Goal: Task Accomplishment & Management: Complete application form

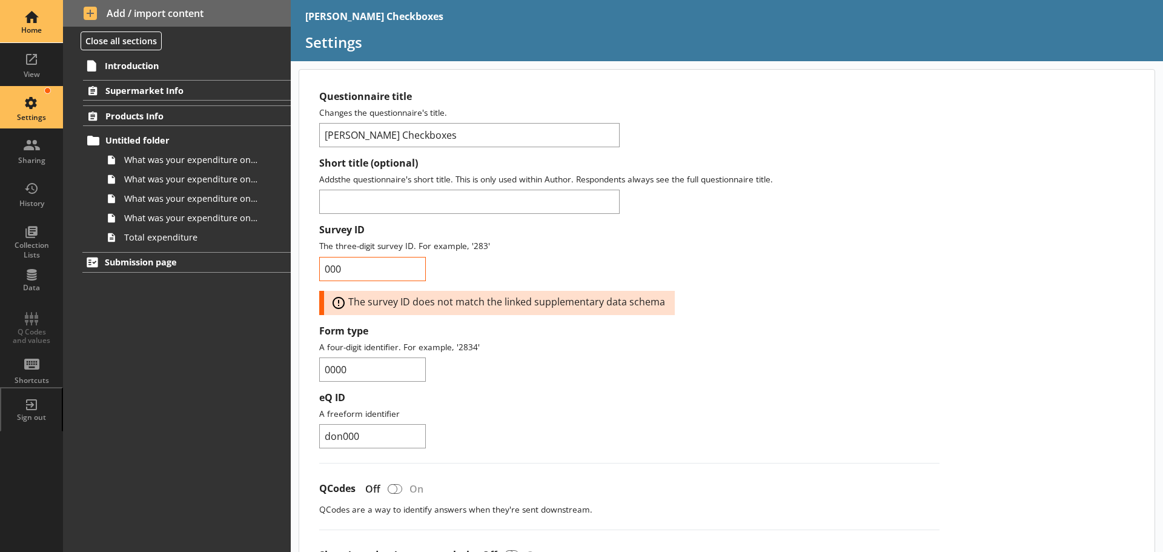
click at [38, 22] on div "Home" at bounding box center [31, 21] width 42 height 42
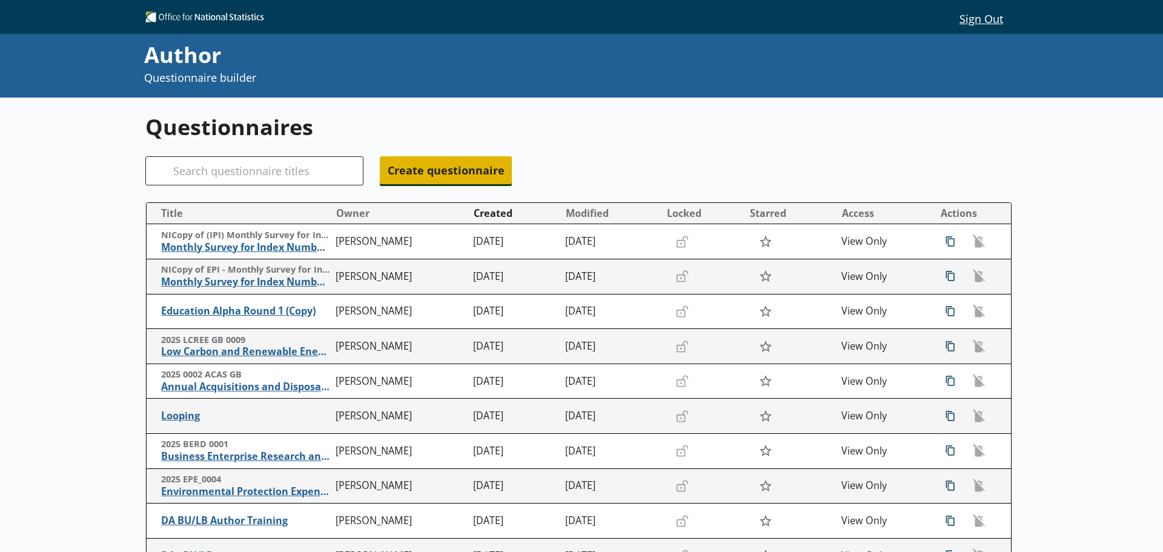
click at [455, 174] on span "Create questionnaire" at bounding box center [446, 170] width 132 height 28
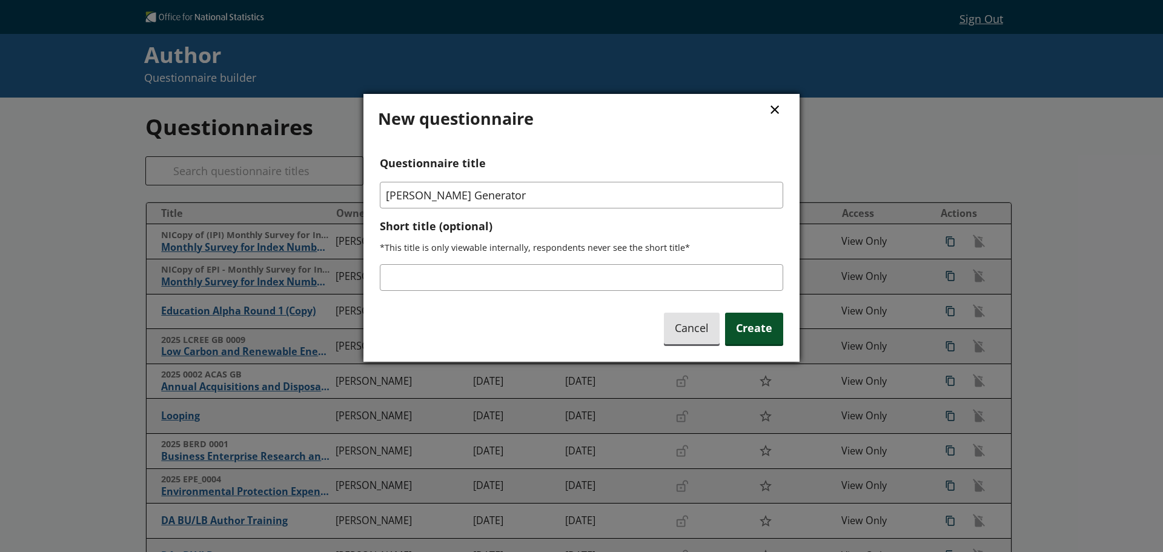
type input "[PERSON_NAME] Generator"
click at [753, 342] on span "Create" at bounding box center [754, 327] width 58 height 31
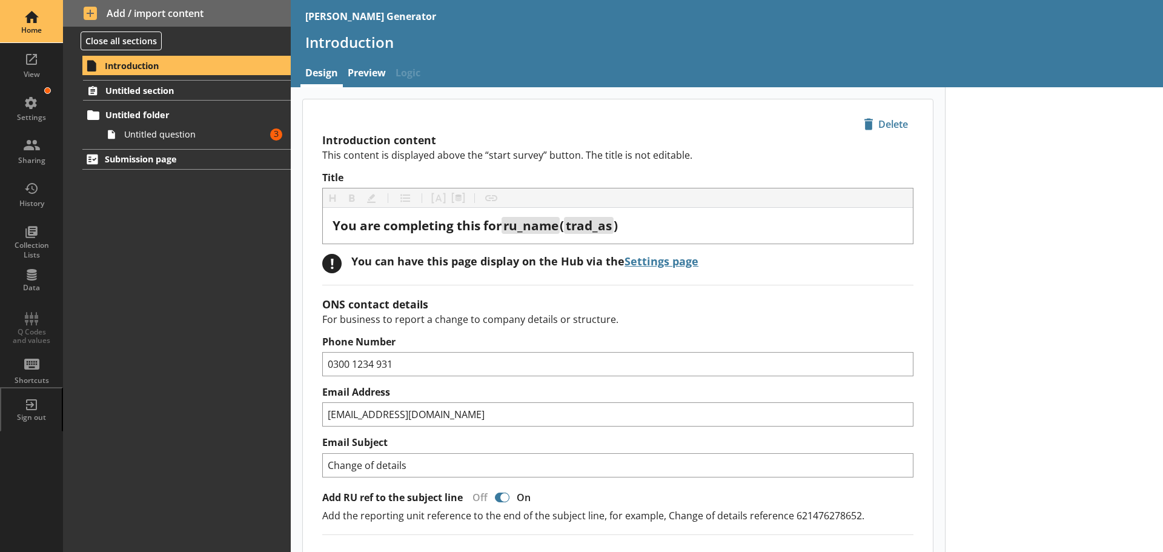
click at [20, 20] on div "Home" at bounding box center [31, 21] width 42 height 42
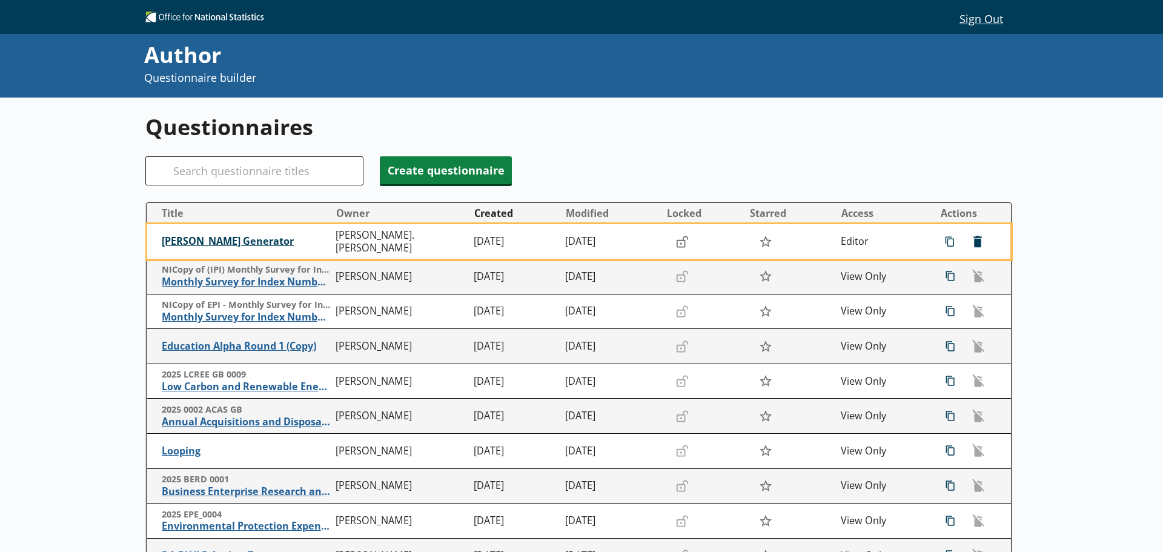
click at [184, 248] on span "[PERSON_NAME] Generator" at bounding box center [246, 241] width 168 height 13
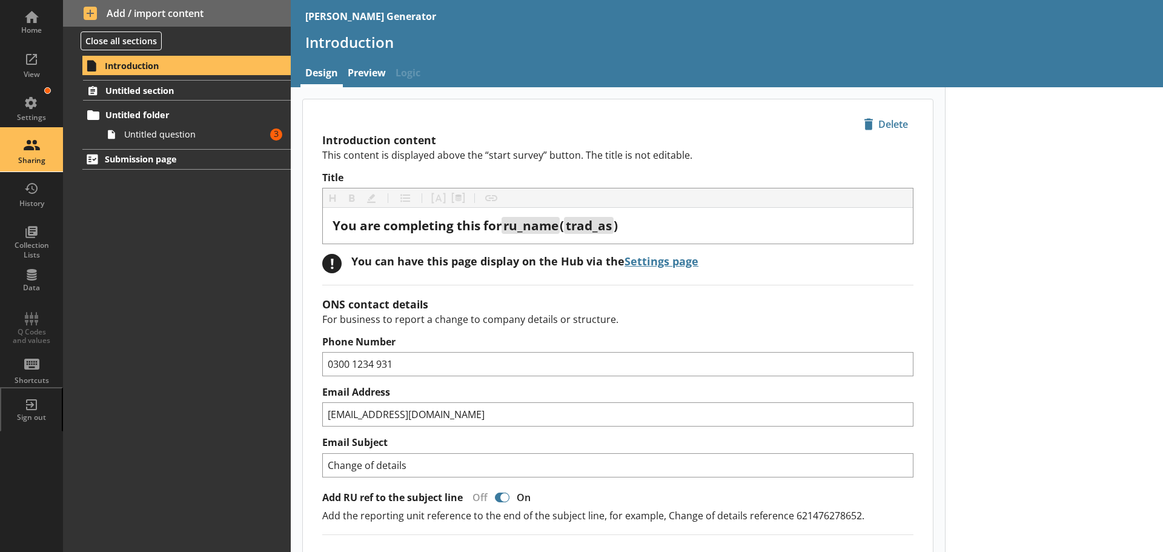
click at [38, 150] on div "Sharing" at bounding box center [31, 150] width 42 height 42
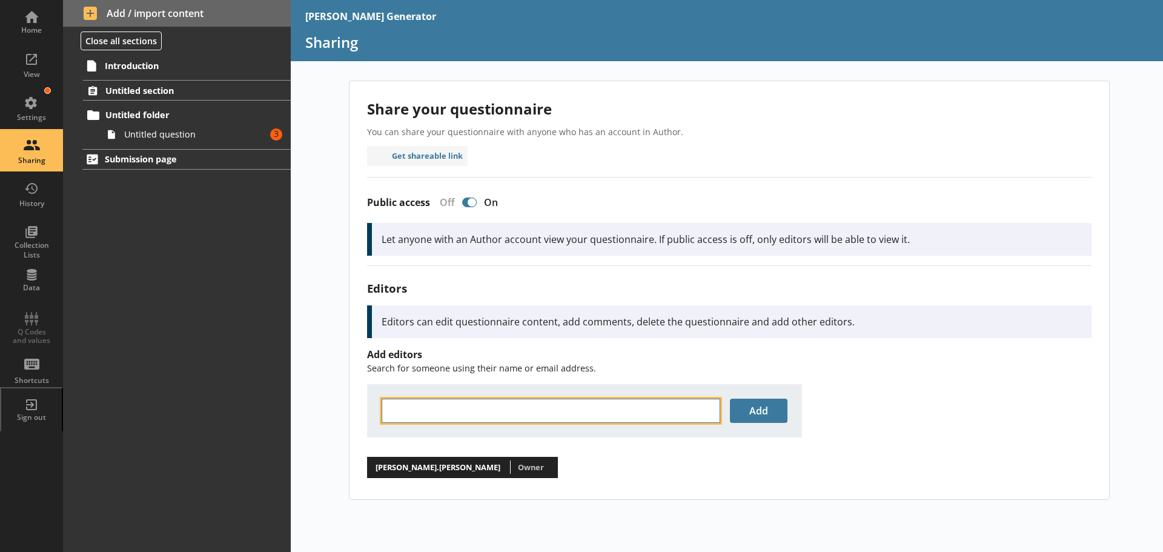
click at [437, 409] on input "text" at bounding box center [550, 410] width 338 height 24
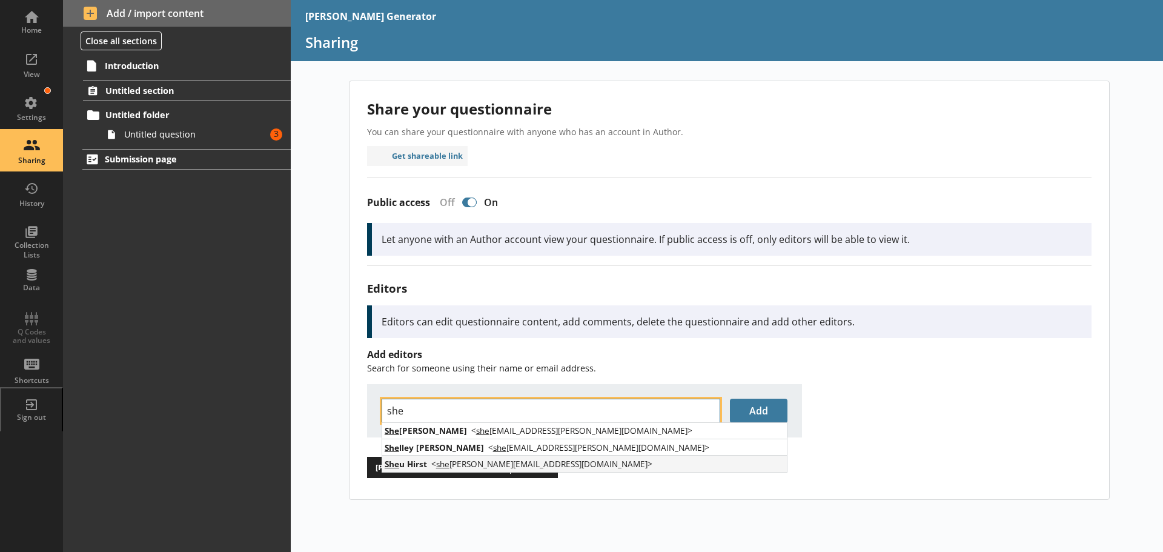
click at [409, 464] on span "She u Hirst" at bounding box center [406, 464] width 42 height 12
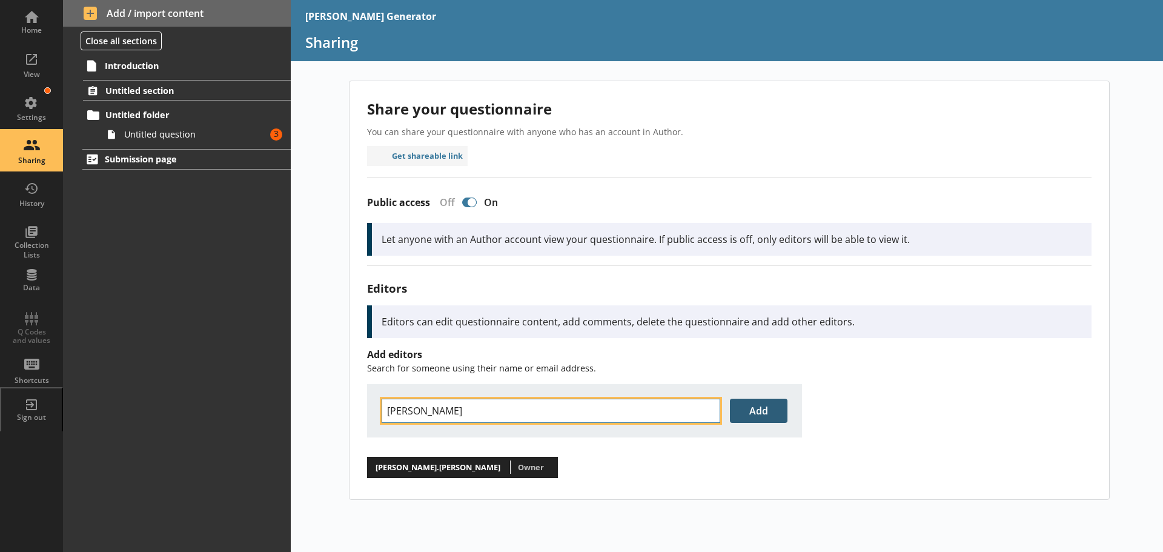
type input "[PERSON_NAME]"
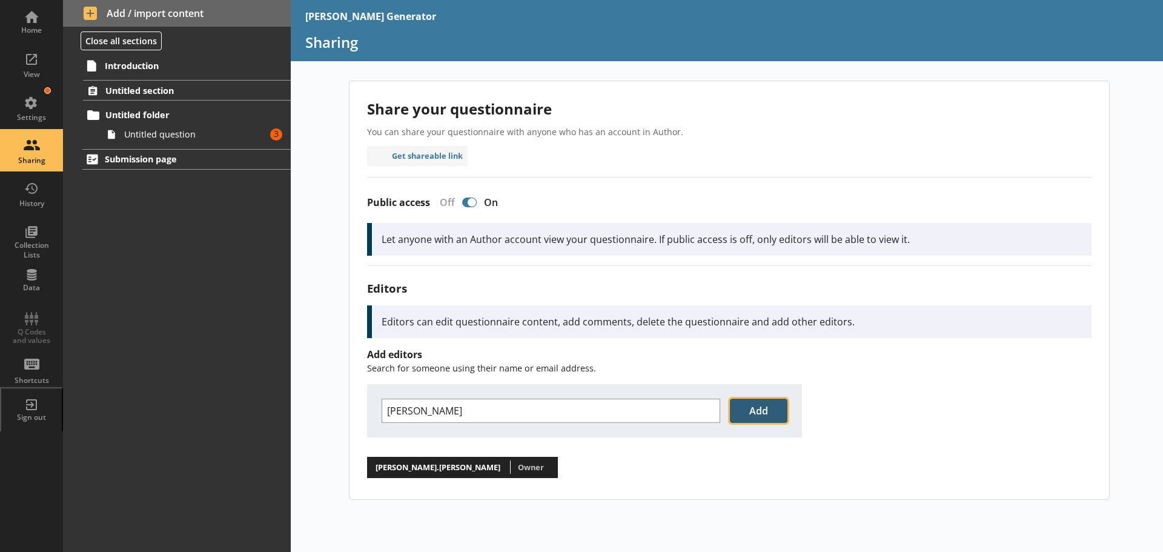
click at [760, 408] on button "Add" at bounding box center [759, 410] width 58 height 24
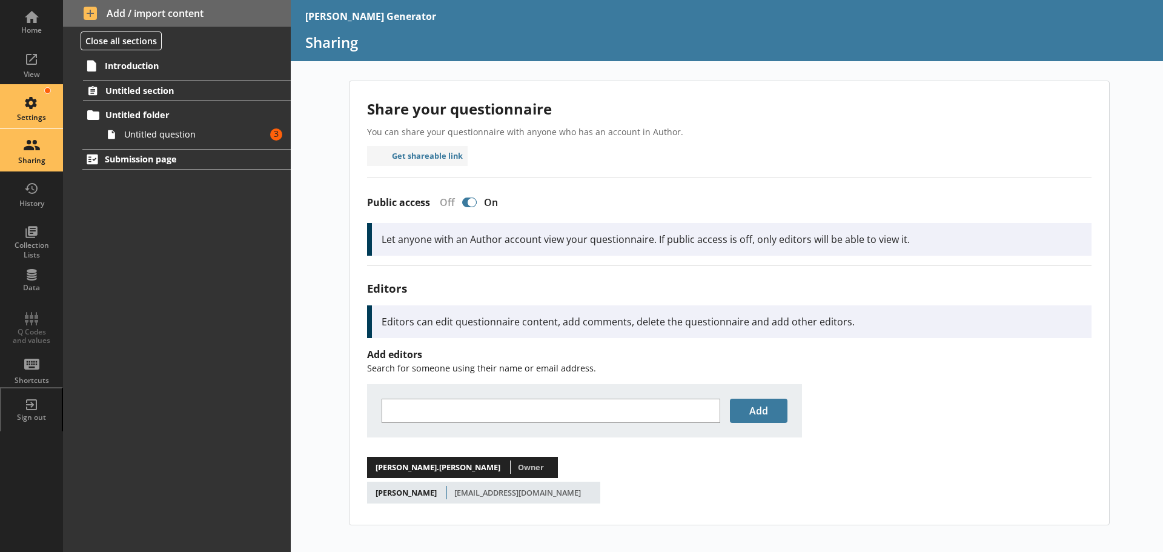
click at [20, 108] on div "Settings" at bounding box center [31, 107] width 42 height 42
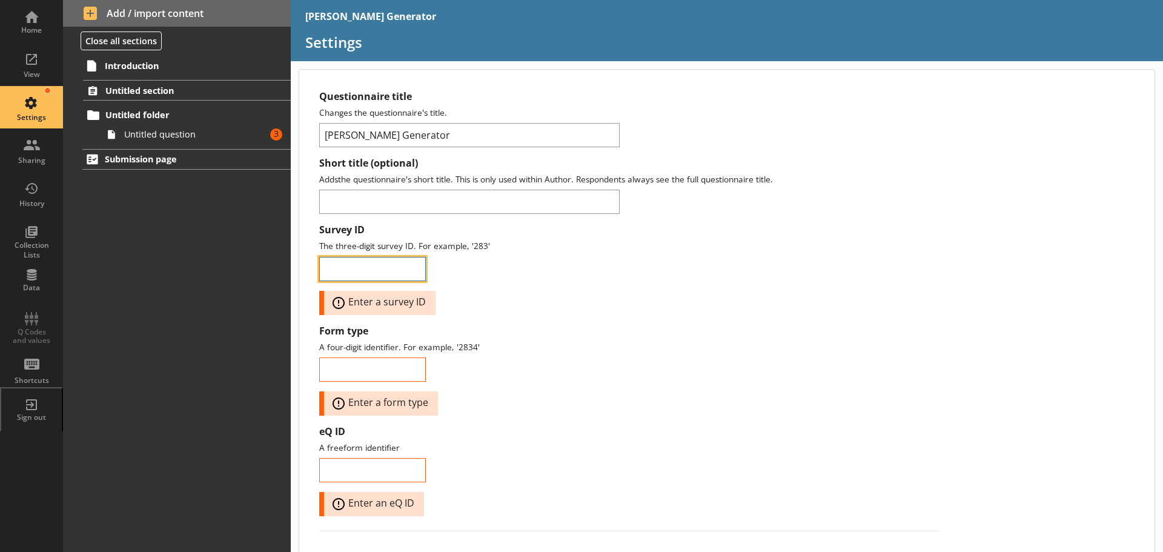
click at [374, 271] on input "Survey ID" at bounding box center [372, 269] width 107 height 24
type input "111"
click at [364, 365] on input "Form type" at bounding box center [372, 369] width 107 height 24
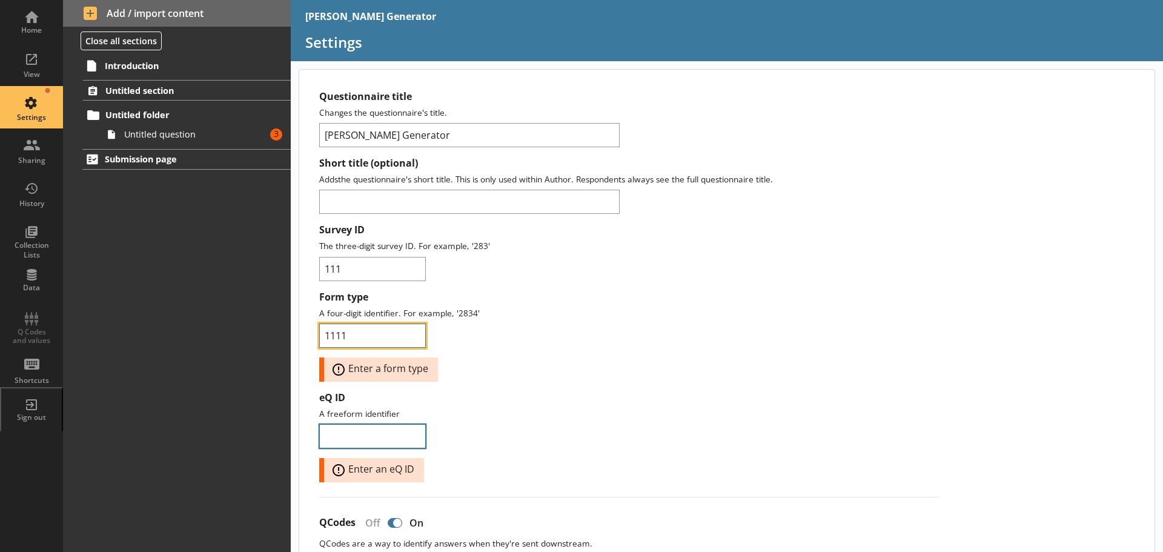
type input "1111"
click at [357, 439] on input "eQ ID" at bounding box center [372, 436] width 107 height 24
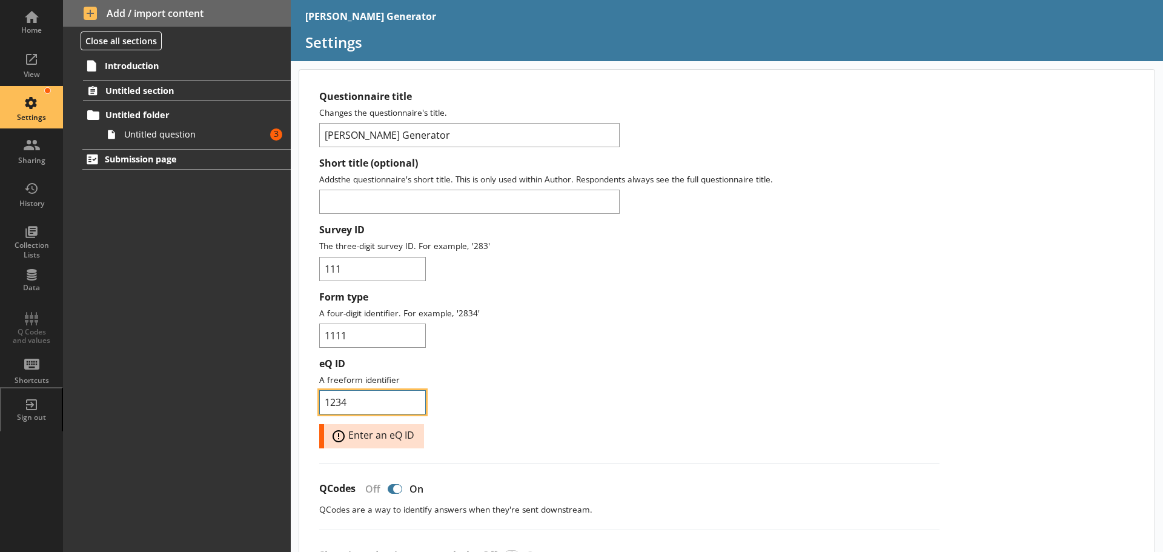
type input "1234"
click at [679, 385] on p "A freeform identifier" at bounding box center [629, 380] width 620 height 12
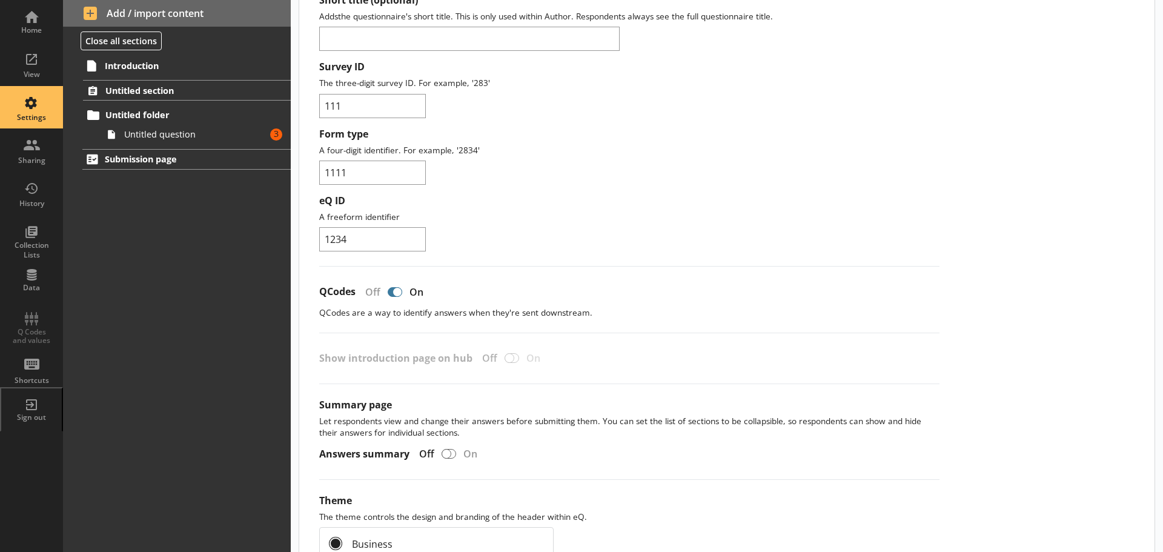
scroll to position [182, 0]
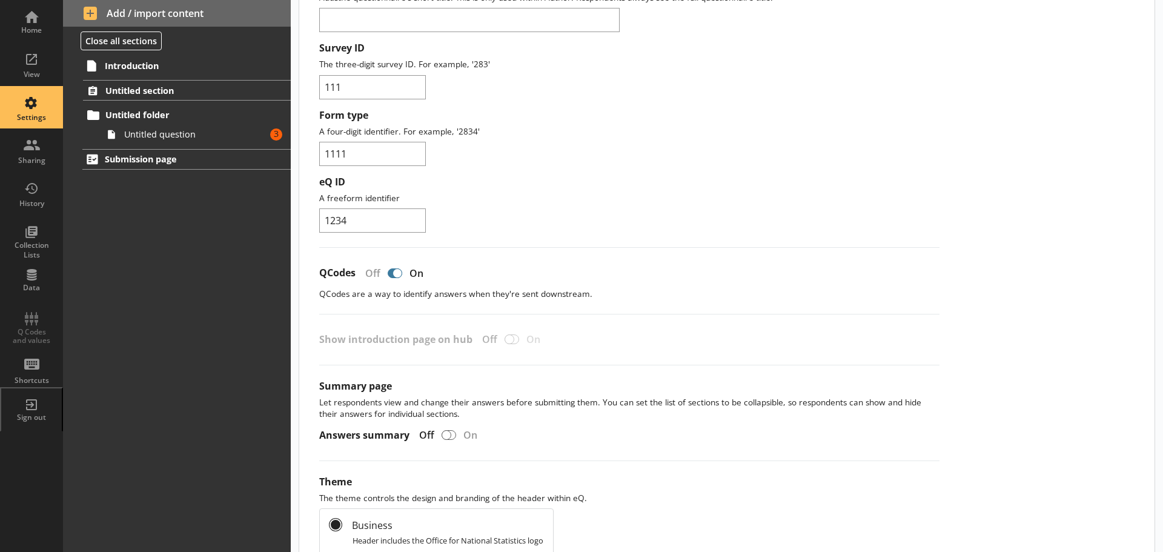
click at [394, 273] on div at bounding box center [397, 273] width 10 height 10
checkbox input "false"
click at [445, 434] on div at bounding box center [446, 435] width 10 height 10
checkbox input "true"
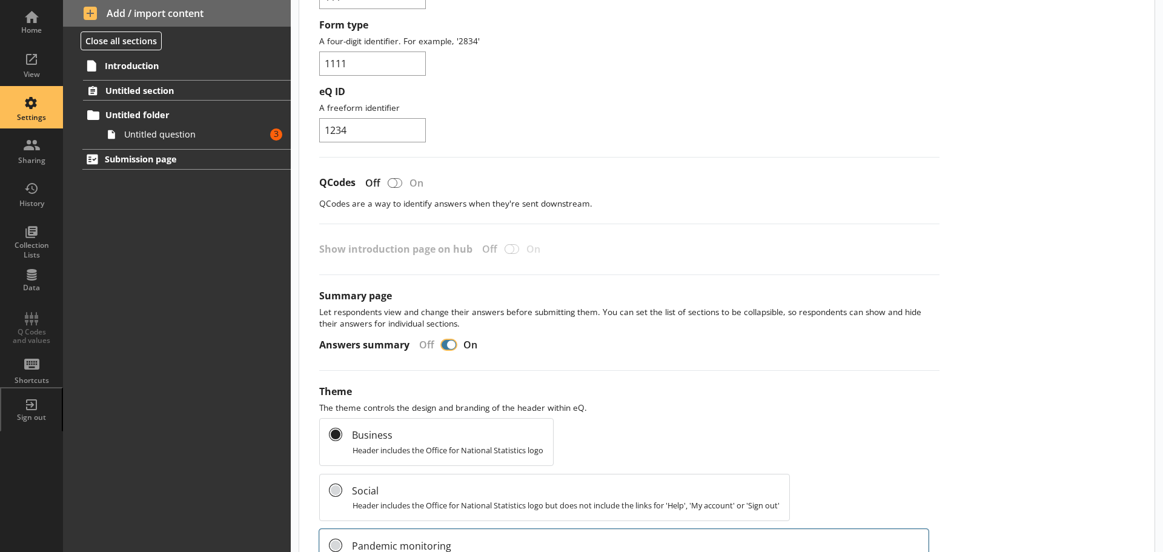
scroll to position [303, 0]
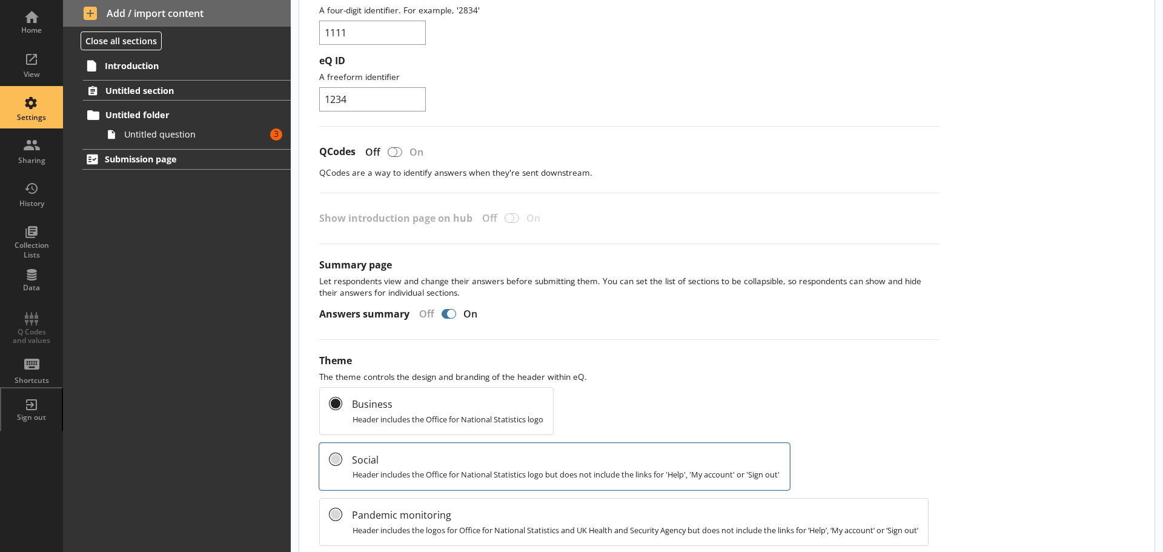
click at [342, 461] on label "Social Header includes the Office for National Statistics logo but does not inc…" at bounding box center [554, 467] width 470 height 48
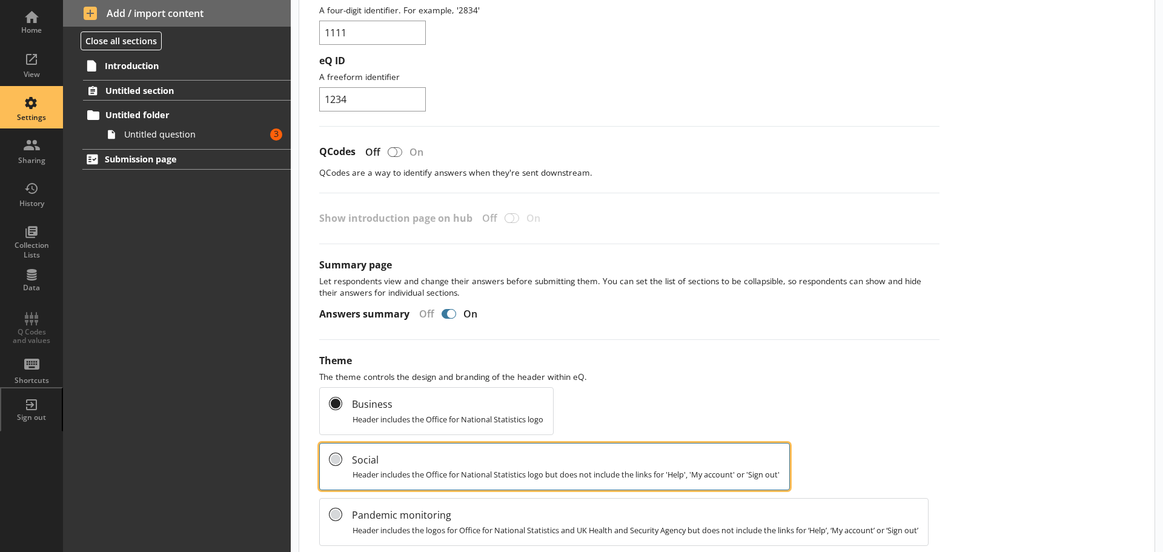
click at [342, 461] on input "Social Header includes the Office for National Statistics logo but does not inc…" at bounding box center [335, 459] width 12 height 12
radio input "false"
radio input "true"
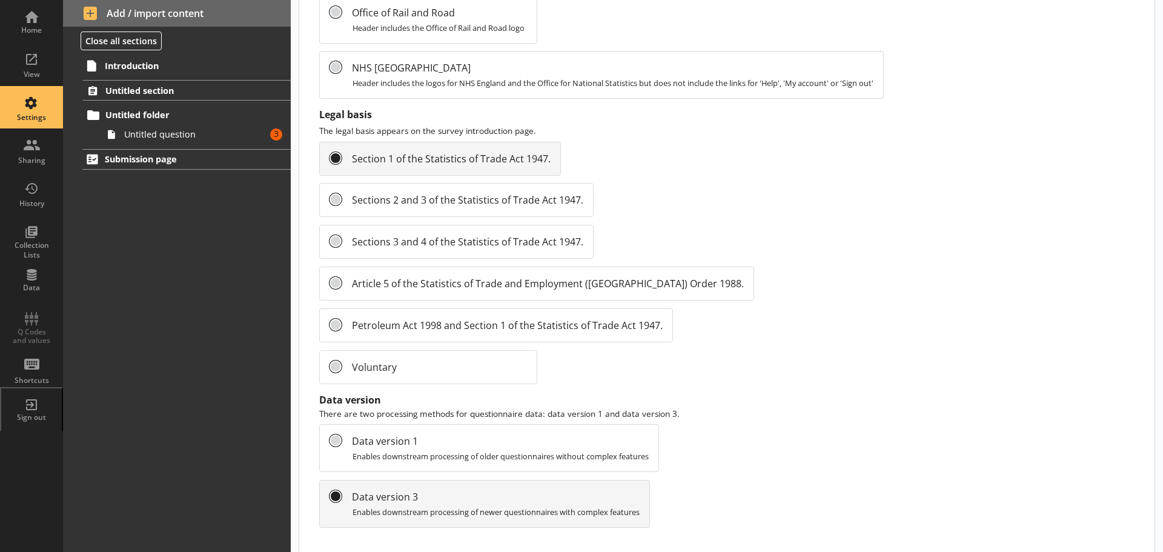
scroll to position [1272, 0]
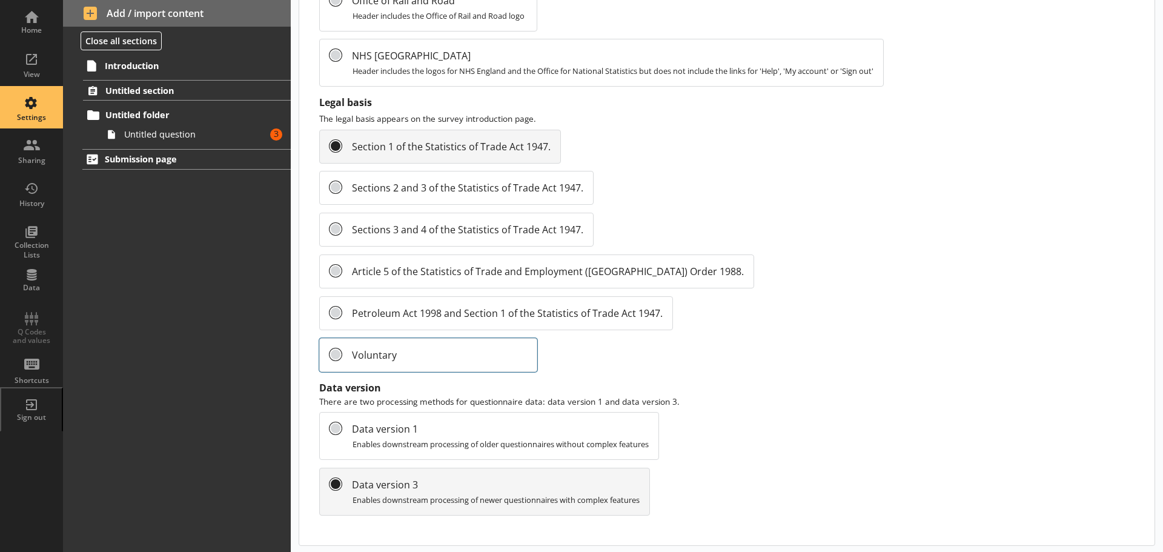
click at [335, 372] on label "Voluntary" at bounding box center [428, 355] width 218 height 34
click at [335, 360] on input "Voluntary" at bounding box center [335, 354] width 12 height 12
radio input "false"
radio input "true"
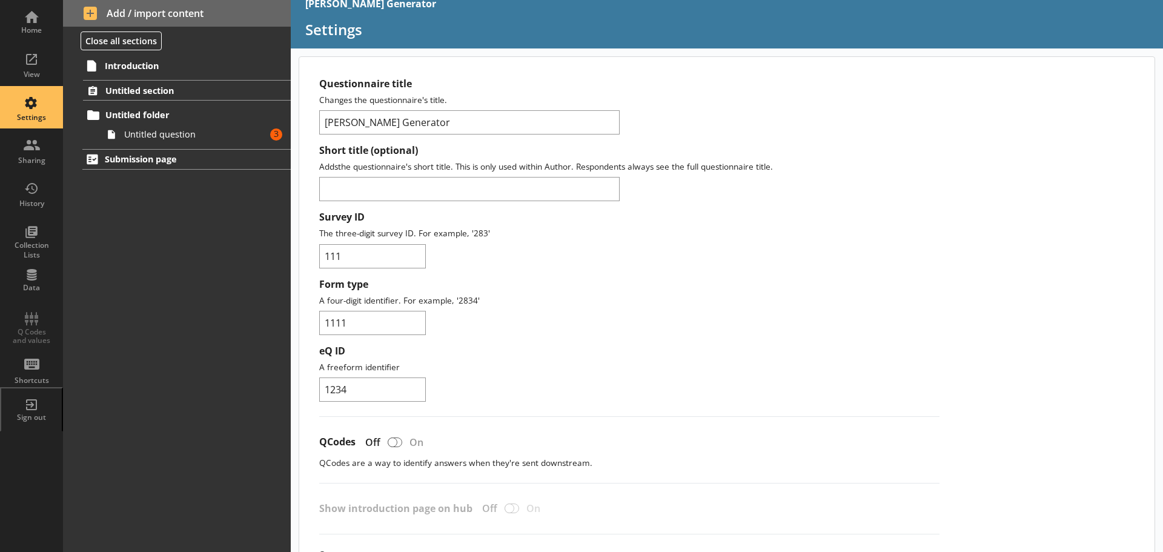
scroll to position [0, 0]
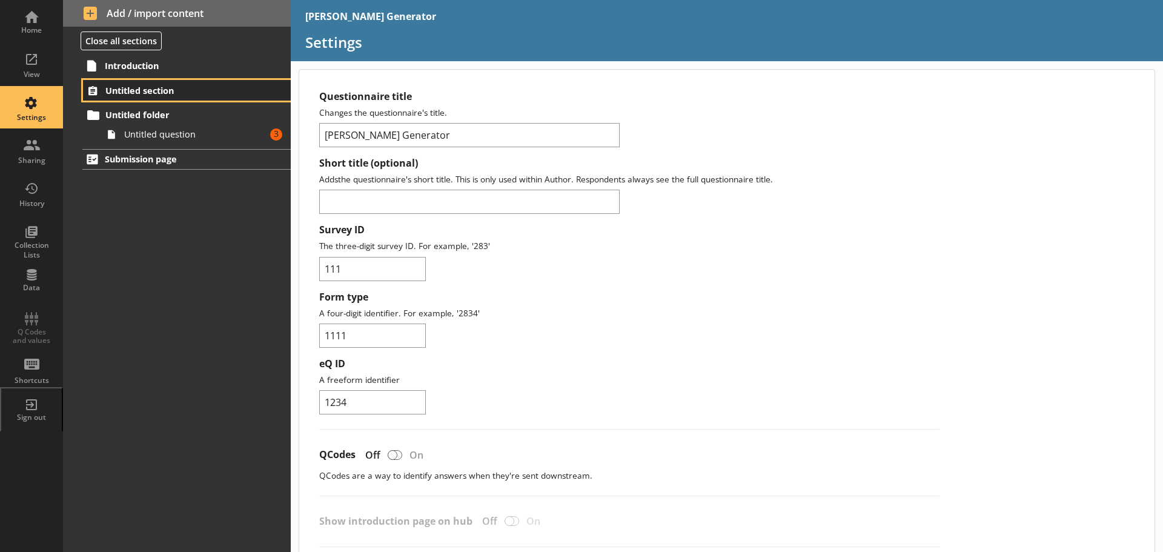
click at [131, 91] on span "Untitled section" at bounding box center [179, 91] width 149 height 12
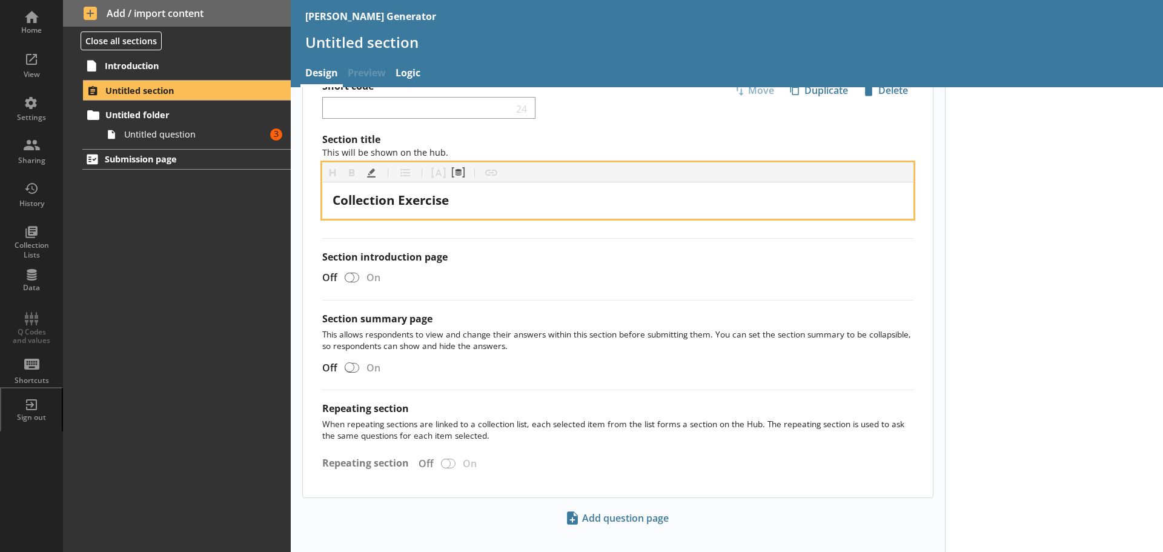
scroll to position [50, 0]
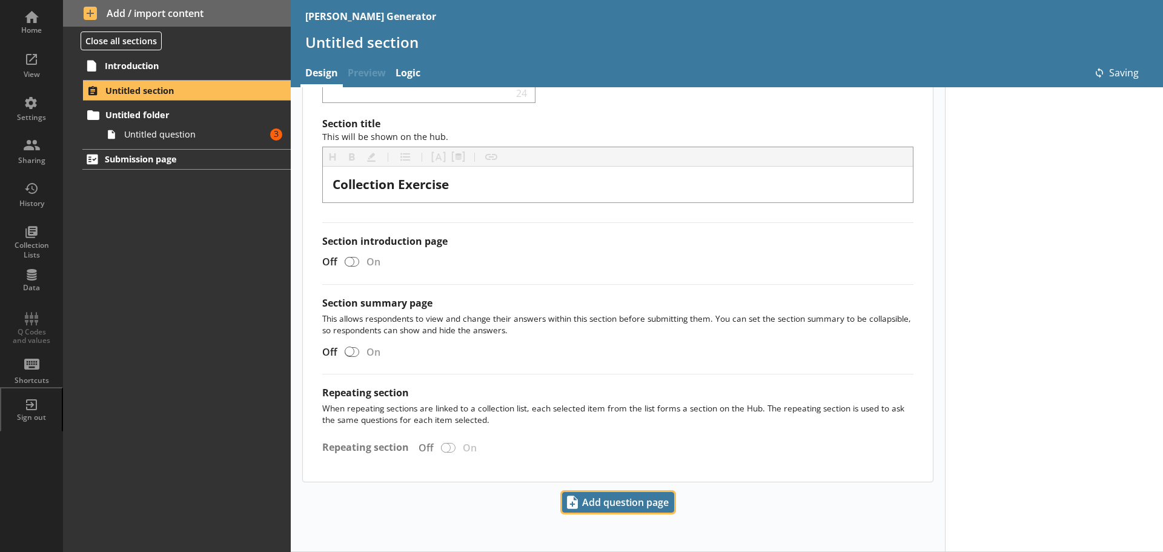
click at [603, 498] on span "Add question page" at bounding box center [618, 501] width 111 height 19
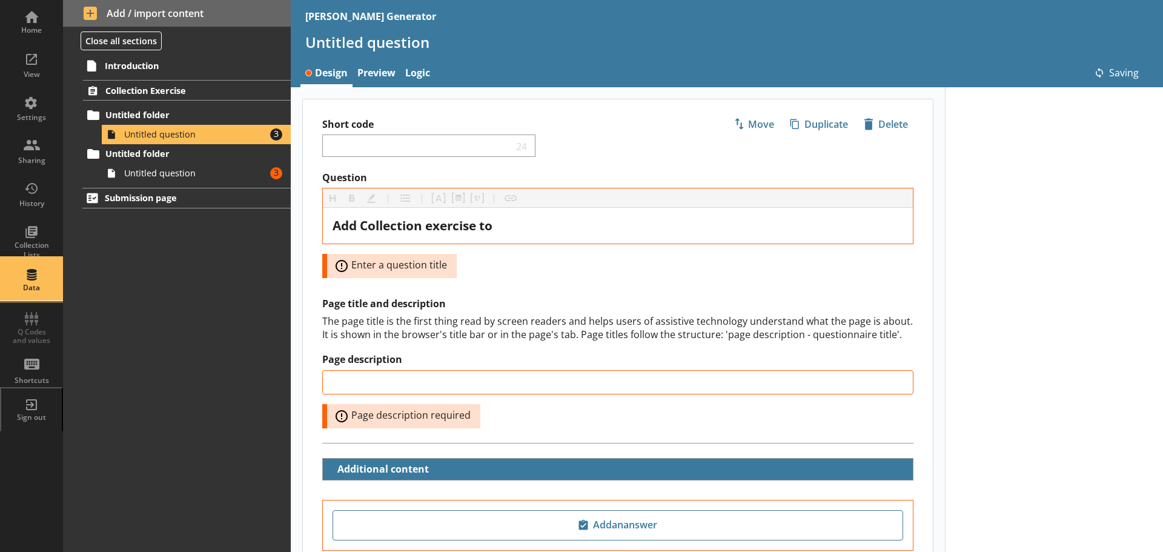
click at [35, 279] on div "Data" at bounding box center [31, 279] width 42 height 42
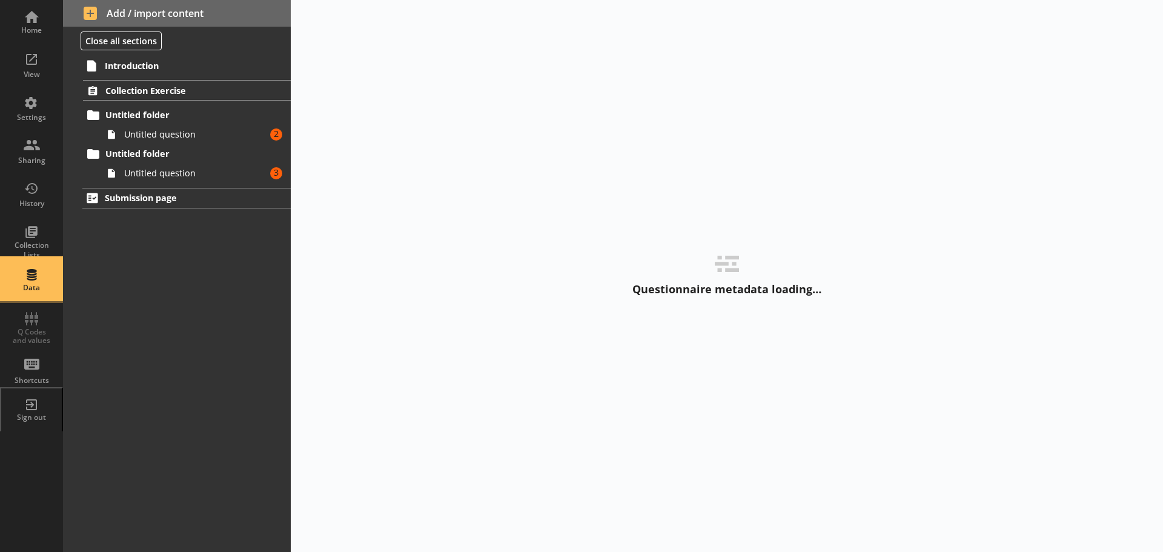
select select "Text_Optional"
select select "Date"
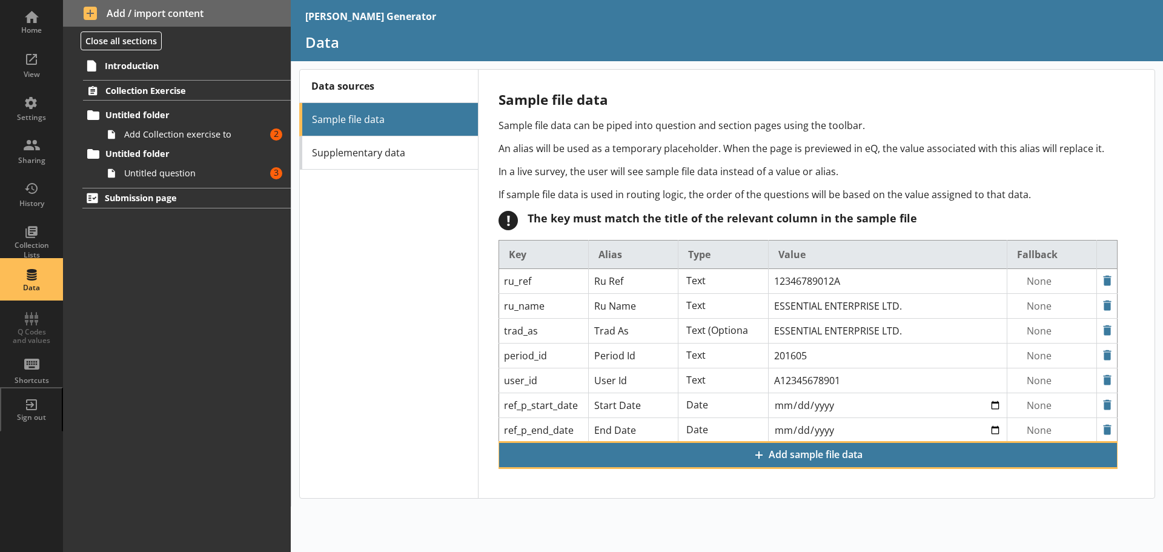
click at [828, 457] on span "Add sample file data" at bounding box center [808, 454] width 616 height 23
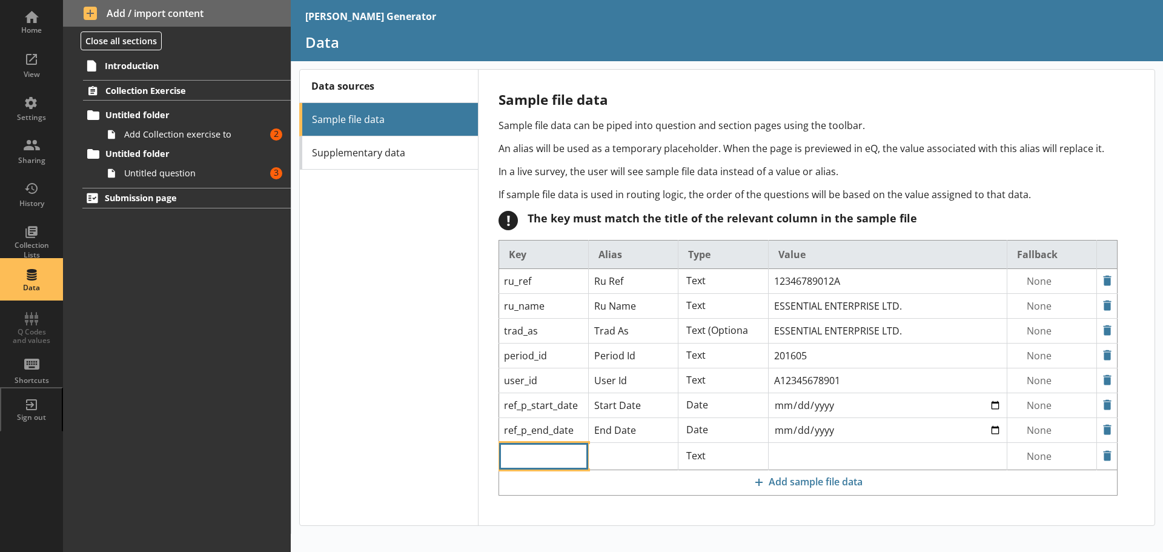
click at [525, 455] on input "text" at bounding box center [543, 456] width 89 height 27
type input "survey"
click at [641, 293] on input "text" at bounding box center [633, 281] width 89 height 24
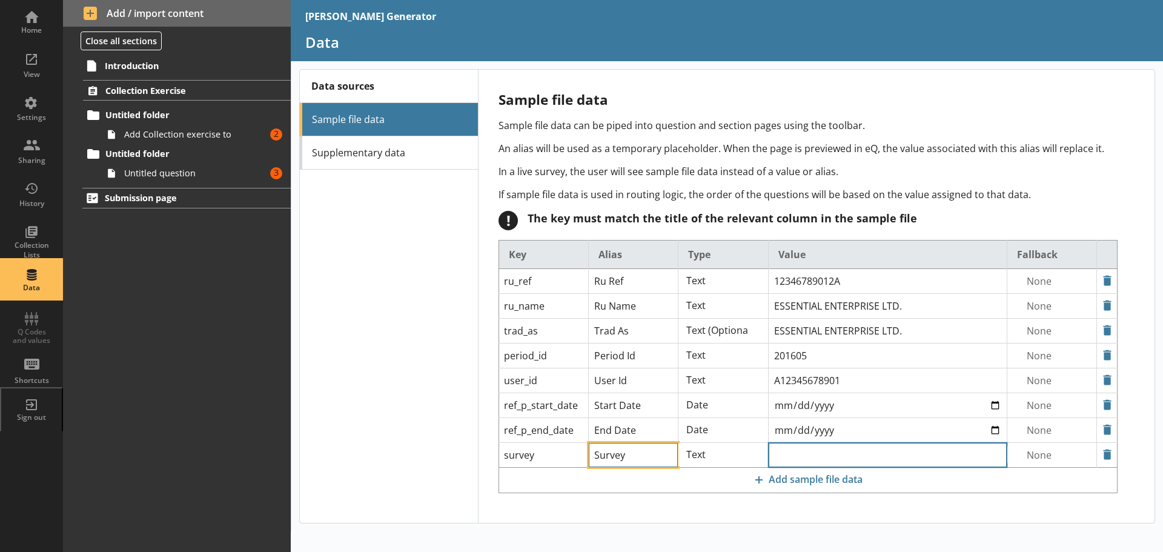
type input "Survey"
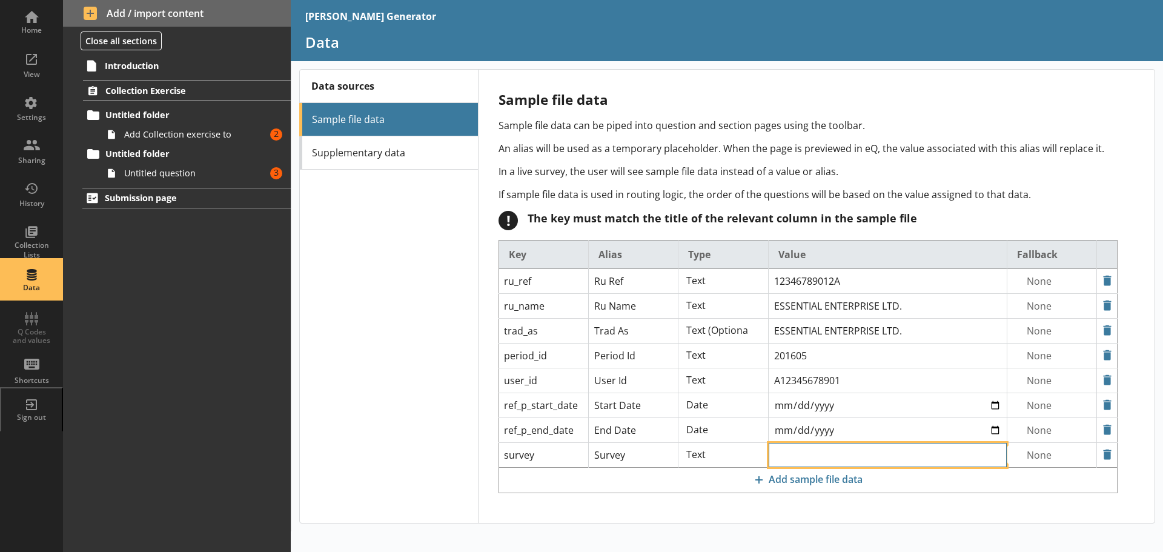
click at [796, 293] on input "text" at bounding box center [887, 281] width 239 height 24
type input "[MEDICAL_DATA] Survey"
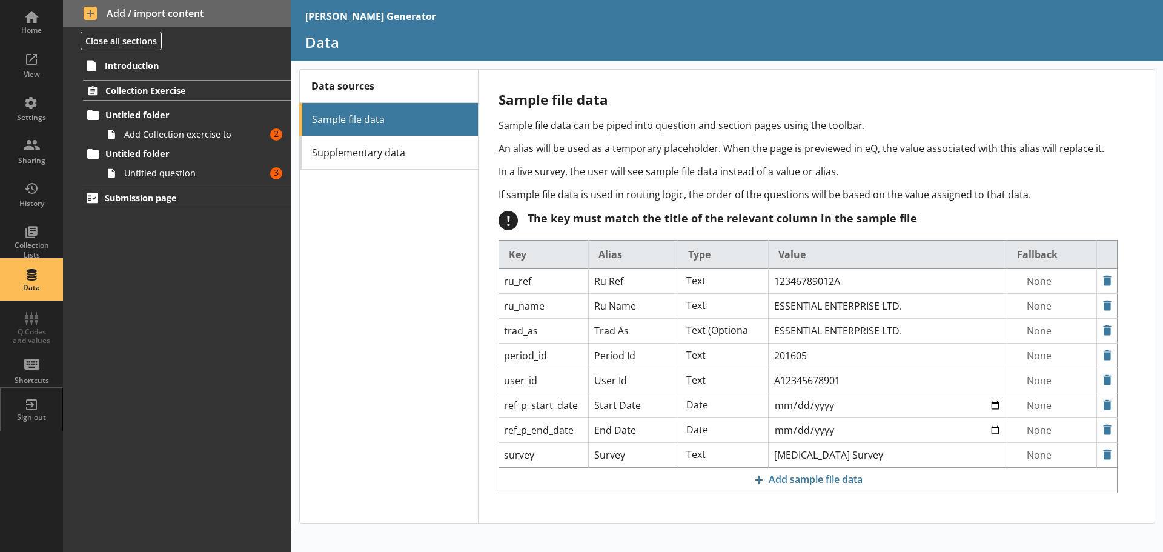
click at [727, 501] on div "Key Alias Type Value Fallback ru_ref Ru Ref Text Text (Optional) Date Language …" at bounding box center [807, 371] width 619 height 263
click at [159, 132] on span "Add Collection exercise to" at bounding box center [191, 134] width 135 height 12
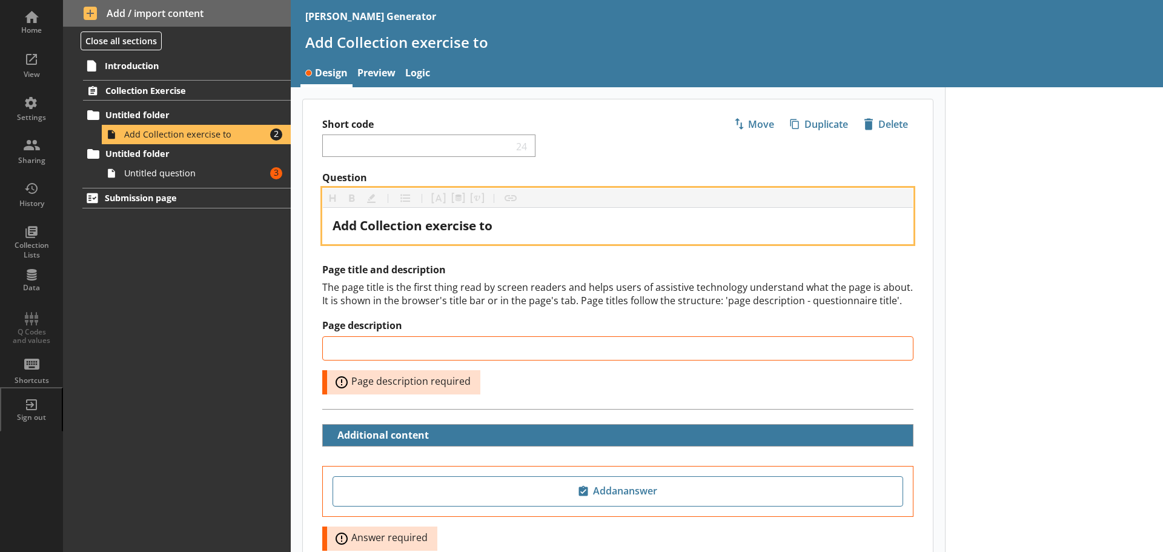
click at [529, 226] on div "Add Collection exercise to" at bounding box center [617, 225] width 570 height 16
click at [455, 200] on button "Pipe metadata" at bounding box center [457, 197] width 19 height 19
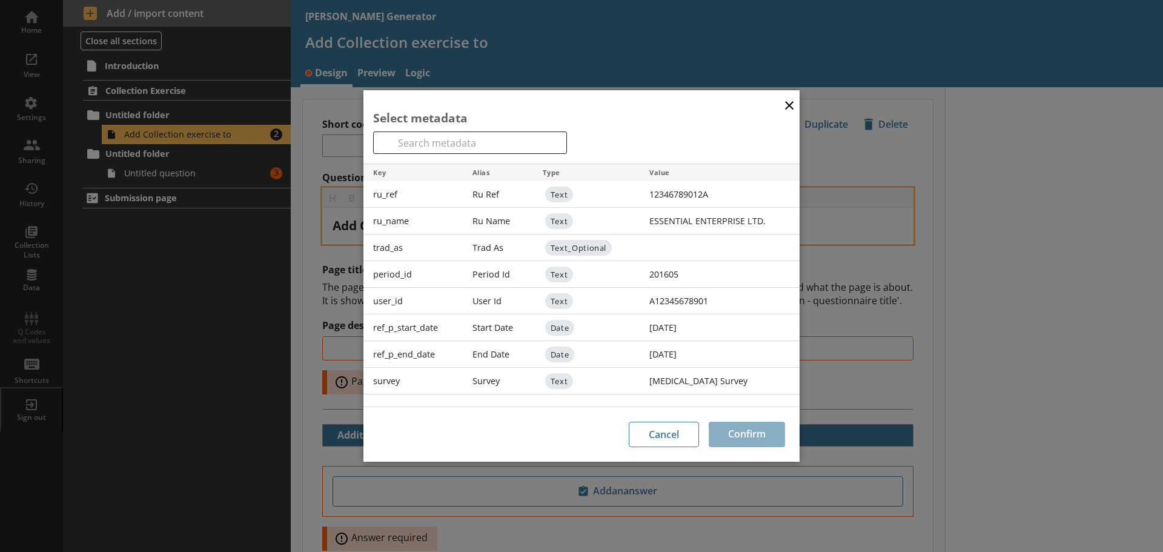
click at [396, 379] on div "survey" at bounding box center [412, 381] width 99 height 27
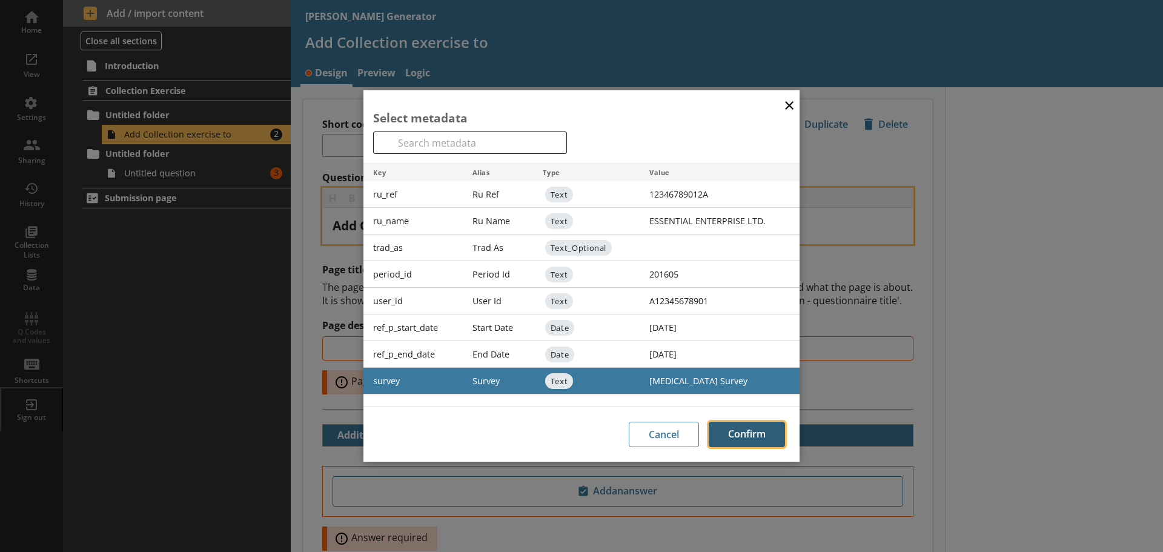
click at [742, 431] on button "Confirm" at bounding box center [746, 433] width 76 height 25
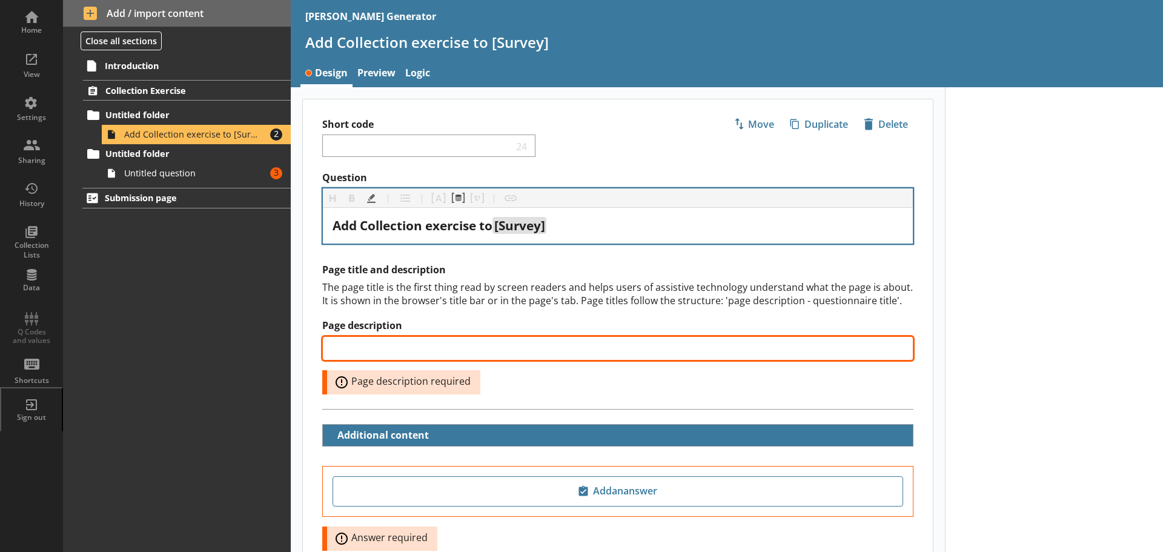
click at [380, 349] on input "Page description" at bounding box center [617, 348] width 591 height 24
type input "Add Collection exercise"
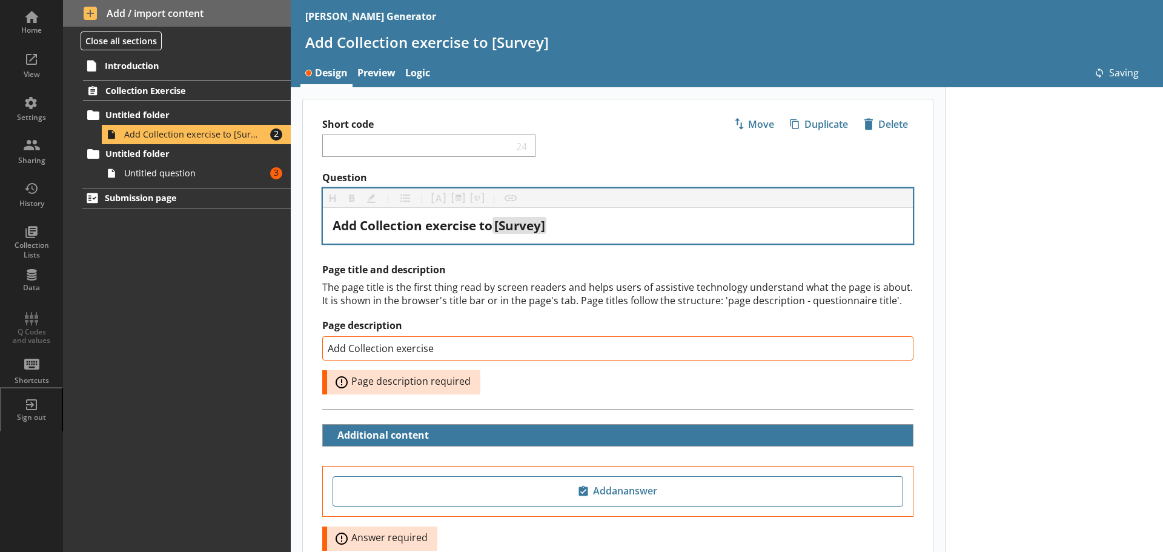
click at [595, 397] on div "Page title and description The page title is the first thing read by screen rea…" at bounding box center [618, 335] width 630 height 145
type input "Add Collection exercise"
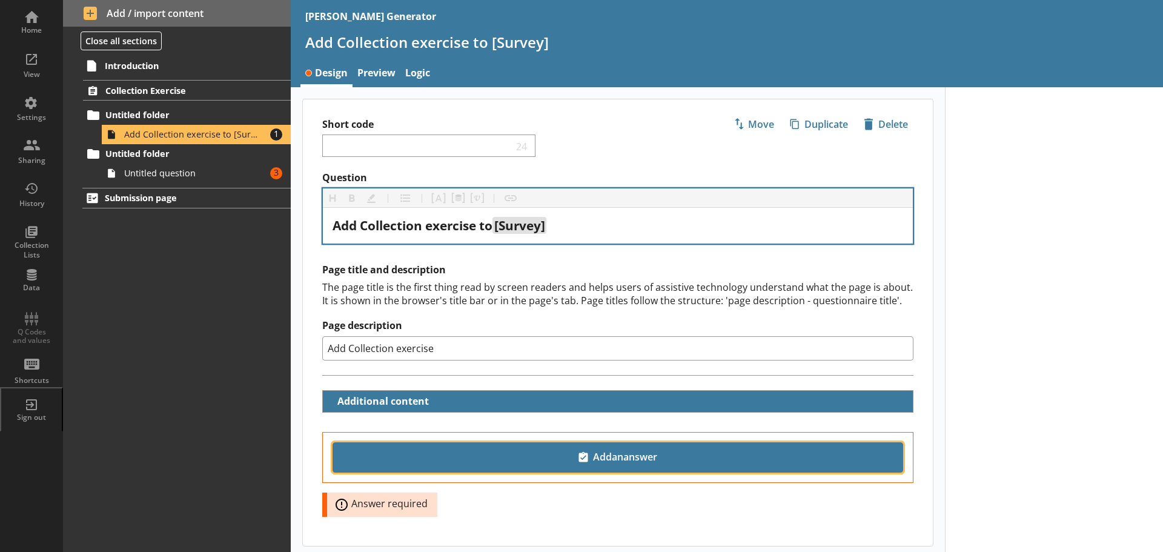
click at [618, 454] on span "Add an answer" at bounding box center [618, 456] width 560 height 19
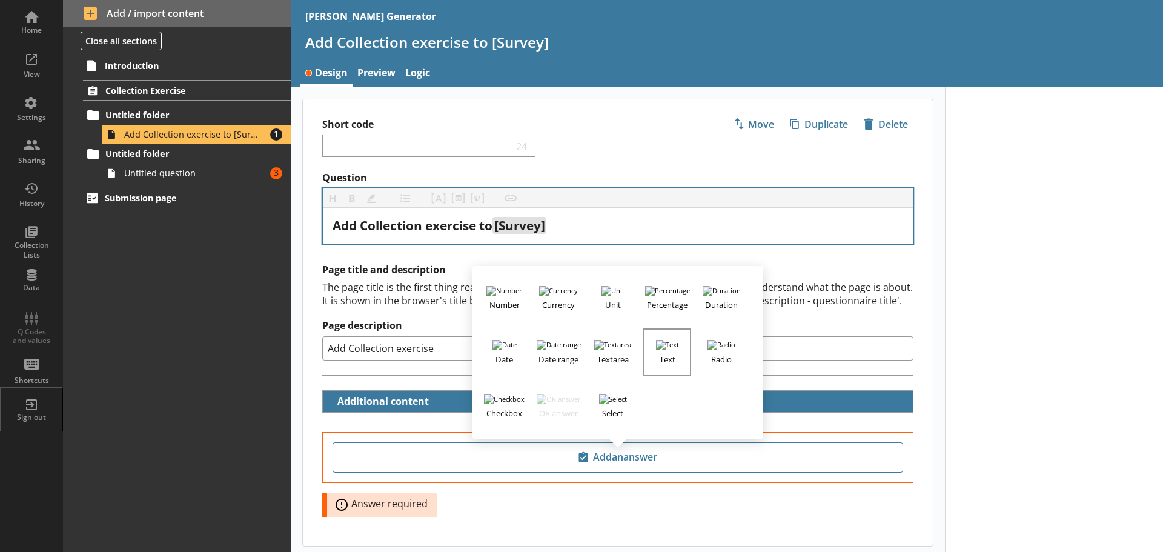
click at [658, 342] on img "button" at bounding box center [667, 345] width 23 height 10
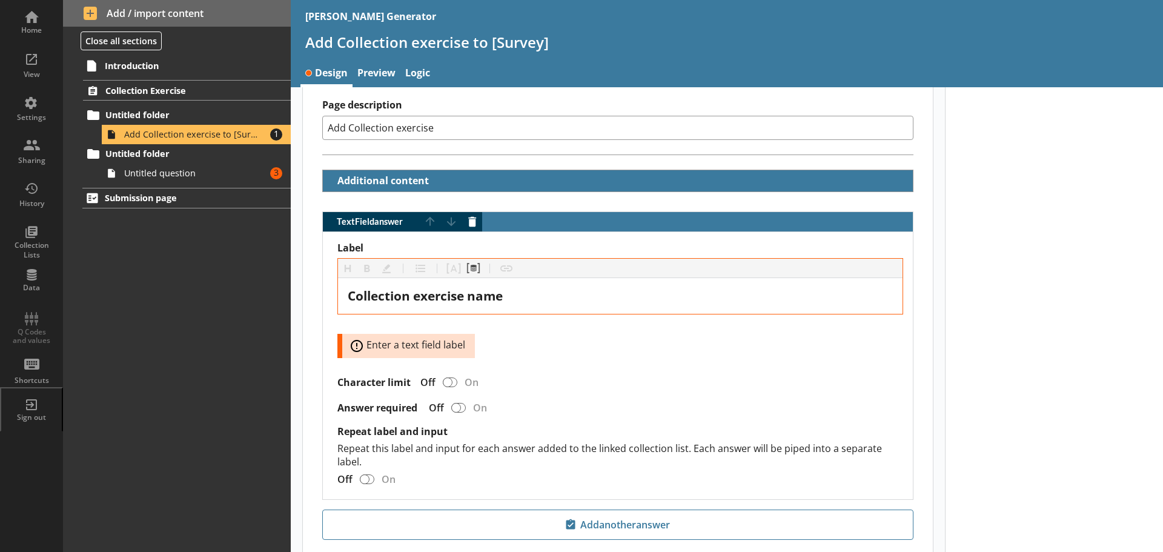
scroll to position [242, 0]
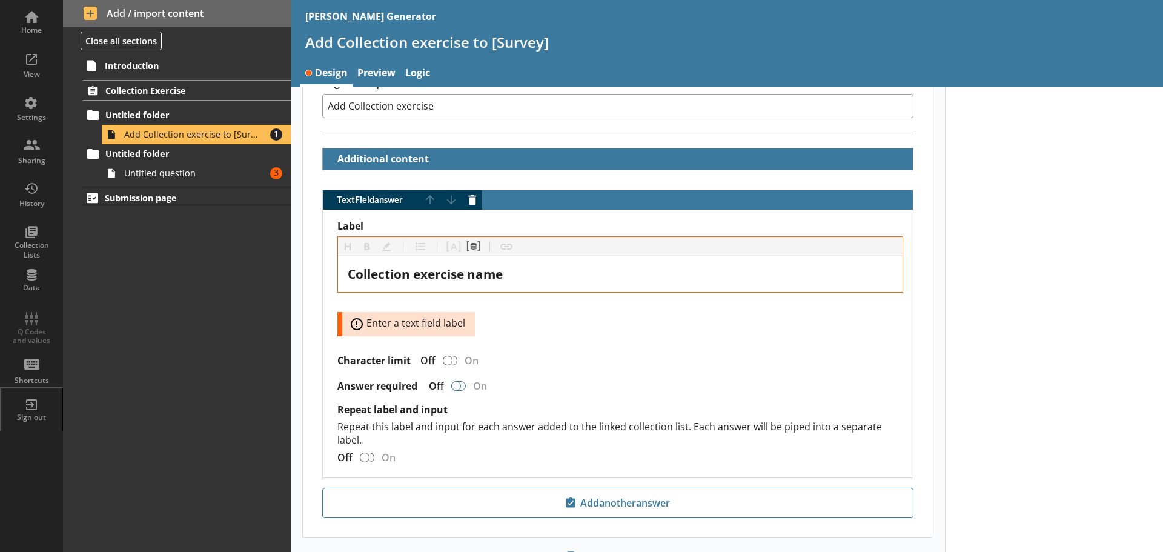
click at [456, 389] on div "TextField answer" at bounding box center [456, 386] width 10 height 10
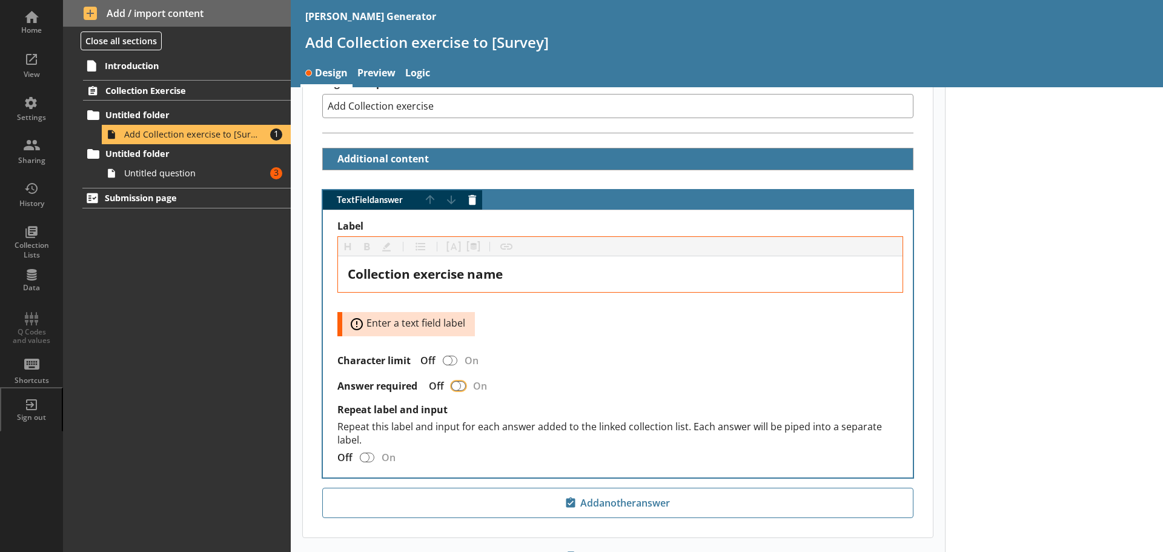
checkbox input "true"
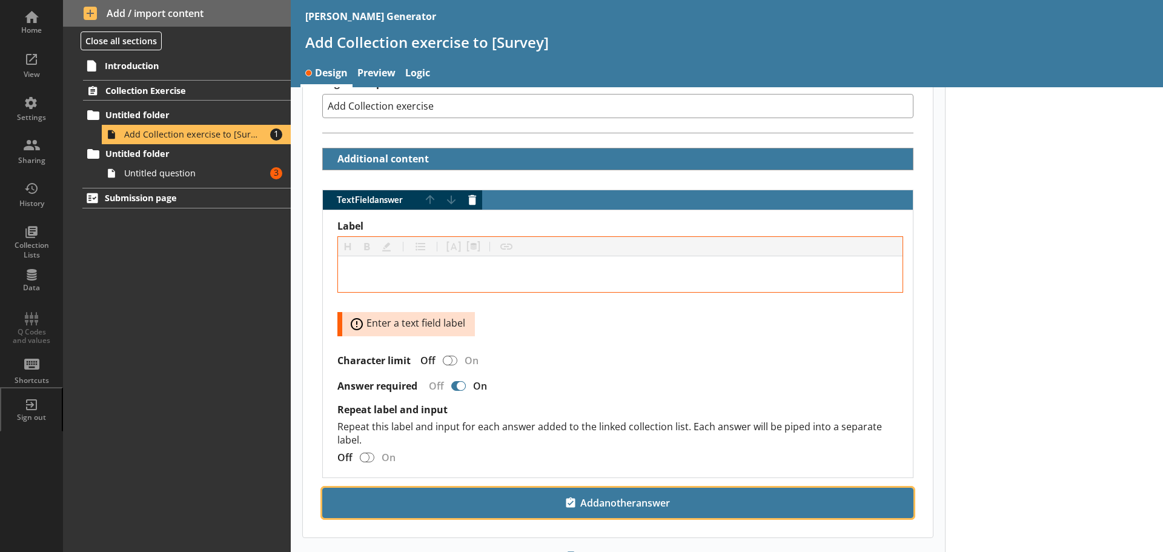
click at [606, 507] on span "Add another answer" at bounding box center [618, 502] width 580 height 19
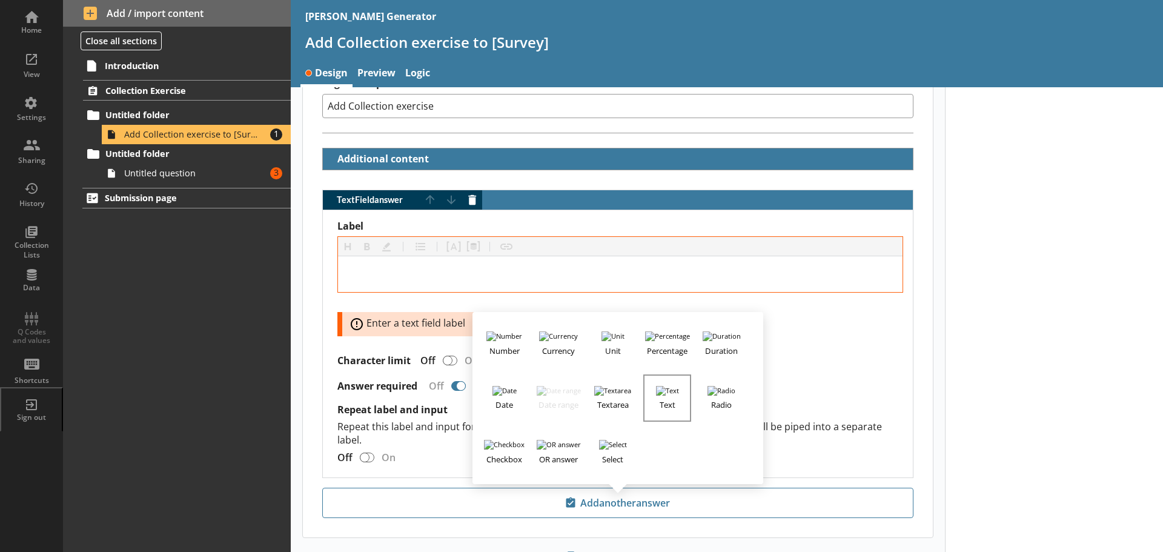
click at [671, 395] on h3 "Text" at bounding box center [666, 402] width 45 height 15
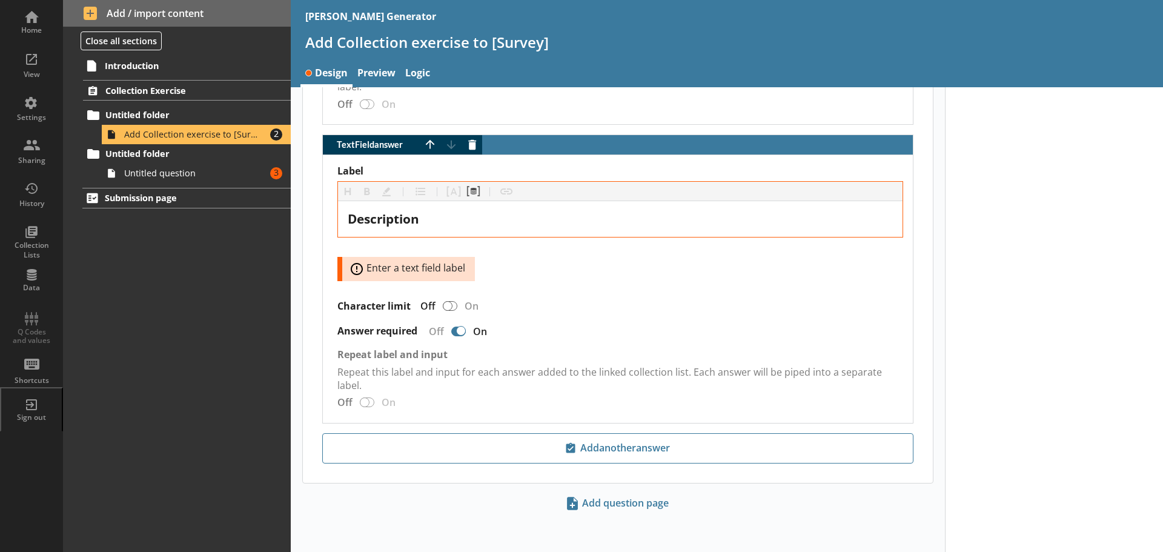
scroll to position [596, 0]
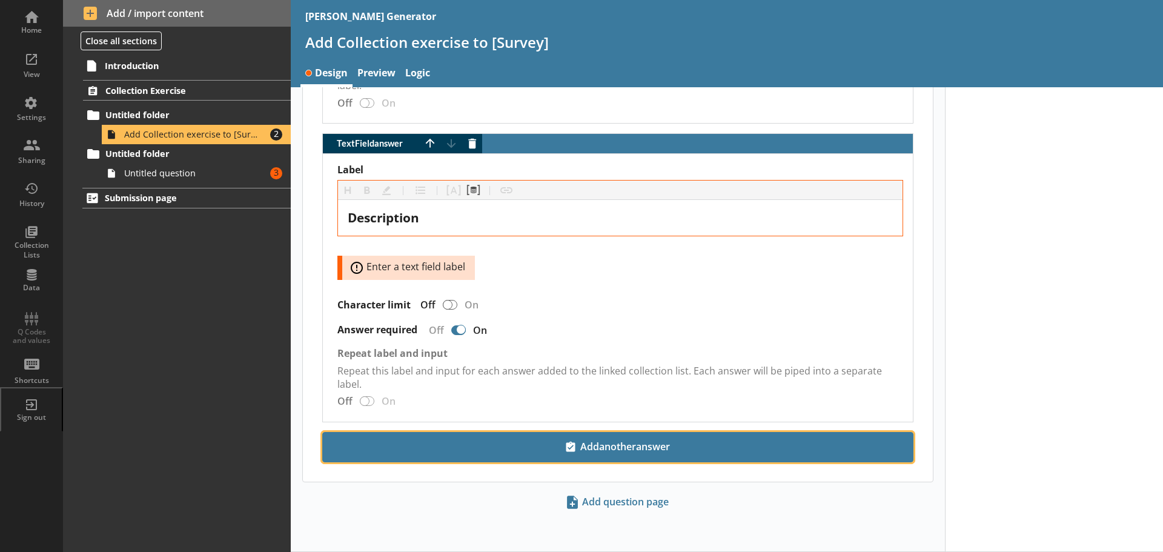
click at [615, 446] on span "Add another answer" at bounding box center [618, 446] width 580 height 19
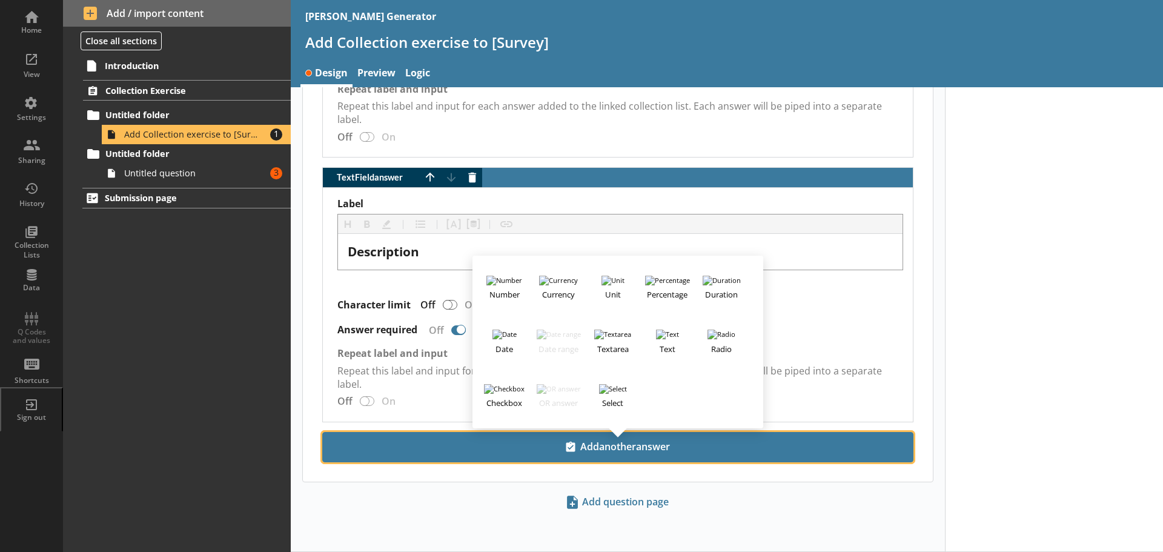
scroll to position [563, 0]
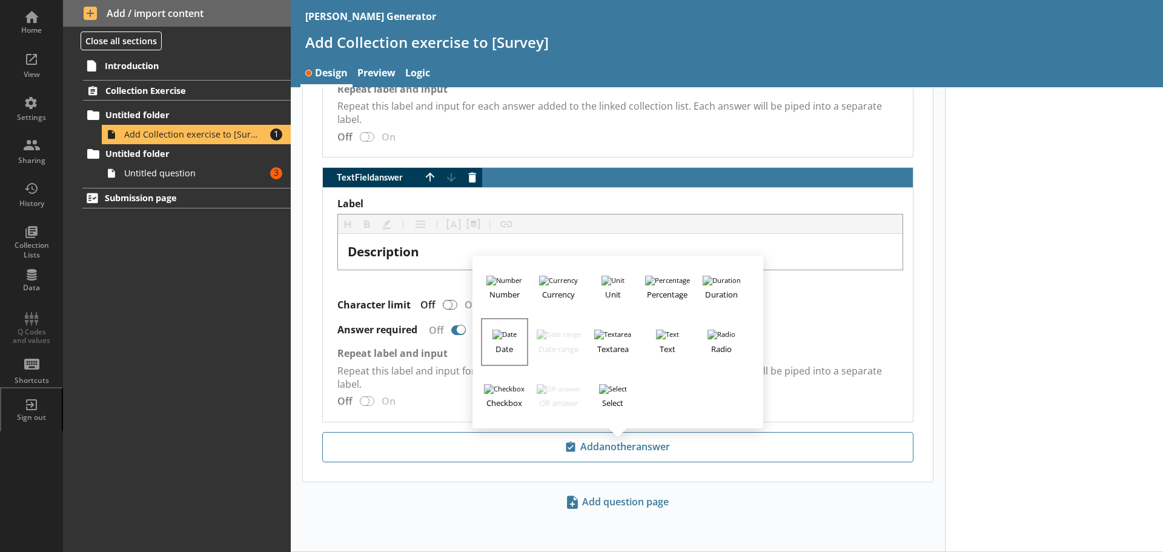
click at [503, 332] on img "button" at bounding box center [504, 334] width 24 height 10
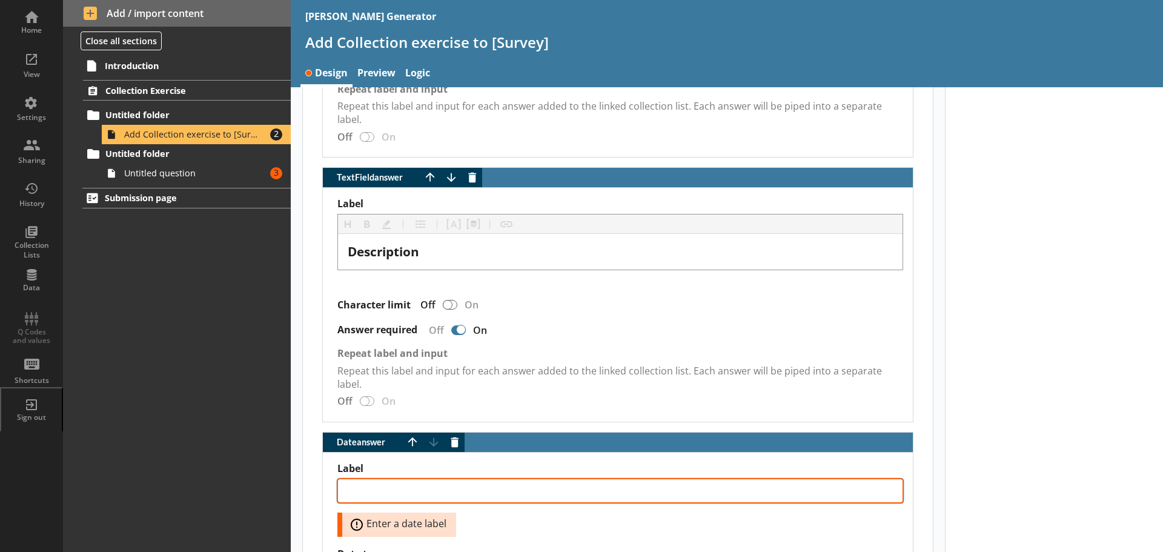
type textarea "x"
type textarea "S"
type textarea "x"
type textarea "St"
type textarea "x"
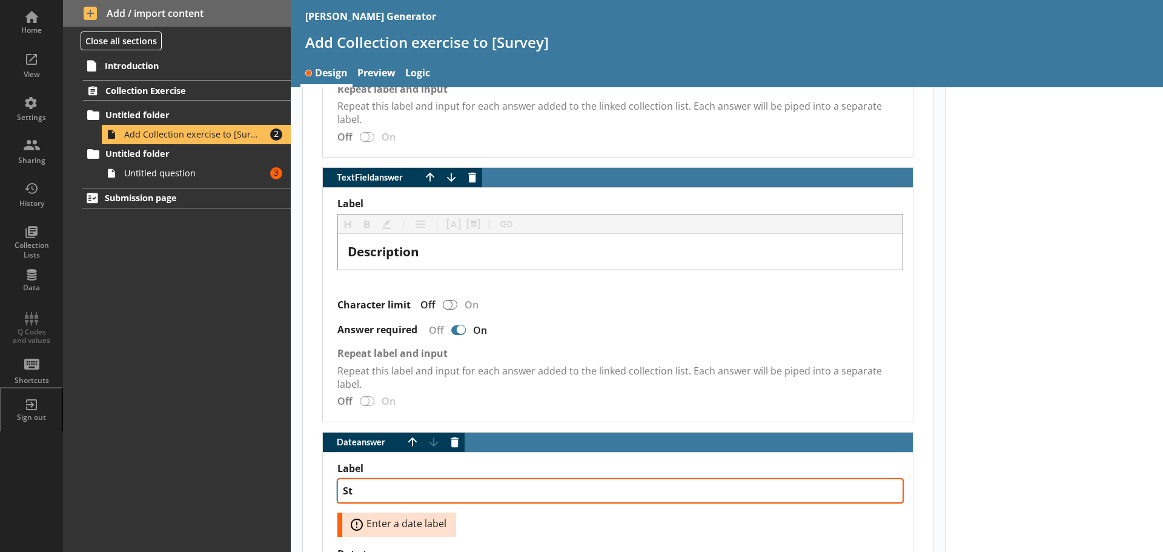
type textarea "Sta"
type textarea "x"
type textarea "Star"
type textarea "x"
type textarea "Start"
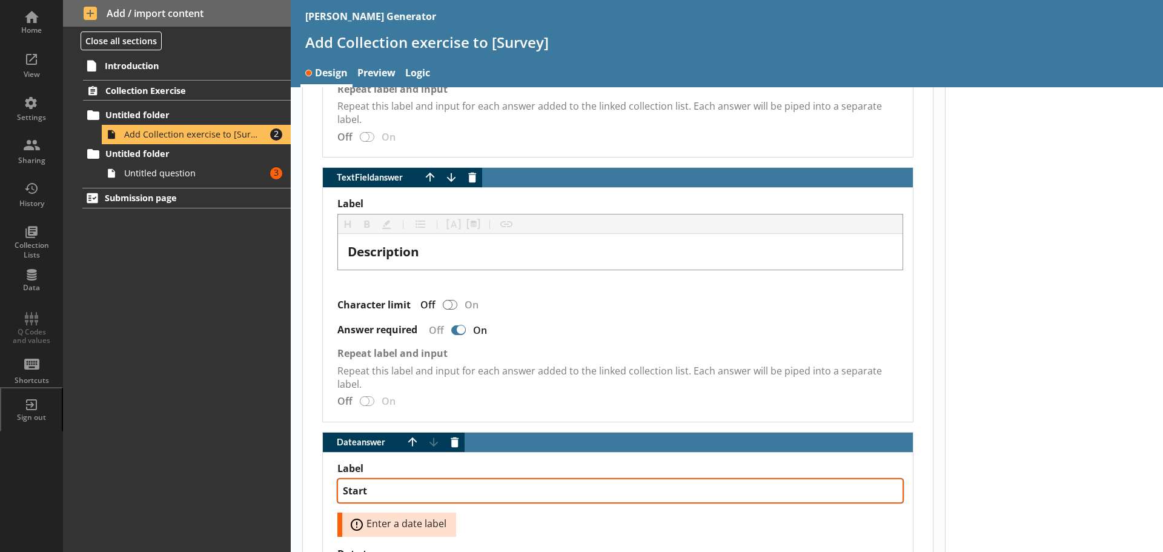
type textarea "x"
type textarea "Start"
type textarea "x"
type textarea "Start d"
type textarea "x"
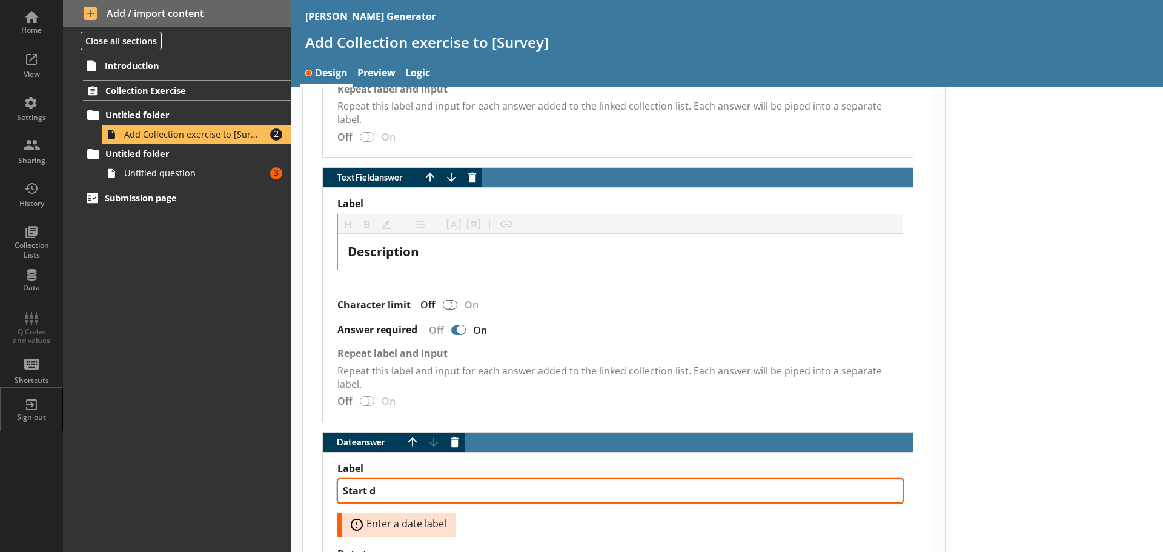
type textarea "Start da"
type textarea "x"
type textarea "Start dat"
type textarea "x"
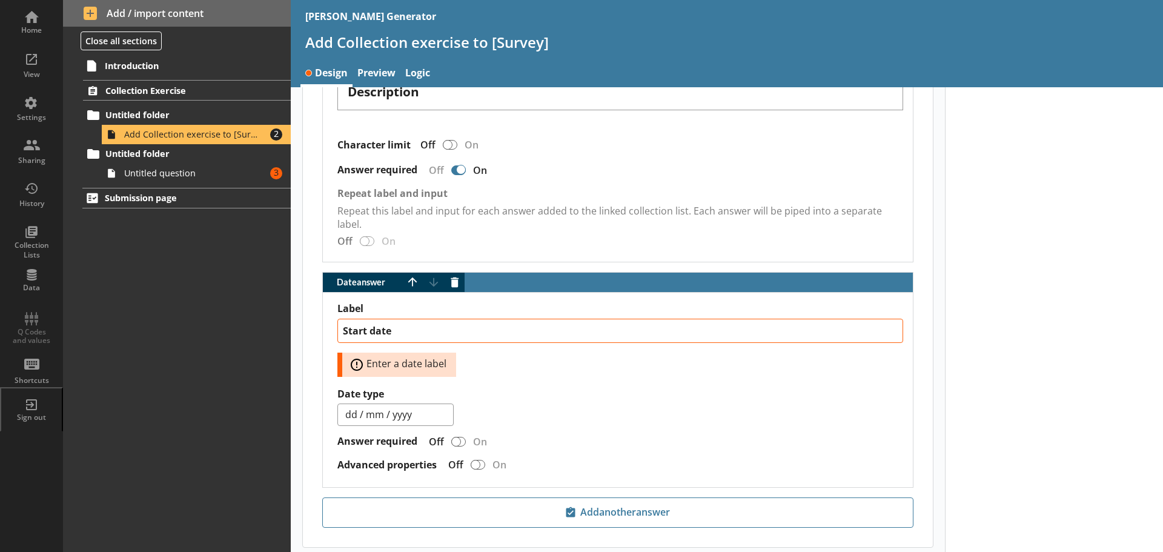
scroll to position [744, 0]
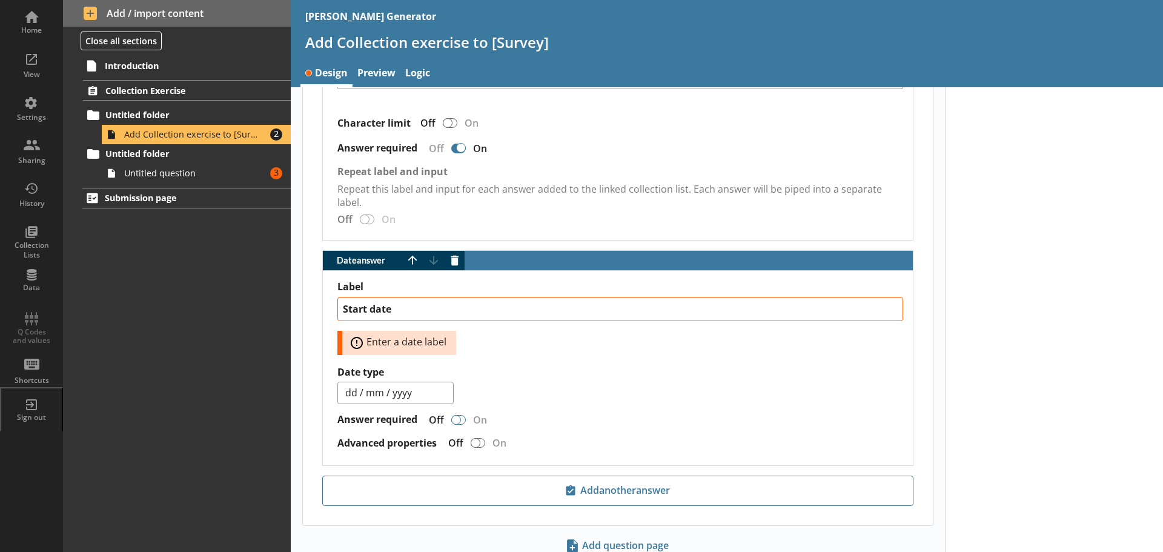
type textarea "Start date"
click at [456, 420] on div "Date answer" at bounding box center [456, 420] width 10 height 10
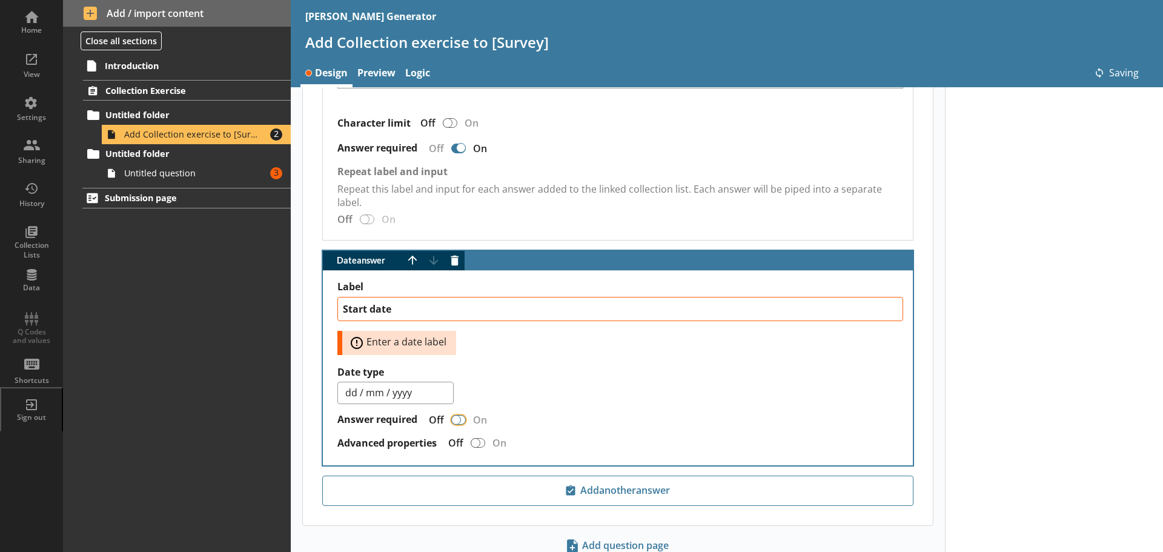
type textarea "x"
type textarea "Start date"
checkbox input "false"
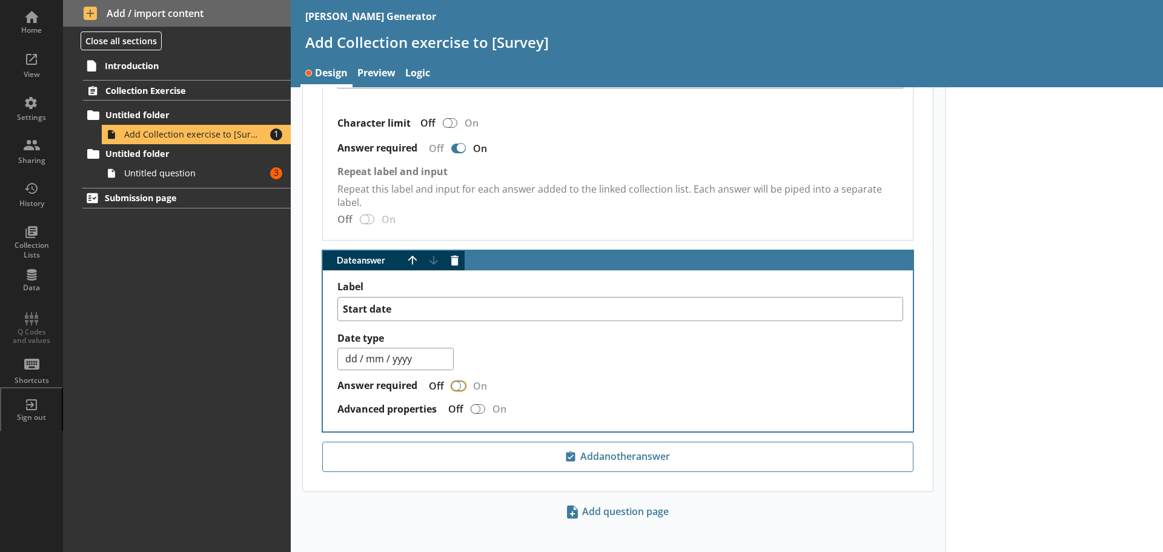
type textarea "x"
checkbox input "true"
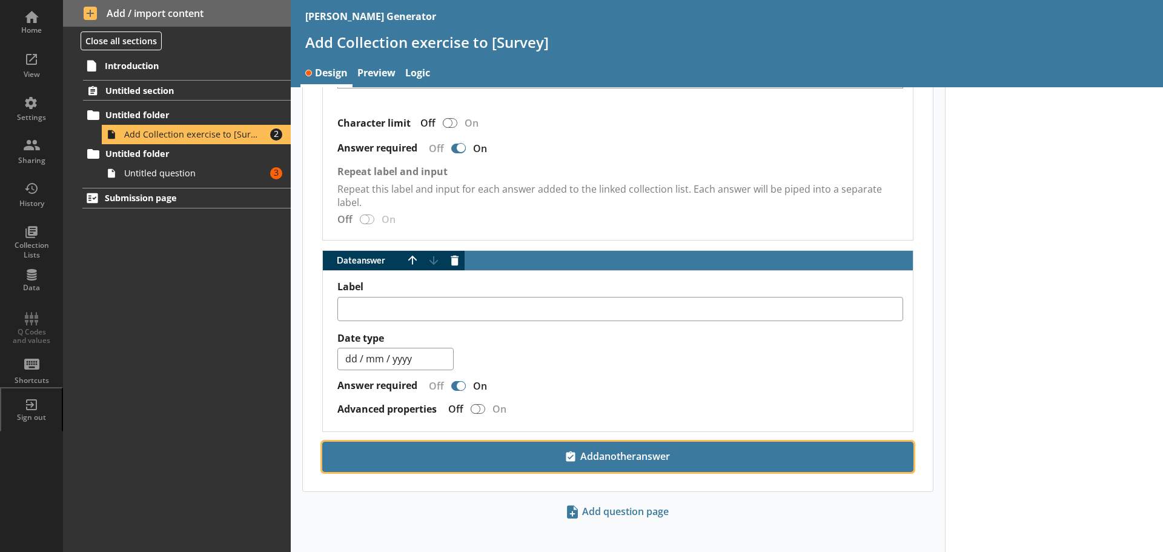
click at [672, 454] on span "Add another answer" at bounding box center [618, 456] width 580 height 19
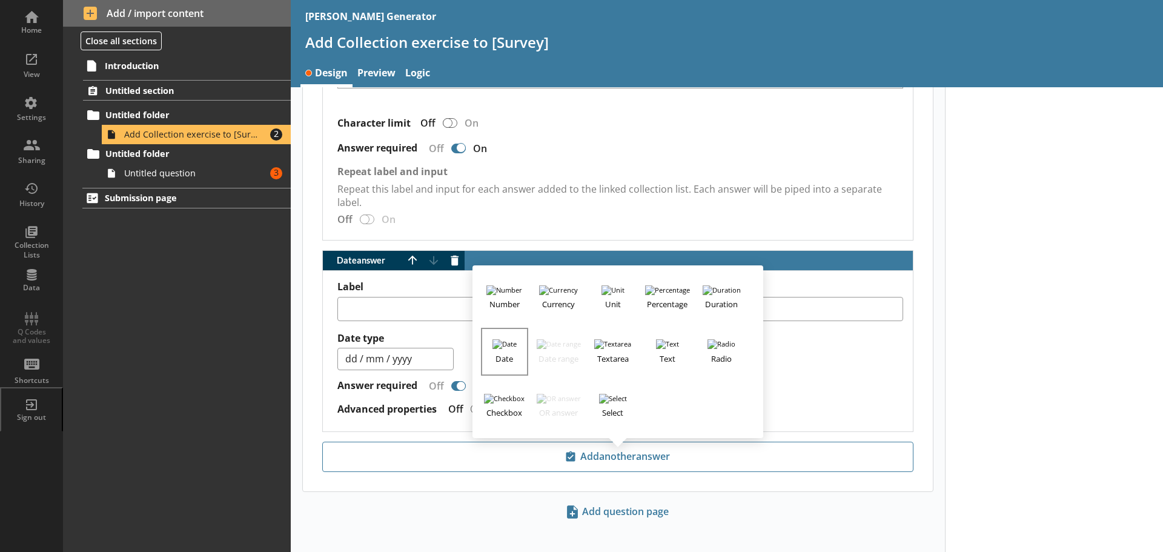
click at [518, 342] on button "Date" at bounding box center [504, 351] width 47 height 47
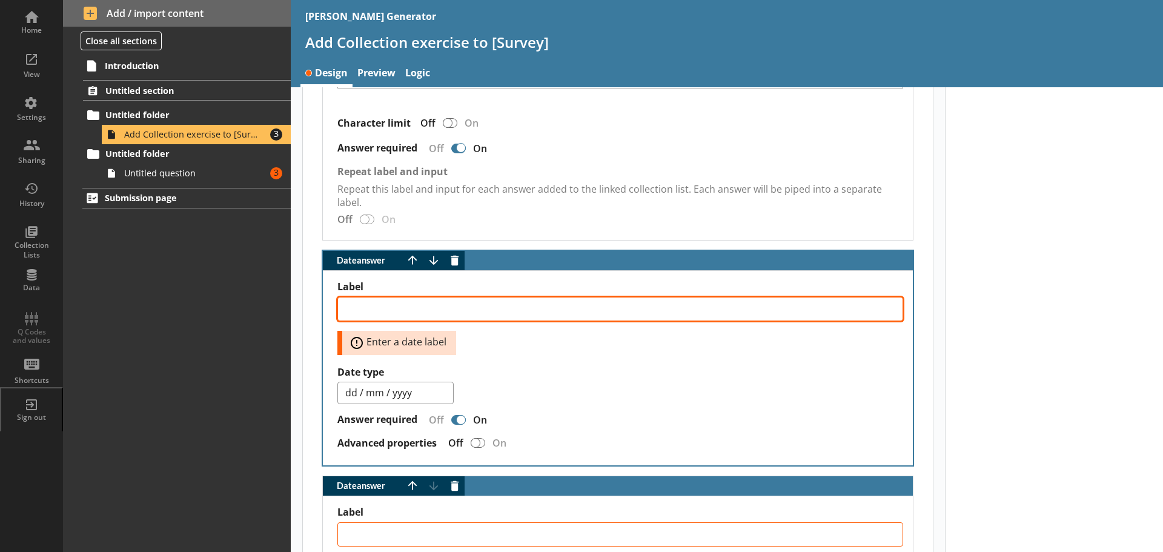
click at [411, 309] on textarea "Label" at bounding box center [620, 309] width 566 height 24
type textarea "x"
type textarea "E"
type textarea "x"
type textarea "En"
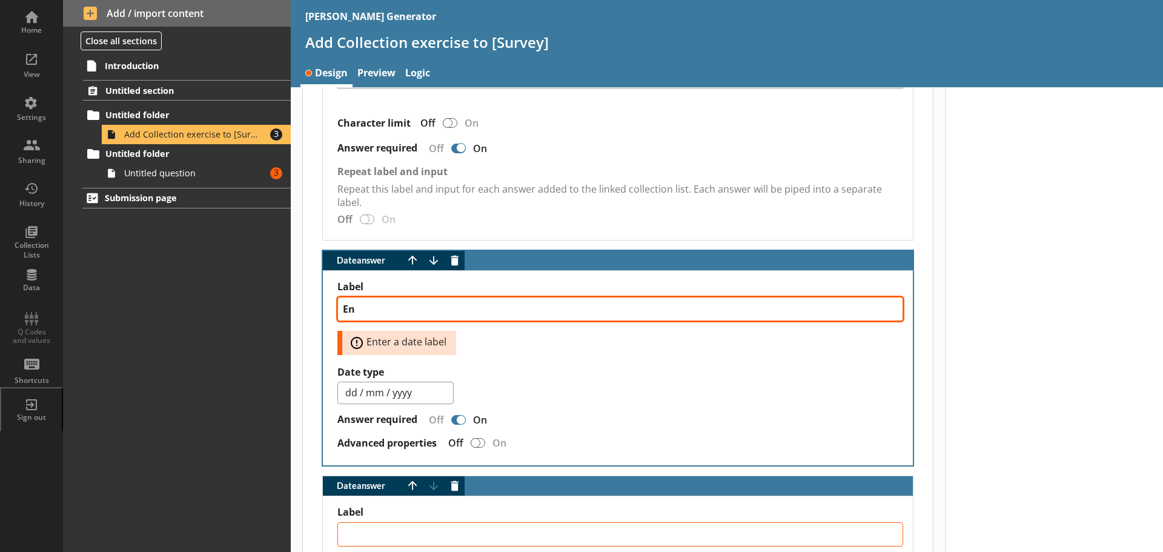
type textarea "x"
type textarea "End"
type textarea "x"
type textarea "End"
type textarea "x"
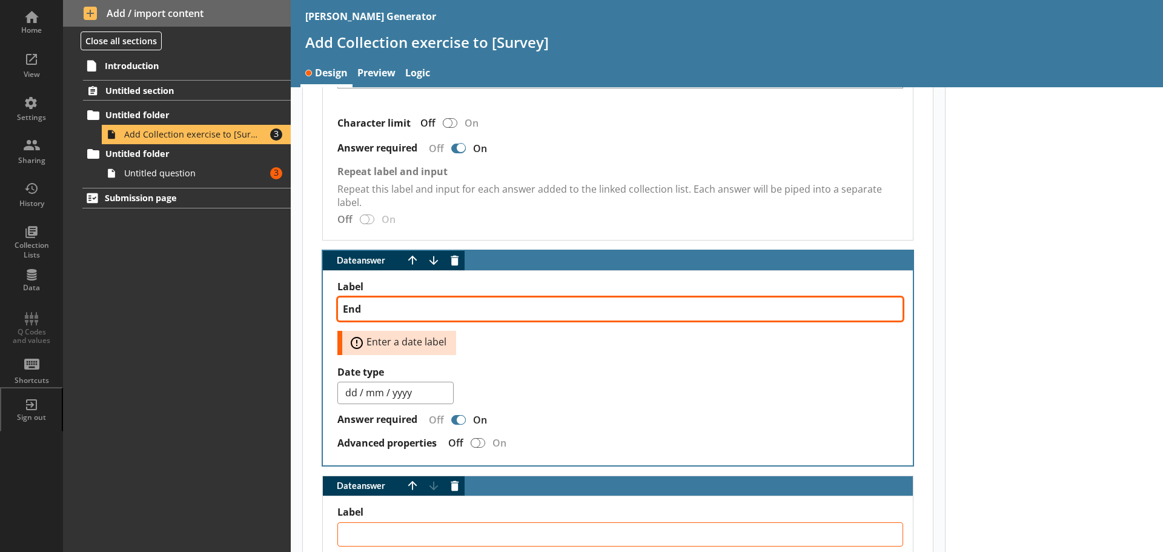
type textarea "End d"
type textarea "x"
type textarea "End da"
type textarea "x"
type textarea "End dat"
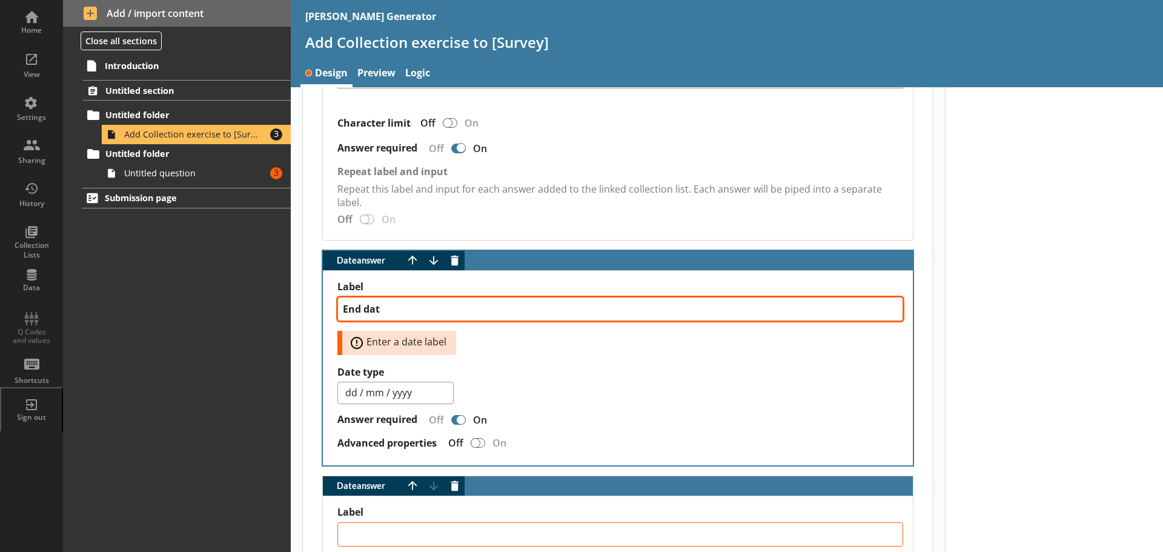
type textarea "x"
type textarea "End date"
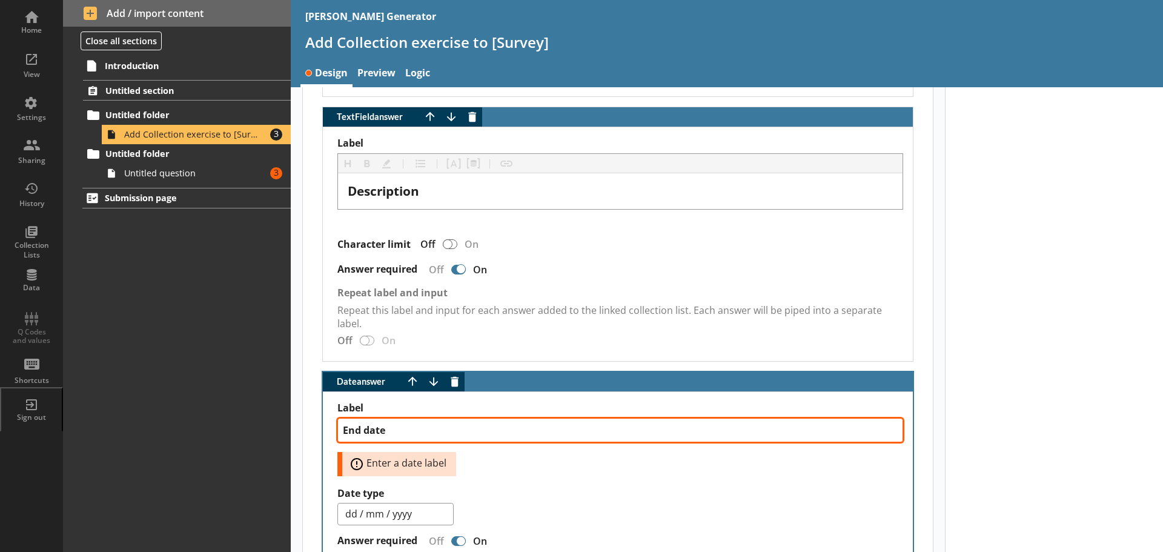
scroll to position [684, 0]
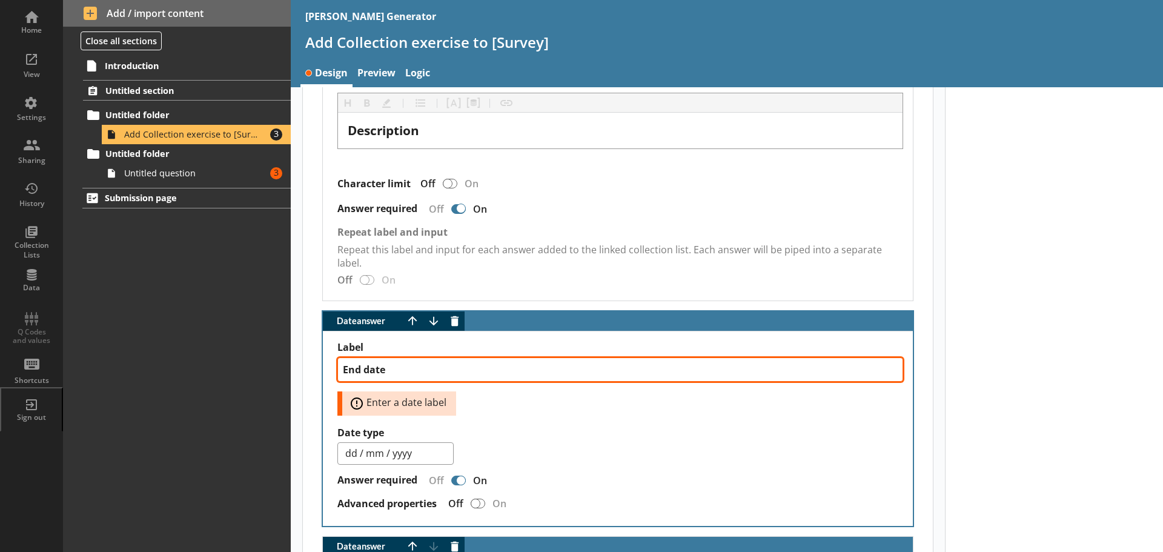
drag, startPoint x: 361, startPoint y: 369, endPoint x: 320, endPoint y: 366, distance: 41.3
click at [320, 366] on div "Date answer Move answer up Move answer down Delete answer Date options Label En…" at bounding box center [618, 419] width 630 height 216
type textarea "x"
type textarea "A date"
type textarea "x"
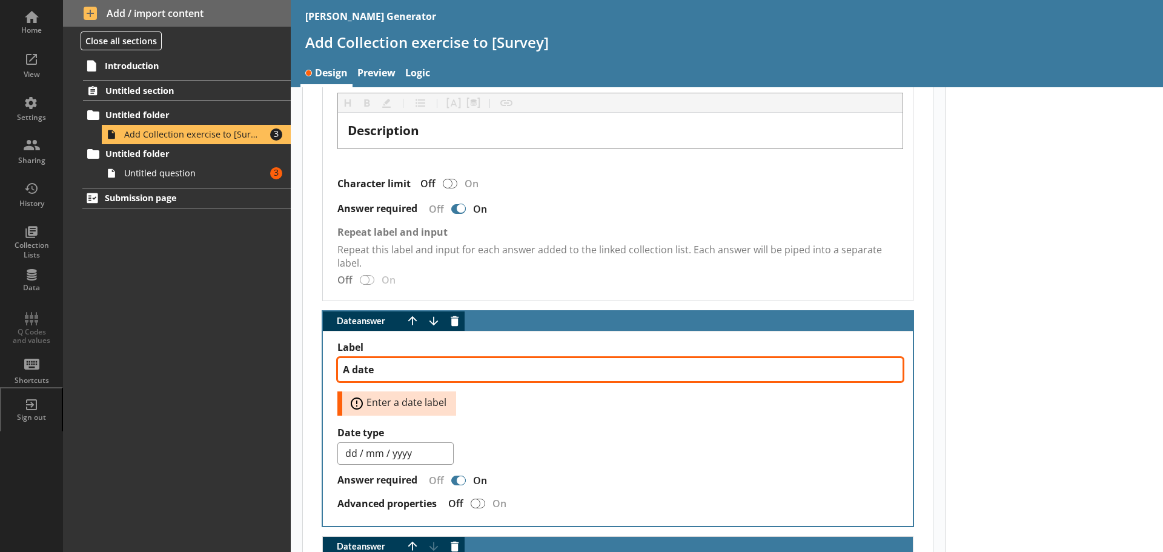
type textarea "date"
type textarea "x"
type textarea "S date"
type textarea "x"
type textarea "St date"
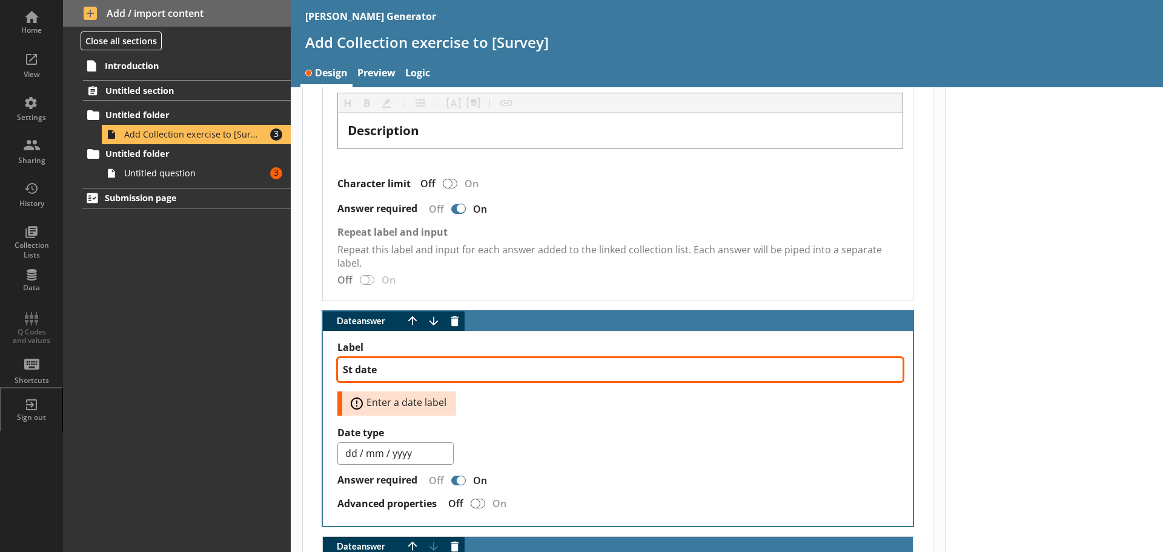
type textarea "x"
type textarea "Sta date"
type textarea "x"
type textarea "Star date"
type textarea "x"
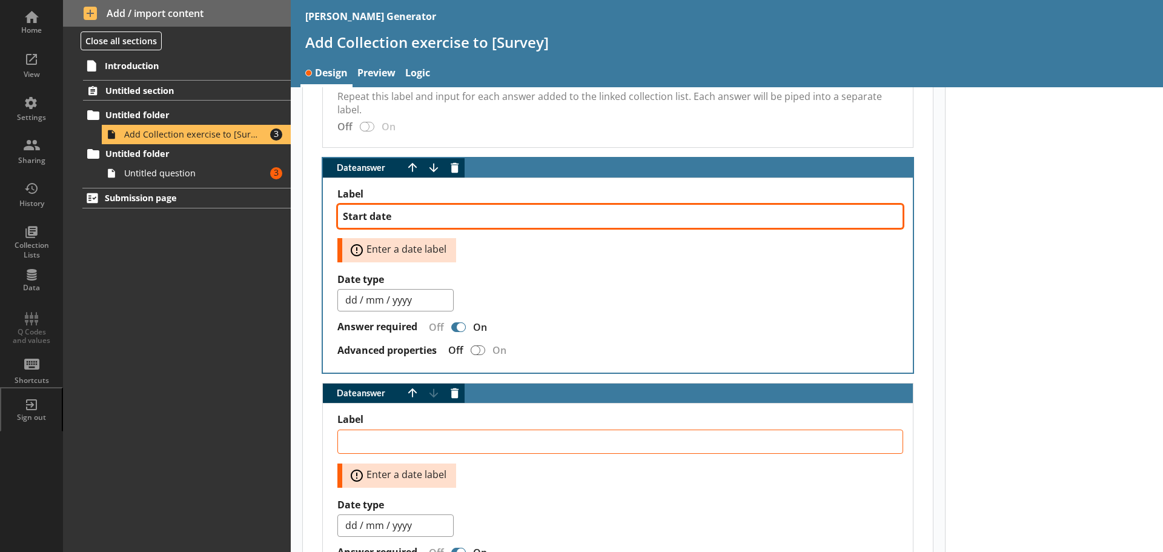
scroll to position [865, 0]
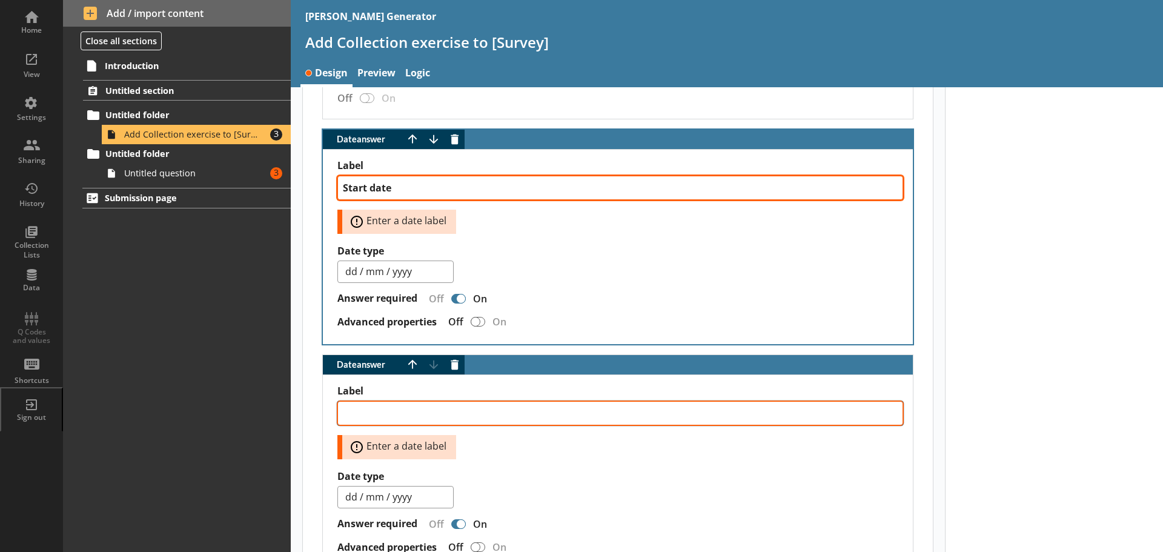
type textarea "Start date"
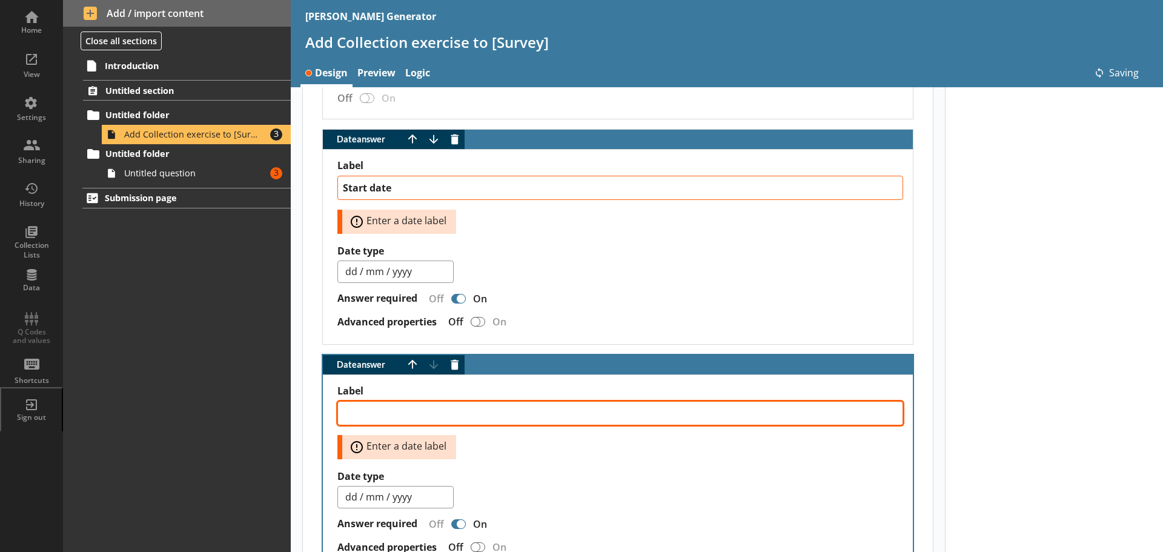
click at [410, 415] on textarea "Label" at bounding box center [620, 413] width 566 height 24
type textarea "x"
type textarea "Start date"
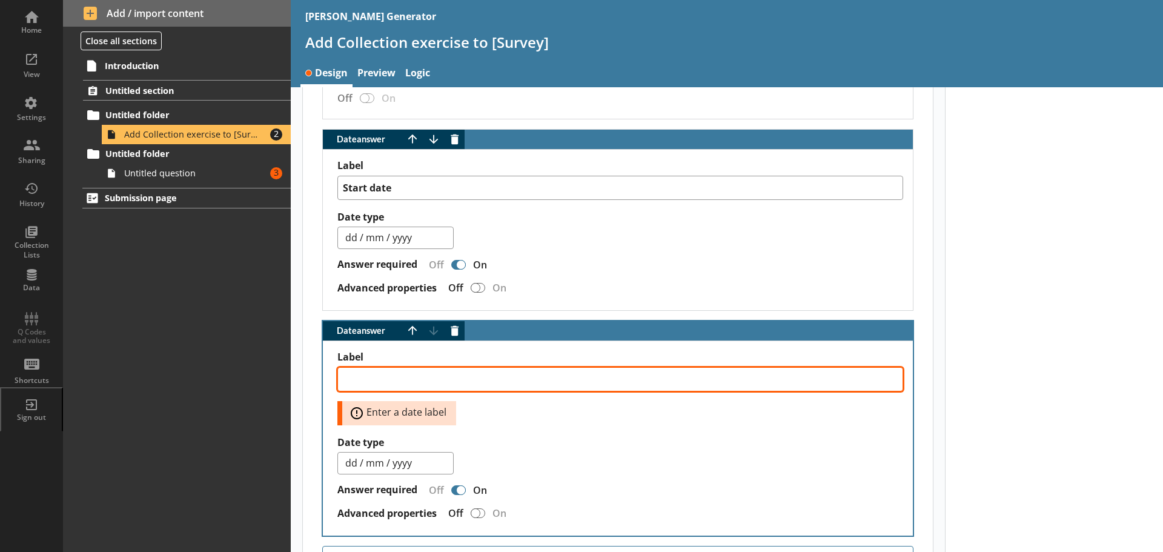
type textarea "x"
type textarea "E"
type textarea "x"
type textarea "En"
type textarea "x"
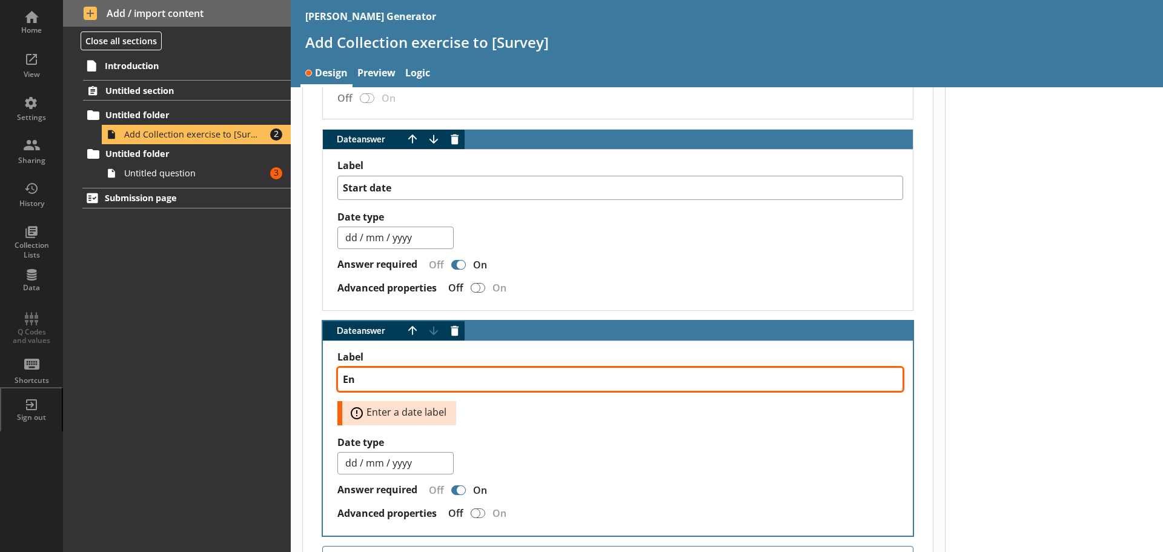
type textarea "End"
type textarea "x"
type textarea "End"
type textarea "x"
type textarea "End d"
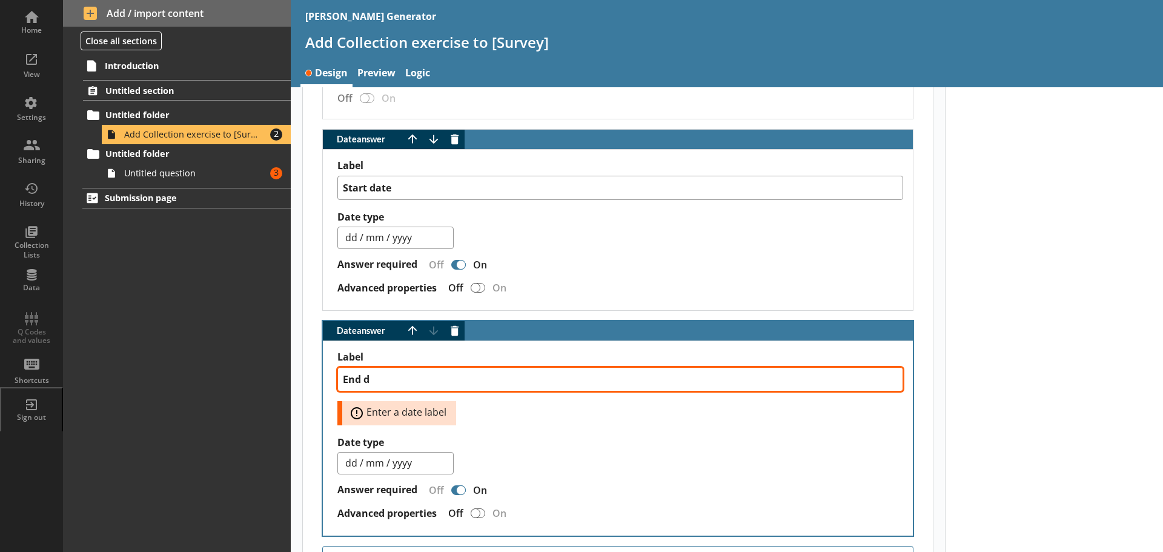
type textarea "x"
type textarea "End da"
type textarea "x"
type textarea "End dat"
type textarea "x"
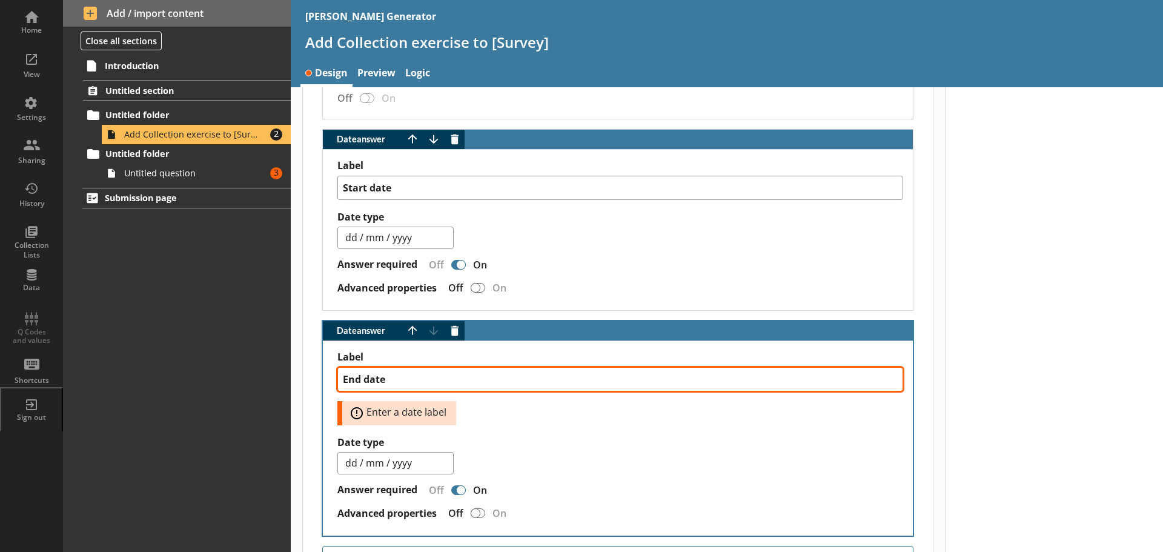
type textarea "End date"
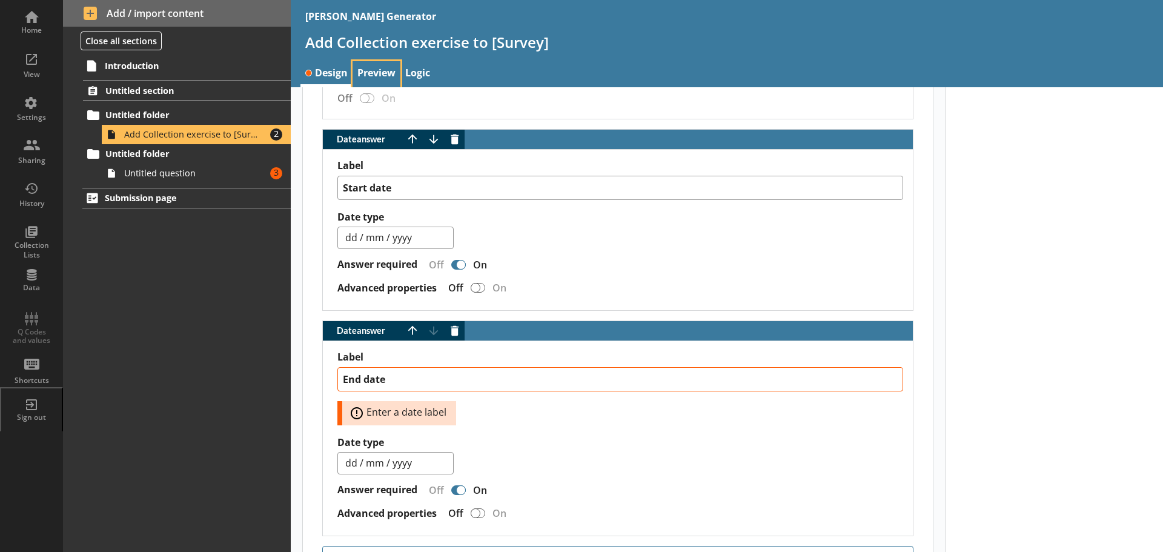
click at [389, 78] on link "Preview" at bounding box center [376, 74] width 48 height 26
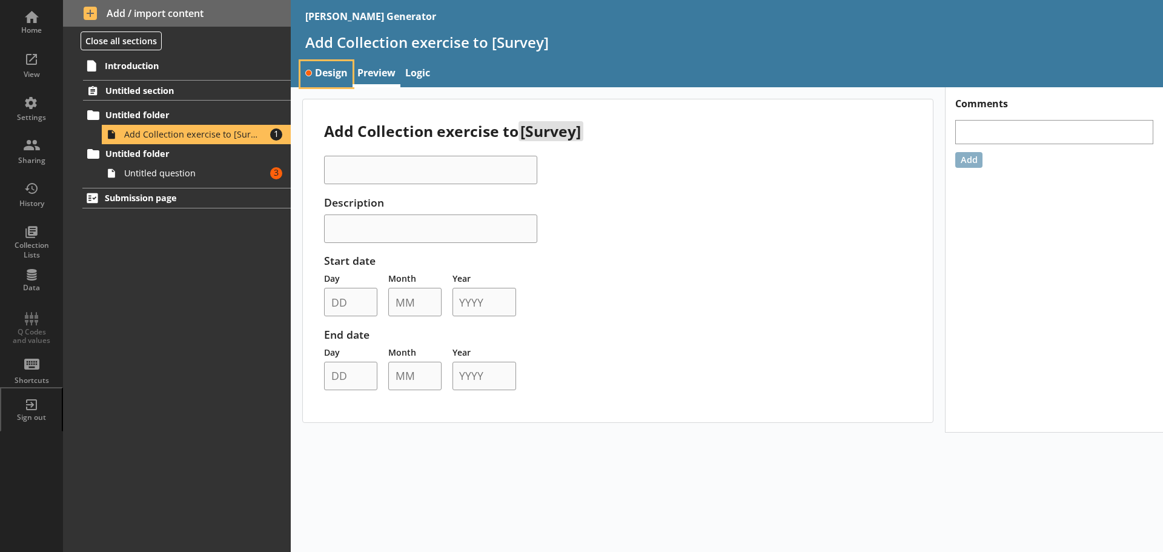
click at [332, 72] on link "Design" at bounding box center [326, 74] width 52 height 26
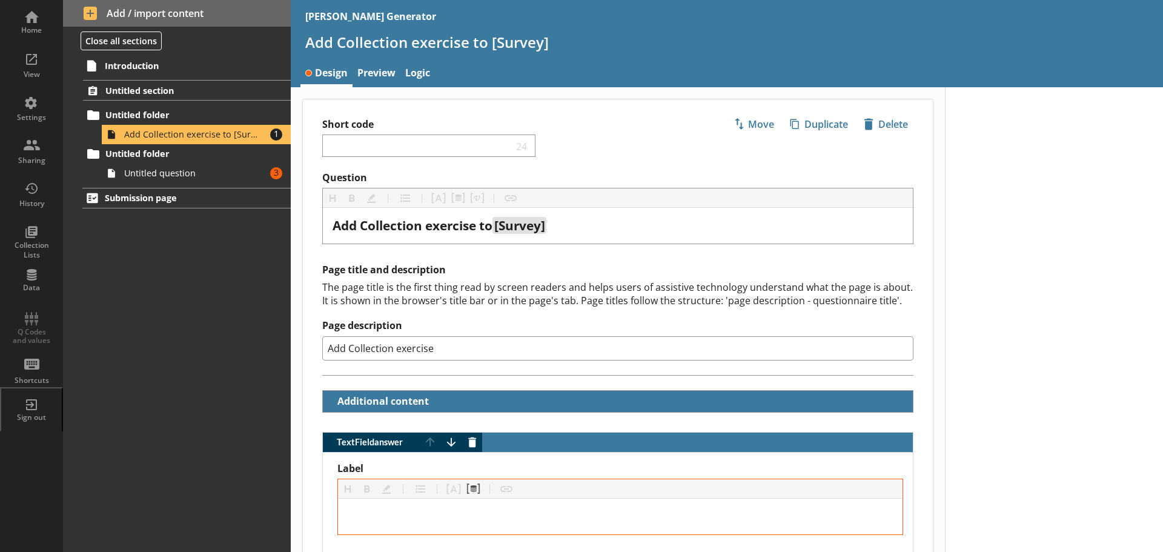
type textarea "x"
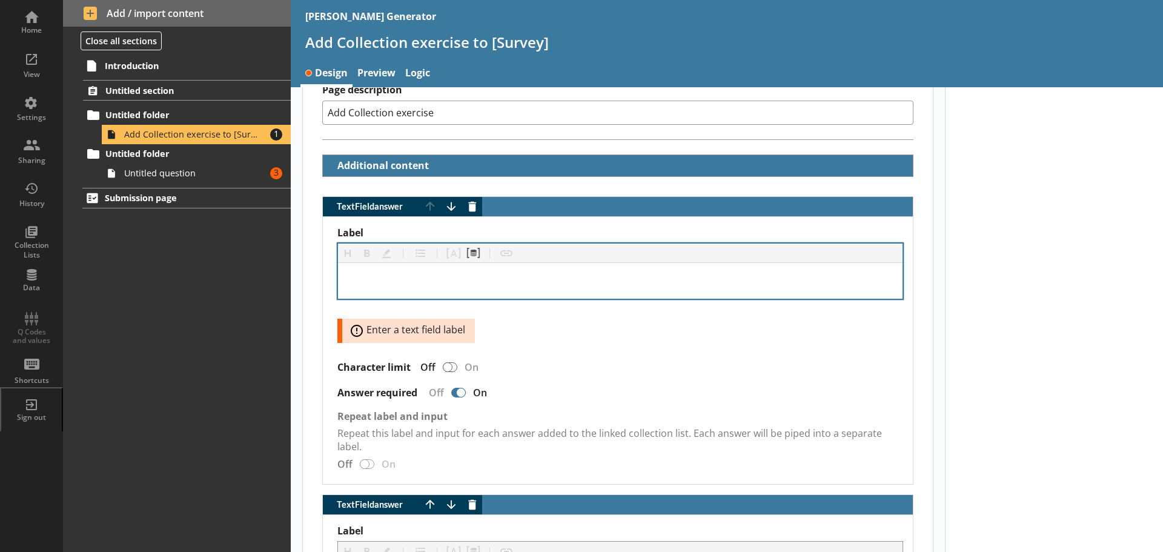
scroll to position [303, 0]
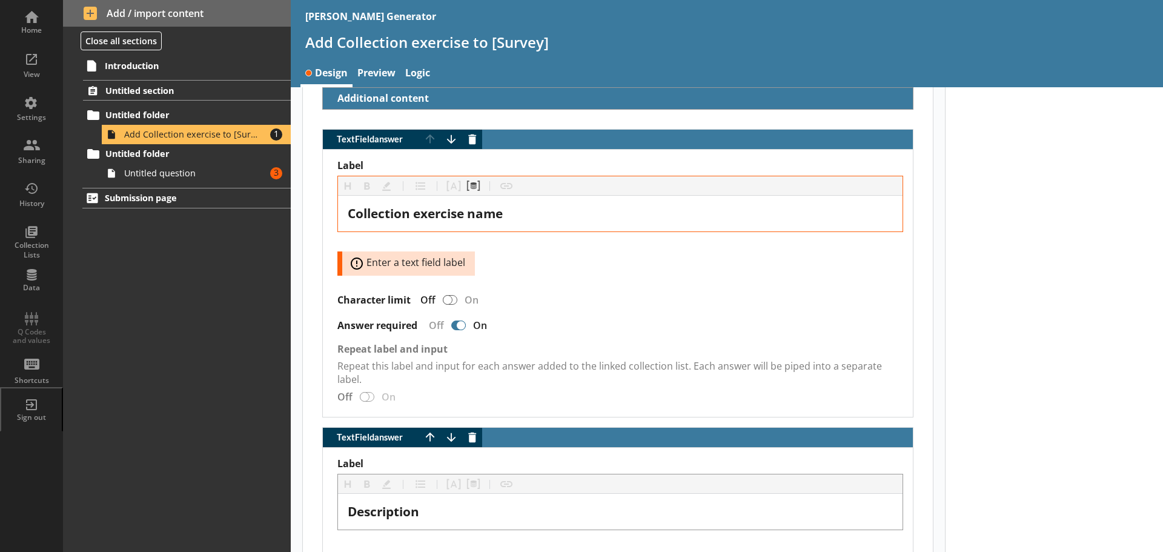
click at [676, 270] on div "Label Heading Heading Bold Bold Highlight Highlight List List Pipe answer Pipe …" at bounding box center [620, 217] width 566 height 116
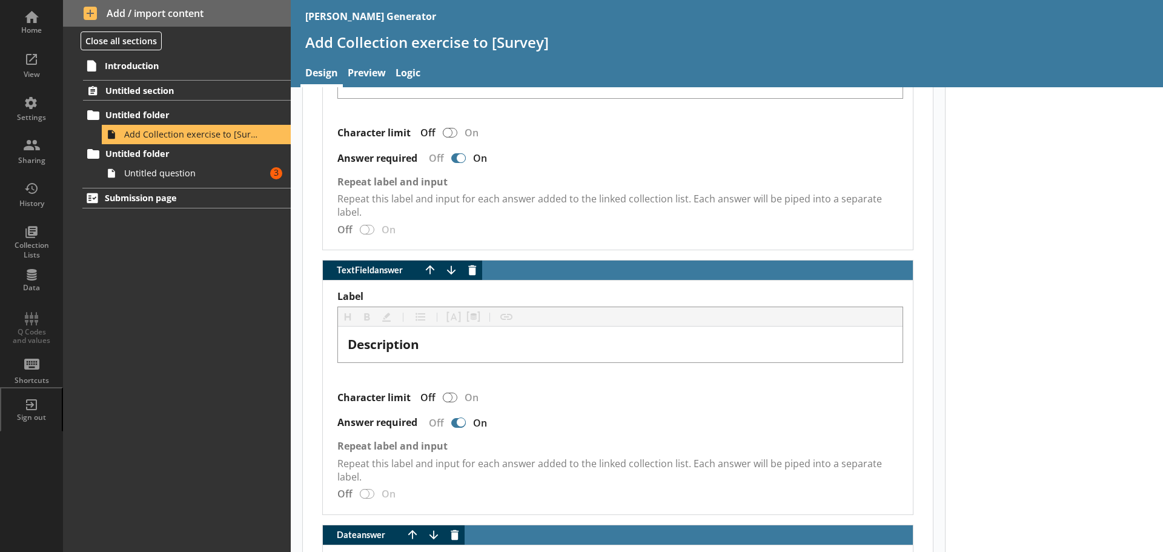
scroll to position [484, 0]
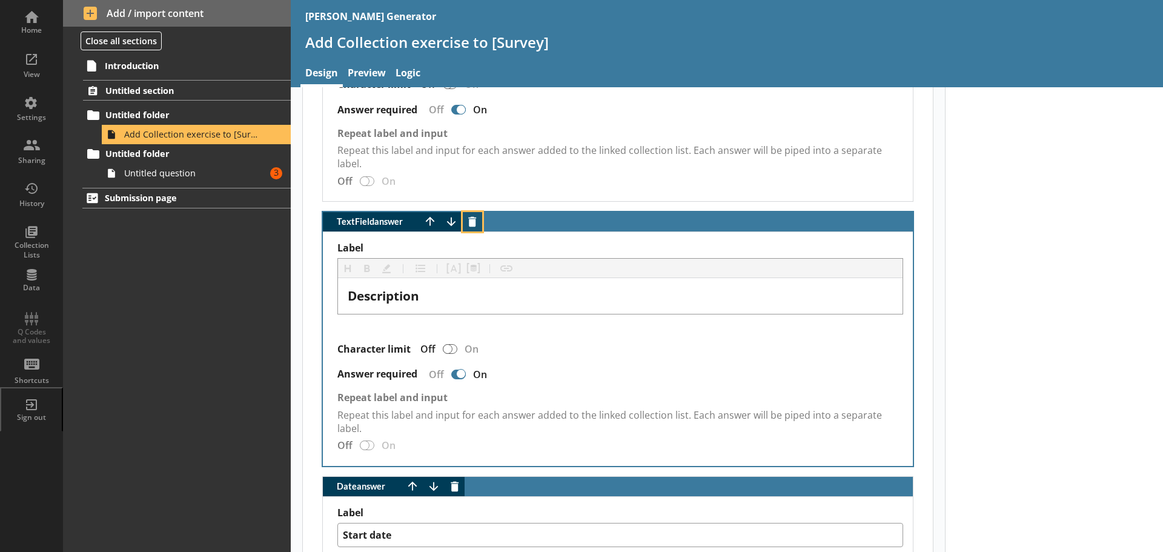
click at [475, 224] on button "Delete answer" at bounding box center [472, 221] width 19 height 19
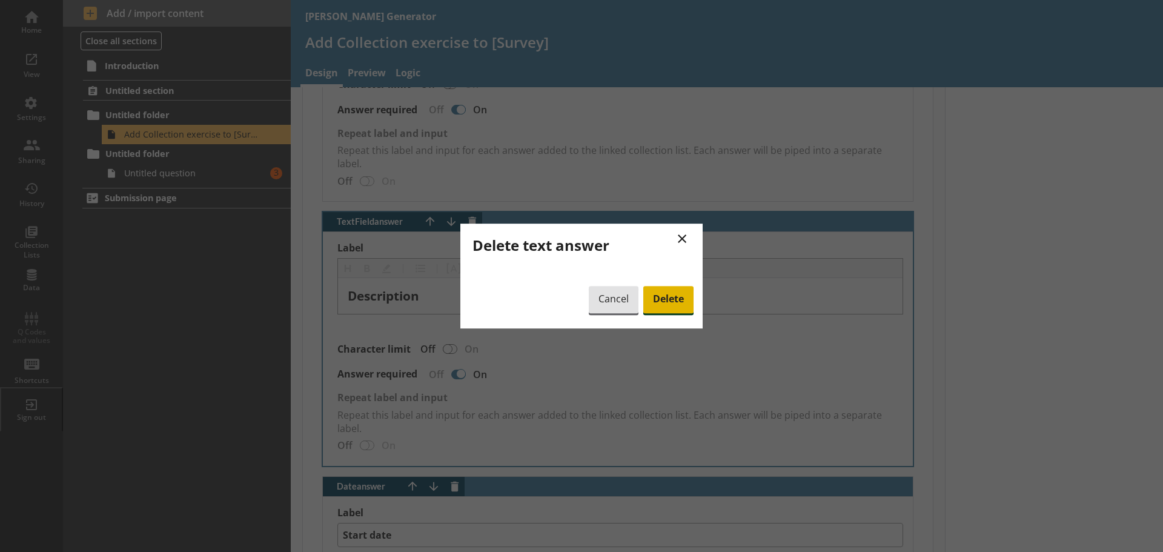
click at [674, 294] on span "Delete" at bounding box center [668, 300] width 50 height 28
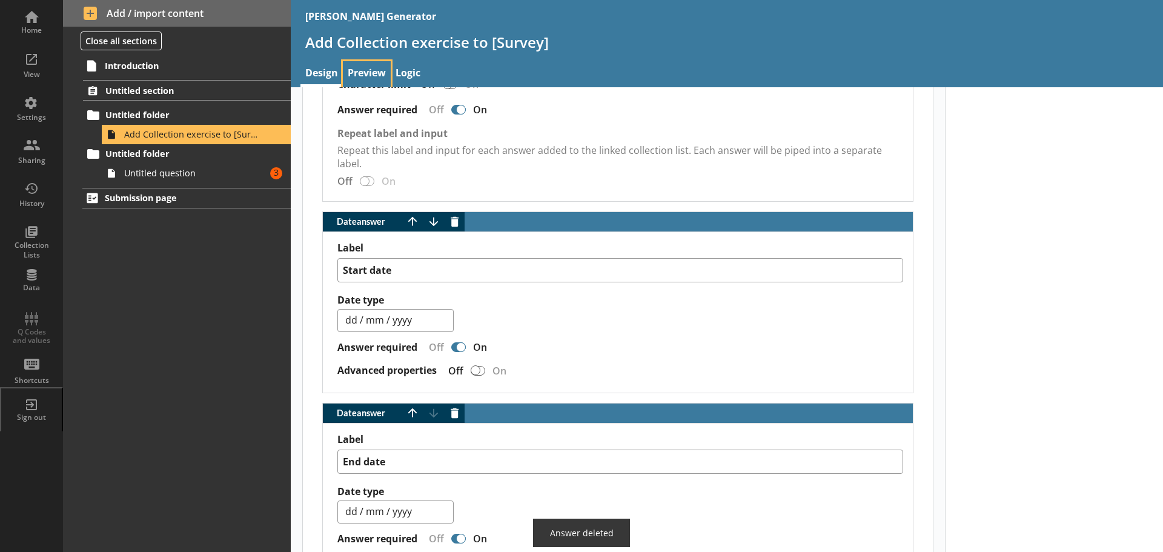
click at [363, 73] on link "Preview" at bounding box center [367, 74] width 48 height 26
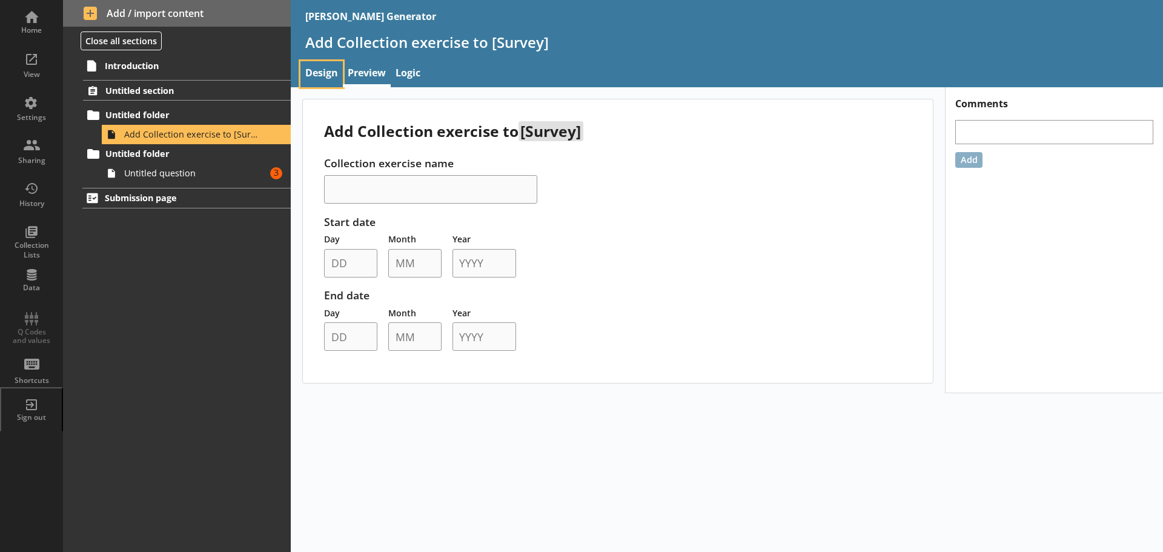
click at [325, 73] on link "Design" at bounding box center [321, 74] width 42 height 26
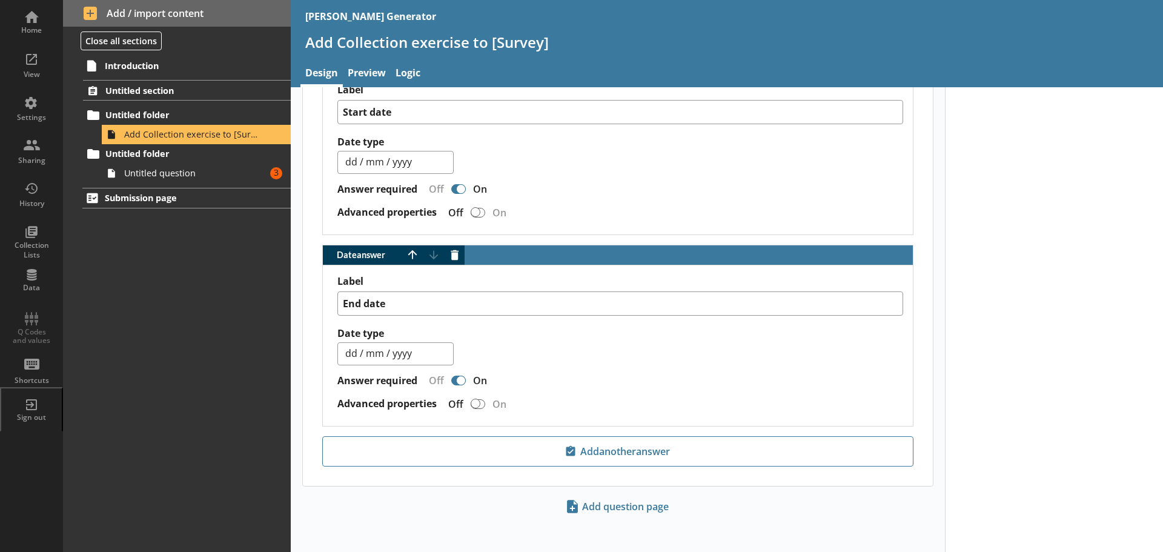
scroll to position [647, 0]
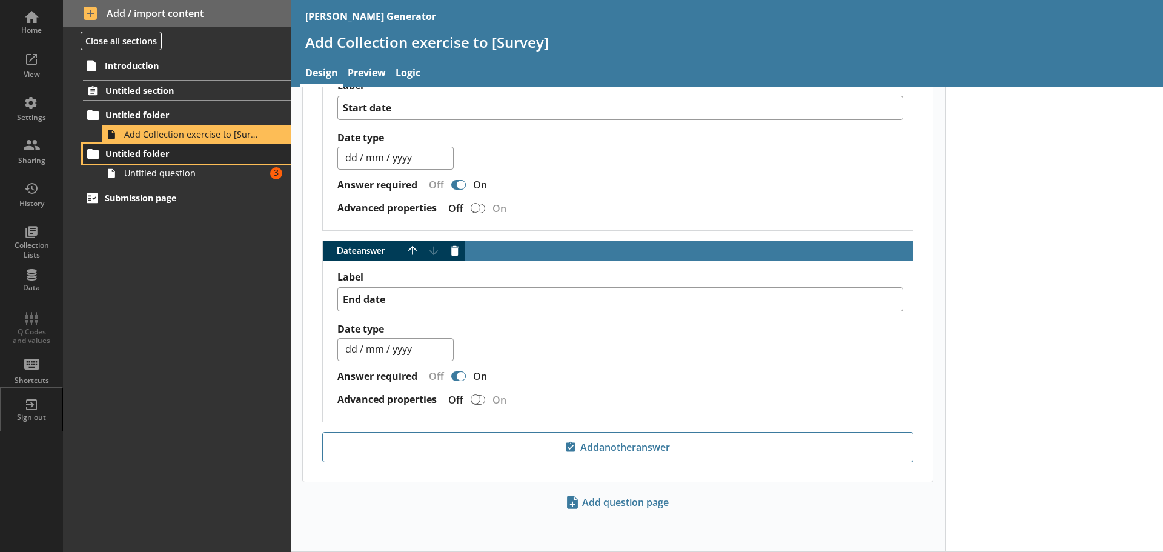
click at [130, 159] on span "Untitled folder" at bounding box center [179, 154] width 149 height 12
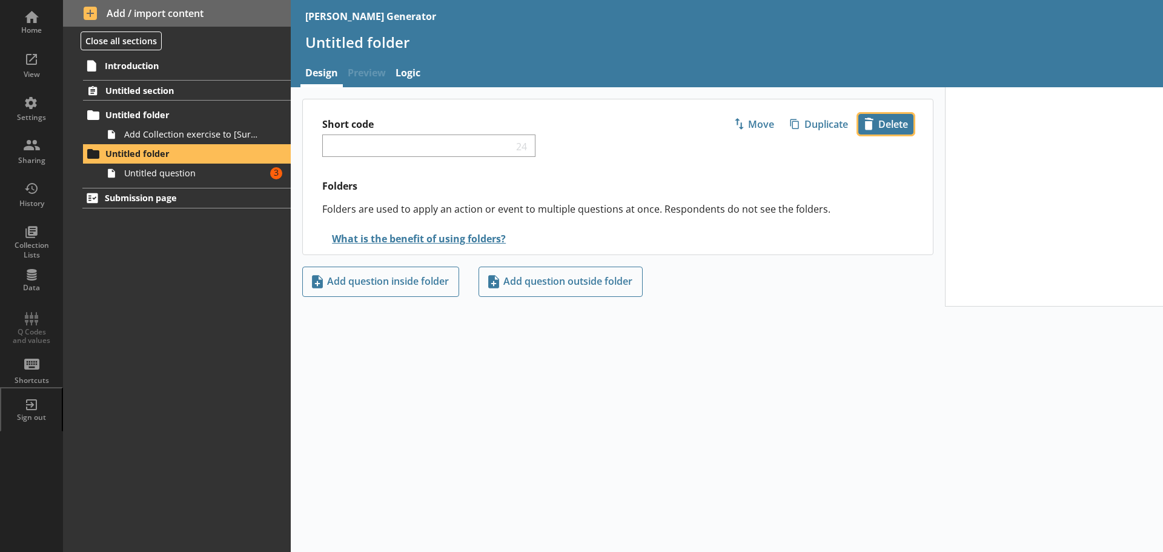
click at [897, 124] on span "icon-delete Created with Sketch. [GEOGRAPHIC_DATA]" at bounding box center [886, 123] width 54 height 19
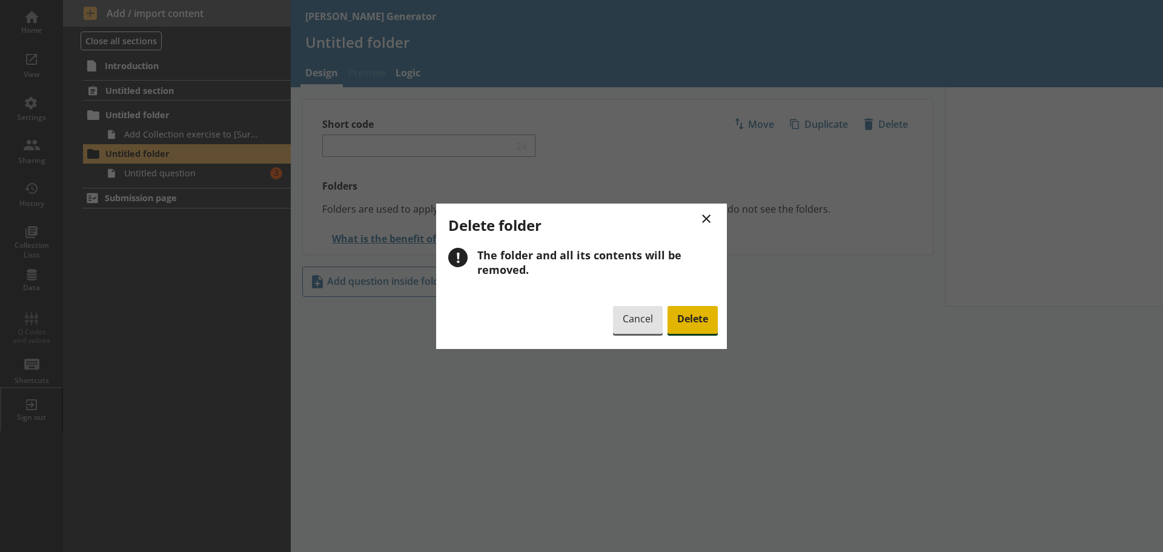
click at [700, 319] on span "Delete" at bounding box center [692, 320] width 50 height 28
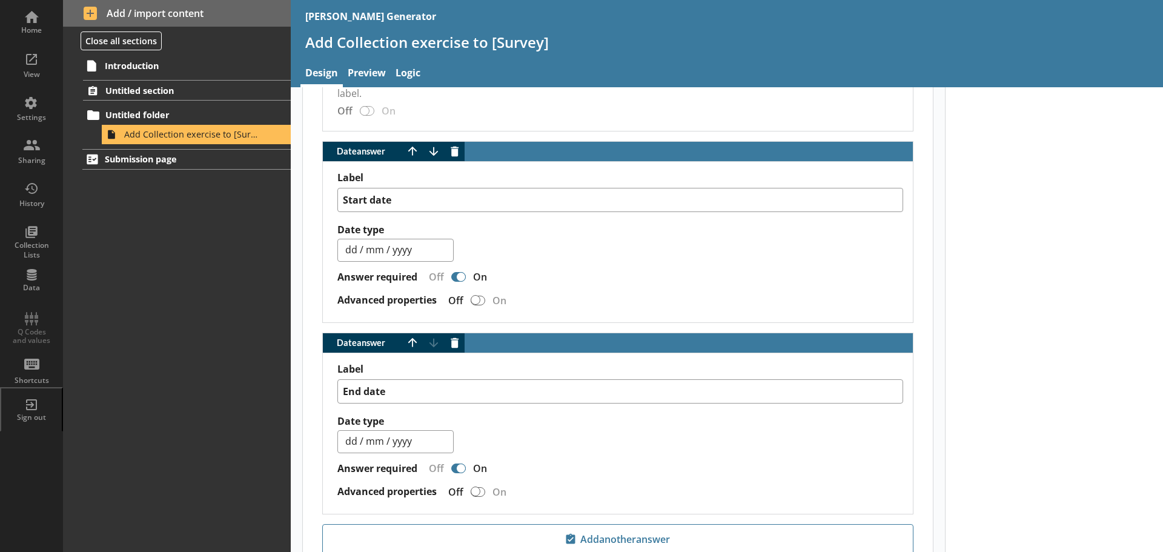
scroll to position [647, 0]
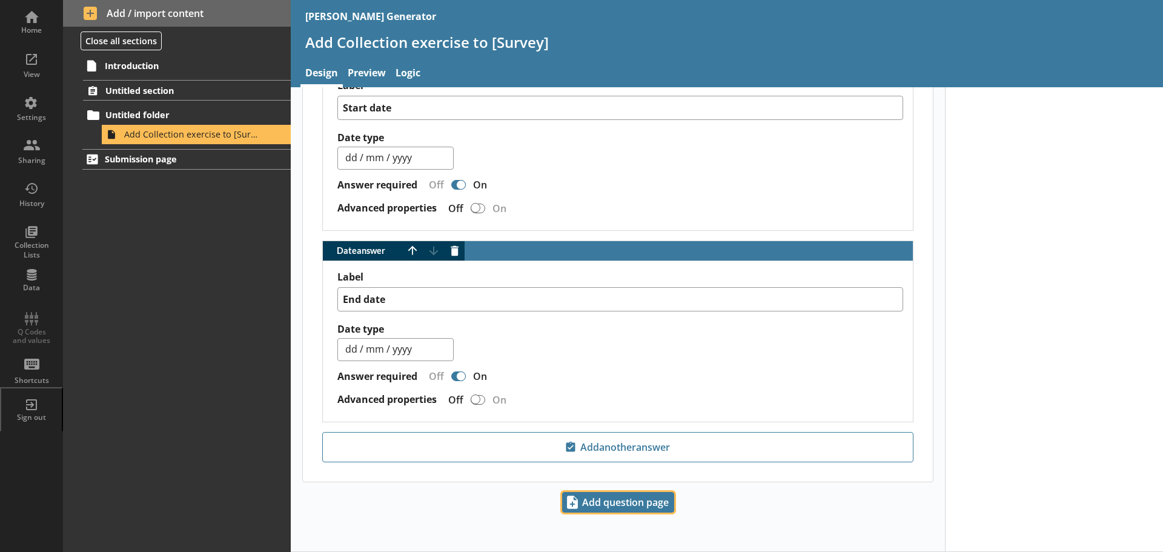
click at [623, 500] on span "Add question page" at bounding box center [618, 501] width 111 height 19
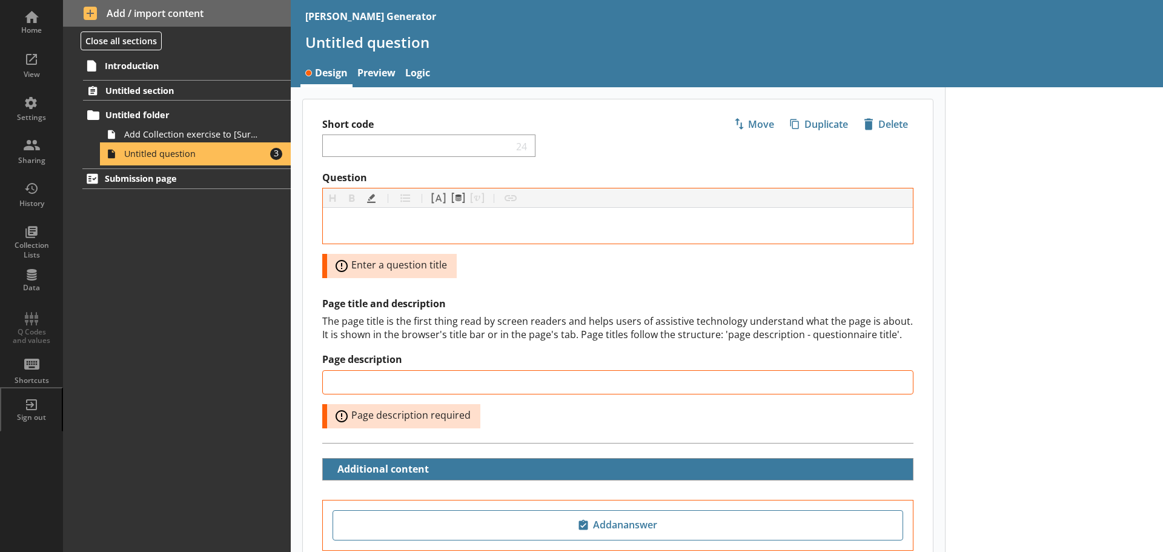
click at [190, 151] on span "Untitled question" at bounding box center [191, 154] width 135 height 12
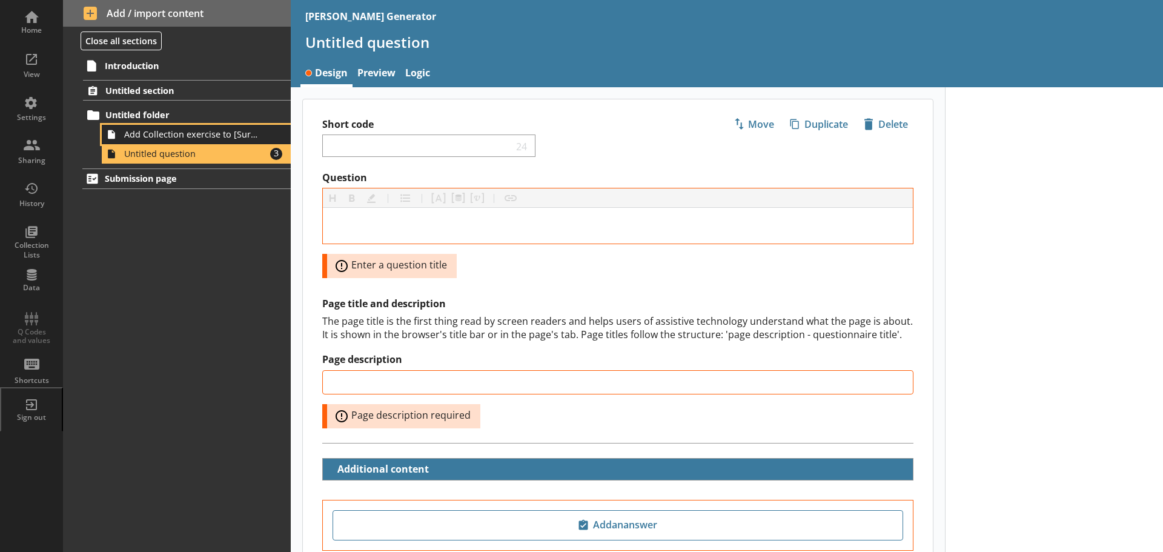
click at [184, 134] on span "Add Collection exercise to [Survey]" at bounding box center [191, 134] width 135 height 12
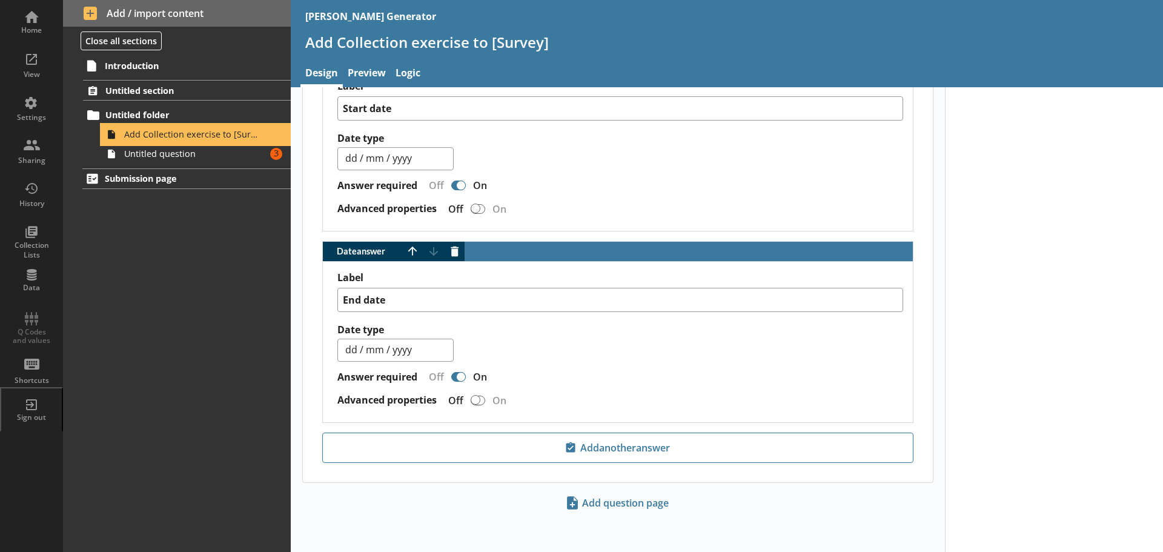
scroll to position [647, 0]
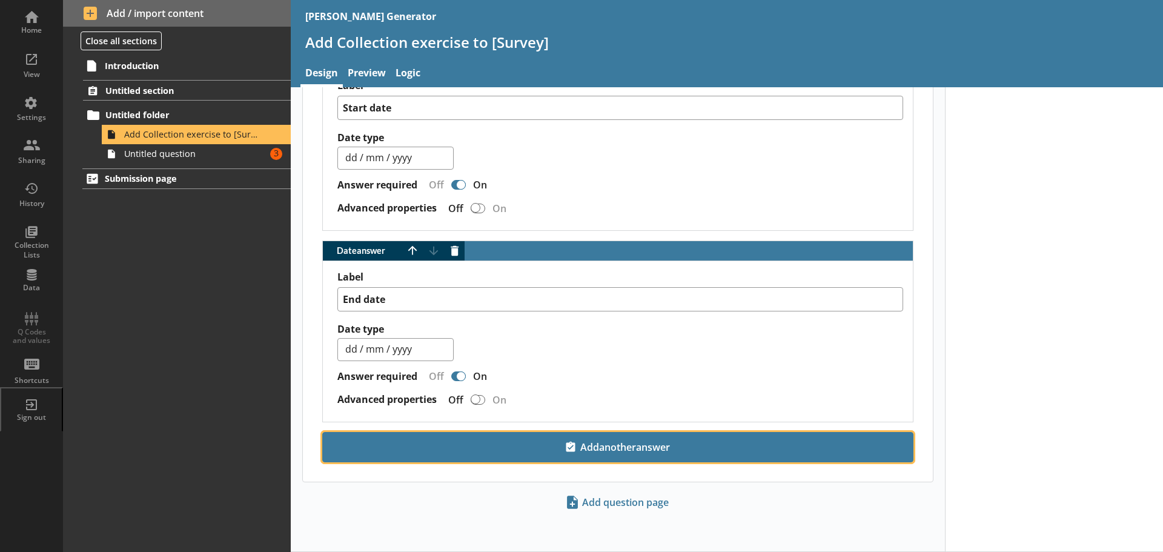
click at [622, 449] on span "Add another answer" at bounding box center [618, 446] width 580 height 19
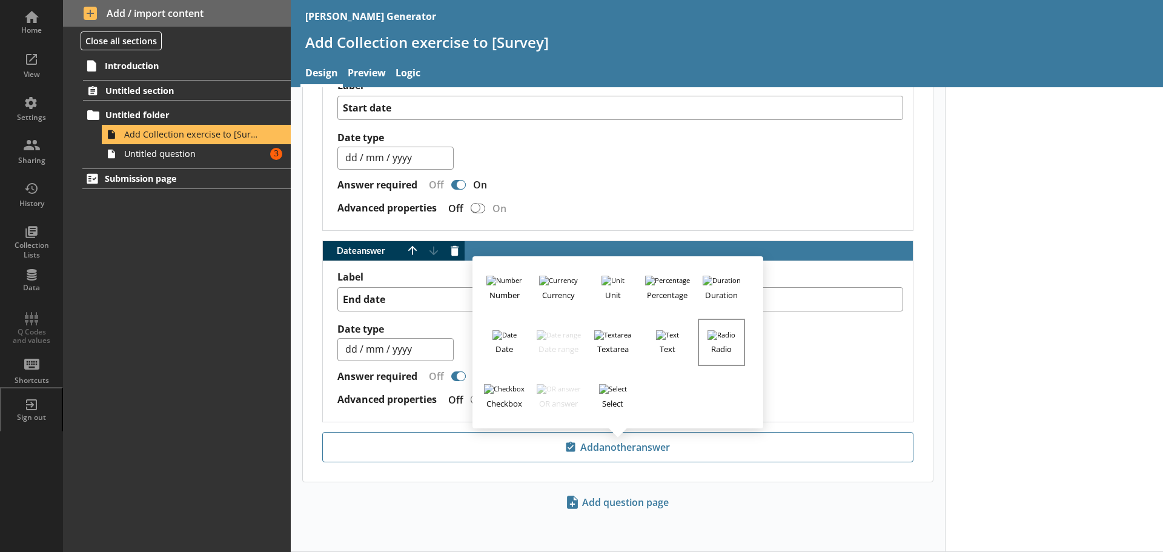
click at [717, 336] on img "button" at bounding box center [721, 335] width 28 height 10
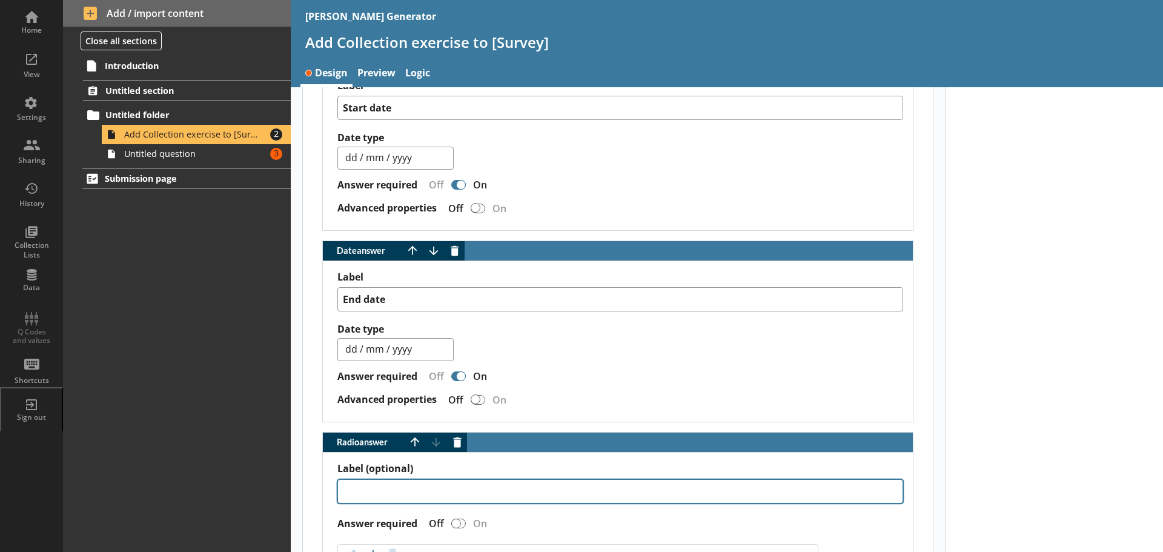
type textarea "x"
type textarea "I"
type textarea "x"
type textarea "Is"
type textarea "x"
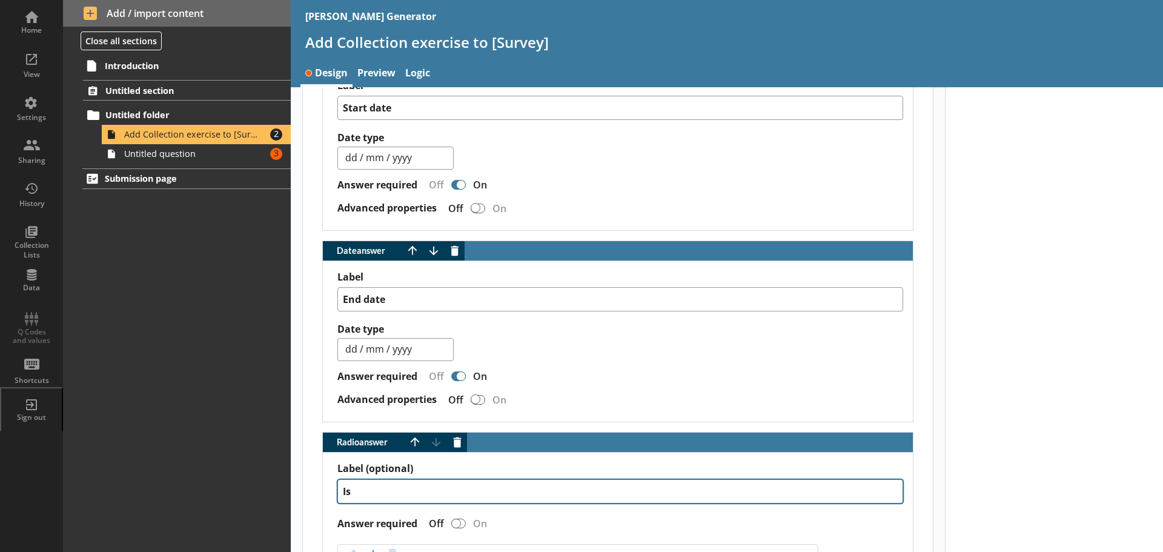
type textarea "Is"
type textarea "x"
type textarea "Is t"
type textarea "x"
type textarea "Is th"
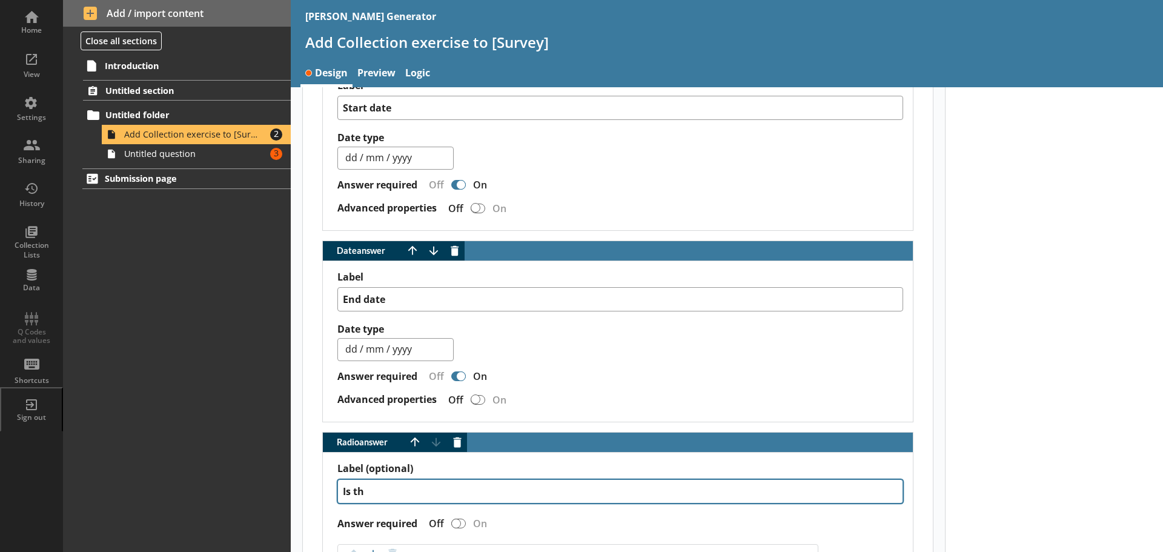
type textarea "x"
type textarea "Is the"
type textarea "x"
type textarea "Is ther"
type textarea "x"
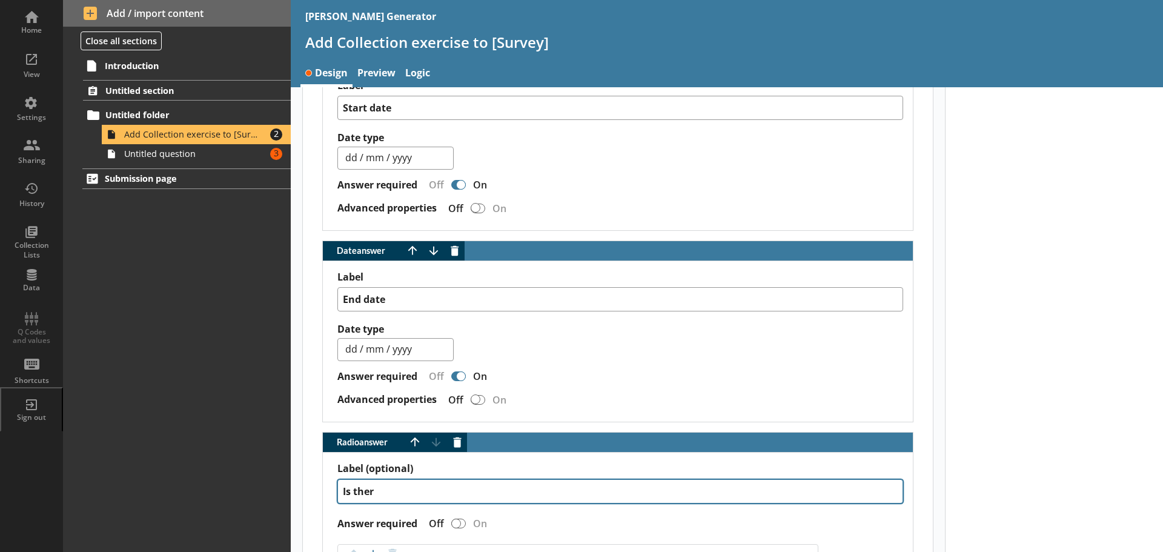
type textarea "Is there"
type textarea "x"
type textarea "Is there"
type textarea "x"
type textarea "Is there a"
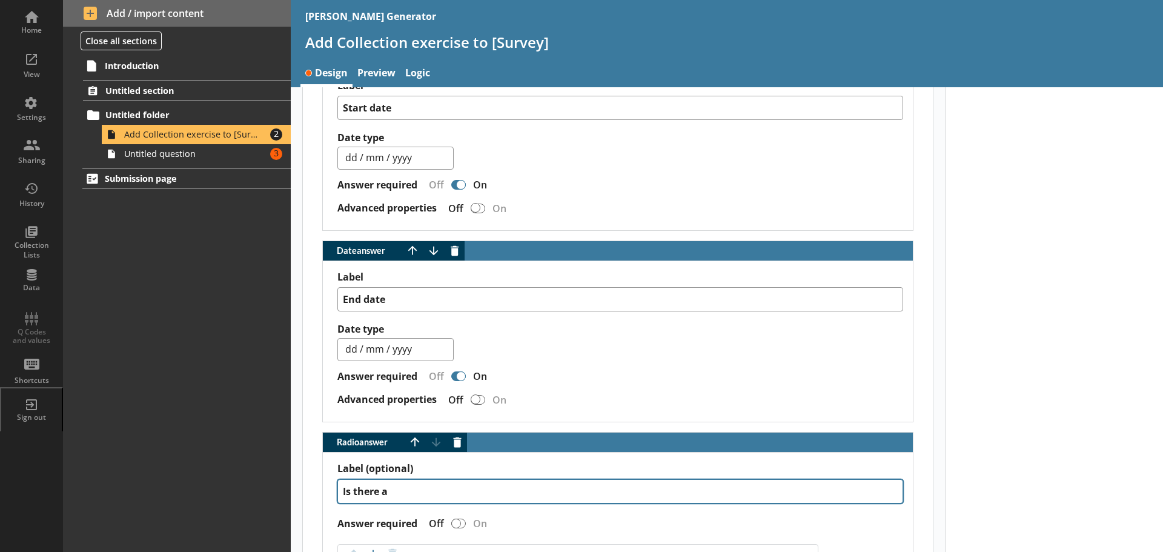
type textarea "x"
type textarea "Is there a"
type textarea "x"
type textarea "Is there a"
type textarea "x"
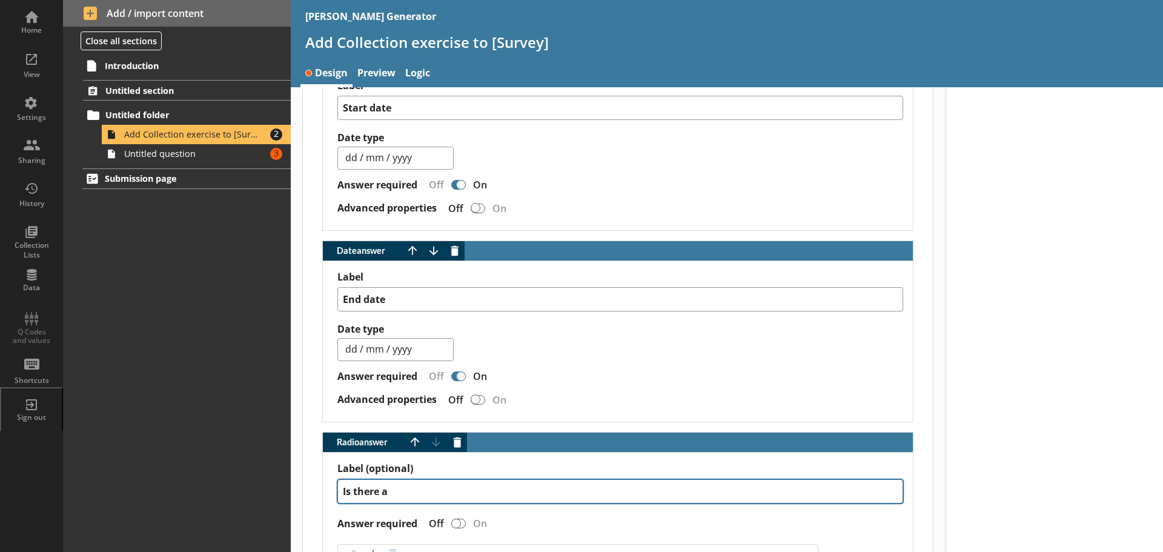
type textarea "Is there an"
type textarea "x"
type textarea "Is there an"
type textarea "x"
type textarea "Is there an A"
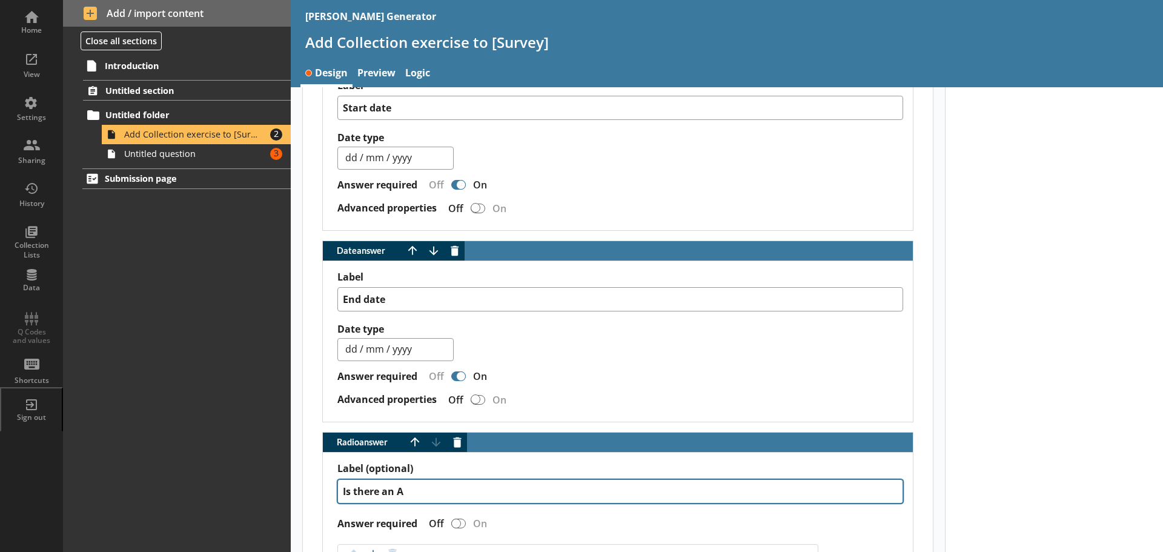
type textarea "x"
type textarea "Is there an Ac"
type textarea "x"
type textarea "Is there an Act"
type textarea "x"
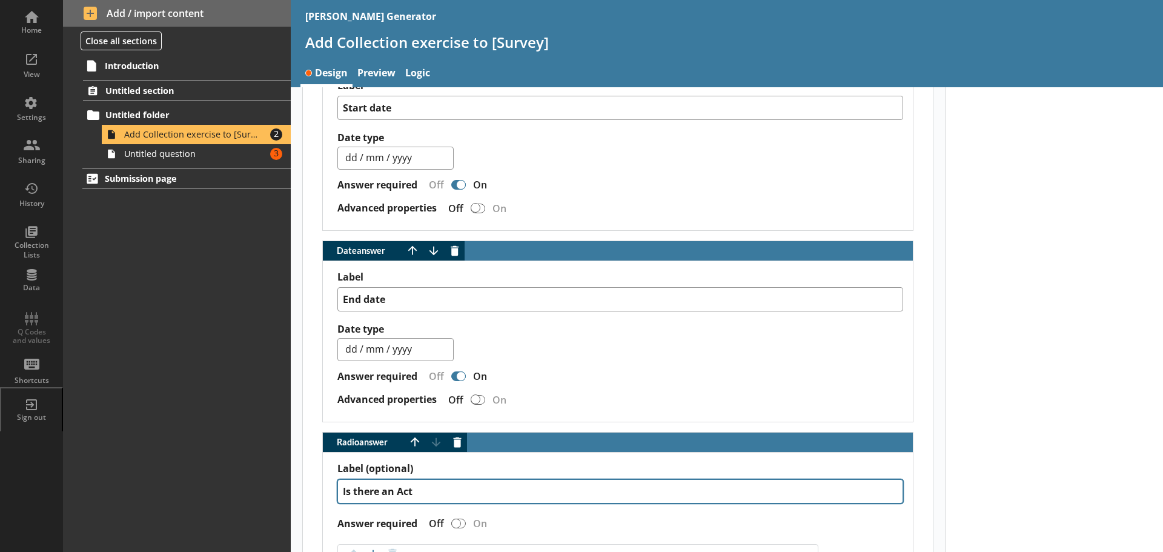
type textarea "Is there an Acti"
type textarea "x"
type textarea "Is there an Actio"
type textarea "x"
type textarea "Is there an Action"
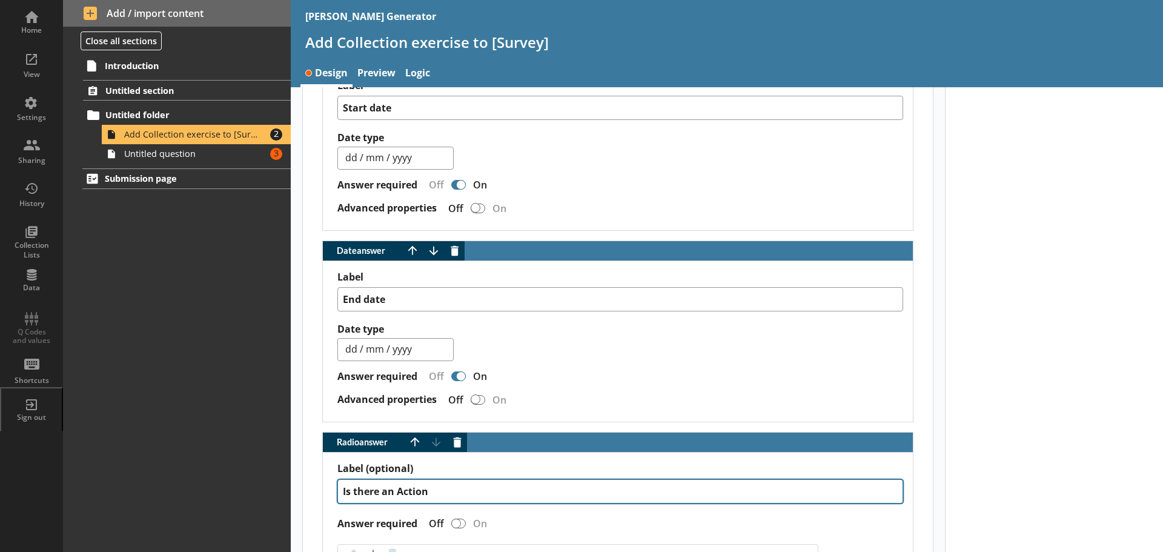
type textarea "x"
type textarea "Is there an Actions"
type textarea "x"
type textarea "Is there an Actions"
type textarea "x"
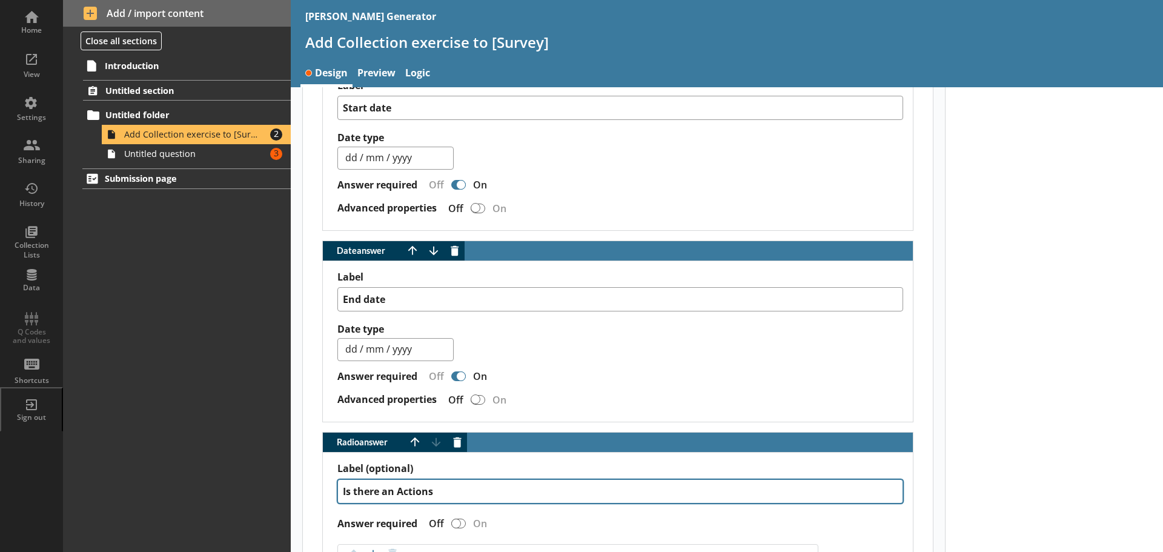
type textarea "Is there an Actions t"
type textarea "x"
type textarea "Is there an Actions te"
type textarea "x"
type textarea "Is there an Actions tem"
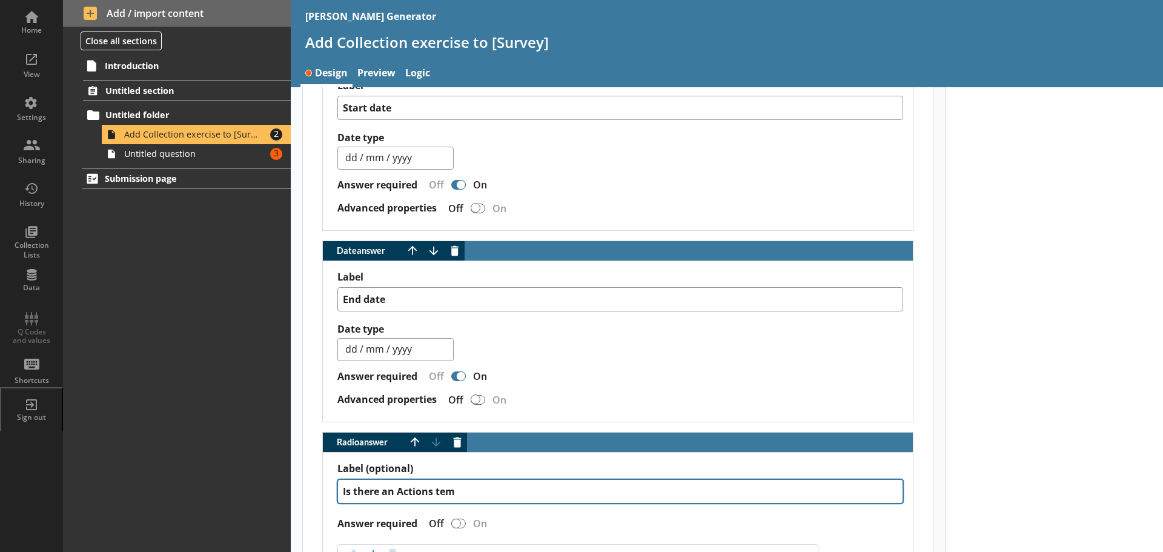
type textarea "x"
type textarea "Is there an Actions temp"
type textarea "x"
type textarea "Is there an Actions templ"
type textarea "x"
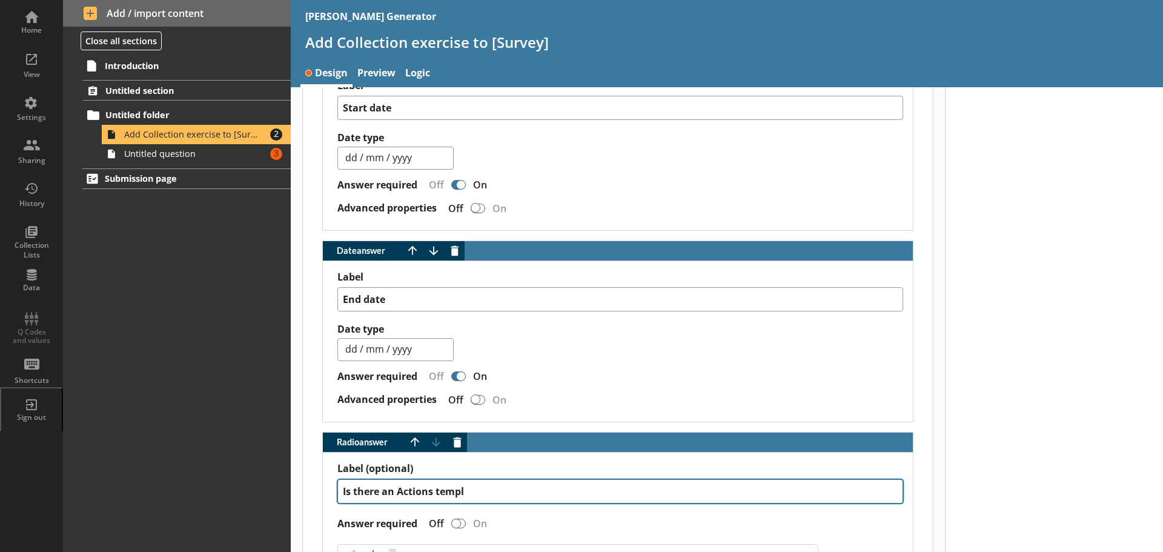
type textarea "Is there an Actions templa"
type textarea "x"
type textarea "Is there an Actions templat"
type textarea "x"
type textarea "Is there an Actions template"
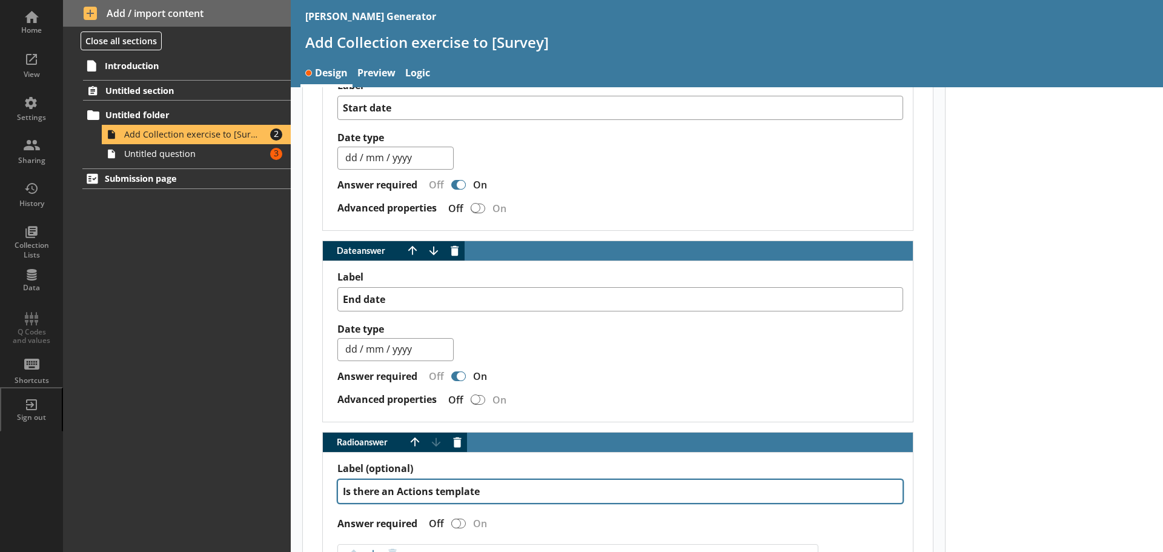
type textarea "x"
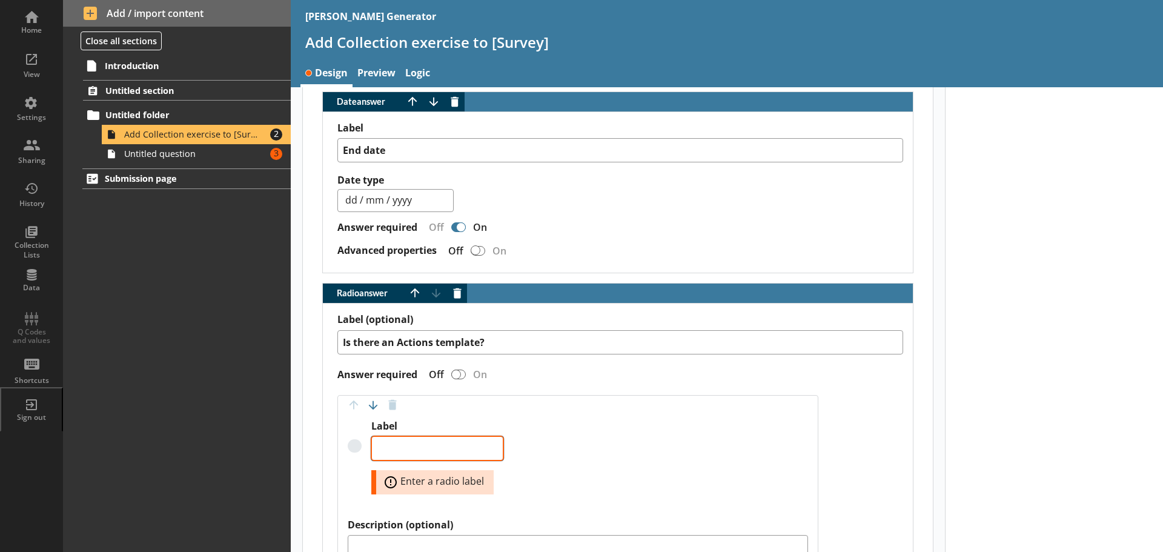
scroll to position [828, 0]
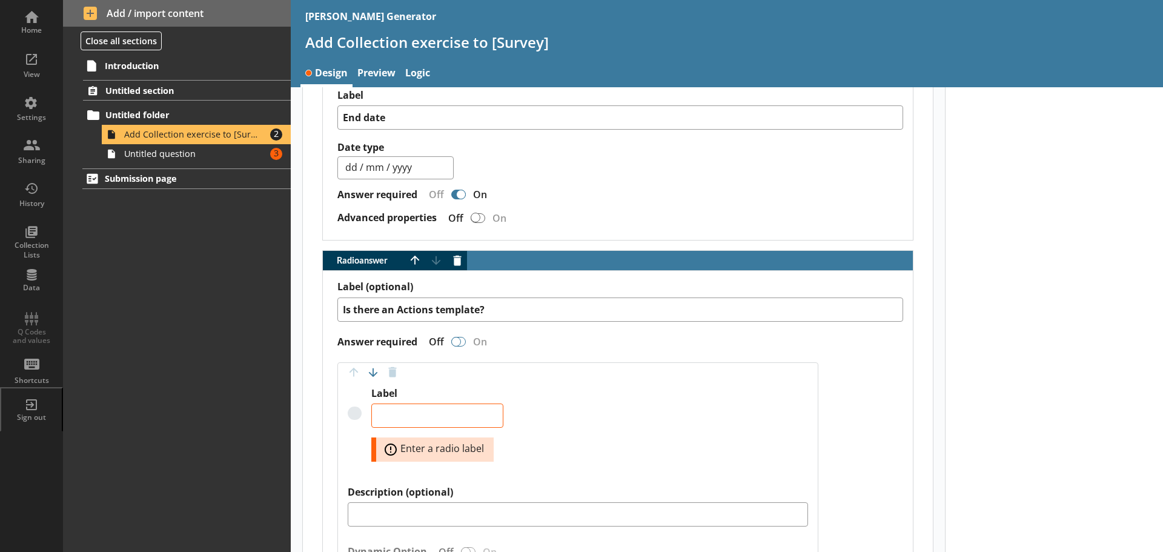
type textarea "Is there an Actions template?"
click at [461, 345] on div "Radio answer" at bounding box center [458, 342] width 15 height 10
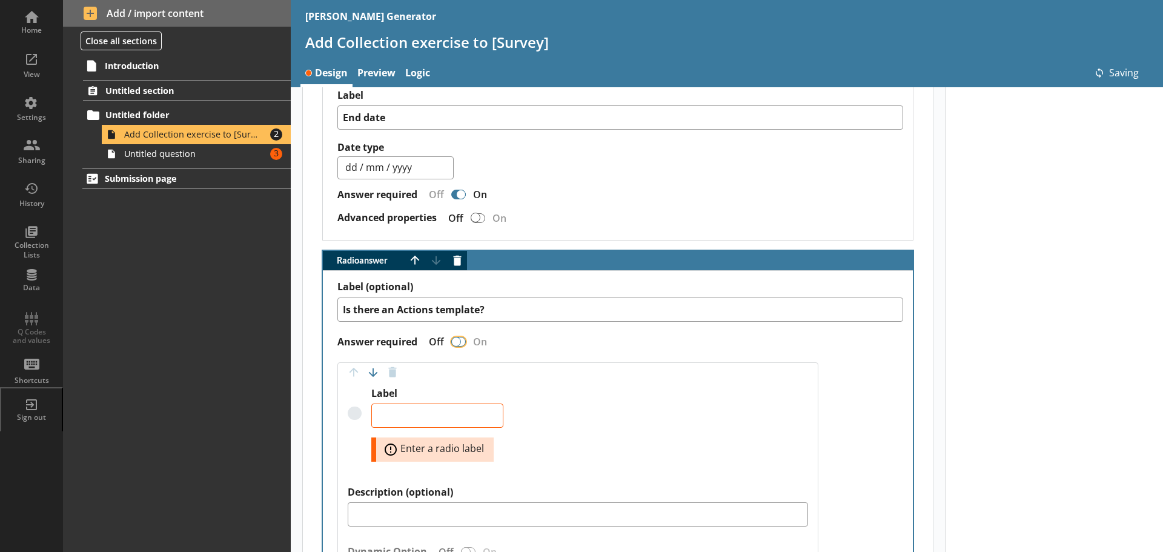
type textarea "x"
type textarea "Is there an Actions template?"
type textarea "x"
click at [459, 348] on input "Answer required" at bounding box center [458, 341] width 19 height 21
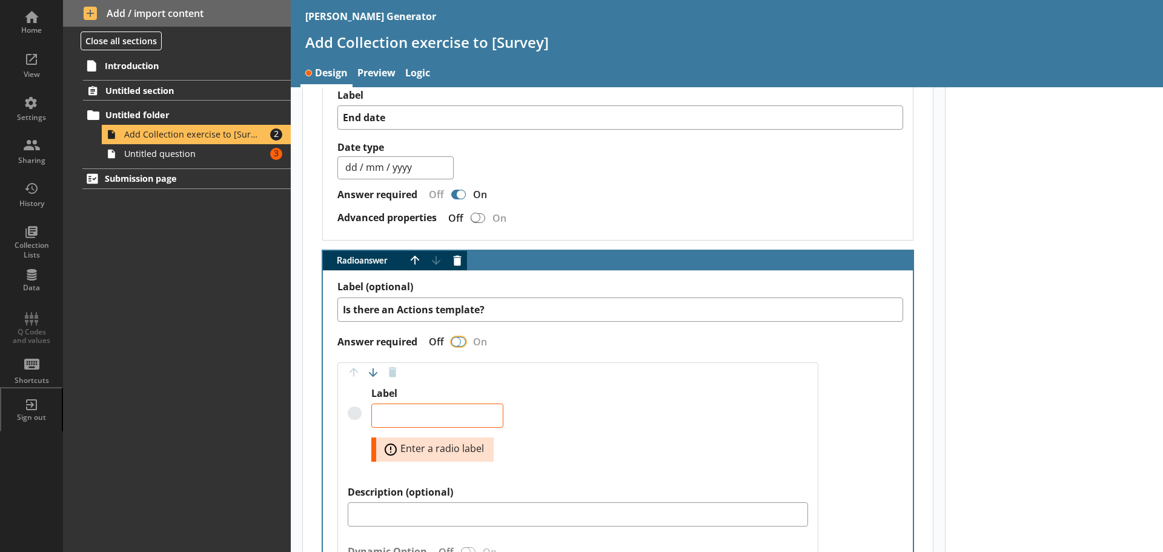
checkbox input "true"
type textarea "x"
checkbox input "false"
click at [408, 414] on textarea "Label" at bounding box center [437, 415] width 132 height 24
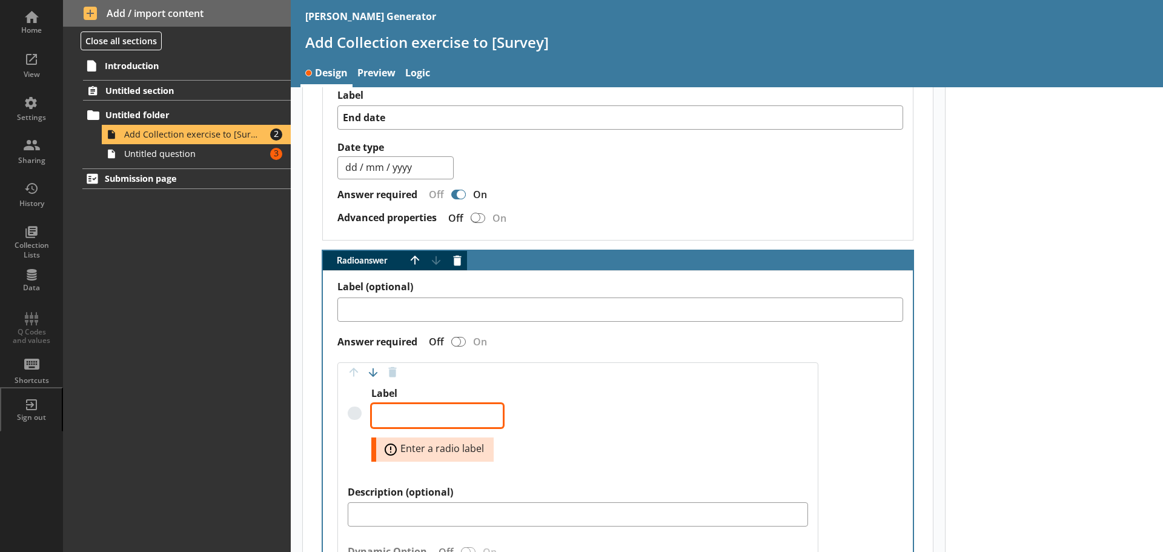
type textarea "x"
type textarea "Y"
type textarea "x"
type textarea "Ye"
type textarea "x"
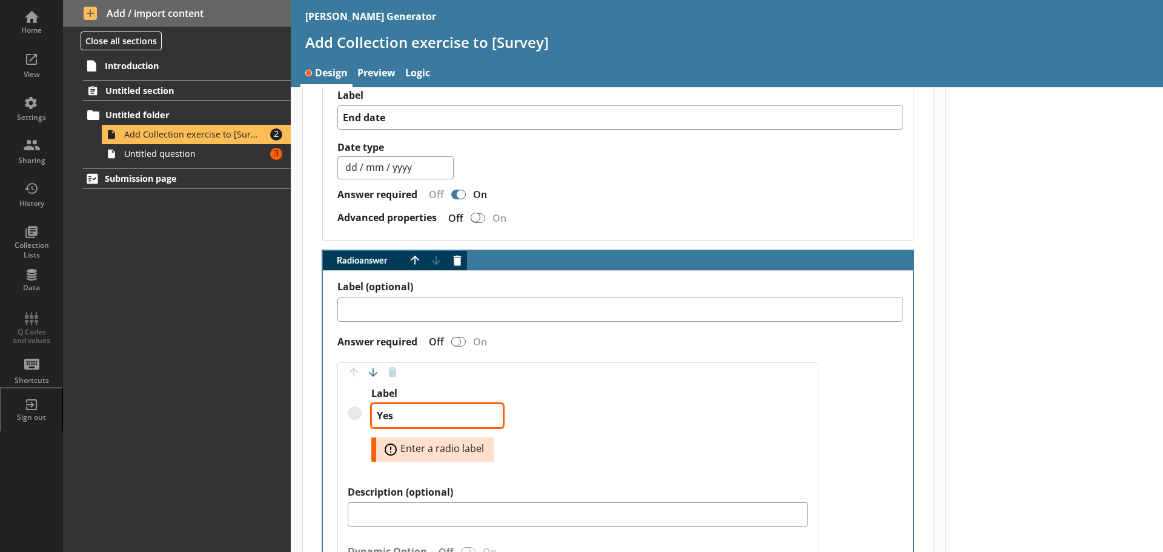
type textarea "Yes"
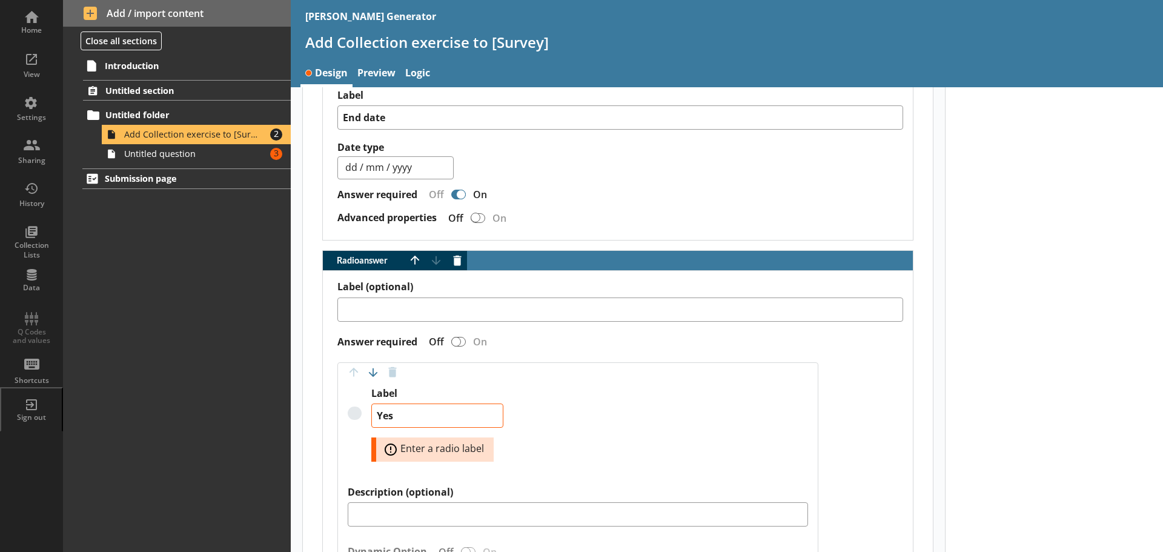
click at [613, 414] on div "Label Yes Error: Enter a radio label" at bounding box center [578, 436] width 460 height 99
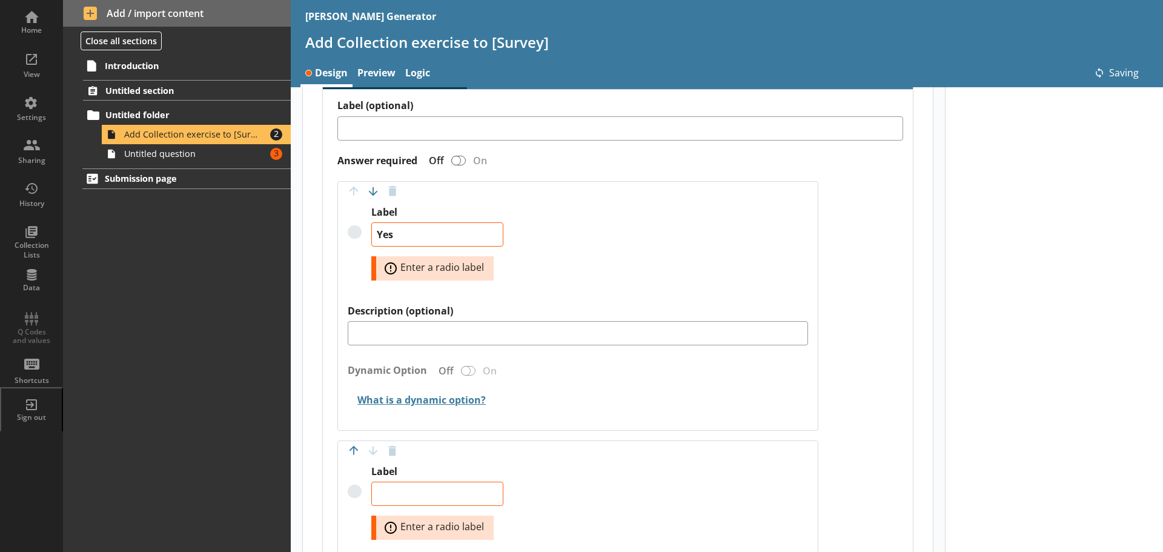
type textarea "x"
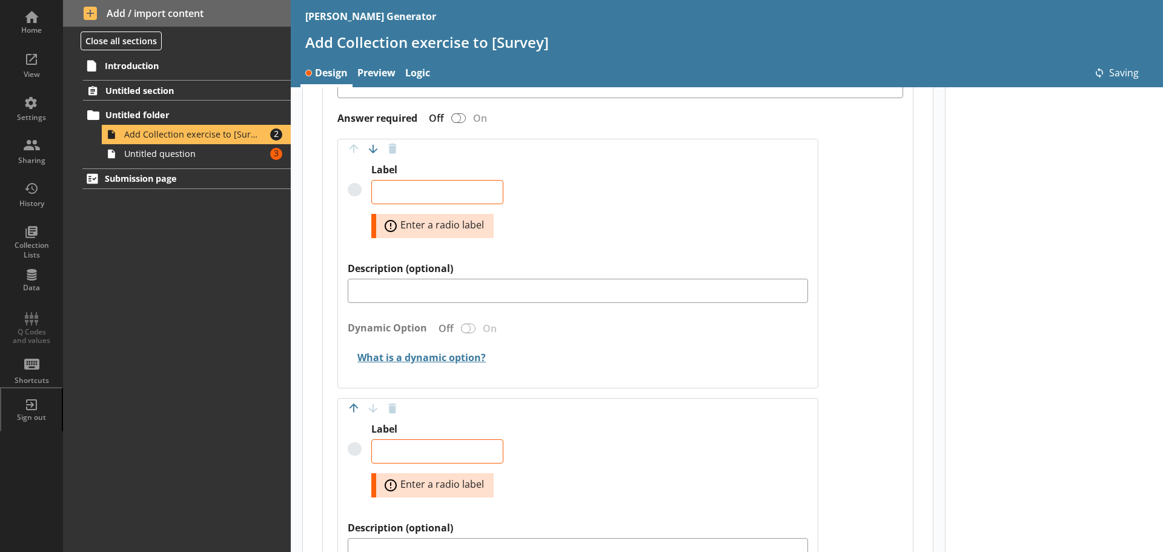
type textarea "x"
type textarea "Yes"
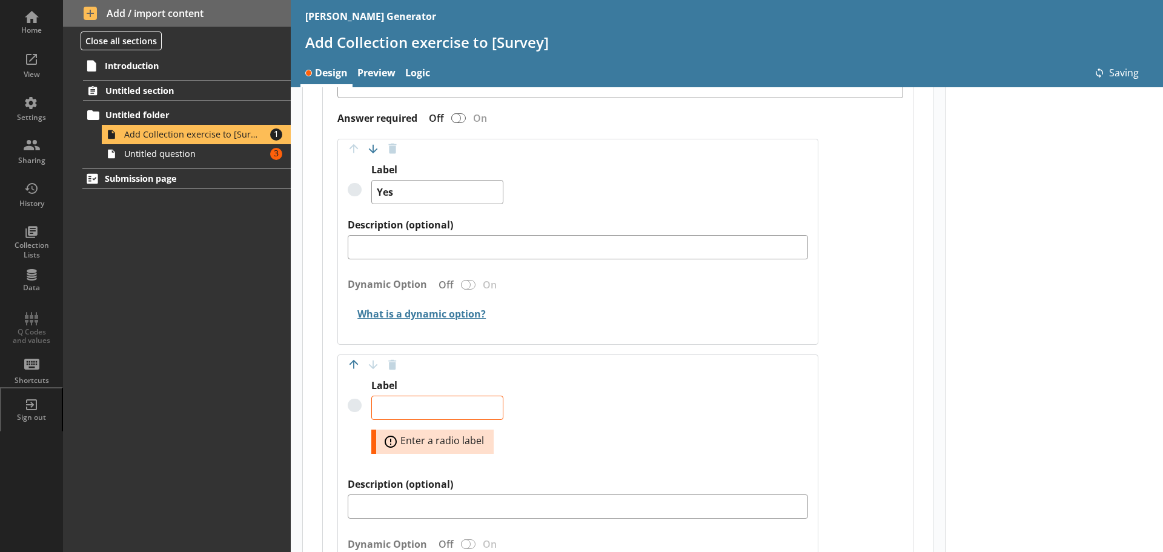
scroll to position [1071, 0]
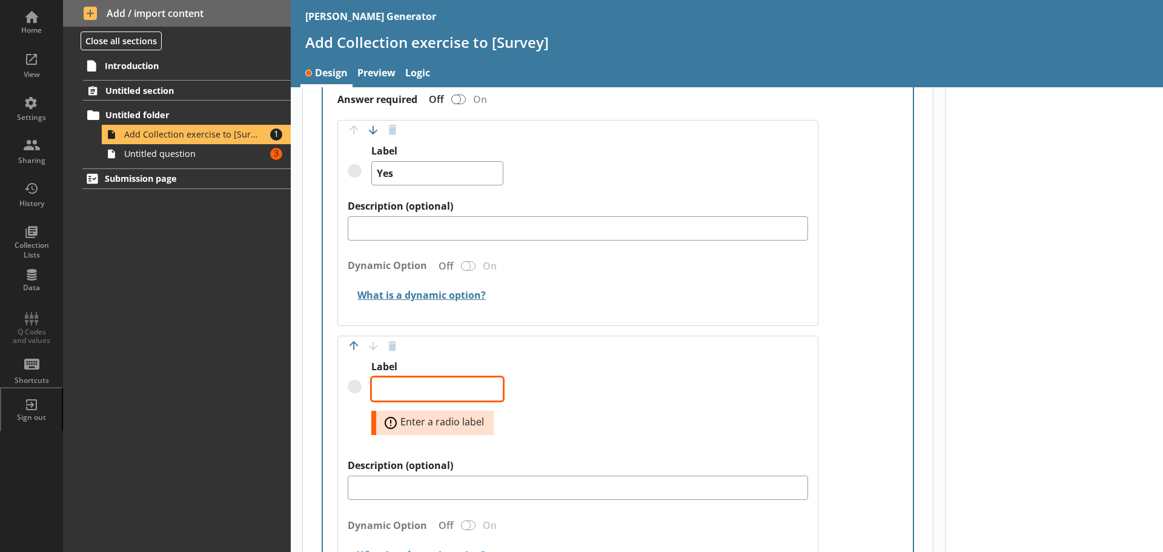
click at [398, 397] on textarea "Label" at bounding box center [437, 389] width 132 height 24
type textarea "x"
type textarea "N"
type textarea "x"
type textarea "No"
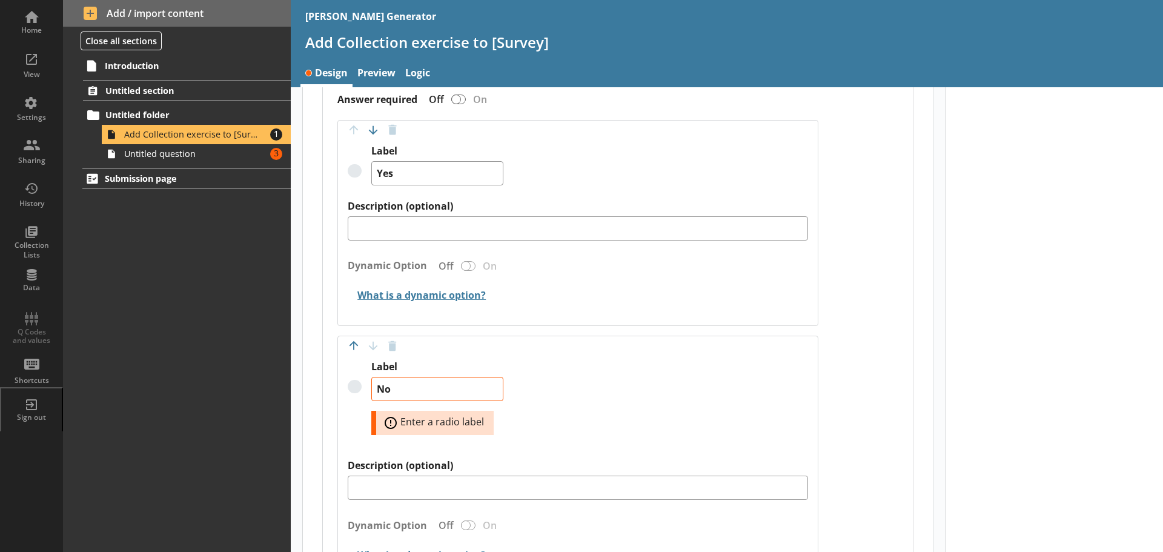
click at [662, 398] on div "Label No Error: Enter a radio label" at bounding box center [578, 409] width 460 height 99
type textarea "x"
type textarea "No"
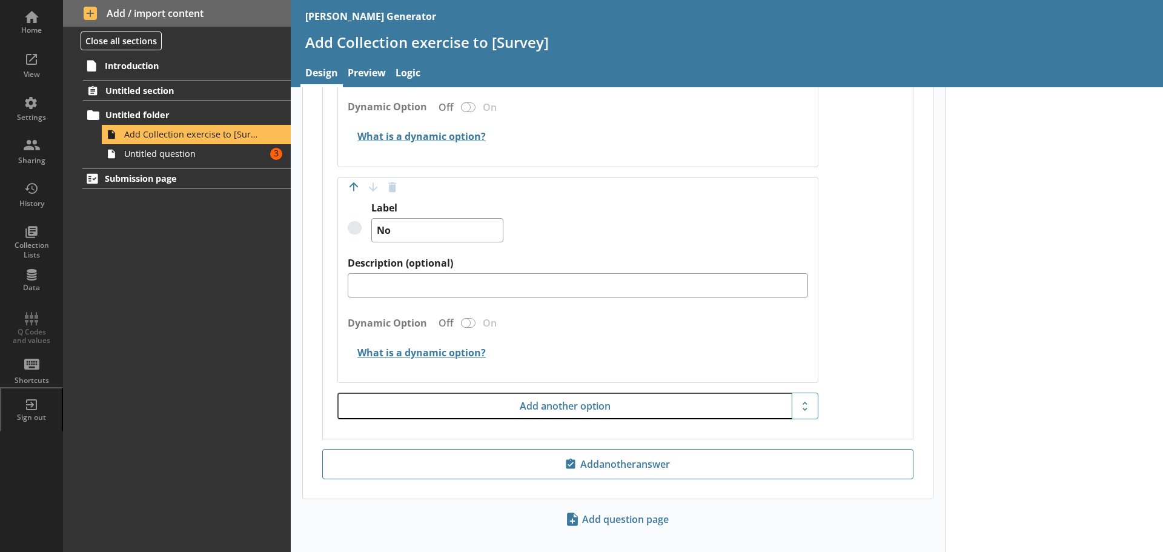
scroll to position [1246, 0]
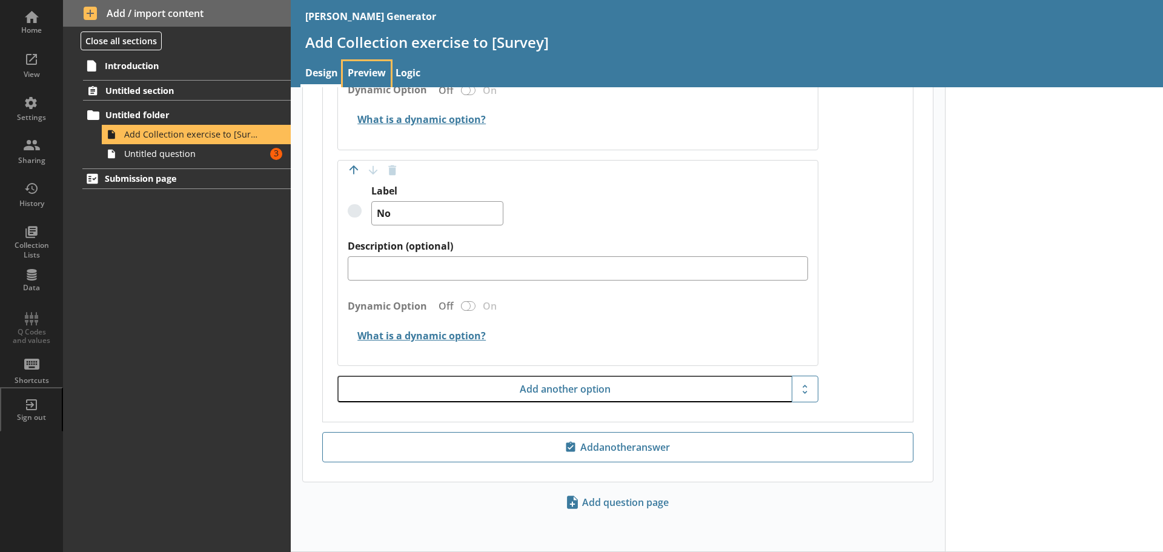
click at [361, 68] on link "Preview" at bounding box center [367, 74] width 48 height 26
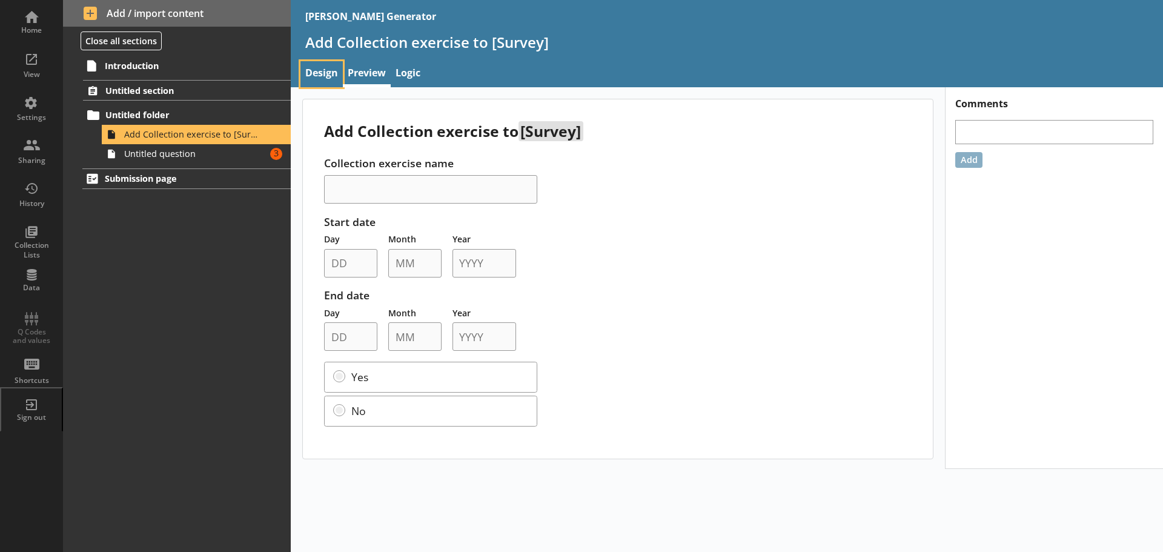
click at [317, 75] on link "Design" at bounding box center [321, 74] width 42 height 26
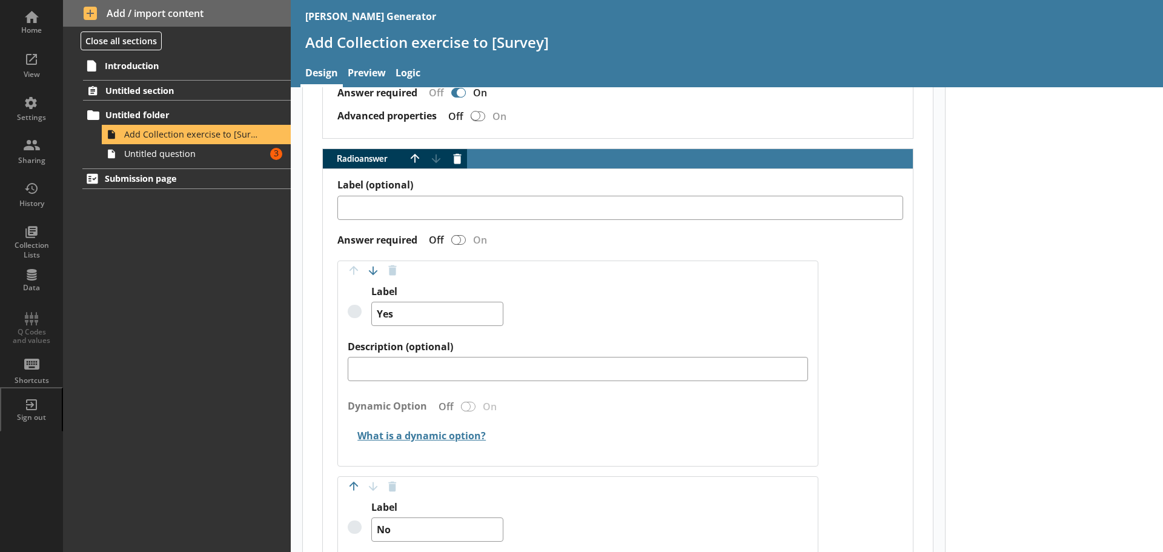
scroll to position [908, 0]
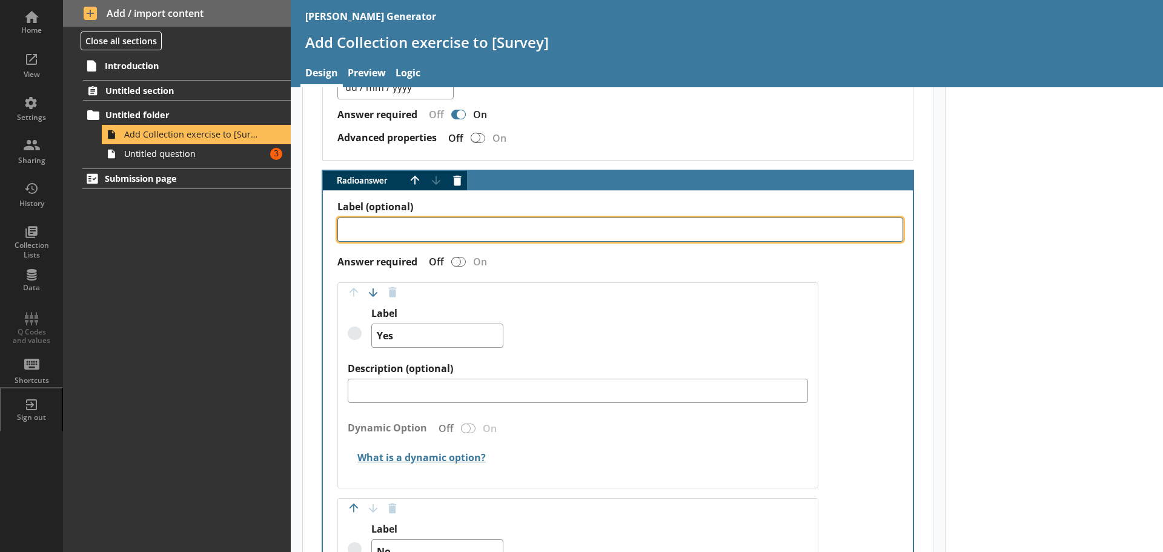
click at [400, 224] on textarea "Label (optional)" at bounding box center [620, 229] width 566 height 24
type textarea "x"
type textarea "I"
type textarea "x"
type textarea "Is"
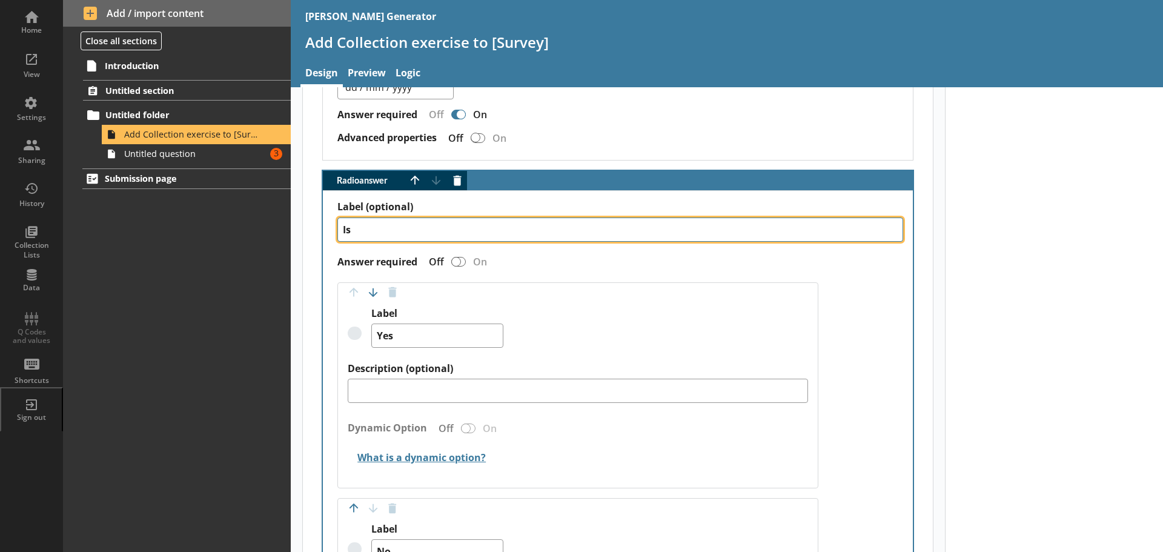
type textarea "x"
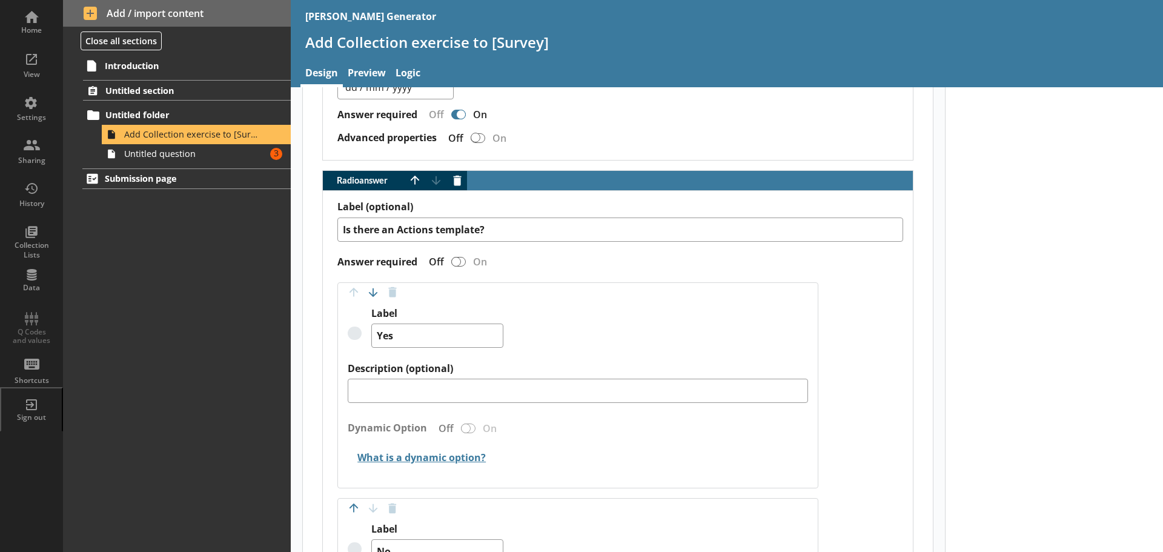
click at [532, 253] on div "Answer required Off On" at bounding box center [620, 261] width 566 height 21
click at [375, 71] on link "Preview" at bounding box center [367, 74] width 48 height 26
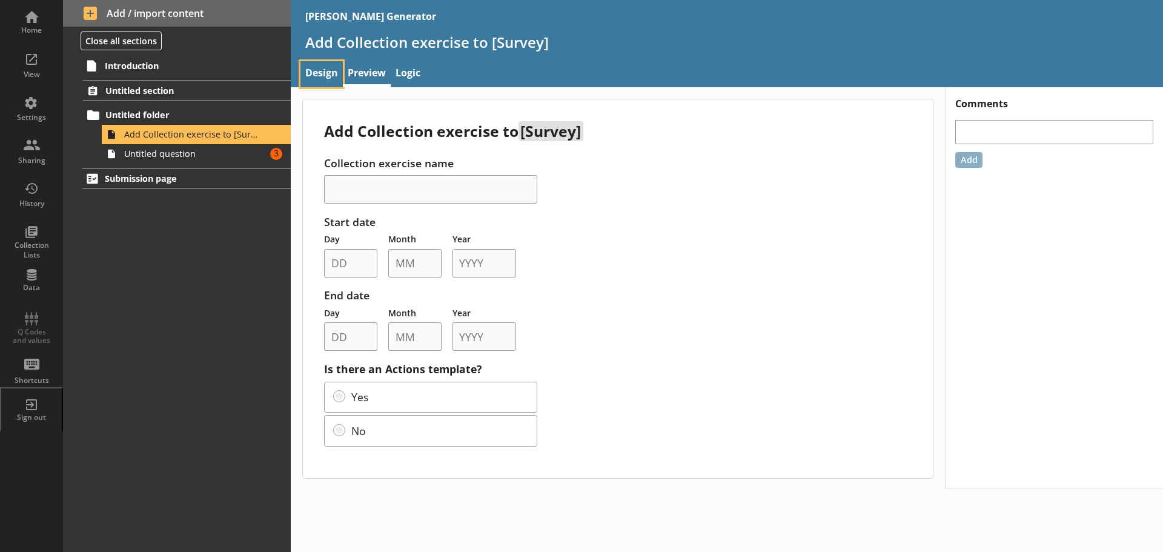
click at [317, 81] on link "Design" at bounding box center [321, 74] width 42 height 26
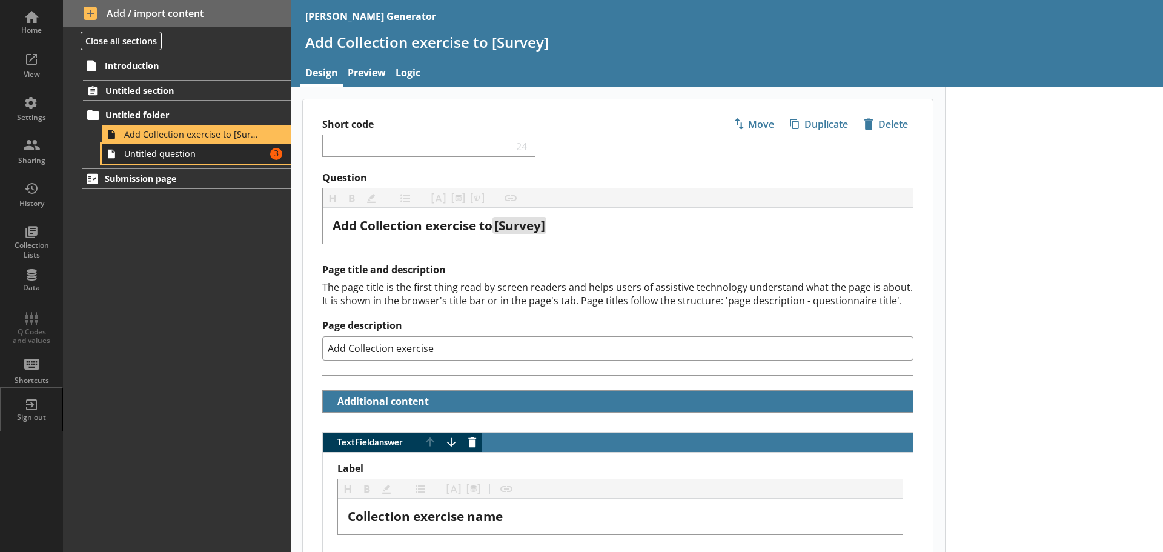
click at [178, 160] on link "Untitled question Amount of errors: 3" at bounding box center [196, 153] width 189 height 19
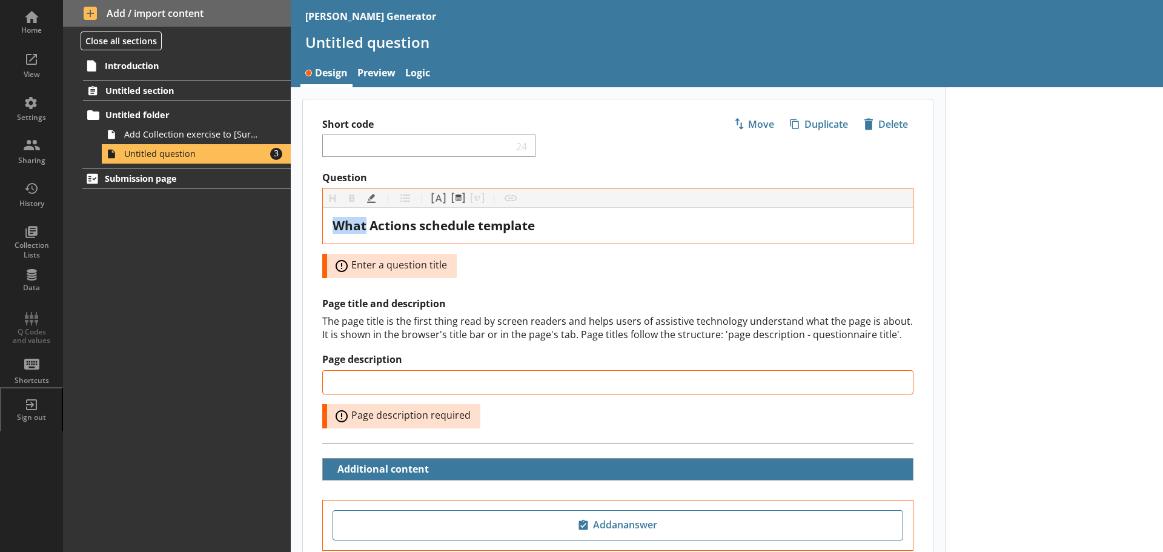
drag, startPoint x: 365, startPoint y: 225, endPoint x: 291, endPoint y: 226, distance: 73.9
click at [291, 226] on main "Short code 24 Move icon-copy Duplicate icon-delete Created with Sketch. Delete …" at bounding box center [618, 356] width 654 height 515
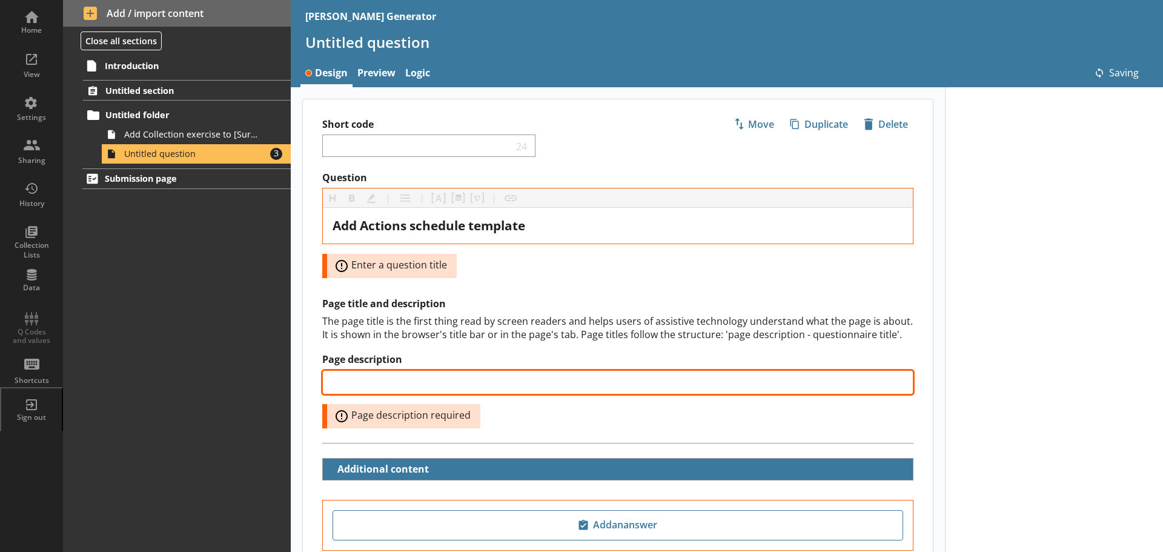
click at [462, 375] on input "Page description" at bounding box center [617, 382] width 591 height 24
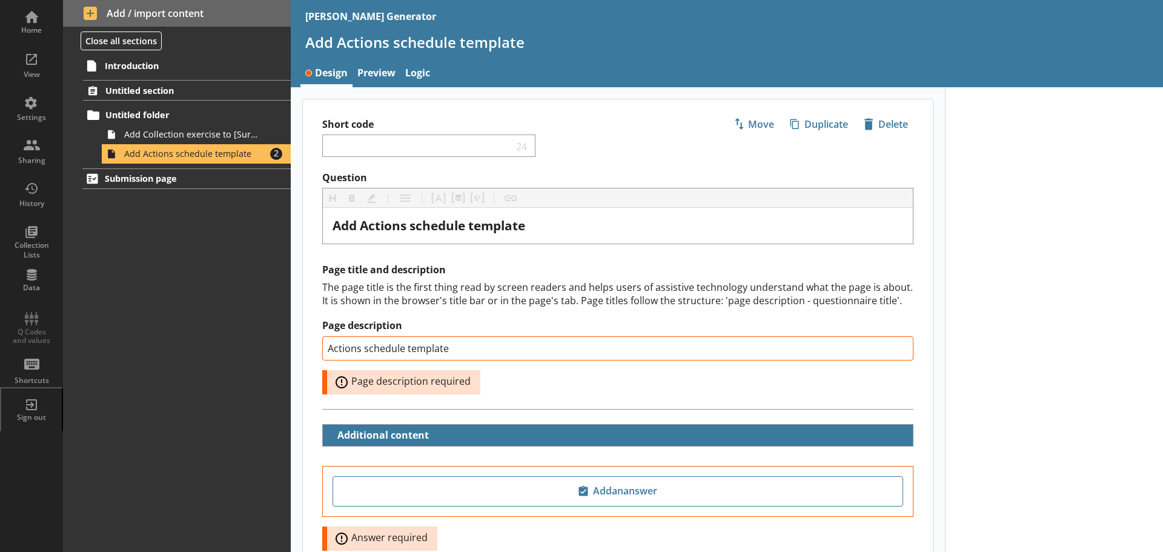
click at [1000, 451] on div at bounding box center [1054, 368] width 218 height 563
click at [501, 494] on div "Add an answer Error: Answer required" at bounding box center [618, 523] width 630 height 114
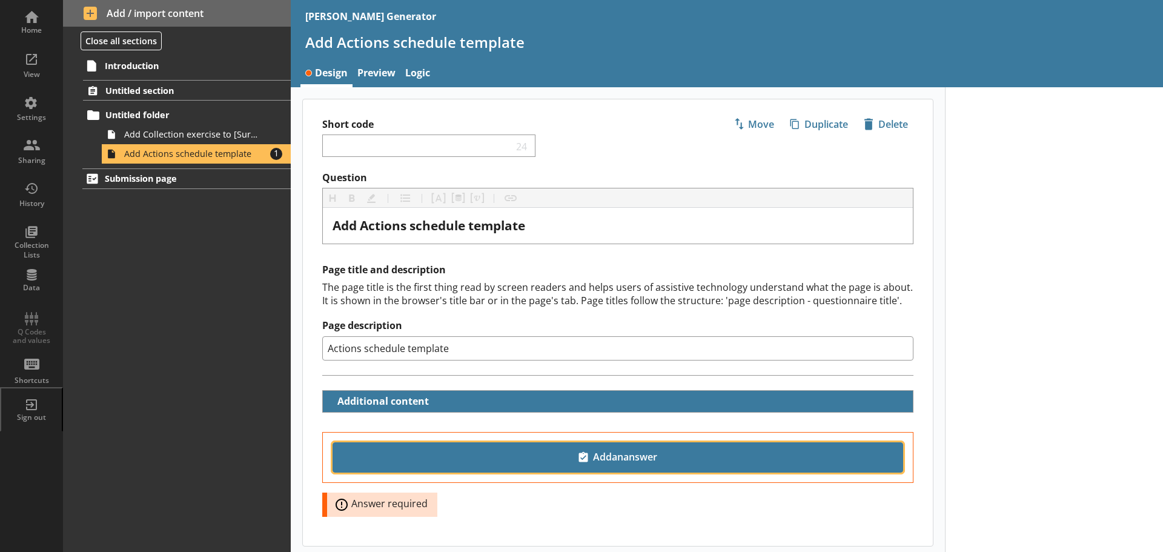
click at [561, 449] on span "Add an answer" at bounding box center [618, 456] width 560 height 19
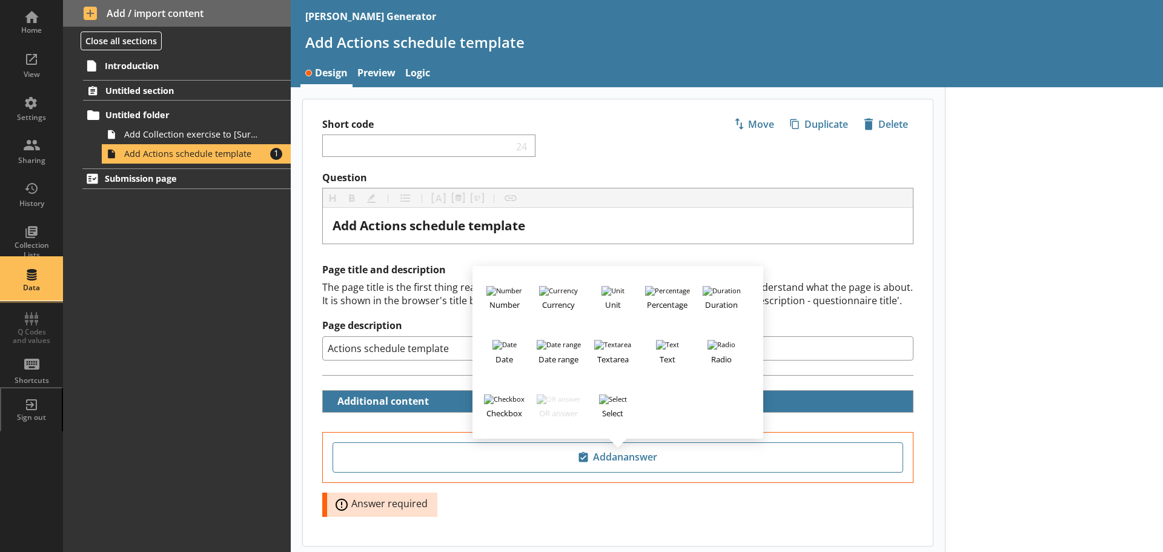
click at [32, 285] on div "Data" at bounding box center [31, 279] width 42 height 42
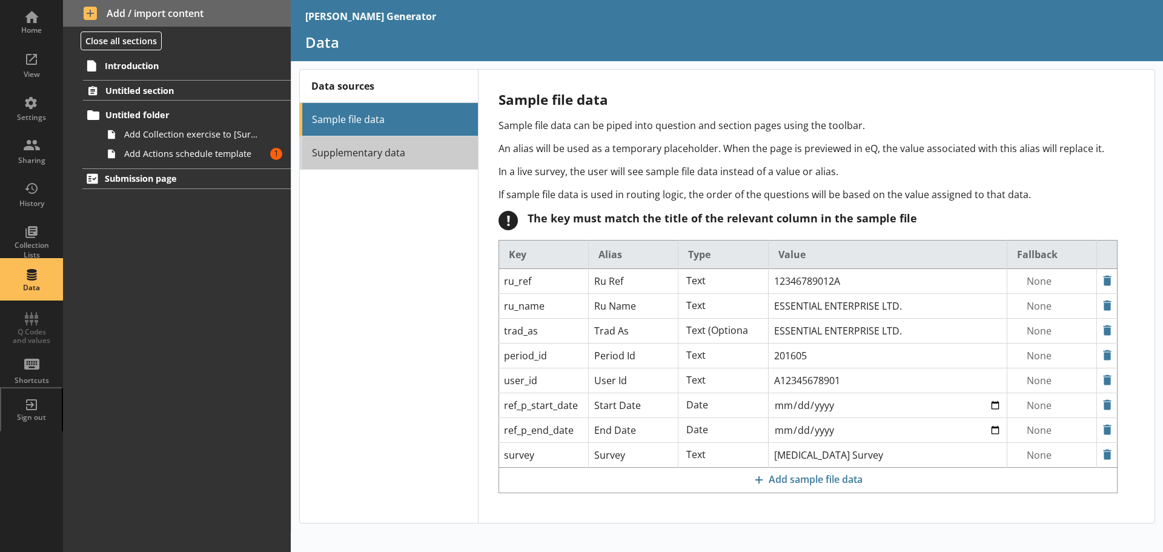
click at [357, 163] on link "Supplementary data" at bounding box center [388, 152] width 179 height 33
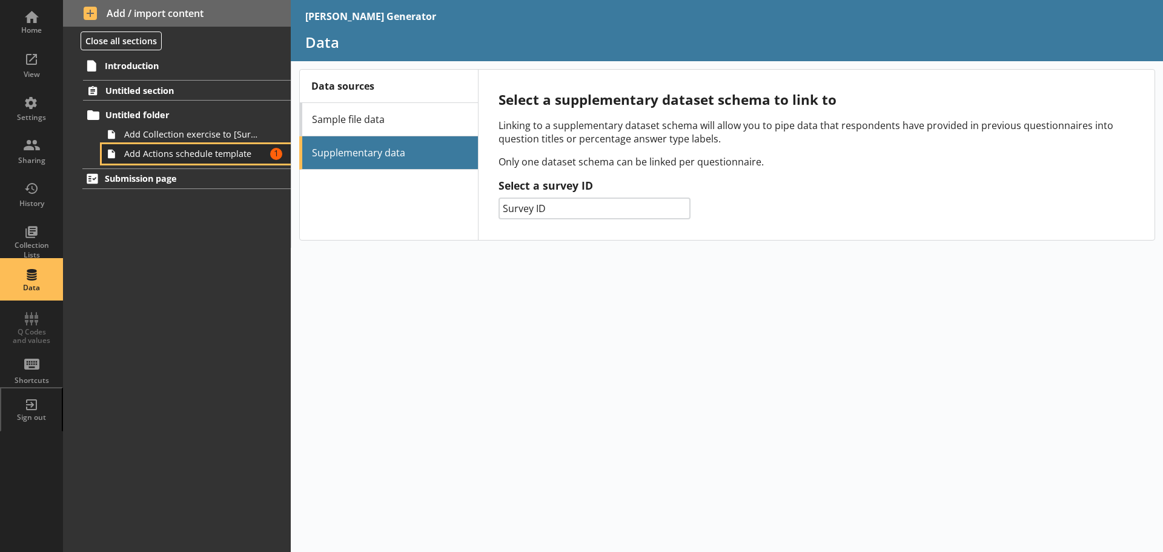
click at [135, 156] on span "Add Actions schedule template" at bounding box center [191, 154] width 135 height 12
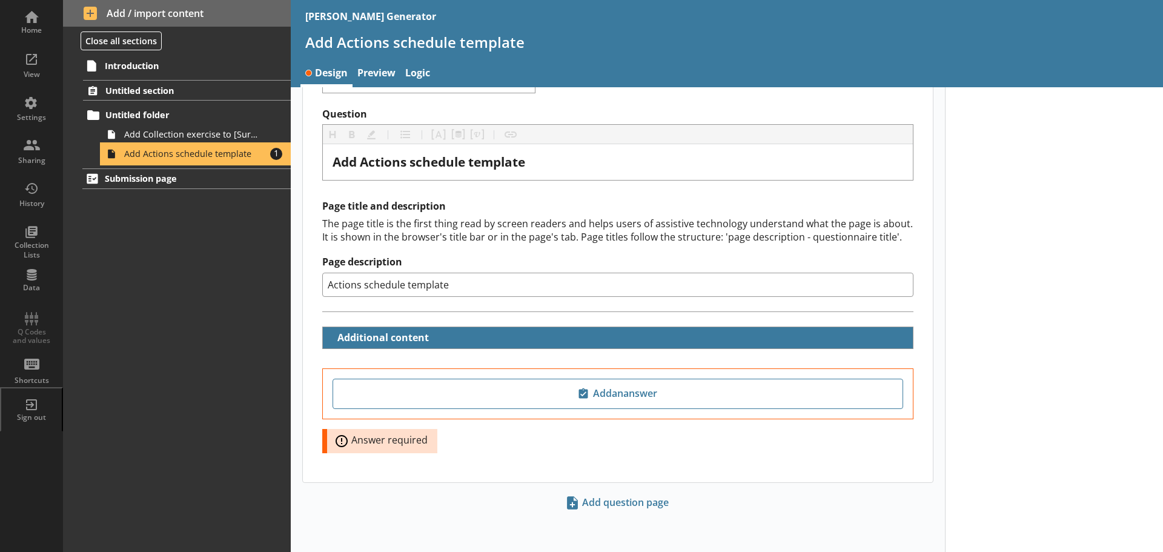
scroll to position [64, 0]
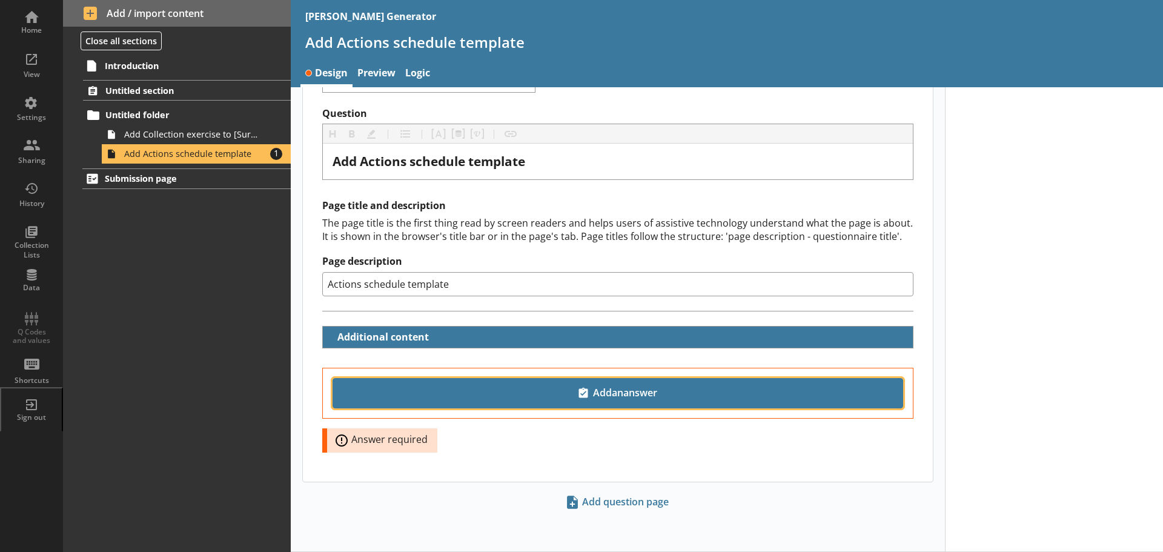
click at [629, 395] on span "Add an answer" at bounding box center [618, 392] width 560 height 19
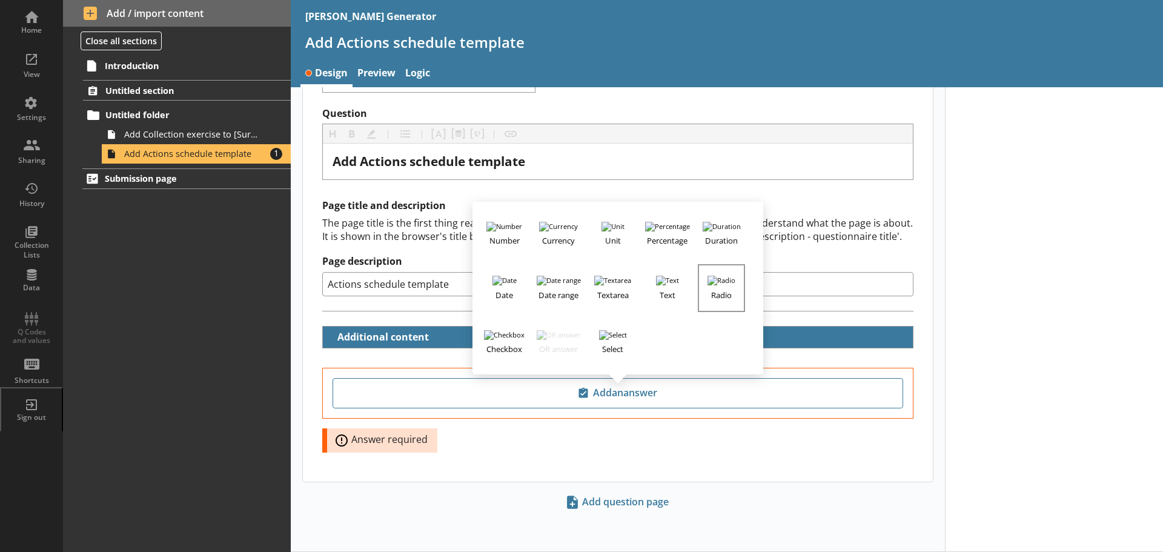
click at [718, 280] on img "button" at bounding box center [721, 281] width 28 height 10
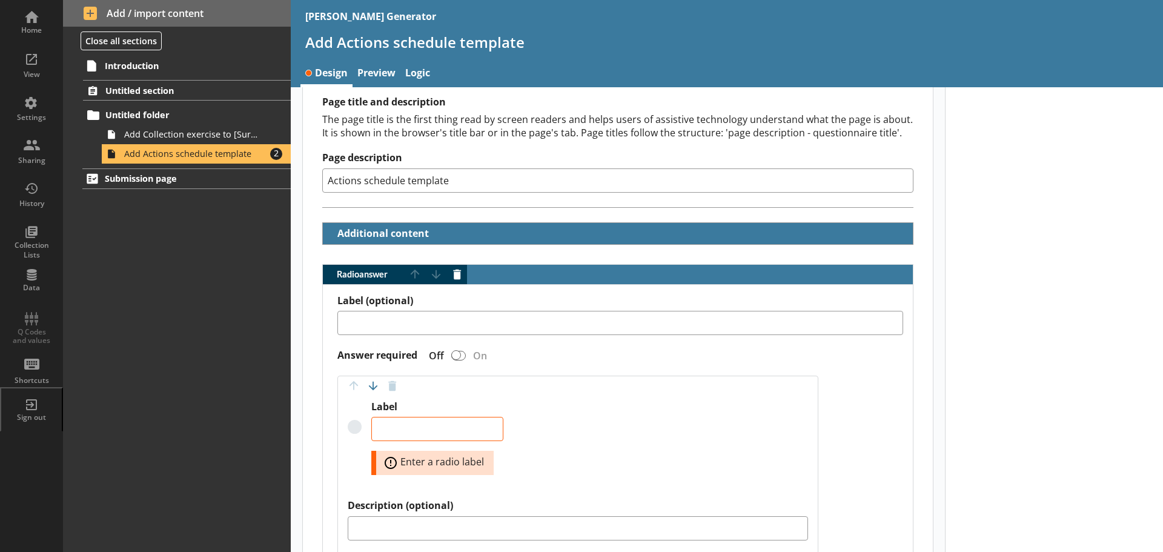
scroll to position [185, 0]
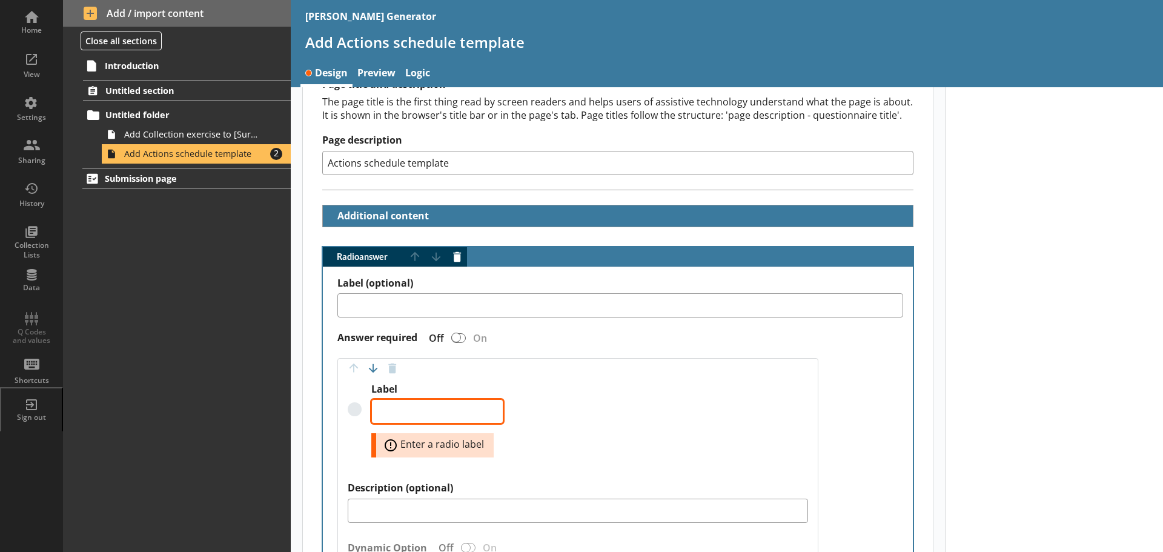
click at [411, 414] on textarea "Label" at bounding box center [437, 411] width 132 height 24
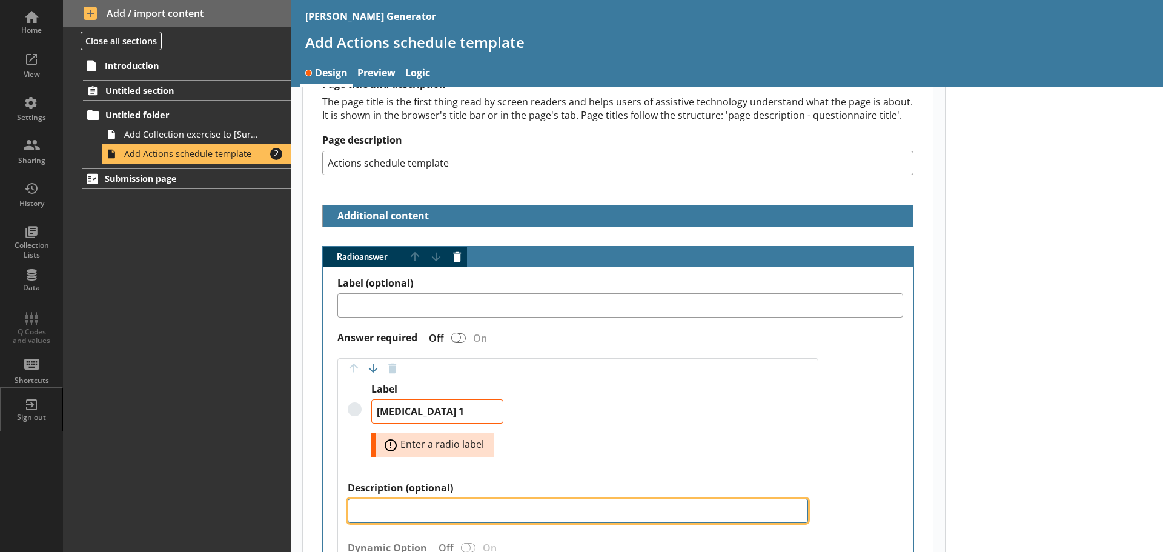
click at [432, 509] on textarea "Description (optional)" at bounding box center [578, 510] width 460 height 24
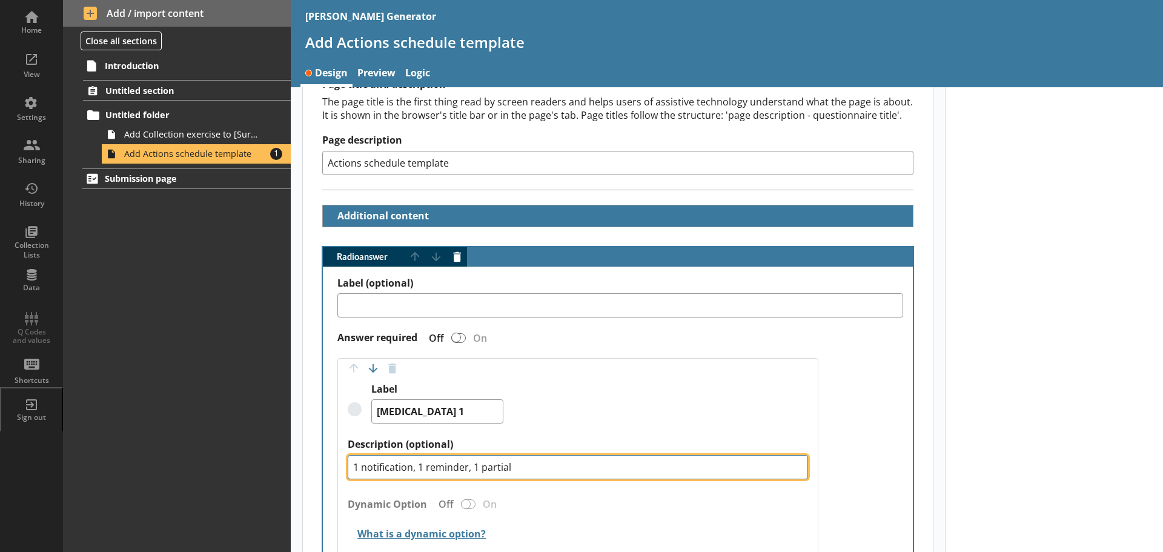
click at [362, 466] on textarea "1 notification, 1 reminder, 1 partial" at bounding box center [578, 467] width 460 height 24
click at [450, 471] on textarea "1 email notification, 1 reminder, 1 partial" at bounding box center [578, 467] width 460 height 24
click at [532, 466] on textarea "1 email notification, 1email reminder, 1 partial" at bounding box center [578, 467] width 460 height 24
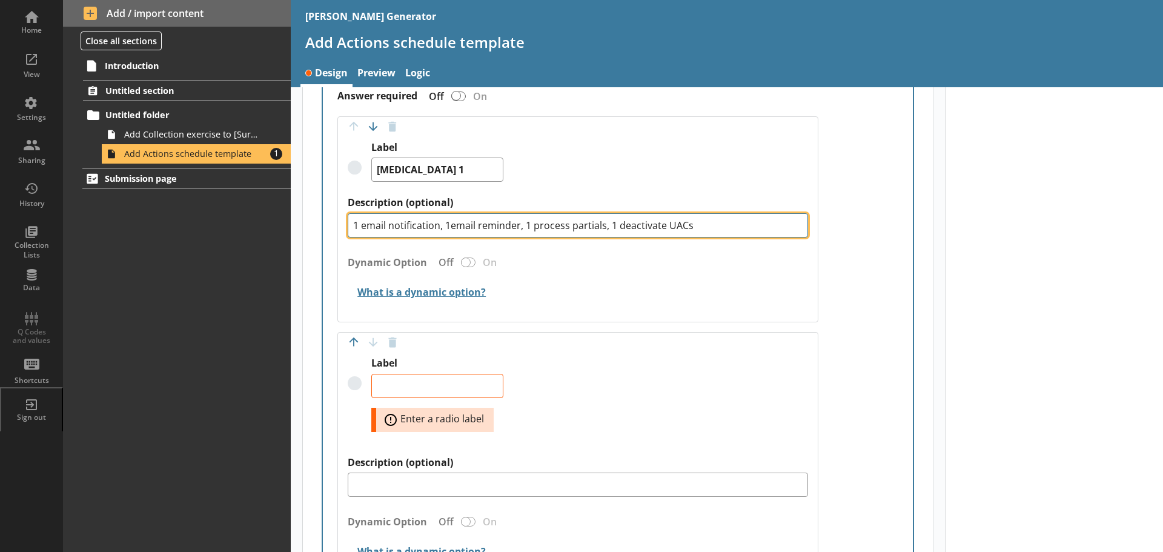
scroll to position [428, 0]
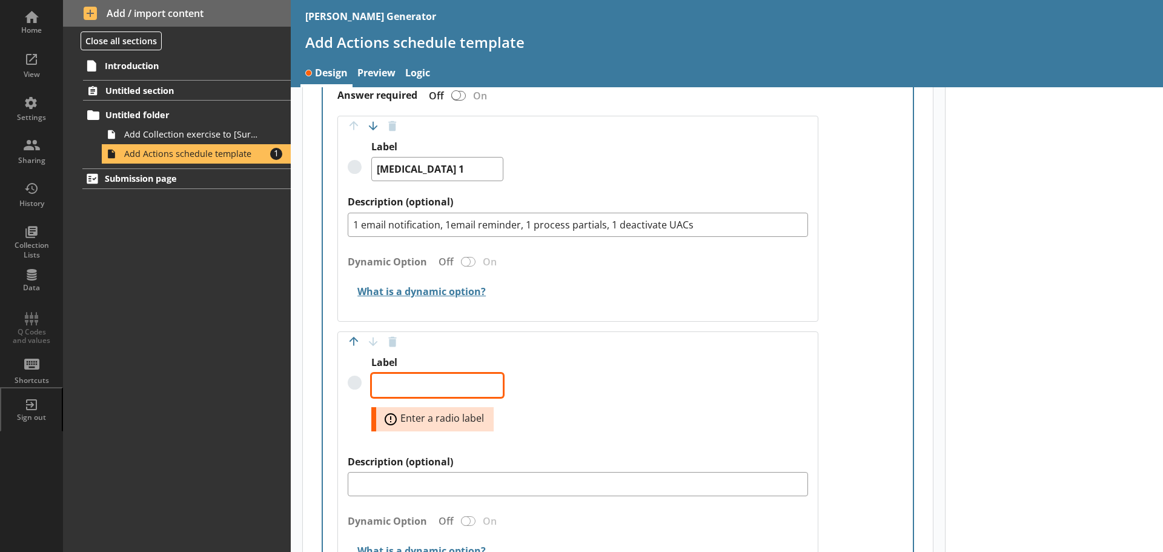
click at [430, 381] on textarea "Label" at bounding box center [437, 385] width 132 height 24
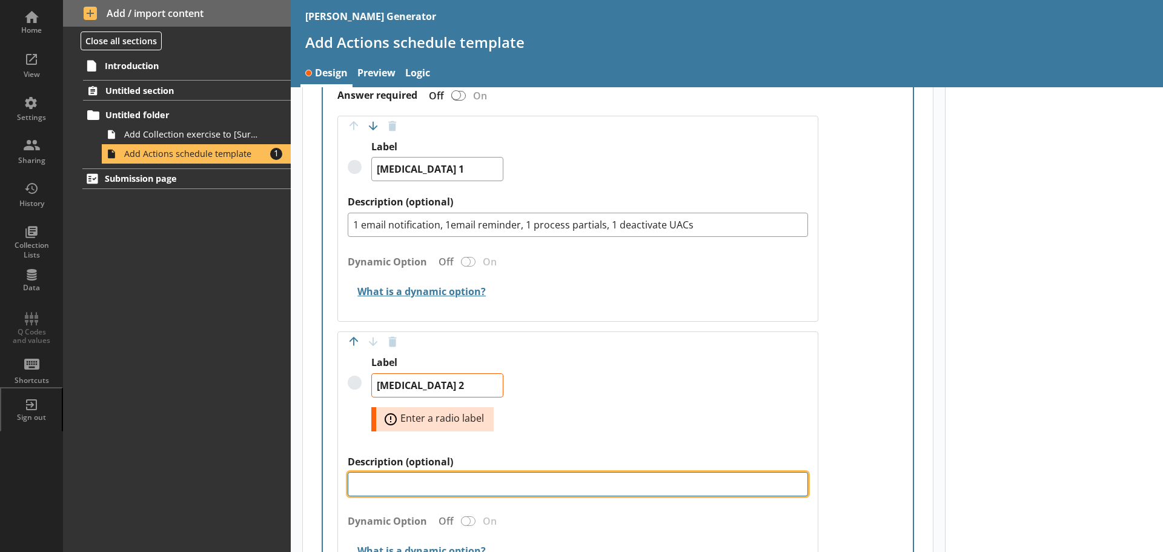
click at [385, 488] on textarea "Description (optional)" at bounding box center [578, 484] width 460 height 24
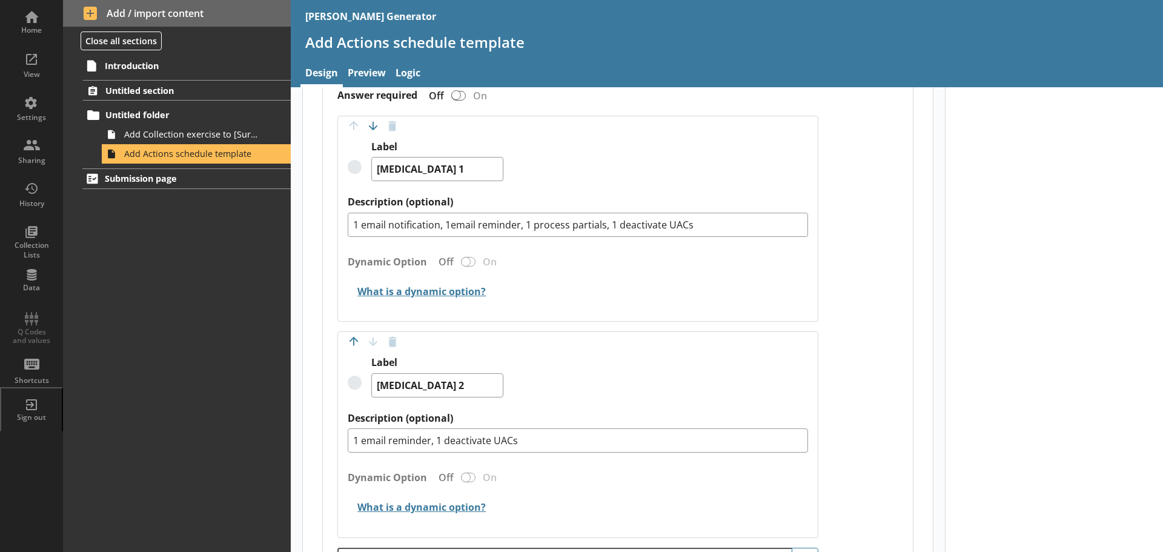
click at [466, 262] on div "Dynamic Option Off On" at bounding box center [578, 264] width 460 height 27
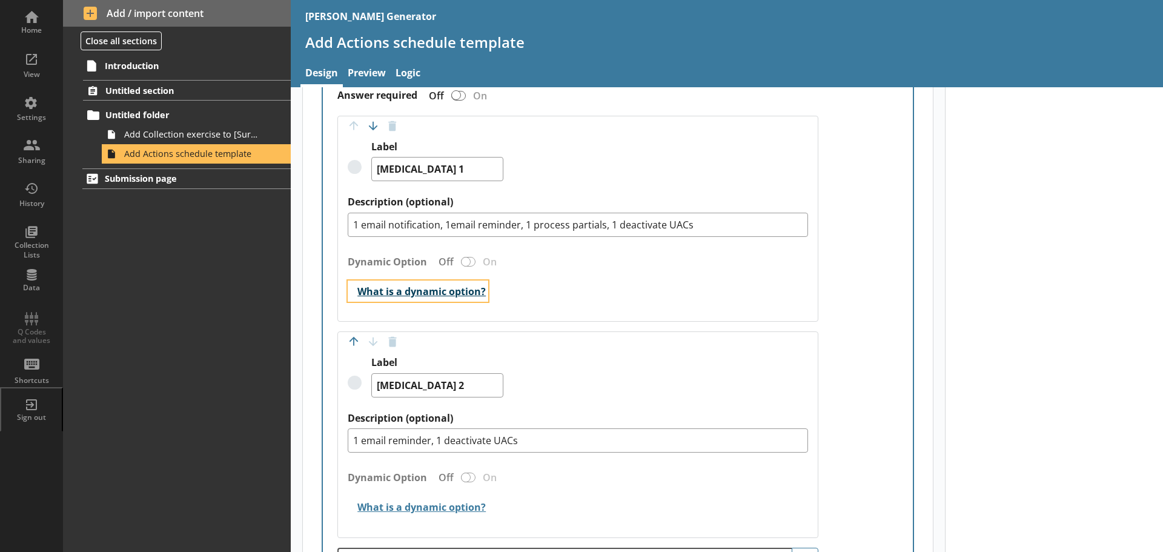
click at [350, 298] on button "What is a dynamic option?" at bounding box center [418, 290] width 140 height 21
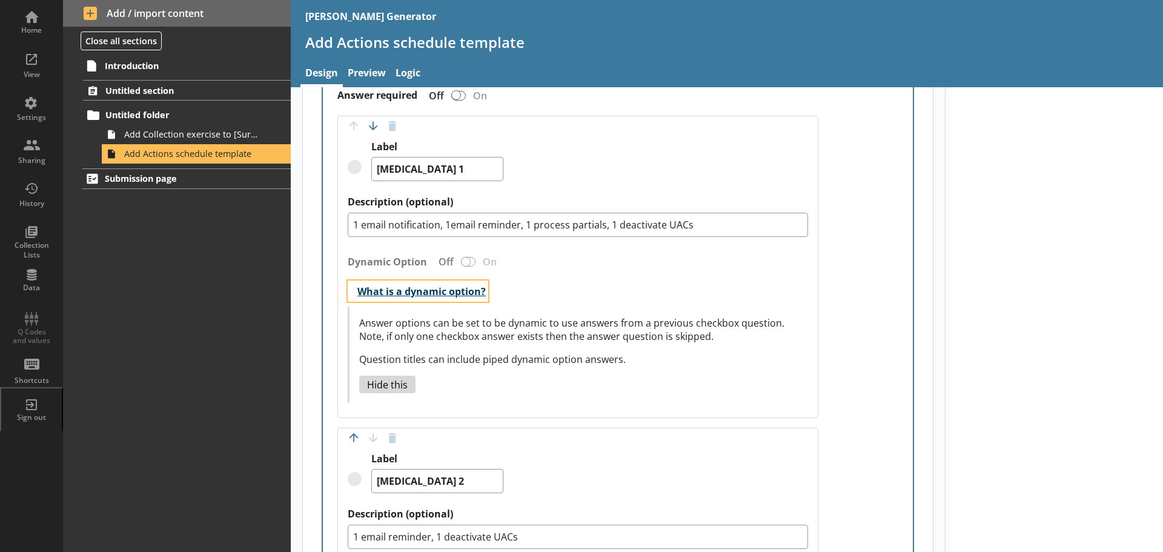
click at [351, 292] on button "What is a dynamic option?" at bounding box center [418, 290] width 140 height 21
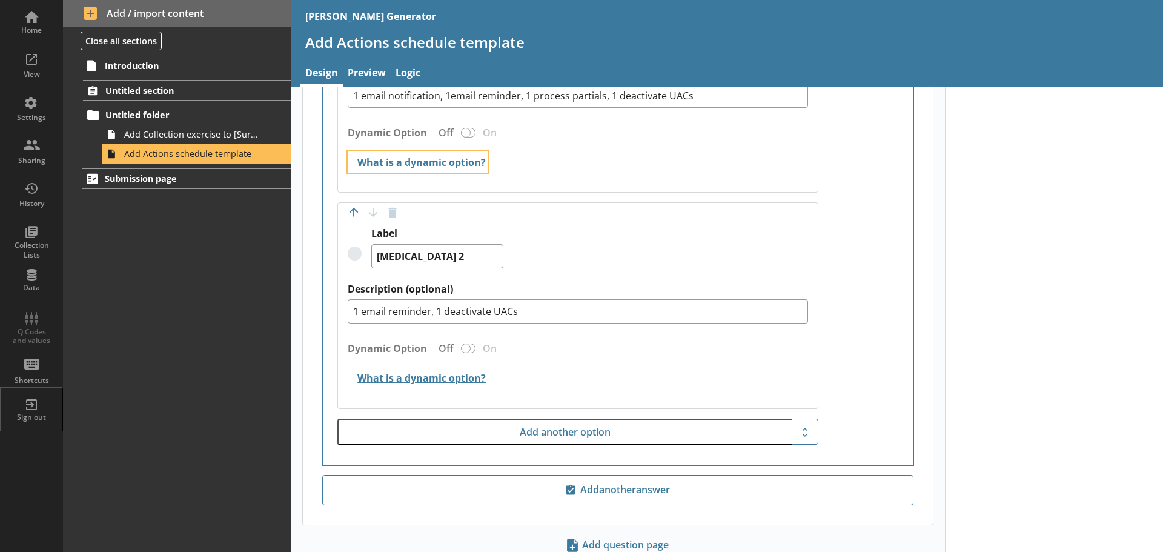
scroll to position [599, 0]
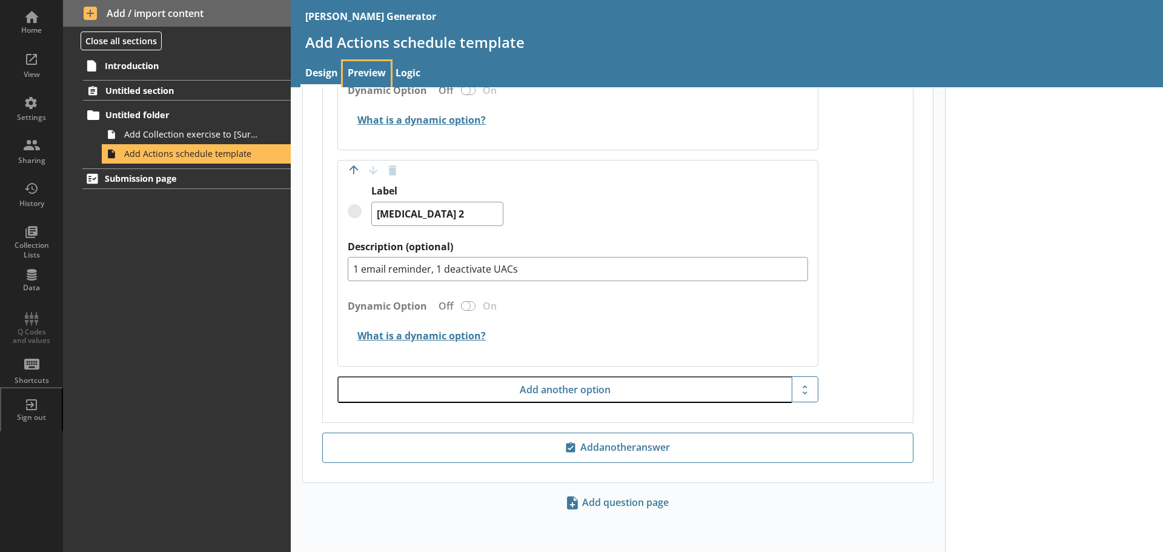
click at [376, 71] on link "Preview" at bounding box center [367, 74] width 48 height 26
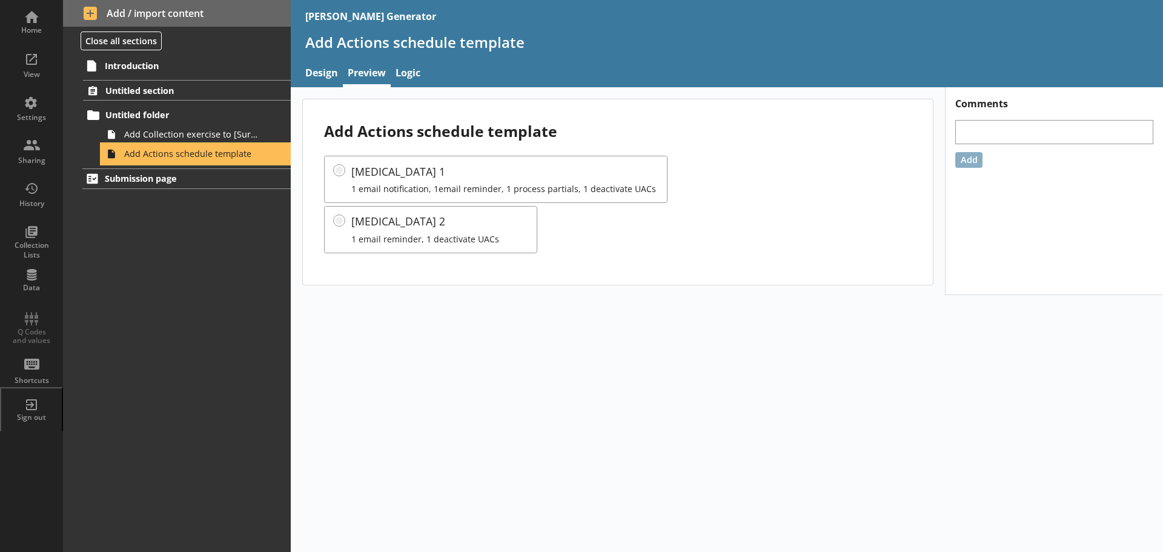
click at [168, 145] on link "Add Actions schedule template" at bounding box center [196, 153] width 189 height 19
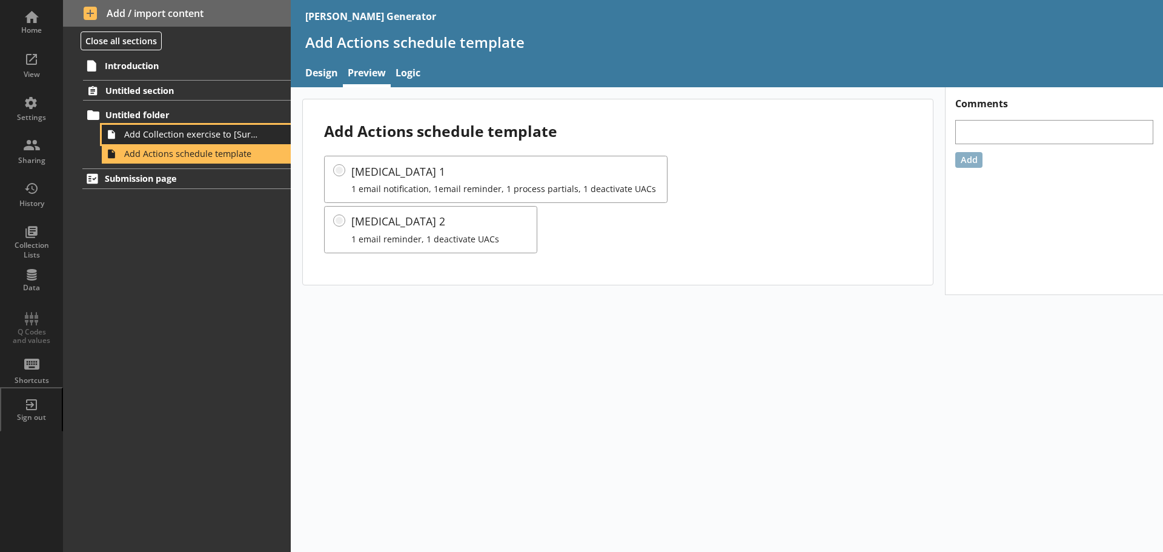
click at [167, 140] on span "Add Collection exercise to [Survey]" at bounding box center [191, 134] width 135 height 12
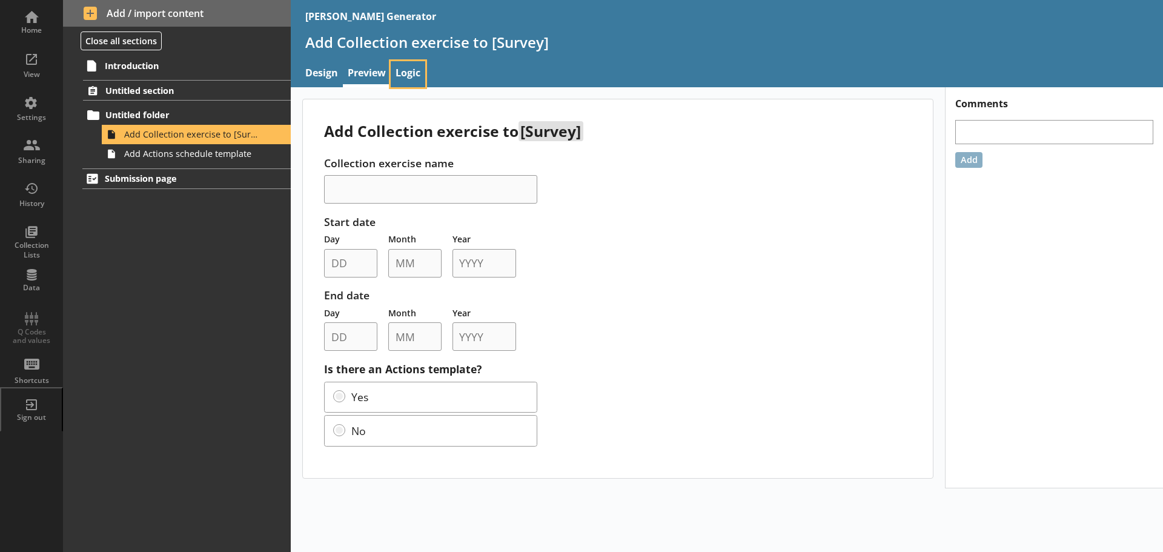
click at [412, 66] on link "Logic" at bounding box center [408, 74] width 35 height 26
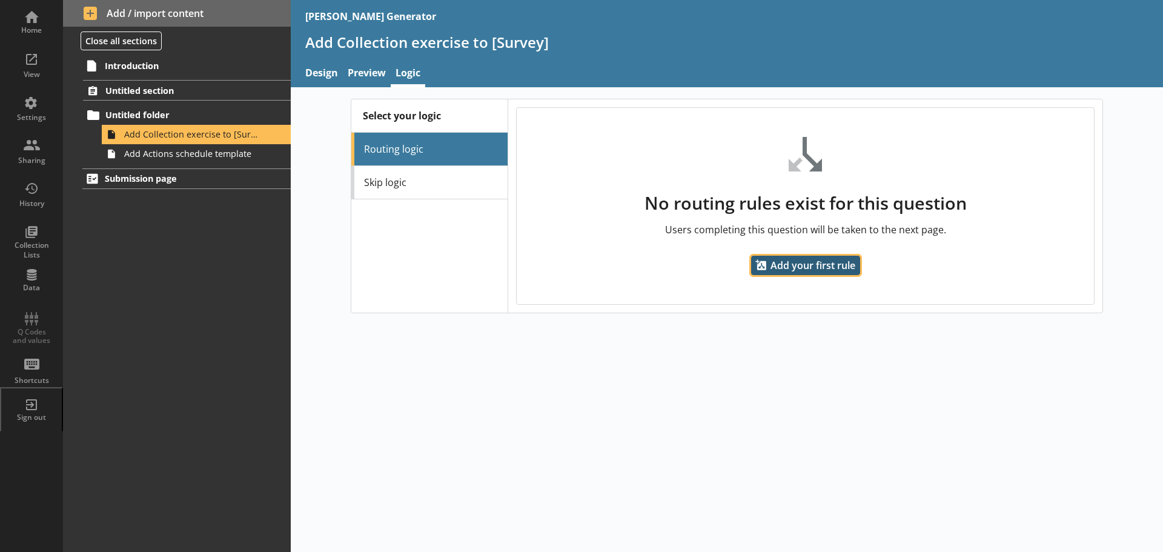
click at [824, 267] on span "Add your first rule" at bounding box center [805, 265] width 109 height 19
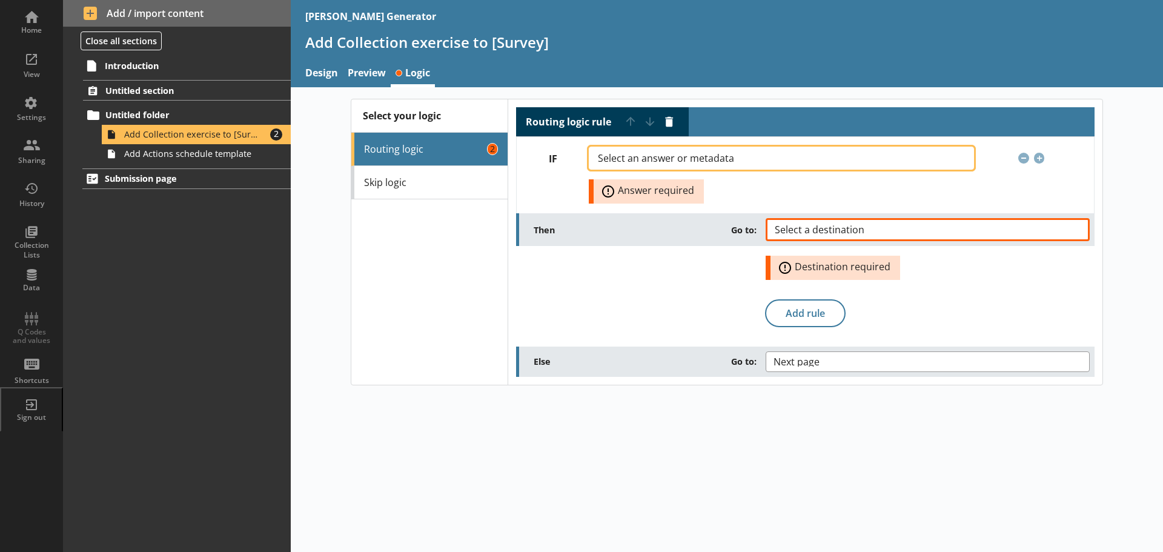
click at [940, 154] on button "Select an answer or metadata" at bounding box center [781, 158] width 385 height 23
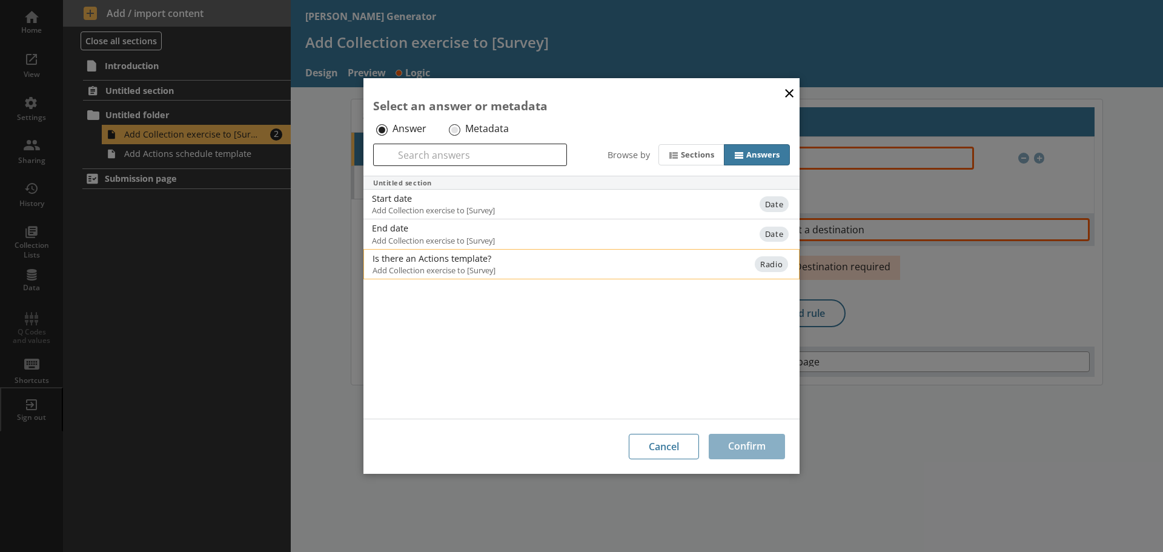
click at [474, 263] on div "Is there an Actions template?" at bounding box center [494, 259] width 244 height 12
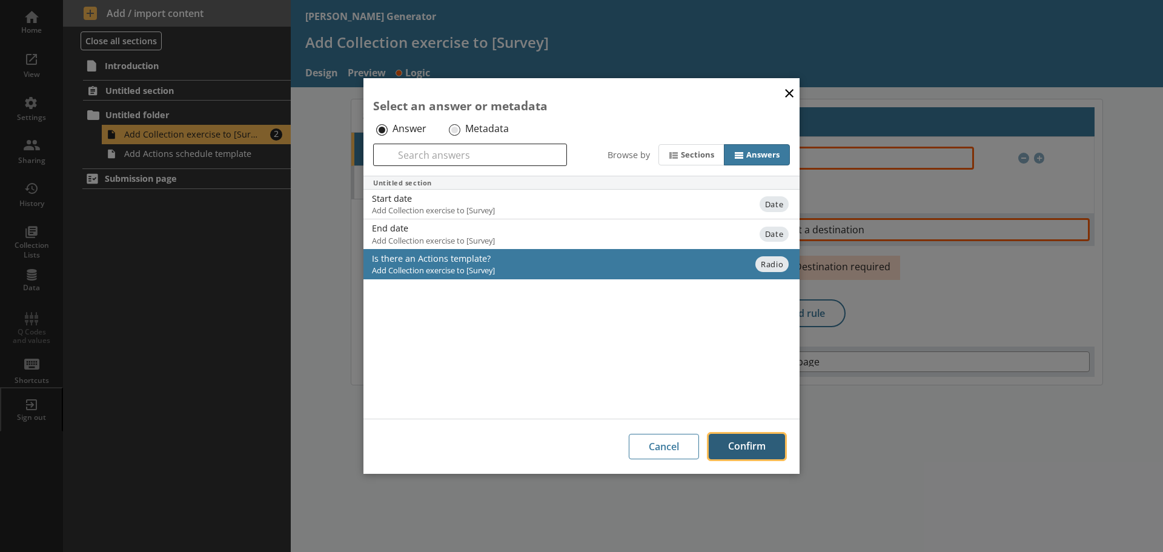
click at [773, 443] on button "Confirm" at bounding box center [746, 446] width 76 height 25
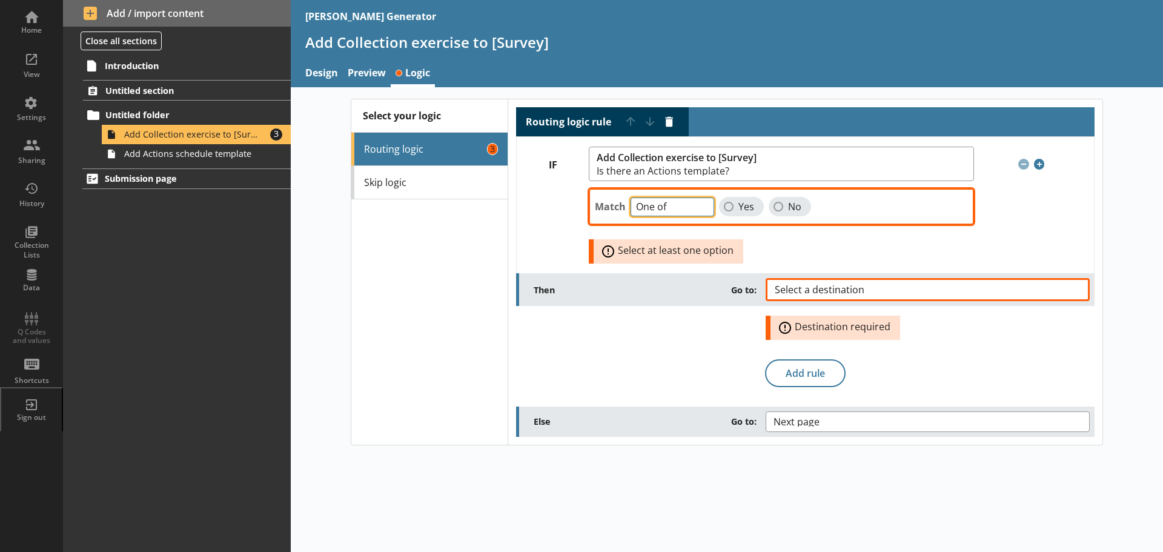
click at [705, 203] on select "One of Unanswered" at bounding box center [672, 206] width 84 height 19
click at [630, 197] on select "One of Unanswered" at bounding box center [672, 206] width 84 height 19
click at [726, 206] on label "Yes" at bounding box center [741, 206] width 45 height 19
click at [726, 206] on input "Yes" at bounding box center [729, 207] width 10 height 10
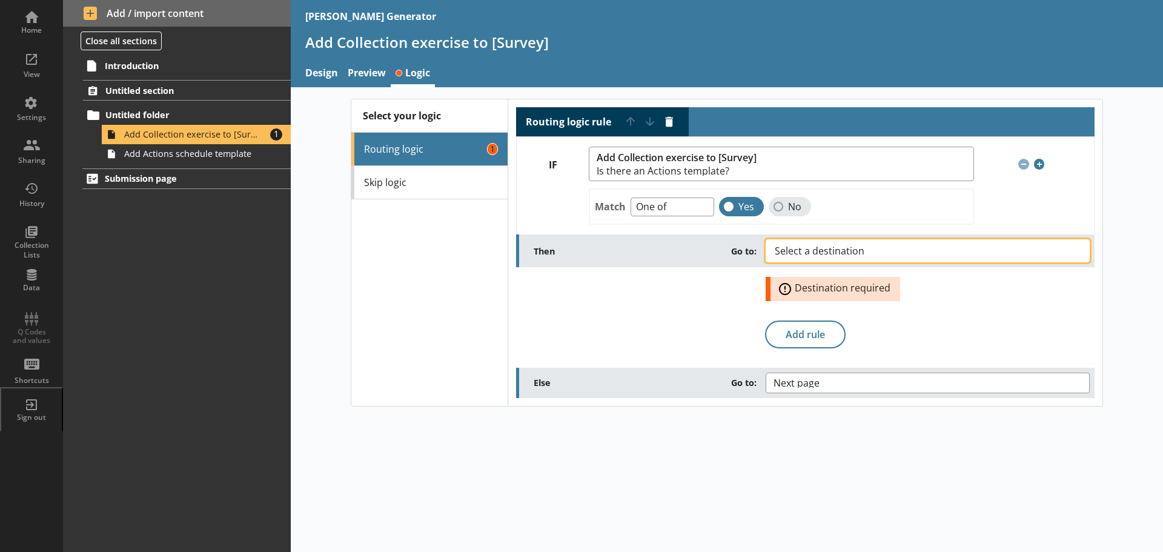
click at [851, 250] on span "Select a destination" at bounding box center [828, 251] width 109 height 10
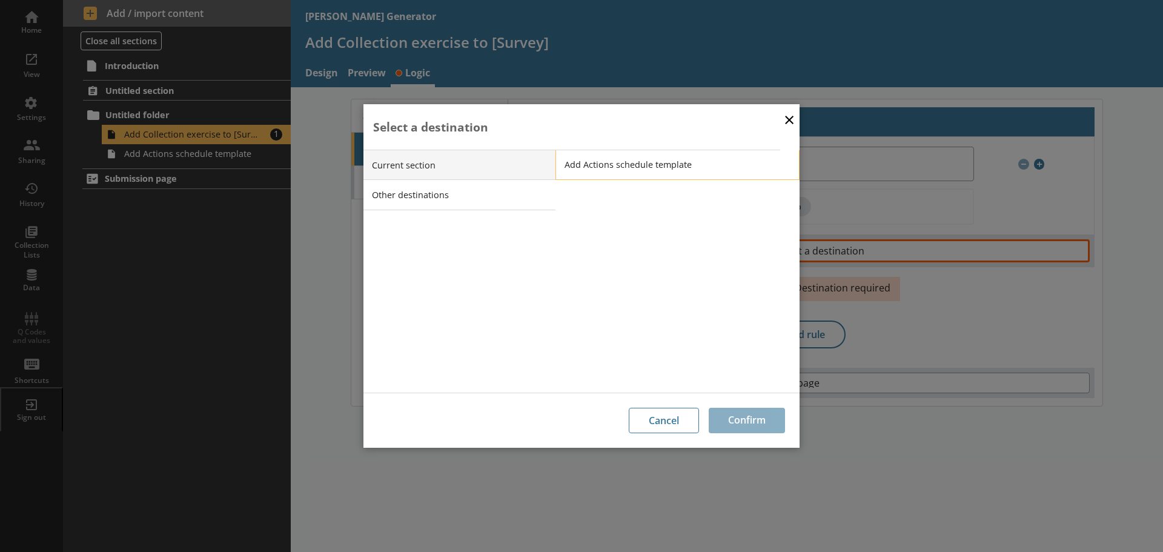
click at [627, 166] on span "Add Actions schedule template" at bounding box center [686, 165] width 244 height 12
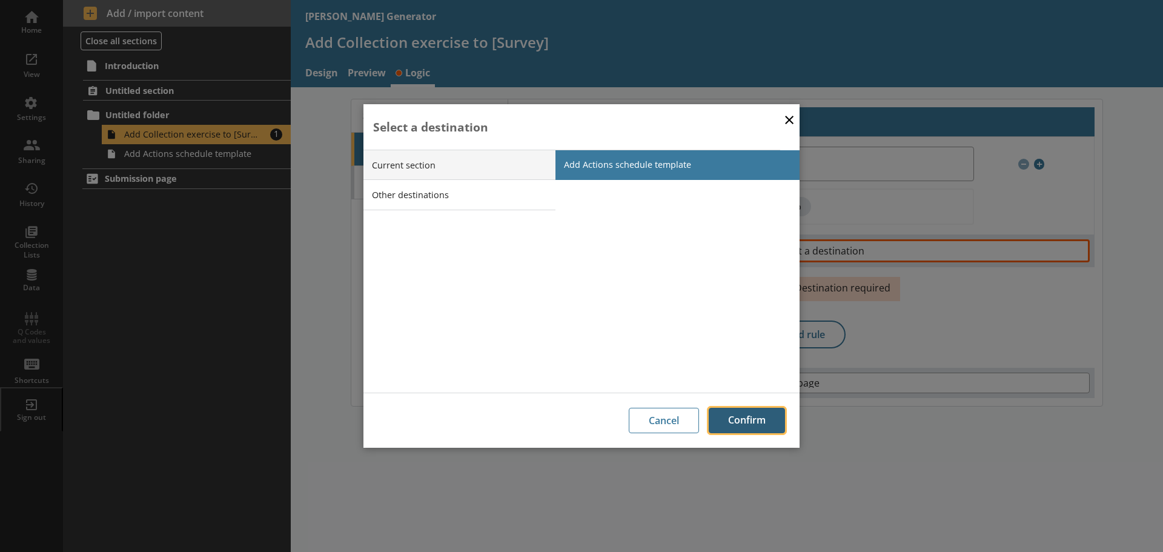
click at [747, 416] on button "Confirm" at bounding box center [746, 420] width 76 height 25
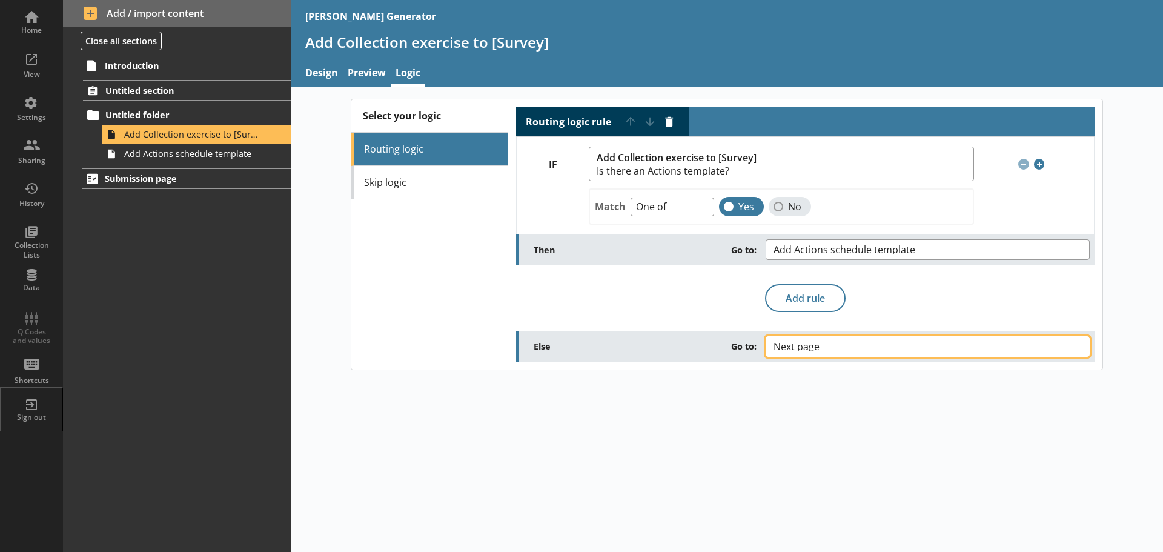
click at [856, 347] on button "Next page" at bounding box center [927, 346] width 324 height 21
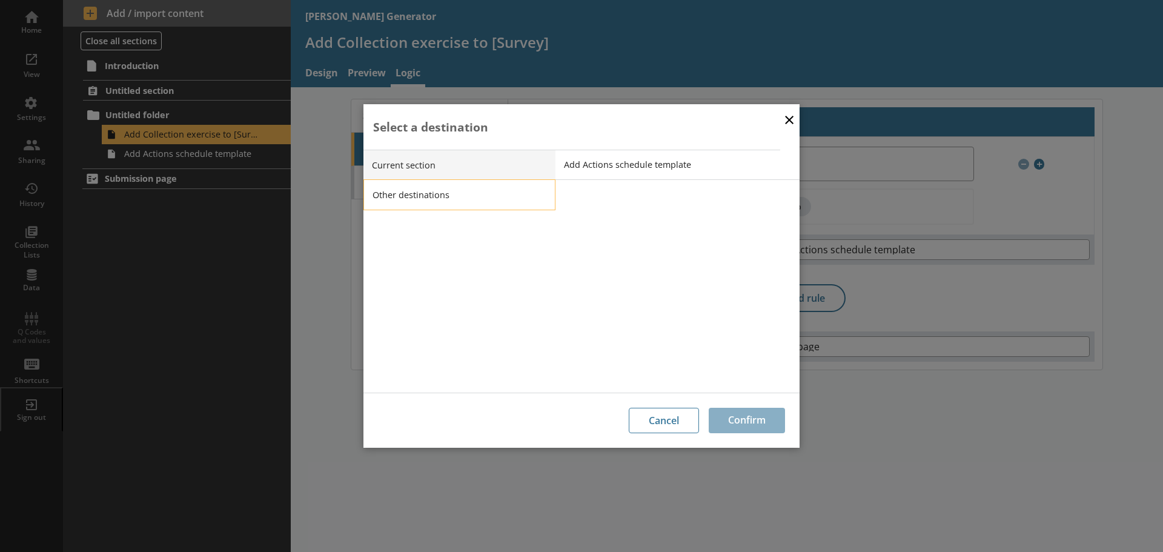
click at [485, 201] on li "Other destinations" at bounding box center [459, 194] width 192 height 30
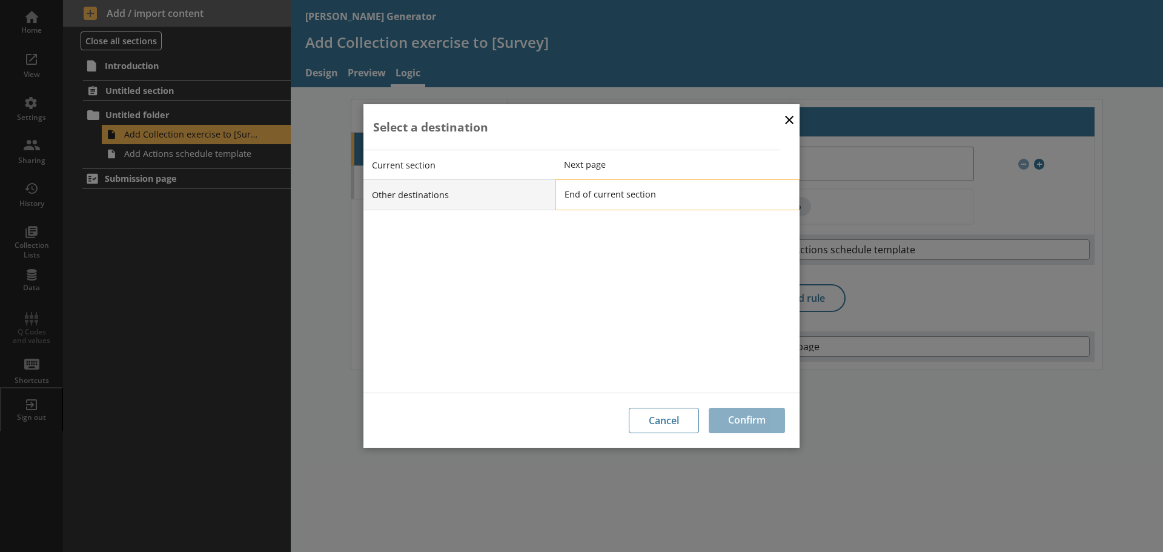
click at [599, 193] on span "End of current section" at bounding box center [686, 194] width 244 height 12
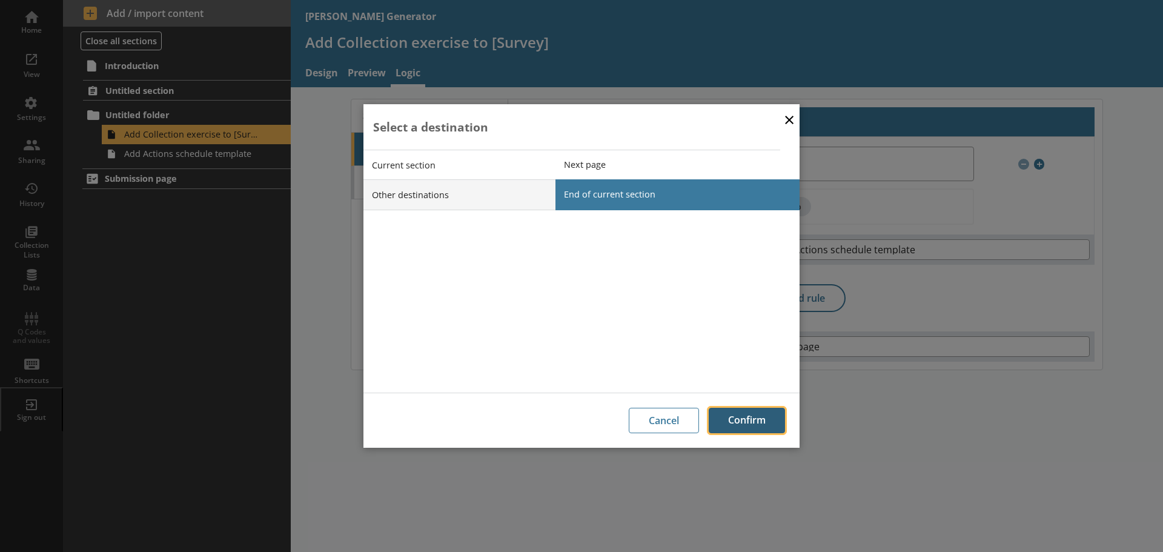
click at [768, 418] on button "Confirm" at bounding box center [746, 420] width 76 height 25
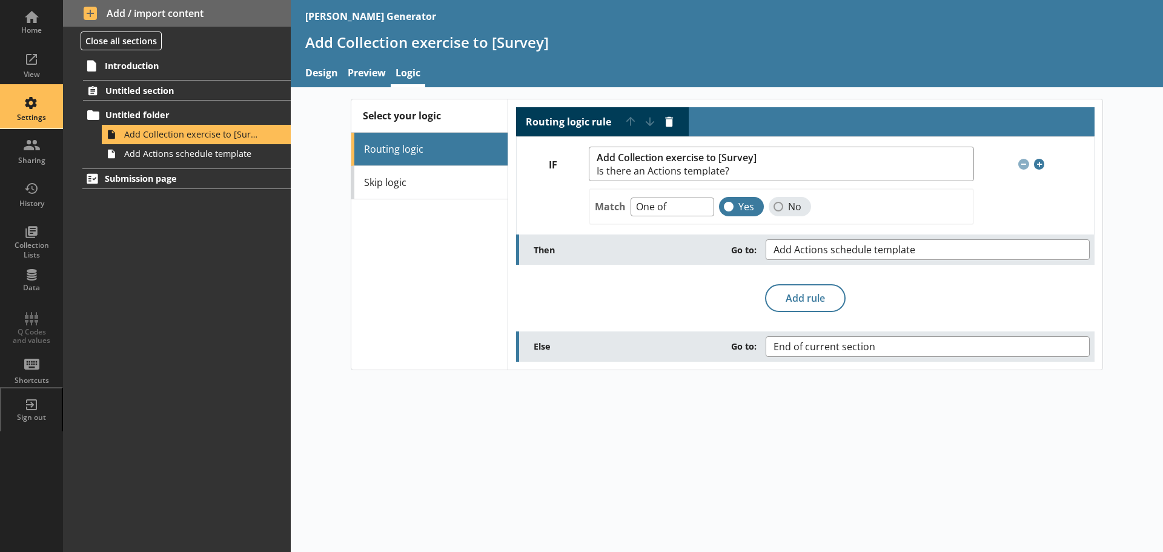
click at [35, 116] on div "Settings" at bounding box center [31, 118] width 42 height 10
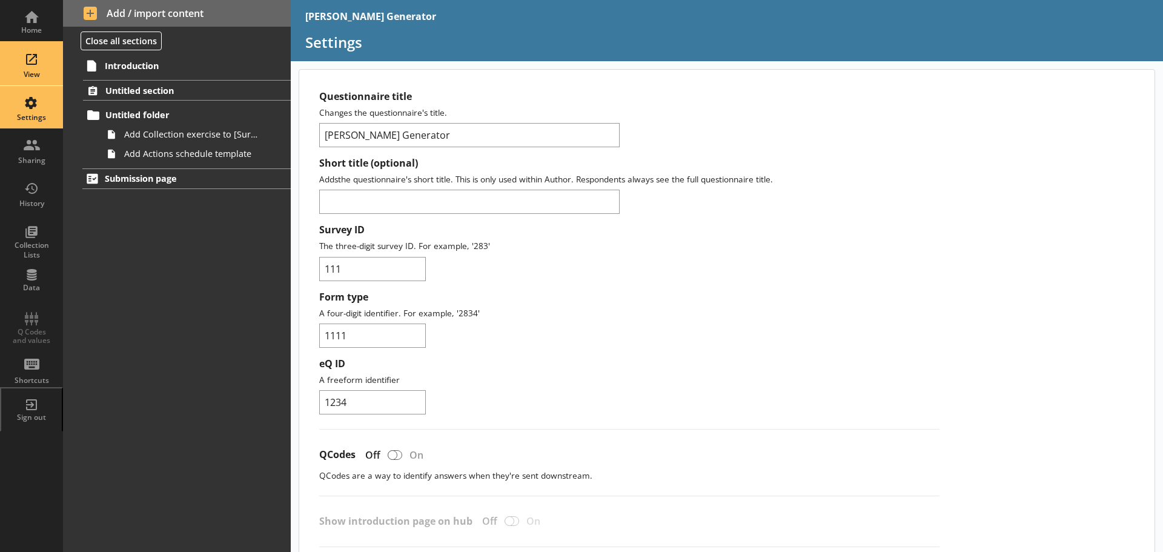
click at [31, 73] on div "View" at bounding box center [31, 75] width 42 height 10
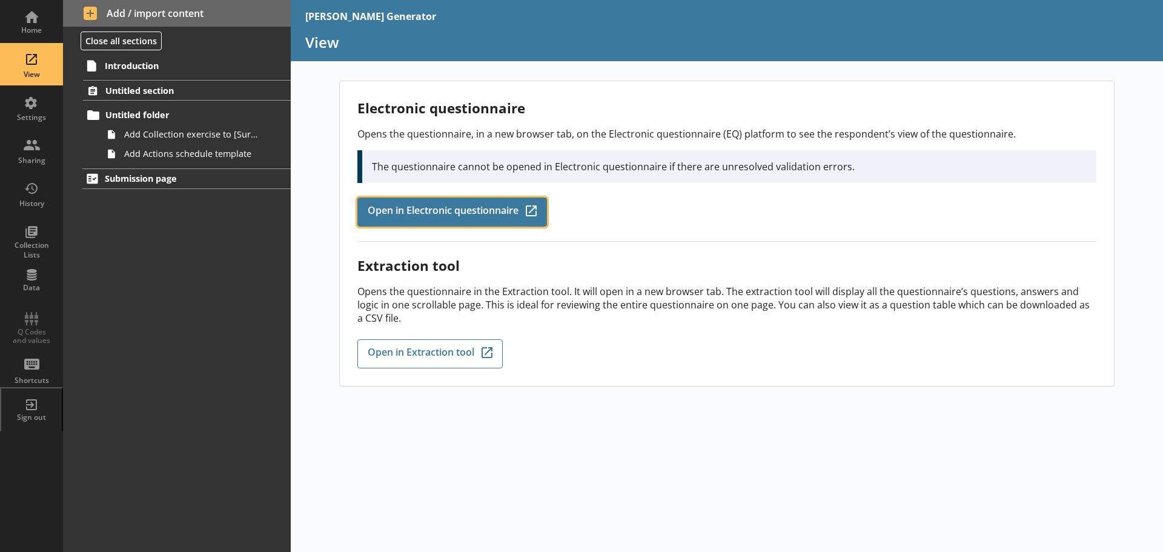
click at [495, 211] on span "Open in Electronic questionnaire" at bounding box center [443, 211] width 151 height 13
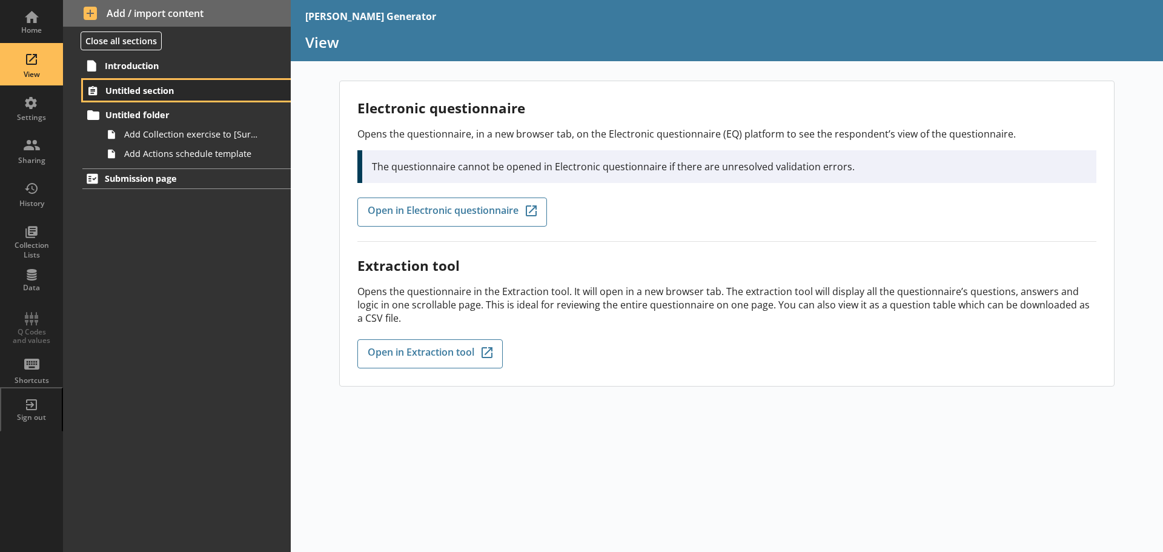
click at [138, 91] on span "Untitled section" at bounding box center [179, 91] width 149 height 12
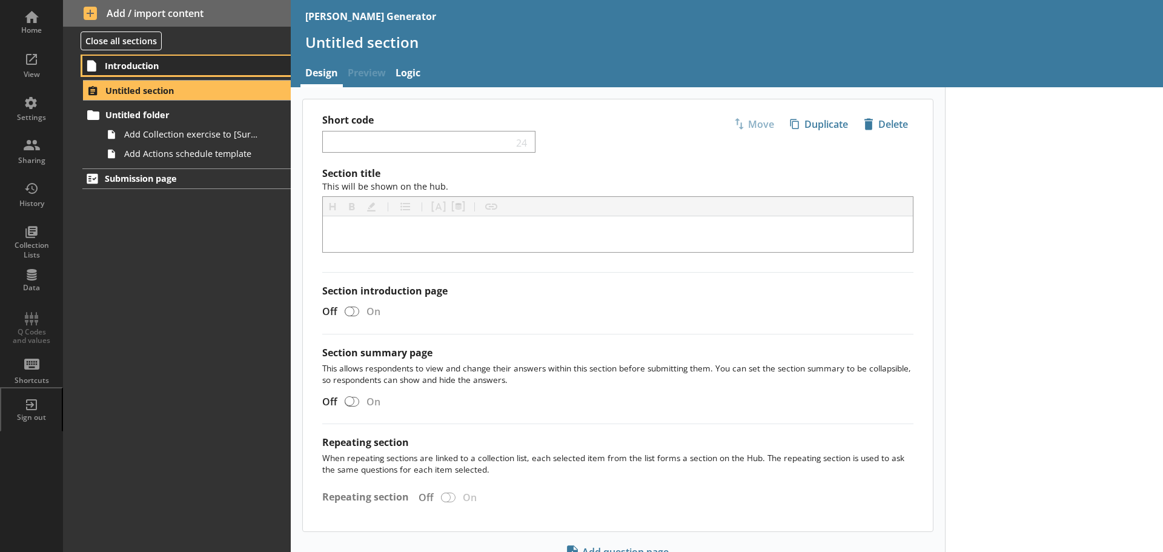
click at [140, 68] on span "Introduction" at bounding box center [180, 66] width 150 height 12
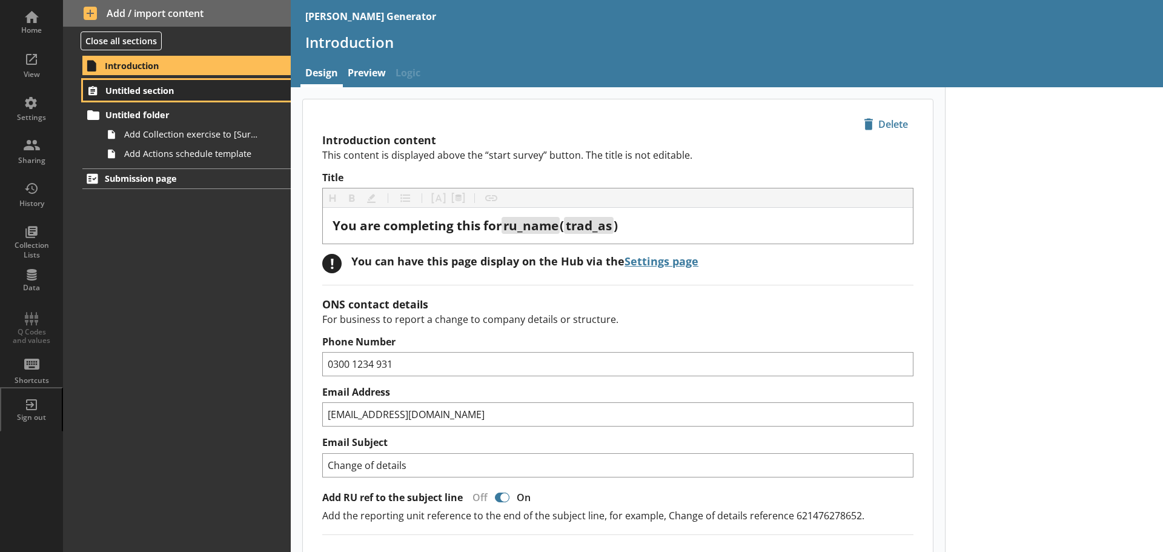
click at [129, 93] on span "Untitled section" at bounding box center [179, 91] width 149 height 12
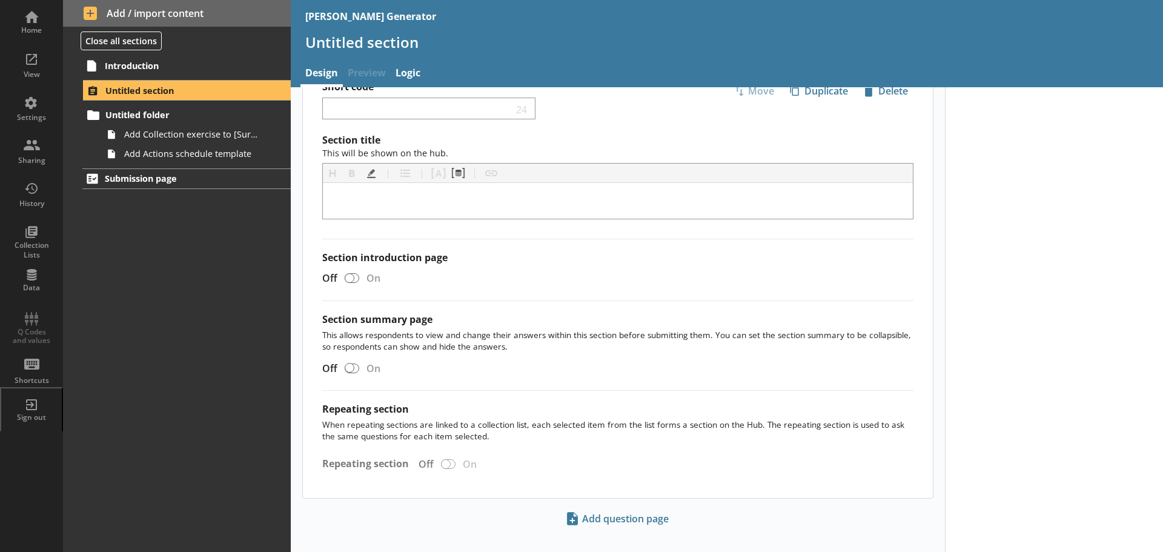
scroll to position [50, 0]
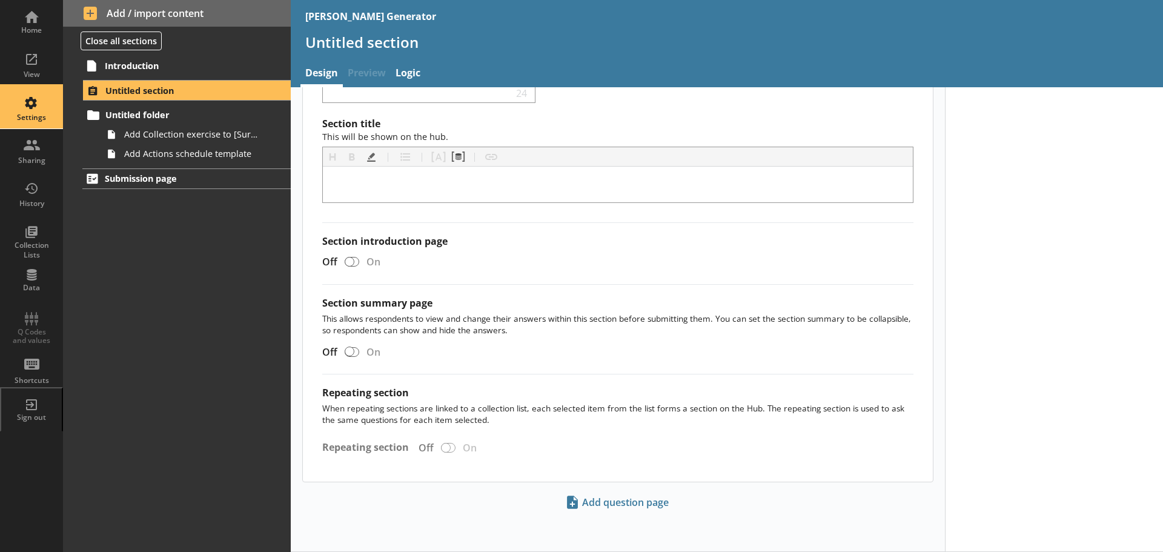
click at [22, 99] on div "Settings" at bounding box center [31, 107] width 42 height 42
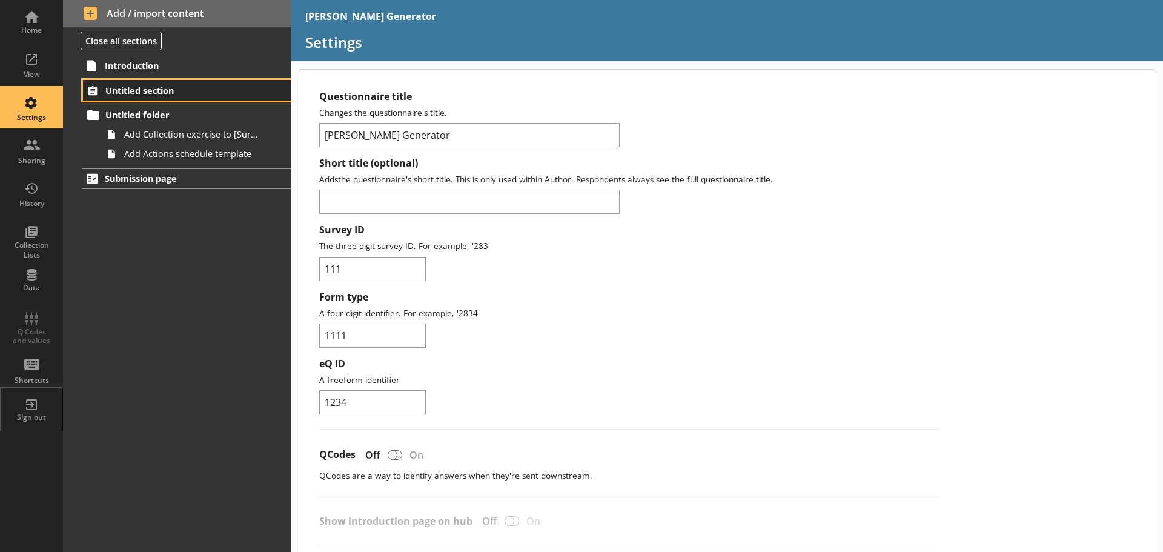
click at [136, 93] on span "Untitled section" at bounding box center [179, 91] width 149 height 12
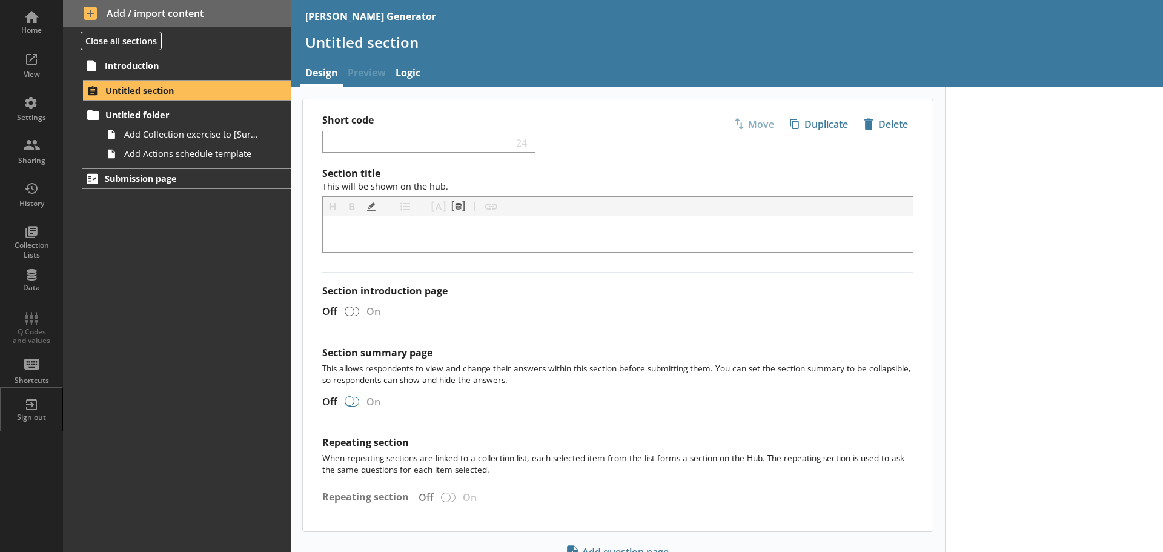
click at [355, 404] on div at bounding box center [352, 402] width 15 height 10
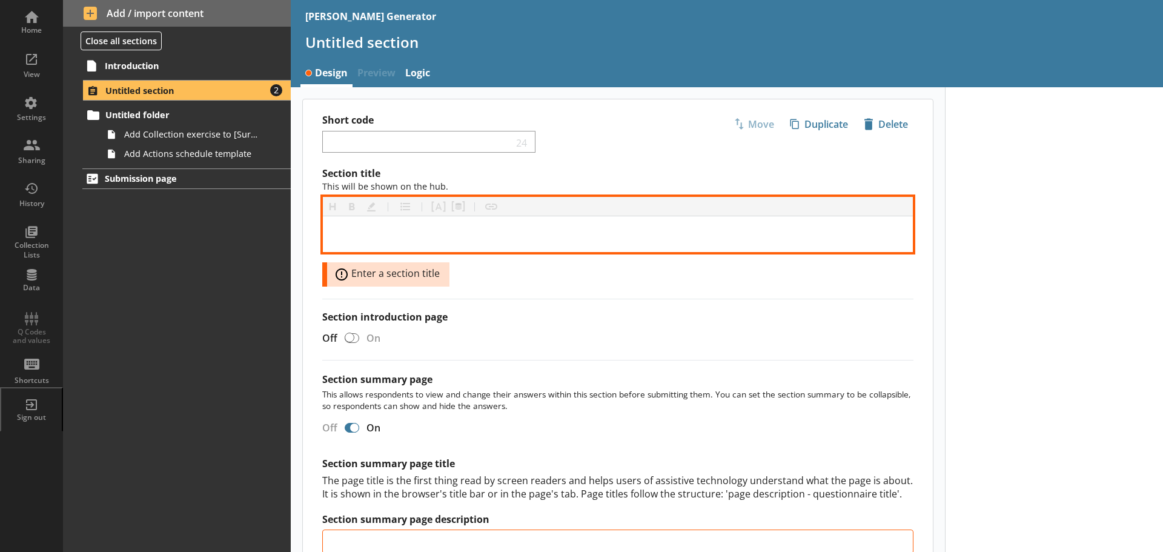
click at [366, 235] on div "[object Object]" at bounding box center [617, 234] width 570 height 16
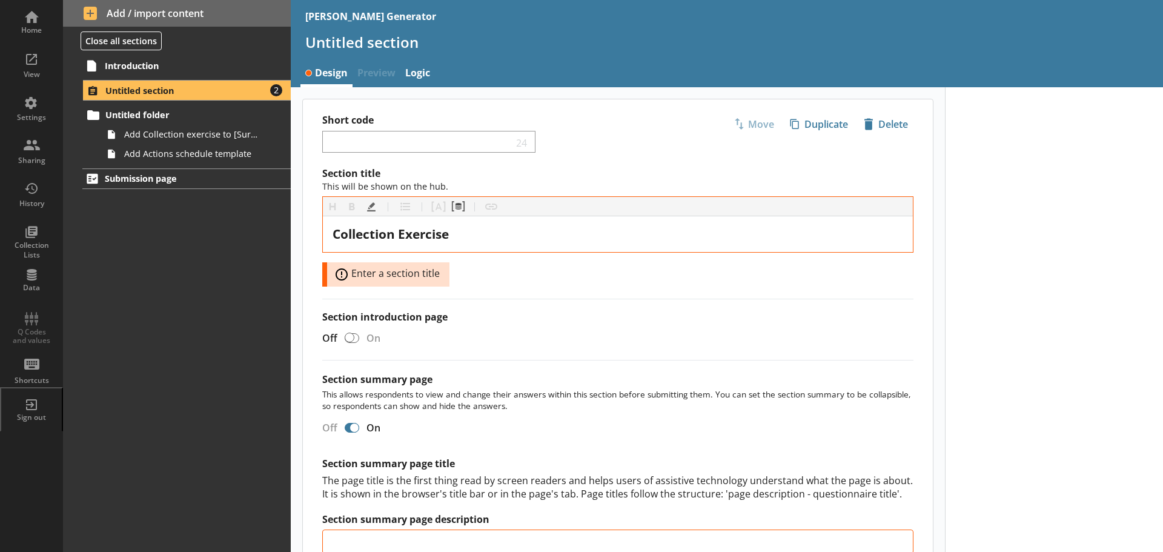
click at [579, 286] on div "Section title This will be shown on the hub. Heading Heading Bold Bold Highligh…" at bounding box center [617, 226] width 591 height 119
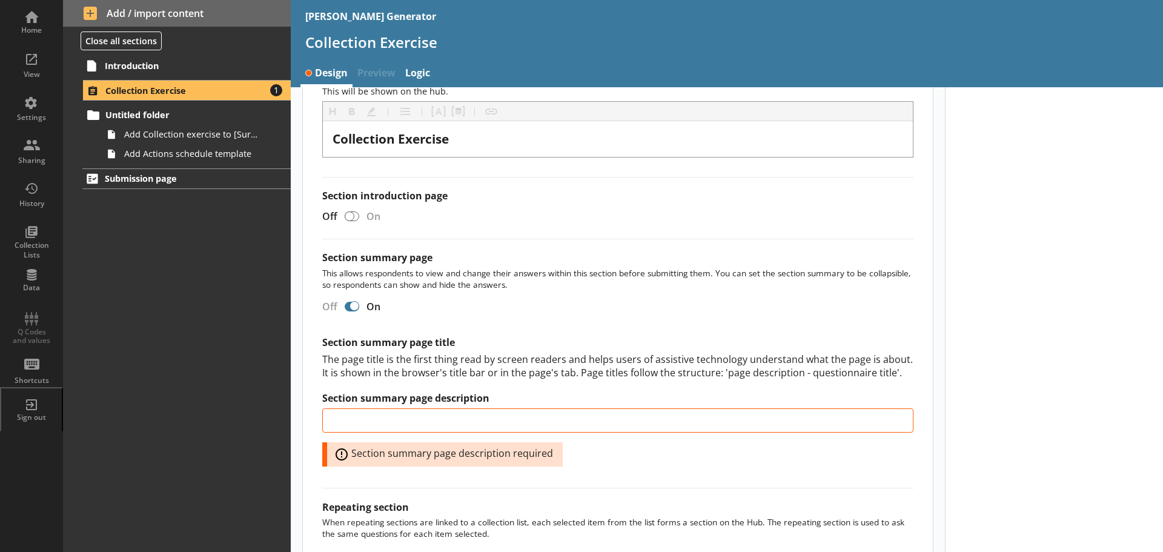
scroll to position [182, 0]
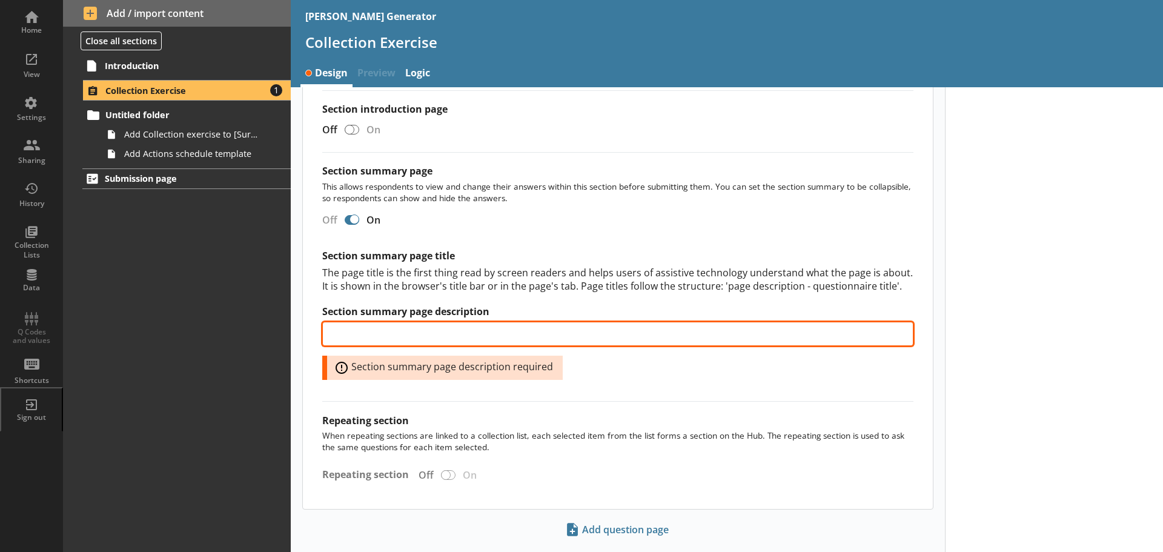
click at [417, 330] on input "Section summary page description" at bounding box center [617, 334] width 591 height 24
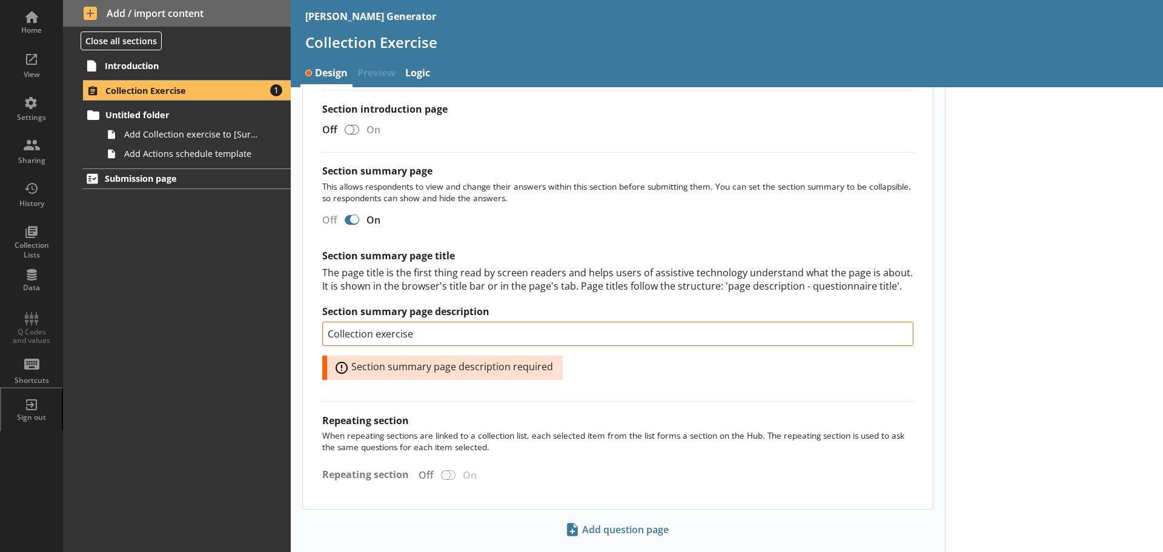
click at [630, 388] on div "Off On Section summary page title The page title is the first thing read by scr…" at bounding box center [617, 299] width 591 height 180
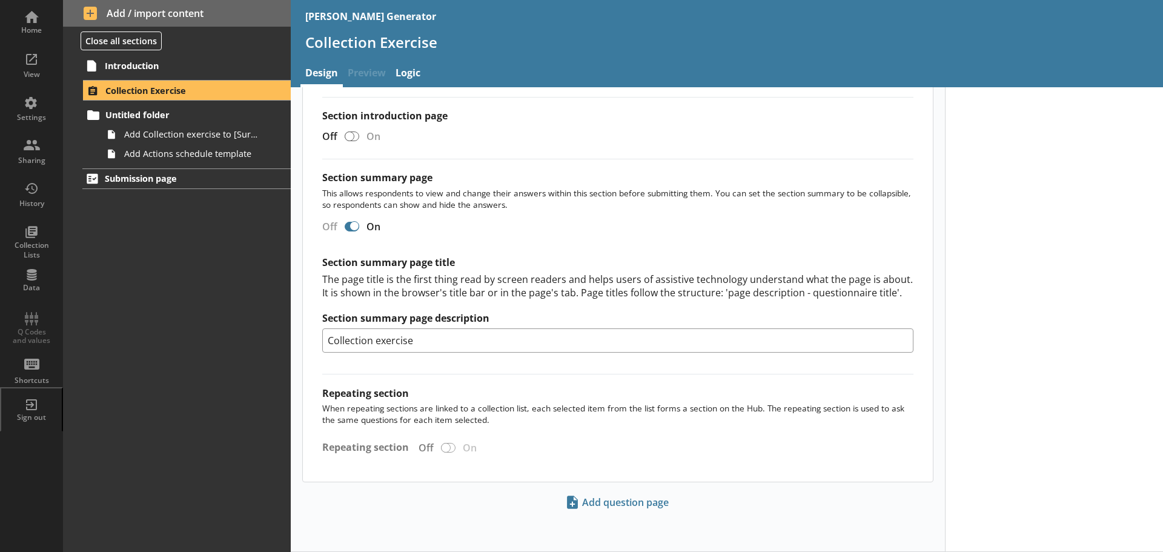
scroll to position [175, 0]
click at [38, 69] on div "View" at bounding box center [31, 64] width 42 height 42
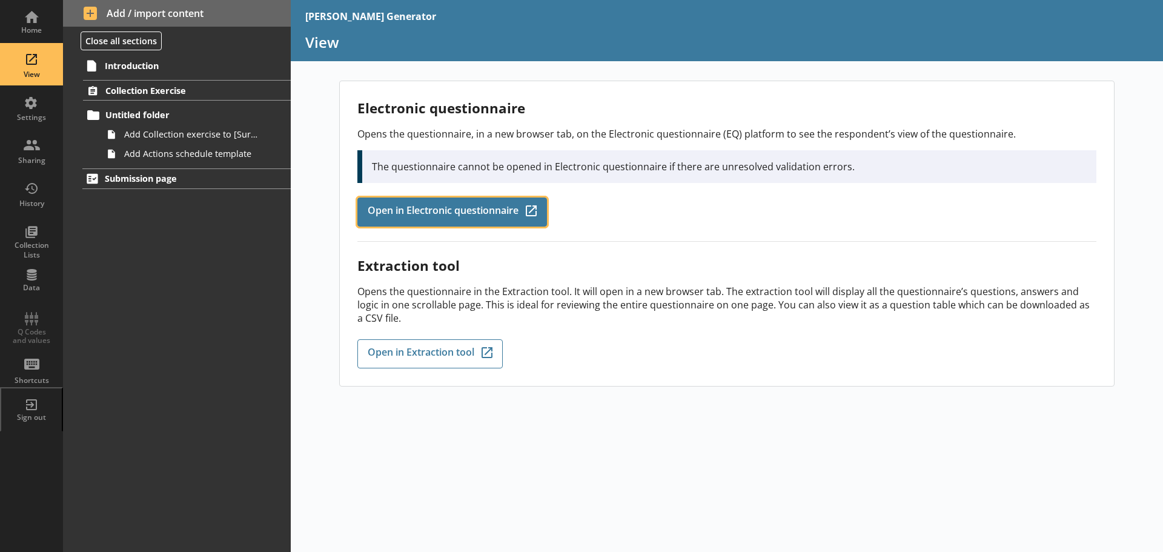
click at [430, 205] on span "Open in Electronic questionnaire" at bounding box center [443, 211] width 151 height 13
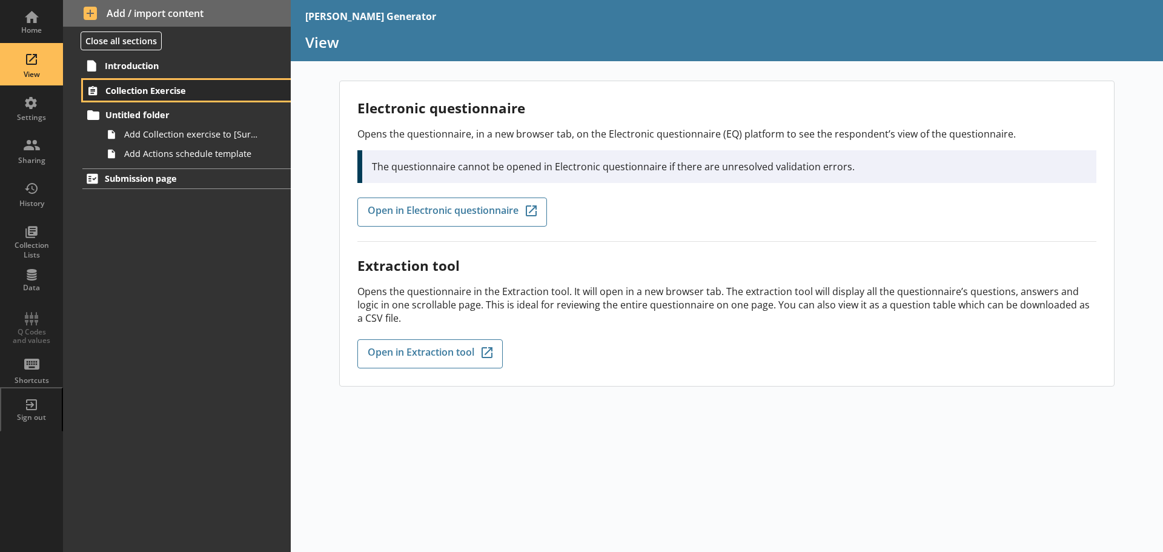
click at [130, 87] on span "Collection Exercise" at bounding box center [179, 91] width 149 height 12
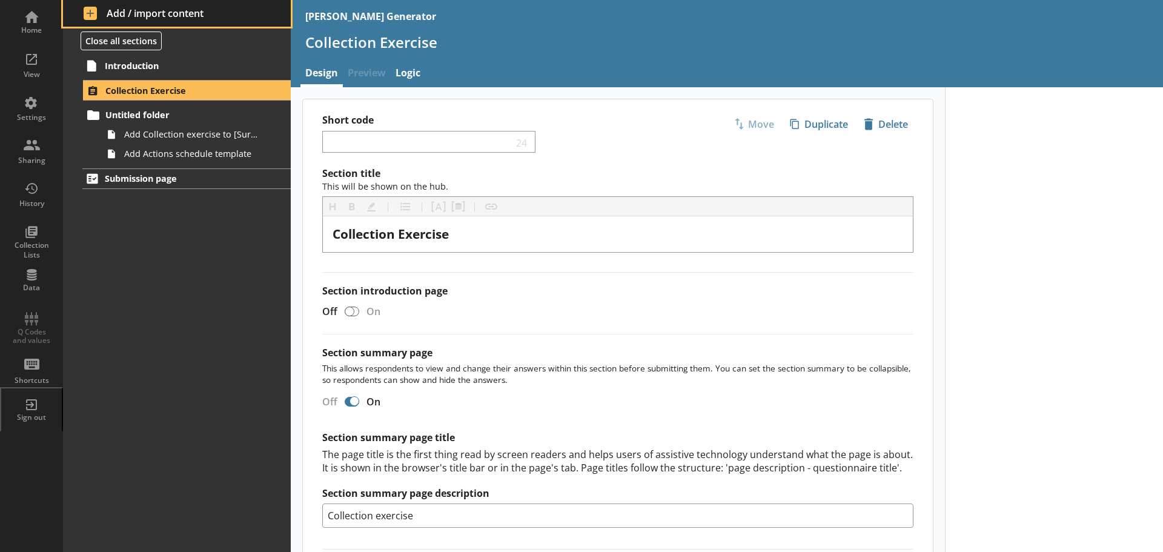
click at [160, 8] on span "Add / import content" at bounding box center [177, 13] width 187 height 13
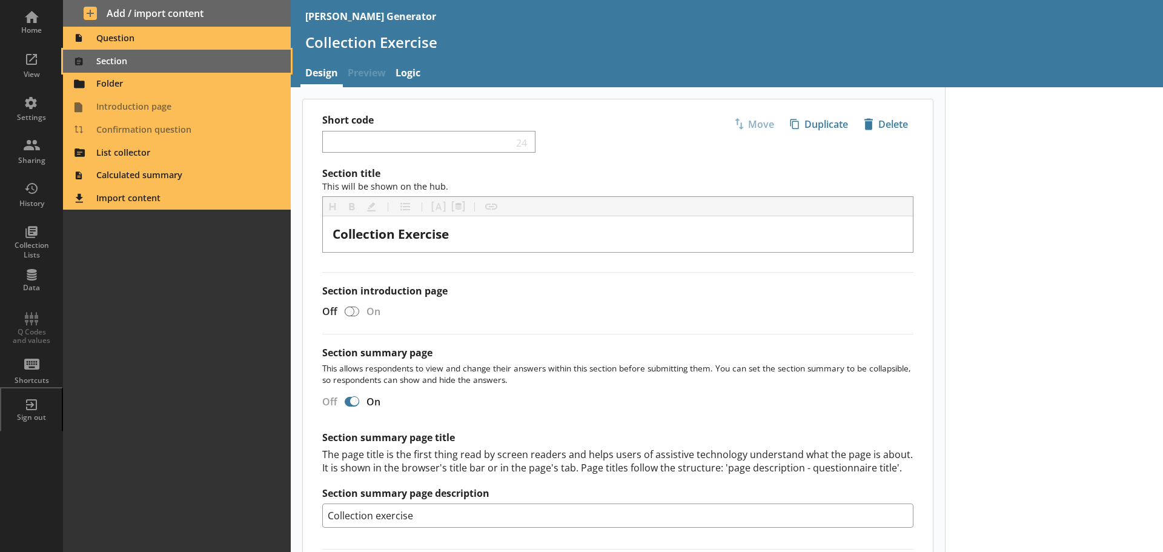
click at [113, 60] on span "Section" at bounding box center [177, 60] width 214 height 19
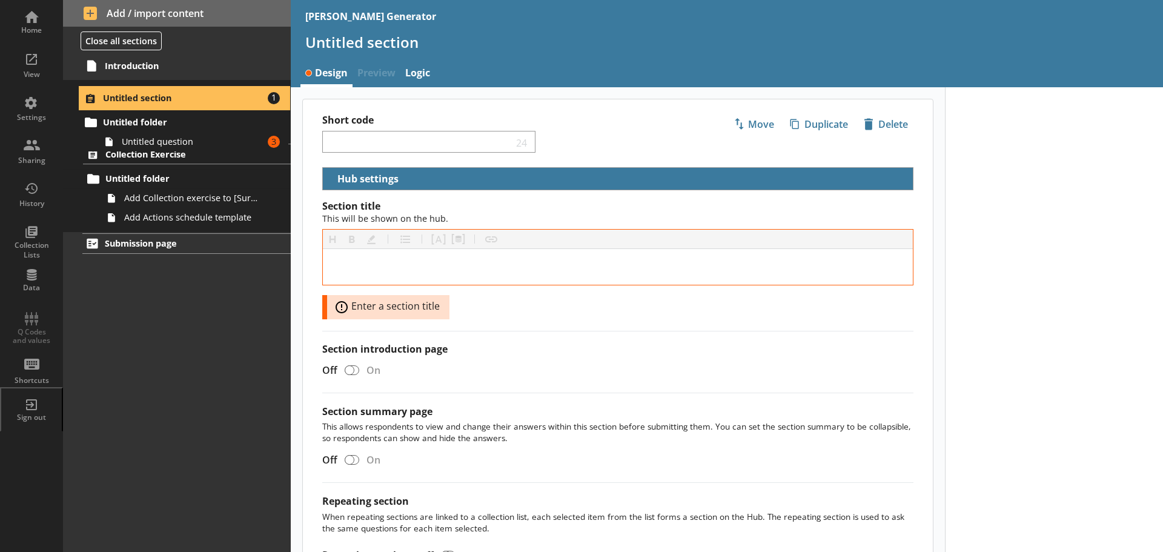
drag, startPoint x: 120, startPoint y: 177, endPoint x: 117, endPoint y: 89, distance: 87.8
click at [117, 89] on ol "Collection Exercise Untitled folder Add Collection exercise to [Survey] Add Act…" at bounding box center [177, 155] width 228 height 151
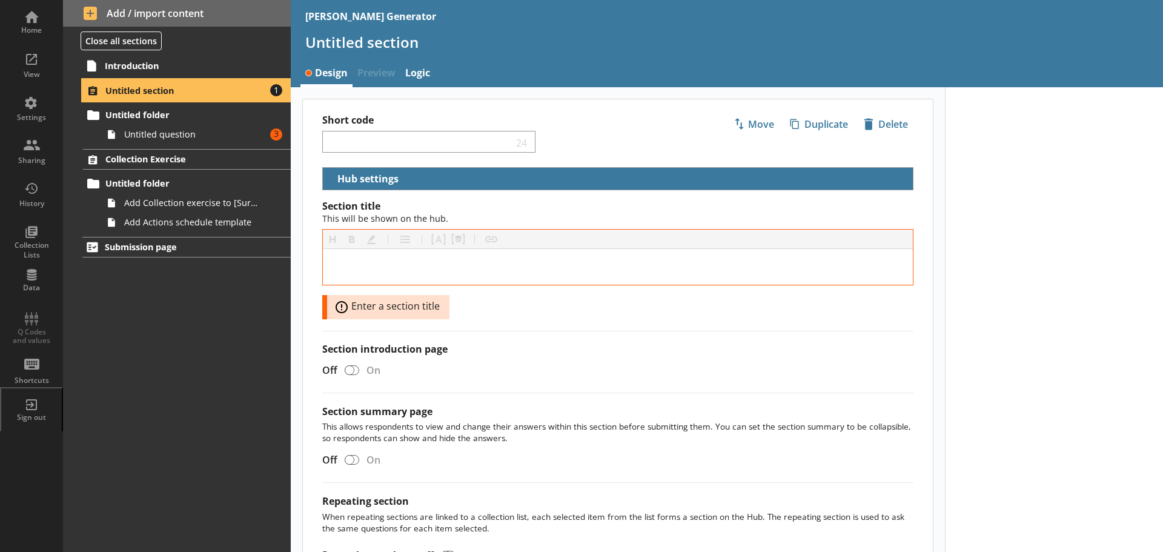
click at [144, 90] on span "Untitled section" at bounding box center [179, 91] width 149 height 12
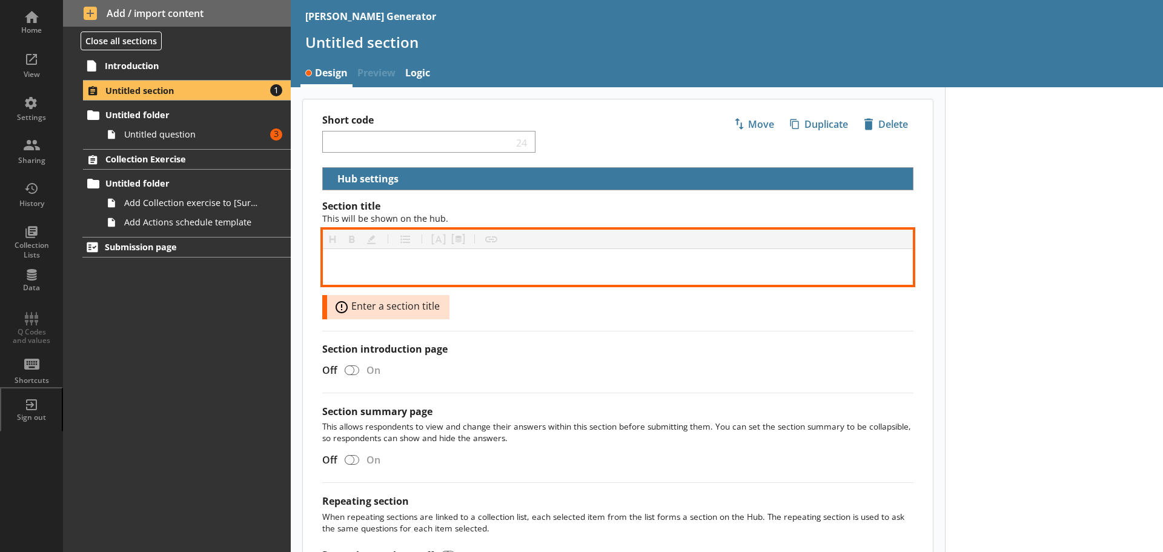
click at [368, 269] on div "[object Object]" at bounding box center [617, 267] width 570 height 16
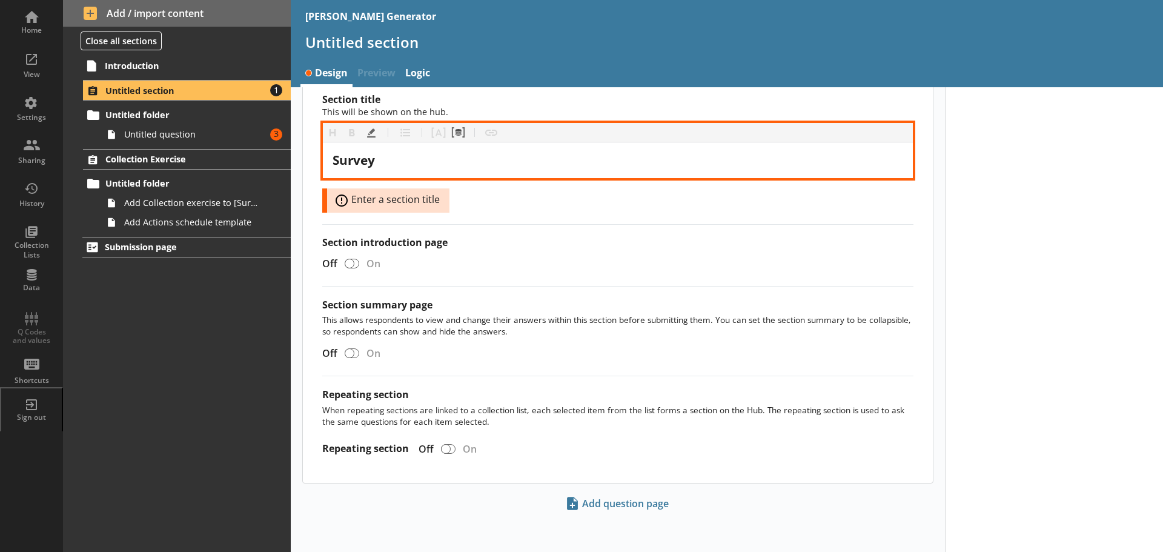
scroll to position [108, 0]
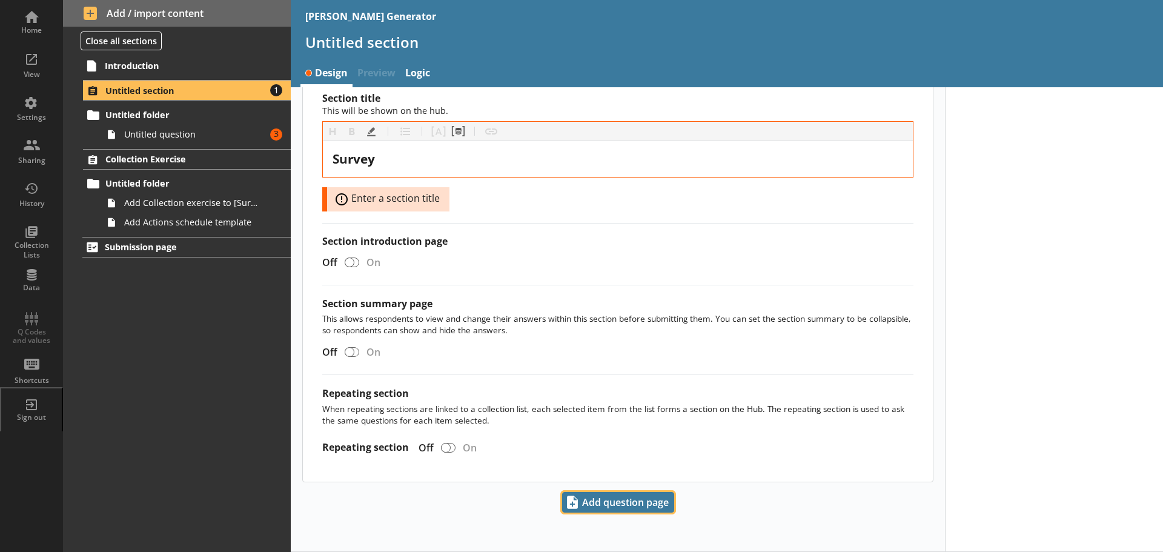
click at [595, 499] on span "Add question page" at bounding box center [618, 501] width 111 height 19
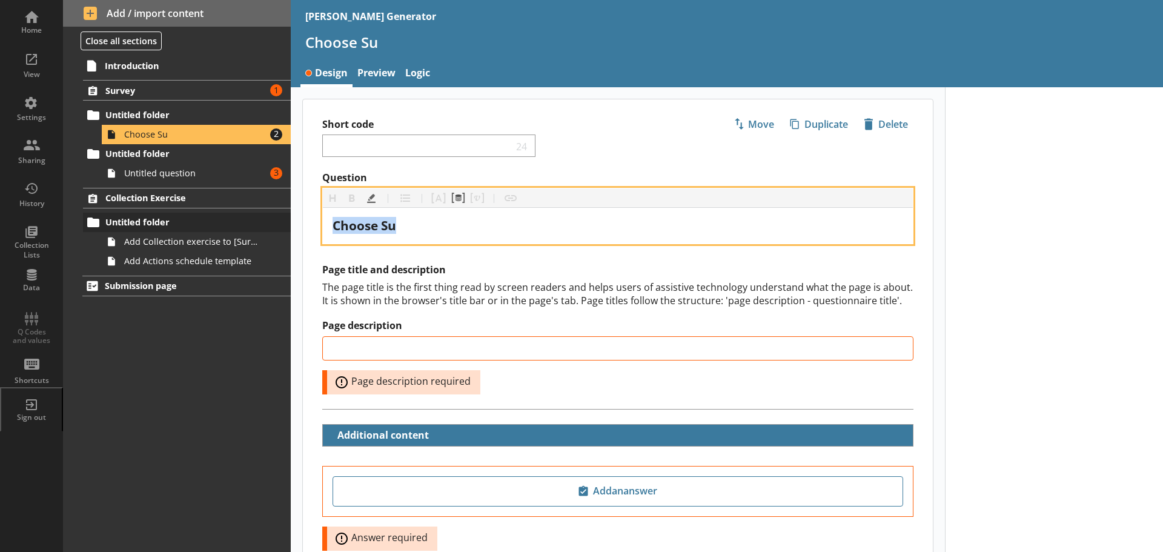
drag, startPoint x: 415, startPoint y: 231, endPoint x: 272, endPoint y: 222, distance: 143.2
click at [272, 222] on div "Home View Settings Sharing History Collection Lists Data Q Codes and values Sho…" at bounding box center [581, 276] width 1163 height 552
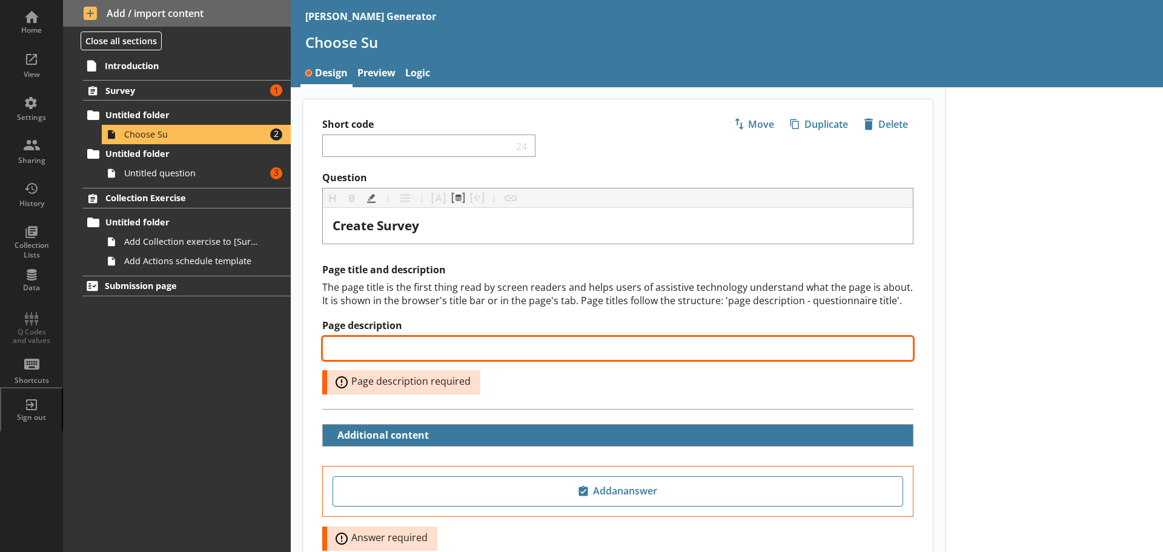
click at [360, 336] on input "Page description" at bounding box center [617, 348] width 591 height 24
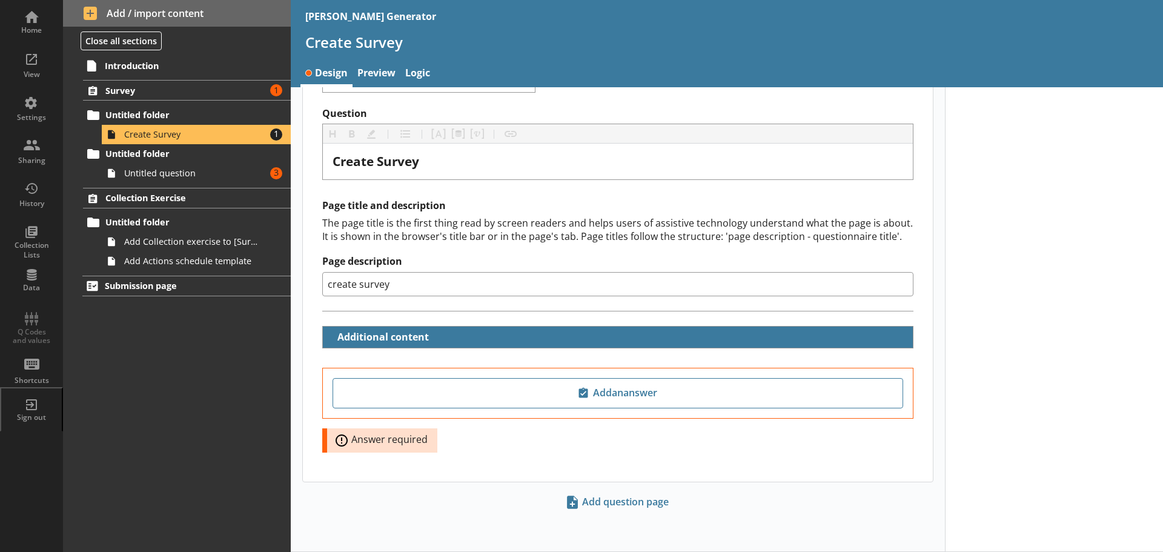
scroll to position [64, 0]
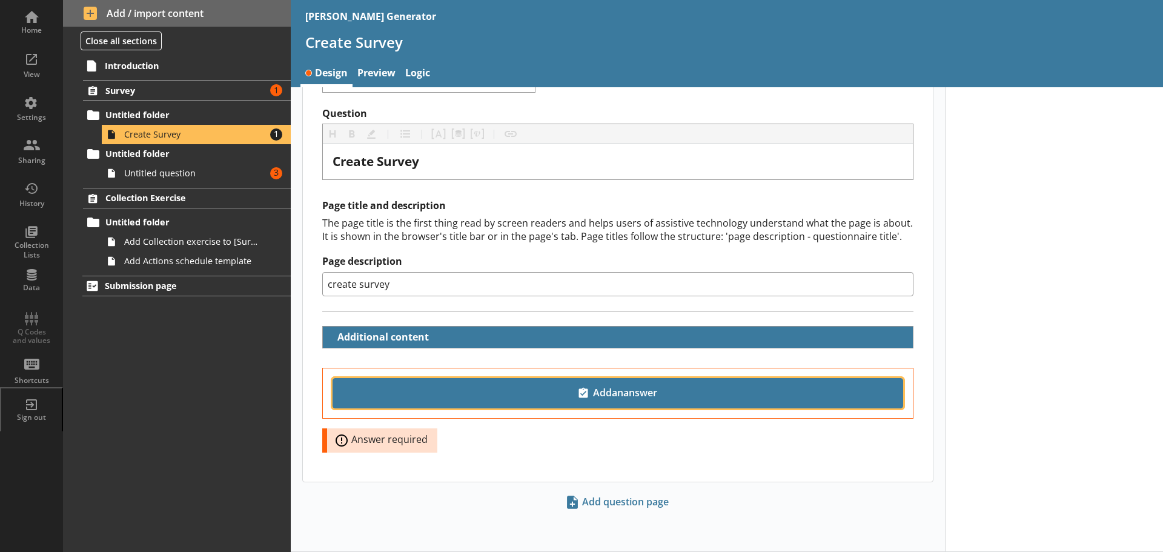
click at [515, 388] on span "Add an answer" at bounding box center [618, 392] width 560 height 19
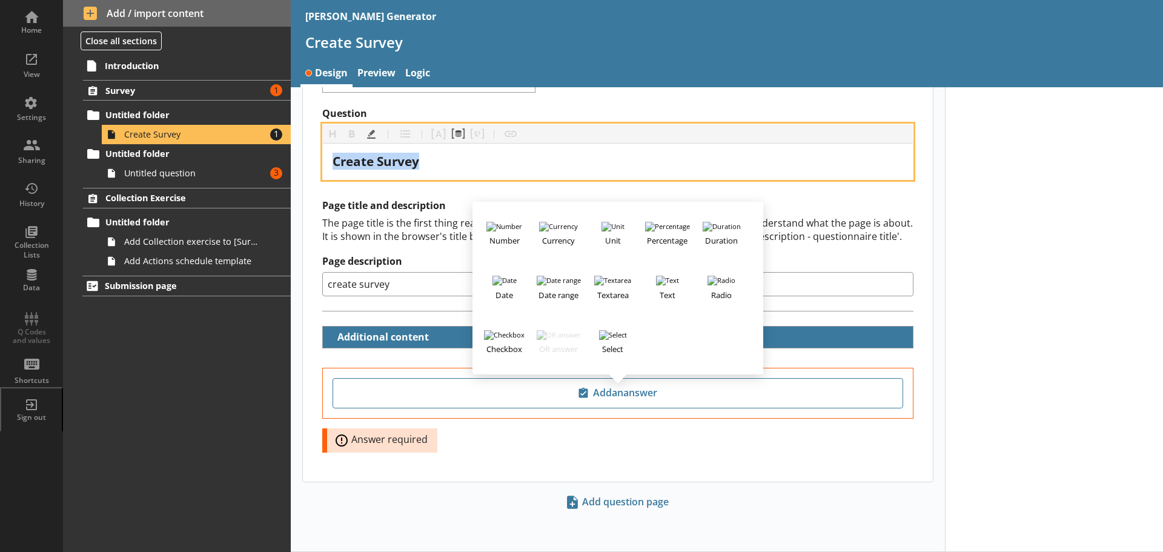
drag, startPoint x: 461, startPoint y: 166, endPoint x: 329, endPoint y: 164, distance: 132.6
click at [329, 164] on div "Create Survey" at bounding box center [618, 162] width 590 height 36
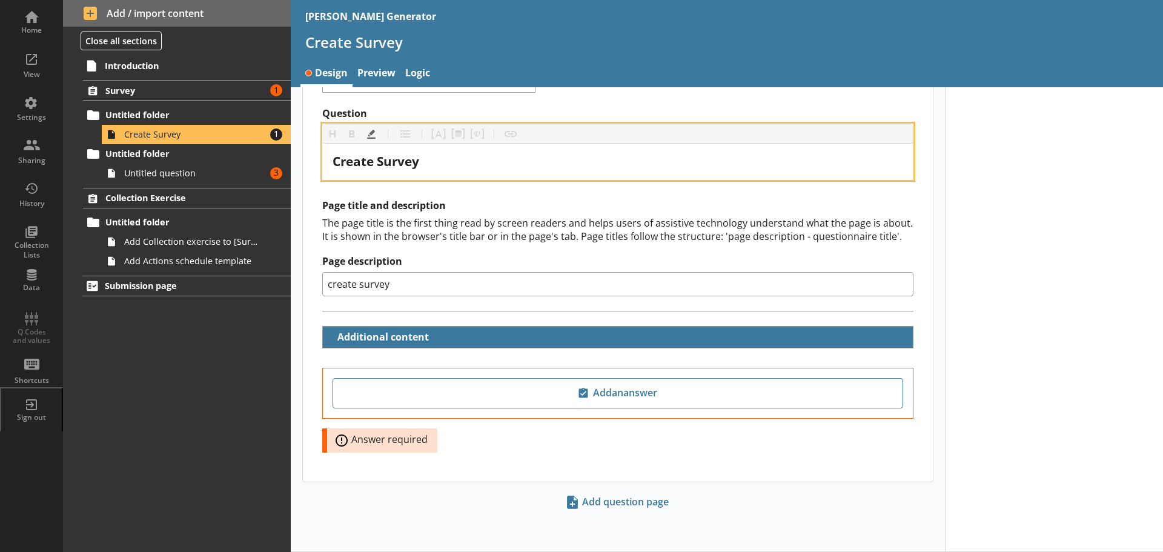
click at [435, 166] on div "Create Survey" at bounding box center [617, 161] width 570 height 16
drag, startPoint x: 433, startPoint y: 157, endPoint x: 329, endPoint y: 168, distance: 104.7
click at [329, 168] on div "Create Survey" at bounding box center [618, 162] width 590 height 36
click at [378, 161] on span "Enter Survey details" at bounding box center [394, 161] width 124 height 17
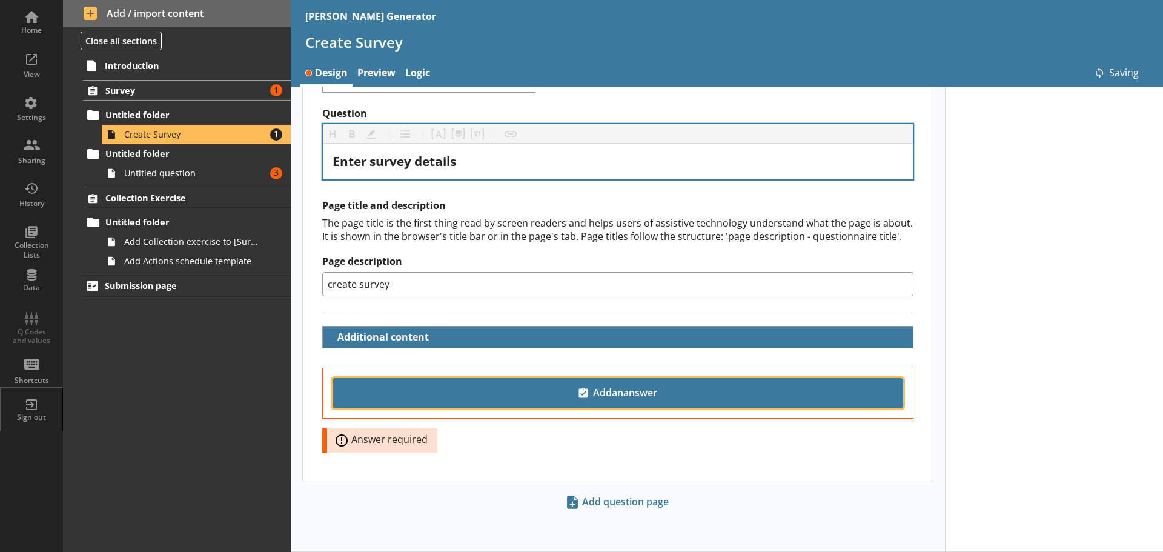
click at [621, 397] on span "Add an answer" at bounding box center [618, 392] width 560 height 19
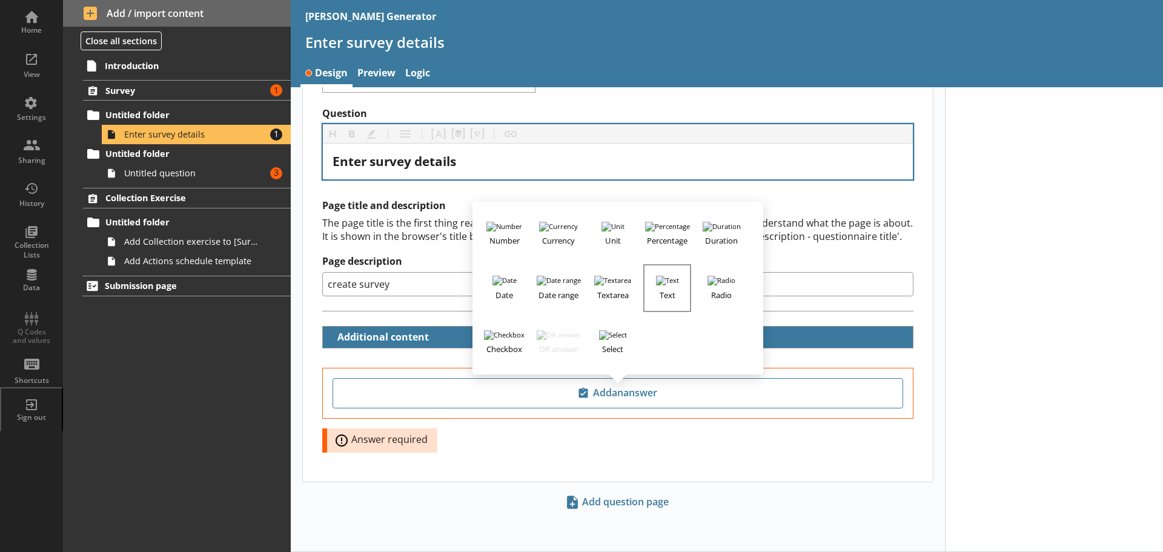
click at [659, 287] on h3 "Text" at bounding box center [666, 292] width 45 height 15
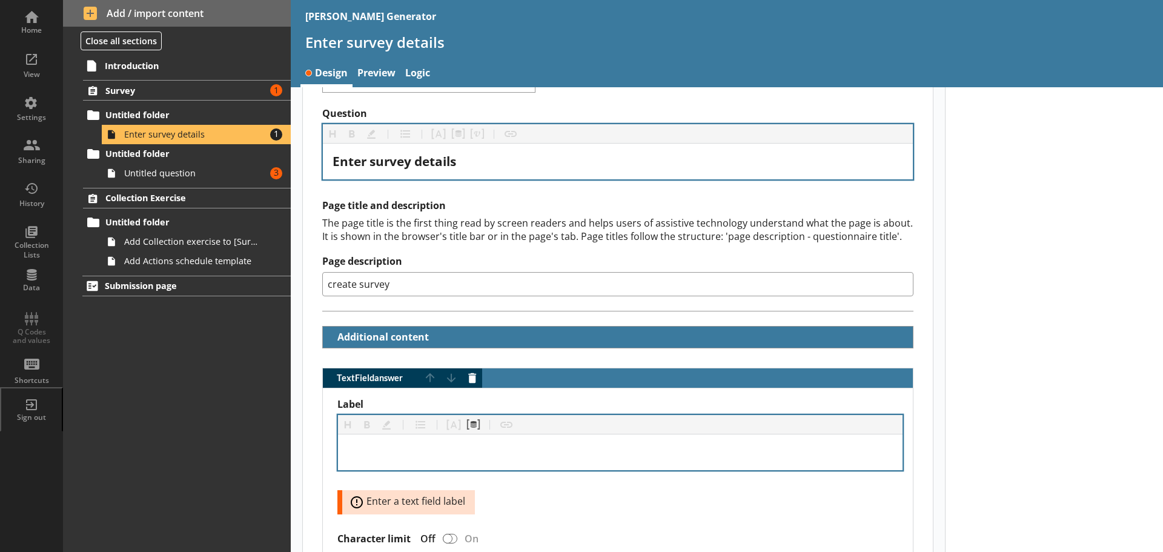
click at [401, 452] on div "Label" at bounding box center [620, 452] width 545 height 16
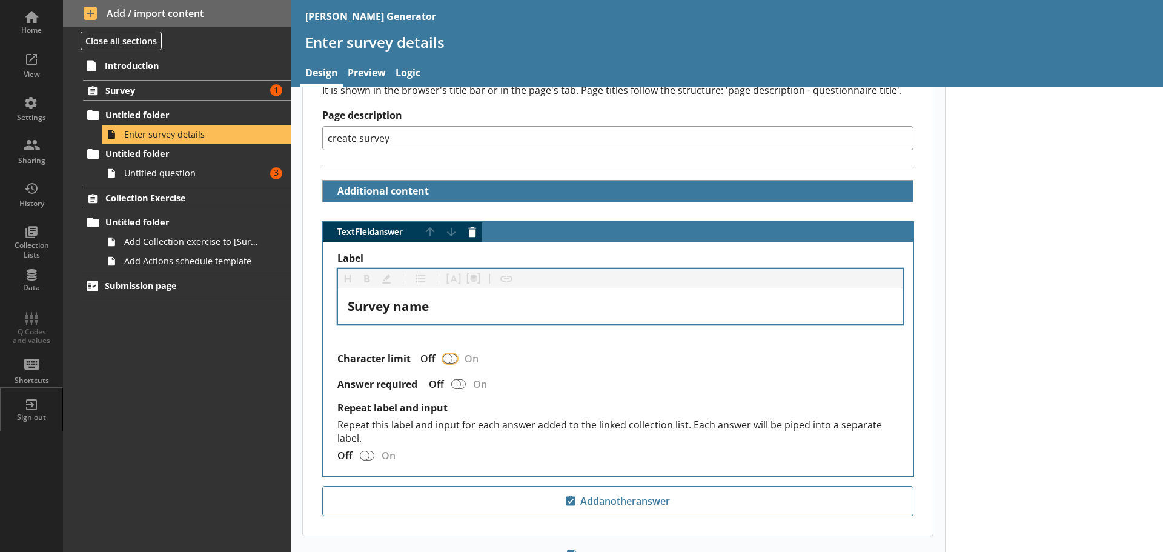
scroll to position [246, 0]
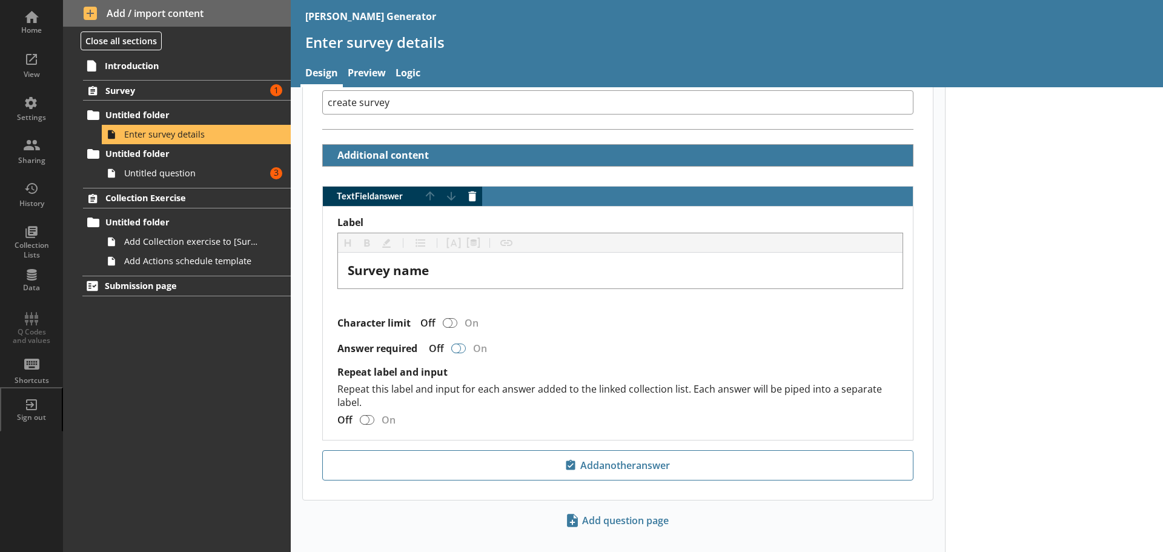
click at [461, 349] on div "TextField answer" at bounding box center [456, 348] width 10 height 10
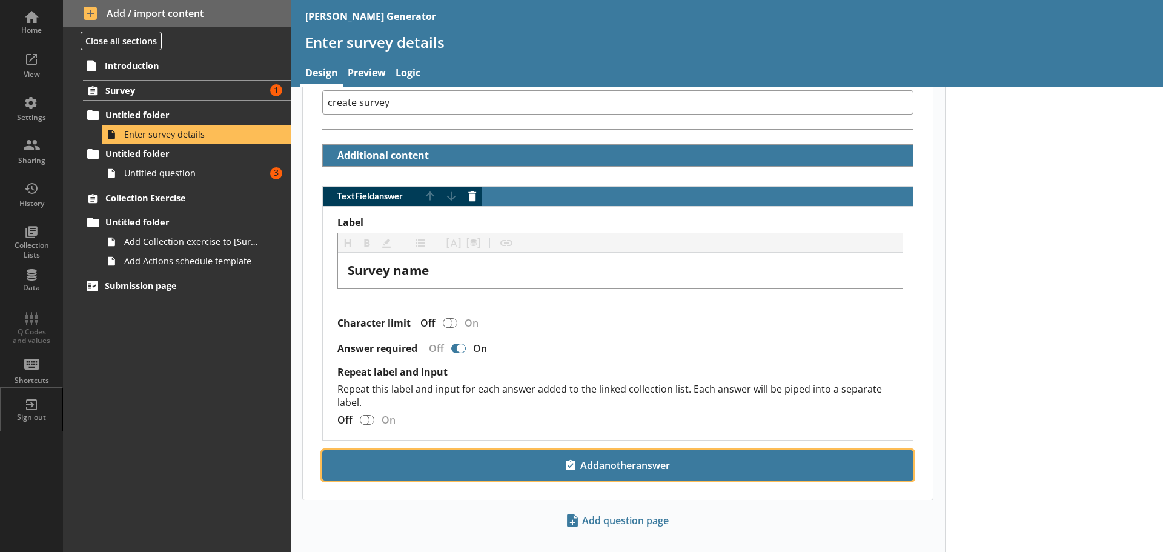
click at [642, 469] on span "Add another answer" at bounding box center [618, 464] width 580 height 19
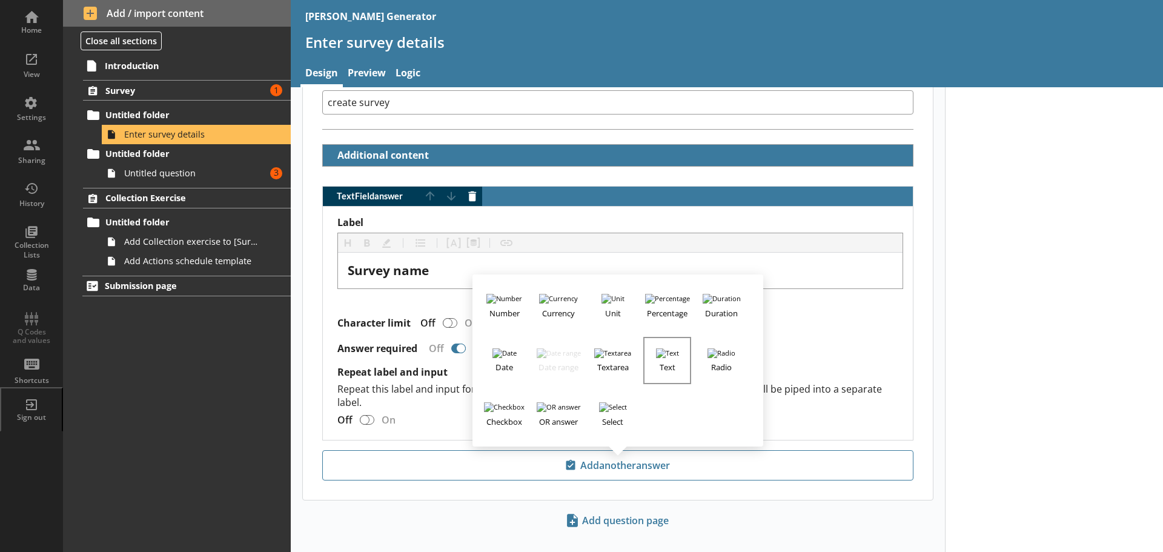
click at [664, 351] on img "button" at bounding box center [667, 353] width 23 height 10
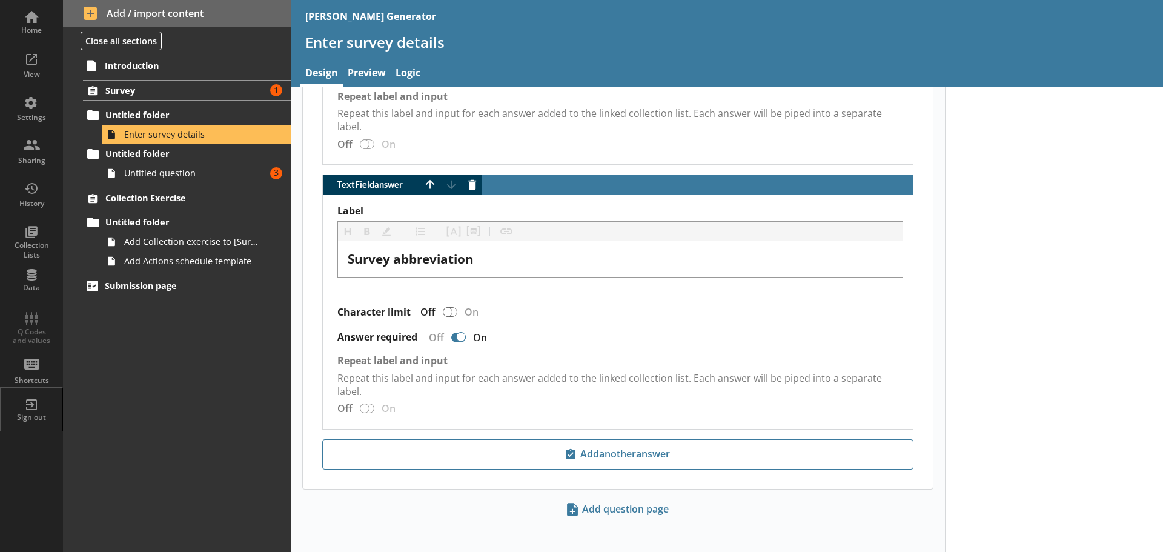
scroll to position [529, 0]
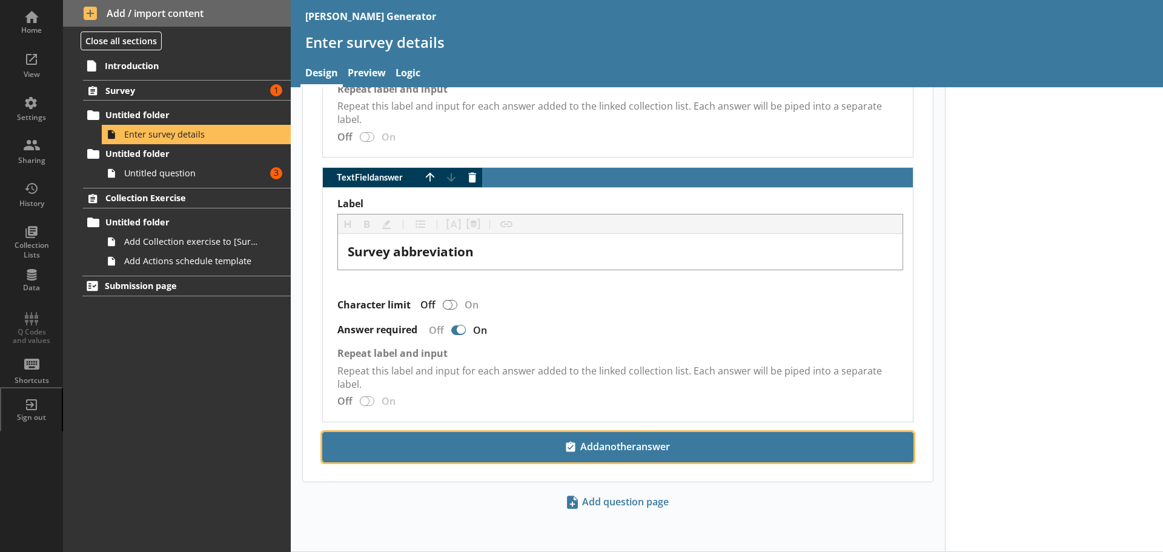
click at [612, 442] on span "Add another answer" at bounding box center [618, 446] width 580 height 19
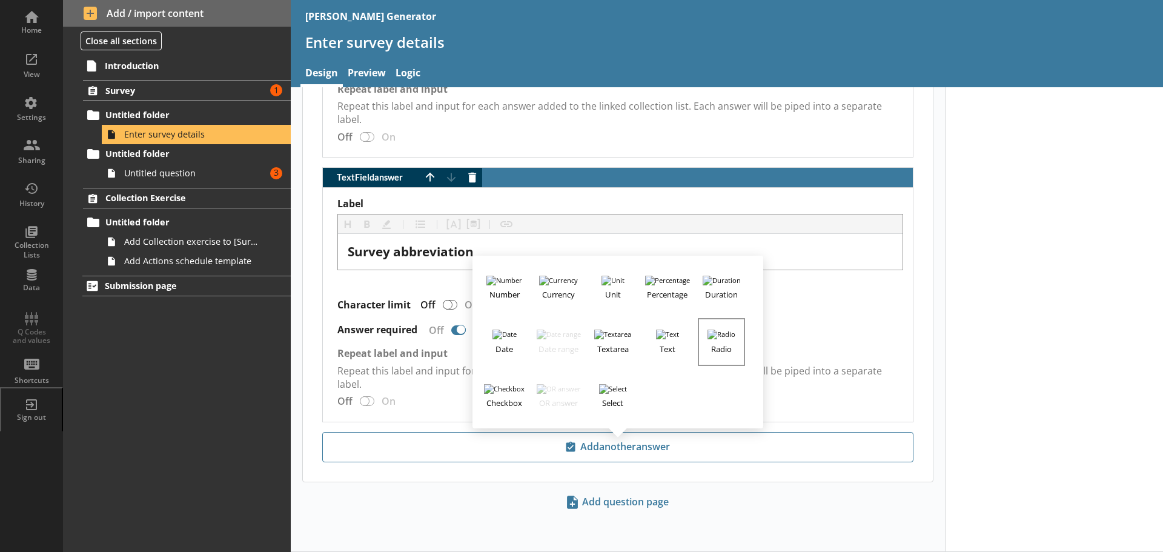
click at [721, 334] on img "button" at bounding box center [721, 334] width 28 height 10
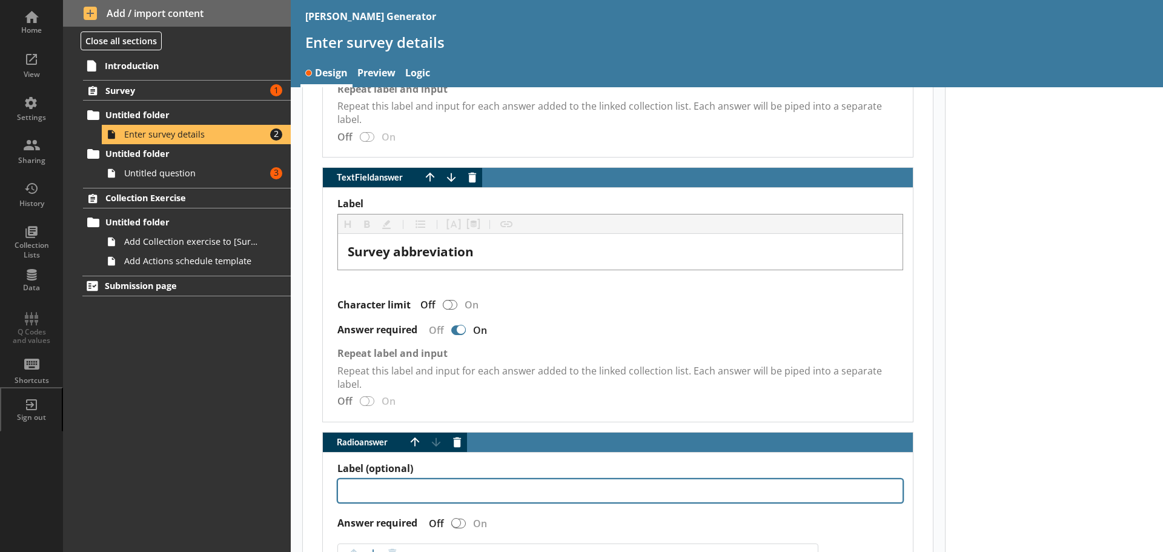
click at [357, 495] on textarea "Label (optional)" at bounding box center [620, 490] width 566 height 24
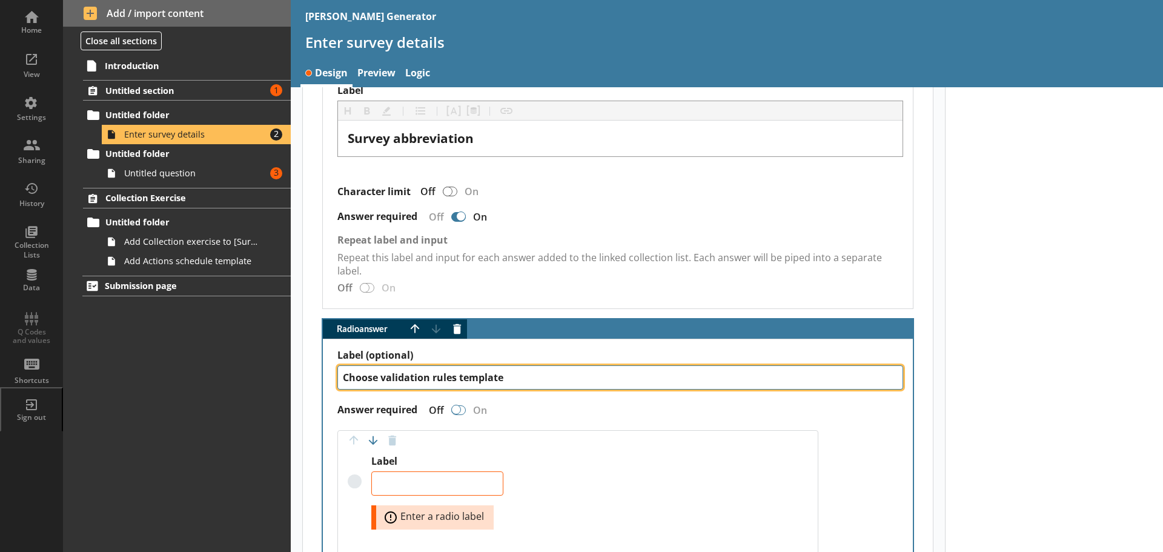
scroll to position [650, 0]
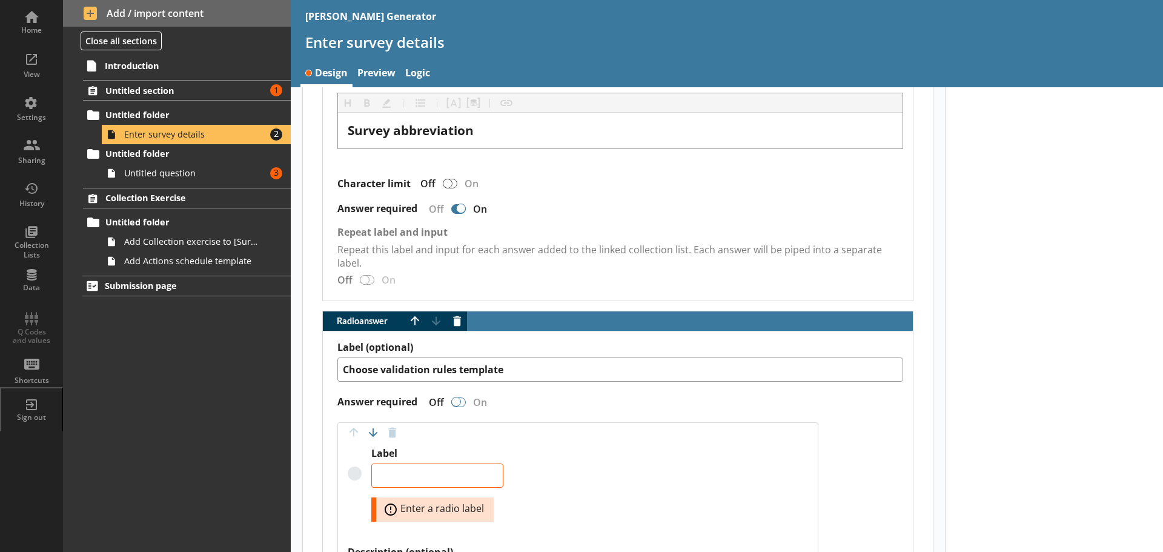
click at [461, 402] on div "Radio answer" at bounding box center [456, 402] width 10 height 10
click at [457, 404] on div "Radio answer" at bounding box center [456, 402] width 10 height 10
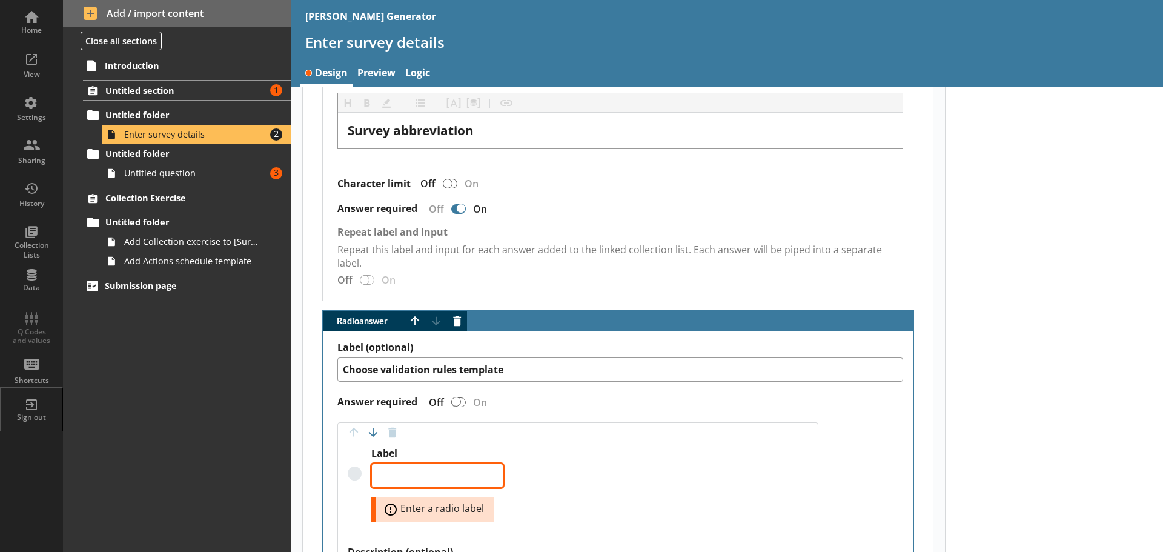
click at [400, 470] on textarea "Label" at bounding box center [437, 475] width 132 height 24
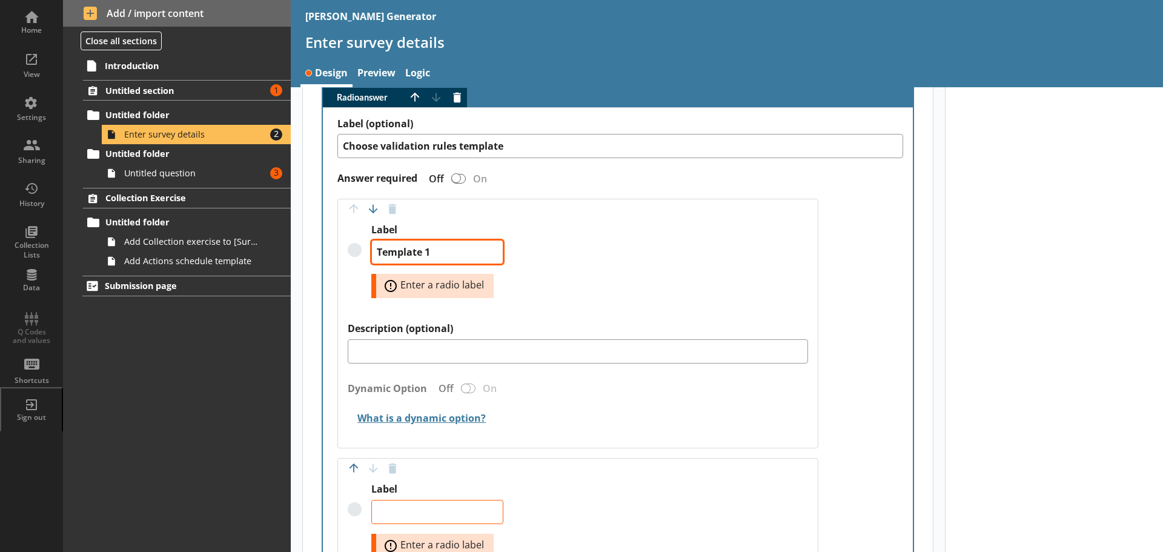
scroll to position [892, 0]
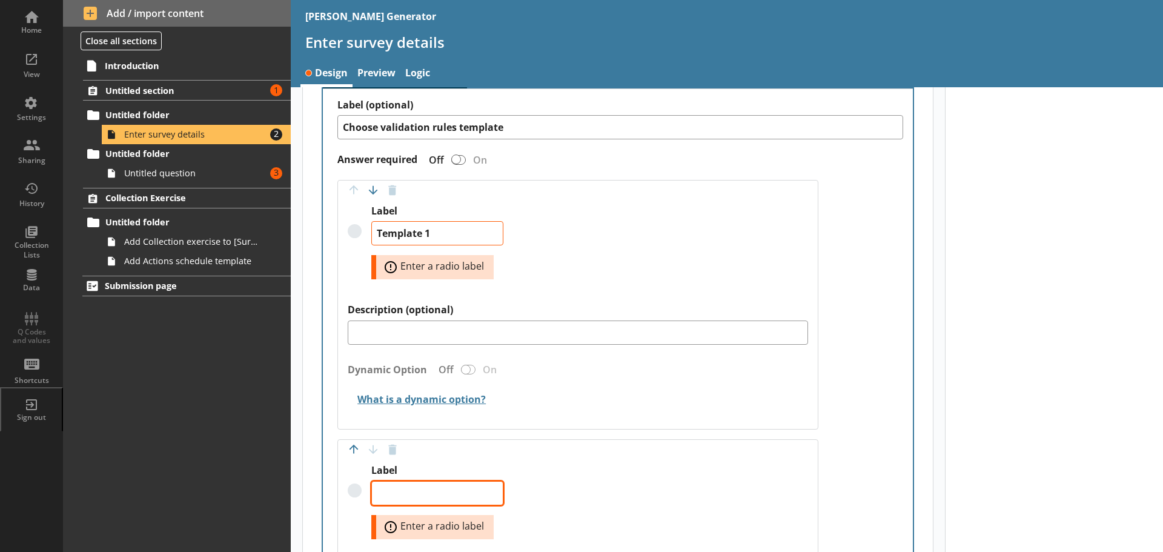
click at [418, 486] on textarea "Label" at bounding box center [437, 493] width 132 height 24
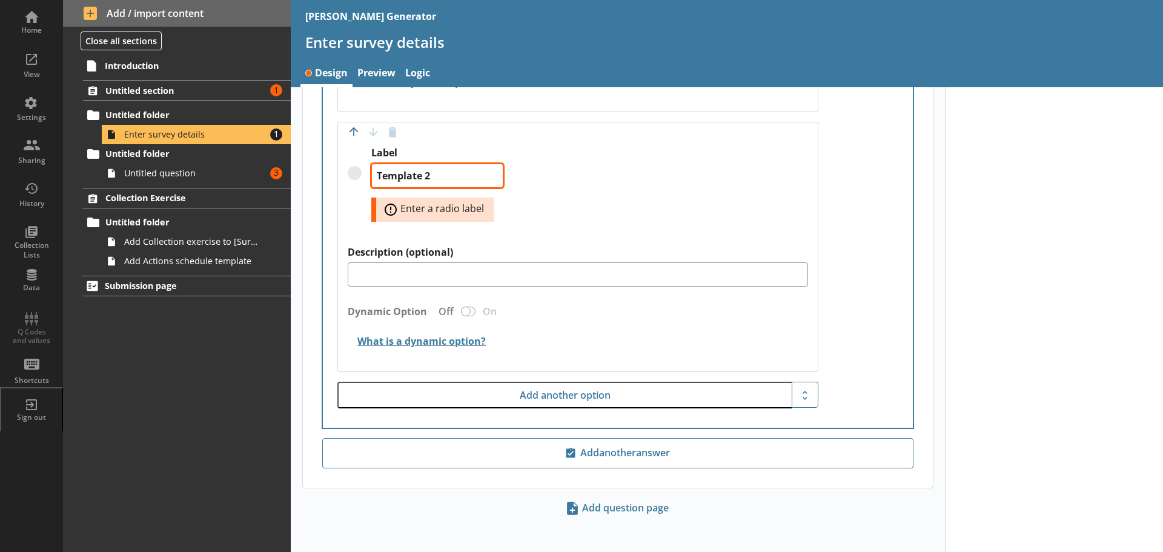
scroll to position [1171, 0]
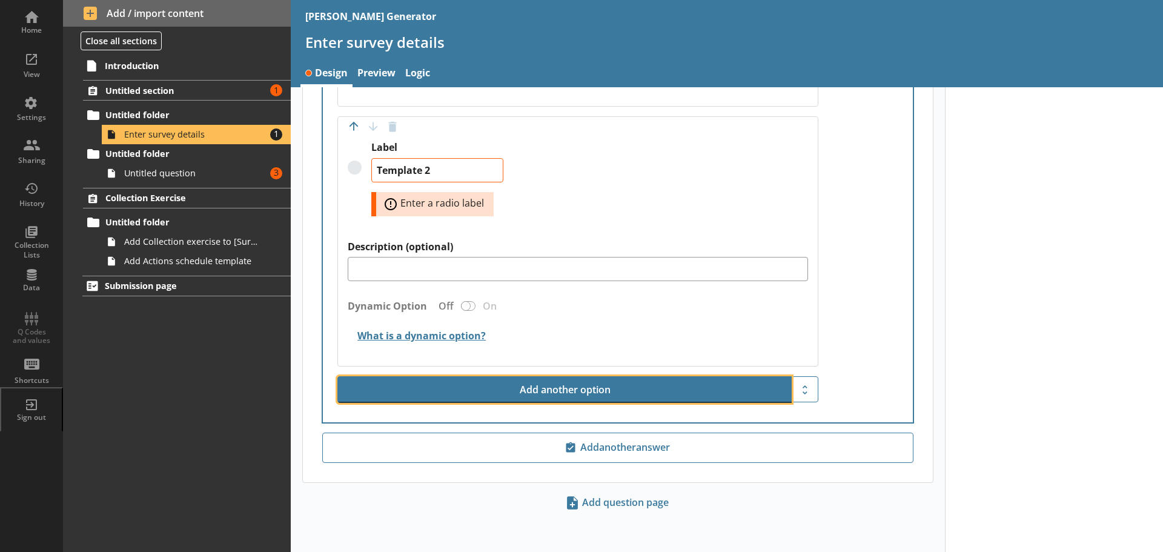
click at [565, 391] on button "Add another option" at bounding box center [564, 389] width 454 height 27
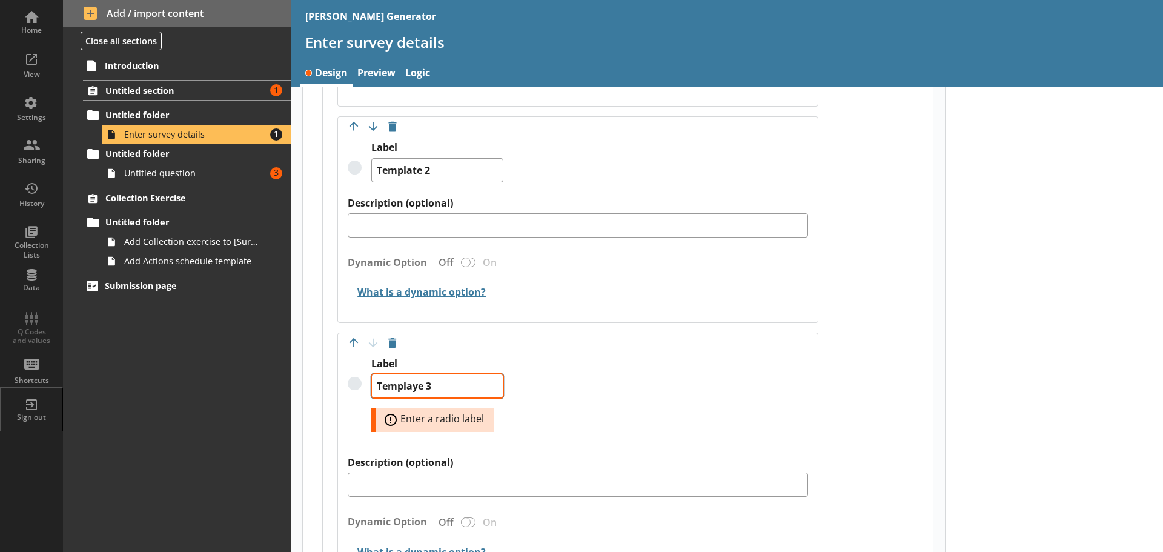
click at [418, 389] on textarea "Templaye 3" at bounding box center [437, 386] width 132 height 24
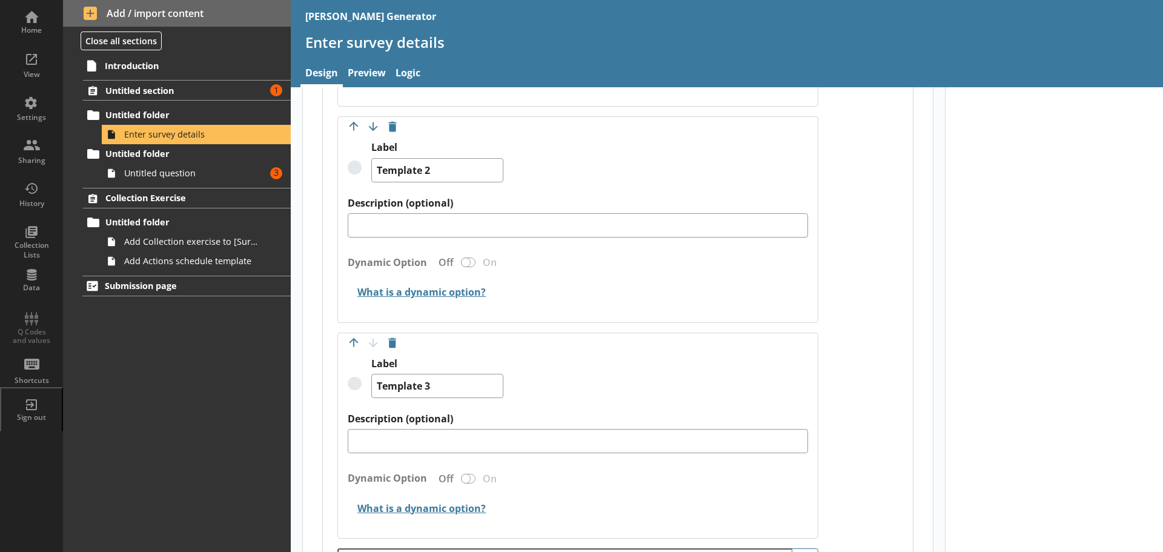
click at [598, 406] on div "Label Template 3" at bounding box center [578, 384] width 460 height 55
click at [156, 163] on link "Untitled question Amount of errors: 3" at bounding box center [196, 172] width 189 height 19
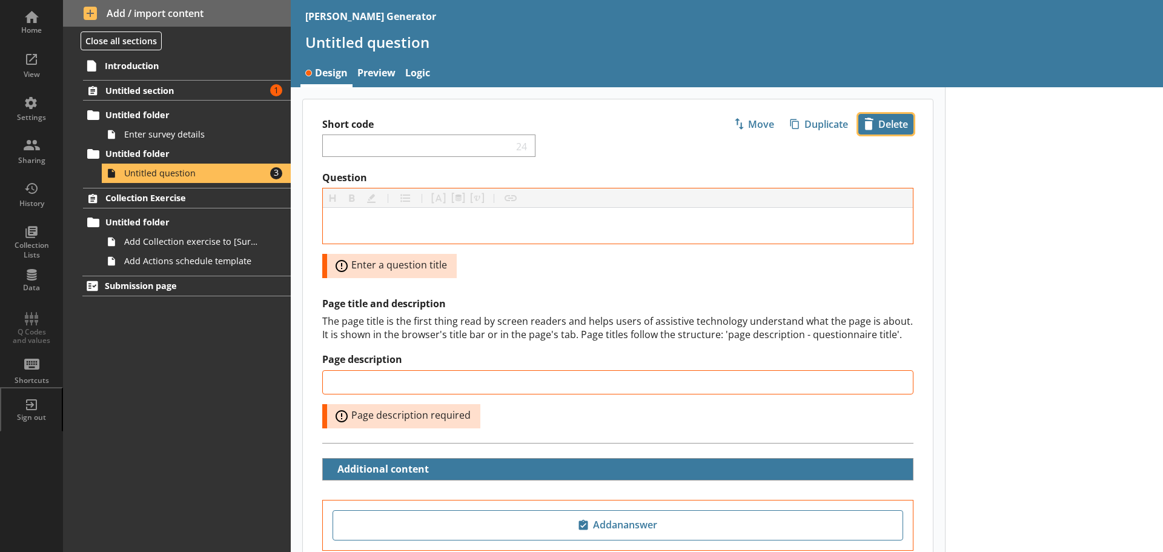
click at [871, 125] on span "icon-delete Created with Sketch. [GEOGRAPHIC_DATA]" at bounding box center [886, 123] width 54 height 19
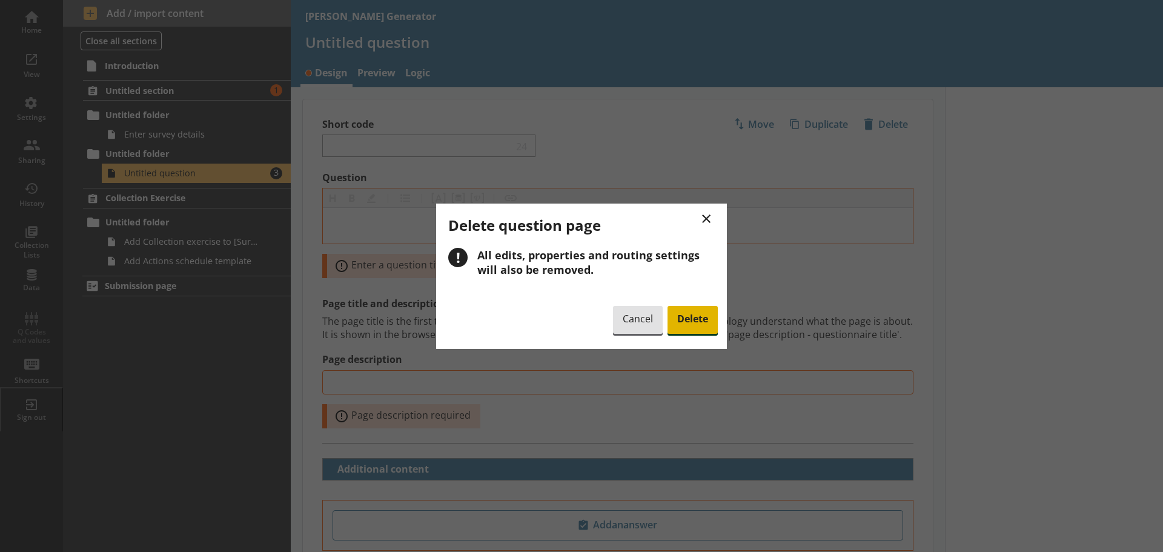
click at [692, 314] on span "Delete" at bounding box center [692, 320] width 50 height 28
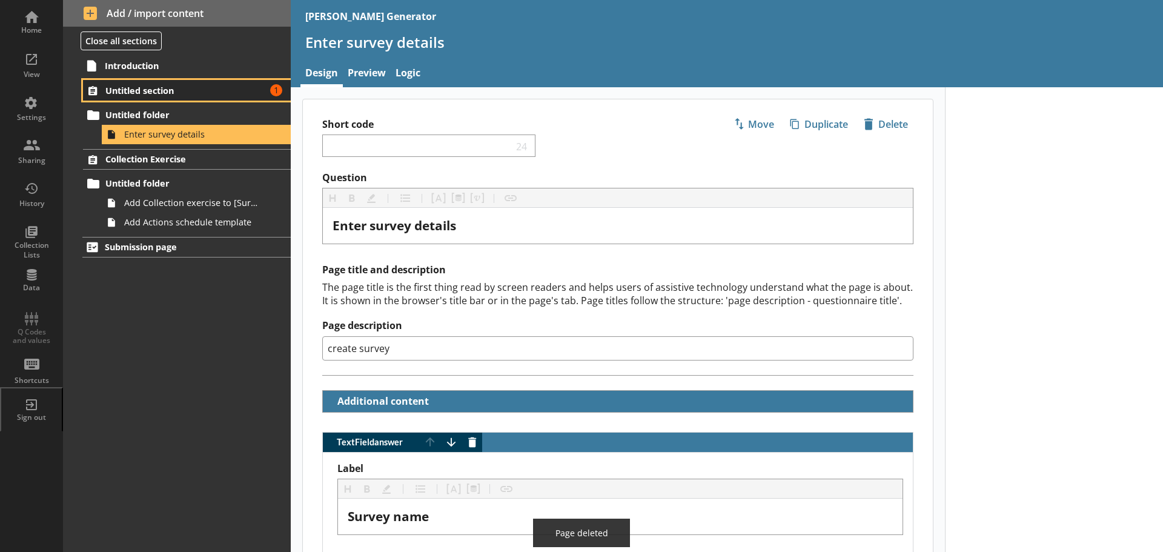
click at [182, 86] on span "Untitled section" at bounding box center [179, 91] width 149 height 12
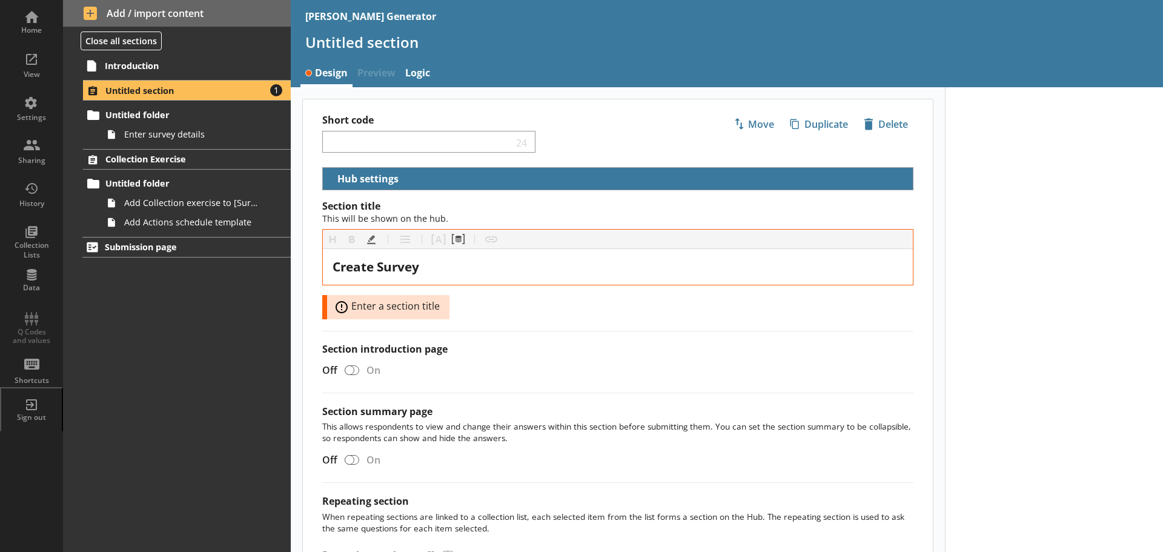
click at [490, 373] on div "Off On" at bounding box center [612, 369] width 601 height 21
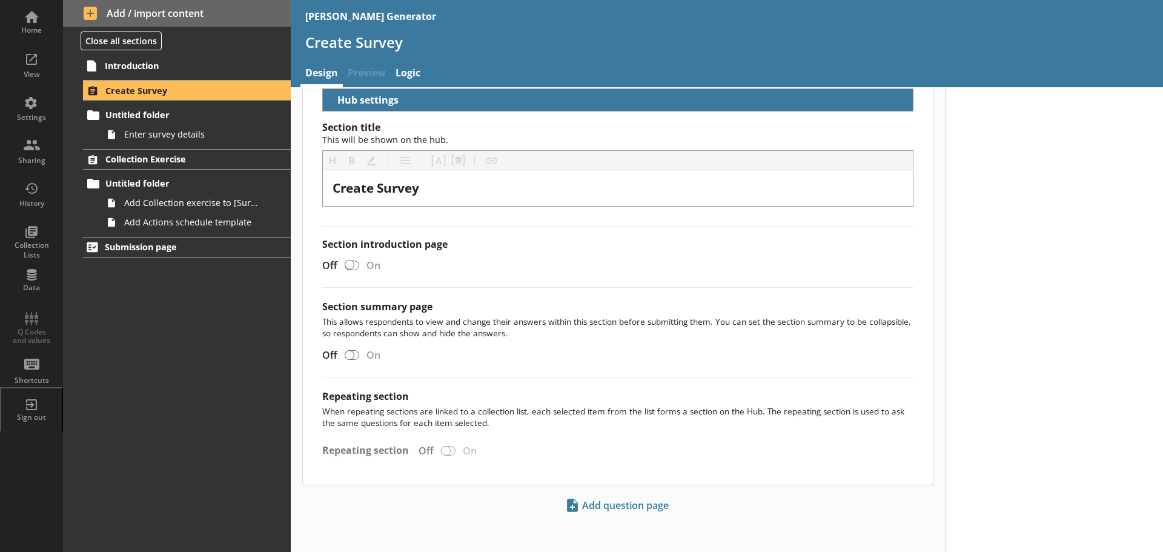
scroll to position [82, 0]
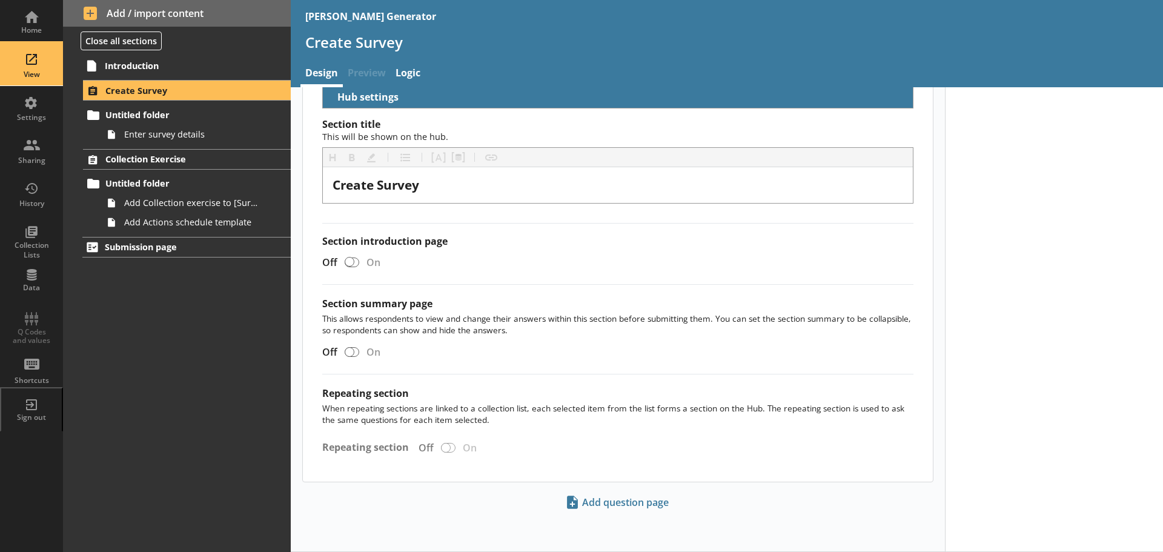
drag, startPoint x: 21, startPoint y: 62, endPoint x: 39, endPoint y: 77, distance: 24.1
click at [21, 62] on div "View" at bounding box center [31, 64] width 42 height 42
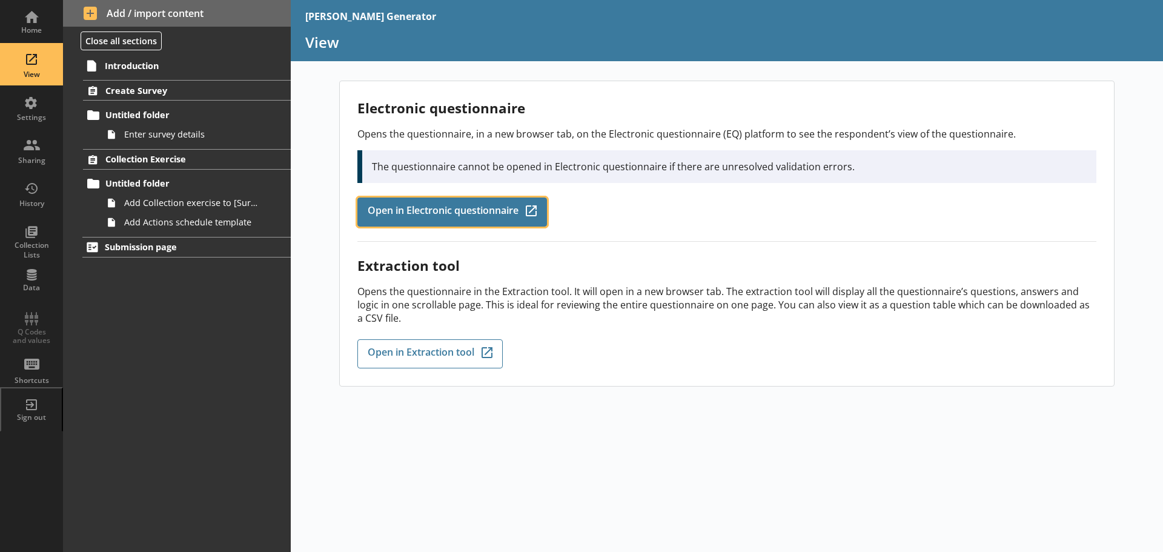
click at [467, 216] on span "Open in Electronic questionnaire" at bounding box center [443, 211] width 151 height 13
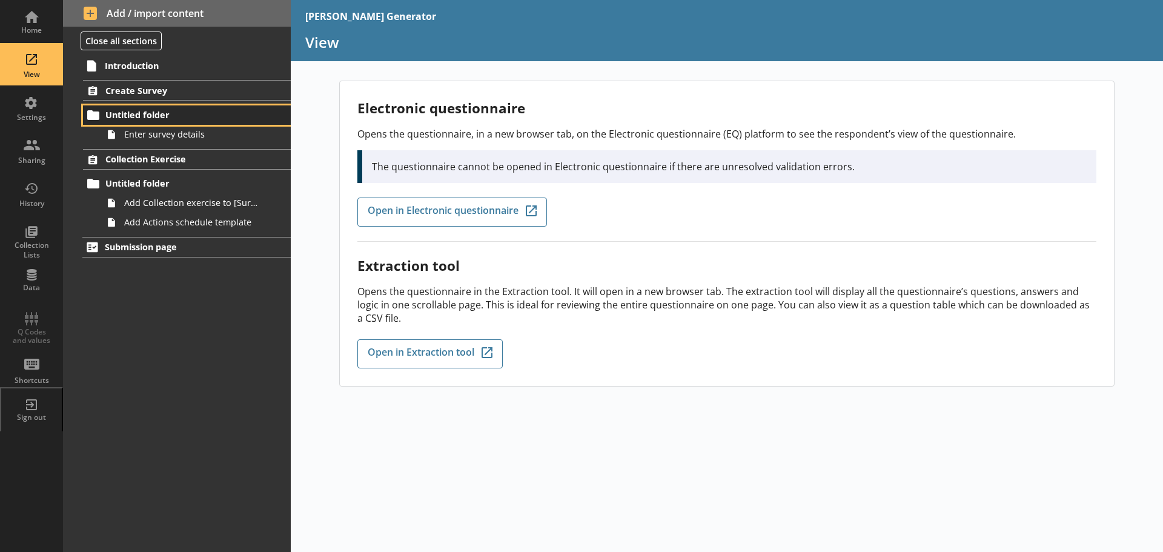
click at [127, 115] on span "Untitled folder" at bounding box center [179, 115] width 149 height 12
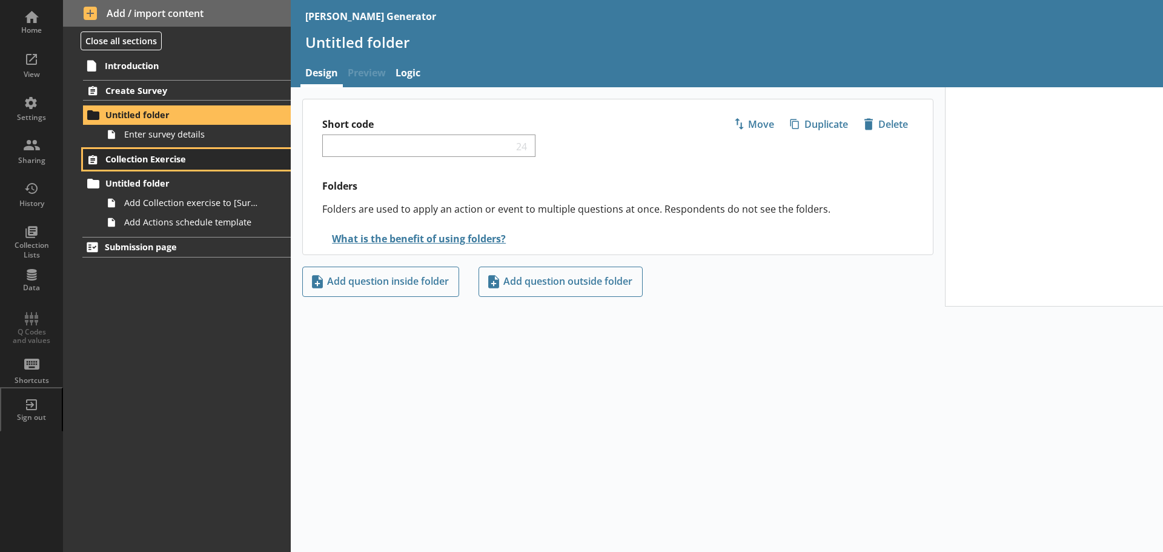
click at [136, 154] on span "Collection Exercise" at bounding box center [179, 159] width 149 height 12
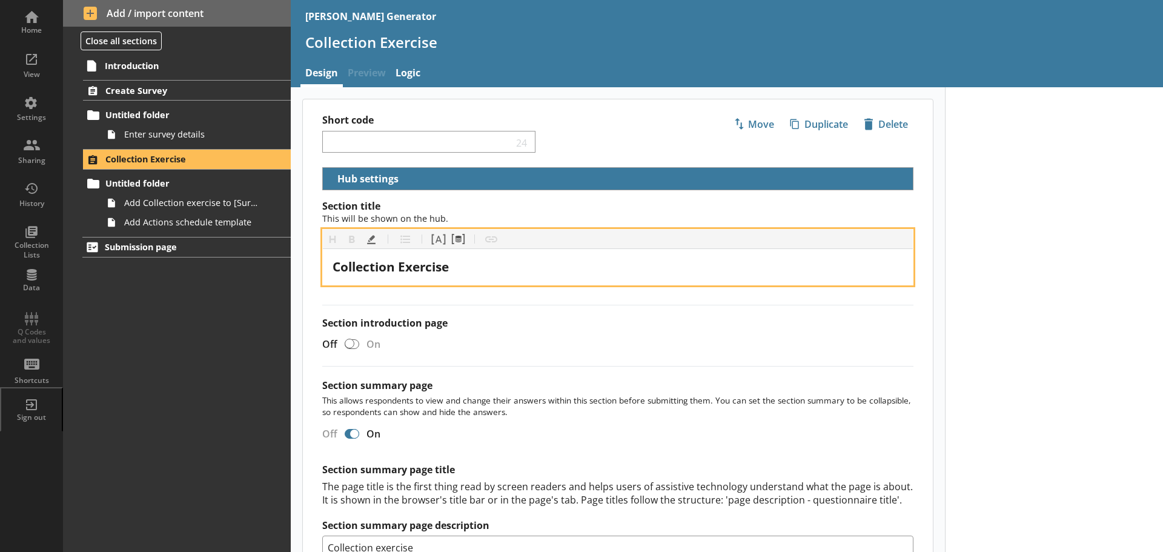
click at [497, 266] on div "Collection Exercise" at bounding box center [617, 267] width 570 height 16
click at [439, 237] on button "Pipe answer" at bounding box center [438, 238] width 19 height 19
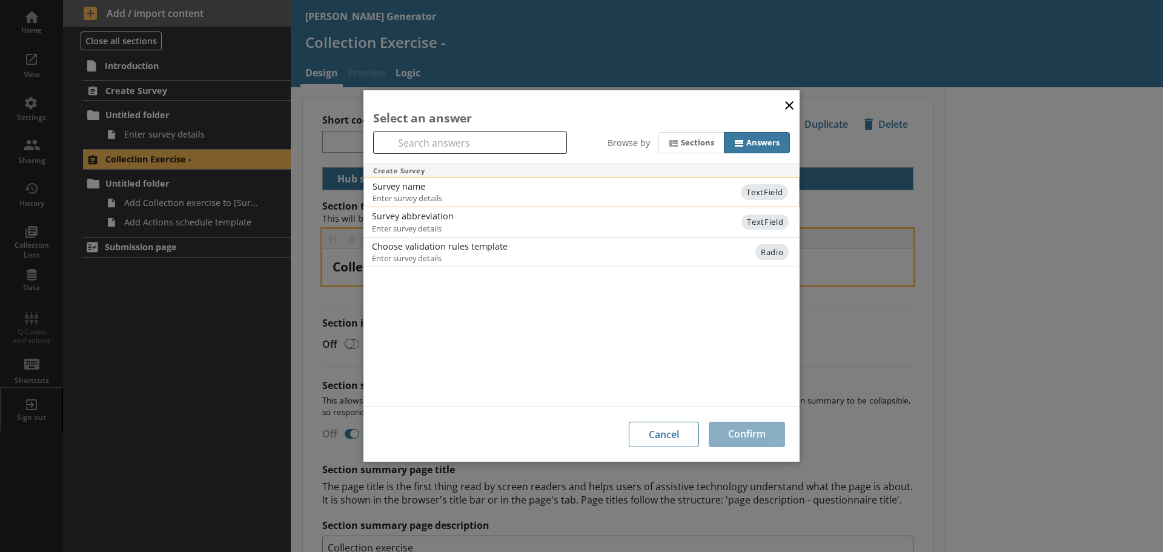
click at [430, 185] on div "Survey name" at bounding box center [494, 186] width 244 height 12
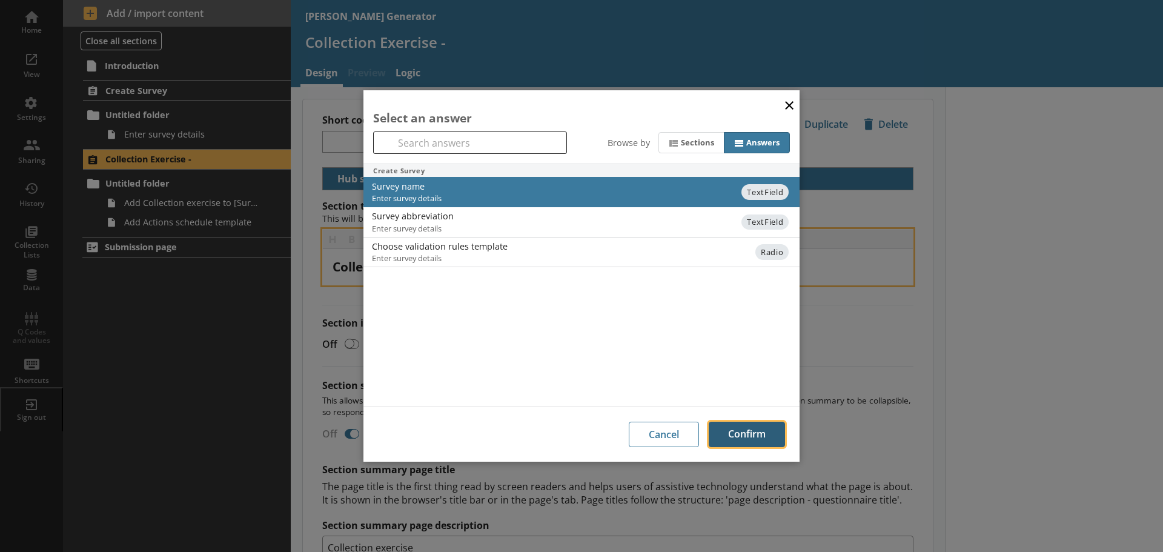
click at [748, 431] on button "Confirm" at bounding box center [746, 433] width 76 height 25
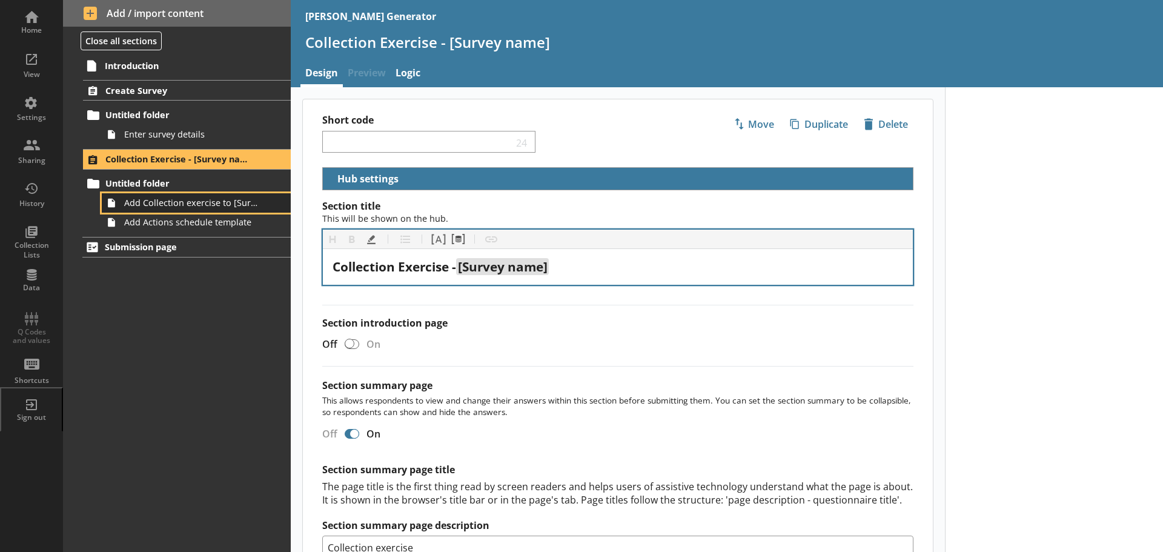
click at [159, 201] on span "Add Collection exercise to [Survey]" at bounding box center [191, 203] width 135 height 12
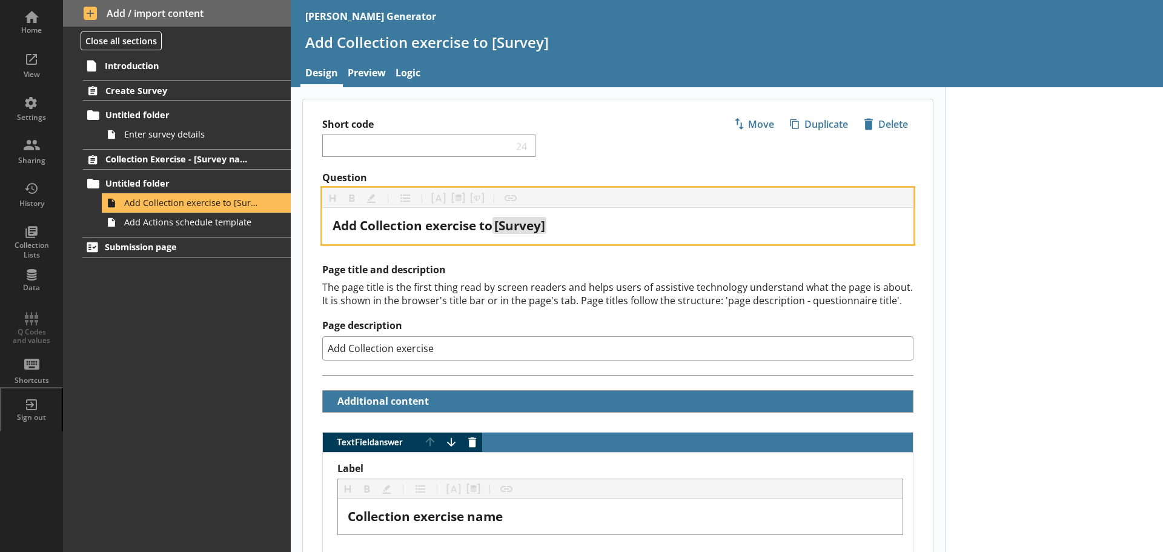
click at [553, 228] on div "Add Collection exercise to [Survey]" at bounding box center [617, 225] width 570 height 16
drag, startPoint x: 563, startPoint y: 220, endPoint x: 501, endPoint y: 227, distance: 62.1
click at [501, 227] on div "Add Collection exercise to [Survey]" at bounding box center [617, 225] width 570 height 16
click at [443, 199] on button "Pipe answer" at bounding box center [438, 197] width 19 height 19
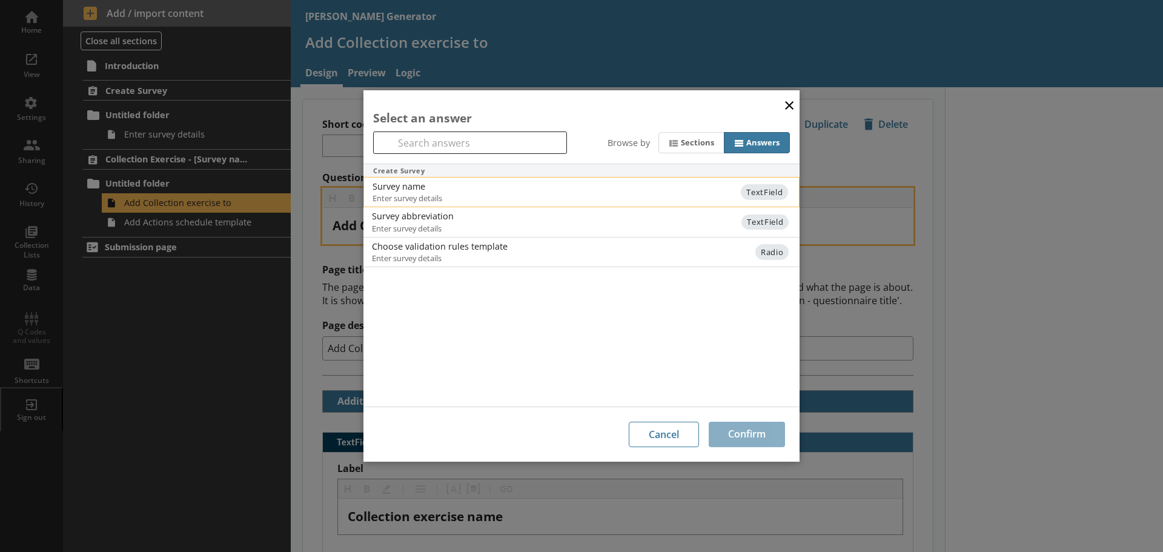
click at [461, 190] on div "Survey name" at bounding box center [494, 186] width 244 height 12
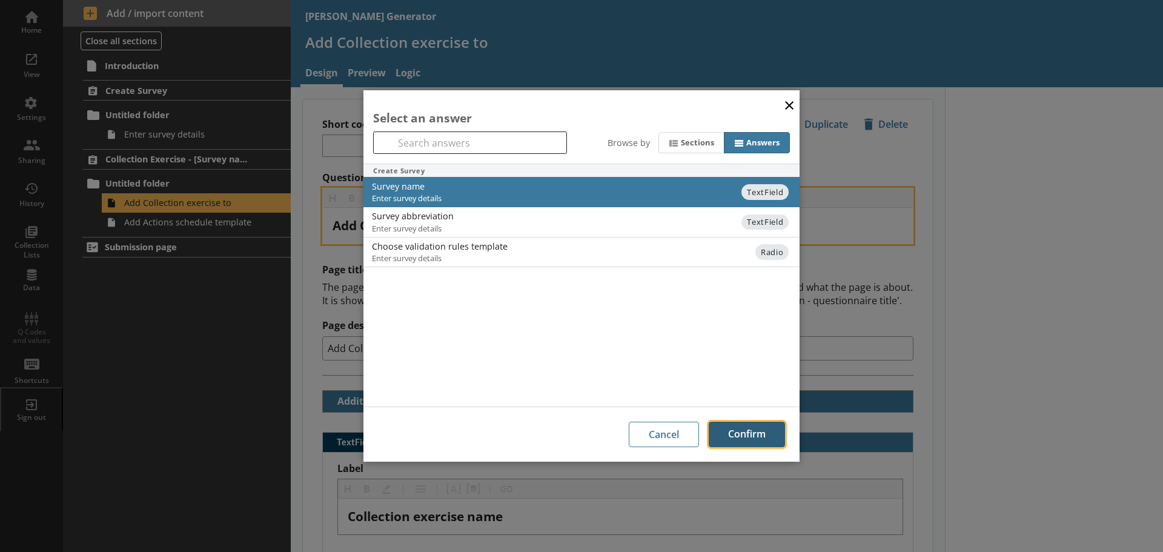
click at [746, 439] on button "Confirm" at bounding box center [746, 433] width 76 height 25
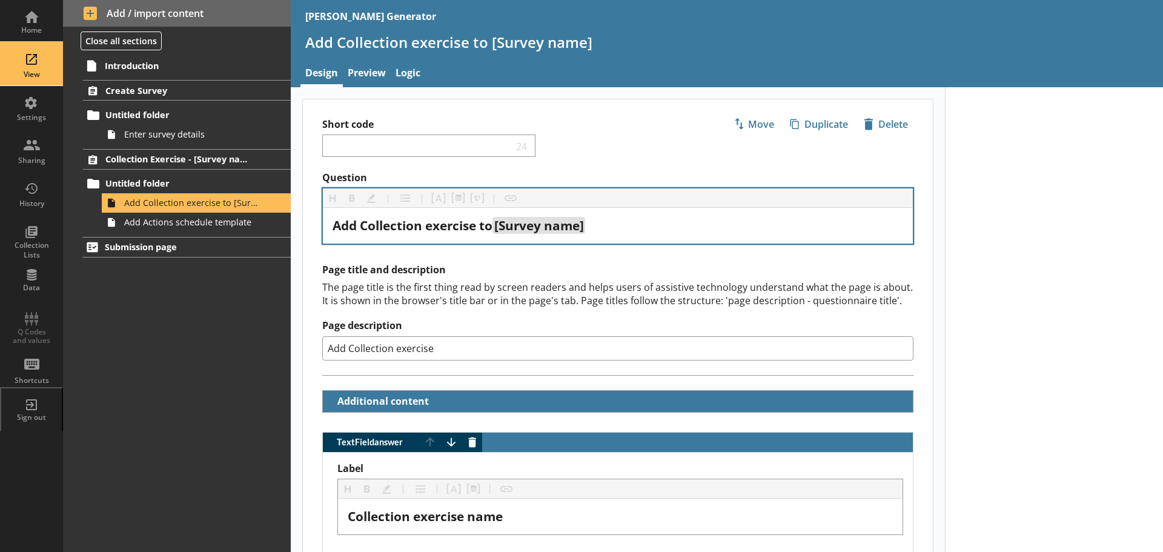
click at [30, 62] on div "View" at bounding box center [31, 64] width 42 height 42
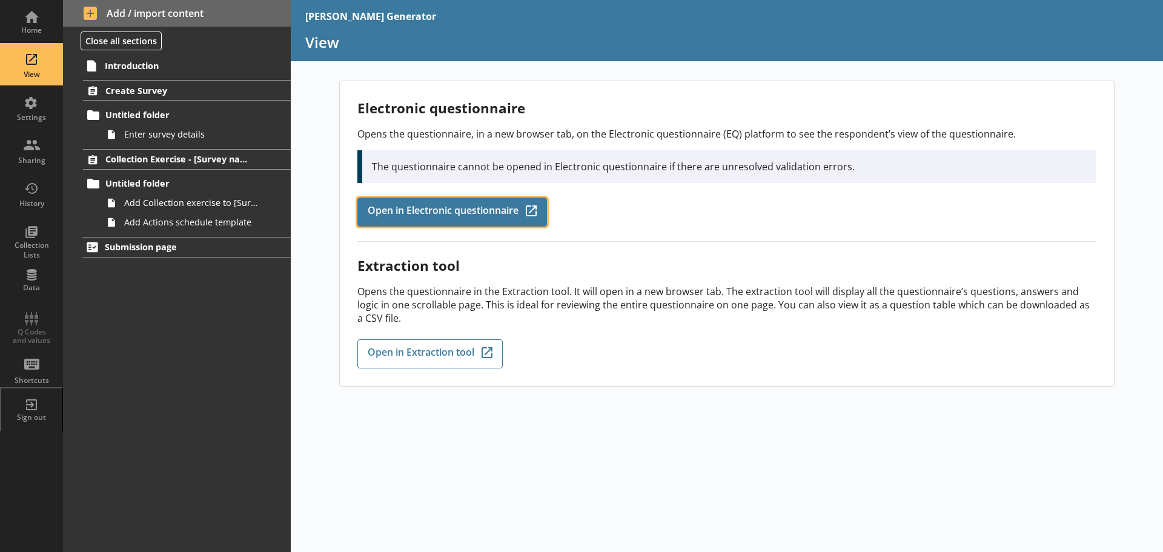
click at [440, 213] on span "Open in Electronic questionnaire" at bounding box center [443, 211] width 151 height 13
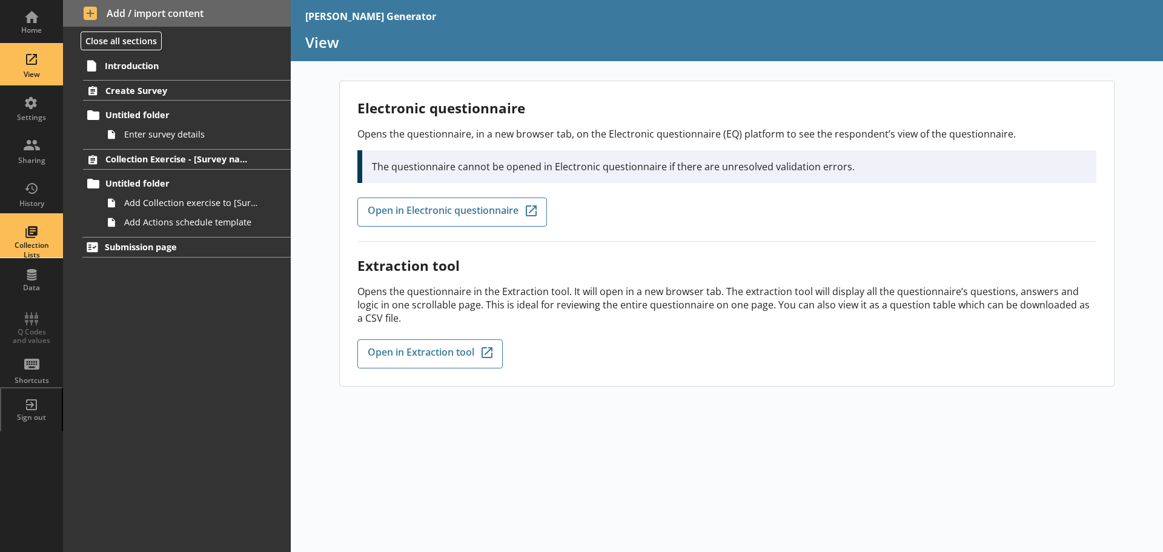
click at [38, 239] on div "Collection Lists" at bounding box center [31, 236] width 42 height 42
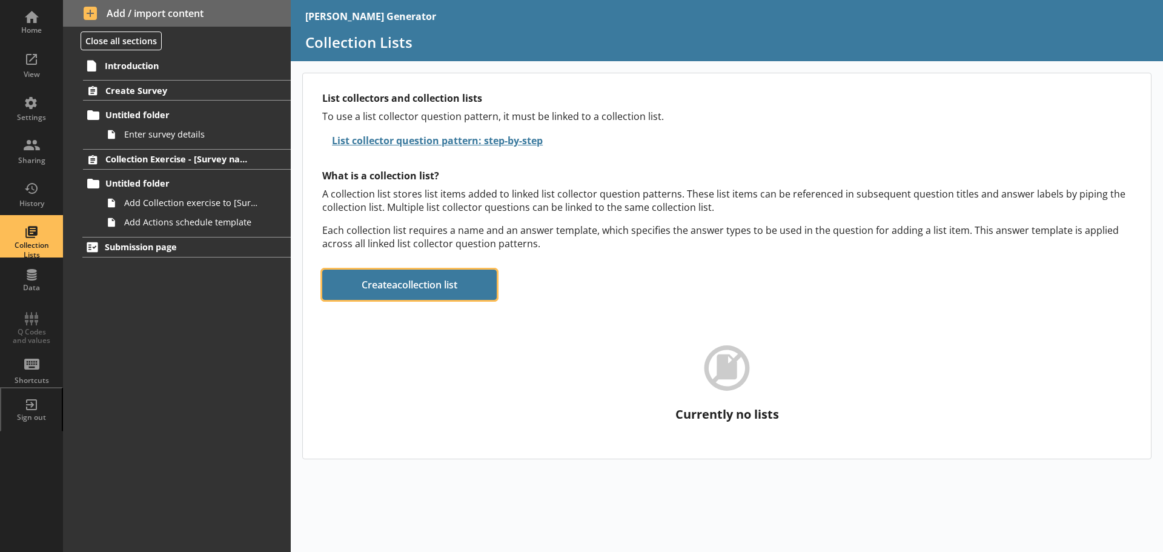
click at [441, 283] on button "Create a collection list" at bounding box center [409, 284] width 174 height 30
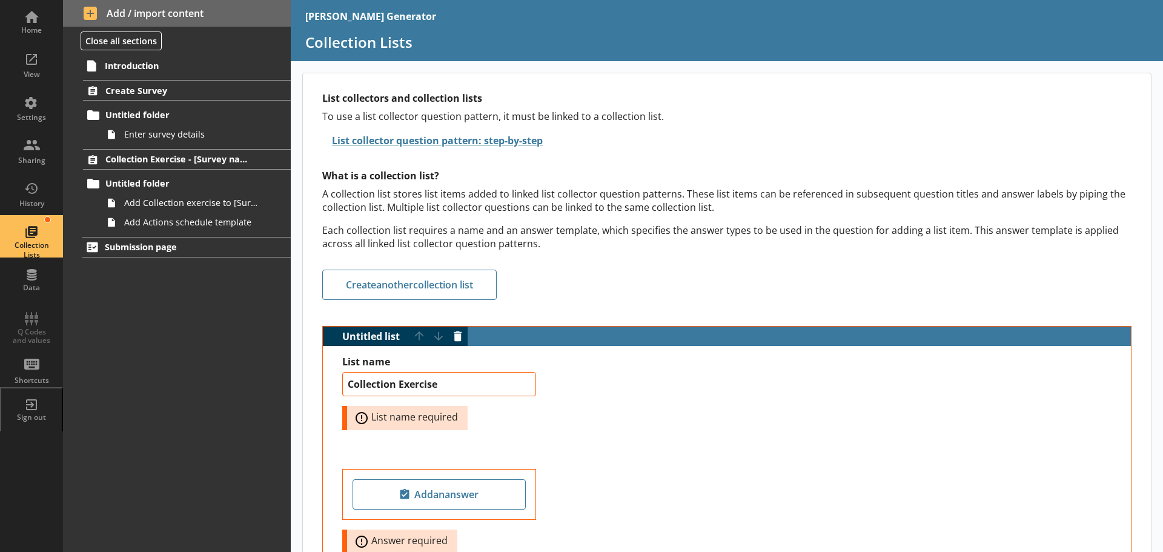
click at [781, 442] on div at bounding box center [726, 449] width 769 height 19
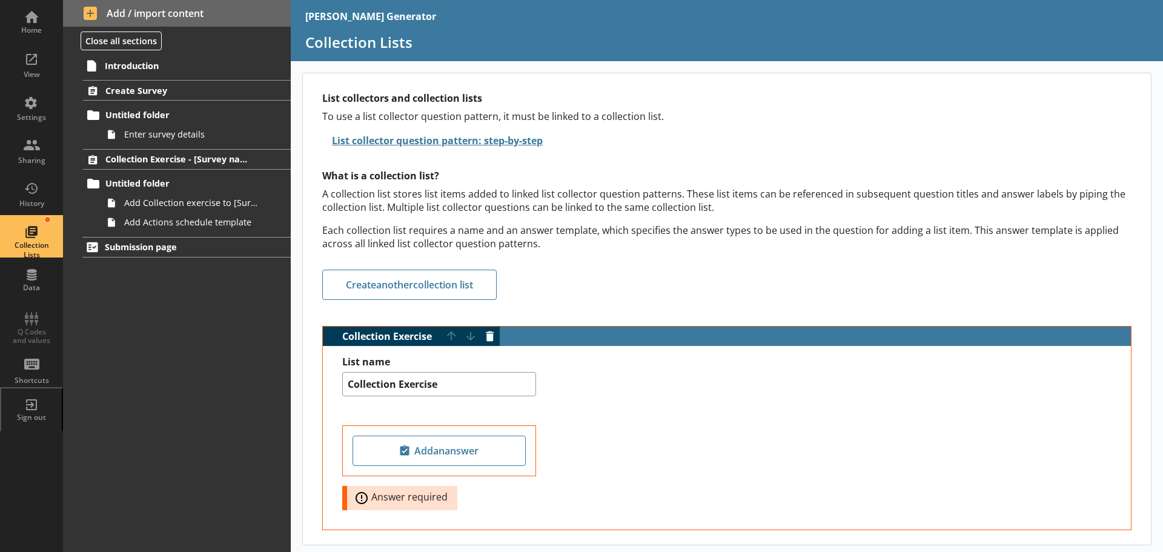
scroll to position [15, 0]
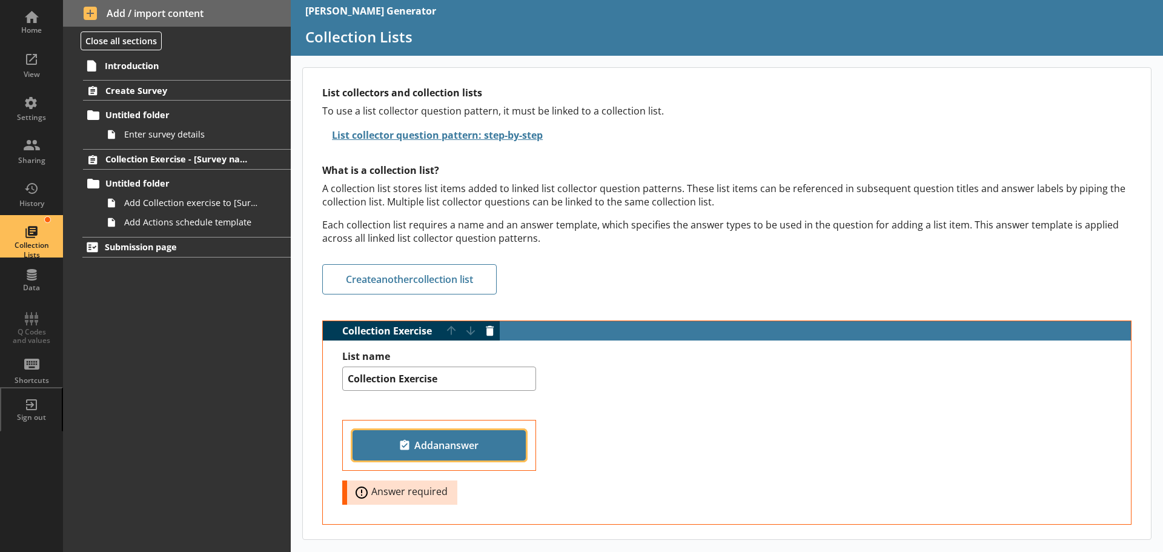
click at [410, 435] on span "Add an answer" at bounding box center [439, 444] width 162 height 19
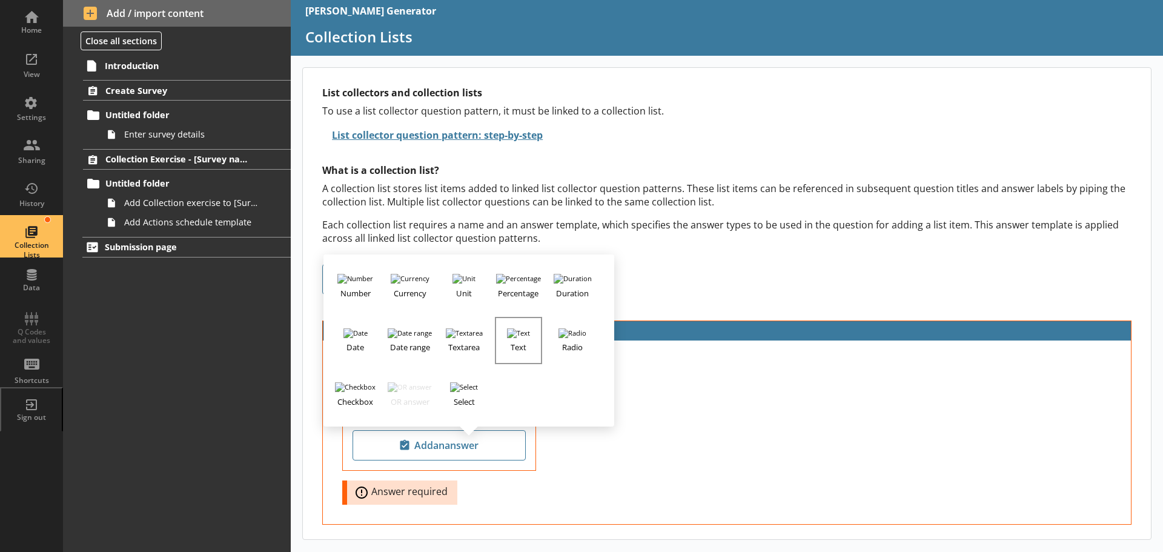
click at [516, 328] on img "button" at bounding box center [518, 333] width 23 height 10
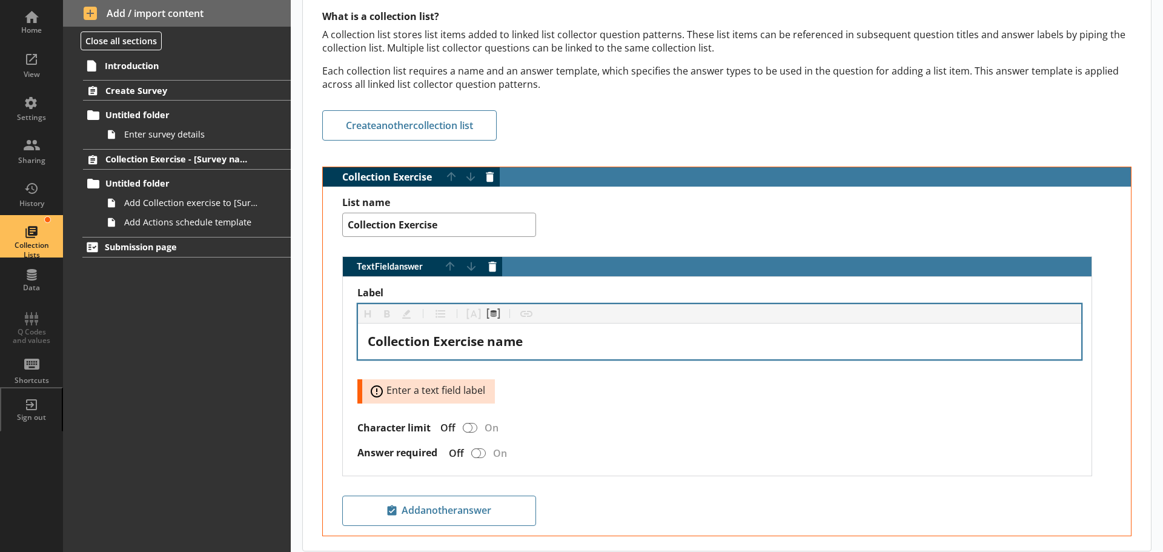
scroll to position [179, 0]
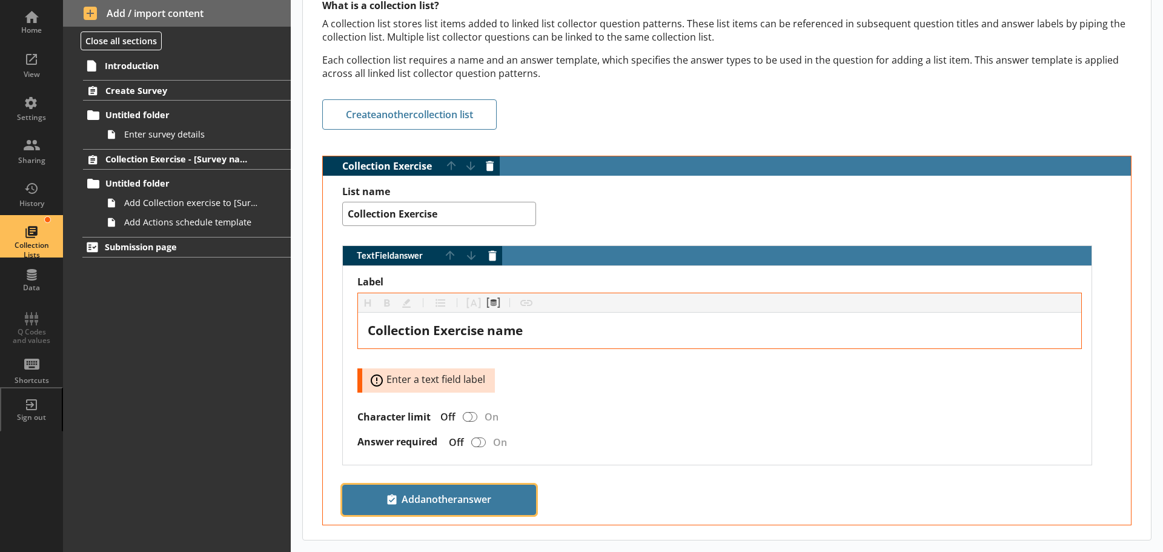
click at [447, 492] on span "Add another answer" at bounding box center [439, 499] width 183 height 19
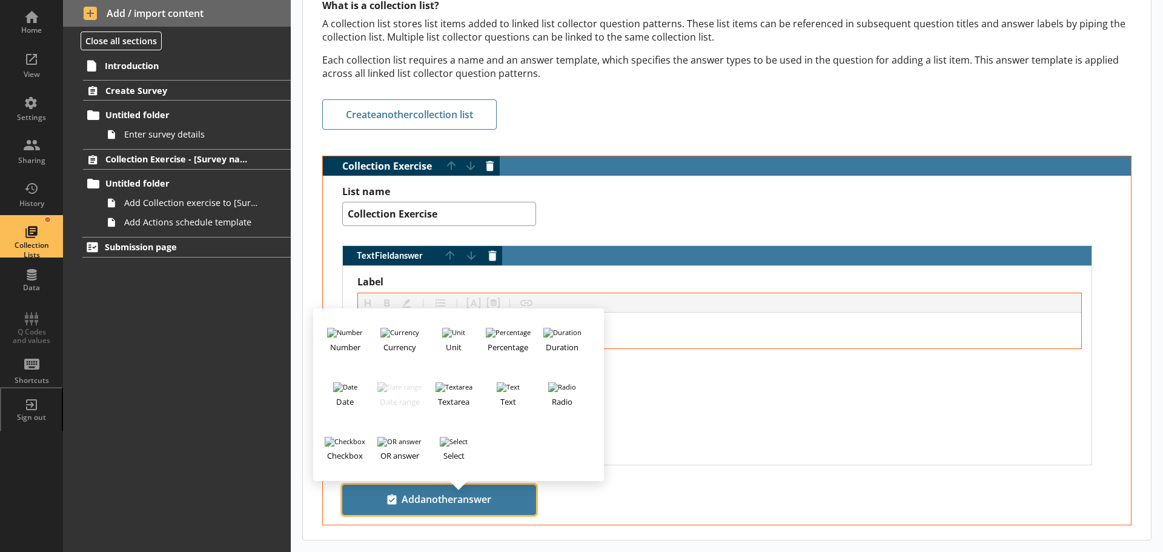
scroll to position [145, 0]
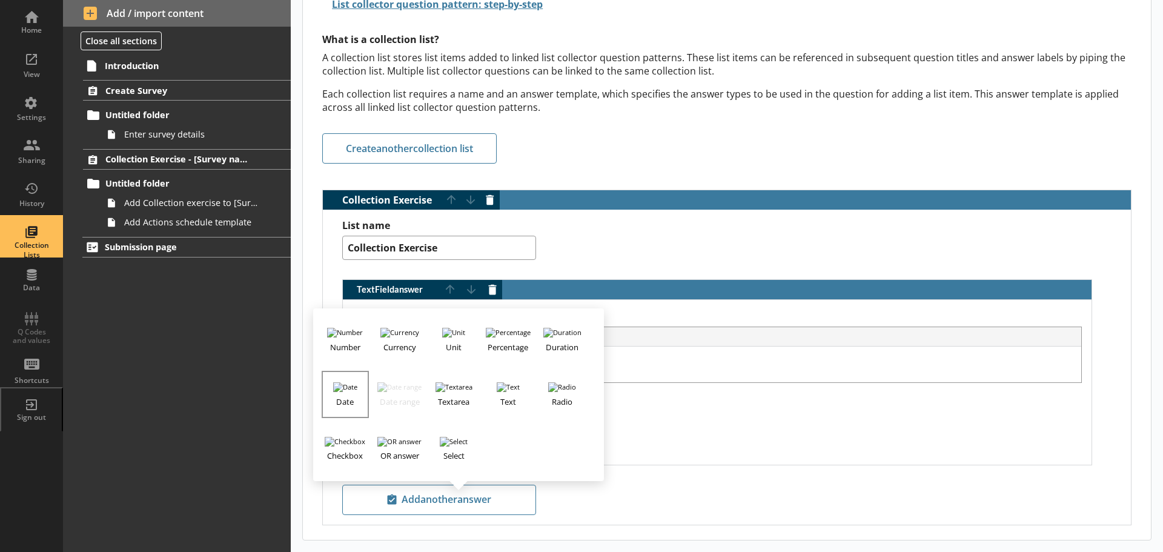
click at [346, 392] on h3 "Date" at bounding box center [345, 399] width 45 height 15
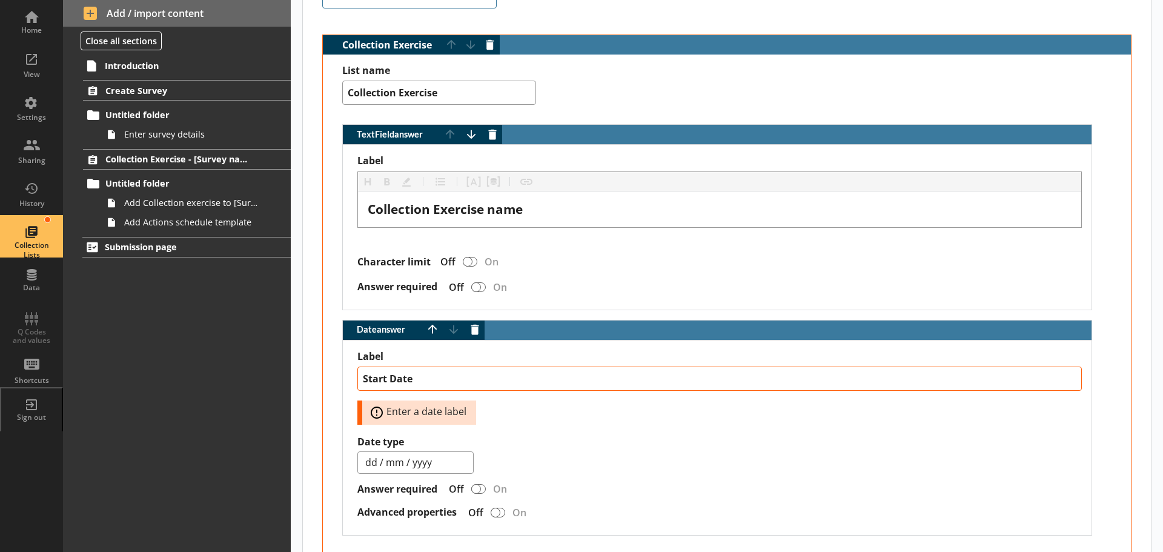
scroll to position [371, 0]
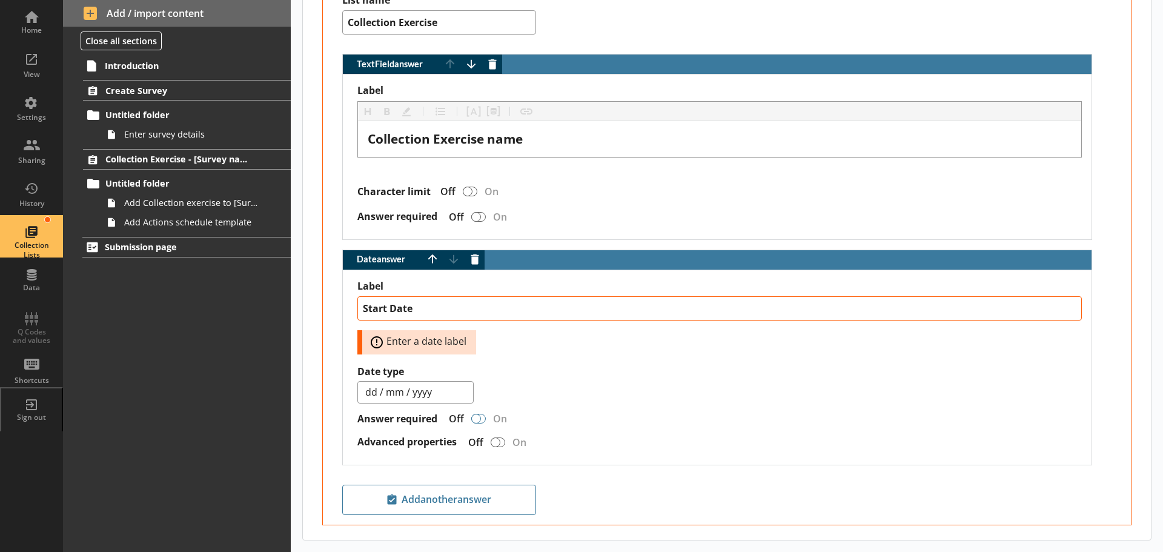
click at [477, 414] on div "Date answer" at bounding box center [476, 419] width 10 height 10
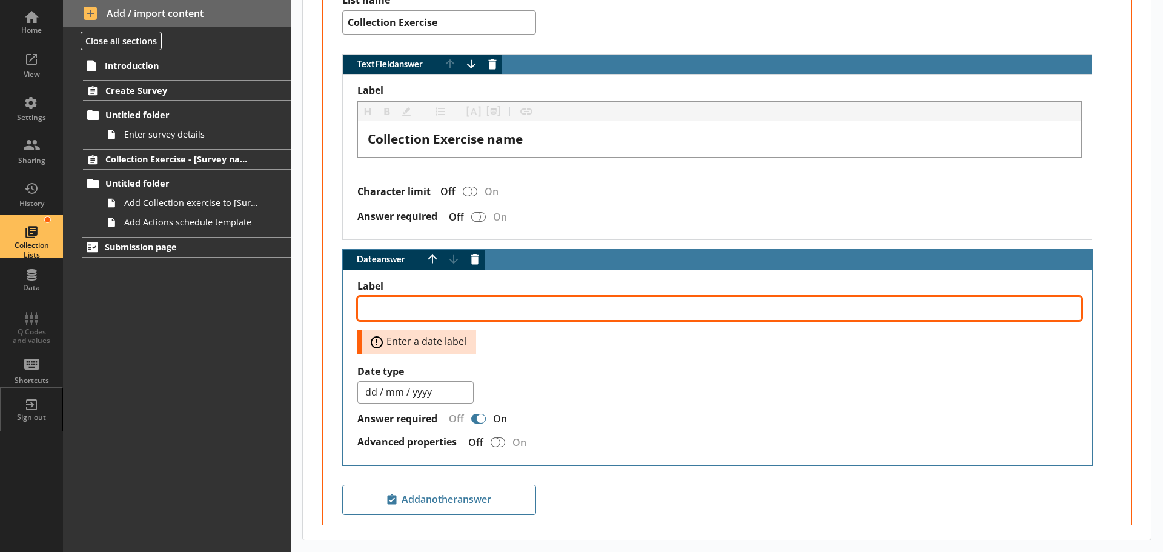
click at [407, 301] on textarea "Label" at bounding box center [719, 308] width 724 height 24
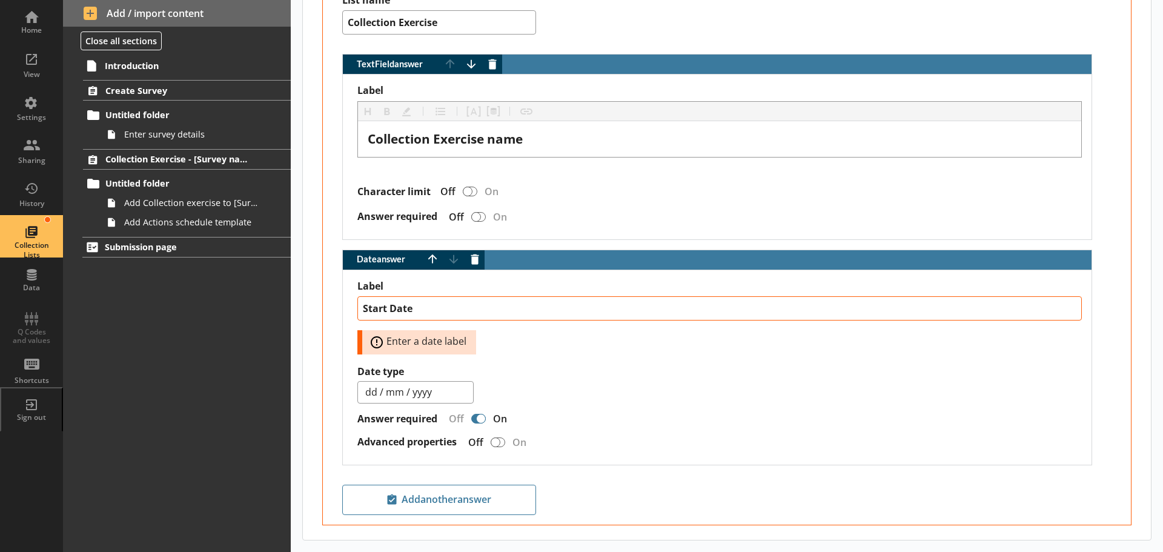
click at [593, 394] on div "dd / mm / yyyy mm / yyyy yyyy" at bounding box center [719, 392] width 724 height 22
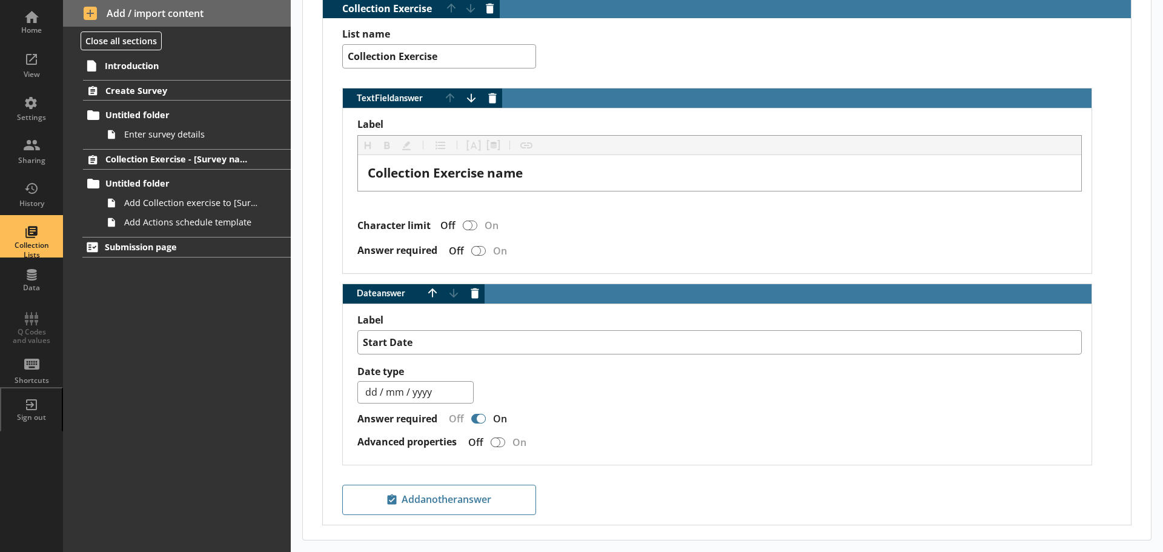
click at [478, 414] on div "Date answer" at bounding box center [481, 419] width 10 height 10
click at [478, 414] on div "Date answer" at bounding box center [476, 419] width 10 height 10
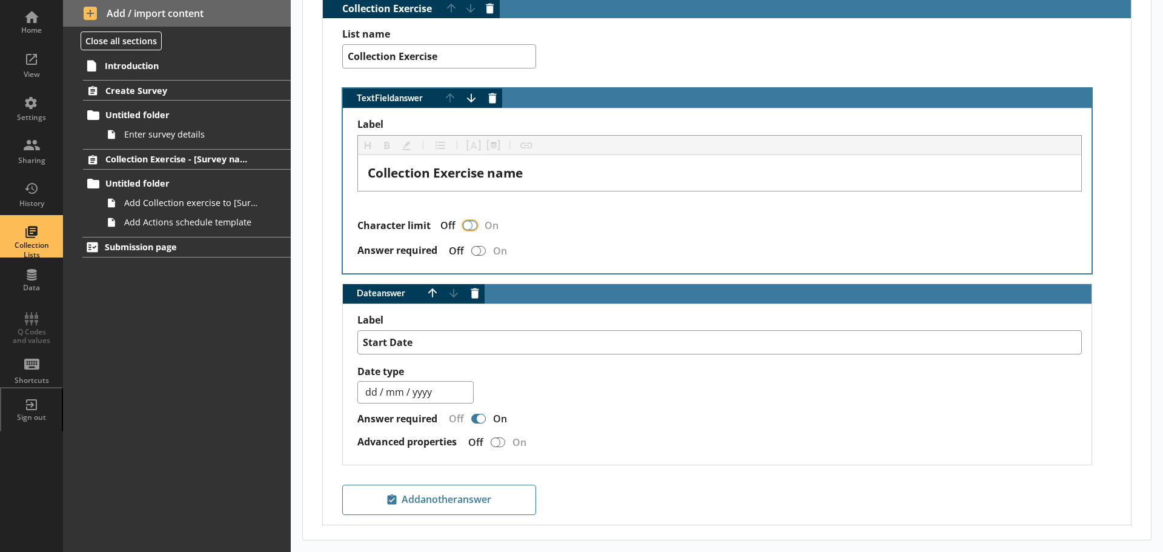
click at [460, 214] on input "Character limit" at bounding box center [469, 224] width 19 height 21
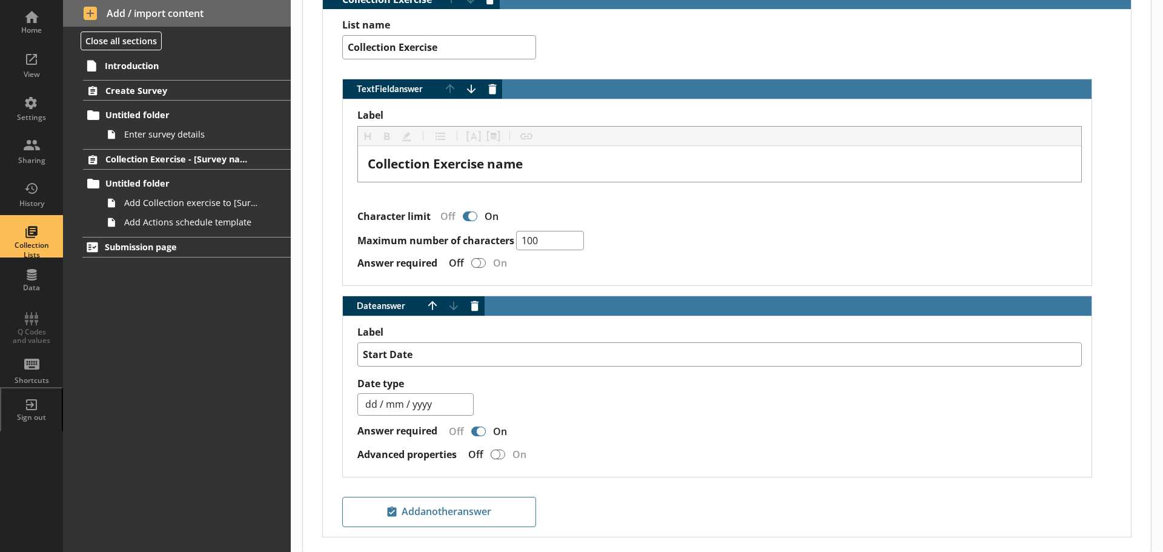
click at [472, 217] on div "TextField answer" at bounding box center [472, 216] width 10 height 10
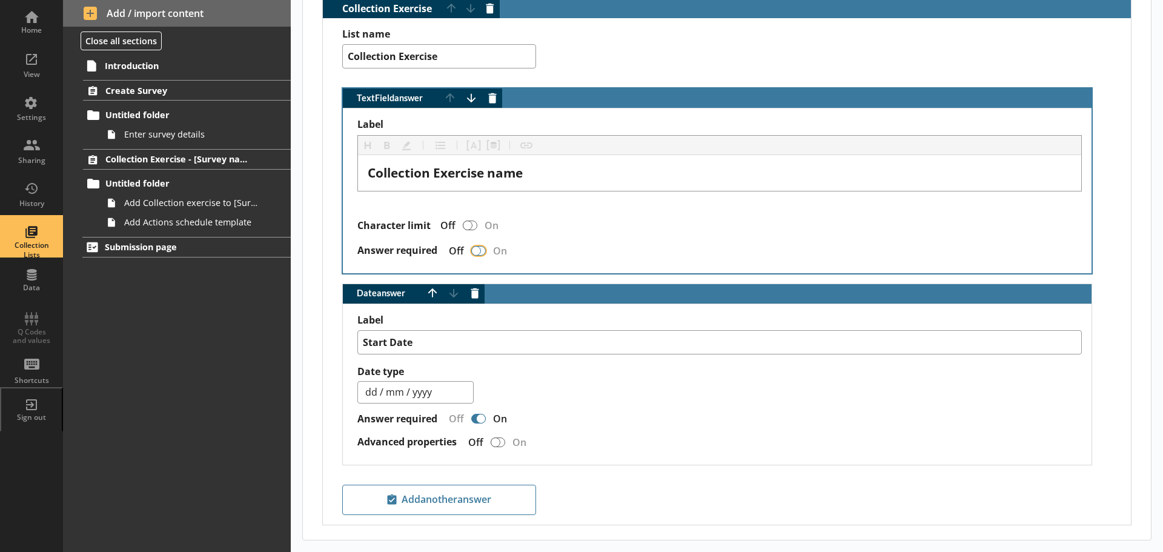
click at [481, 249] on input "Answer required" at bounding box center [478, 250] width 19 height 21
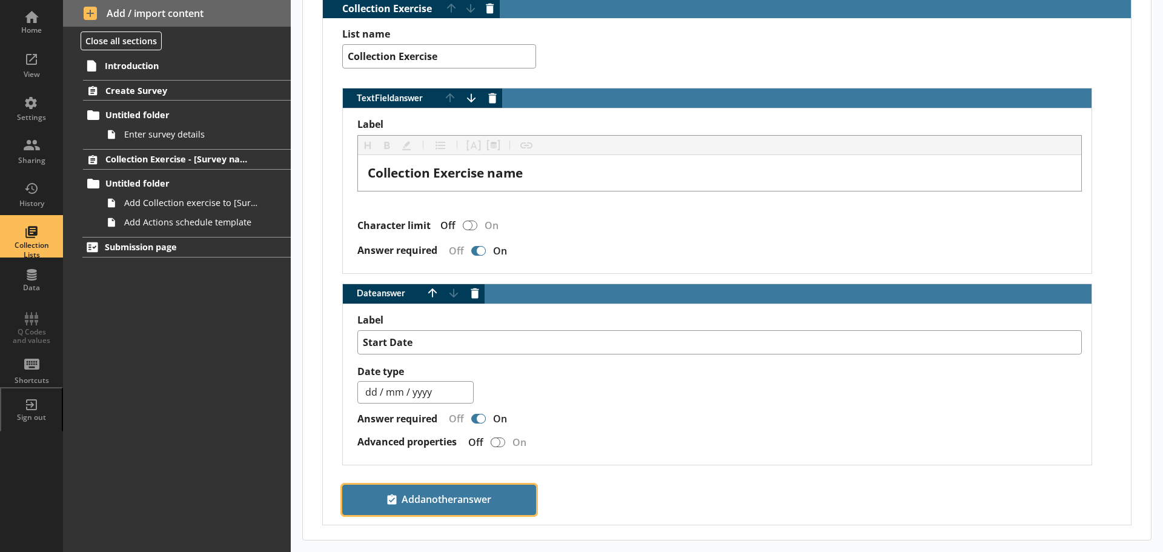
click at [468, 490] on span "Add another answer" at bounding box center [439, 499] width 183 height 19
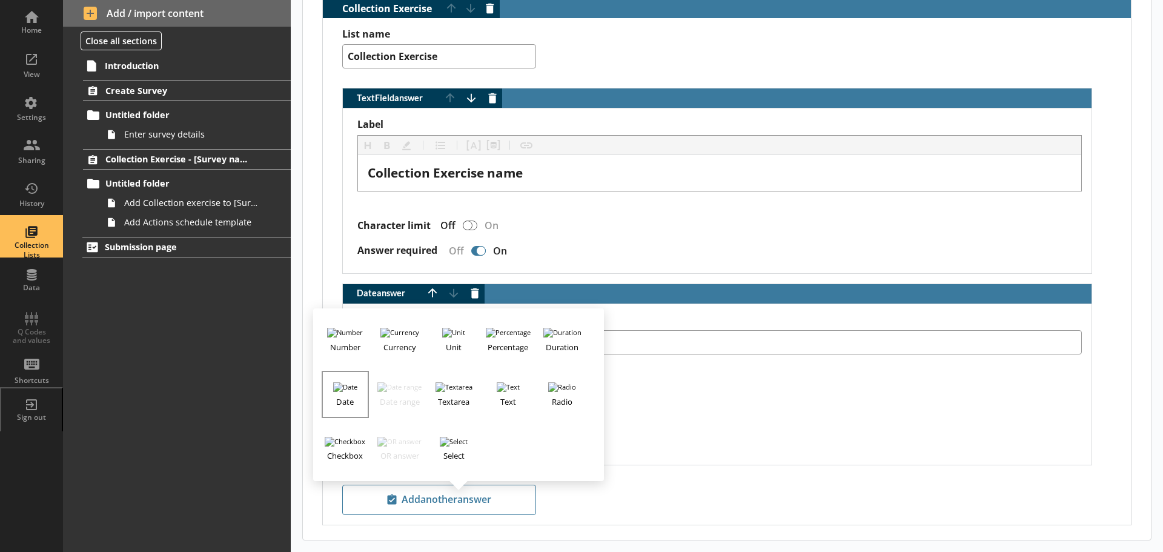
click at [348, 382] on img "button" at bounding box center [345, 387] width 24 height 10
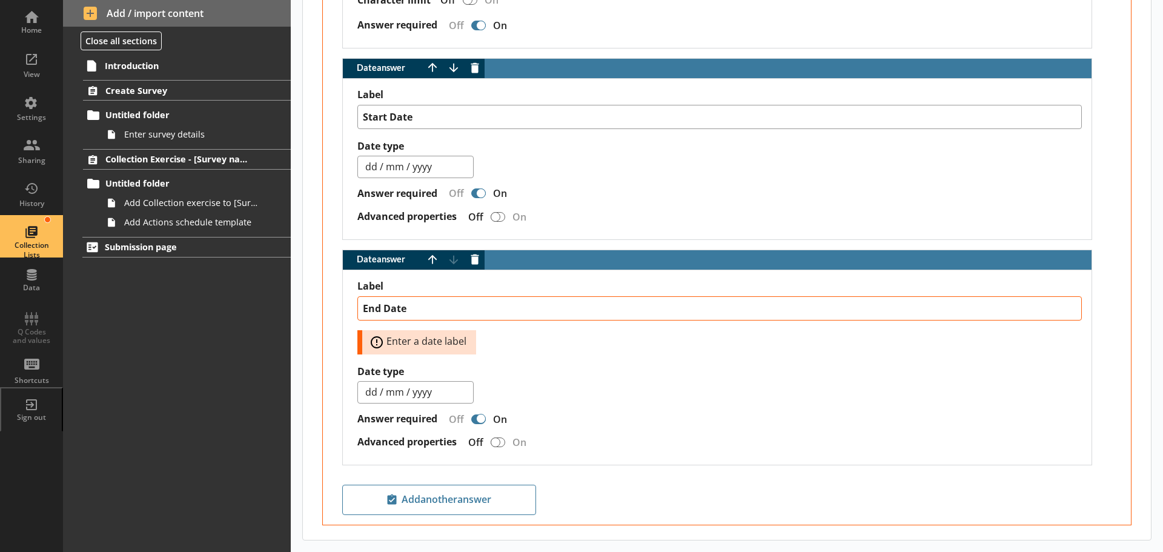
click at [611, 336] on div "End Date Error: Enter a date label" at bounding box center [719, 325] width 724 height 58
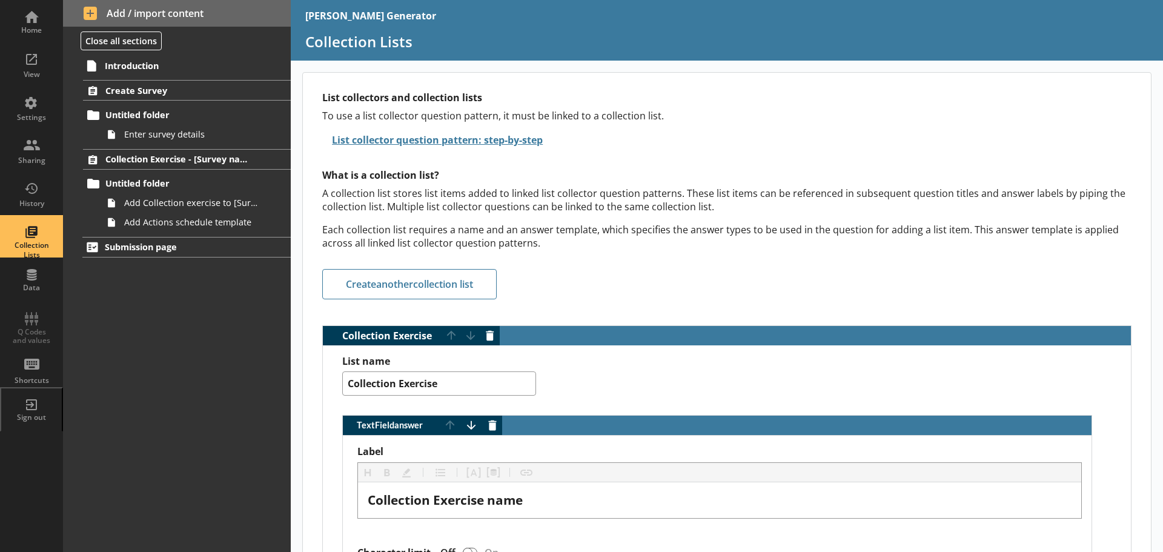
scroll to position [0, 0]
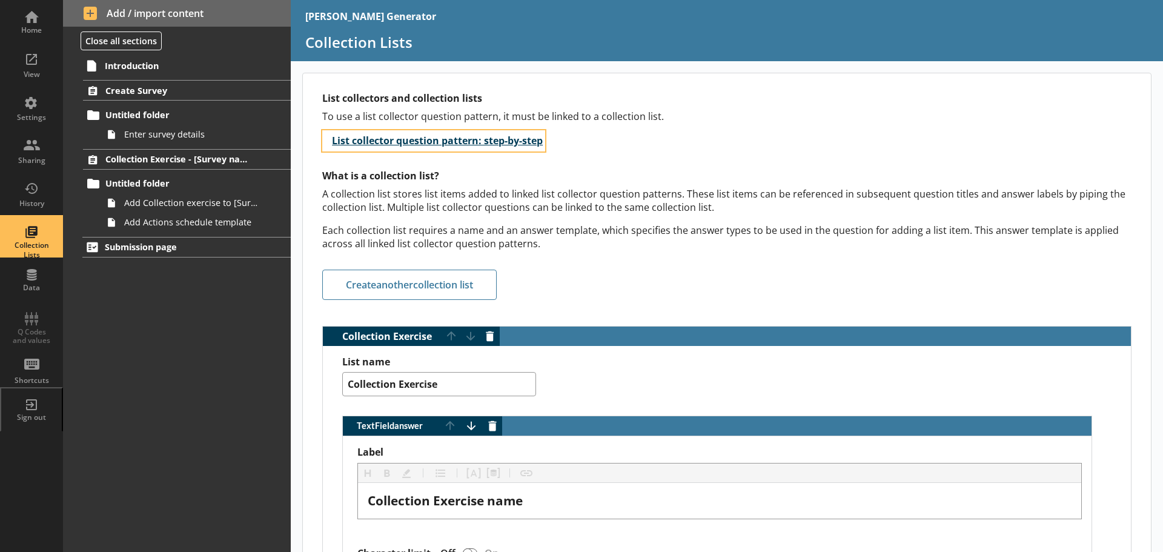
click at [355, 140] on button "List collector question pattern: step-by-step" at bounding box center [433, 140] width 223 height 21
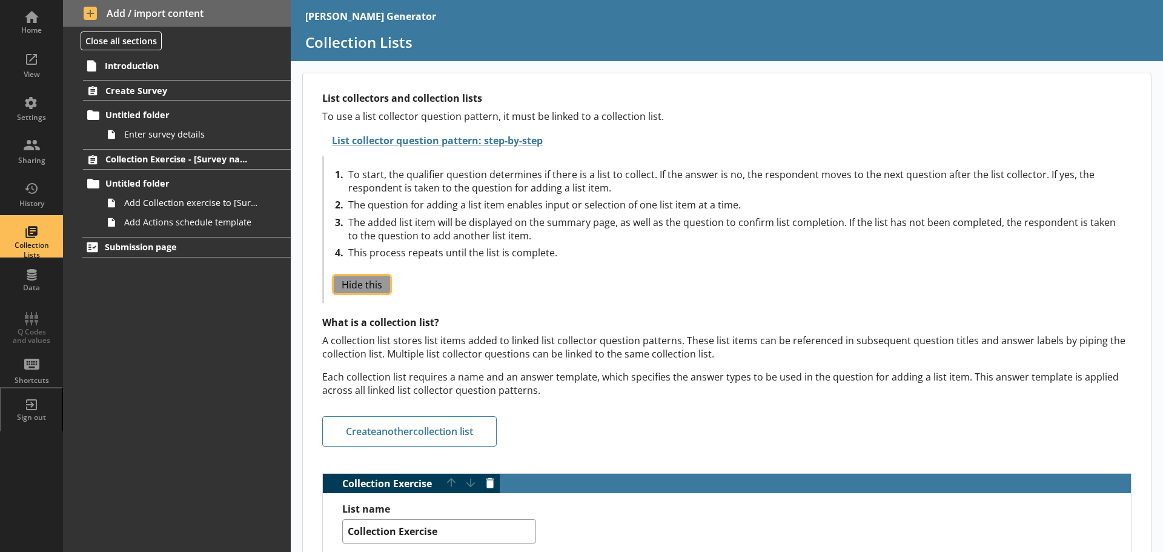
click at [372, 284] on button "Hide this" at bounding box center [362, 285] width 56 height 18
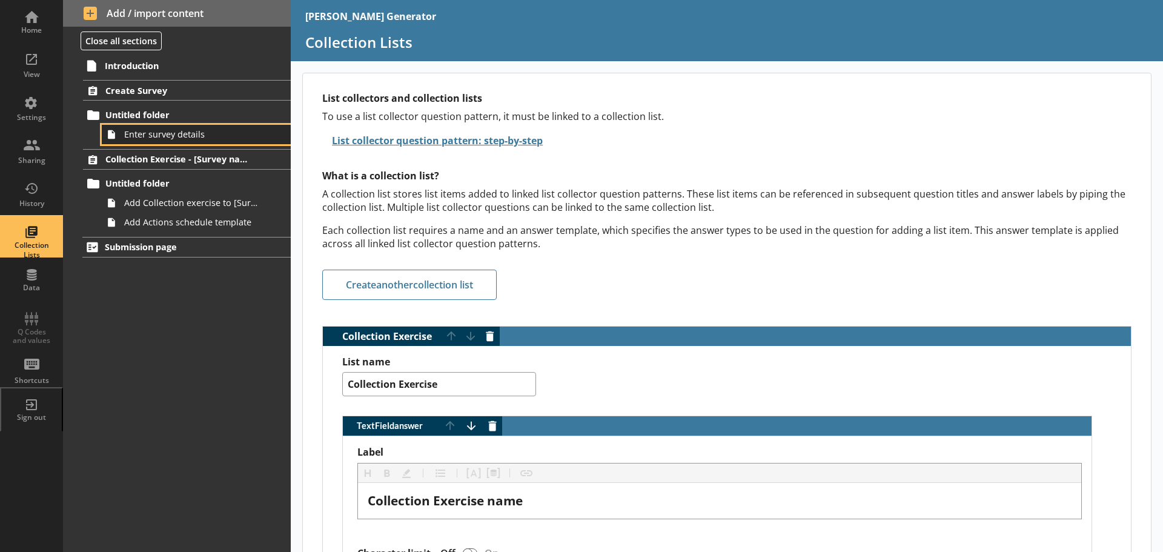
click at [145, 143] on link "Enter survey details" at bounding box center [196, 134] width 189 height 19
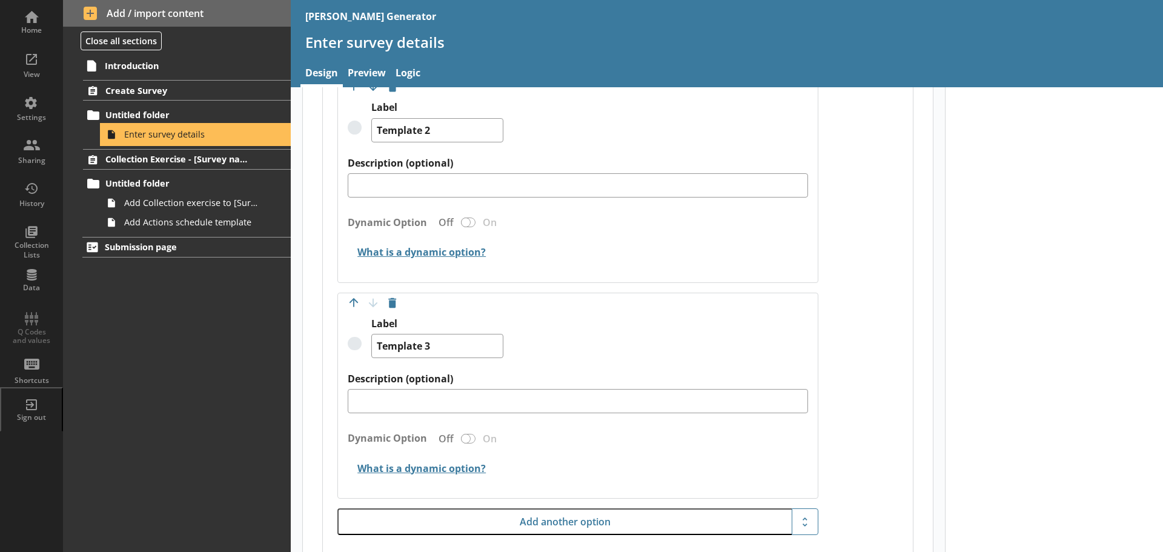
scroll to position [1344, 0]
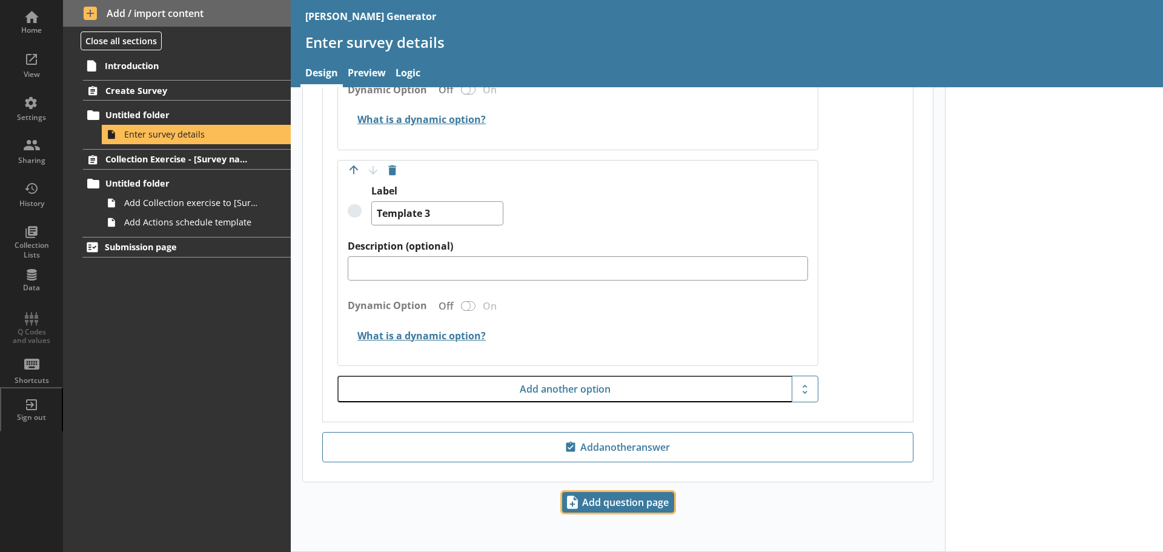
click at [615, 506] on span "Add question page" at bounding box center [618, 501] width 111 height 19
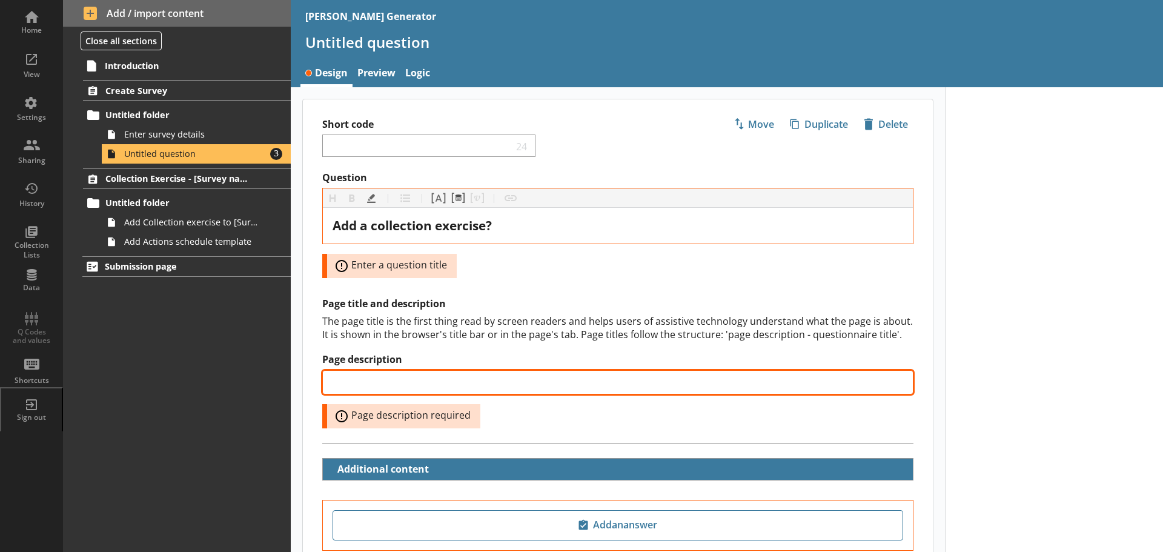
click at [378, 384] on input "Page description" at bounding box center [617, 382] width 591 height 24
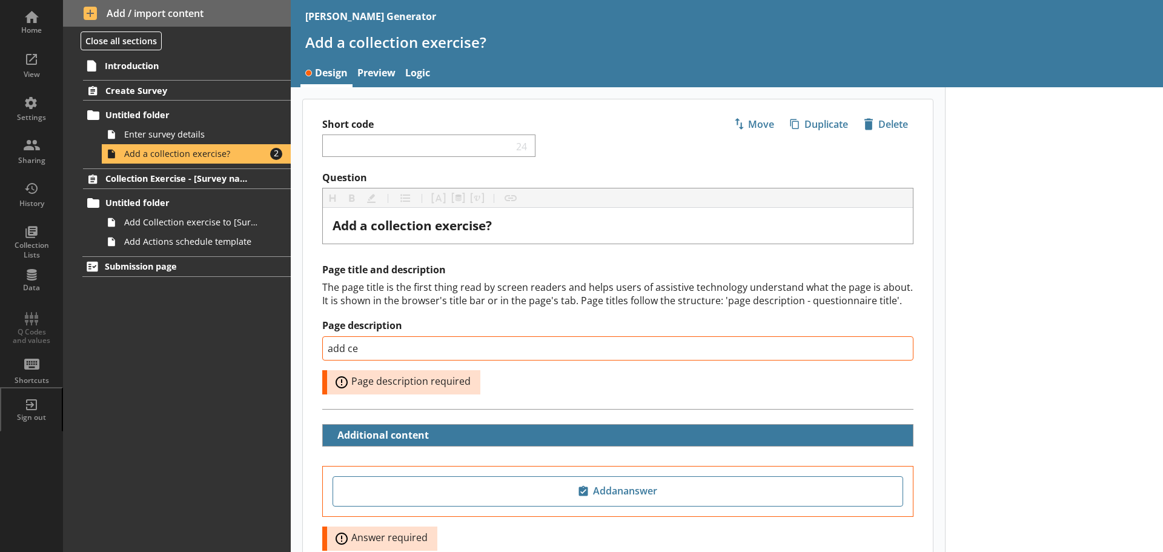
click at [616, 401] on div "Page title and description The page title is the first thing read by screen rea…" at bounding box center [618, 335] width 630 height 145
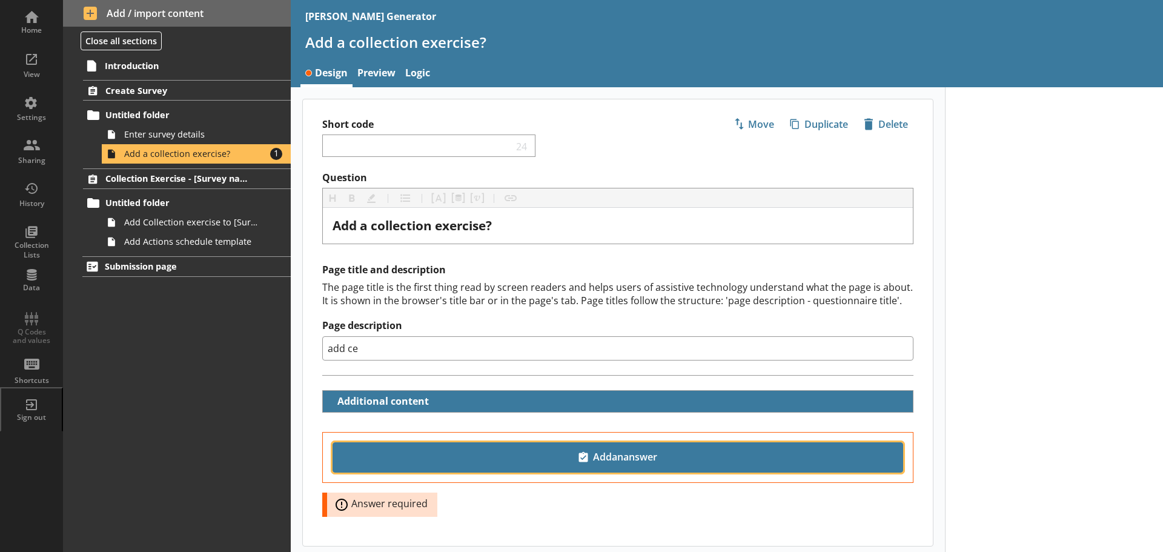
click at [581, 455] on span "Add an answer" at bounding box center [618, 456] width 560 height 19
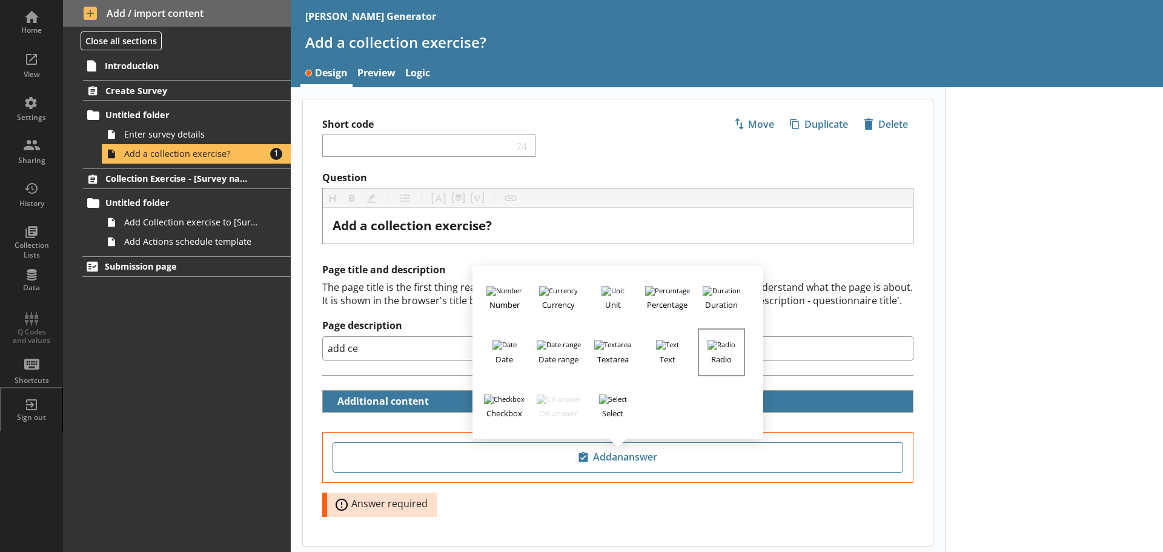
click at [719, 345] on img "button" at bounding box center [721, 345] width 28 height 10
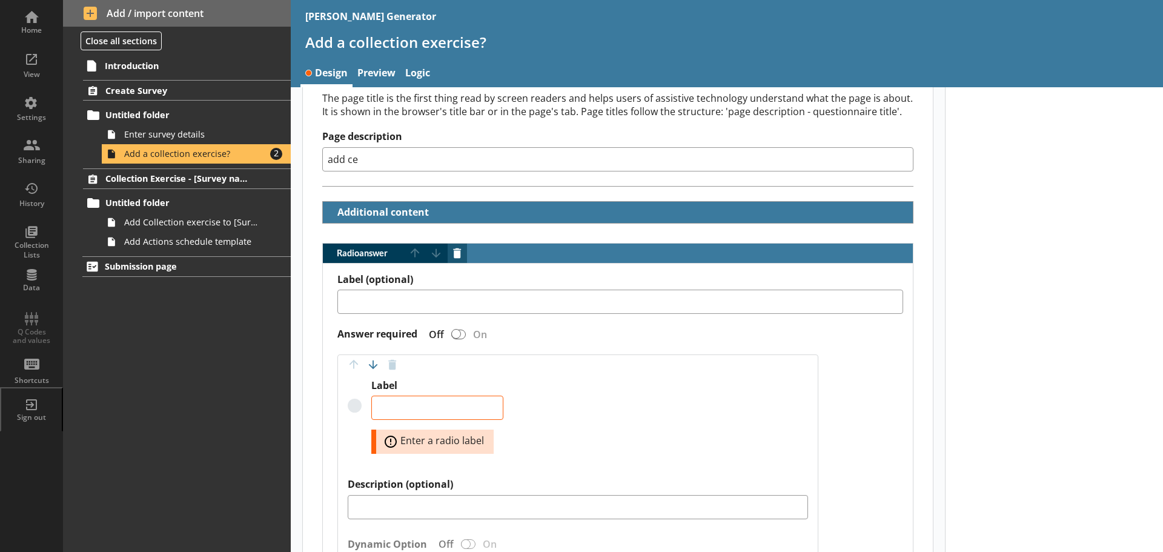
scroll to position [303, 0]
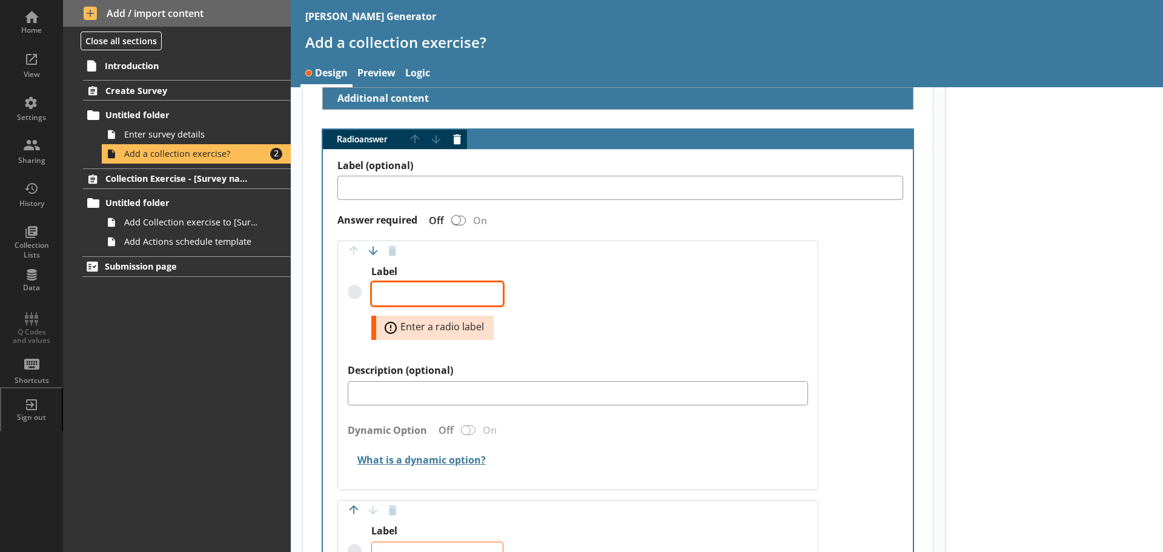
click at [400, 290] on textarea "Label" at bounding box center [437, 294] width 132 height 24
click at [421, 547] on textarea "Label" at bounding box center [437, 553] width 132 height 24
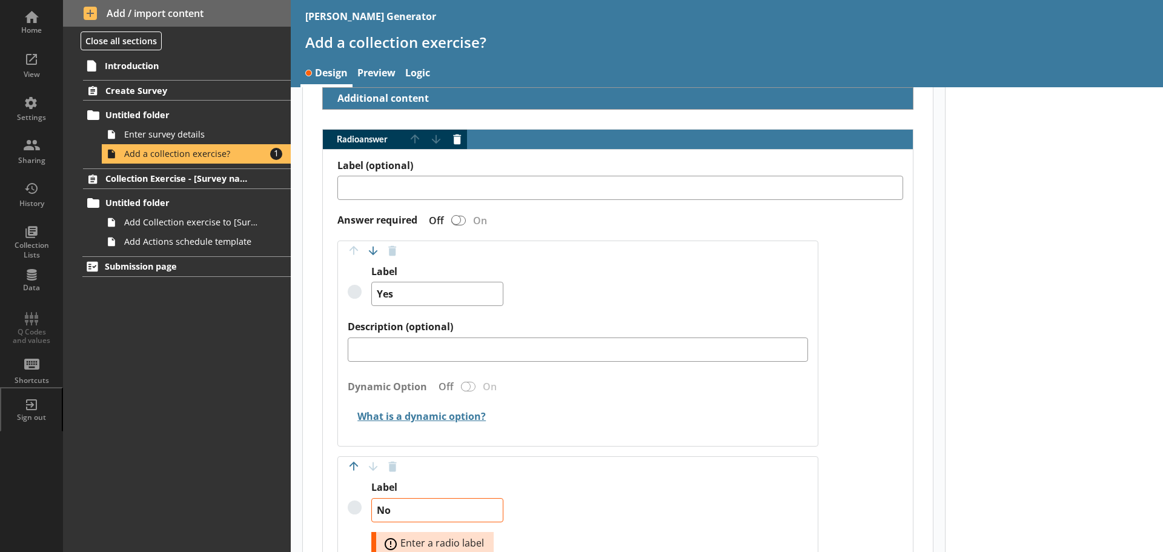
click at [596, 509] on div "Label No Error: Enter a radio label" at bounding box center [578, 530] width 460 height 99
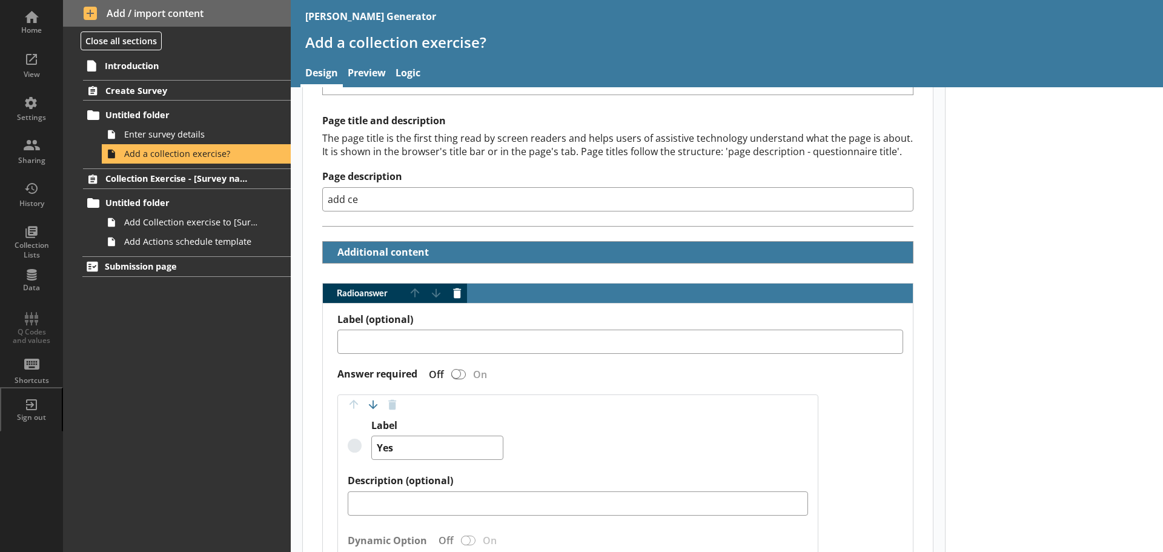
scroll to position [114, 0]
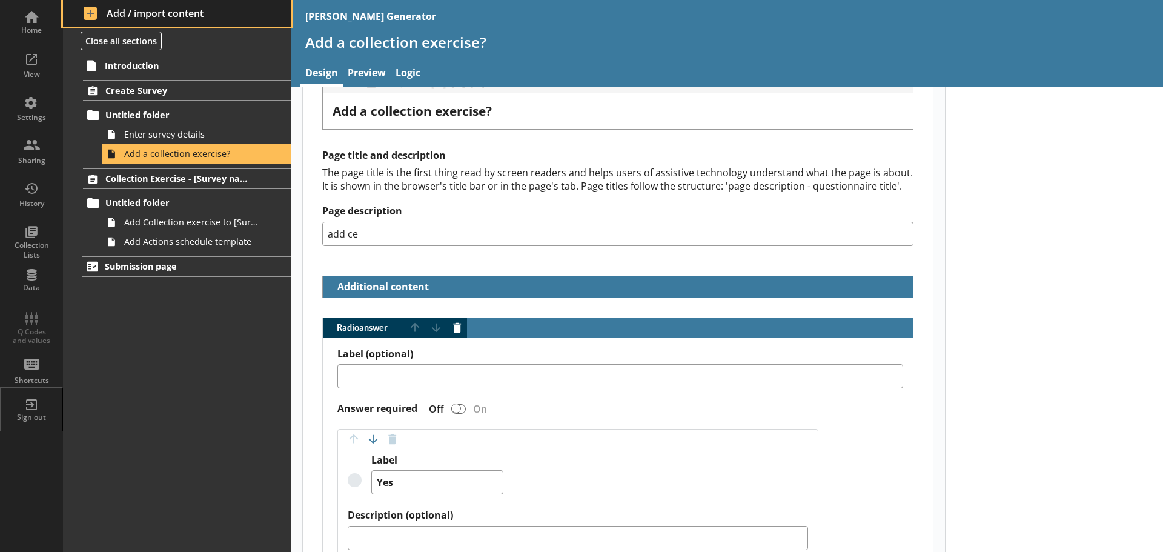
click at [152, 13] on span "Add / import content" at bounding box center [177, 13] width 187 height 13
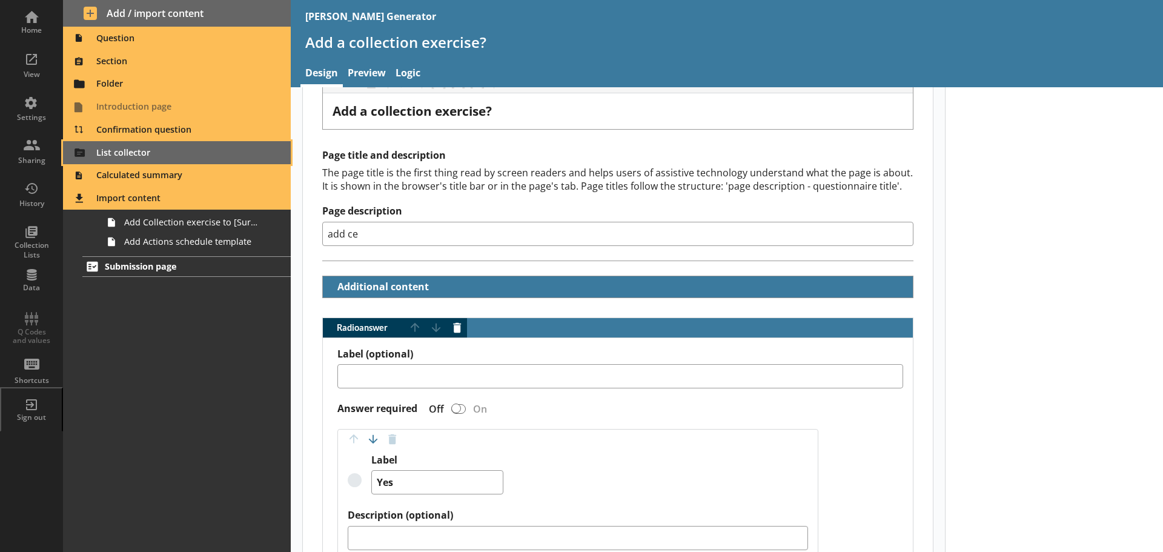
click at [140, 150] on span "List collector" at bounding box center [177, 152] width 214 height 19
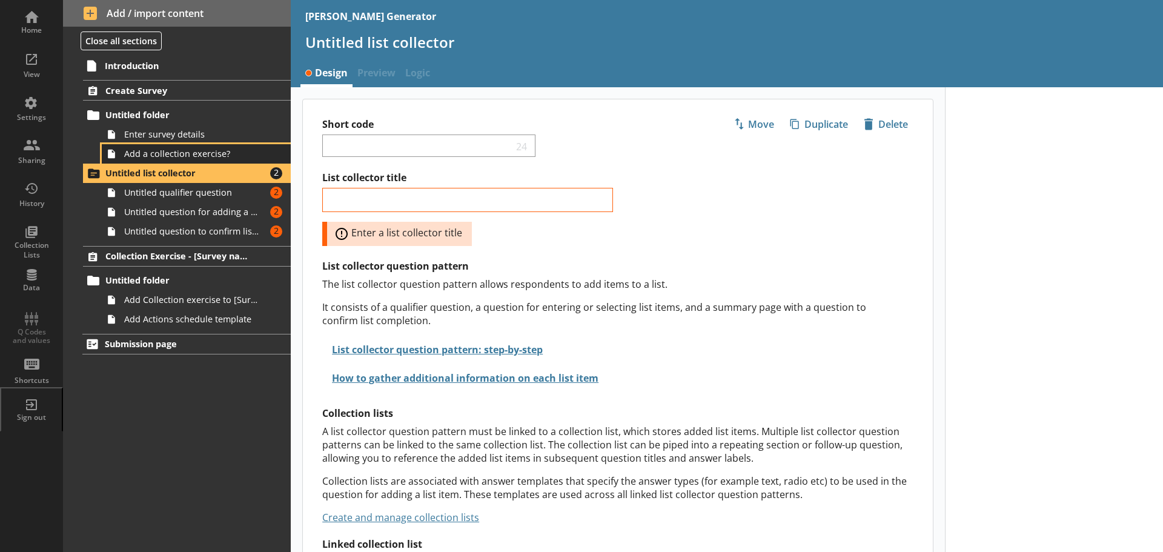
click at [180, 152] on span "Add a collection exercise?" at bounding box center [191, 154] width 135 height 12
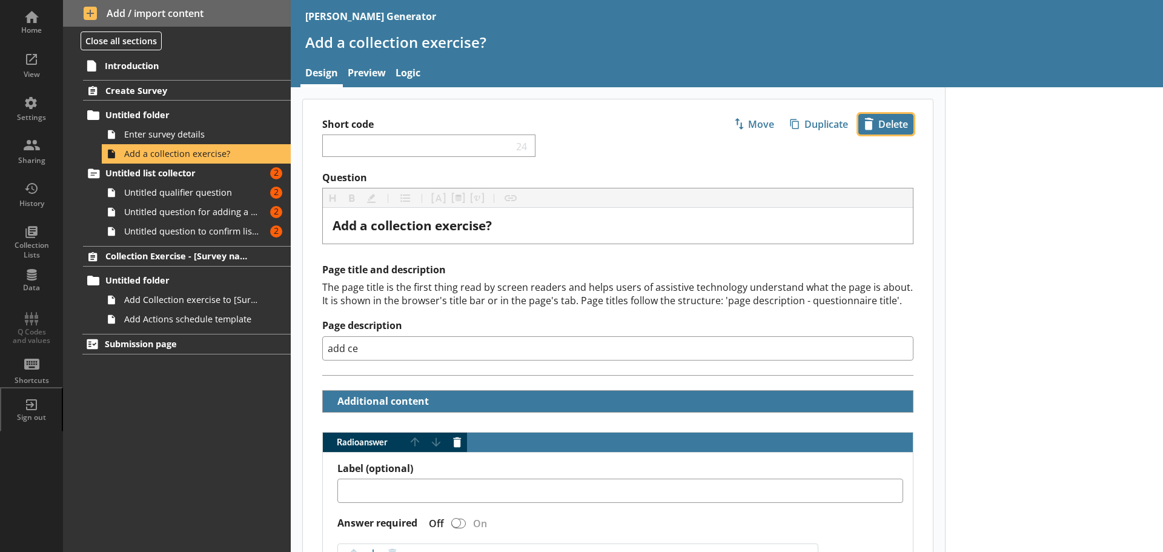
click at [886, 119] on span "icon-delete Created with Sketch. [GEOGRAPHIC_DATA]" at bounding box center [886, 123] width 54 height 19
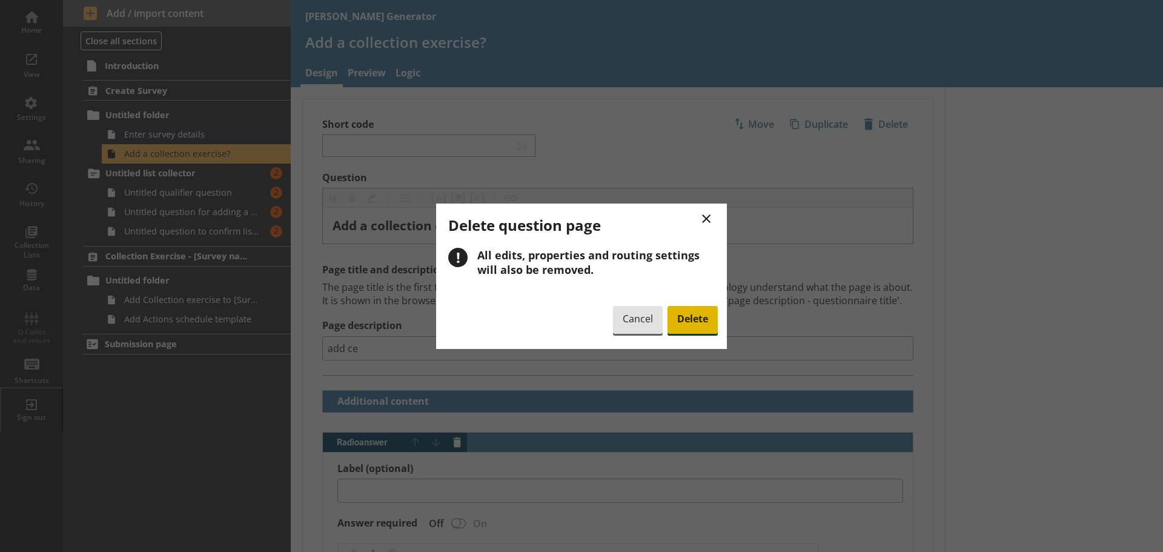
click at [682, 323] on span "Delete" at bounding box center [692, 320] width 50 height 28
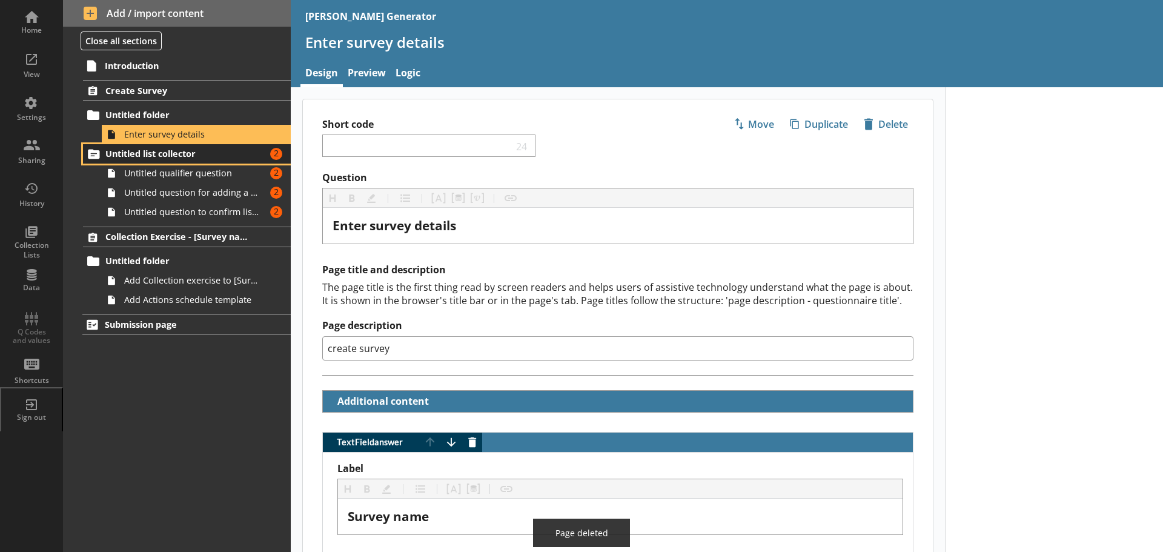
click at [184, 154] on span "Untitled list collector" at bounding box center [179, 154] width 149 height 12
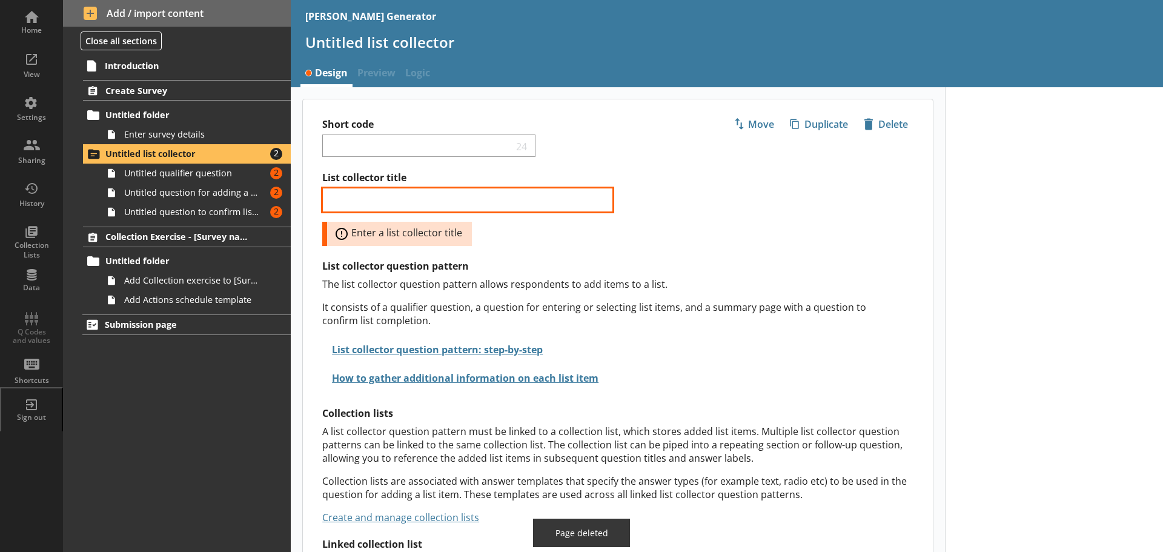
click at [352, 196] on input "List collector title" at bounding box center [467, 200] width 291 height 24
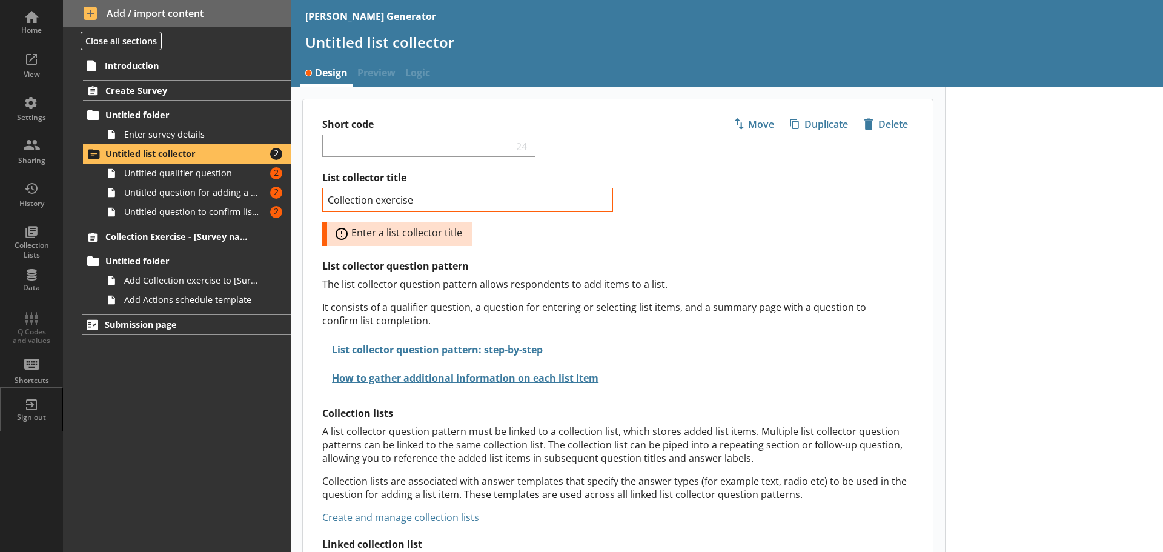
click at [636, 265] on h2 "List collector question pattern" at bounding box center [627, 265] width 610 height 13
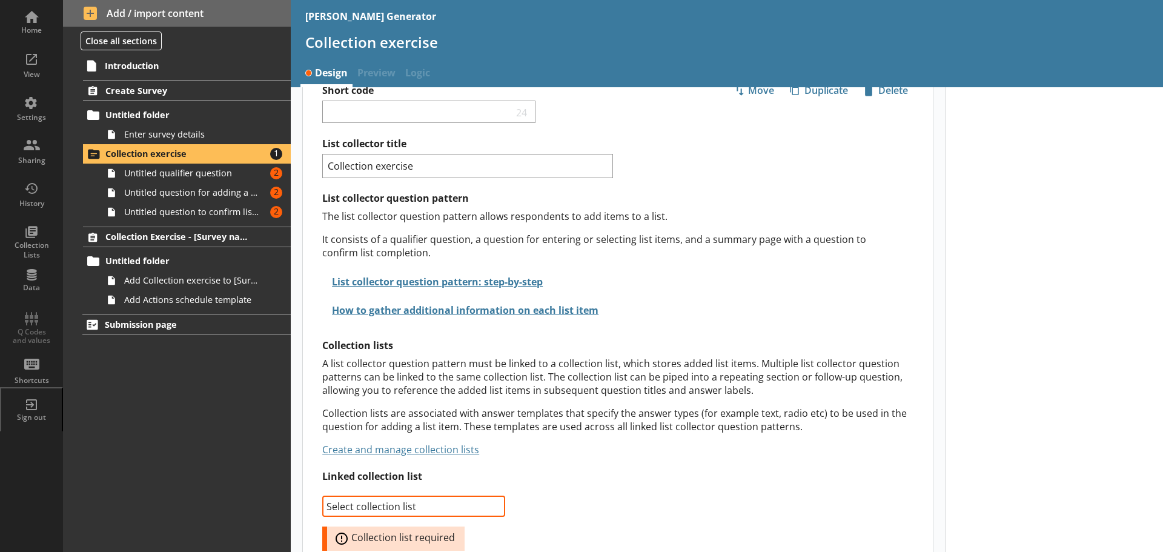
scroll to position [53, 0]
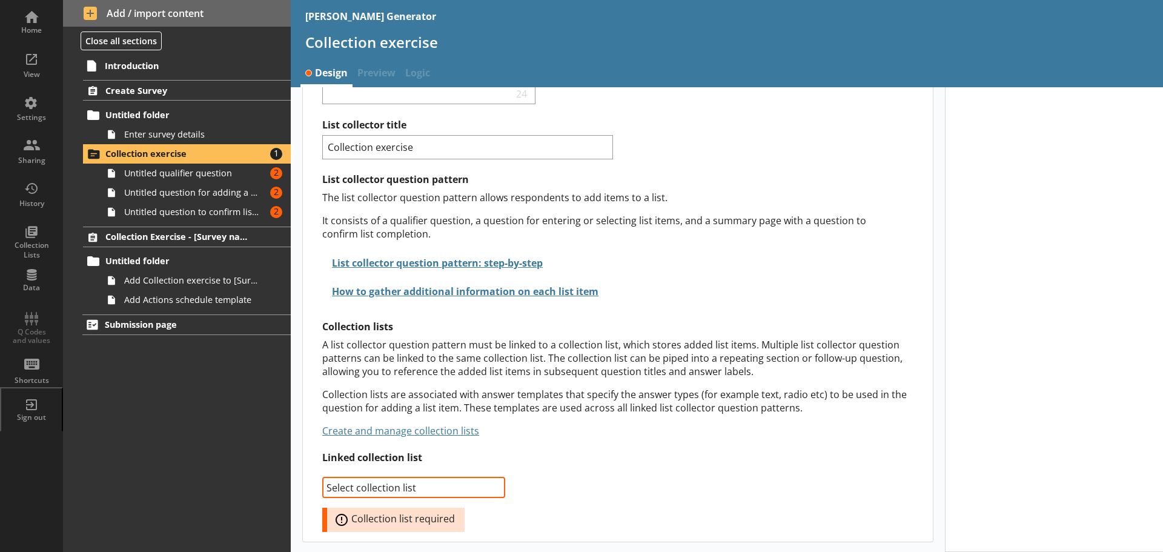
click at [472, 489] on select "Select collection list Collection Exercise Create new list" at bounding box center [413, 488] width 183 height 22
click at [322, 477] on select "Select collection list Collection Exercise Create new list" at bounding box center [413, 488] width 183 height 22
click at [621, 478] on div "List collector title Collection exercise List collector question pattern The li…" at bounding box center [627, 325] width 610 height 413
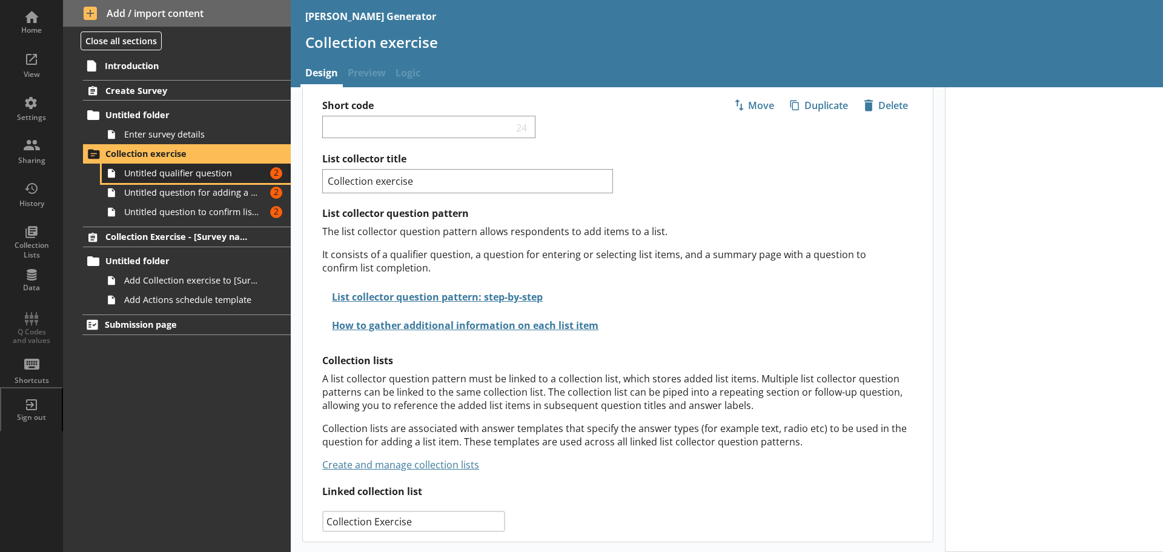
click at [156, 175] on span "Untitled qualifier question" at bounding box center [191, 173] width 135 height 12
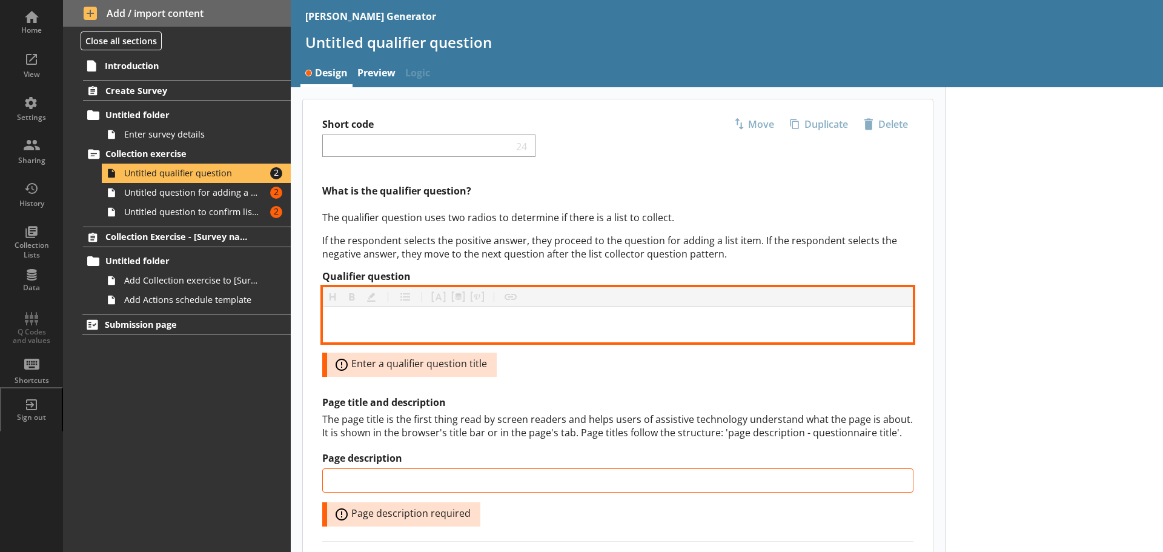
click at [347, 323] on div "Qualifier question" at bounding box center [617, 324] width 570 height 16
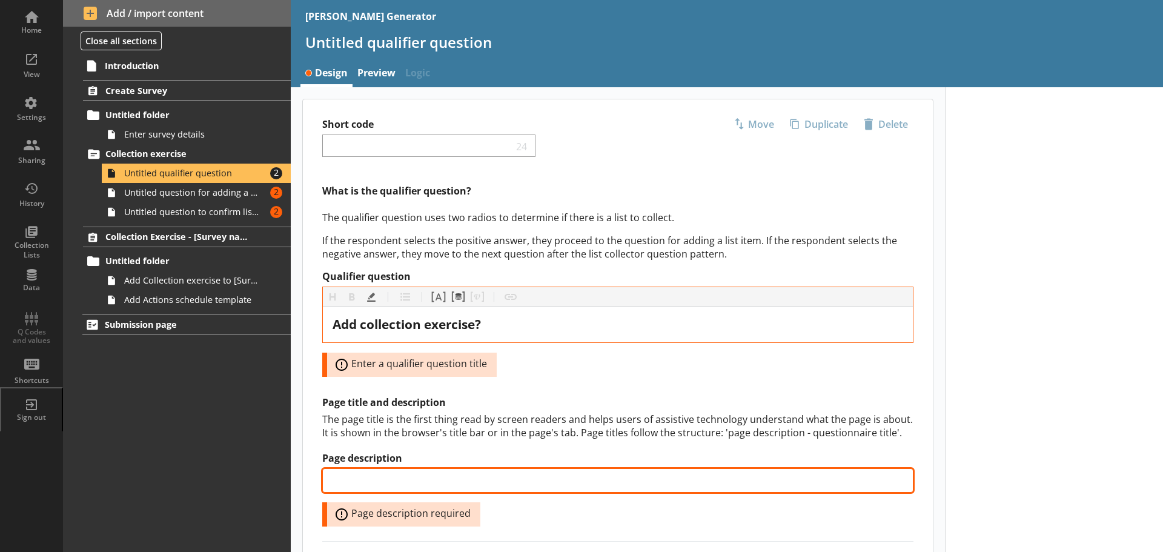
click at [374, 478] on input "Page description" at bounding box center [617, 480] width 591 height 24
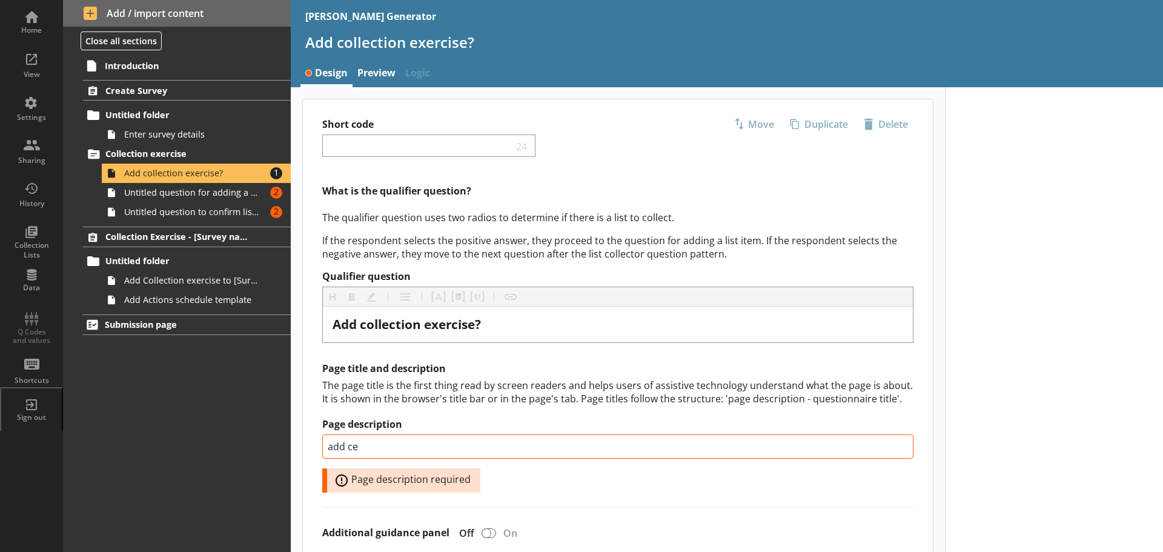
click at [646, 489] on div "Page description add ce Error: Page description required" at bounding box center [617, 455] width 591 height 74
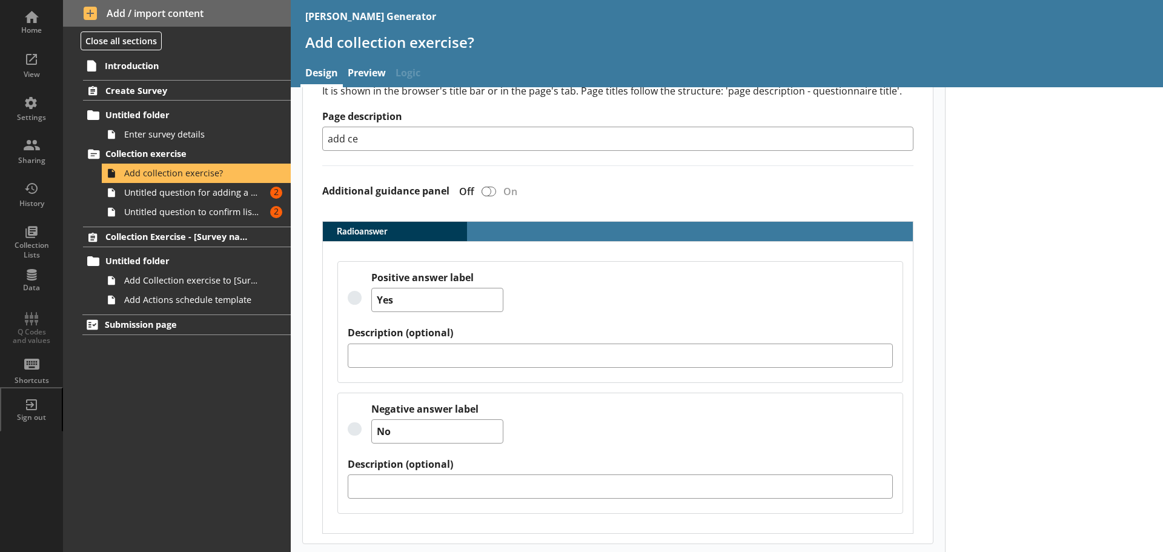
scroll to position [309, 0]
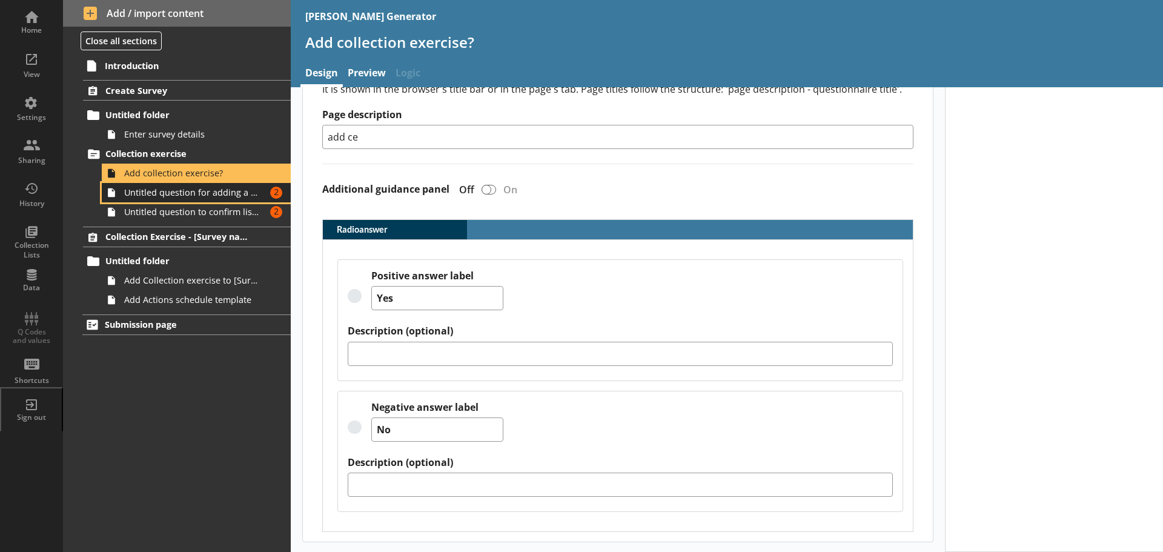
click at [166, 193] on span "Untitled question for adding a list item" at bounding box center [191, 193] width 135 height 12
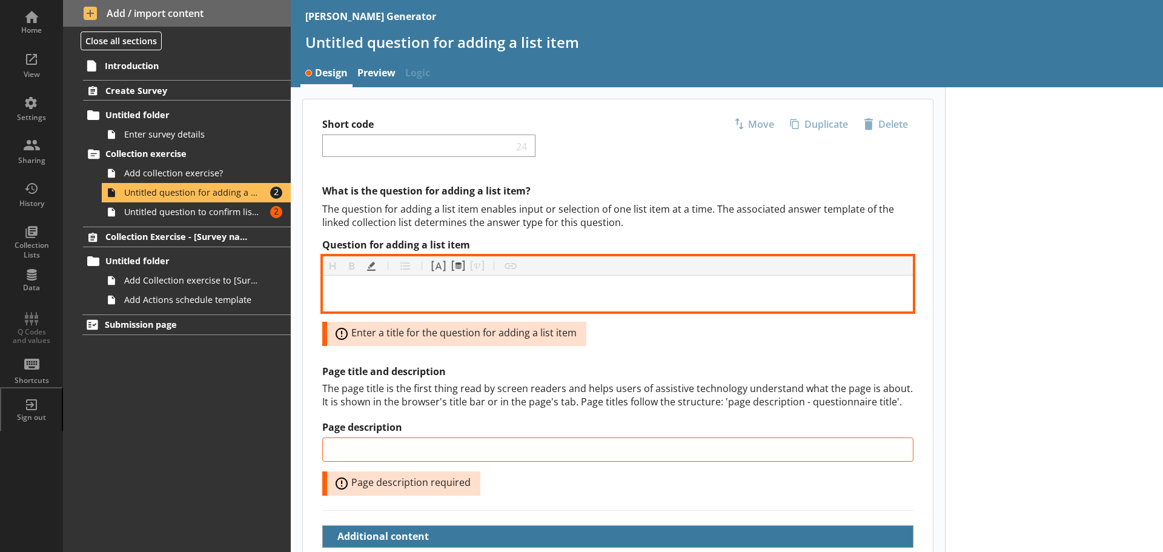
click at [363, 290] on div "Question for adding a list item" at bounding box center [617, 293] width 570 height 16
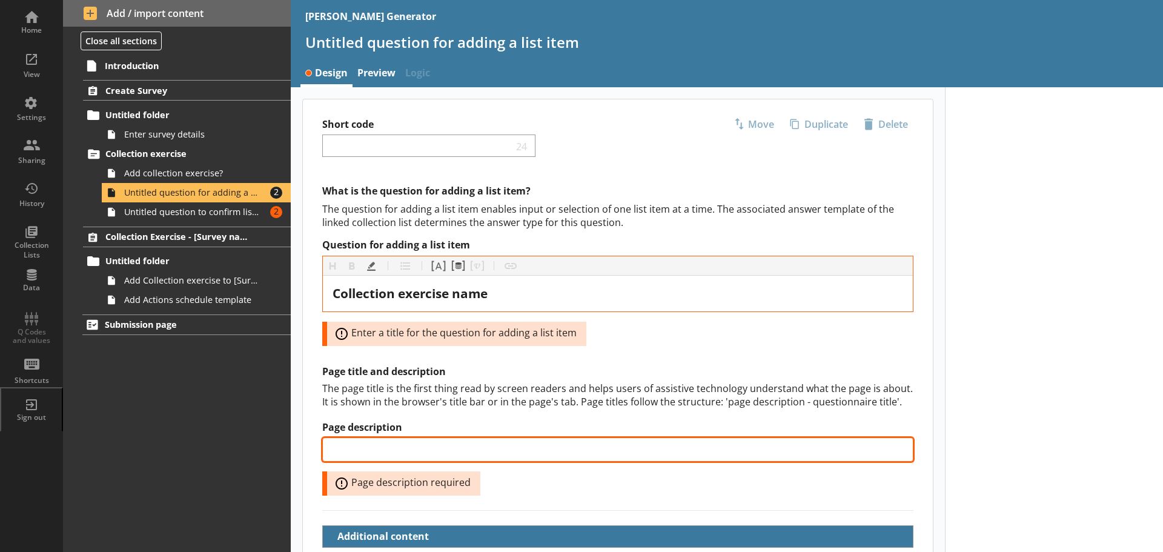
click at [381, 444] on input "Page description" at bounding box center [617, 449] width 591 height 24
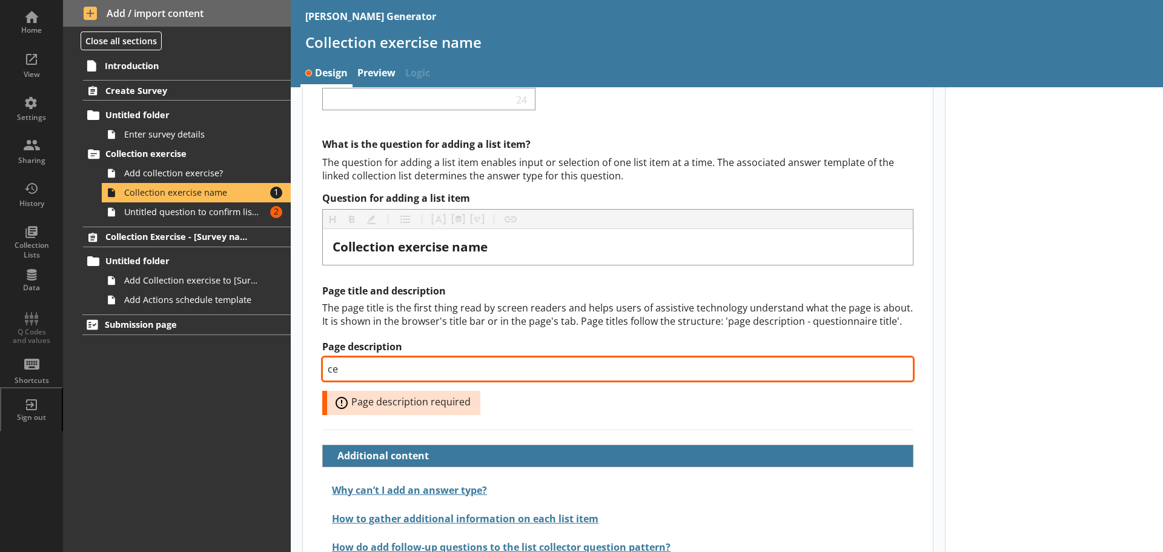
scroll to position [77, 0]
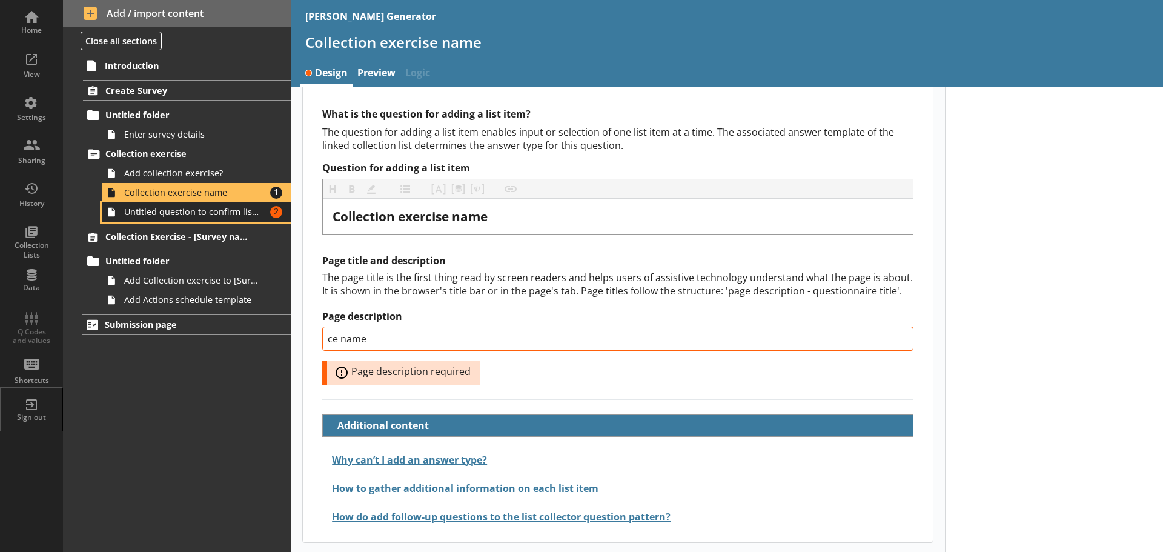
click at [182, 212] on span "Untitled question to confirm list completion" at bounding box center [191, 212] width 135 height 12
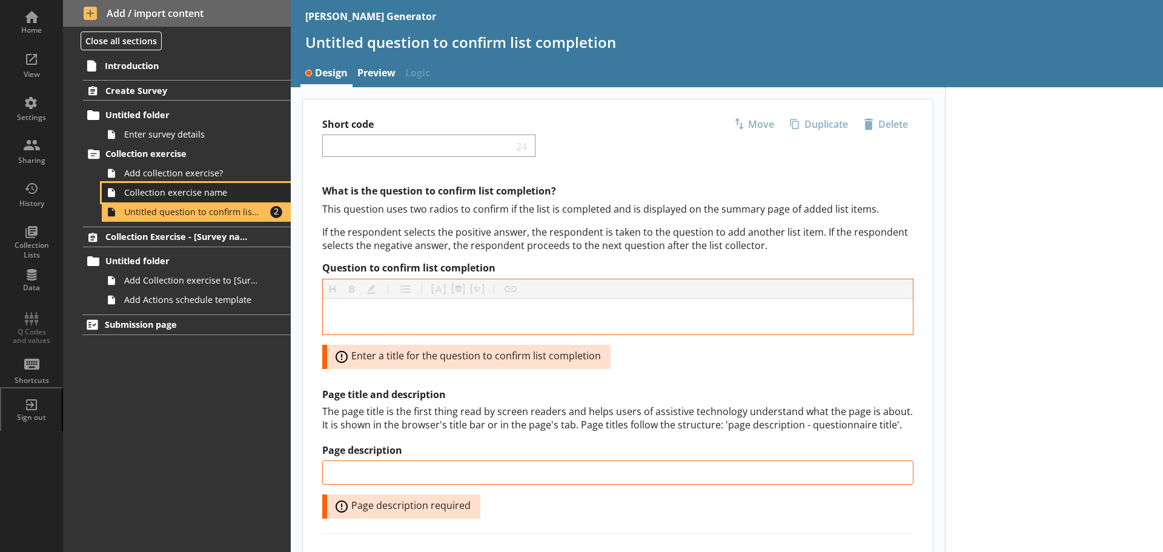
click at [179, 191] on span "Collection exercise name" at bounding box center [191, 193] width 135 height 12
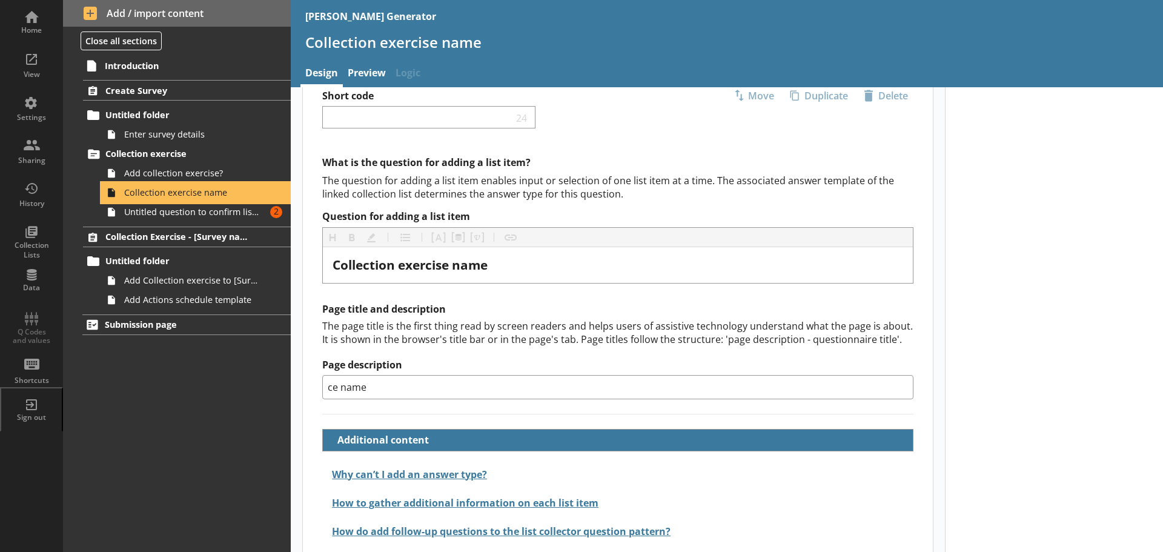
scroll to position [43, 0]
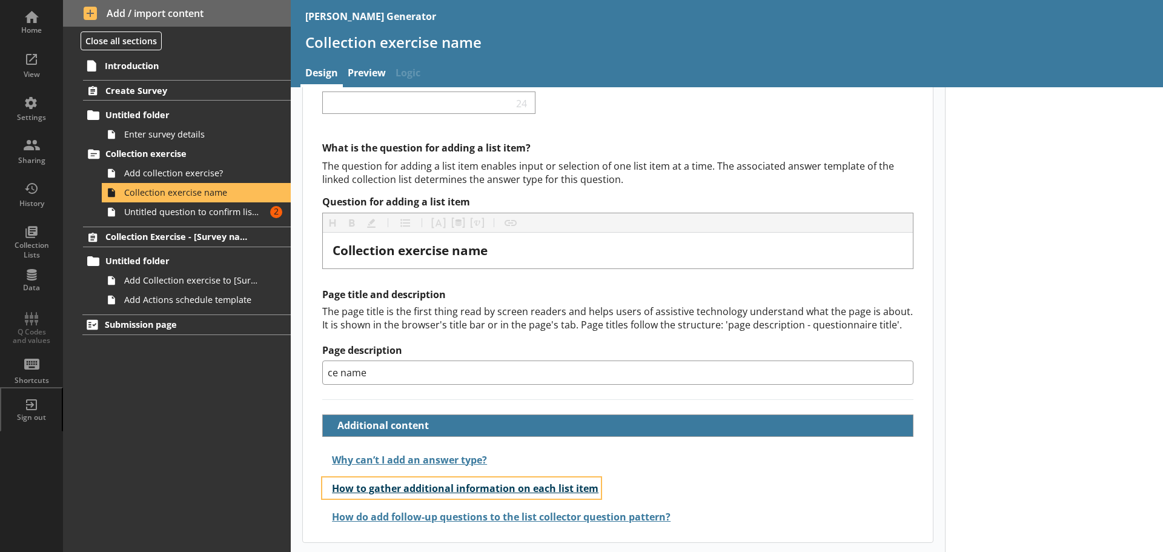
click at [363, 484] on button "How to gather additional information on each list item" at bounding box center [461, 487] width 279 height 21
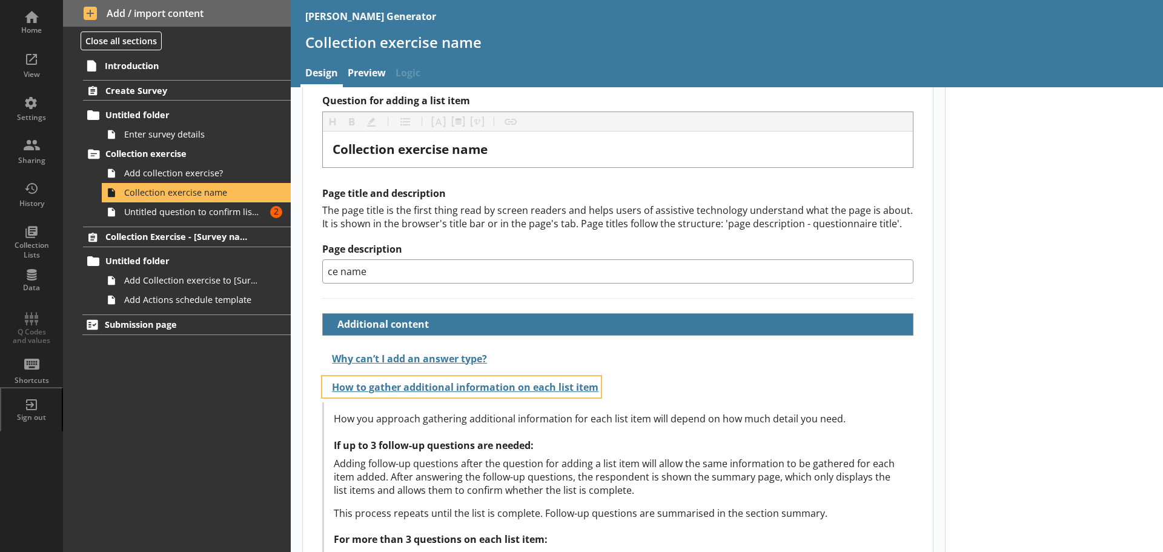
scroll to position [84, 0]
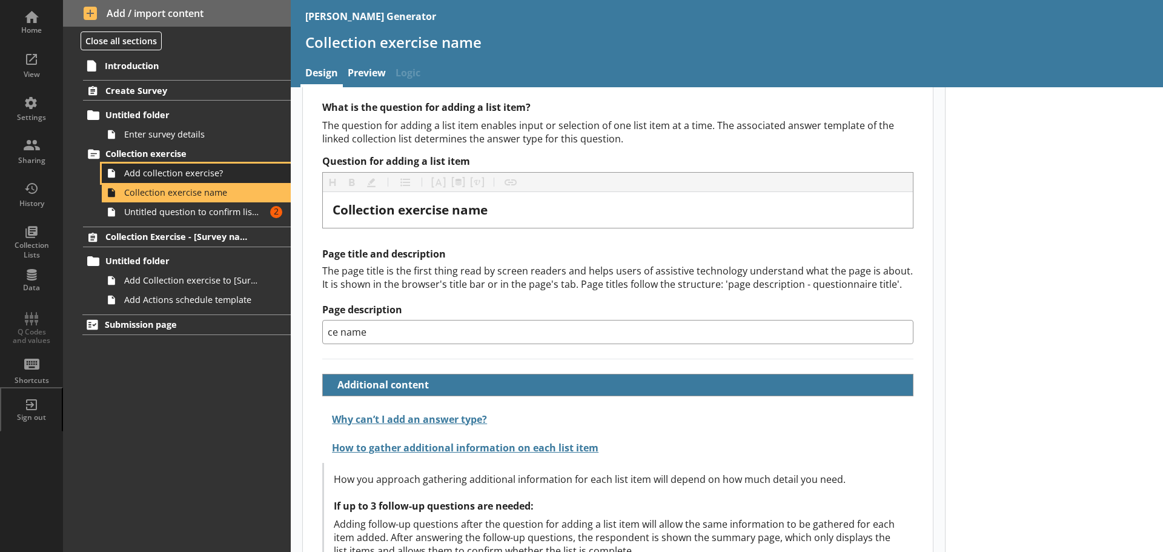
click at [192, 168] on span "Add collection exercise?" at bounding box center [191, 173] width 135 height 12
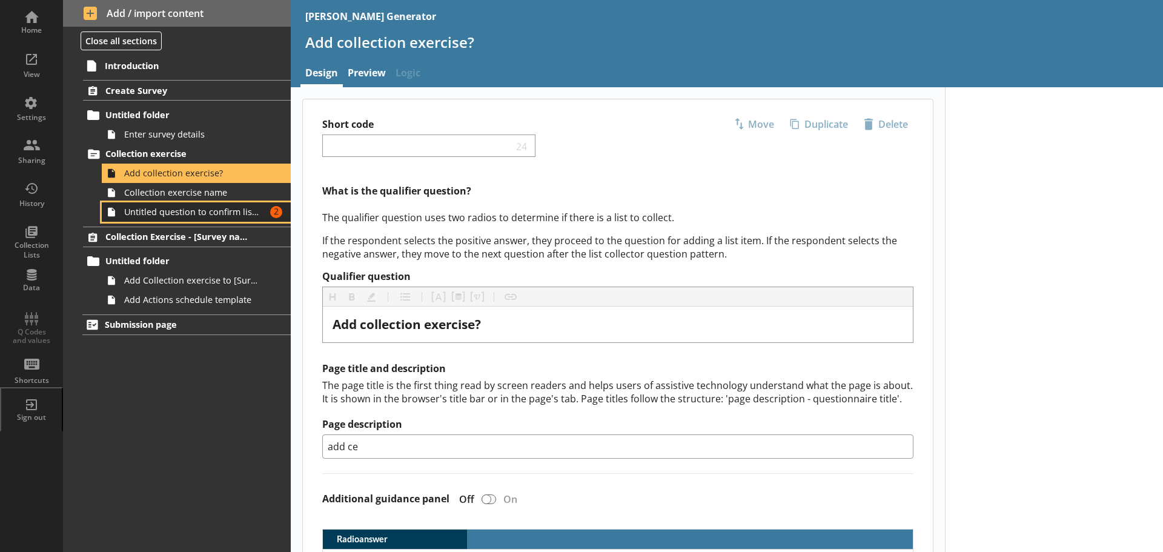
click at [191, 210] on span "Untitled question to confirm list completion" at bounding box center [191, 212] width 135 height 12
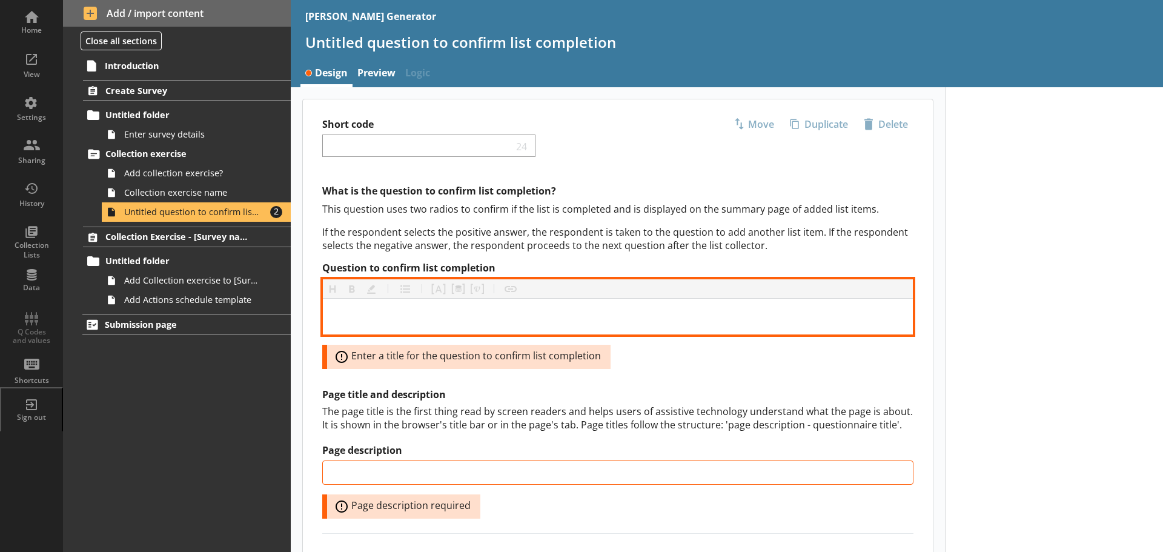
click at [391, 315] on div "Question to confirm list completion" at bounding box center [617, 316] width 570 height 16
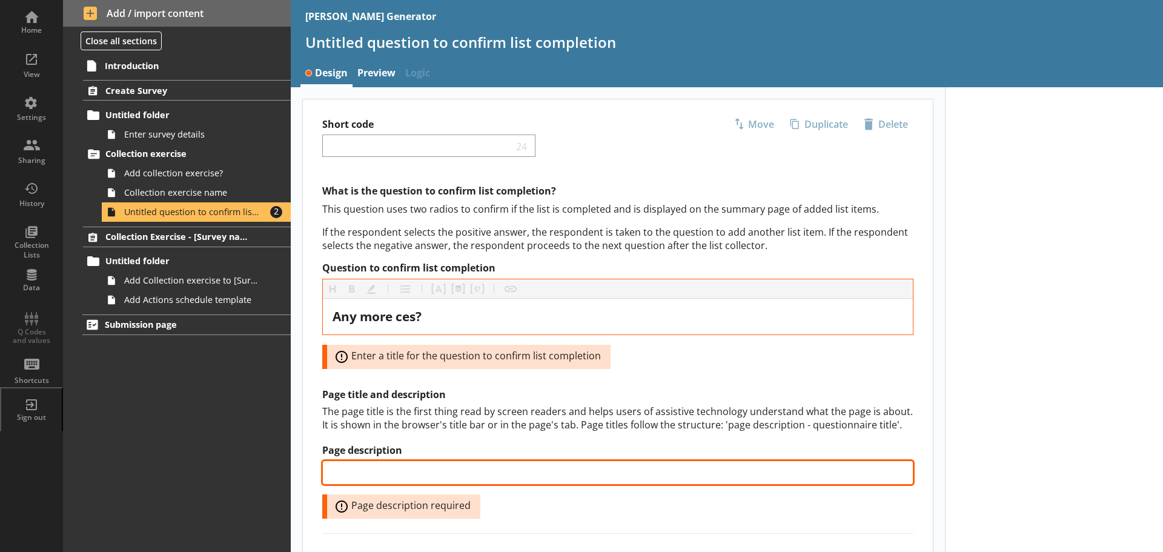
click at [391, 480] on input "Page description" at bounding box center [617, 472] width 591 height 24
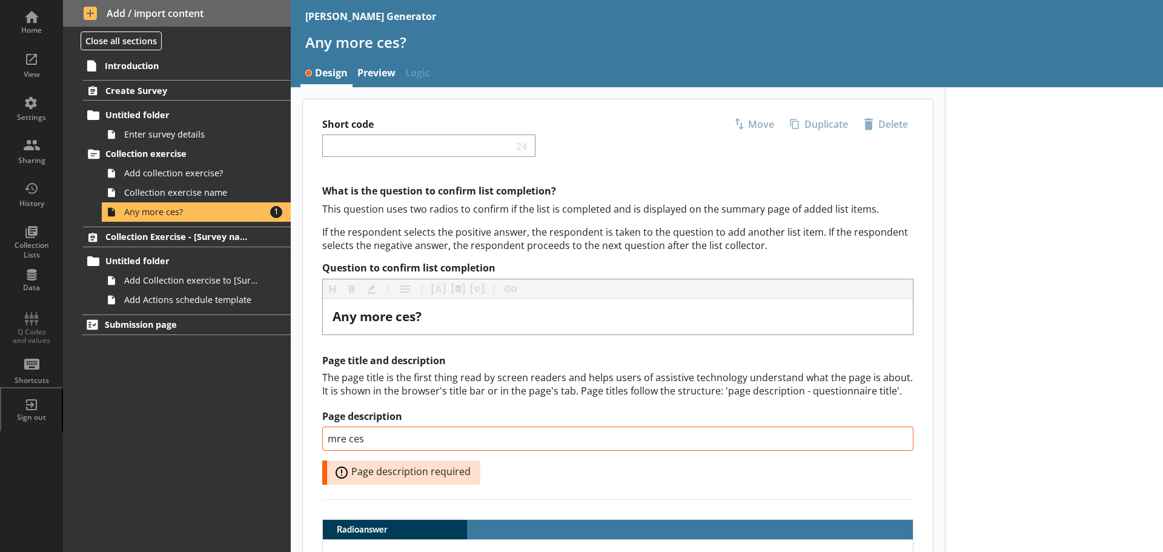
click at [584, 481] on div "Page description mre ces Error: Page description required" at bounding box center [617, 447] width 591 height 74
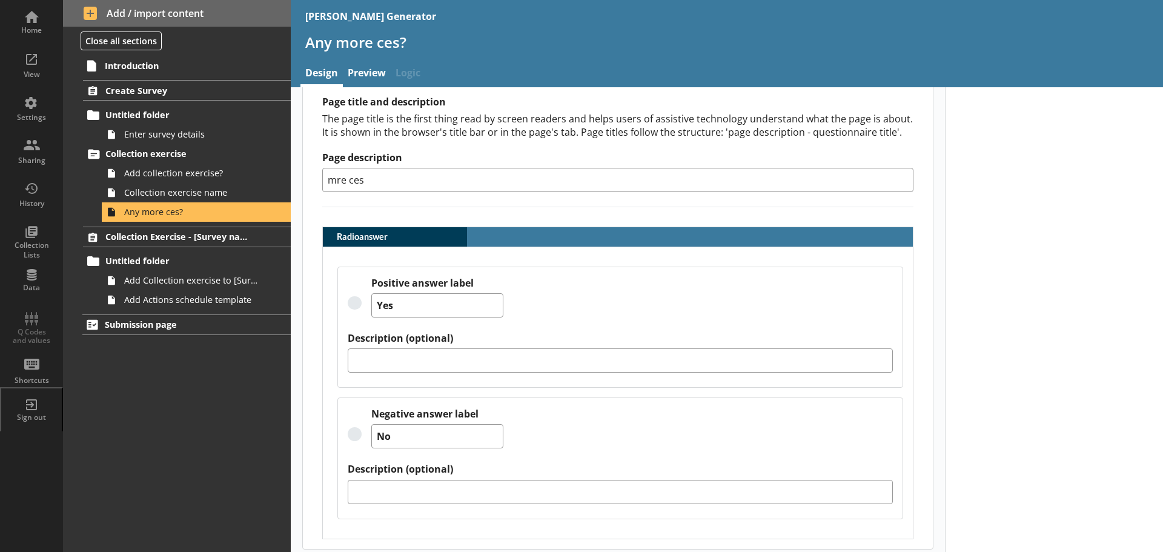
scroll to position [265, 0]
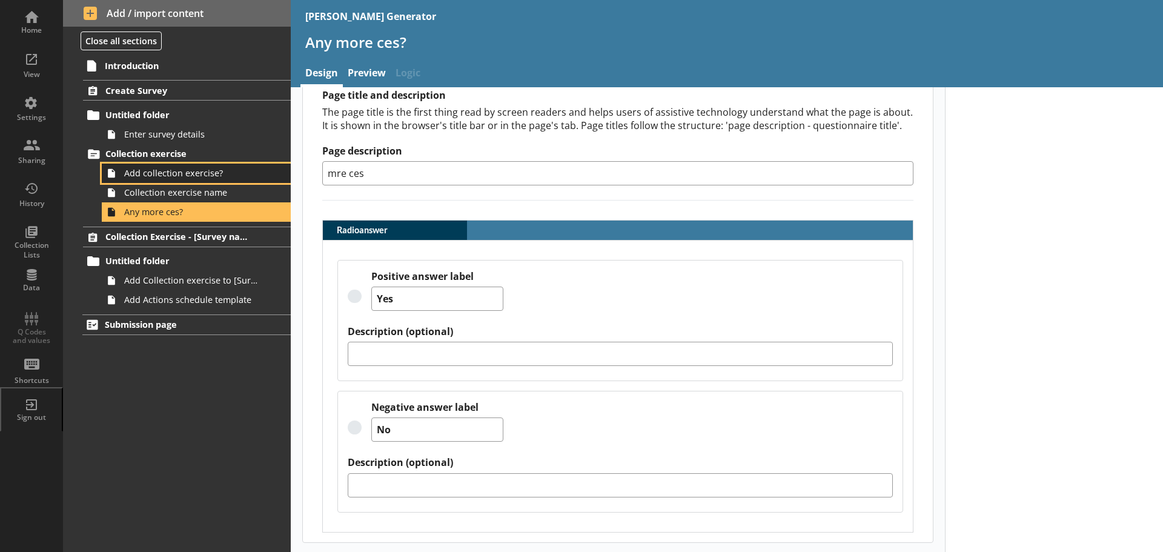
click at [151, 167] on span "Add collection exercise?" at bounding box center [191, 173] width 135 height 12
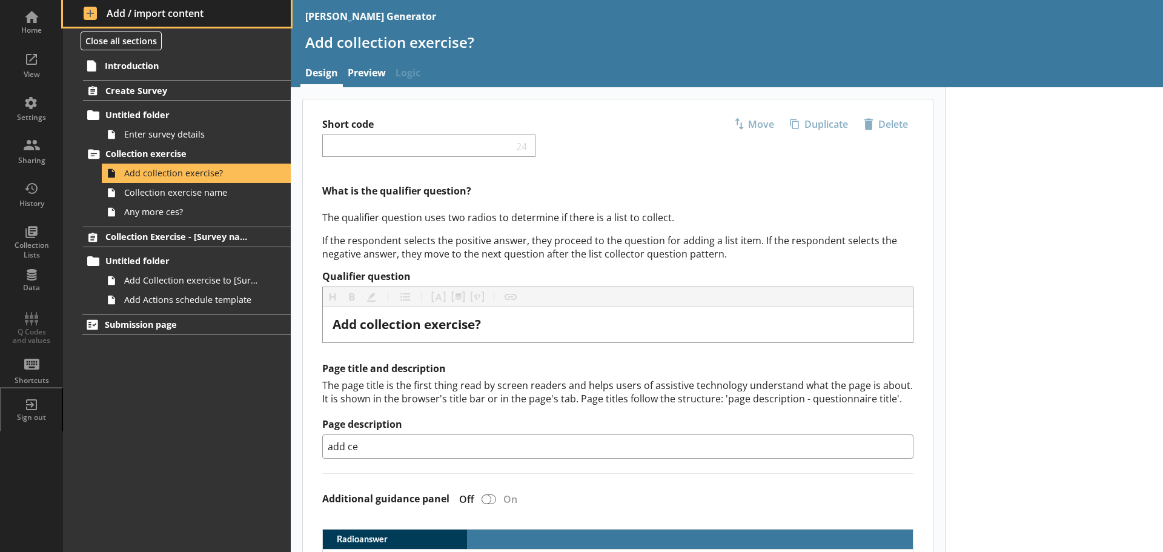
click at [170, 15] on span "Add / import content" at bounding box center [177, 13] width 187 height 13
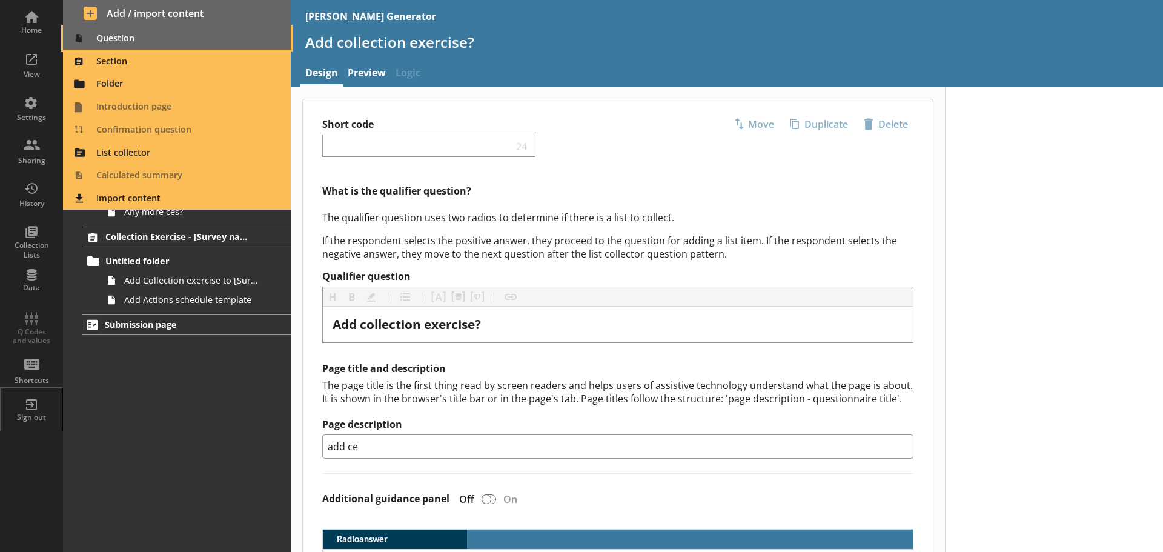
click at [128, 39] on span "Question" at bounding box center [177, 37] width 214 height 19
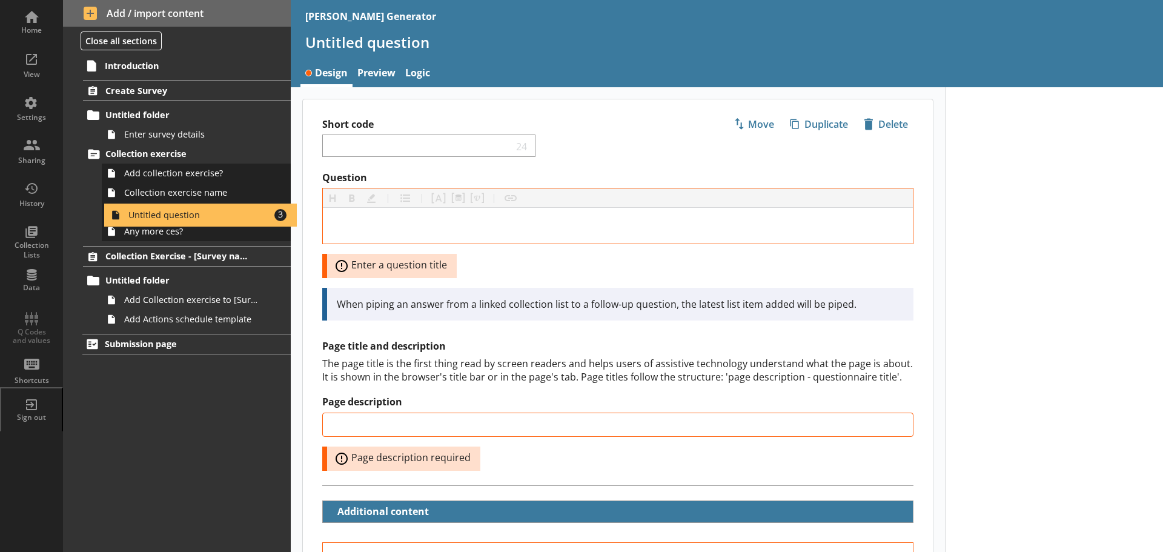
click at [167, 210] on ol "Create Survey Untitled folder Enter survey details Collection exercise Add coll…" at bounding box center [177, 204] width 228 height 248
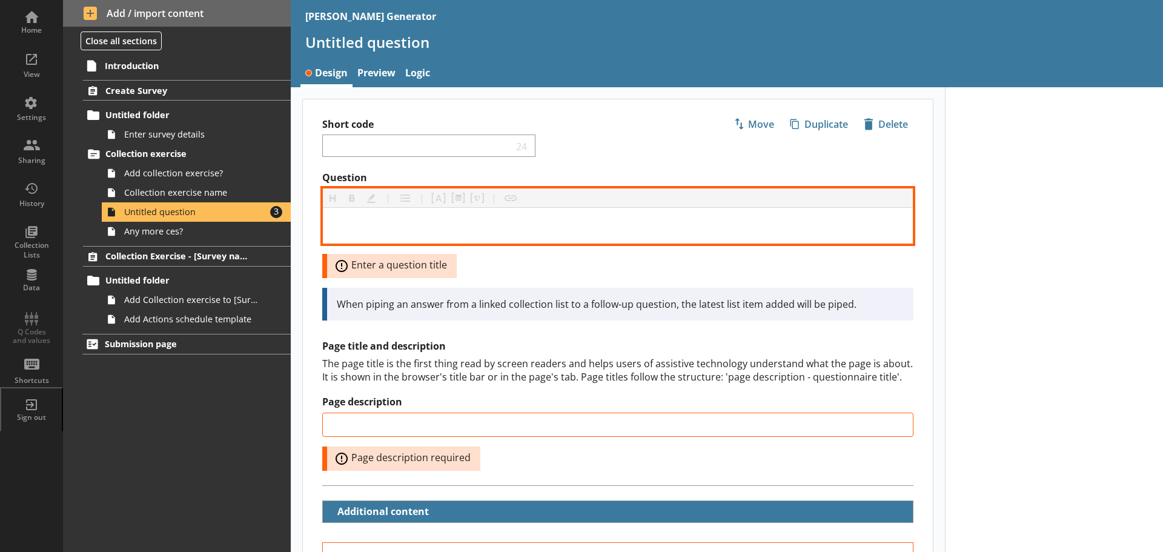
click at [372, 231] on div "Question" at bounding box center [617, 225] width 570 height 16
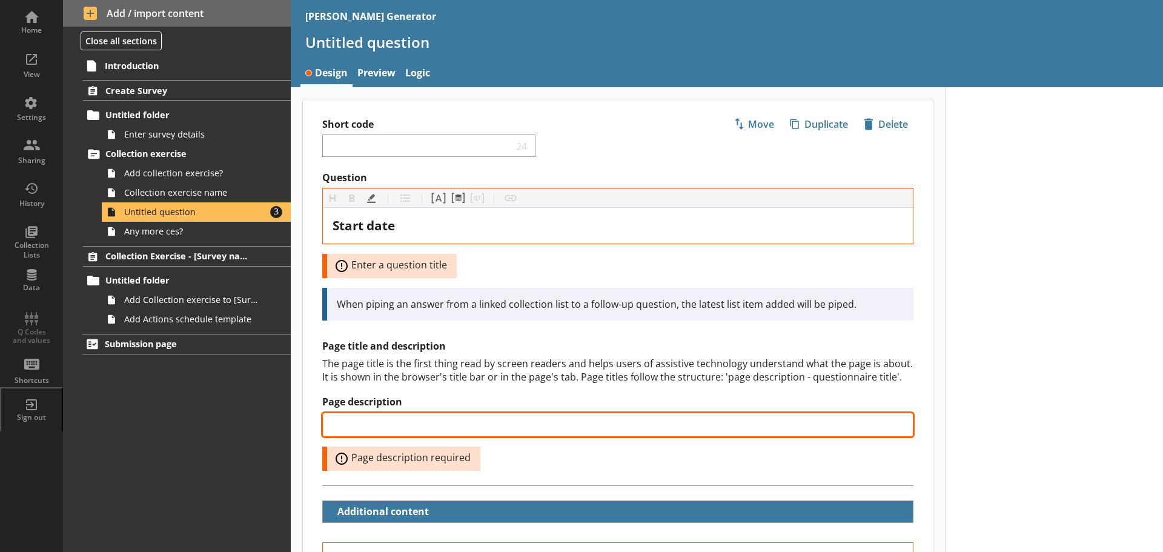
click at [395, 432] on input "Page description" at bounding box center [617, 424] width 591 height 24
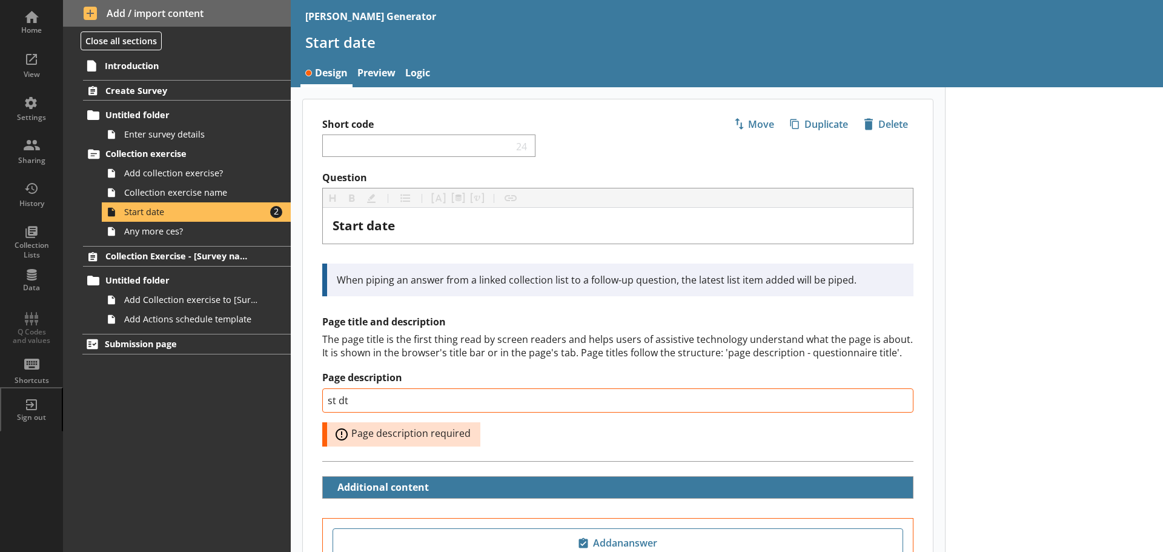
click at [549, 440] on div "Page description st dt Error: Page description required" at bounding box center [617, 408] width 591 height 74
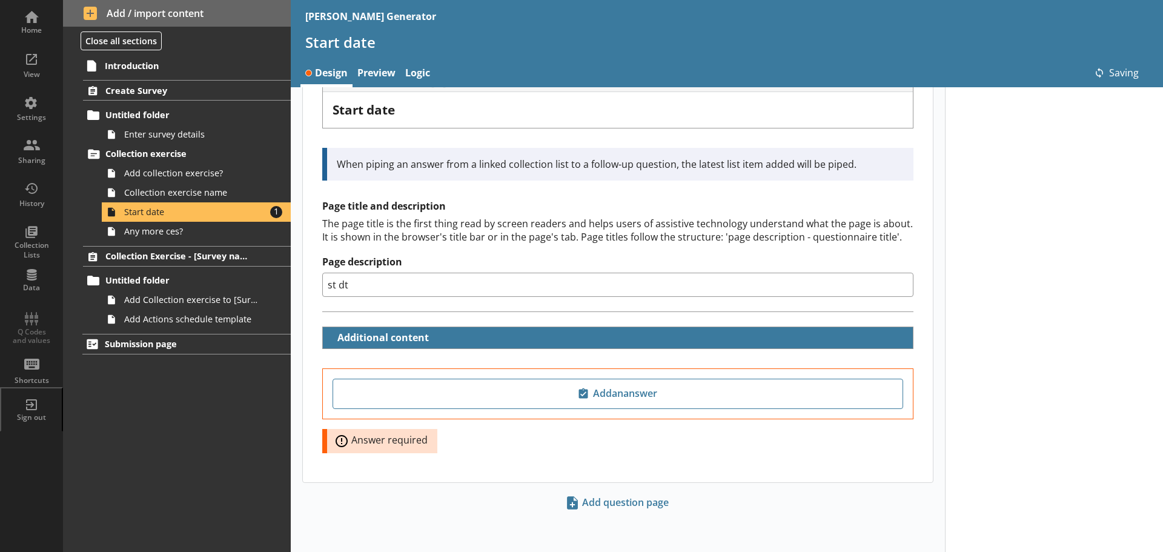
scroll to position [116, 0]
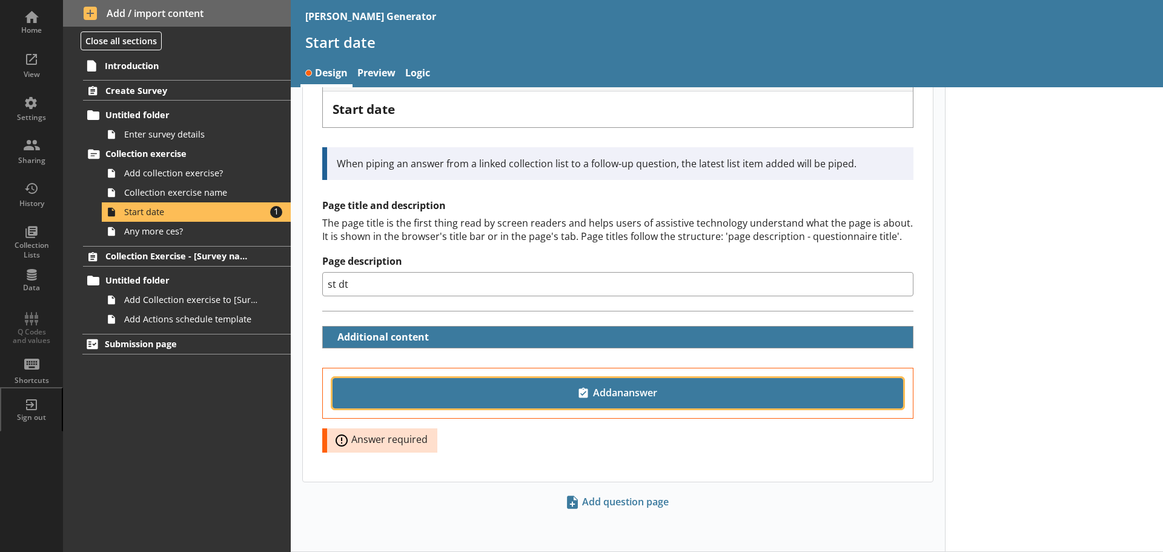
click at [626, 389] on span "Add an answer" at bounding box center [618, 392] width 560 height 19
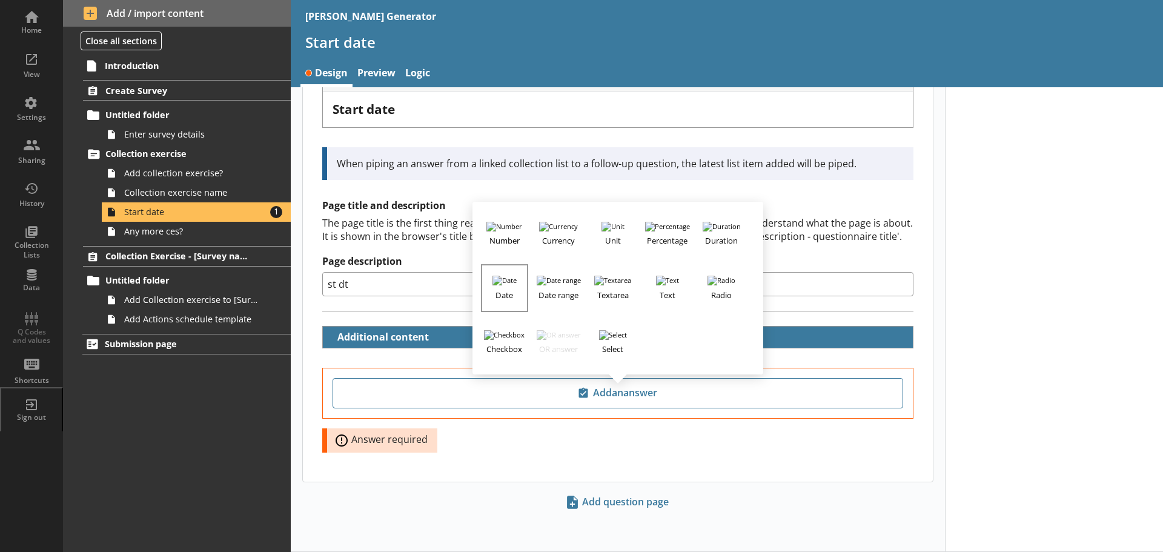
click at [490, 282] on button "Date" at bounding box center [504, 287] width 47 height 47
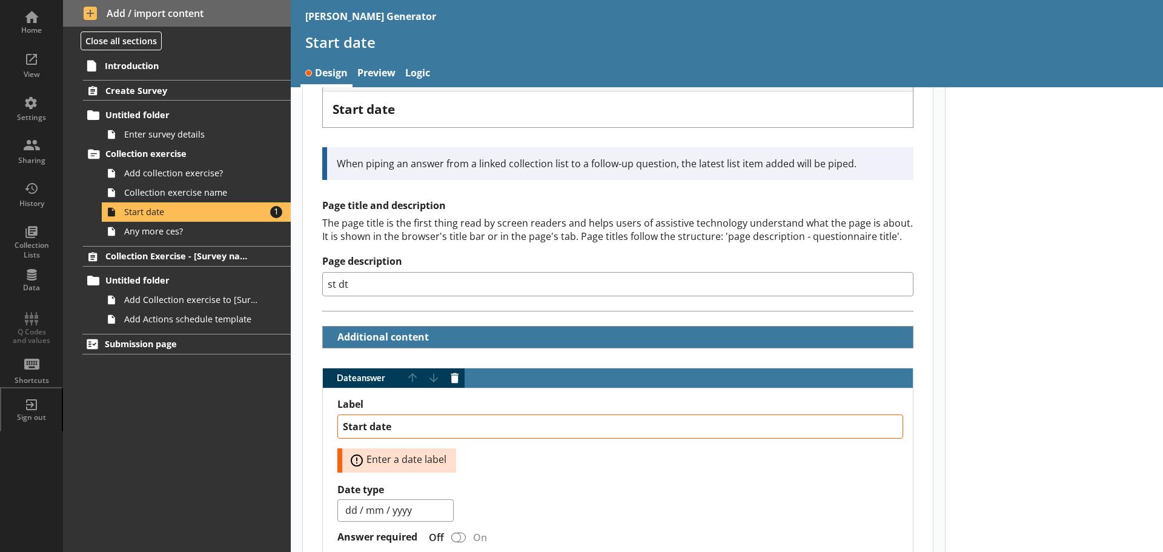
click at [509, 501] on div "dd / mm / yyyy mm / yyyy yyyy" at bounding box center [620, 510] width 566 height 22
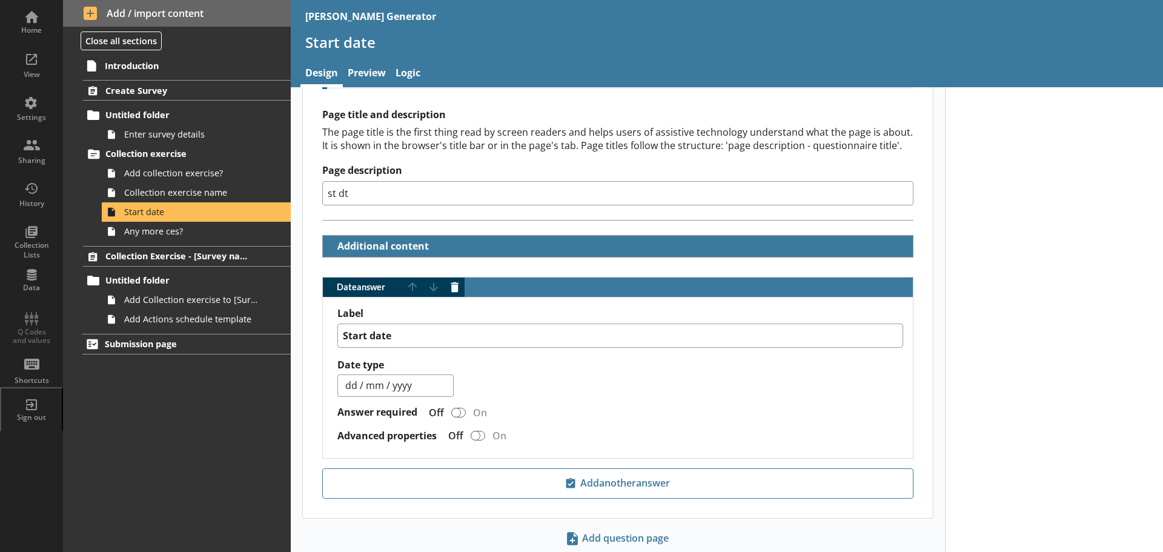
scroll to position [237, 0]
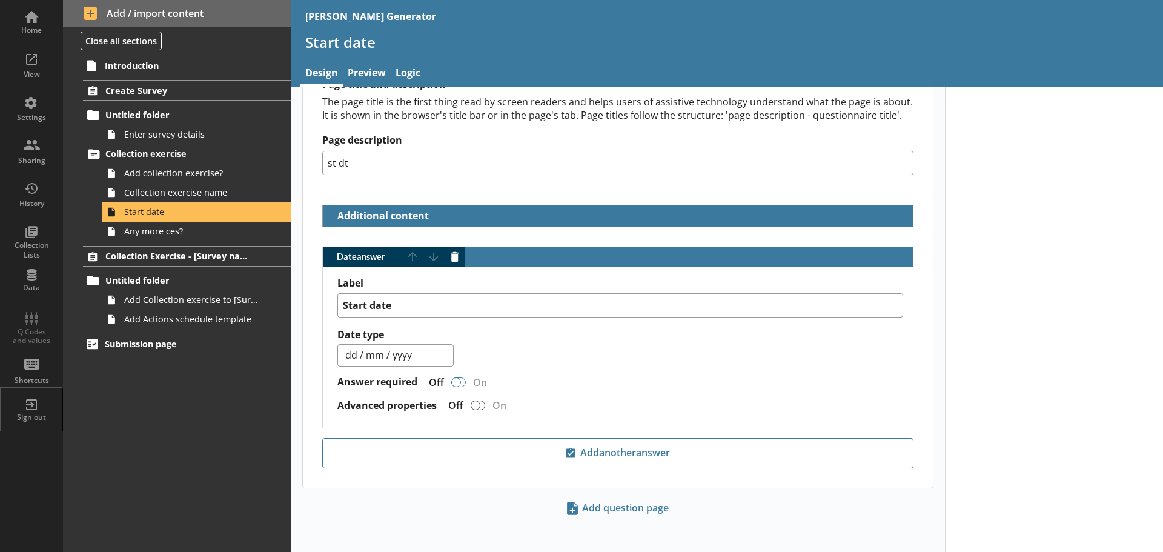
click at [462, 381] on div "Date answer" at bounding box center [458, 382] width 15 height 10
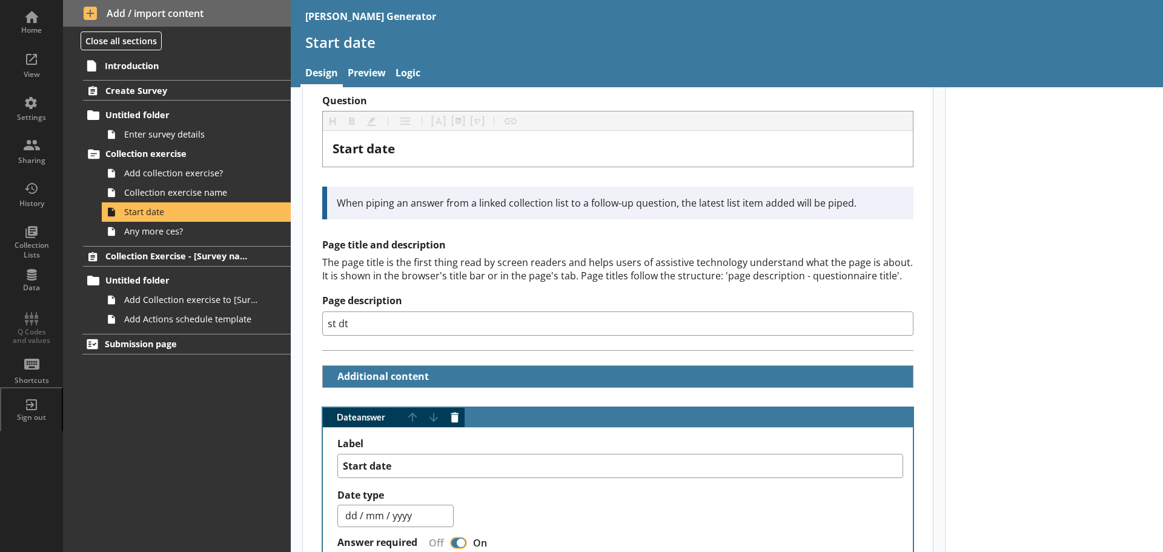
scroll to position [0, 0]
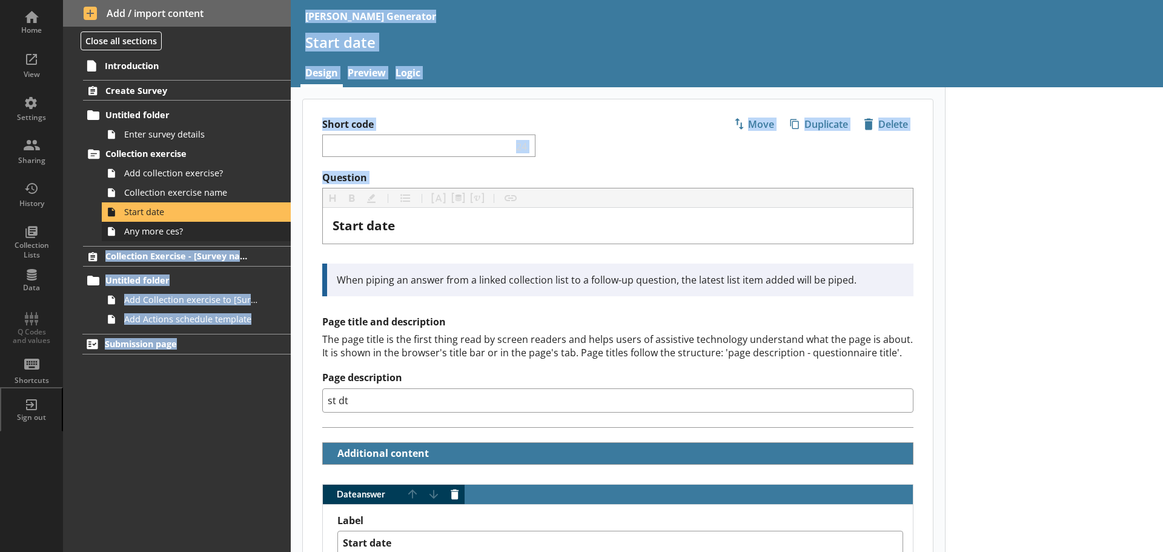
drag, startPoint x: 403, startPoint y: 216, endPoint x: 250, endPoint y: 237, distance: 154.6
click at [250, 237] on div "Home View Settings Sharing History Collection Lists Data Q Codes and values Sho…" at bounding box center [581, 276] width 1163 height 552
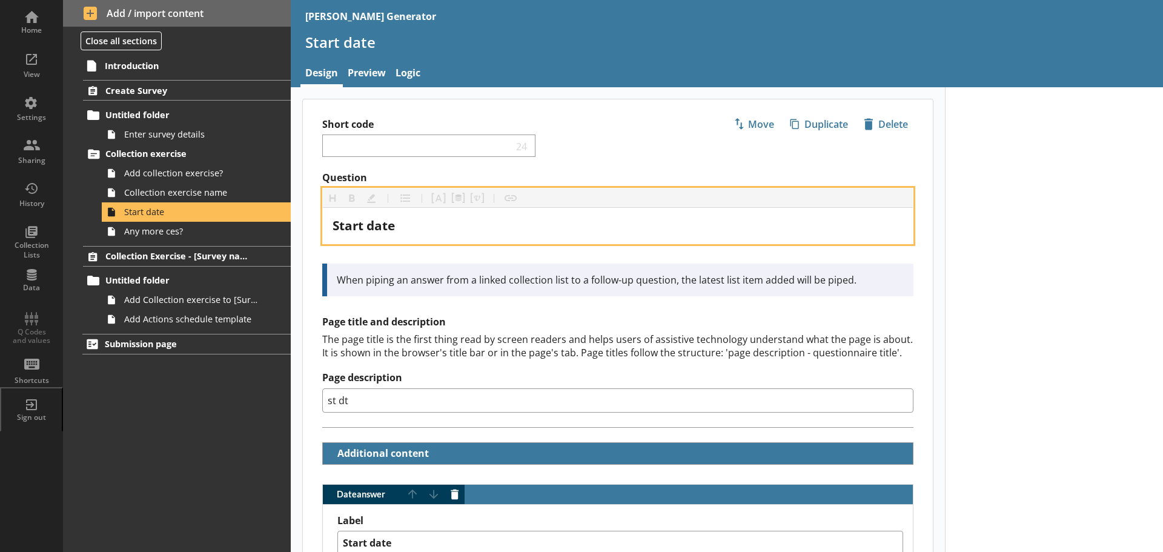
click at [375, 221] on span "Start date" at bounding box center [363, 225] width 62 height 17
drag, startPoint x: 363, startPoint y: 228, endPoint x: 305, endPoint y: 217, distance: 59.1
click at [314, 222] on div "Question Heading Heading Bold Bold Highlight Highlight List List Pipe answer Pi…" at bounding box center [618, 233] width 630 height 125
click at [349, 226] on span "CEdates" at bounding box center [357, 225] width 50 height 17
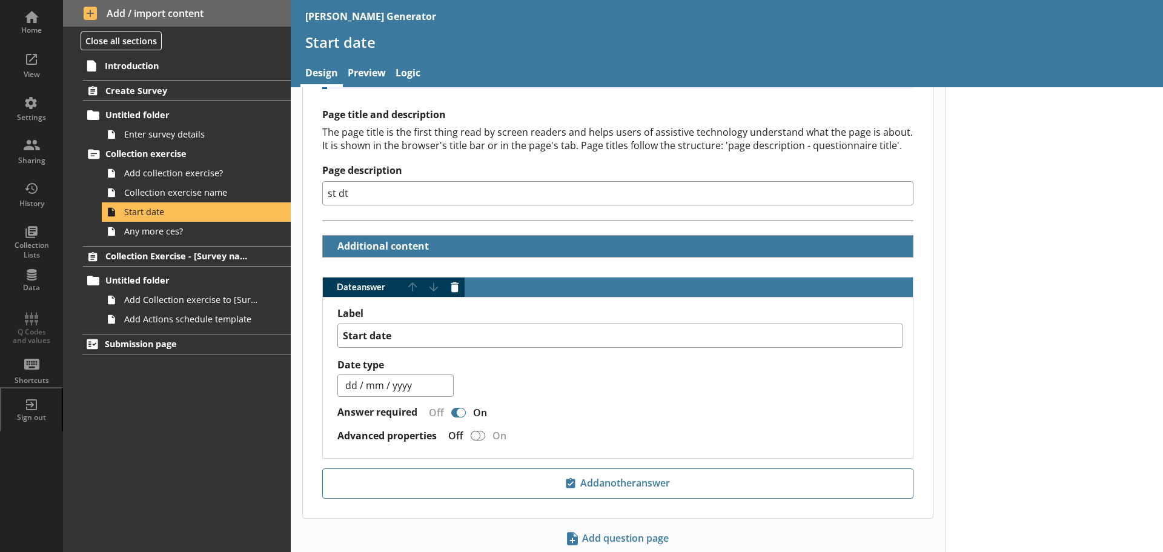
scroll to position [243, 0]
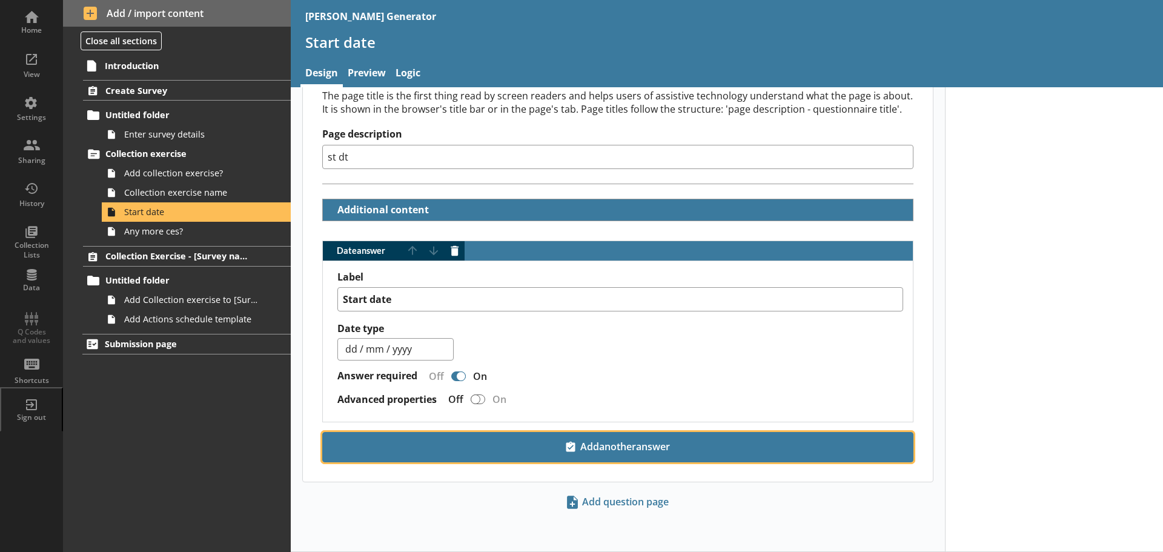
click at [592, 444] on span "Add another answer" at bounding box center [618, 446] width 580 height 19
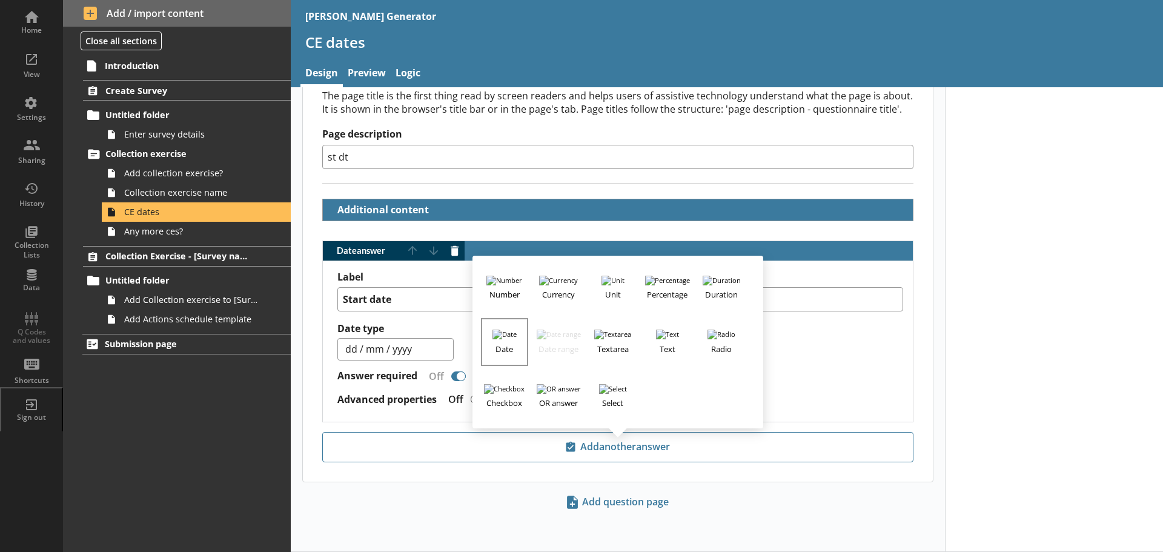
click at [500, 340] on h3 "Date" at bounding box center [504, 346] width 45 height 15
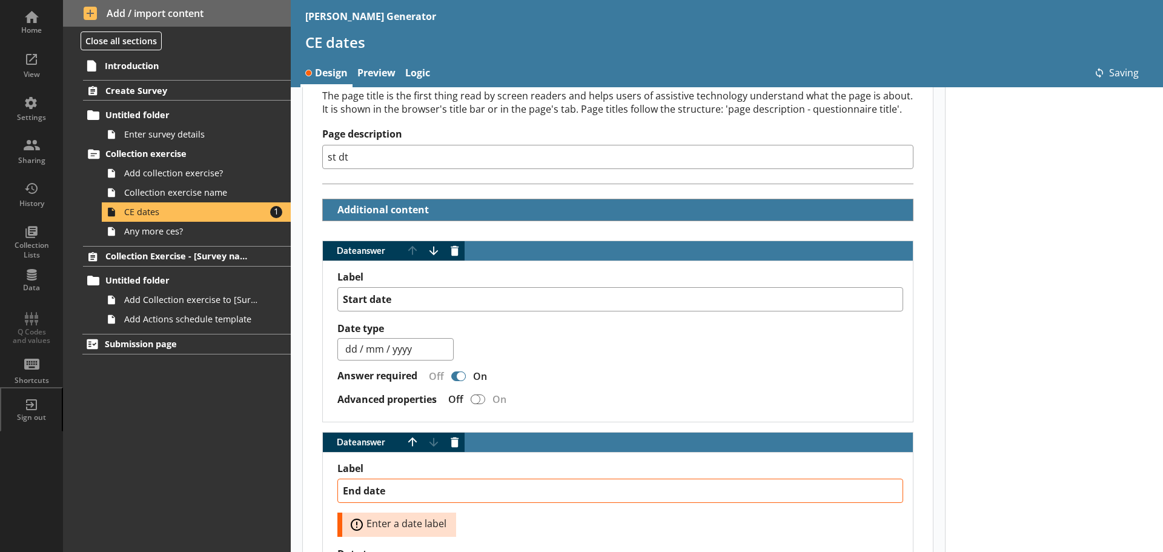
click at [558, 541] on div at bounding box center [581, 544] width 97 height 13
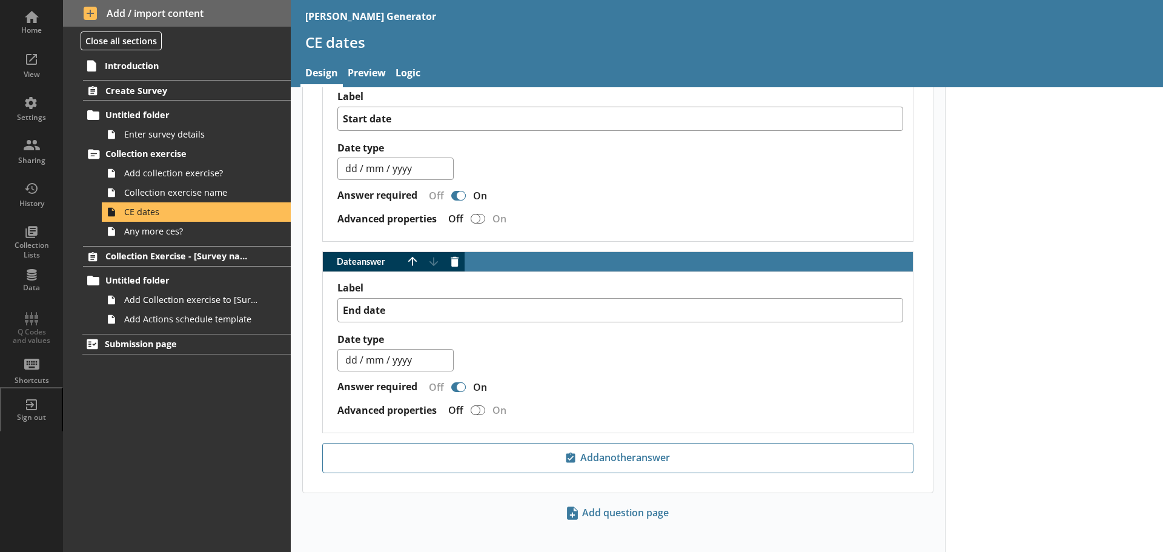
scroll to position [425, 0]
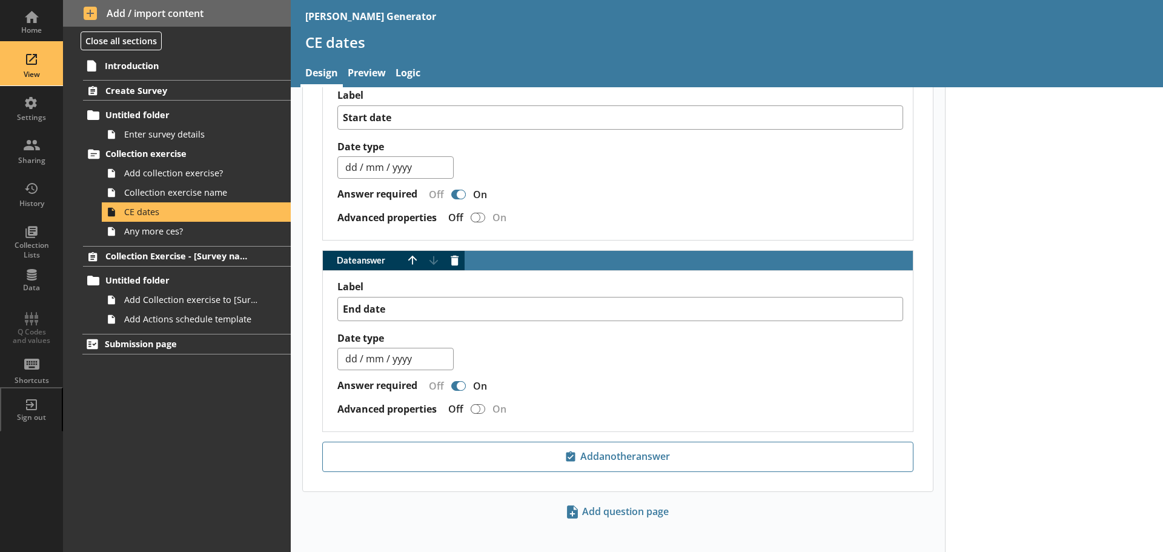
click at [46, 69] on div "View" at bounding box center [31, 64] width 42 height 42
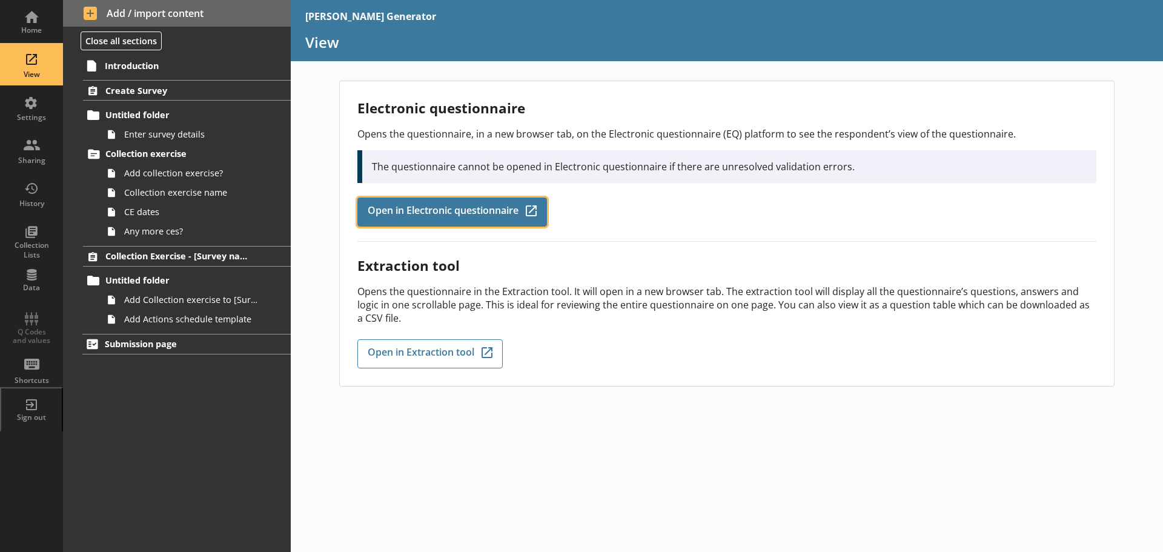
click at [438, 213] on span "Open in Electronic questionnaire" at bounding box center [443, 211] width 151 height 13
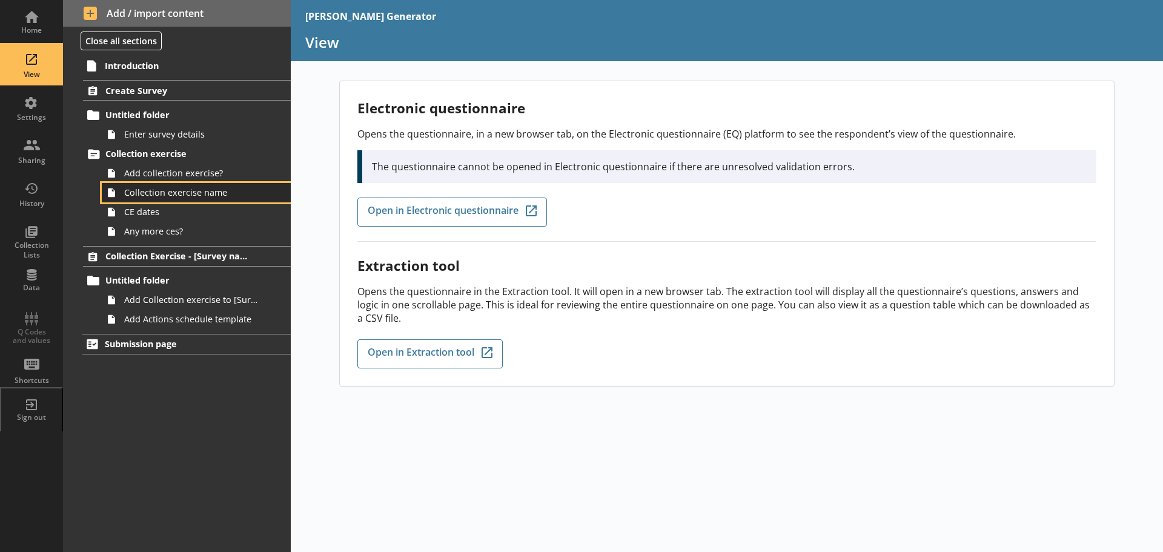
click at [180, 194] on span "Collection exercise name" at bounding box center [191, 193] width 135 height 12
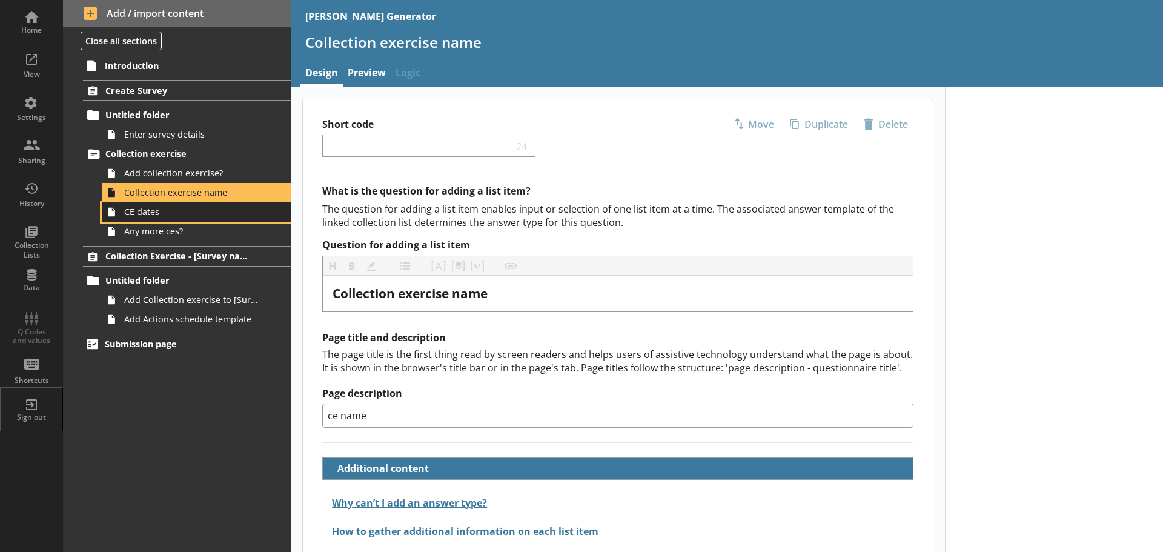
click at [163, 214] on span "CE dates" at bounding box center [191, 212] width 135 height 12
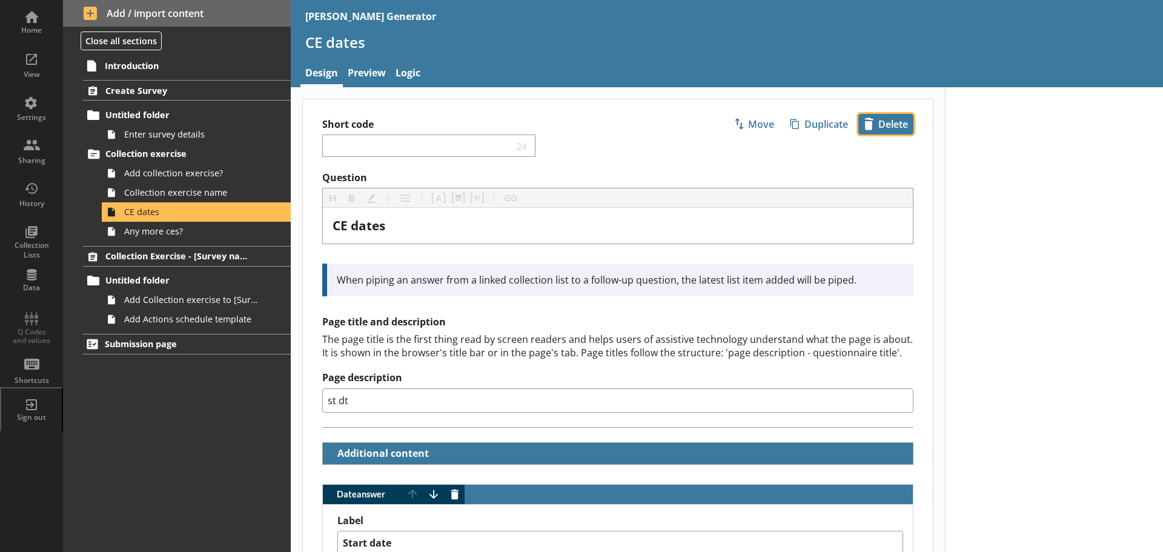
click at [881, 122] on span "icon-delete Created with Sketch. [GEOGRAPHIC_DATA]" at bounding box center [886, 123] width 54 height 19
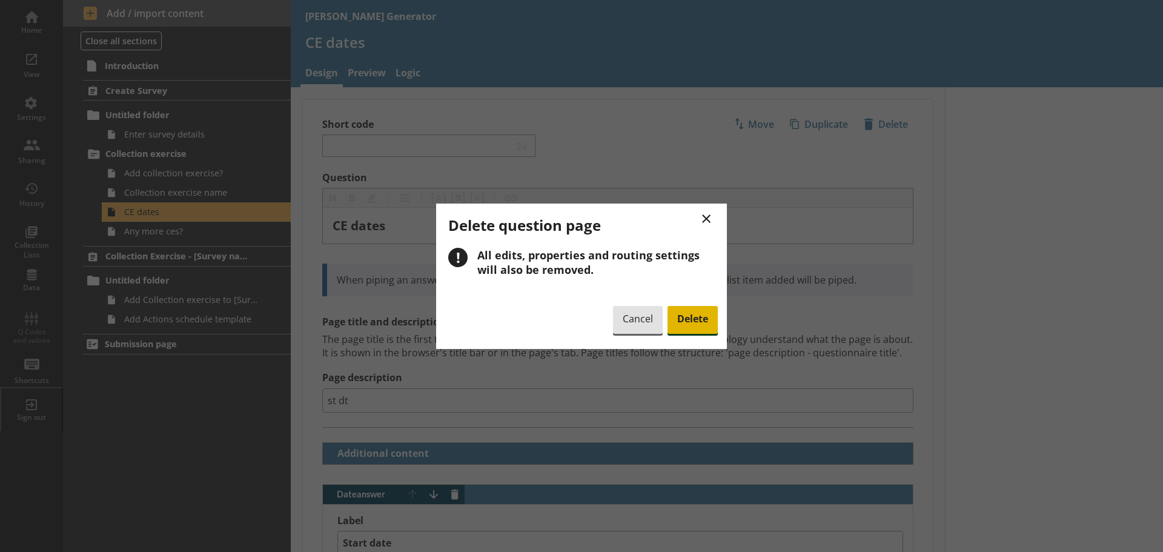
click at [682, 315] on span "Delete" at bounding box center [692, 320] width 50 height 28
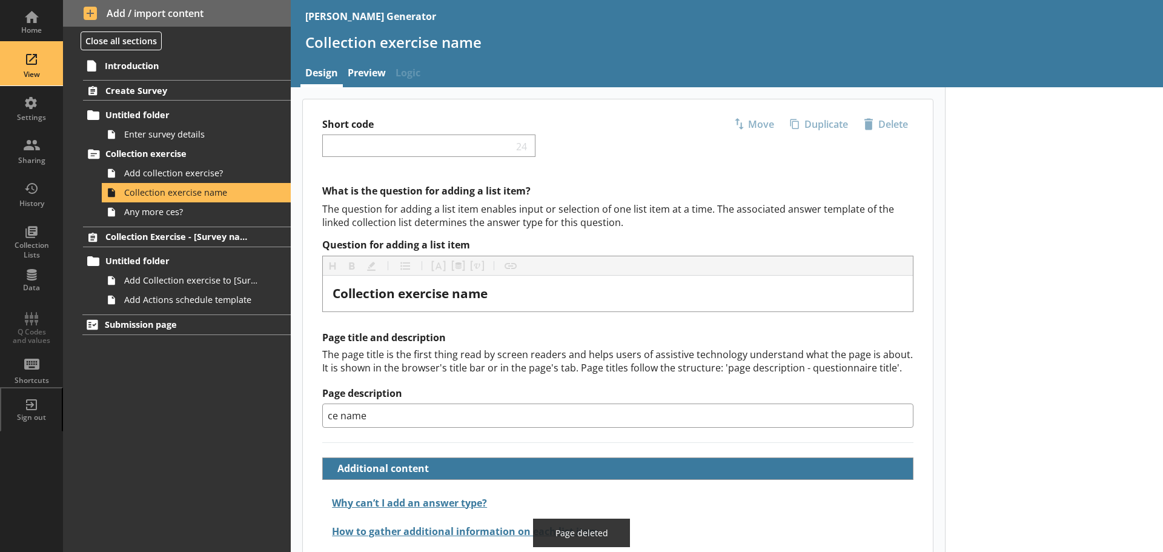
click at [24, 68] on div "View" at bounding box center [31, 64] width 42 height 42
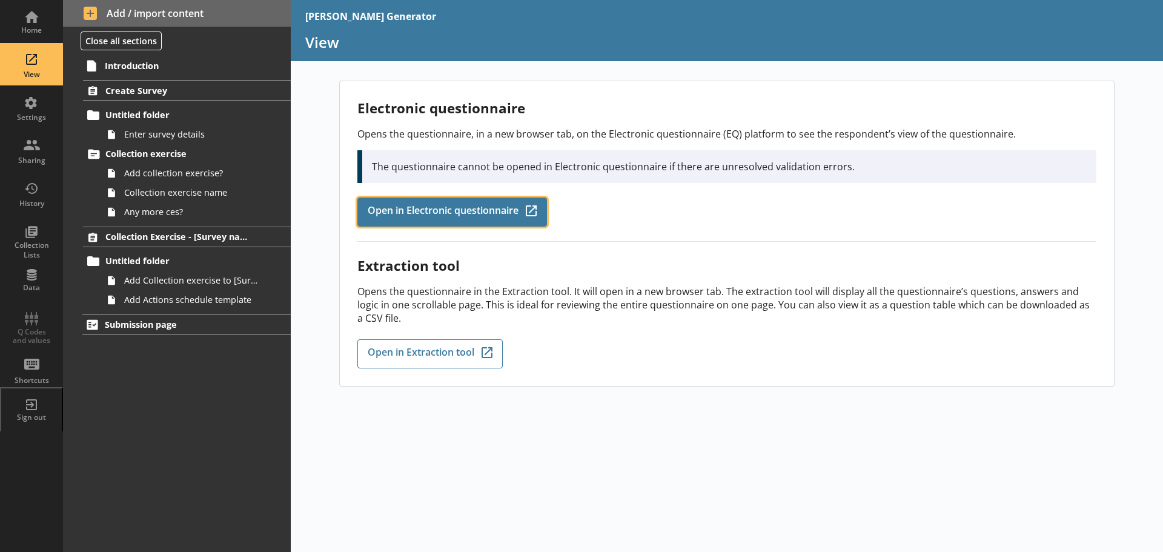
click at [404, 215] on span "Open in Electronic questionnaire" at bounding box center [443, 211] width 151 height 13
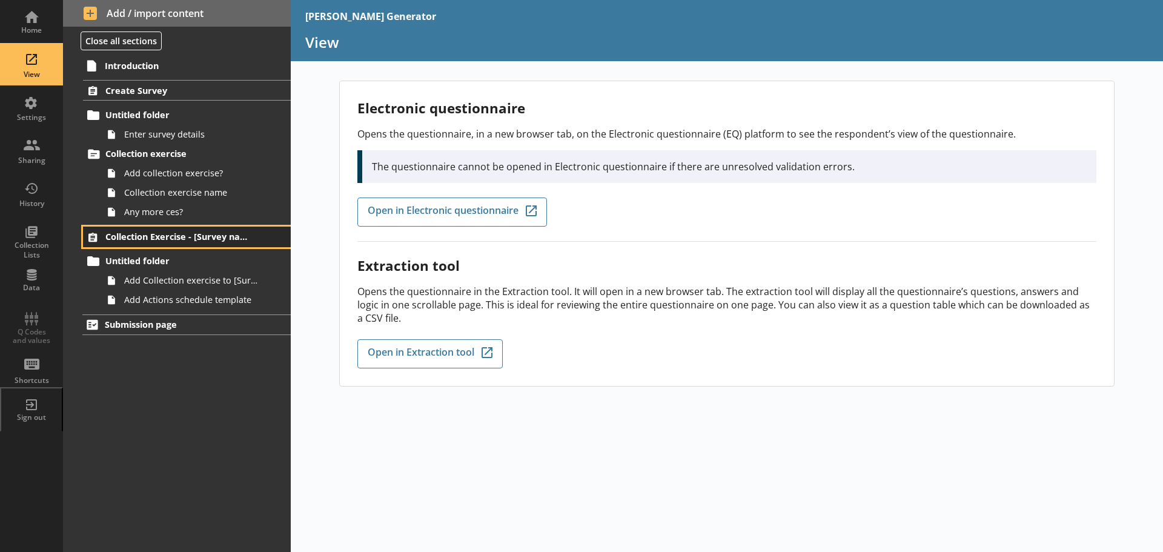
click at [136, 237] on span "Collection Exercise - [Survey name]" at bounding box center [179, 237] width 149 height 12
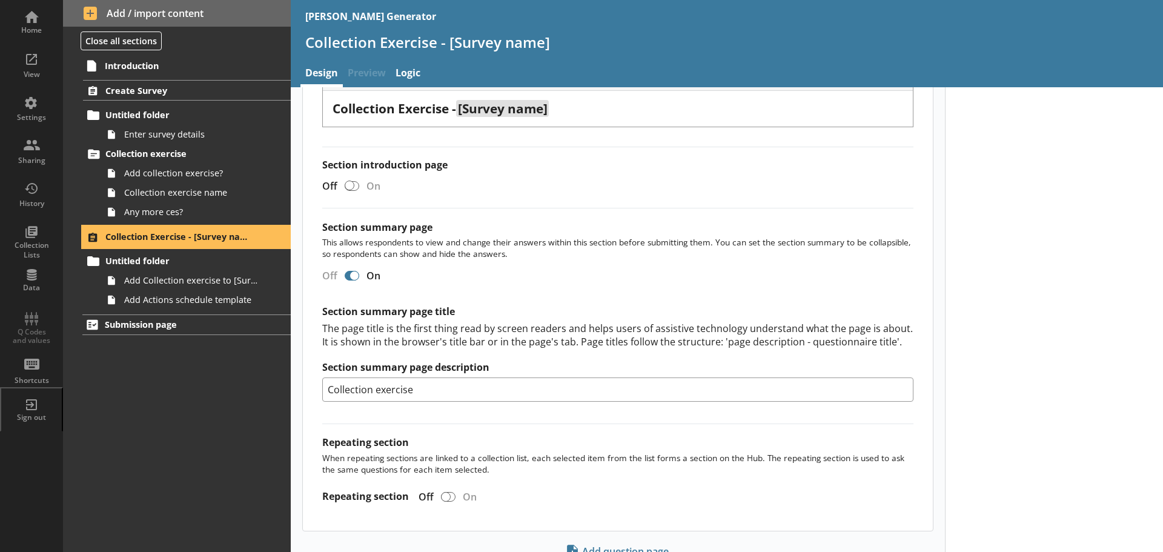
scroll to position [207, 0]
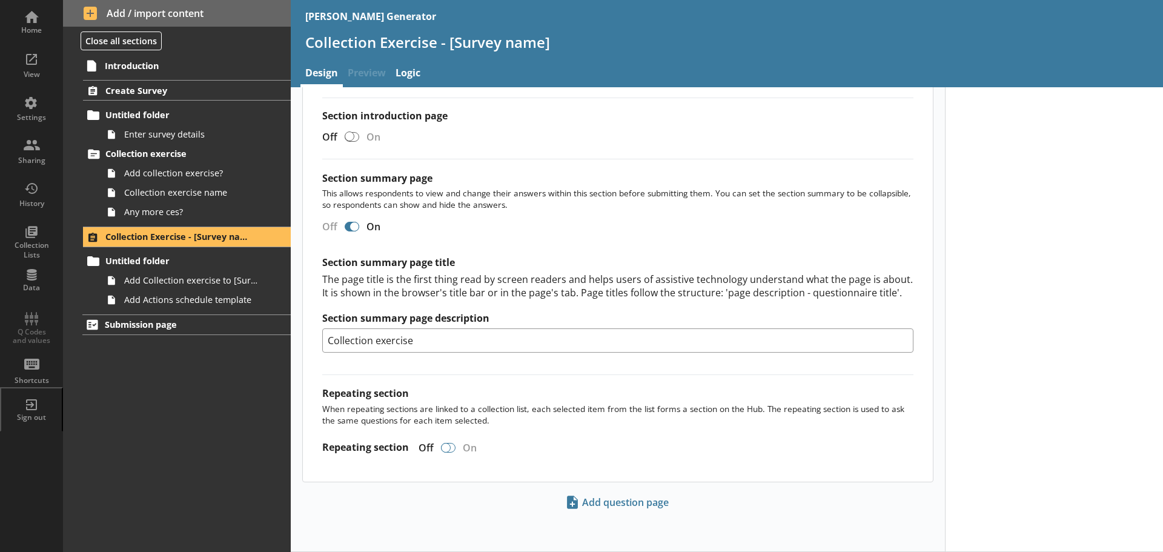
click at [445, 448] on div at bounding box center [446, 448] width 10 height 10
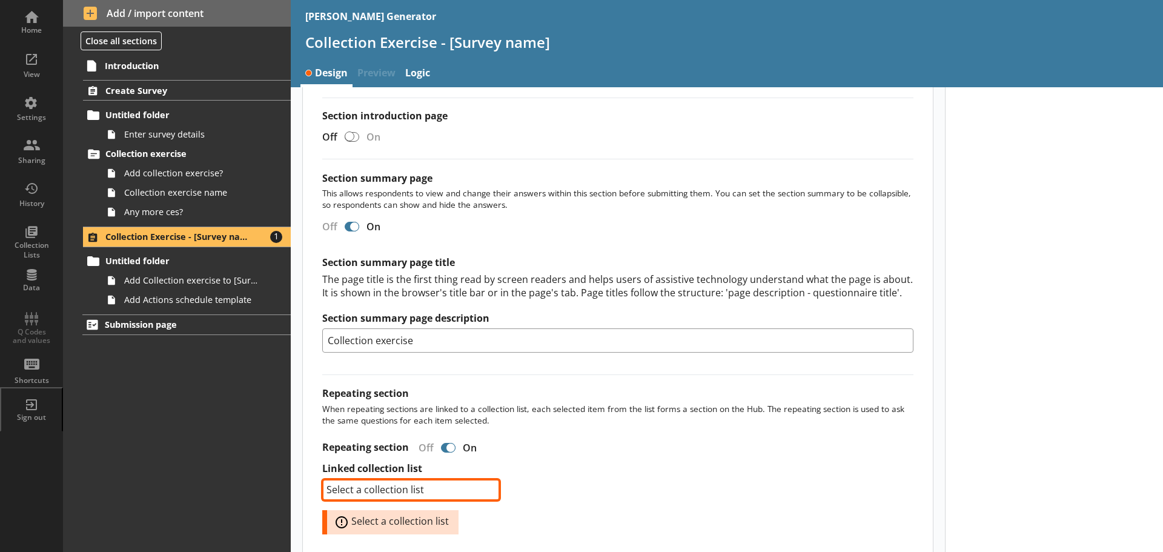
click at [446, 484] on select "Select a collection list Collection Exercise" at bounding box center [410, 490] width 177 height 22
click at [322, 479] on select "Select a collection list Collection Exercise" at bounding box center [410, 490] width 177 height 22
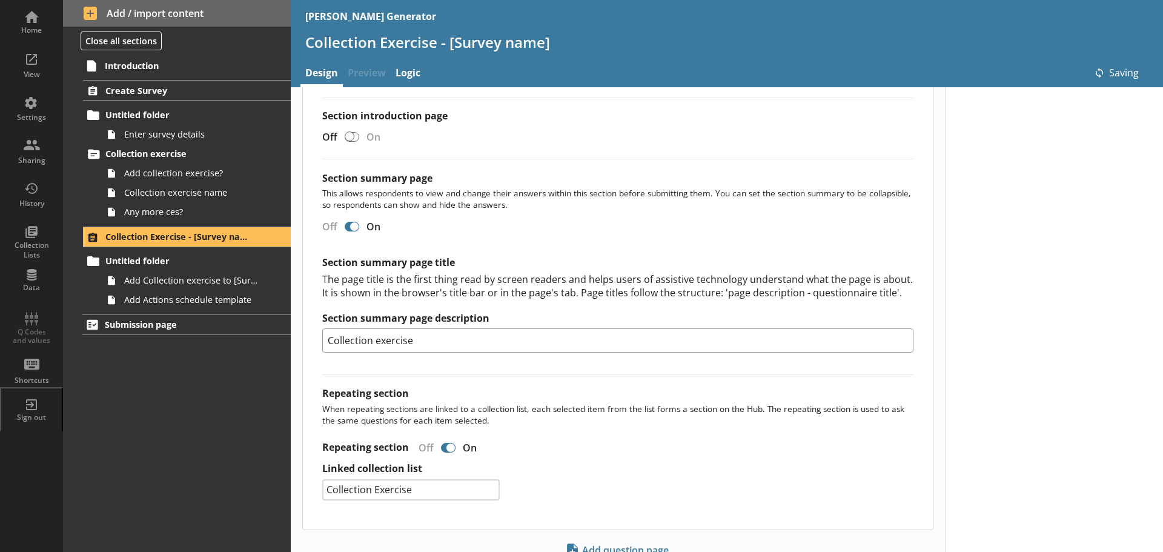
click at [660, 461] on div "Section title This will be shown on the hub. Heading Heading Bold Bold Highligh…" at bounding box center [618, 261] width 630 height 537
click at [156, 286] on link "Add Collection exercise to [Survey name]" at bounding box center [196, 280] width 189 height 19
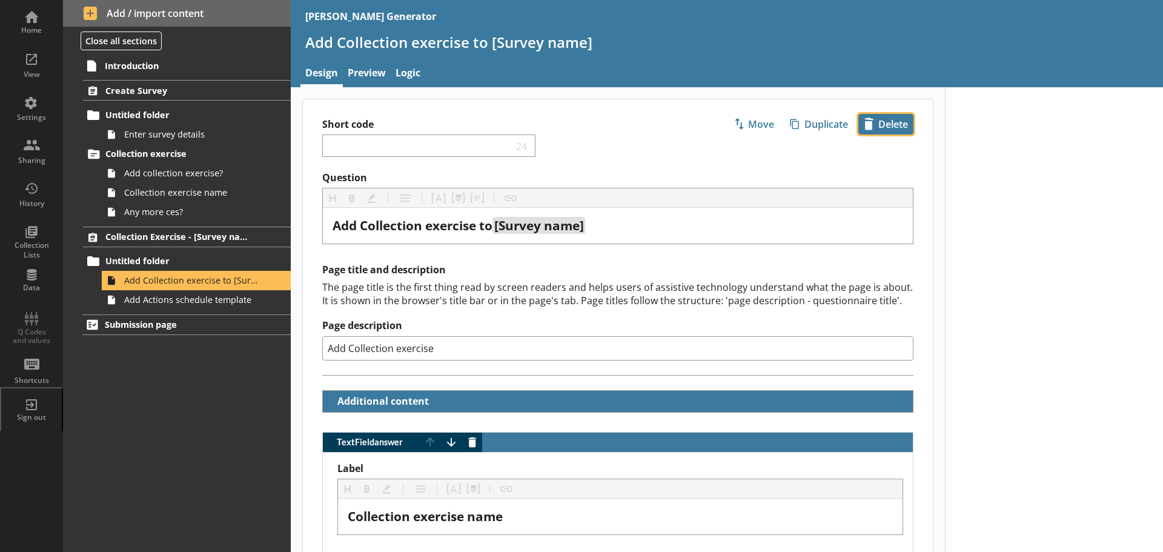
click at [874, 122] on span "icon-delete Created with Sketch. [GEOGRAPHIC_DATA]" at bounding box center [886, 123] width 54 height 19
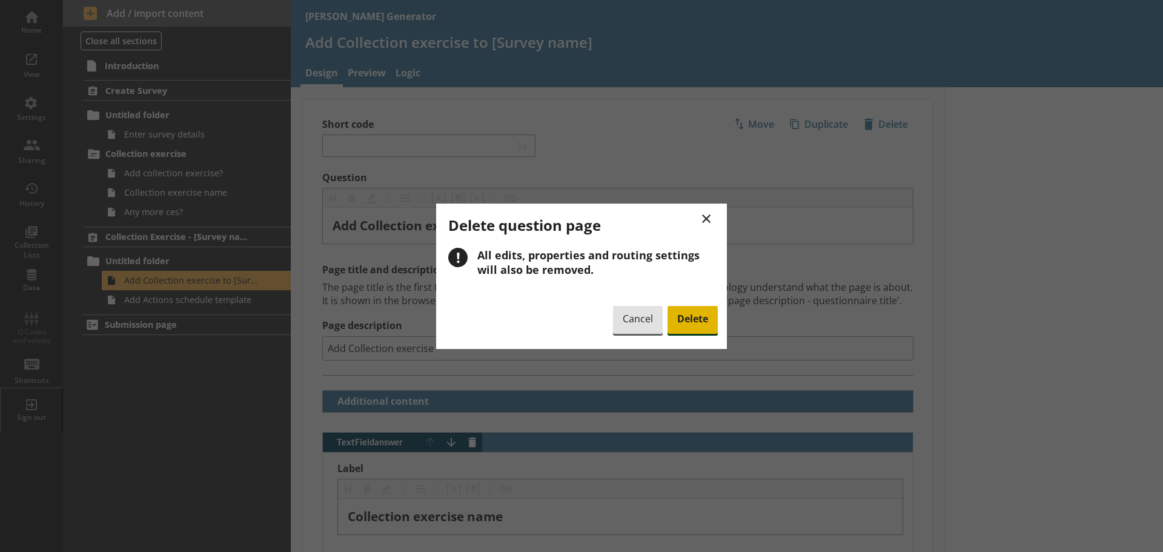
click at [690, 321] on span "Delete" at bounding box center [692, 320] width 50 height 28
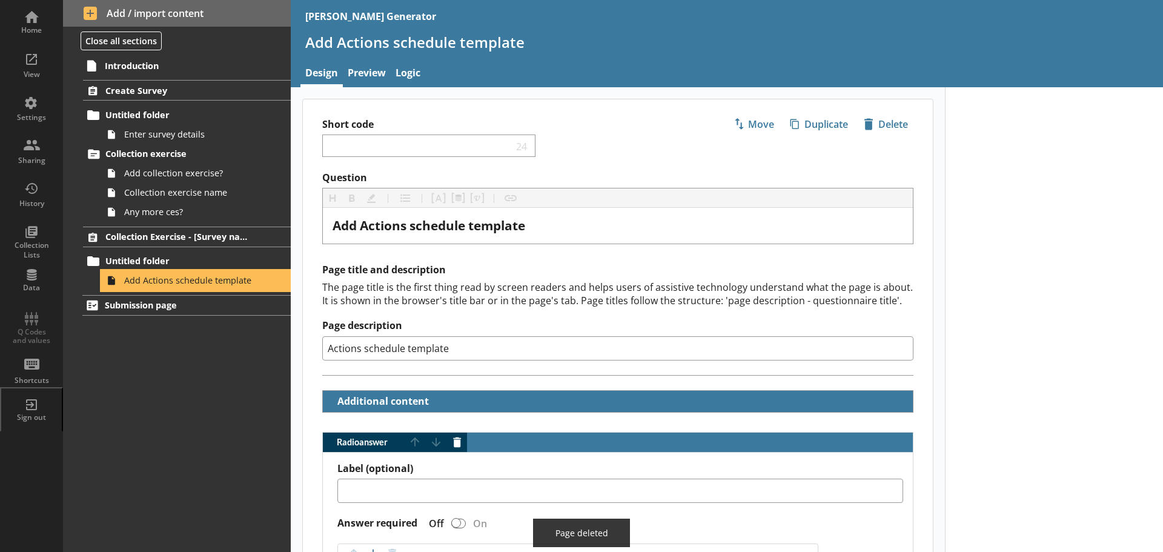
click at [205, 283] on span "Add Actions schedule template" at bounding box center [191, 280] width 135 height 12
click at [885, 122] on span "icon-delete Created with Sketch. [GEOGRAPHIC_DATA]" at bounding box center [886, 123] width 54 height 19
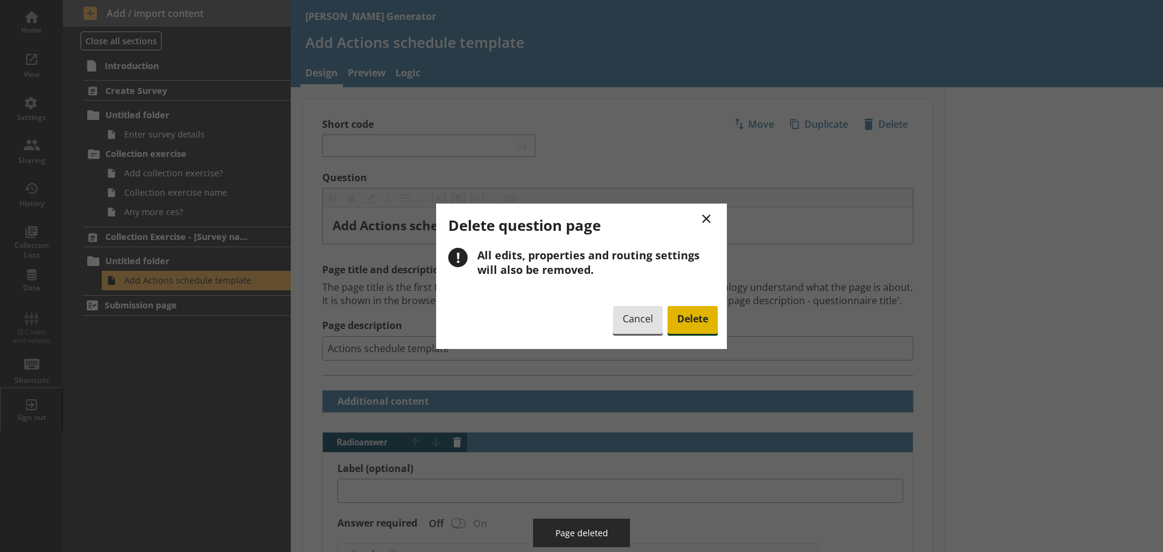
click at [683, 312] on span "Delete" at bounding box center [692, 320] width 50 height 28
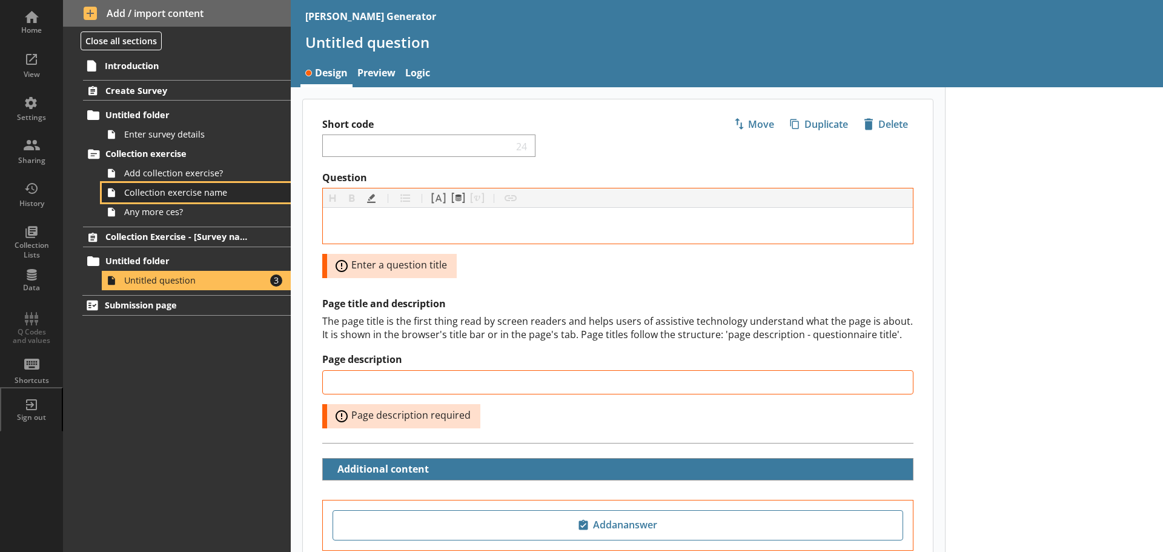
click at [174, 194] on span "Collection exercise name" at bounding box center [191, 193] width 135 height 12
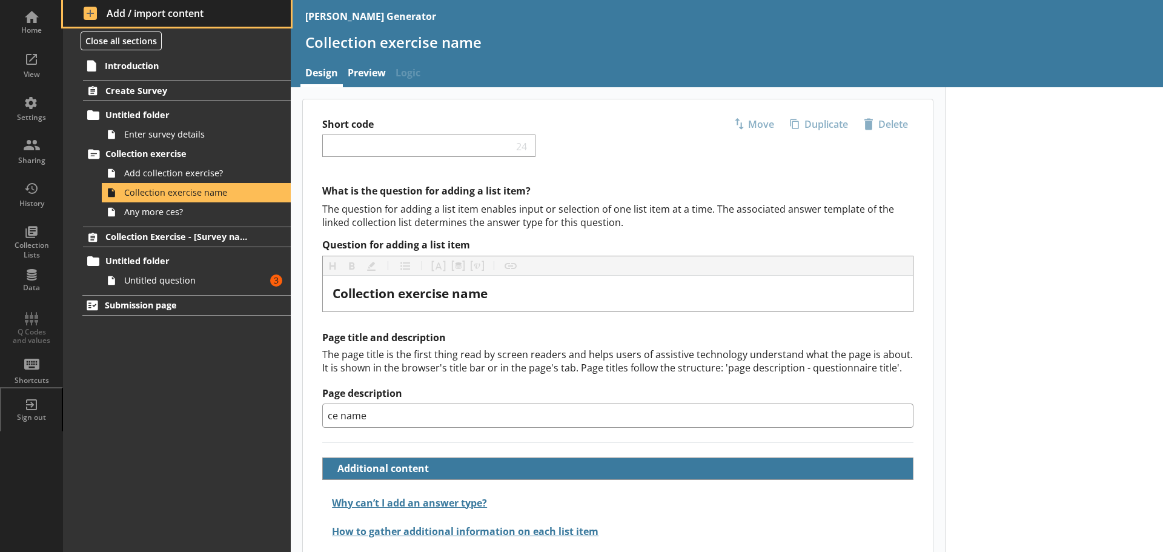
click at [177, 7] on span "Add / import content" at bounding box center [177, 13] width 187 height 13
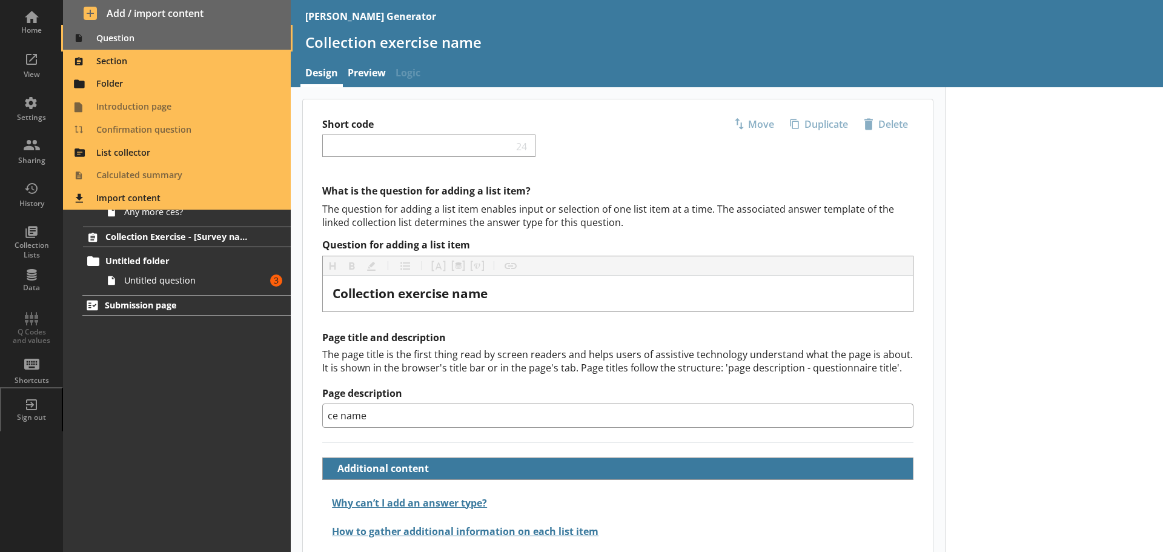
click at [136, 37] on span "Question" at bounding box center [177, 37] width 214 height 19
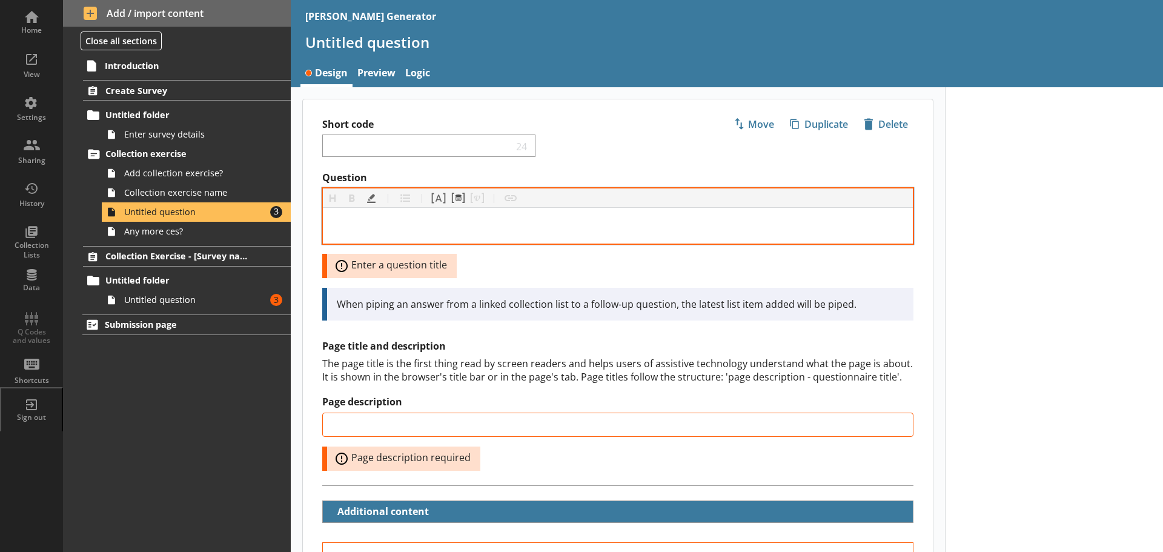
click at [395, 226] on div "Question" at bounding box center [617, 225] width 570 height 16
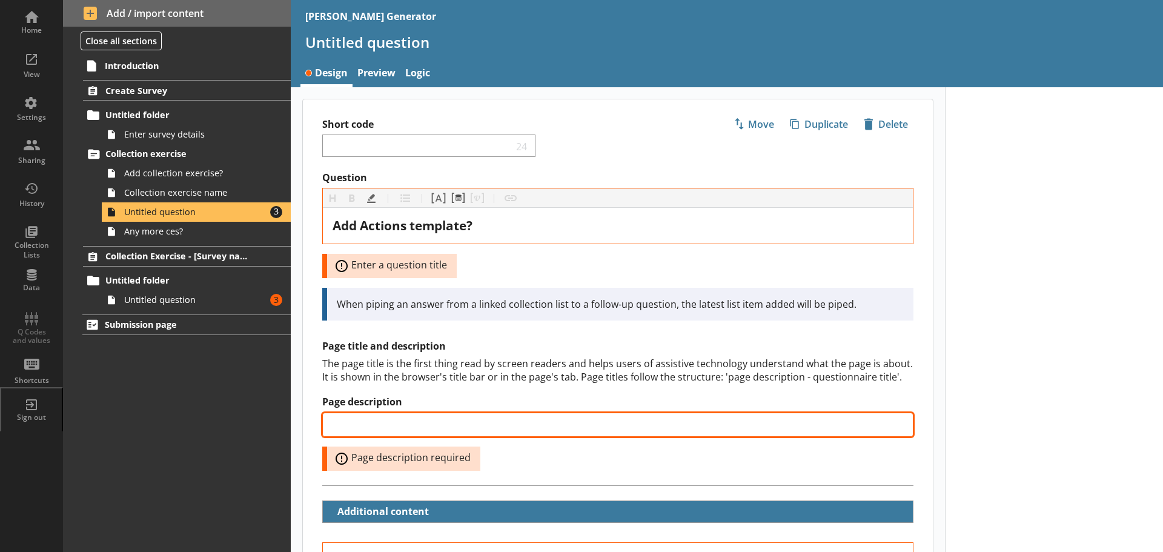
click at [363, 433] on input "Page description" at bounding box center [617, 424] width 591 height 24
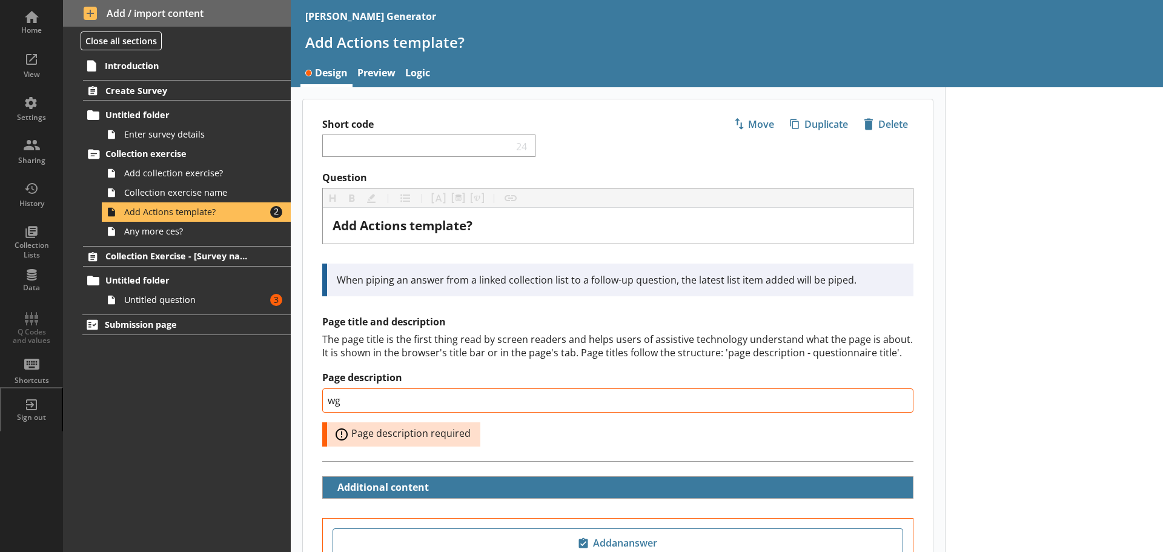
click at [556, 435] on div "Page description wg Error: Page description required" at bounding box center [617, 408] width 591 height 74
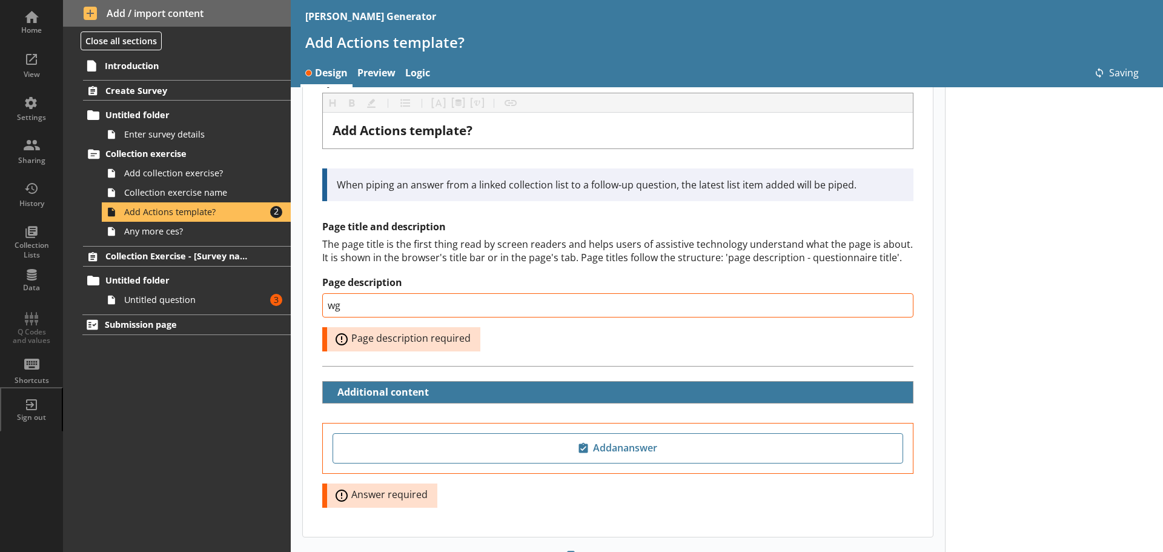
scroll to position [150, 0]
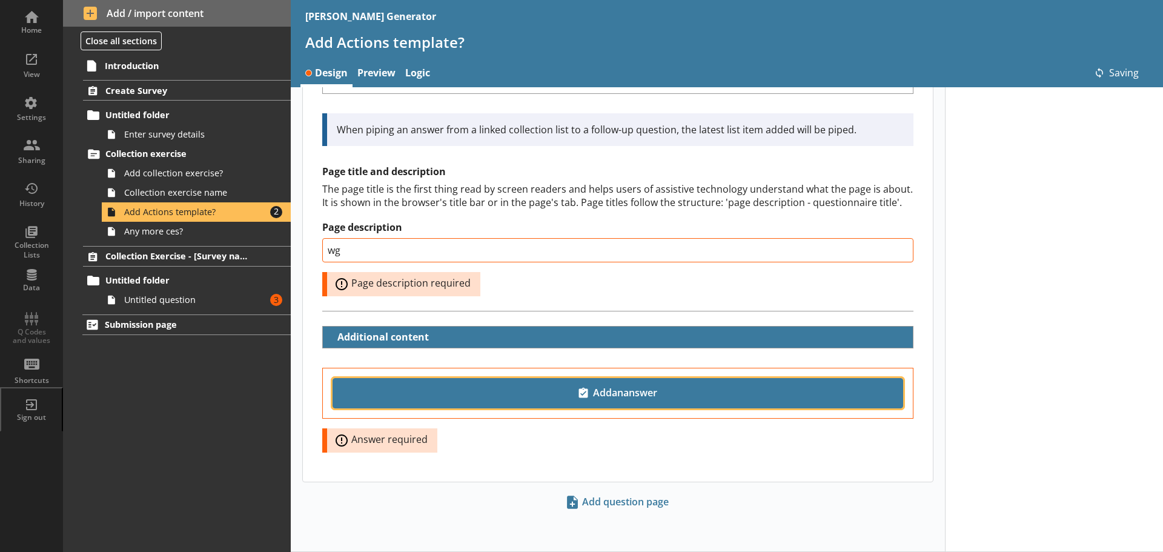
click at [595, 381] on button "Add an answer" at bounding box center [617, 393] width 570 height 30
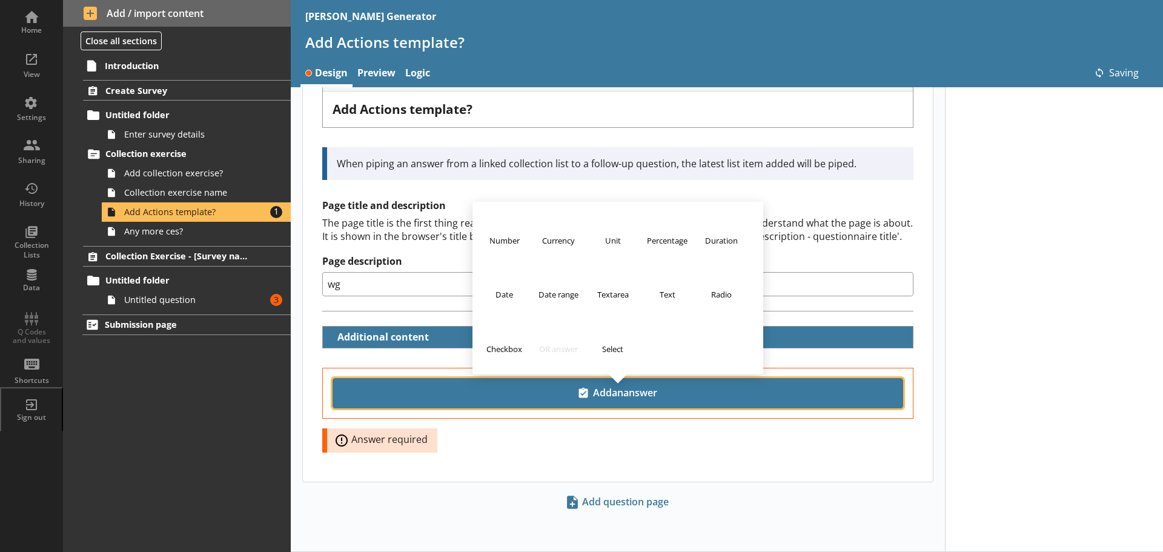
scroll to position [116, 0]
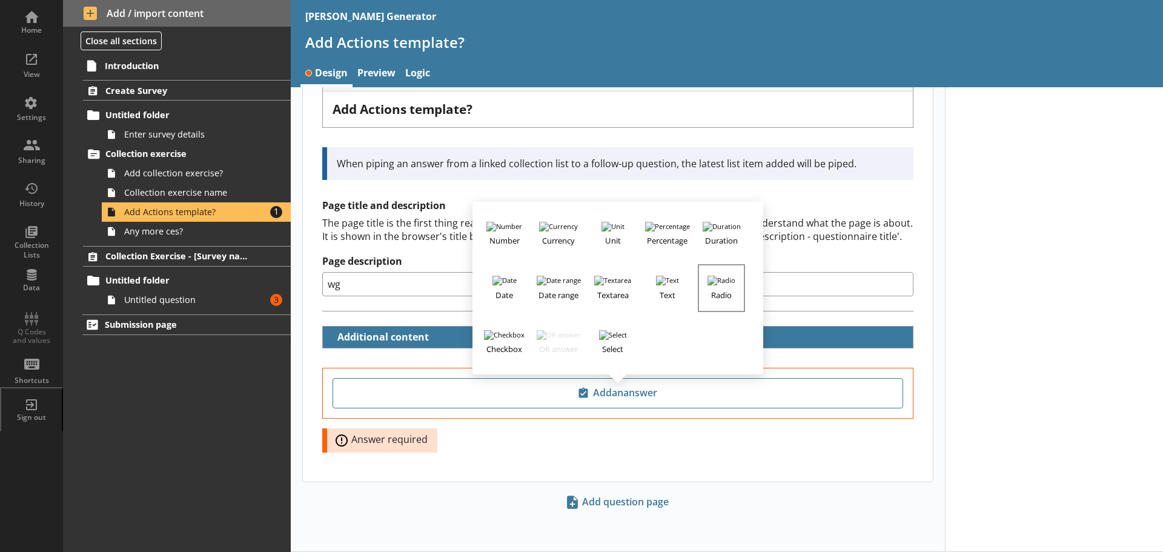
click at [713, 272] on button "Radio" at bounding box center [721, 287] width 47 height 47
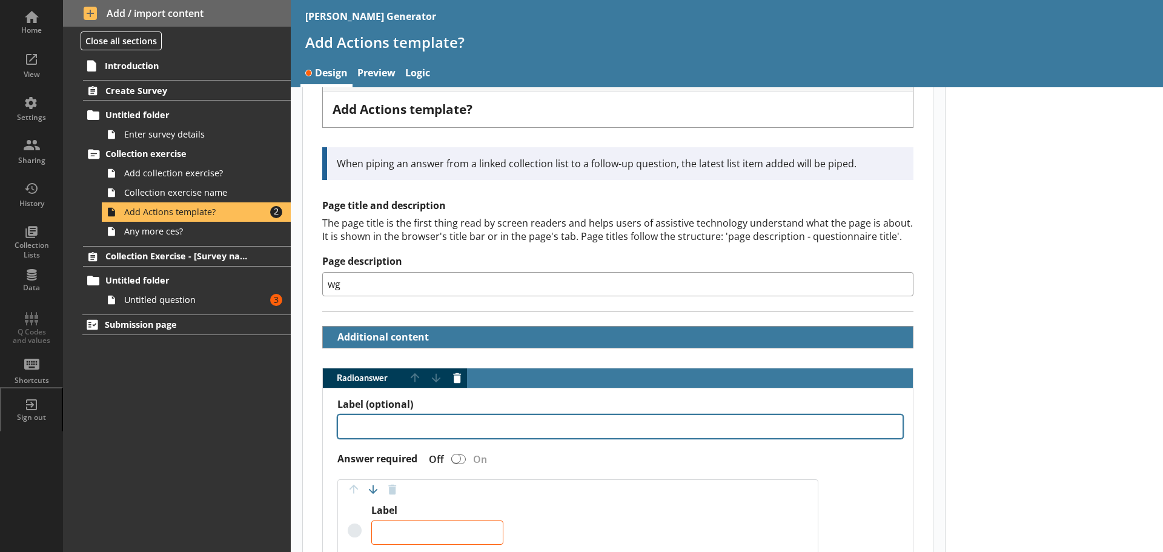
click at [400, 427] on textarea "Label (optional)" at bounding box center [620, 426] width 566 height 24
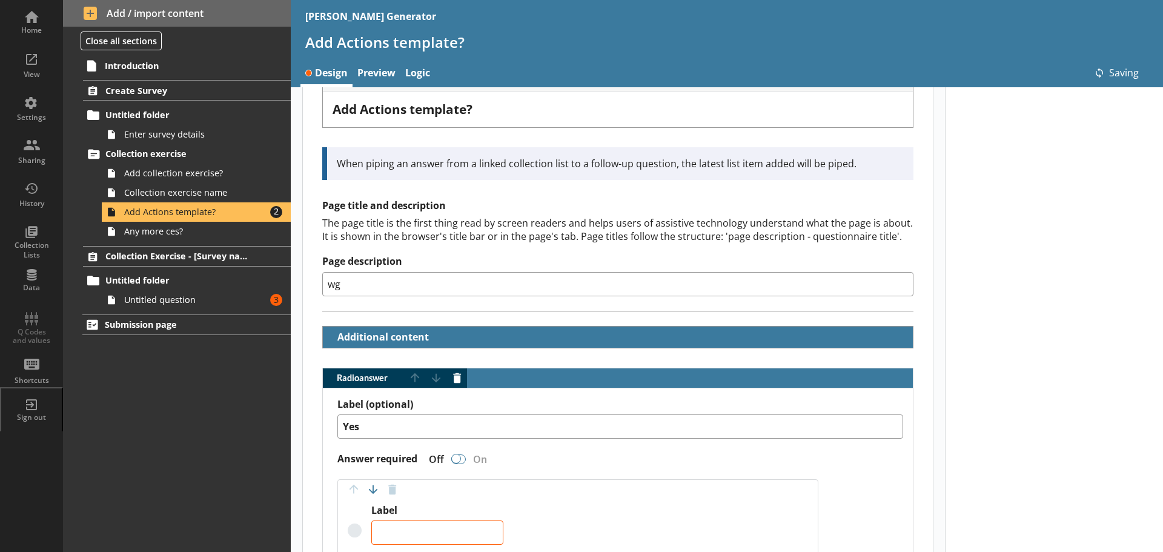
click at [459, 459] on div "Radio answer" at bounding box center [456, 459] width 10 height 10
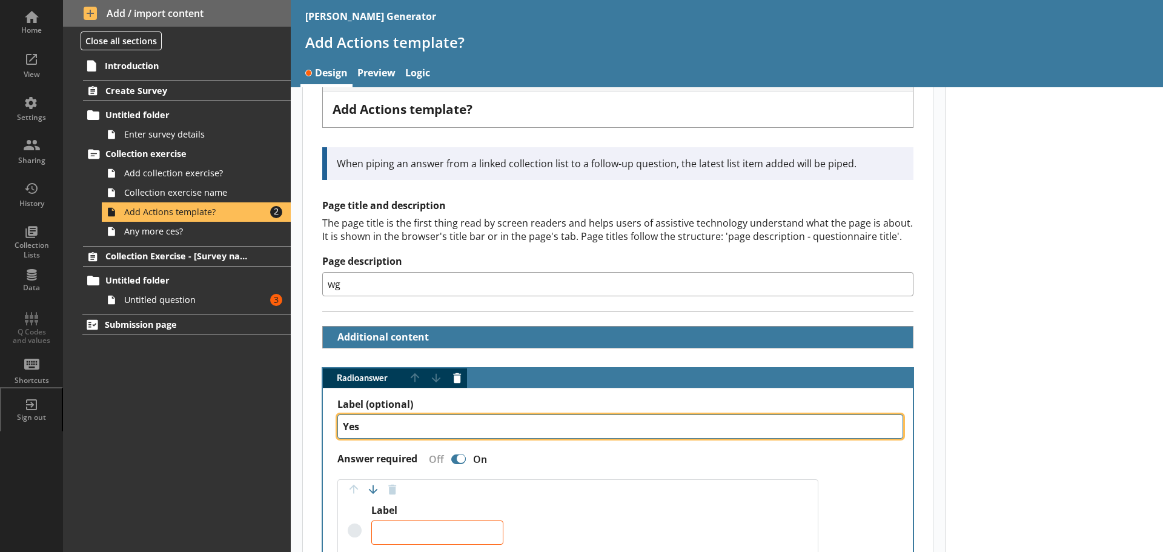
drag, startPoint x: 369, startPoint y: 430, endPoint x: 296, endPoint y: 422, distance: 74.3
click at [296, 422] on main "Short code 24 Move icon-copy Duplicate icon-delete Created with Sketch. Delete …" at bounding box center [618, 542] width 654 height 1121
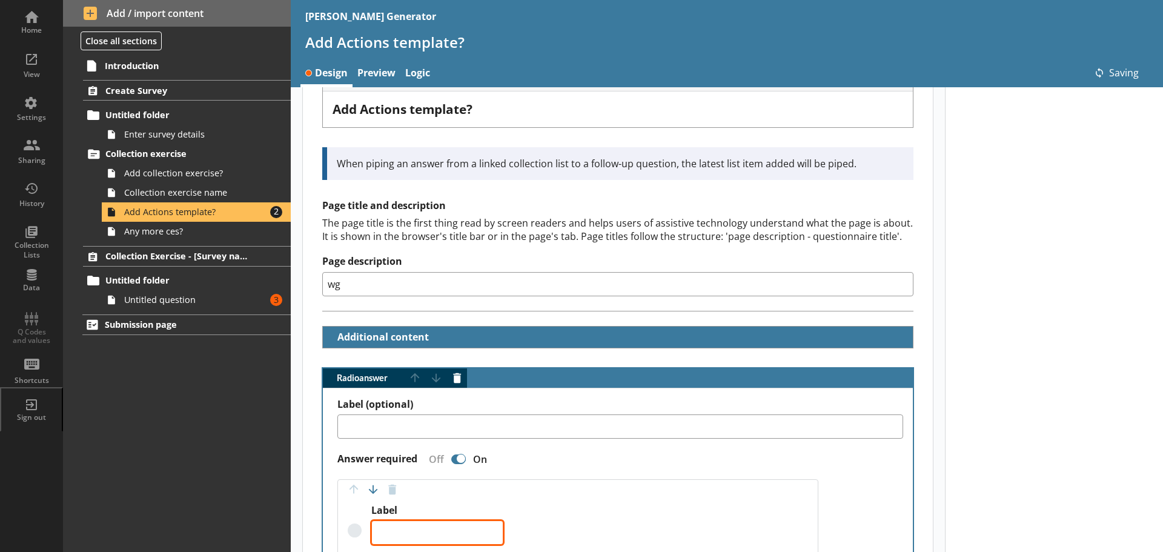
click at [446, 541] on textarea "Label" at bounding box center [437, 532] width 132 height 24
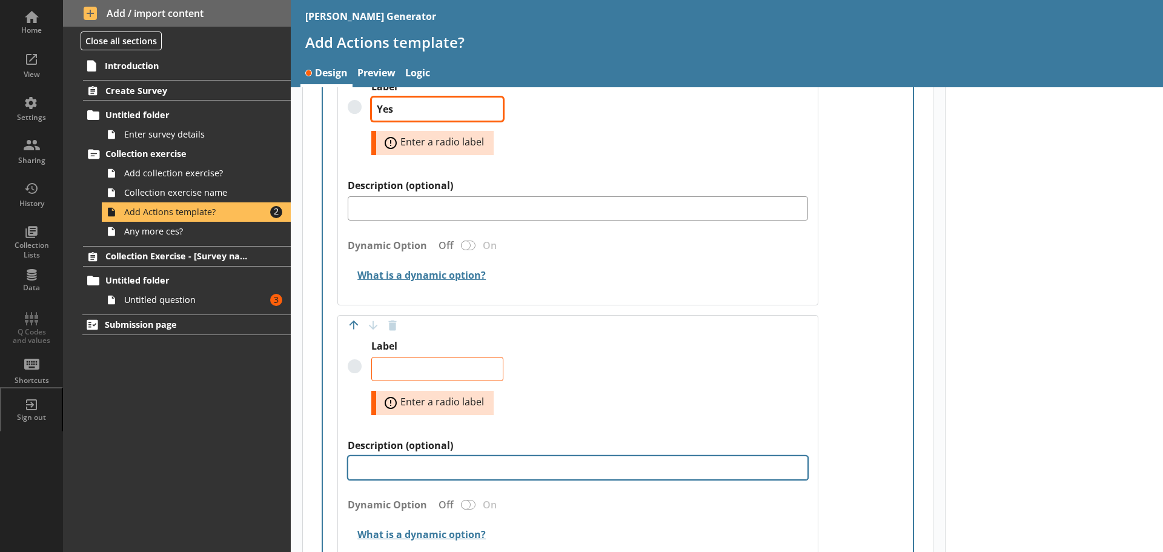
scroll to position [540, 0]
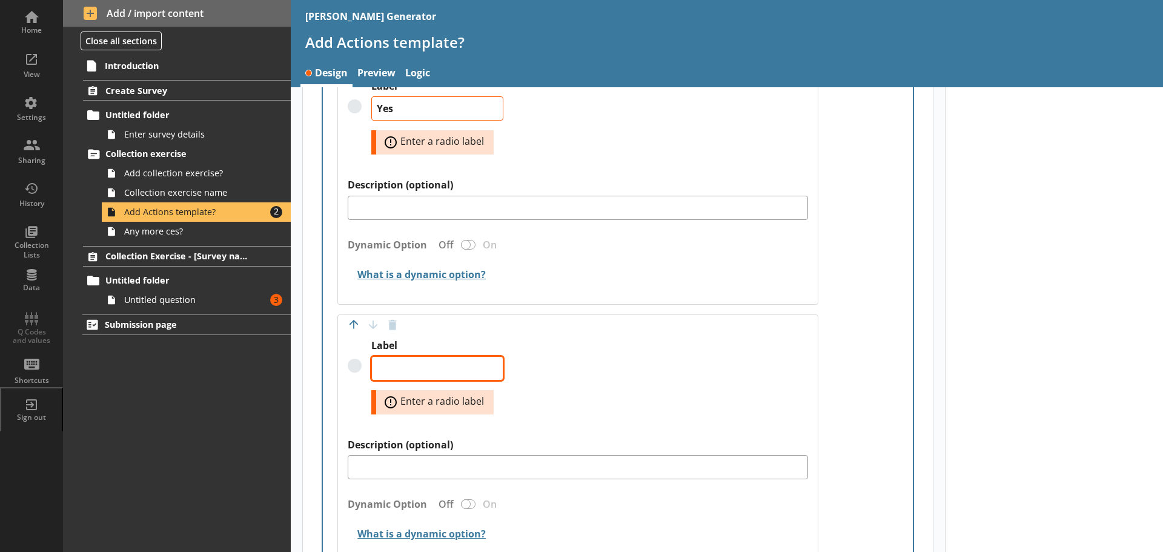
click at [385, 364] on textarea "Label" at bounding box center [437, 368] width 132 height 24
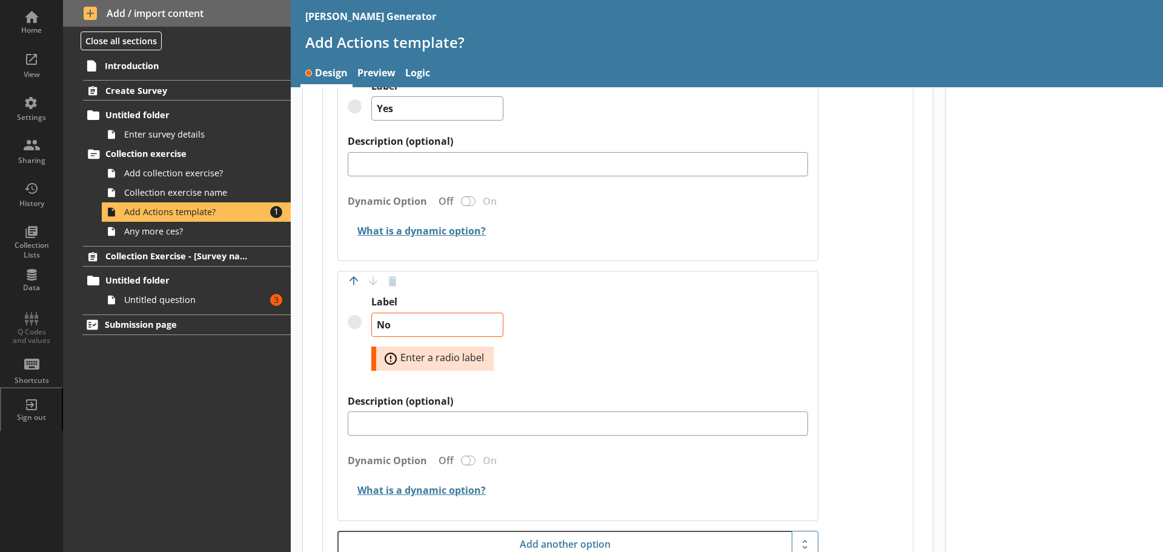
click at [578, 369] on div "Label No Error: Enter a radio label" at bounding box center [578, 345] width 460 height 99
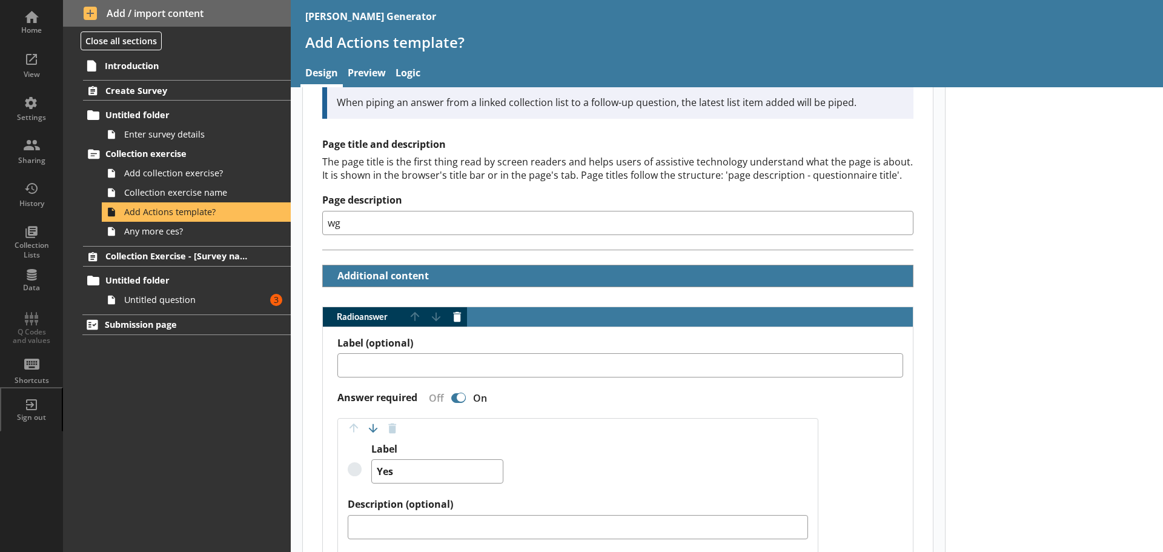
scroll to position [177, 0]
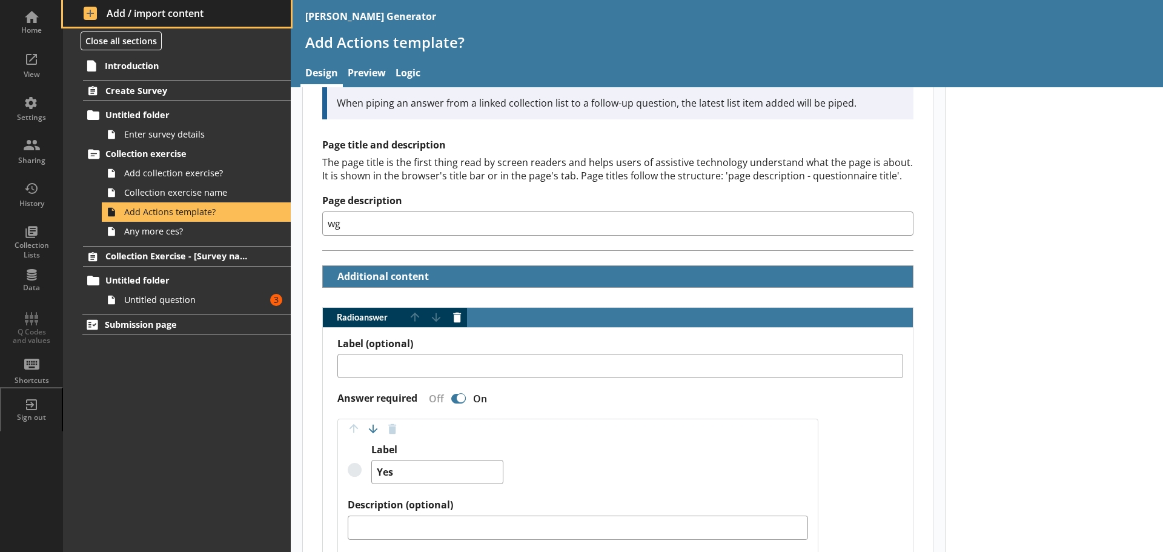
click at [191, 14] on span "Add / import content" at bounding box center [177, 13] width 187 height 13
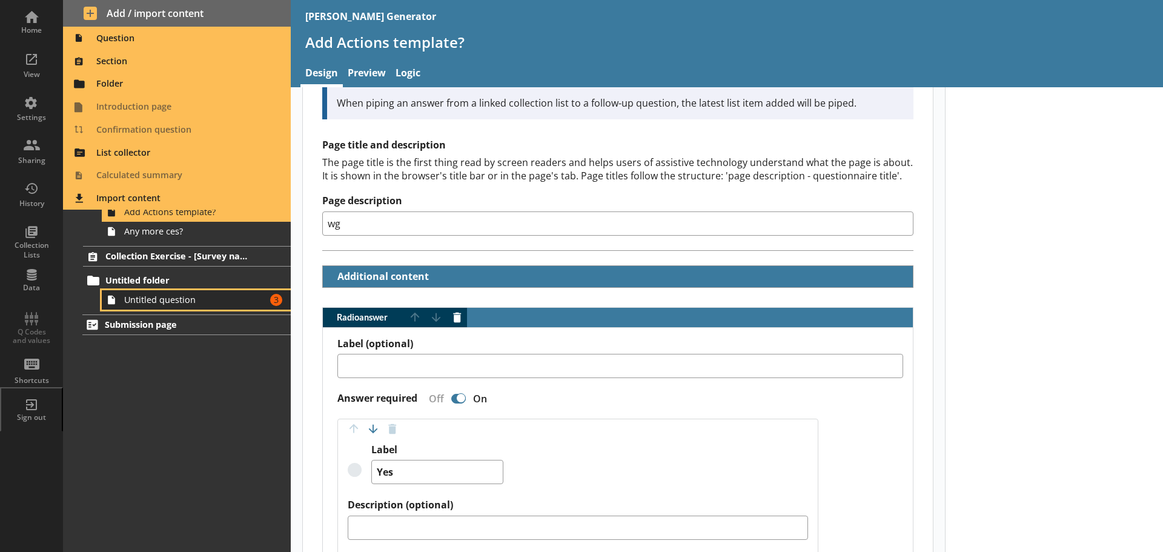
click at [191, 302] on span "Untitled question" at bounding box center [191, 300] width 135 height 12
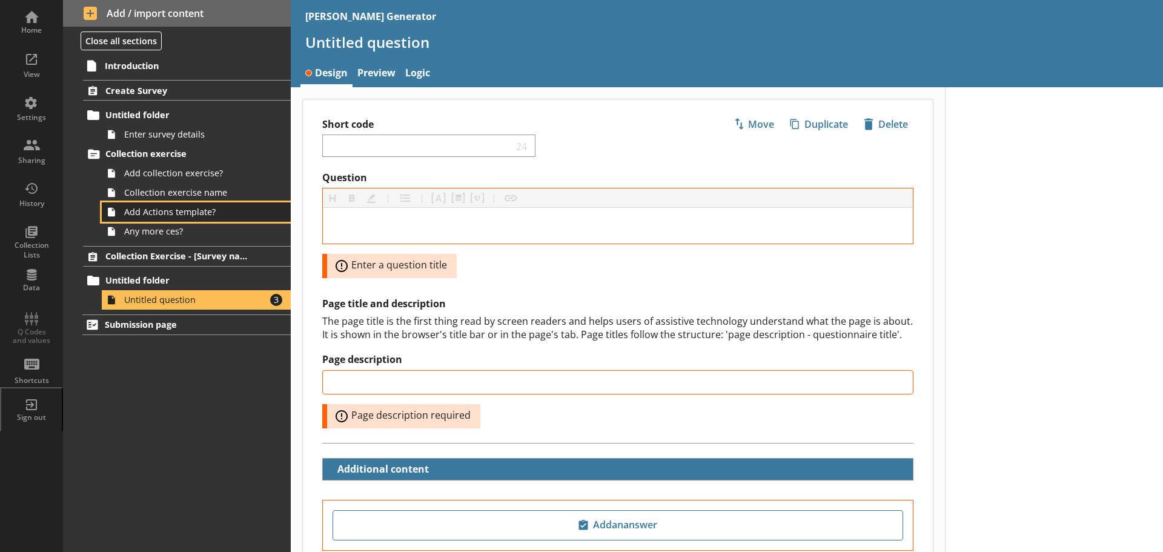
click at [155, 205] on link "Add Actions template?" at bounding box center [196, 211] width 189 height 19
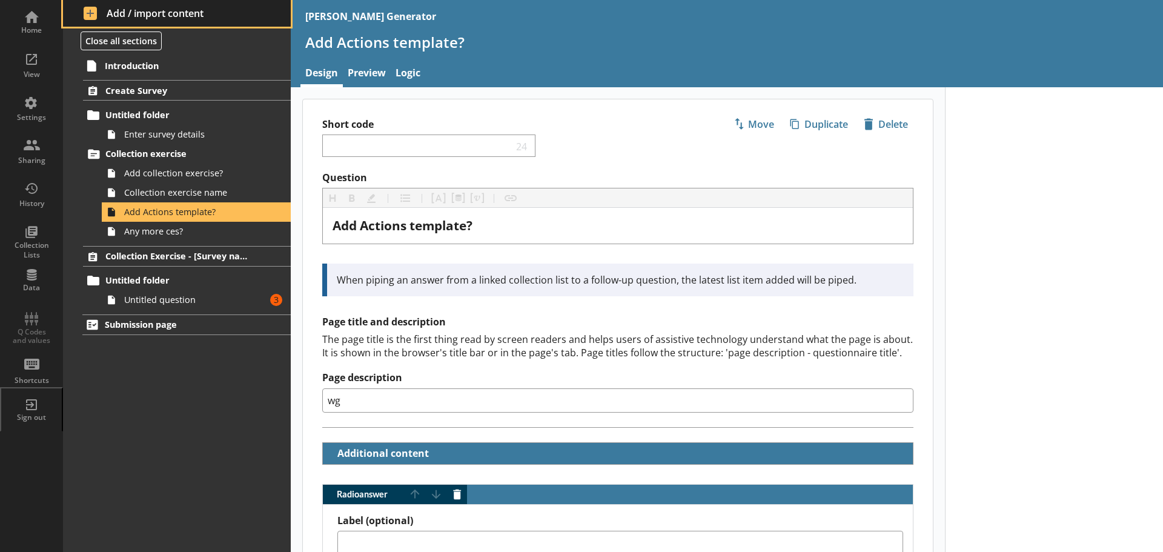
click at [157, 16] on span "Add / import content" at bounding box center [177, 13] width 187 height 13
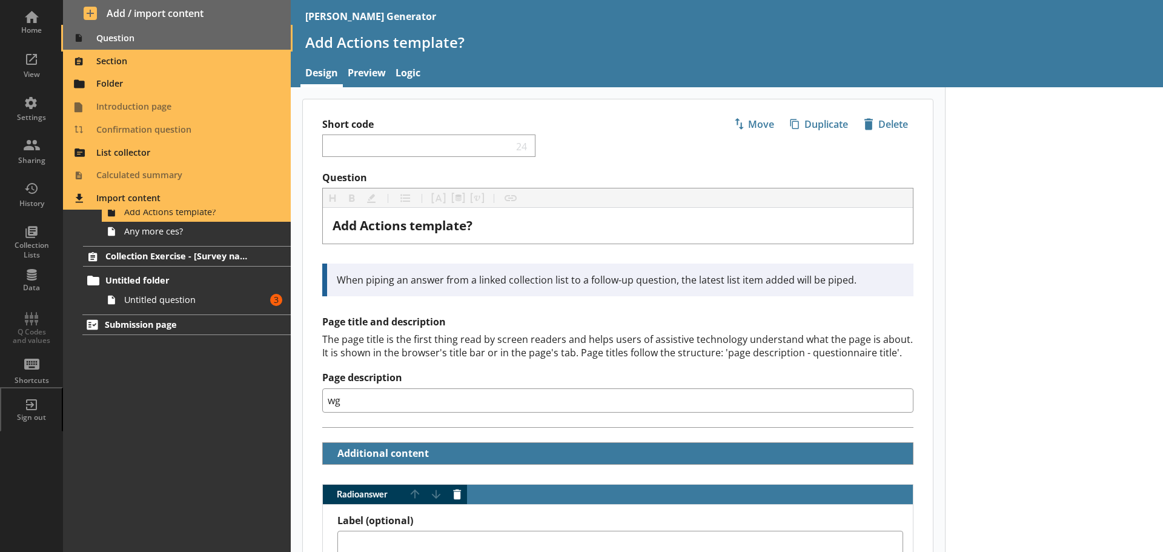
click at [117, 34] on span "Question" at bounding box center [177, 37] width 214 height 19
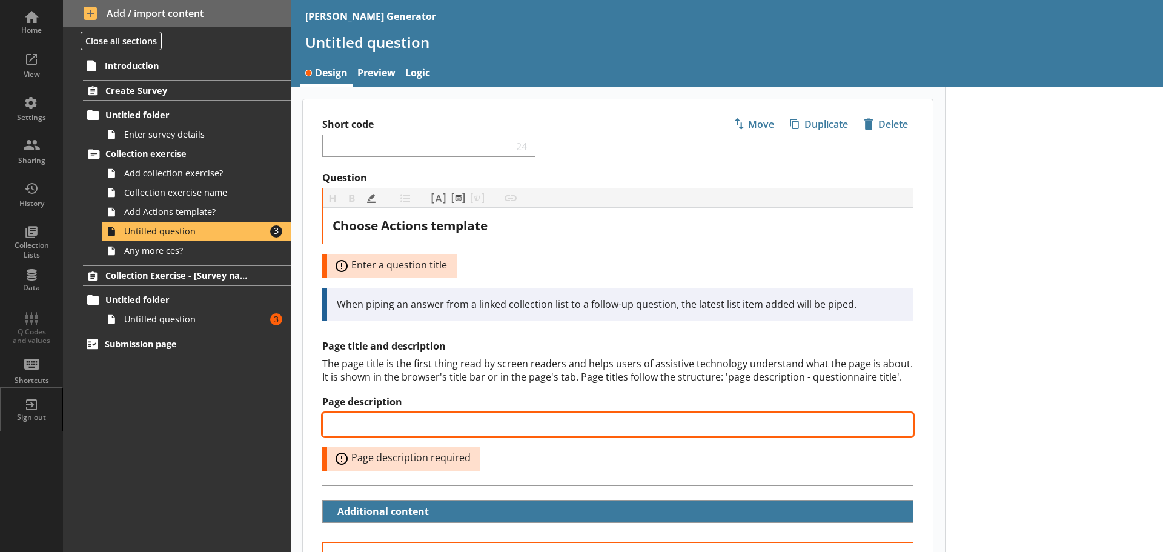
click at [478, 428] on input "Page description" at bounding box center [617, 424] width 591 height 24
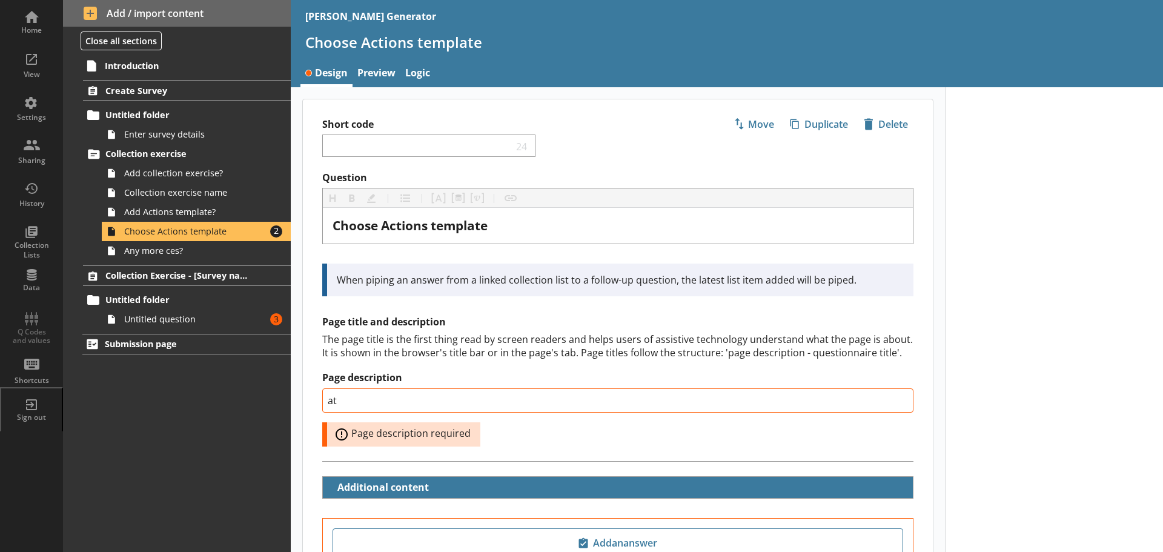
click at [613, 443] on div "Page description at Error: Page description required" at bounding box center [617, 408] width 591 height 74
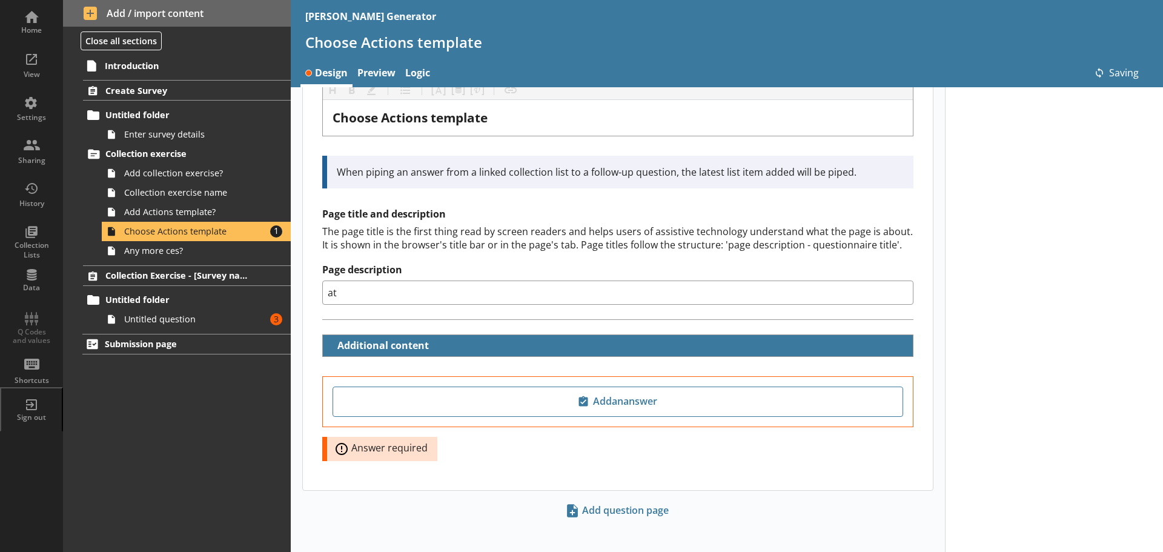
scroll to position [116, 0]
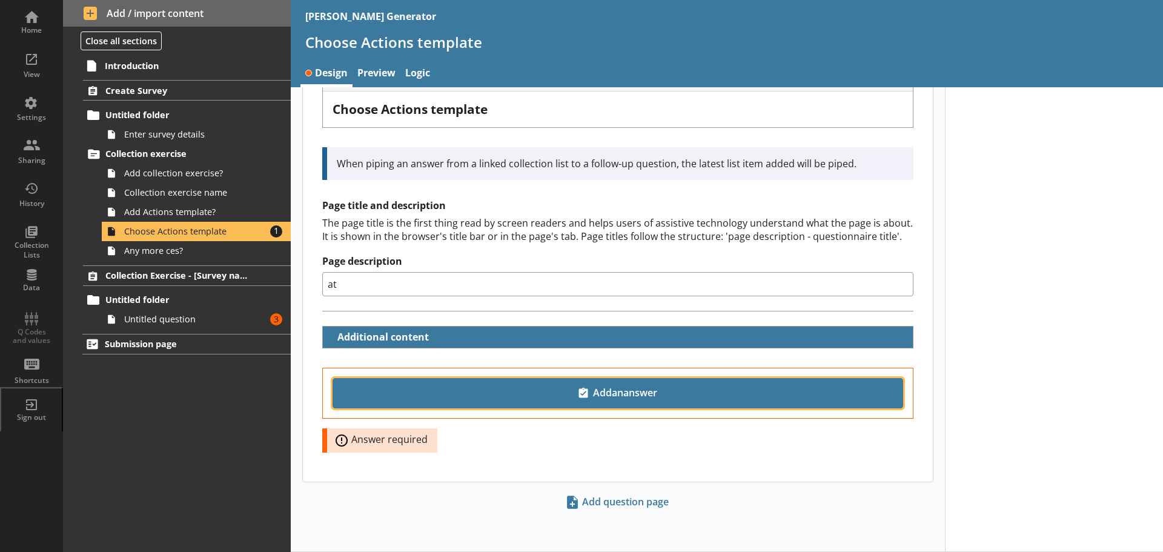
click at [603, 391] on span "Add an answer" at bounding box center [618, 392] width 560 height 19
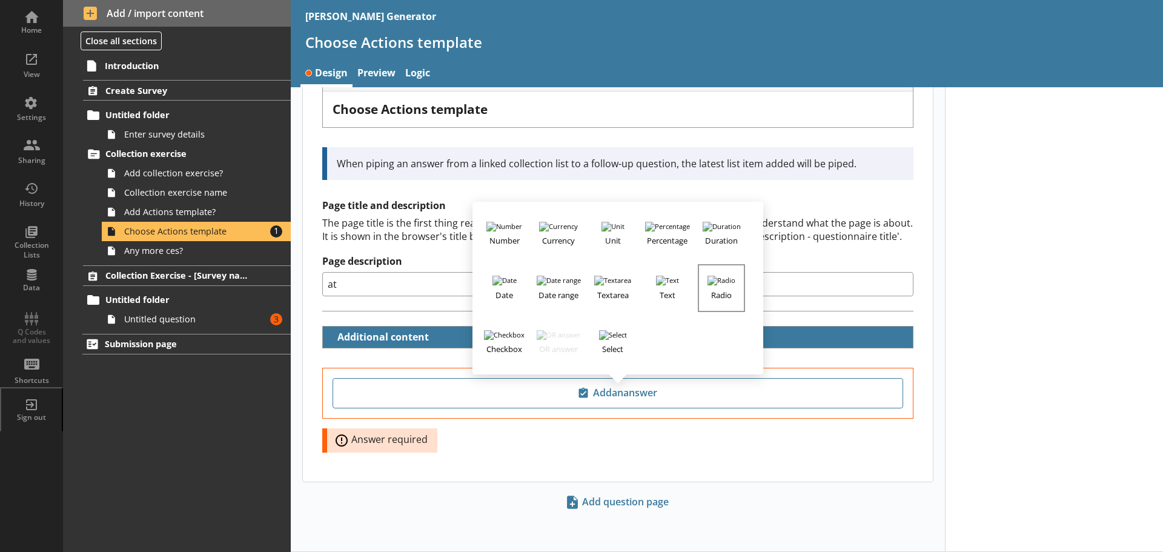
click at [709, 286] on h3 "Radio" at bounding box center [721, 292] width 45 height 15
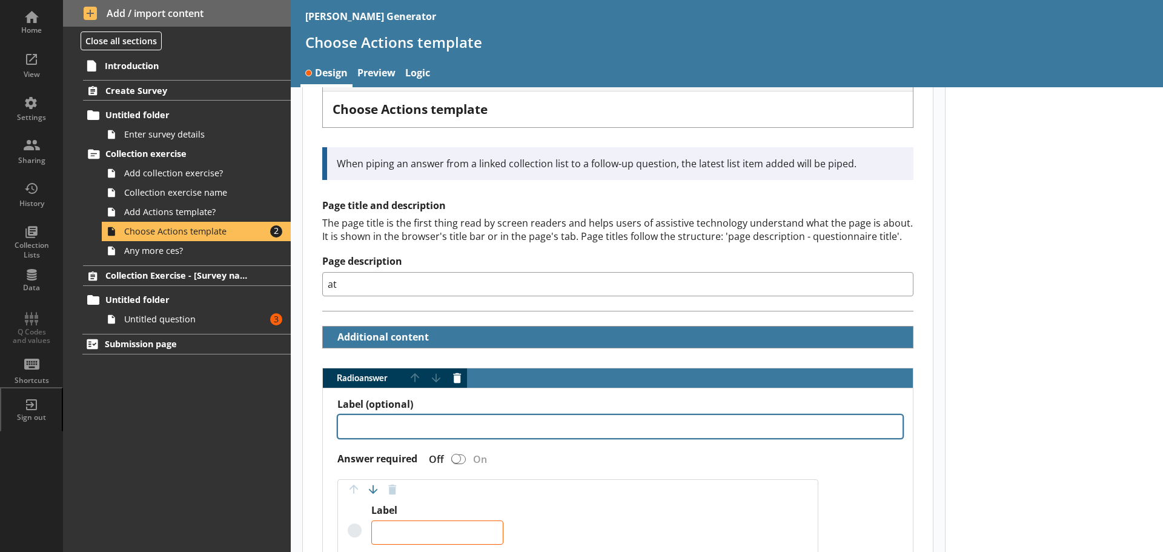
click at [438, 430] on textarea "Label (optional)" at bounding box center [620, 426] width 566 height 24
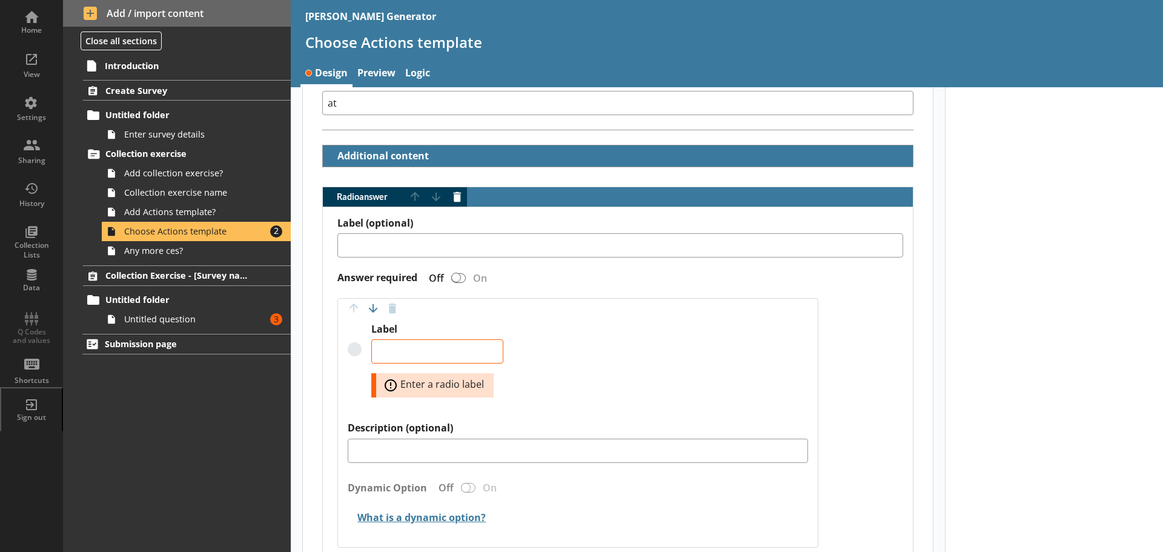
scroll to position [298, 0]
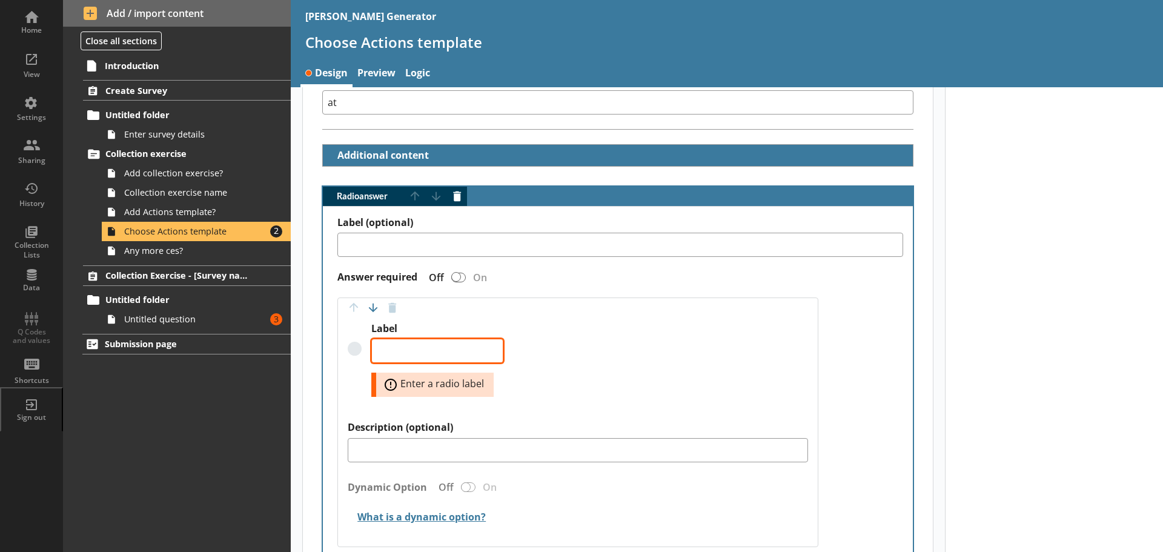
click at [397, 355] on textarea "Label" at bounding box center [437, 350] width 132 height 24
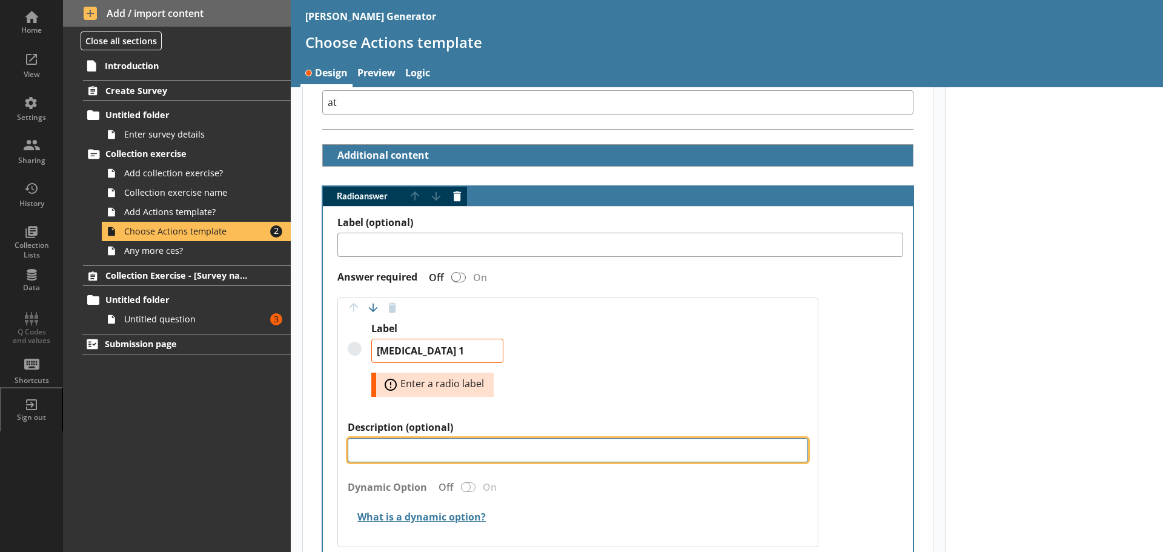
click at [400, 443] on textarea "Description (optional)" at bounding box center [578, 450] width 460 height 24
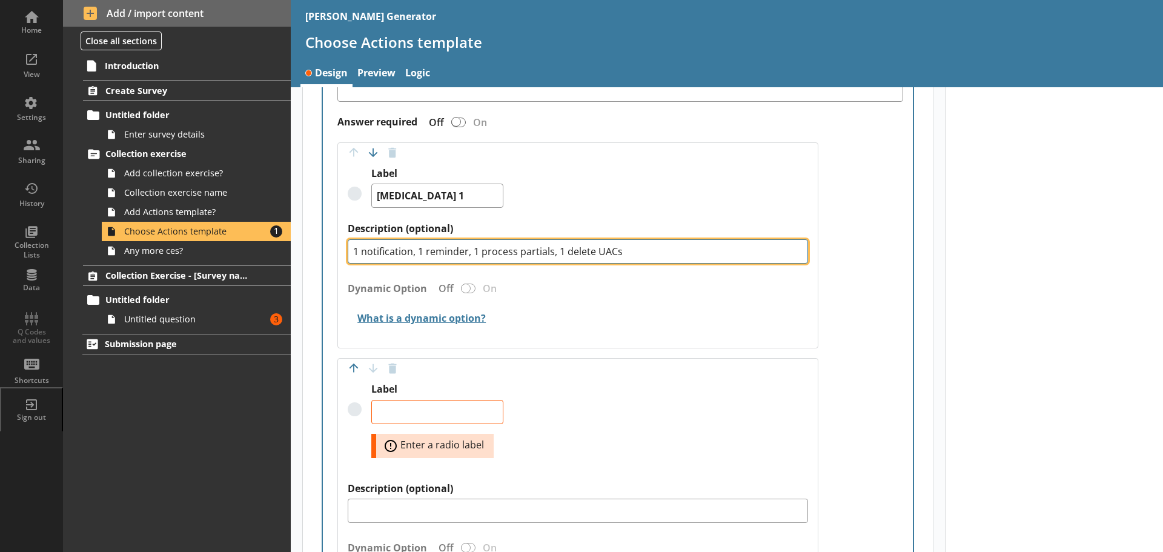
scroll to position [480, 0]
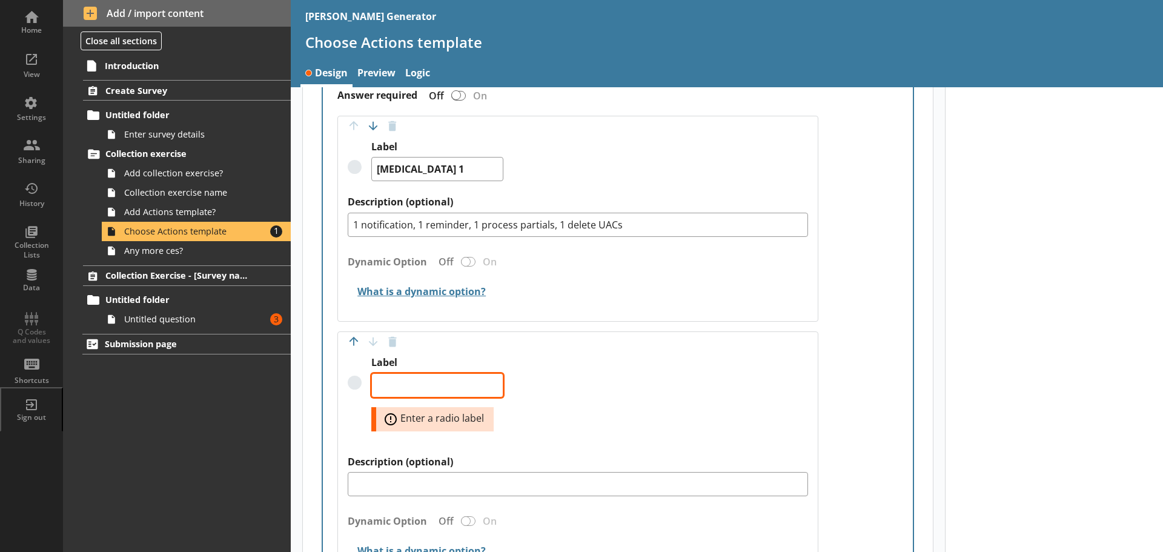
click at [411, 381] on textarea "Label" at bounding box center [437, 385] width 132 height 24
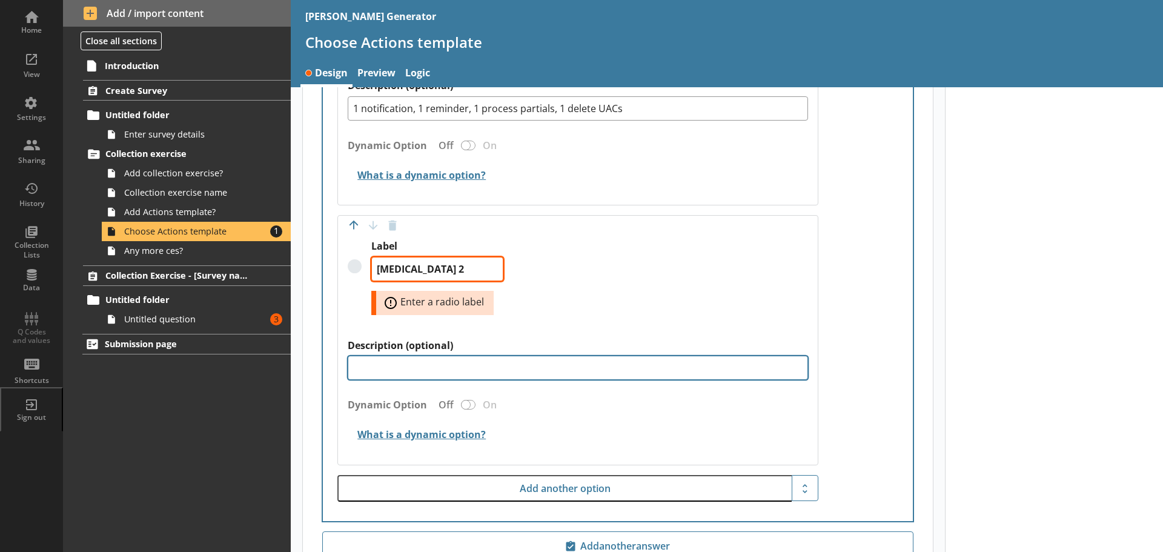
scroll to position [601, 0]
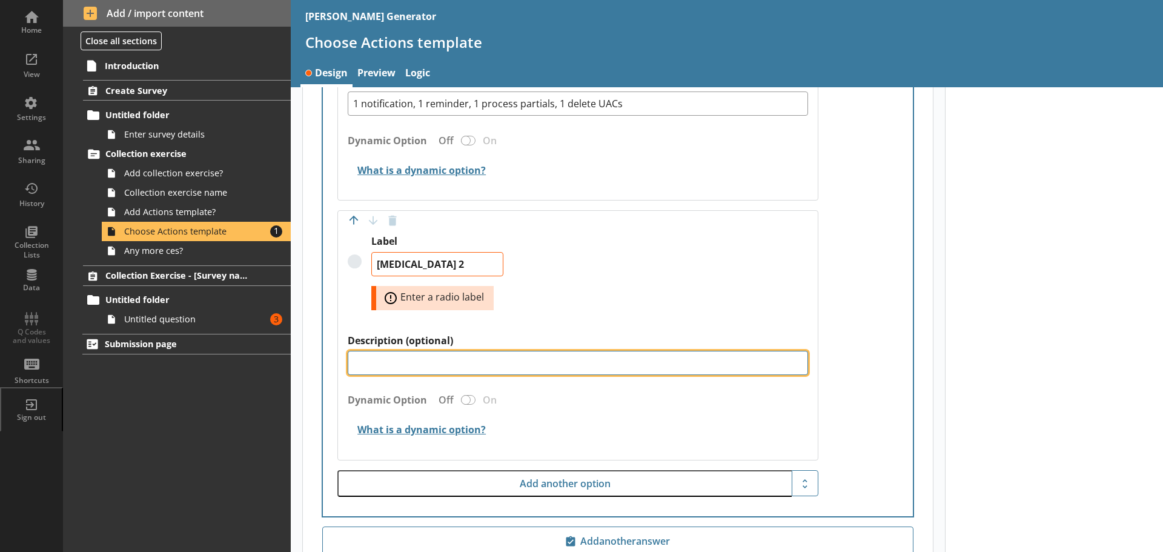
click at [380, 355] on textarea "Description (optional)" at bounding box center [578, 363] width 460 height 24
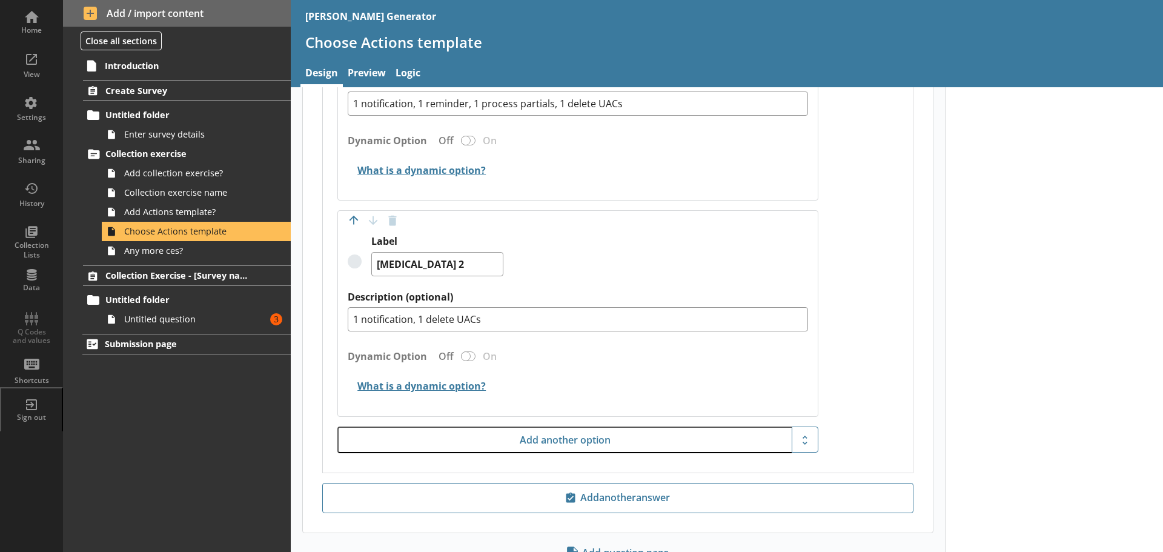
click at [868, 371] on div "Label (optional) Answer required Off On Move answer up Move answer down Delete …" at bounding box center [618, 188] width 590 height 569
click at [177, 210] on span "Add Actions template?" at bounding box center [191, 212] width 135 height 12
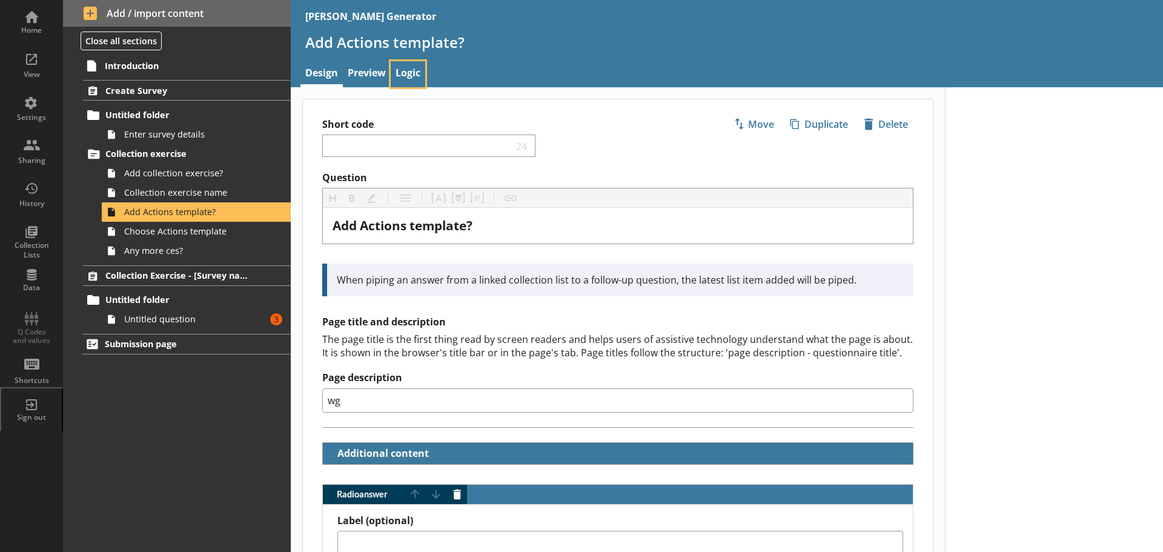
click at [407, 79] on link "Logic" at bounding box center [408, 74] width 35 height 26
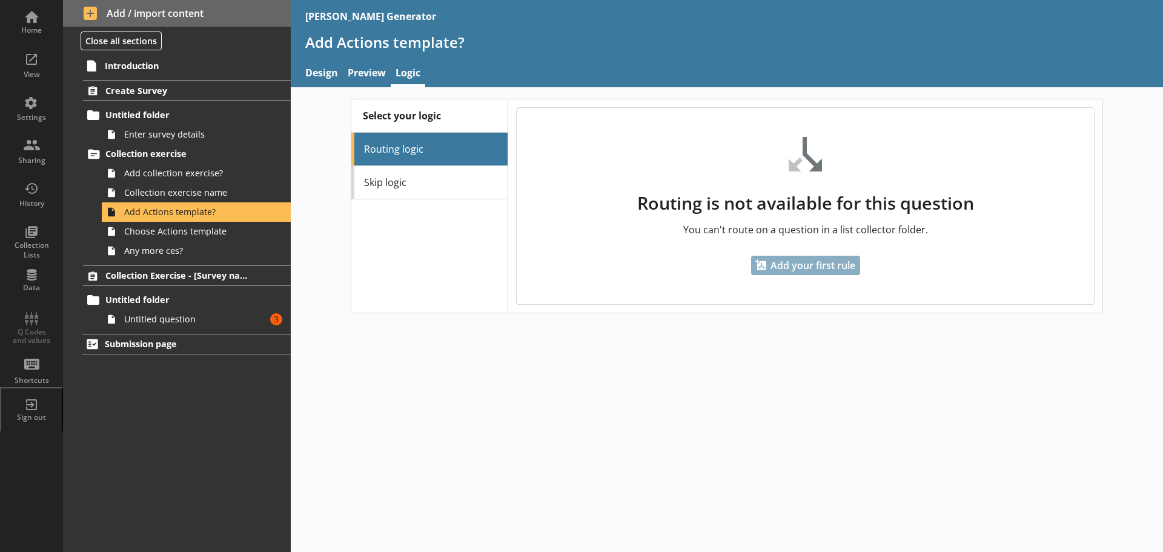
click at [438, 154] on li "Routing logic" at bounding box center [429, 149] width 156 height 33
click at [403, 178] on link "Skip logic" at bounding box center [429, 182] width 156 height 33
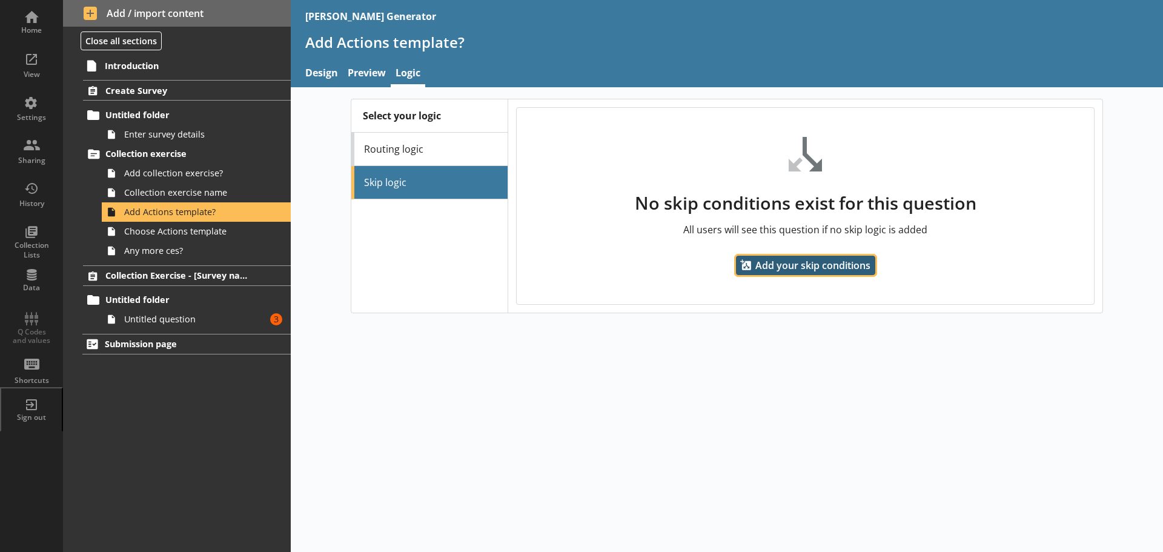
click at [781, 266] on span "Add your skip conditions" at bounding box center [805, 265] width 139 height 19
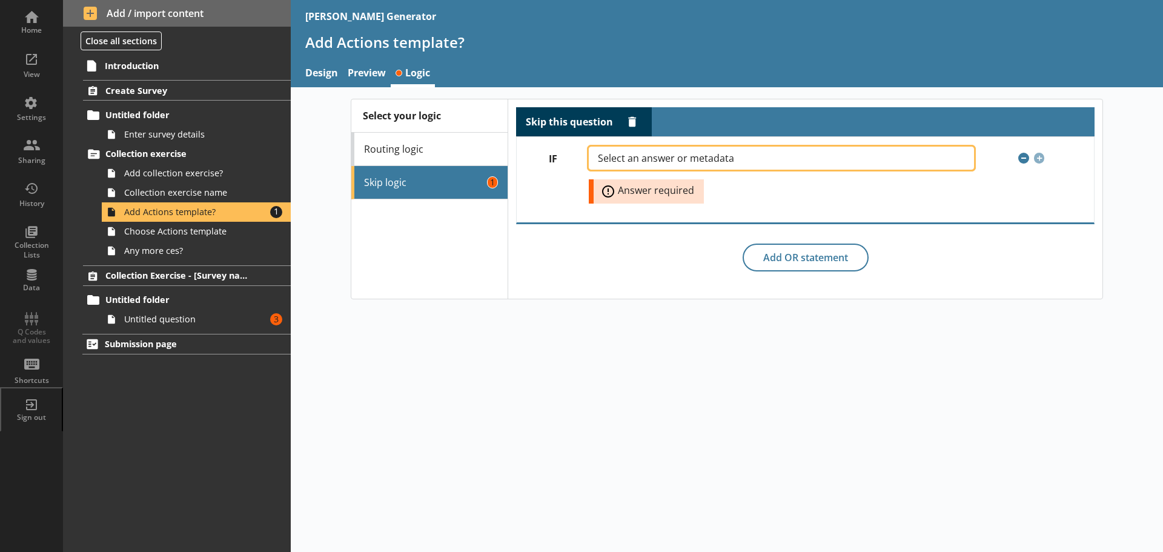
click at [714, 157] on span "Select an answer or metadata" at bounding box center [676, 158] width 156 height 10
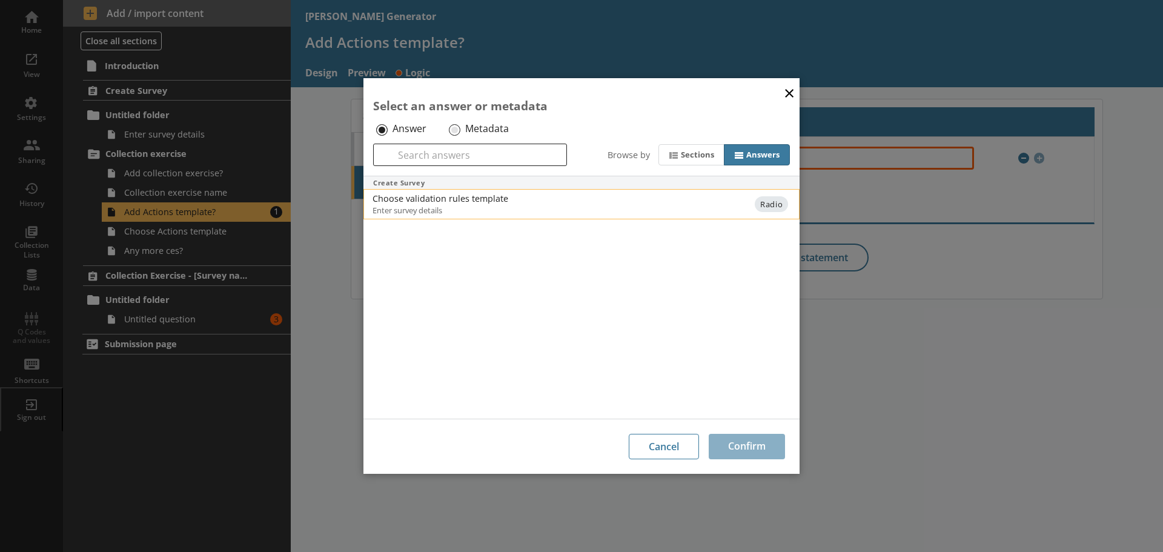
click at [415, 202] on div "Choose validation rules template" at bounding box center [494, 199] width 244 height 12
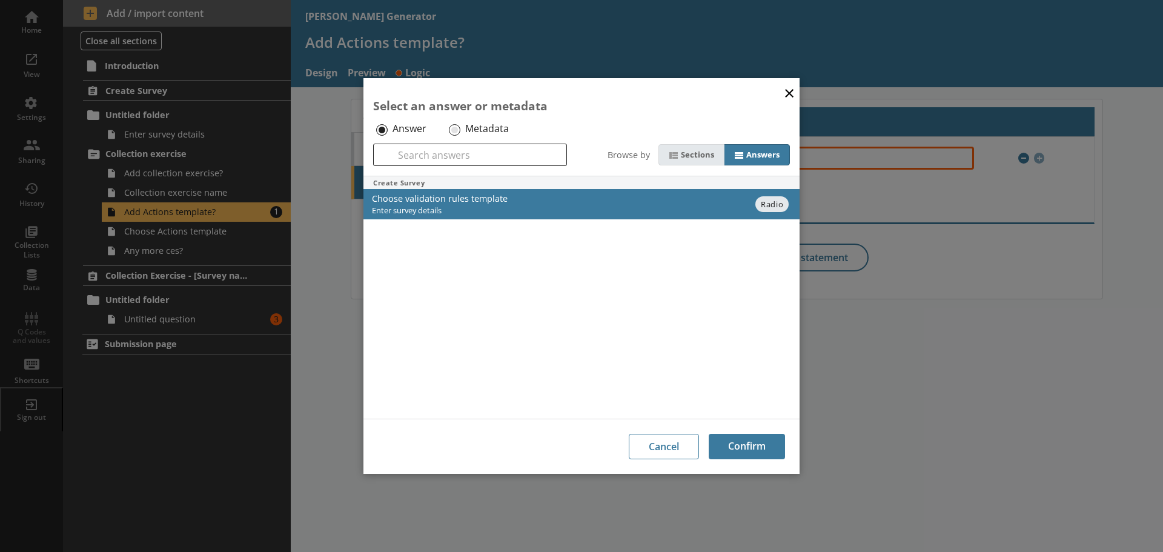
click at [683, 151] on div "Sections" at bounding box center [697, 155] width 33 height 10
click at [0, 0] on input "Sections" at bounding box center [0, 0] width 0 height 0
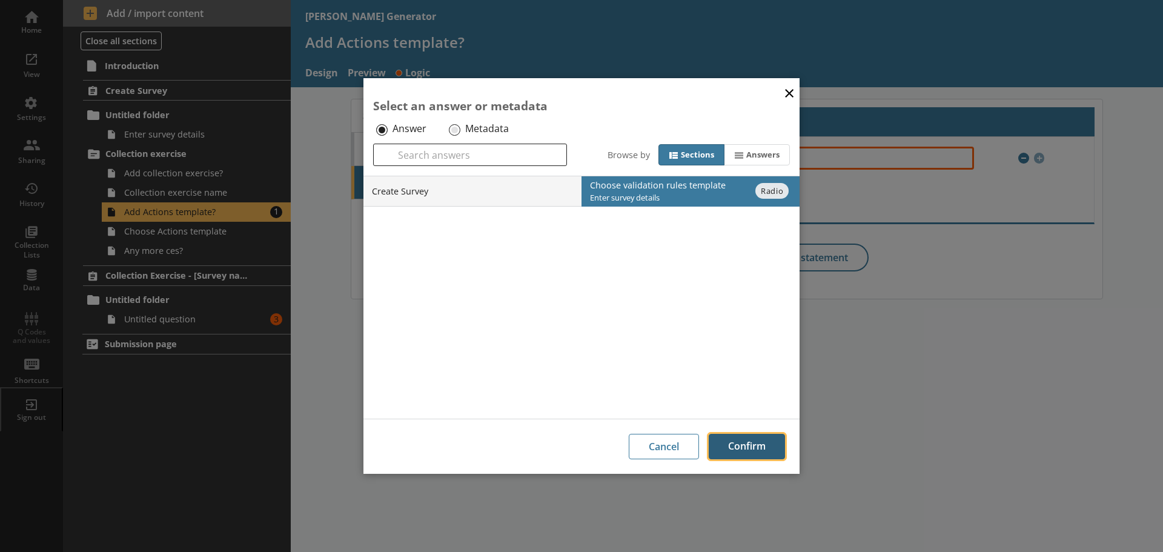
click at [733, 454] on button "Confirm" at bounding box center [746, 446] width 76 height 25
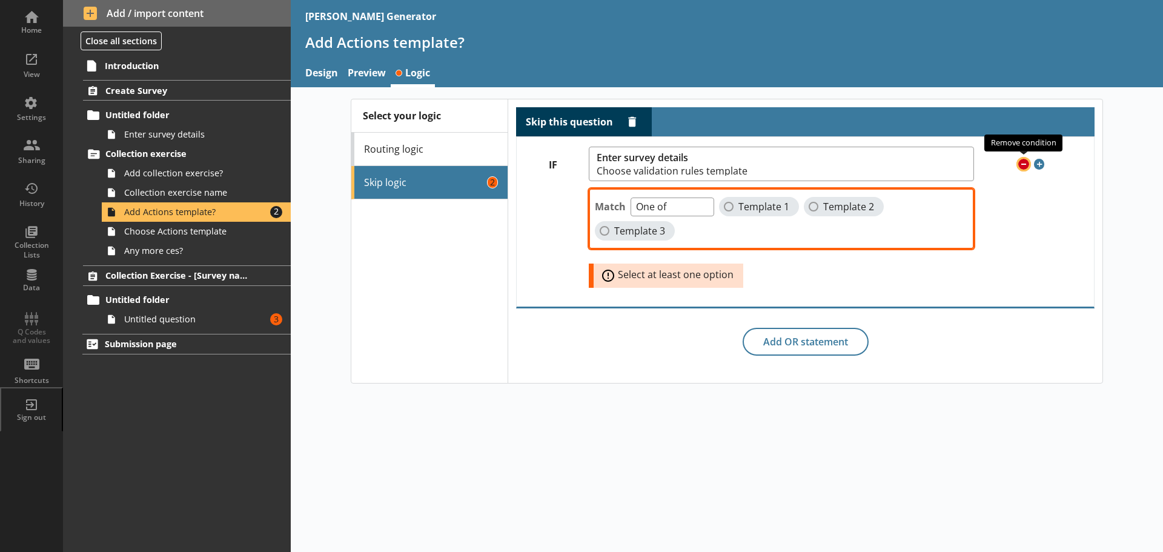
click at [1026, 163] on span "Remove condition" at bounding box center [1023, 164] width 11 height 11
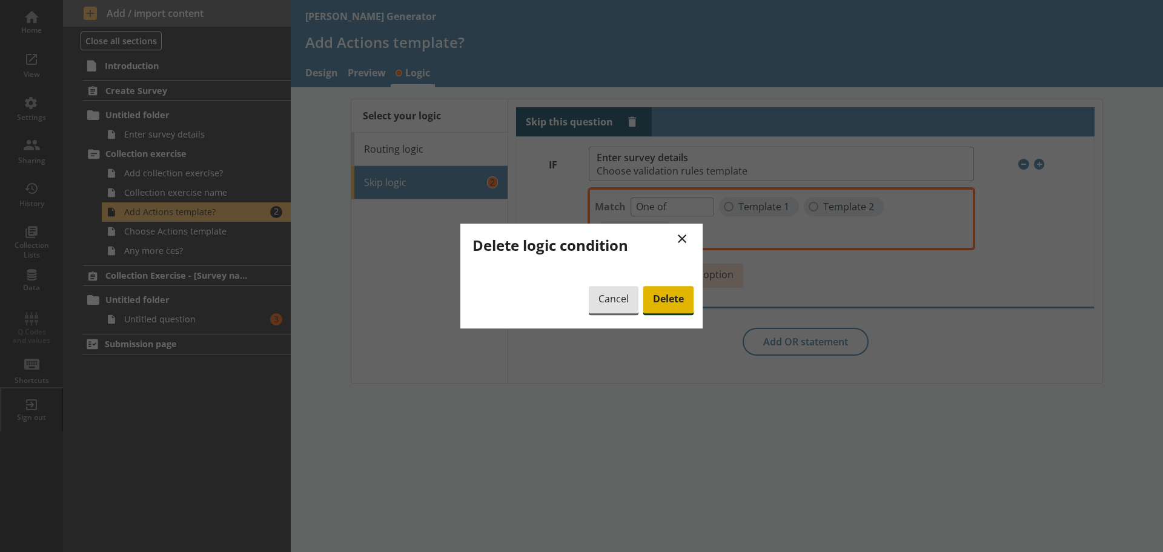
click at [660, 300] on span "Delete" at bounding box center [668, 300] width 50 height 28
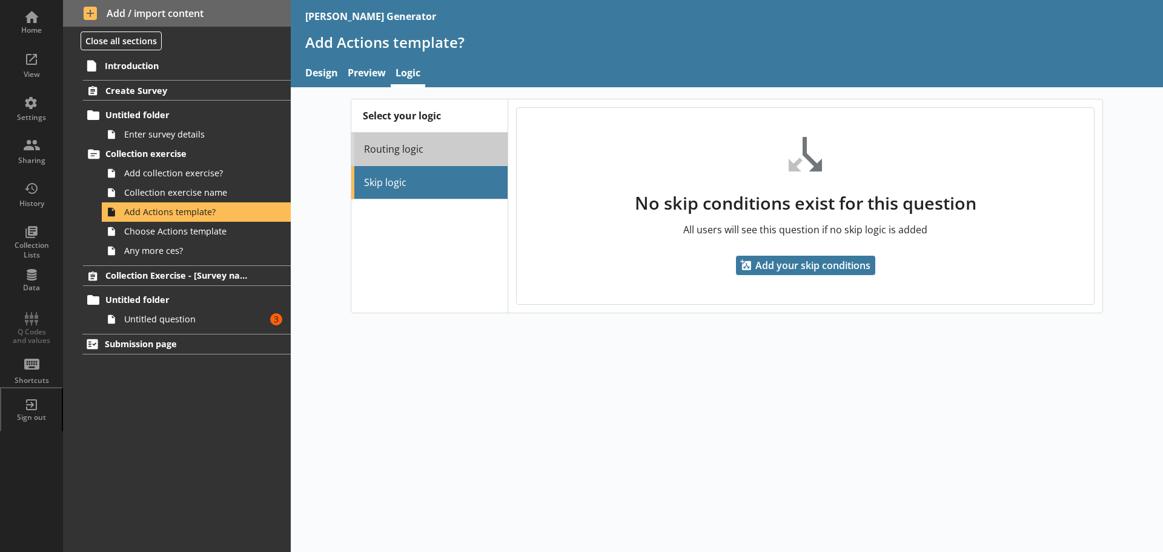
click at [400, 138] on link "Routing logic" at bounding box center [429, 149] width 156 height 33
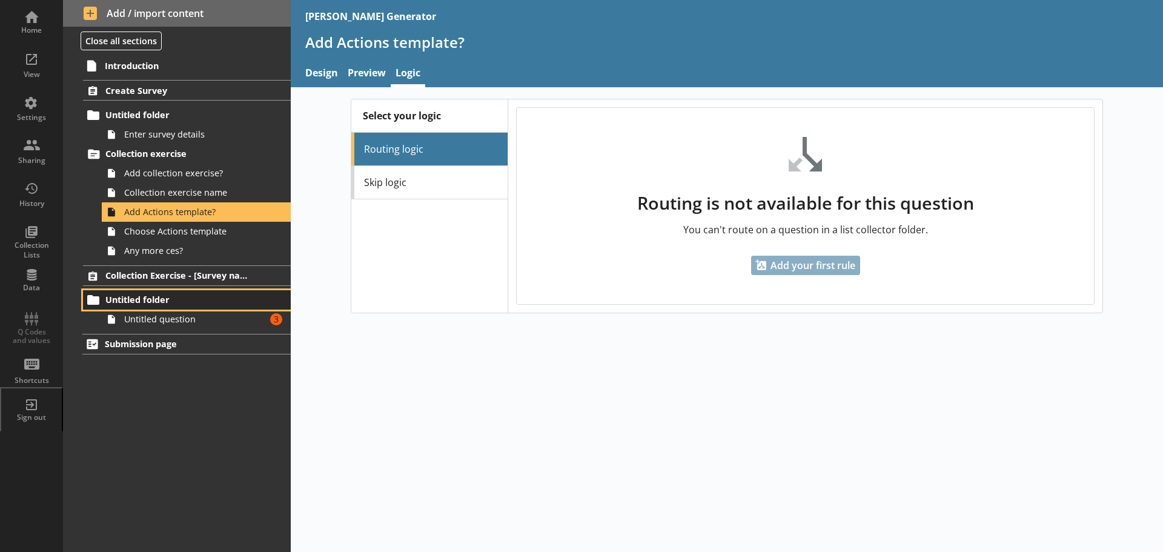
click at [153, 304] on span "Untitled folder" at bounding box center [179, 300] width 149 height 12
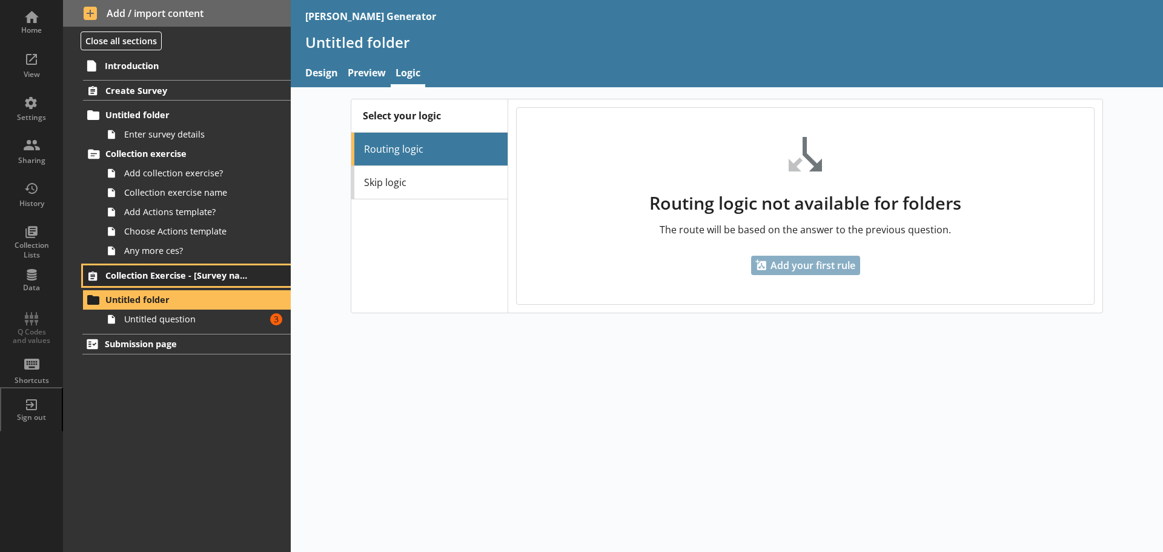
click at [160, 281] on span "Collection Exercise - [Survey name]" at bounding box center [179, 275] width 149 height 12
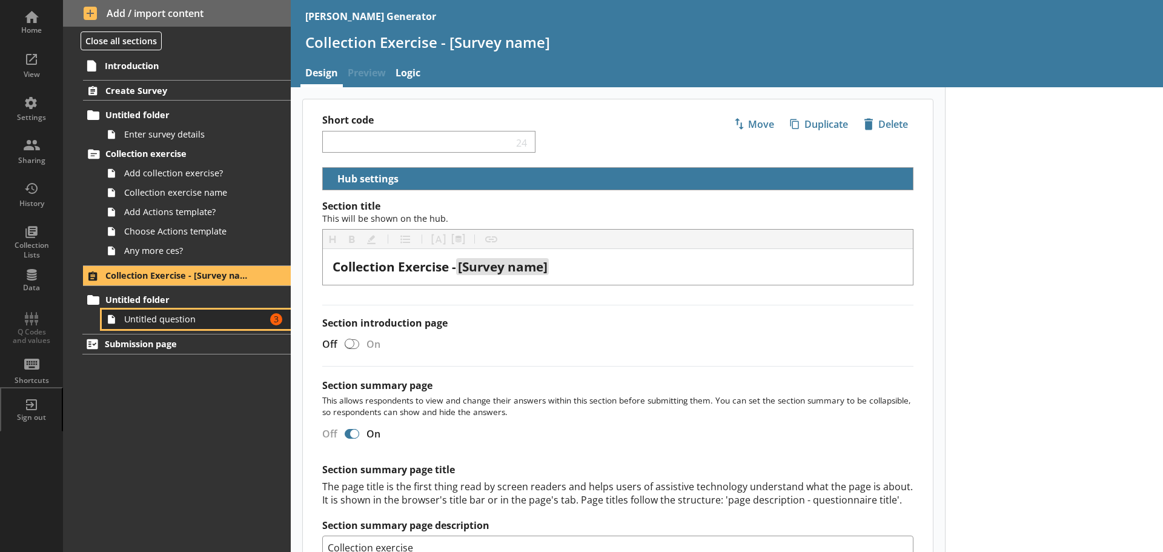
drag, startPoint x: 177, startPoint y: 317, endPoint x: 181, endPoint y: 323, distance: 7.4
click at [177, 317] on span "Untitled question" at bounding box center [191, 319] width 135 height 12
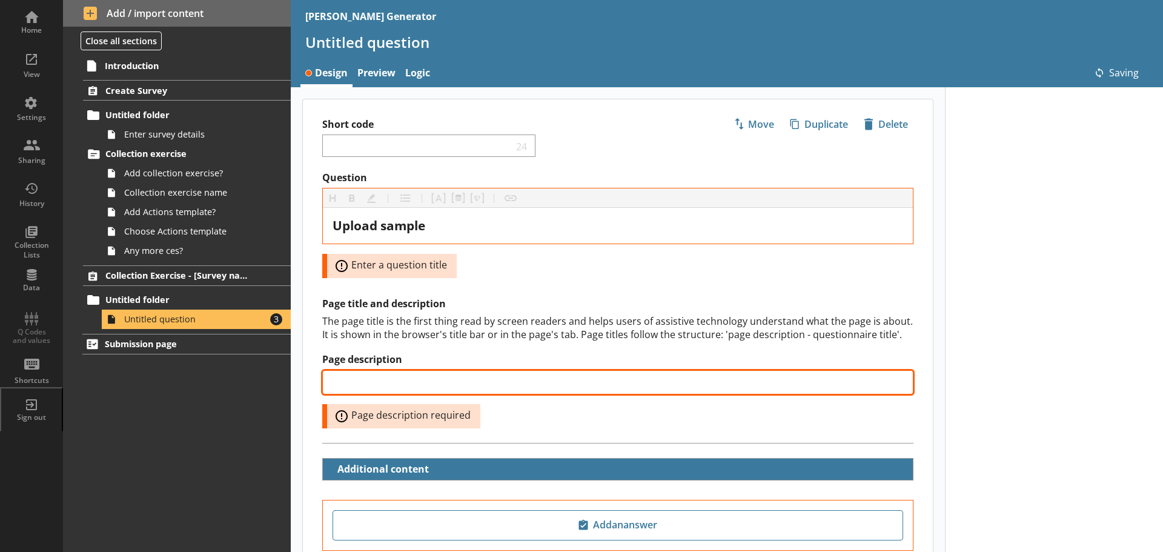
click at [371, 386] on input "Page description" at bounding box center [617, 382] width 591 height 24
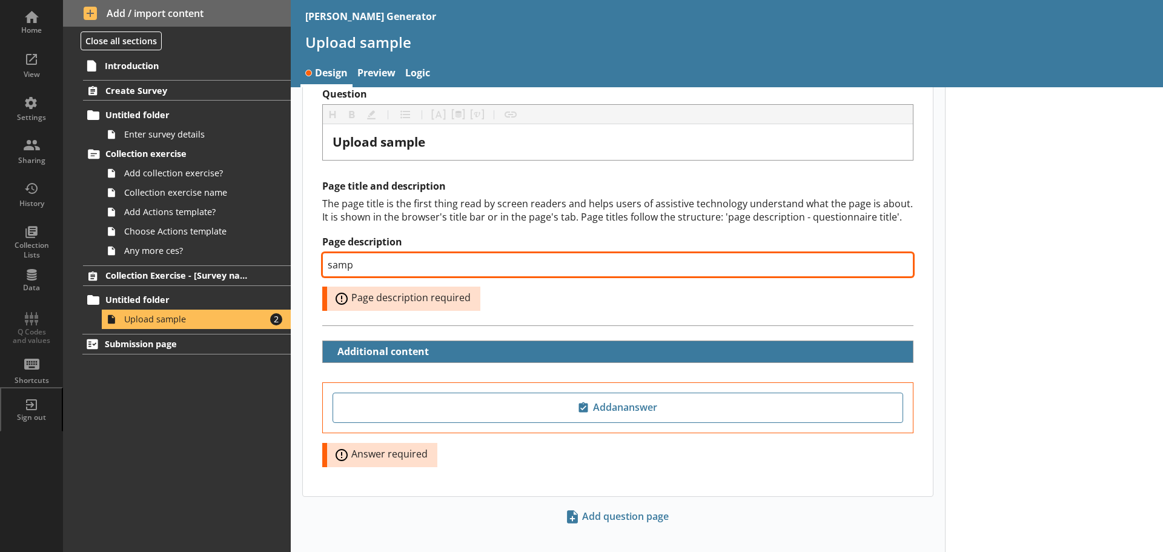
scroll to position [98, 0]
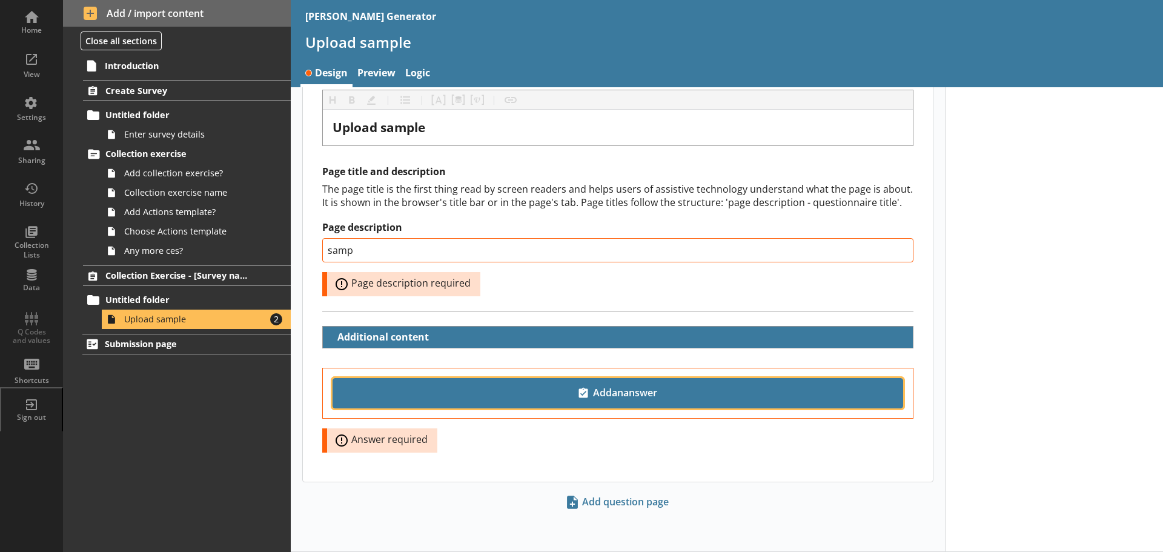
click at [605, 380] on button "Add an answer" at bounding box center [617, 393] width 570 height 30
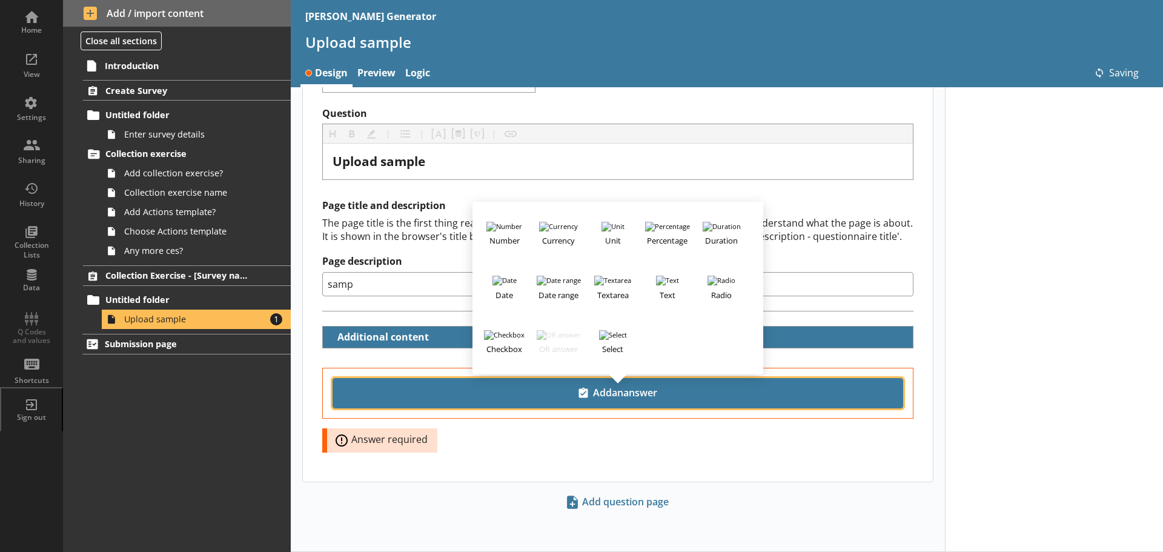
scroll to position [64, 0]
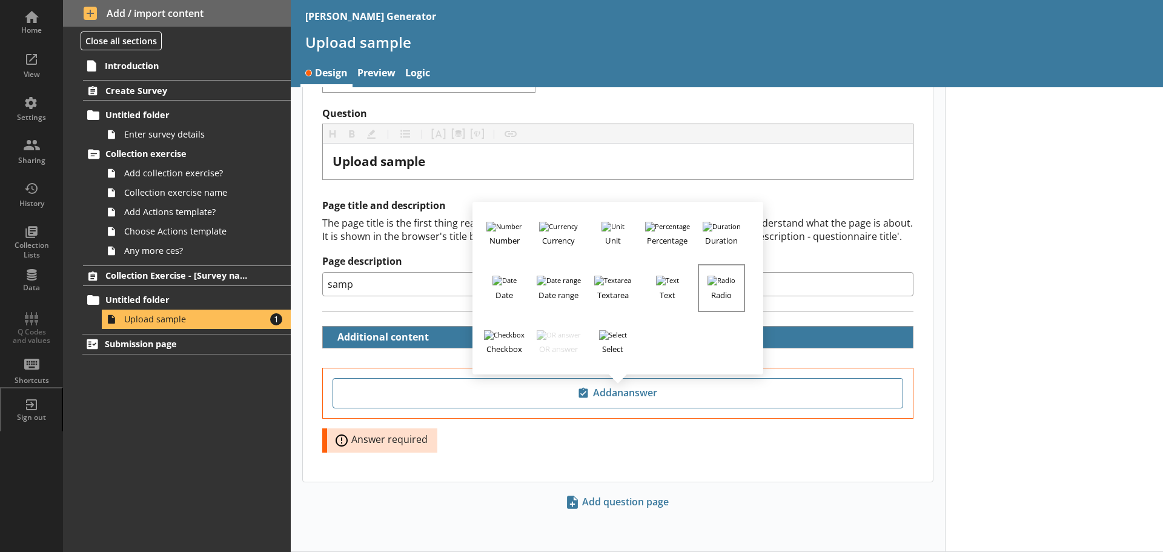
click at [713, 281] on img "button" at bounding box center [721, 281] width 28 height 10
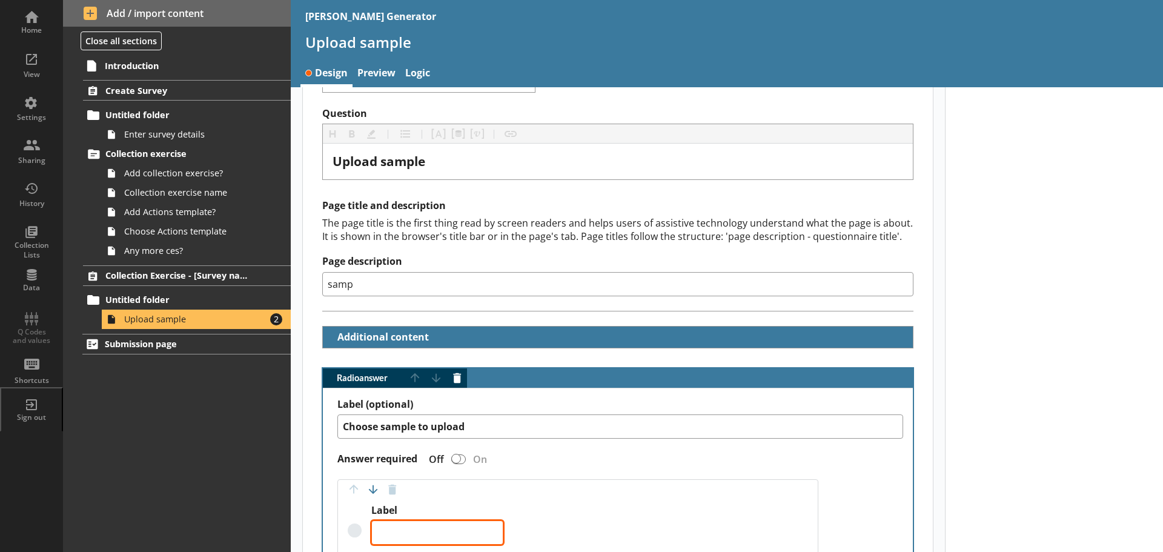
click at [395, 530] on textarea "Label" at bounding box center [437, 532] width 132 height 24
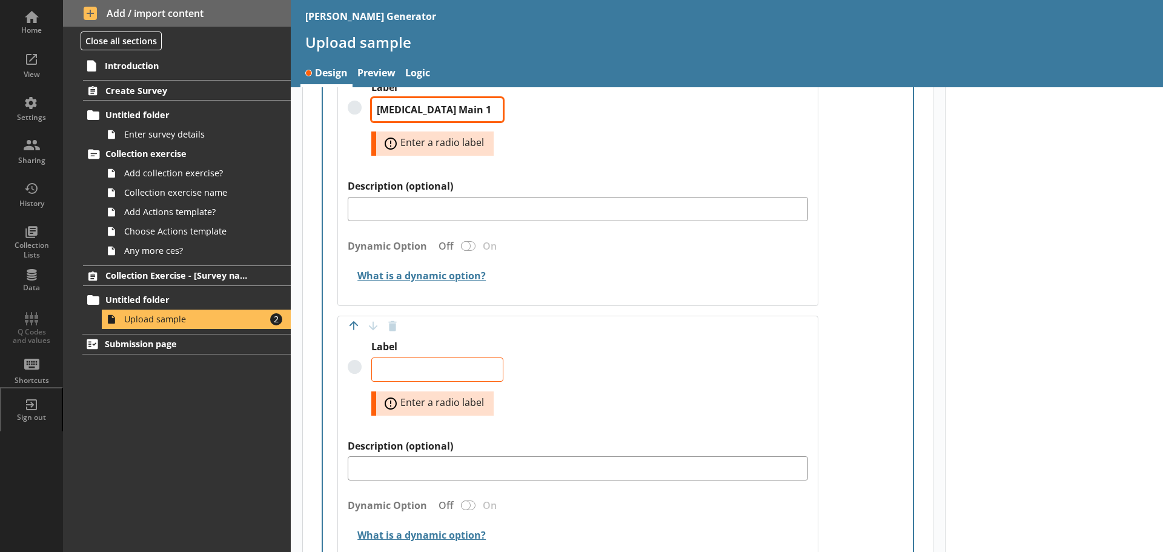
scroll to position [488, 0]
click at [399, 360] on textarea "Label" at bounding box center [437, 368] width 132 height 24
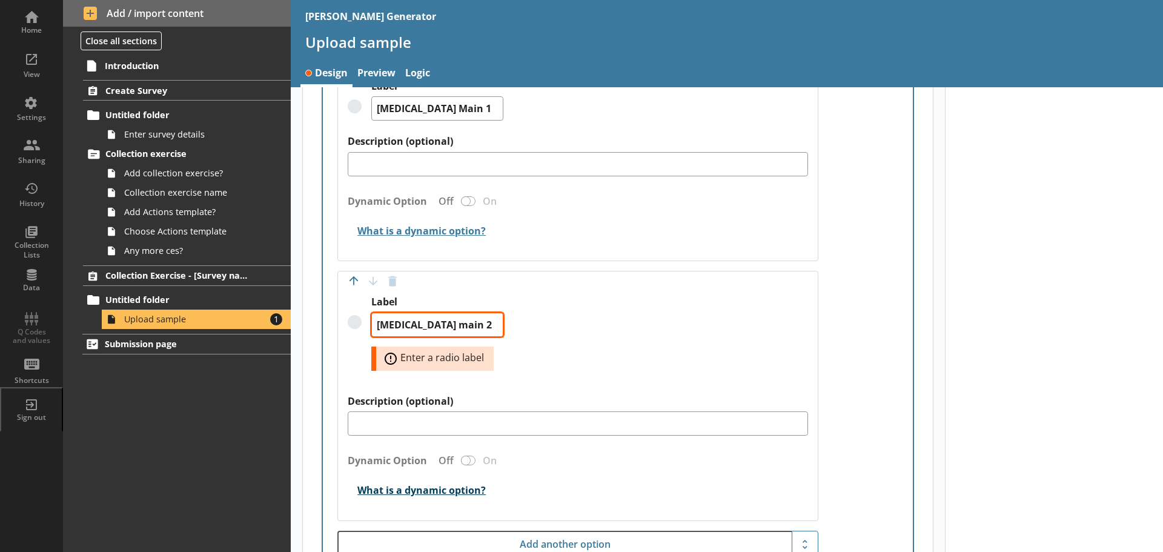
scroll to position [642, 0]
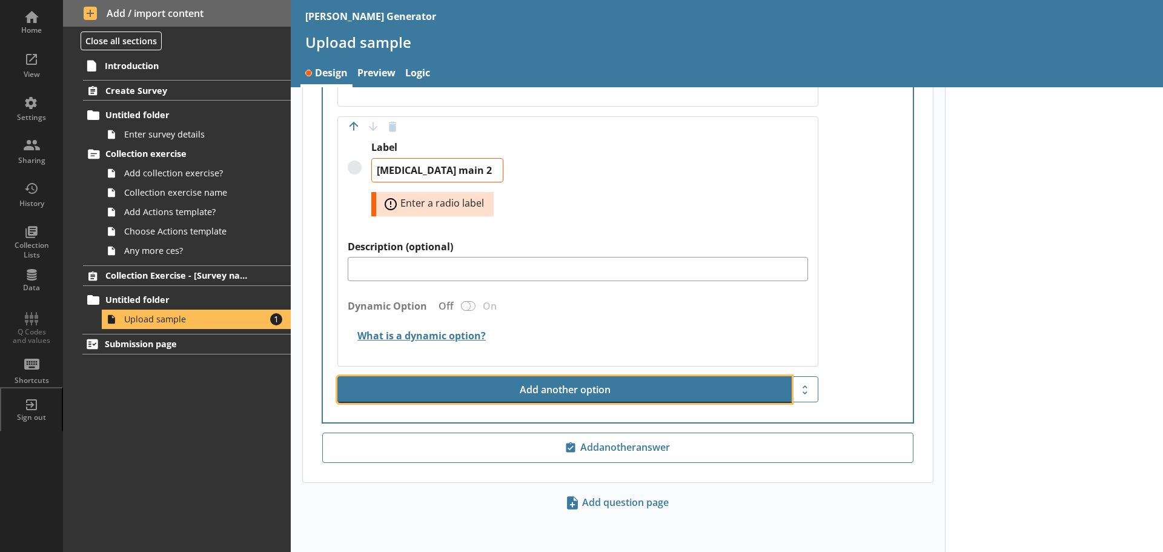
click at [553, 394] on button "Add another option" at bounding box center [564, 389] width 454 height 27
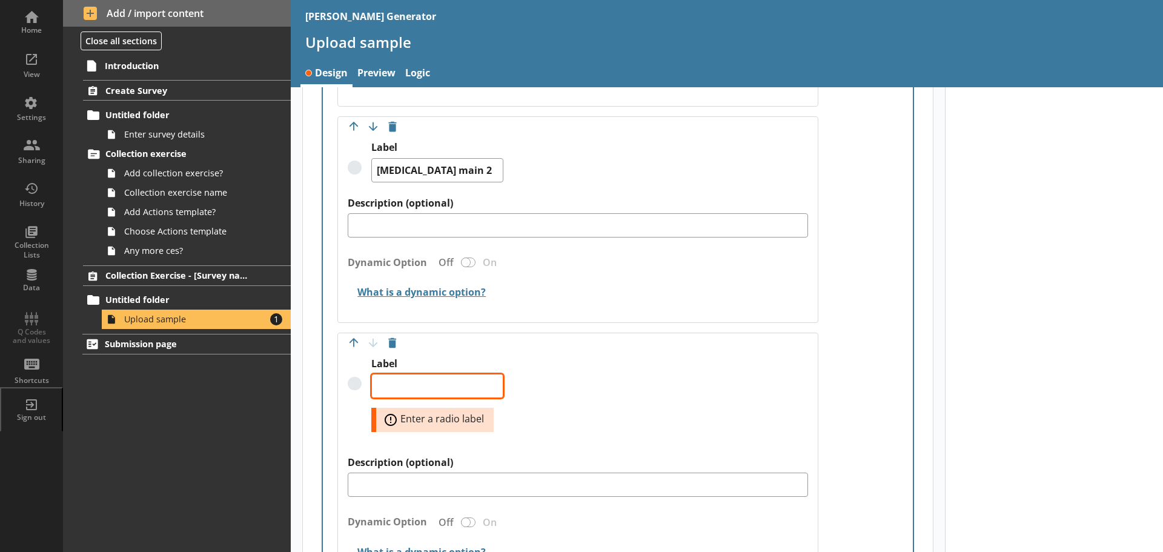
click at [400, 390] on textarea "Label" at bounding box center [437, 386] width 132 height 24
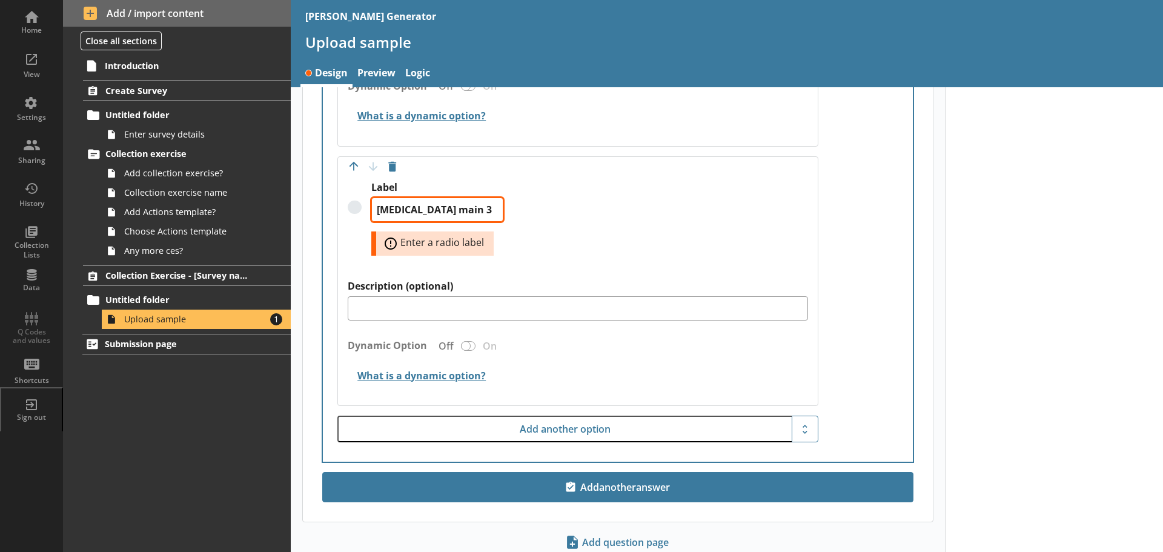
scroll to position [824, 0]
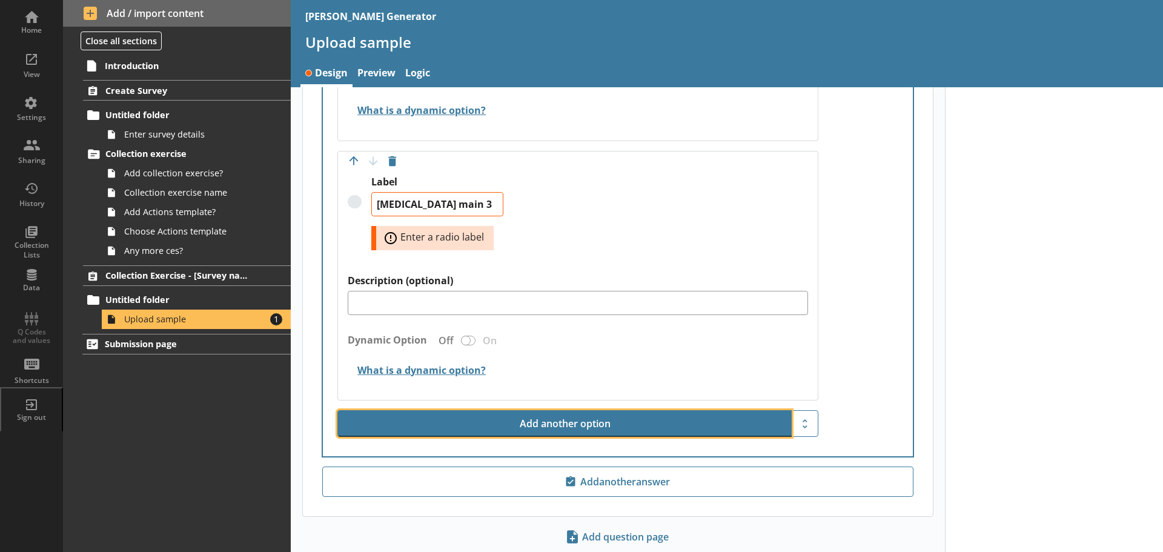
click at [569, 429] on button "Add another option" at bounding box center [564, 423] width 454 height 27
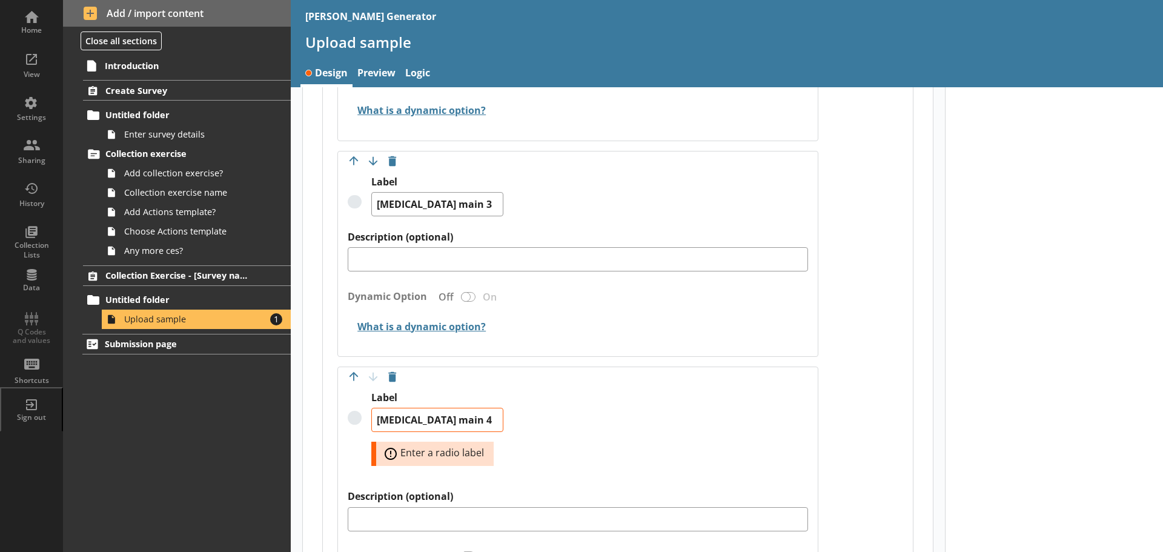
click at [569, 430] on div "Label [MEDICAL_DATA] main 4 Error: Enter a radio label" at bounding box center [578, 440] width 460 height 99
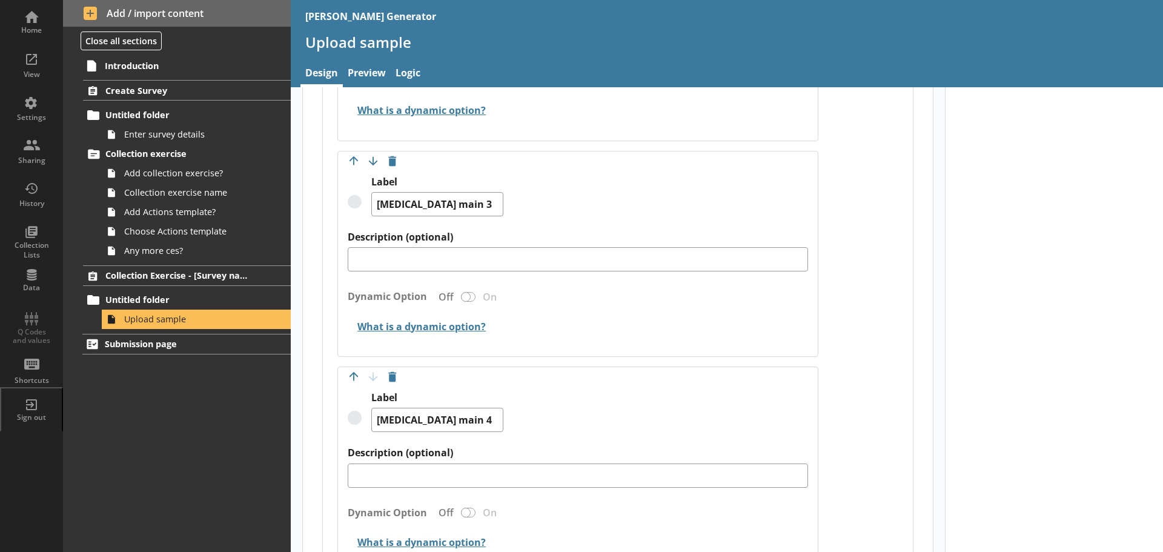
click at [193, 423] on div "Introduction Create Survey Untitled folder Enter survey details Collection exer…" at bounding box center [177, 302] width 228 height 497
click at [33, 60] on div "View" at bounding box center [31, 64] width 42 height 42
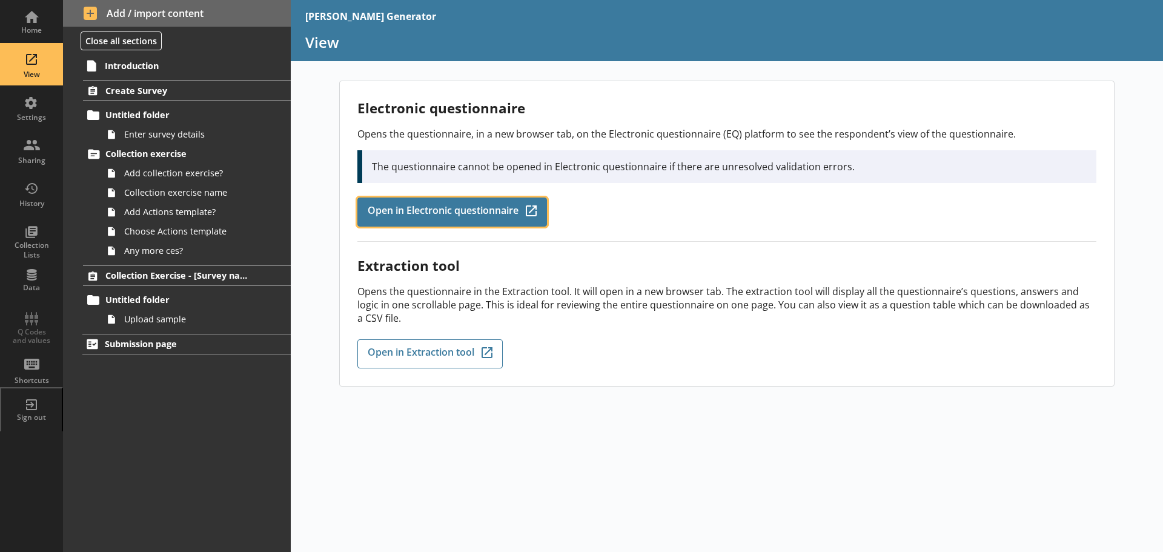
click at [470, 211] on span "Open in Electronic questionnaire" at bounding box center [443, 211] width 151 height 13
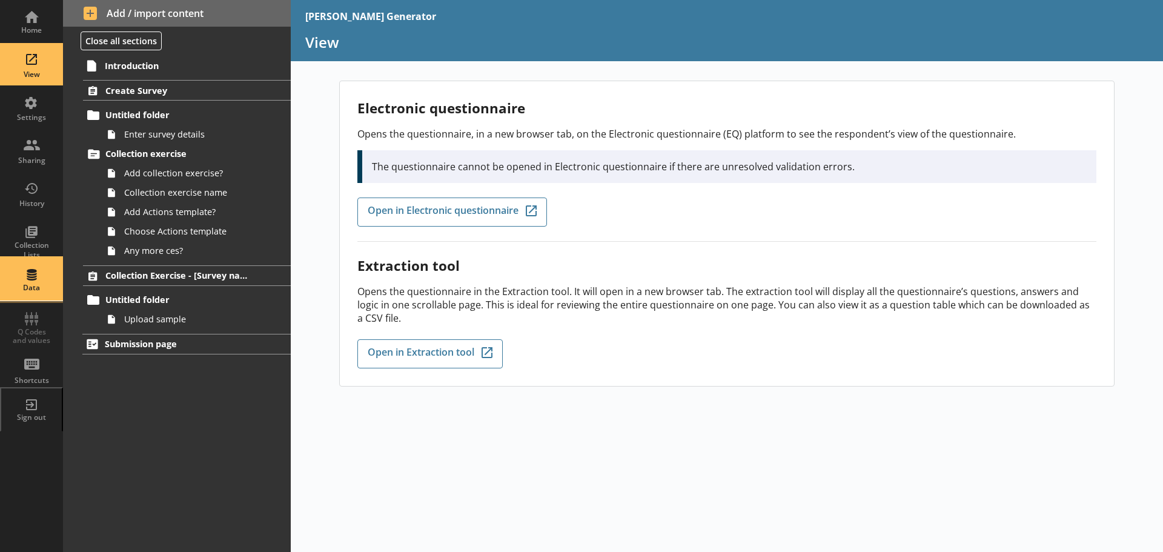
click at [35, 280] on div "Data" at bounding box center [31, 279] width 42 height 42
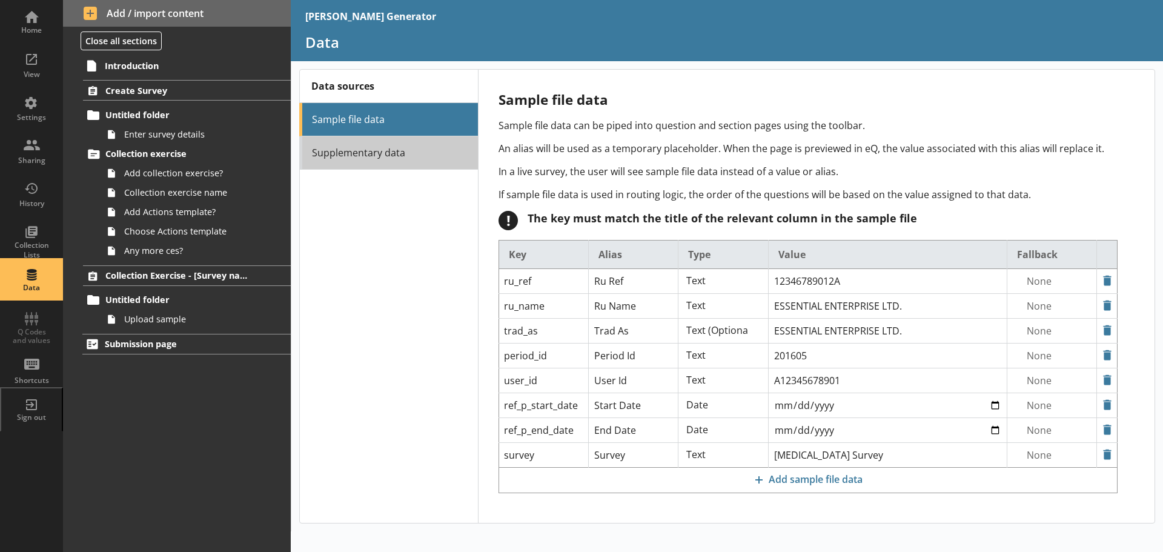
click at [348, 163] on link "Supplementary data" at bounding box center [388, 152] width 179 height 33
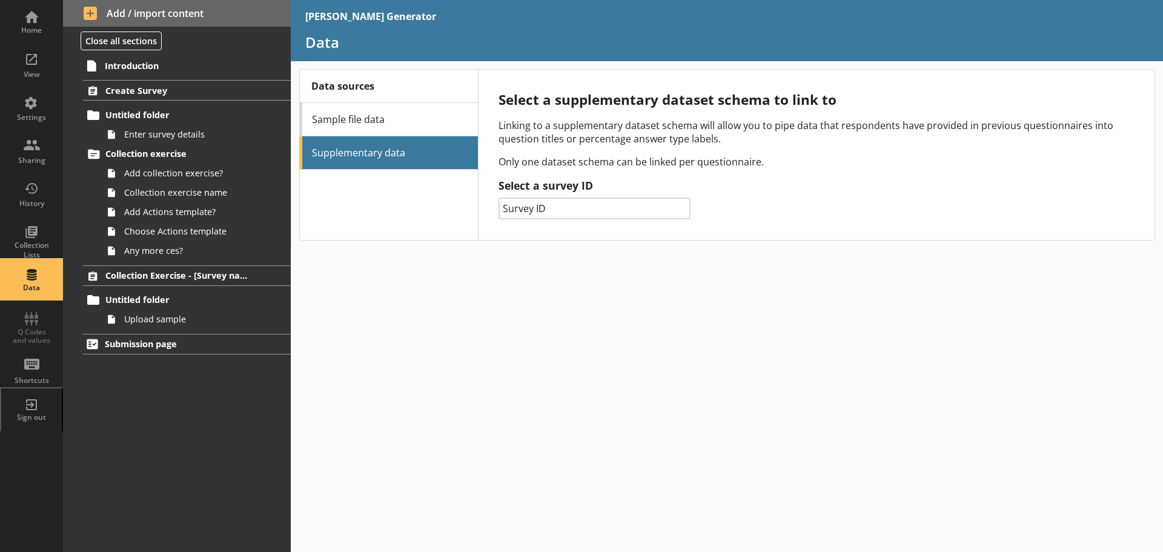
click at [673, 206] on select "Survey ID 014 - Prodcom 132 - PPI 061 - SPPI 133 - EPI 156 - IPI 141 - [PERSON_…" at bounding box center [594, 208] width 192 height 22
click at [444, 349] on div "[PERSON_NAME] Wave Generator Data Data sources Sample file data Supplementary d…" at bounding box center [727, 276] width 872 height 552
click at [47, 27] on div "Home" at bounding box center [31, 30] width 42 height 10
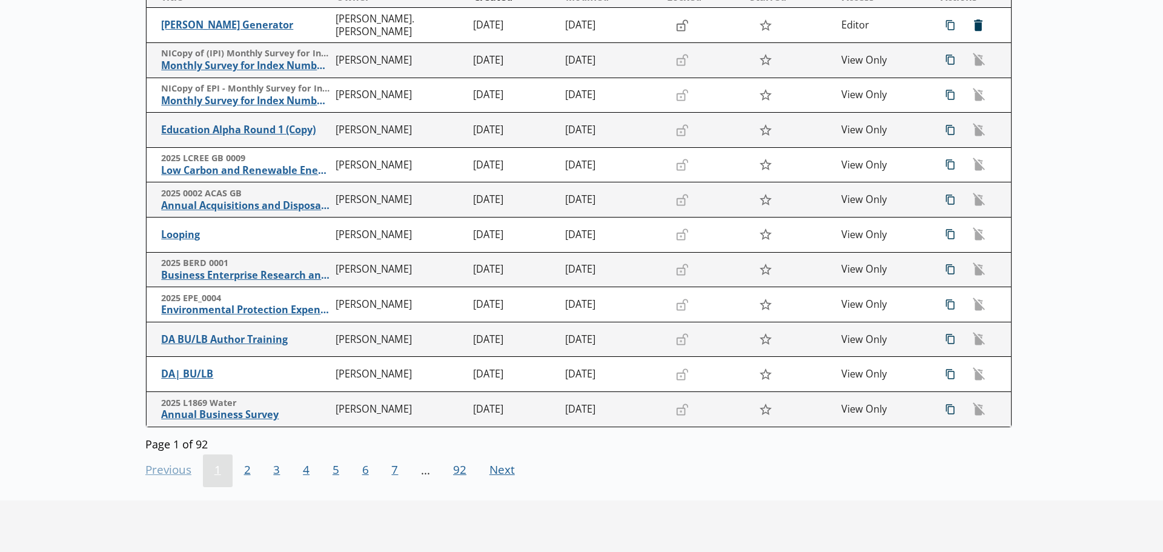
scroll to position [223, 0]
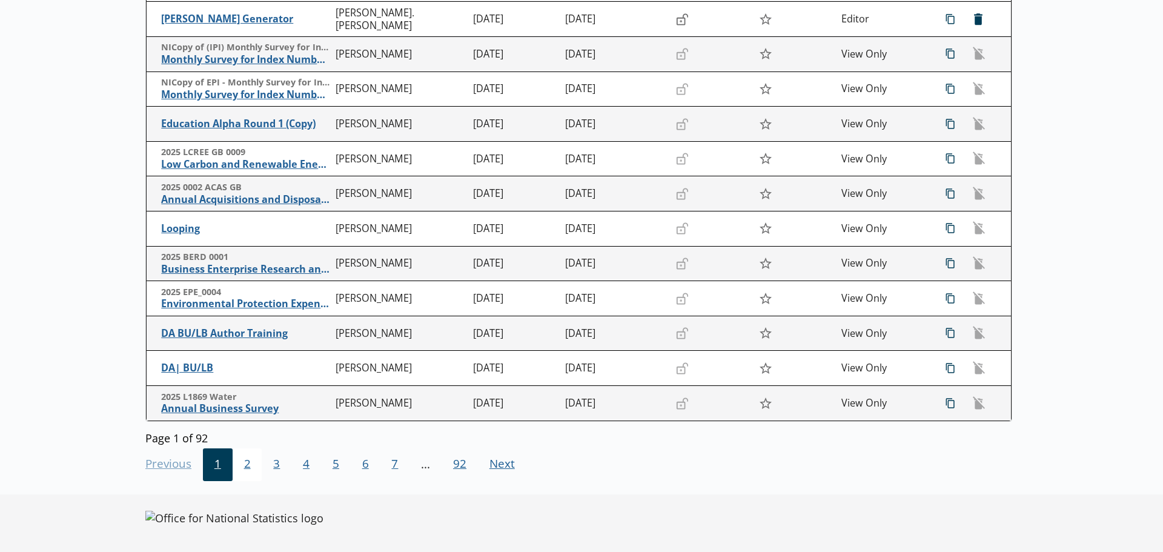
click at [246, 465] on span "2" at bounding box center [248, 464] width 30 height 33
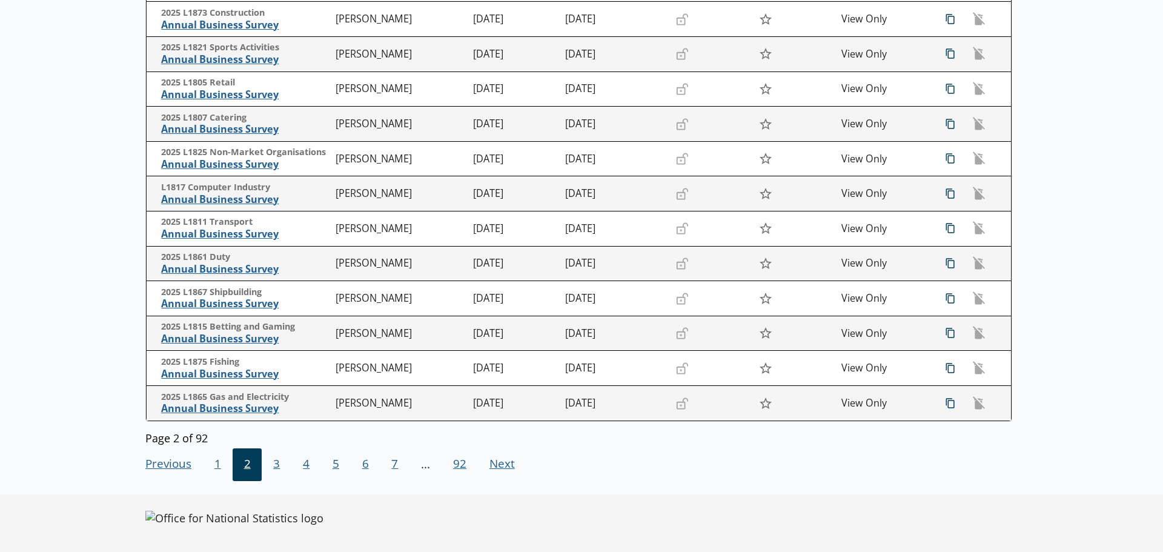
scroll to position [0, 0]
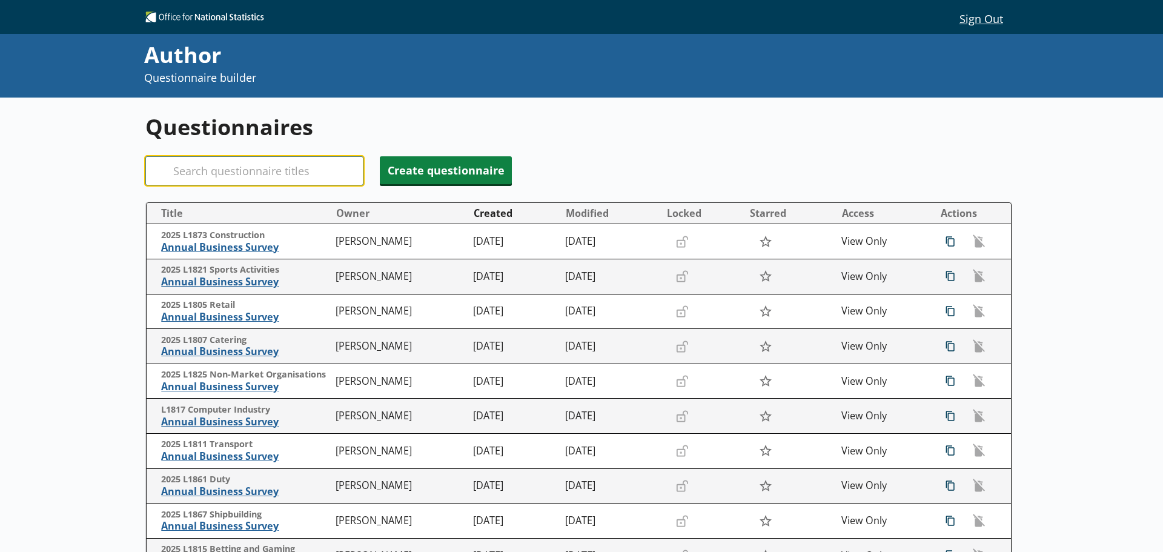
click at [206, 160] on input "Search" at bounding box center [254, 170] width 218 height 29
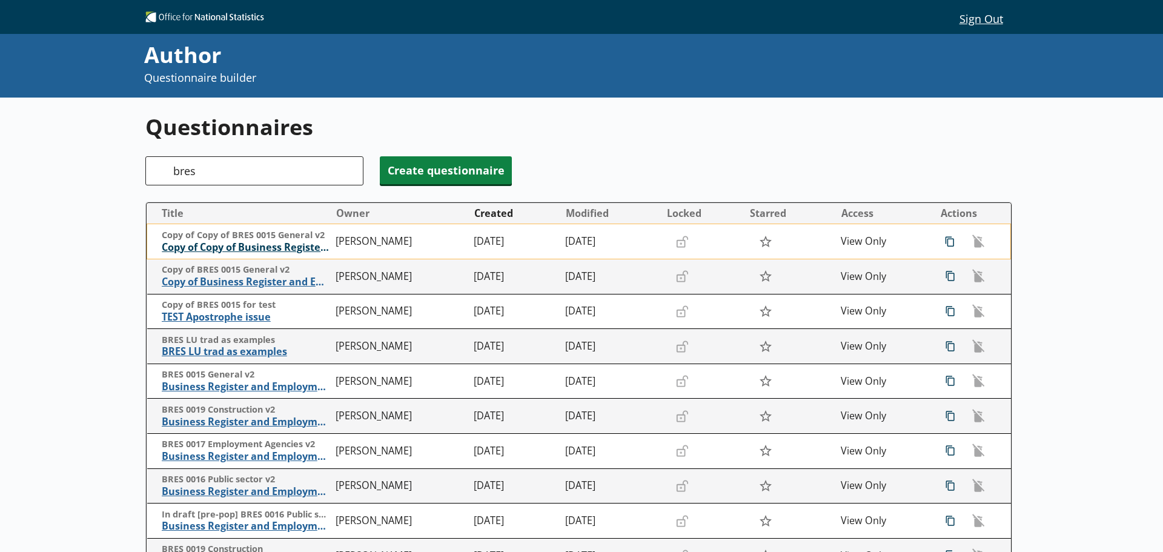
click at [246, 245] on span "Copy of Copy of Business Register and Employment Survey 2024" at bounding box center [246, 247] width 168 height 13
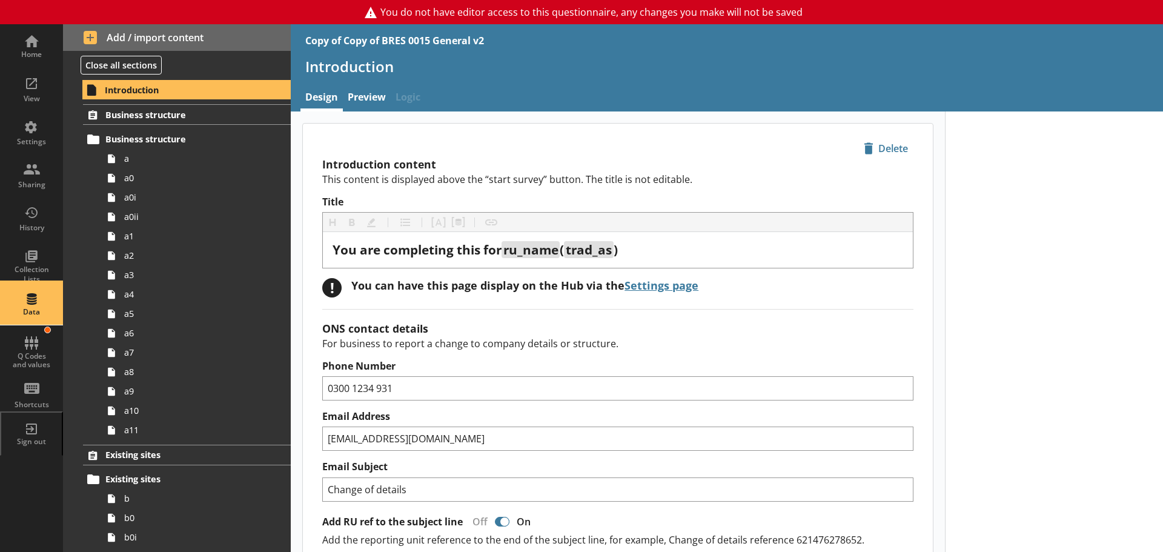
click at [35, 300] on div "Data" at bounding box center [31, 303] width 42 height 42
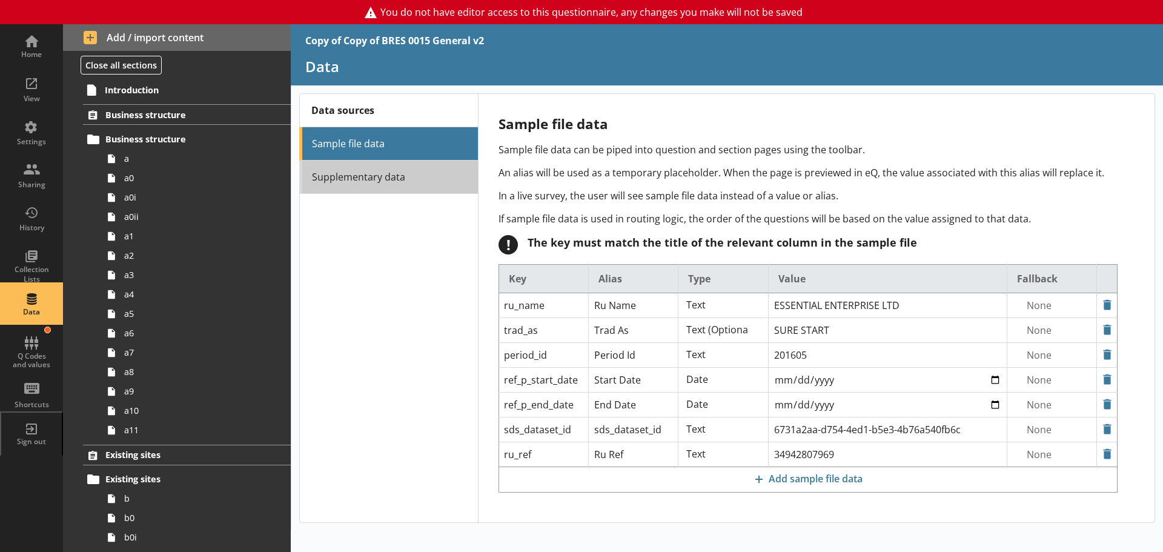
click at [375, 185] on link "Supplementary data" at bounding box center [388, 176] width 179 height 33
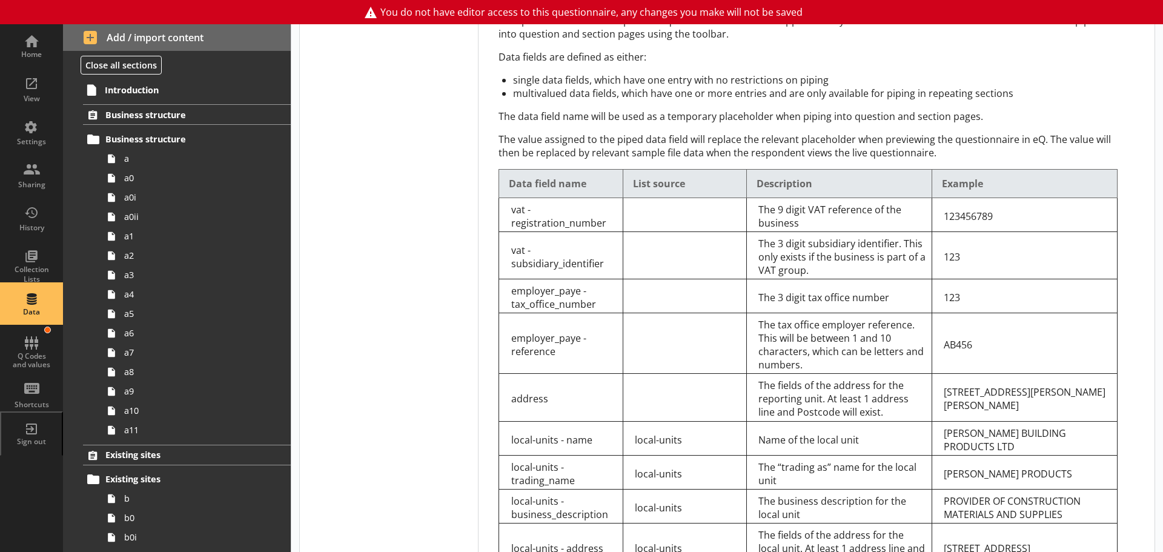
scroll to position [242, 0]
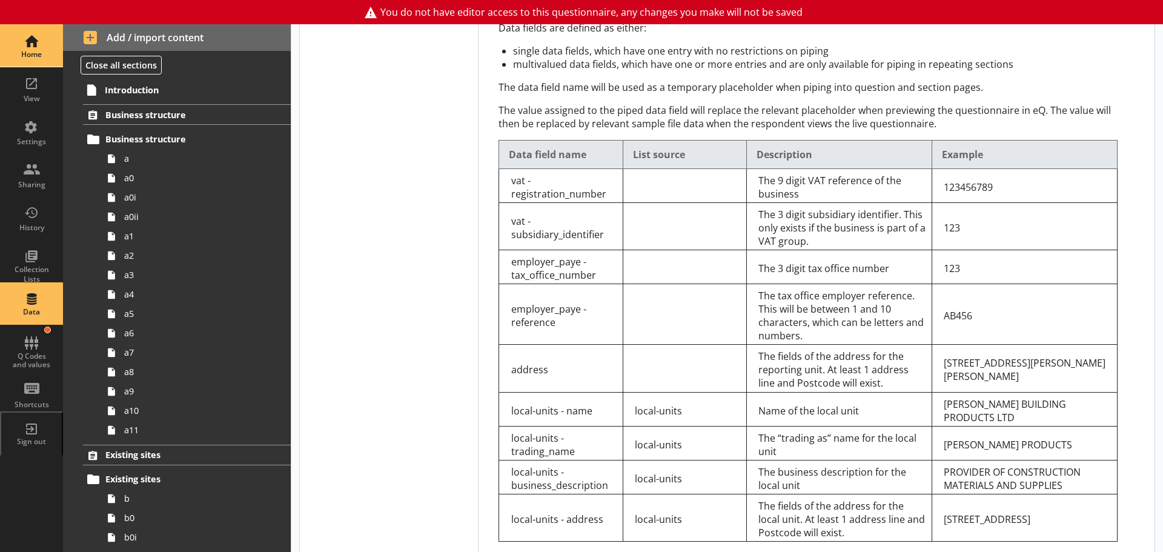
click at [38, 39] on div "Home" at bounding box center [31, 45] width 42 height 42
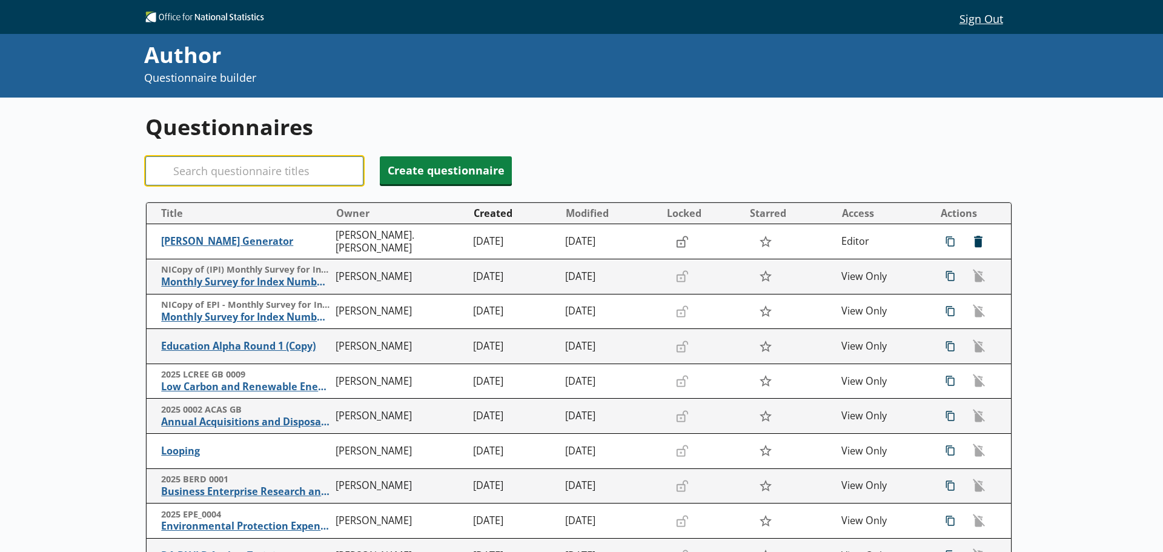
click at [234, 173] on input "Search" at bounding box center [254, 170] width 218 height 29
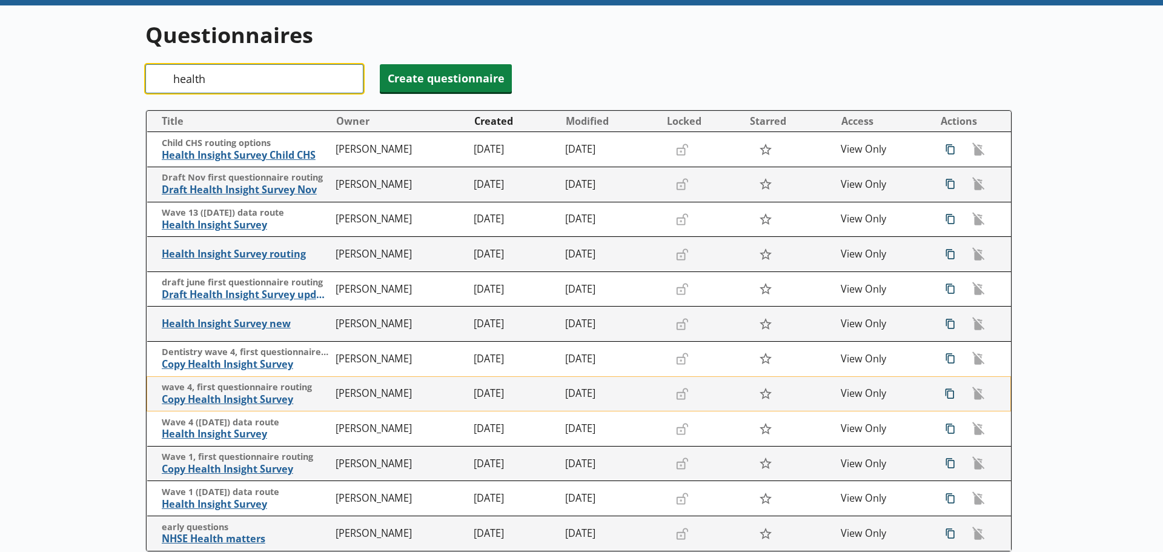
scroll to position [121, 0]
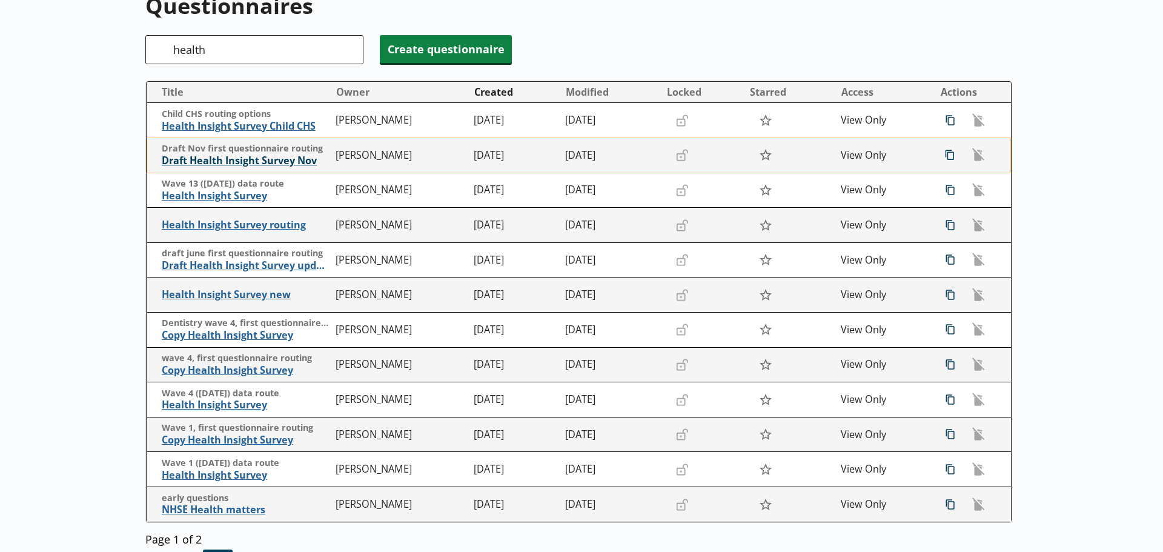
click at [263, 162] on span "Draft Health Insight Survey Nov" at bounding box center [246, 160] width 168 height 13
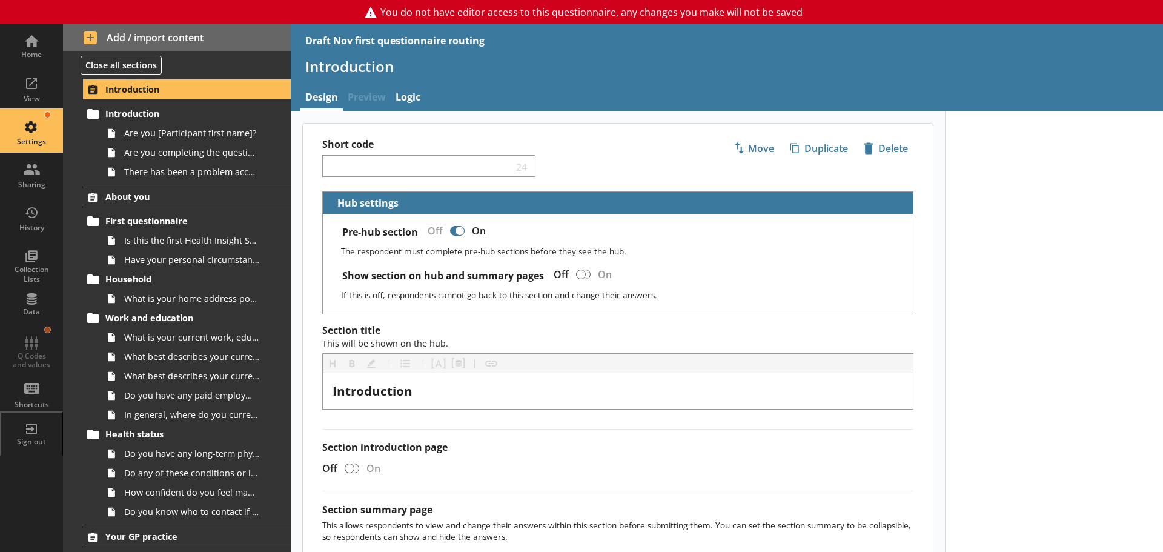
click at [43, 127] on div "Settings" at bounding box center [31, 131] width 42 height 42
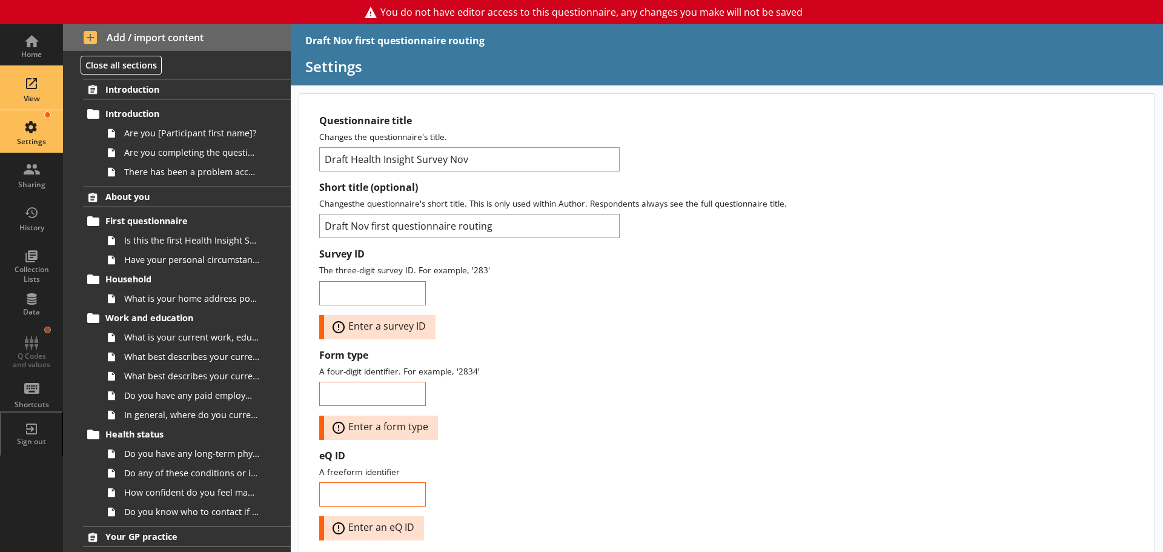
click at [33, 87] on div "View" at bounding box center [31, 88] width 42 height 42
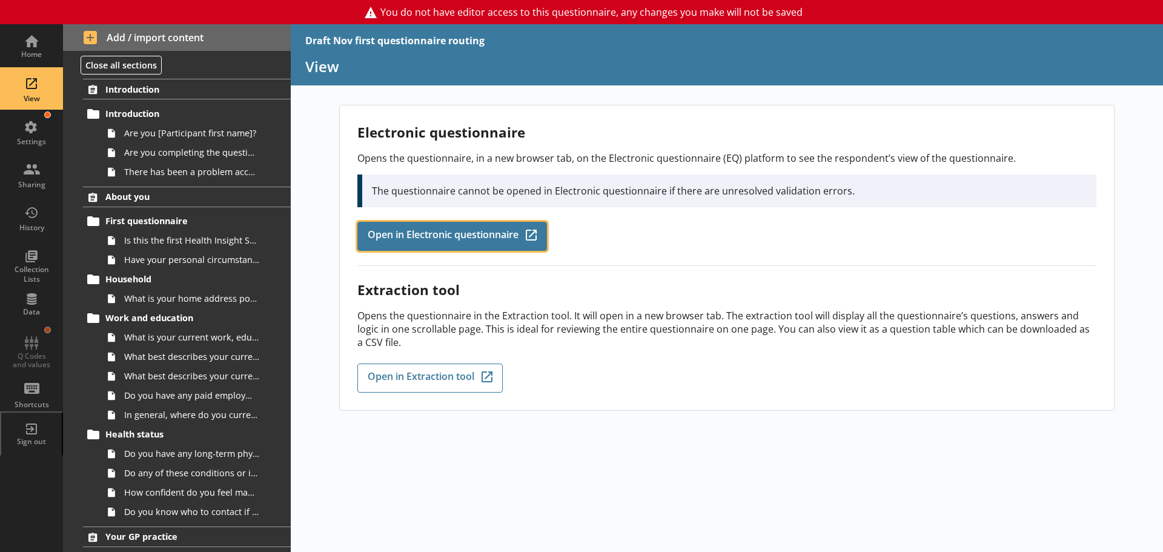
click at [461, 234] on span "Open in Electronic questionnaire" at bounding box center [443, 235] width 151 height 13
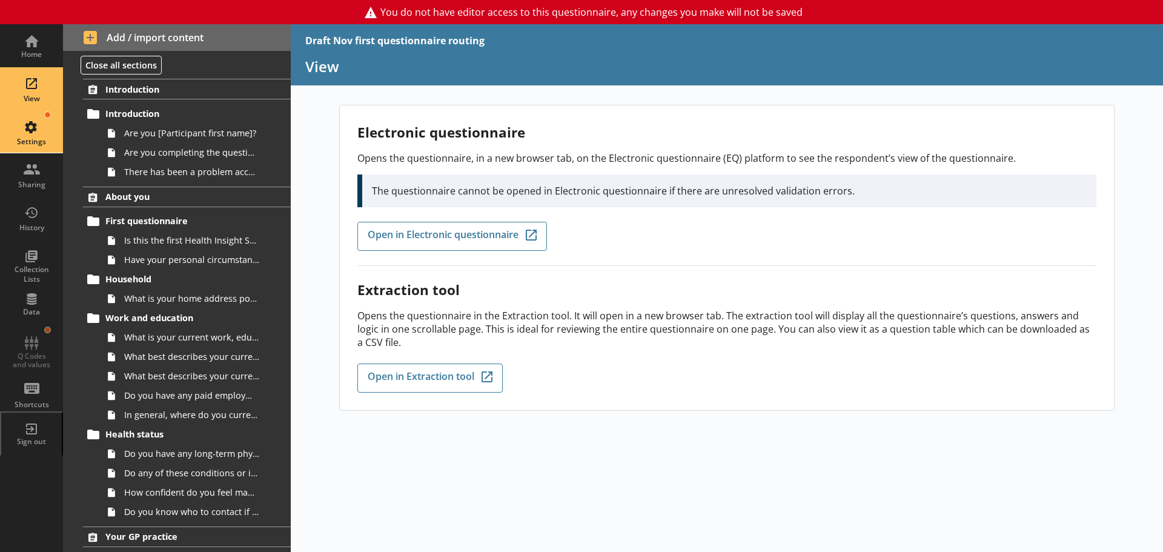
click at [31, 144] on div "Settings" at bounding box center [31, 142] width 42 height 10
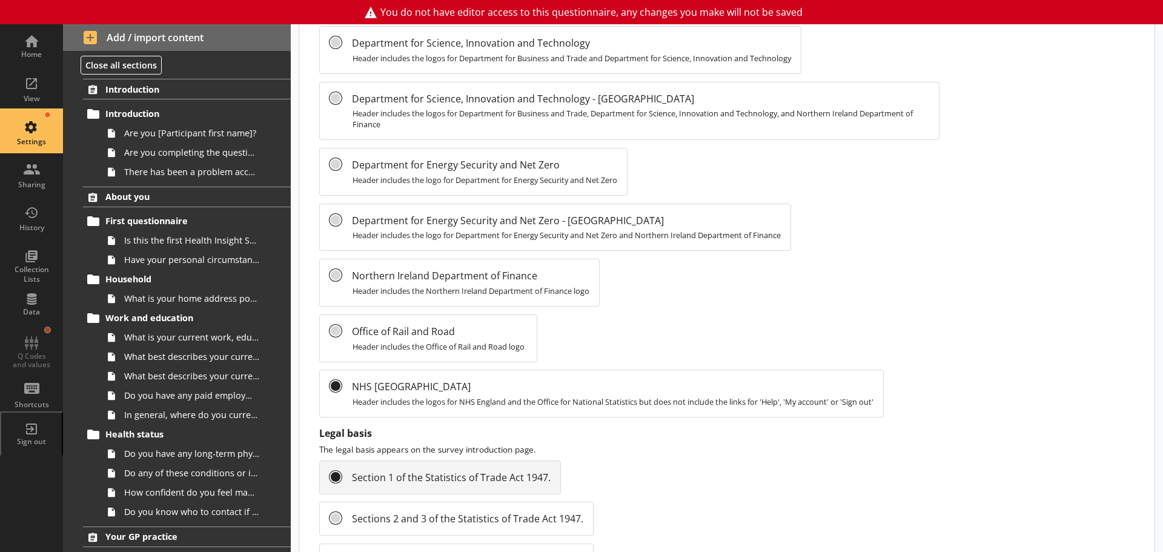
scroll to position [1090, 0]
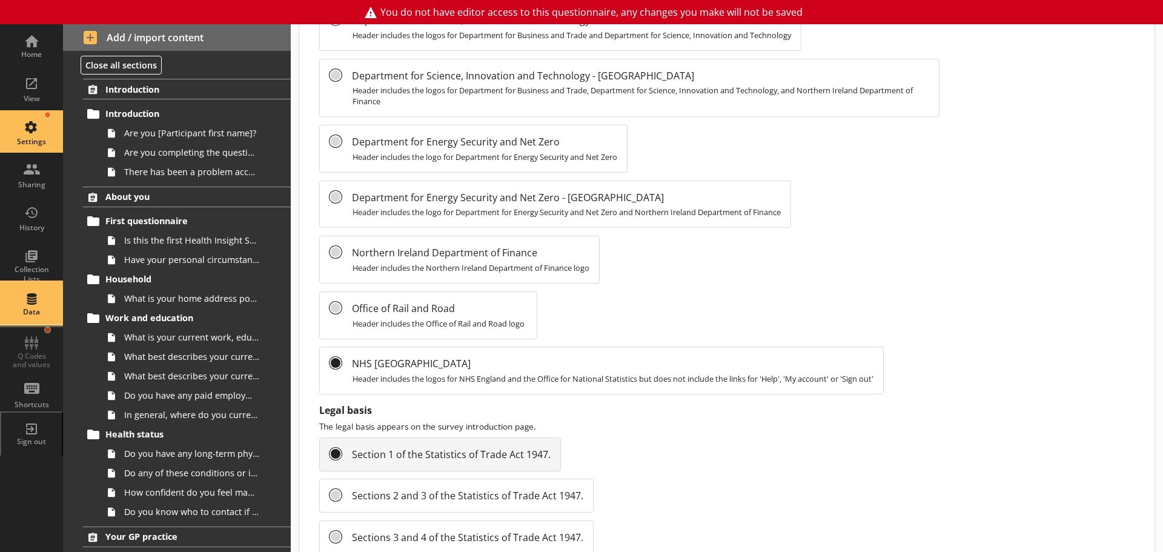
click at [40, 308] on div "Data" at bounding box center [31, 303] width 42 height 42
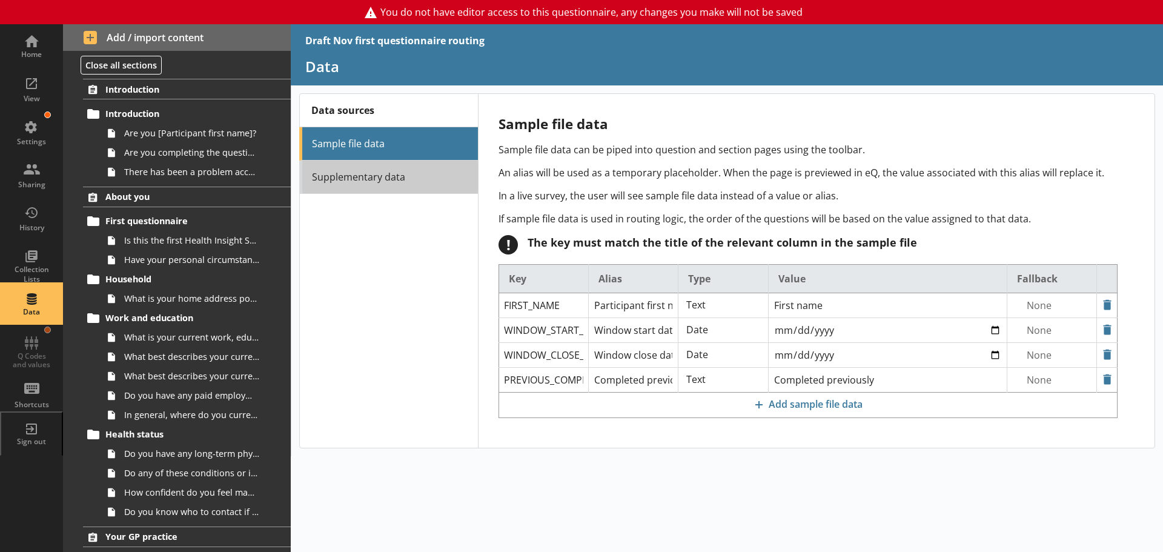
click at [384, 182] on link "Supplementary data" at bounding box center [388, 176] width 179 height 33
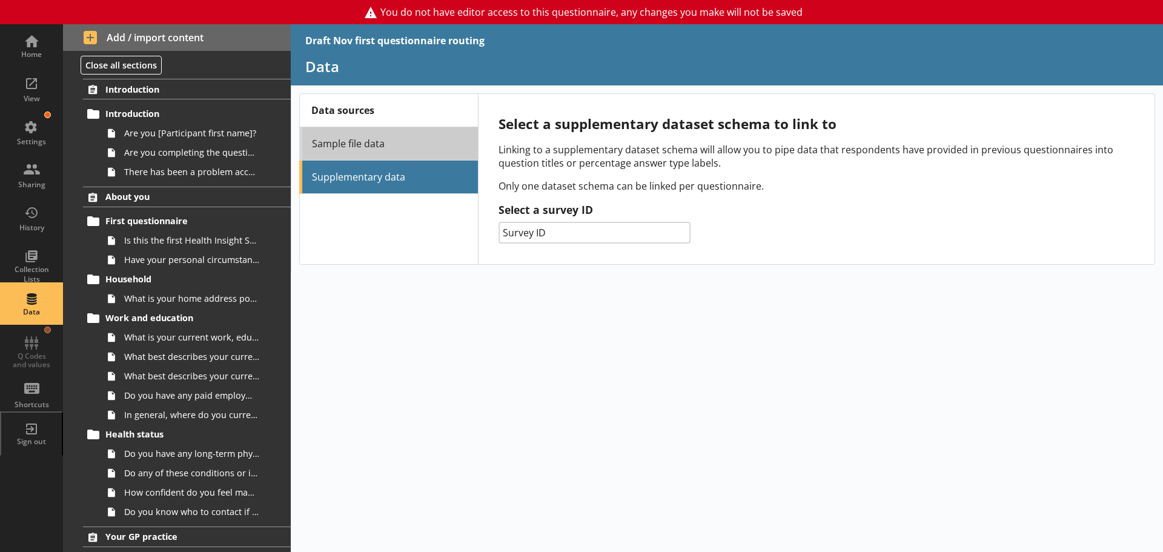
click at [348, 144] on link "Sample file data" at bounding box center [388, 143] width 179 height 33
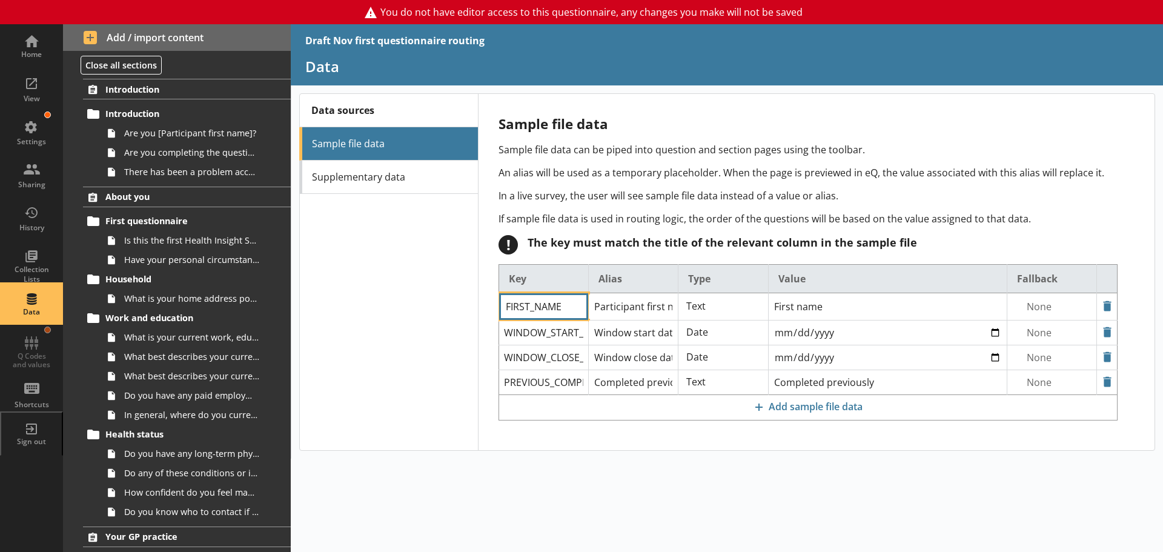
drag, startPoint x: 504, startPoint y: 306, endPoint x: 579, endPoint y: 305, distance: 75.7
click at [579, 305] on input "FIRST_NAME" at bounding box center [543, 306] width 89 height 27
drag, startPoint x: 771, startPoint y: 306, endPoint x: 857, endPoint y: 306, distance: 86.6
click at [857, 306] on input "First name" at bounding box center [887, 305] width 239 height 24
click at [156, 143] on link "Are you completing the questions on behalf of [Participant first name]?" at bounding box center [196, 152] width 189 height 19
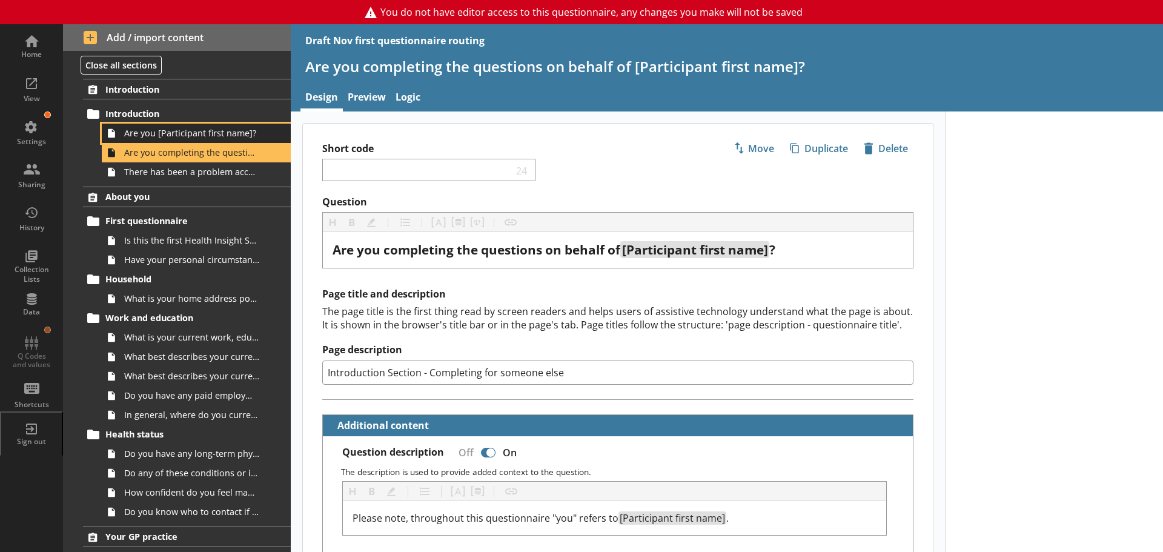
click at [177, 133] on span "Are you [Participant first name]?" at bounding box center [191, 133] width 135 height 12
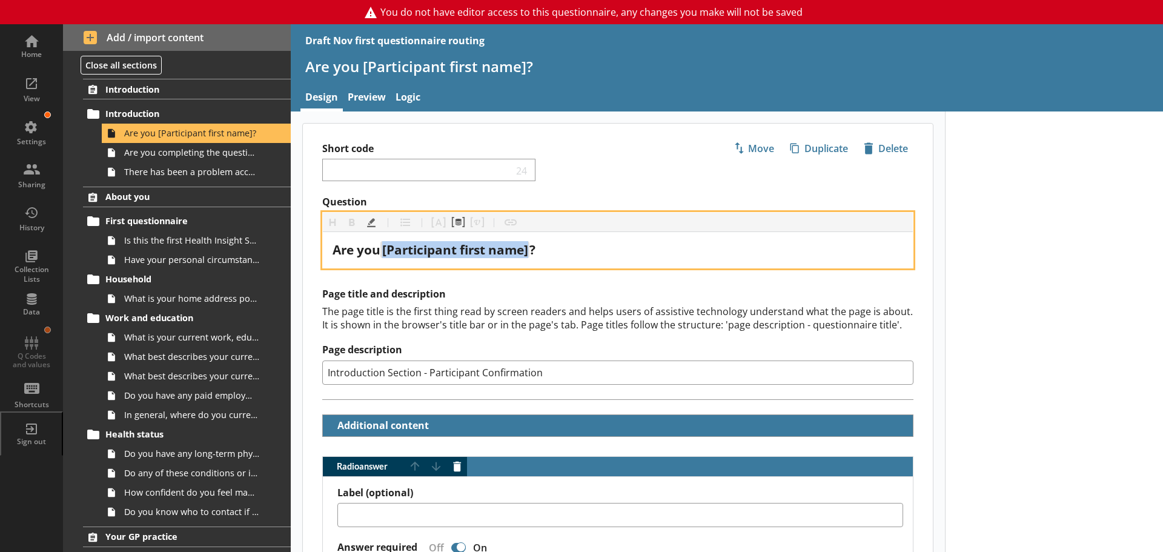
drag, startPoint x: 385, startPoint y: 249, endPoint x: 533, endPoint y: 243, distance: 148.5
click at [529, 243] on span "[Participant first name]" at bounding box center [454, 249] width 149 height 17
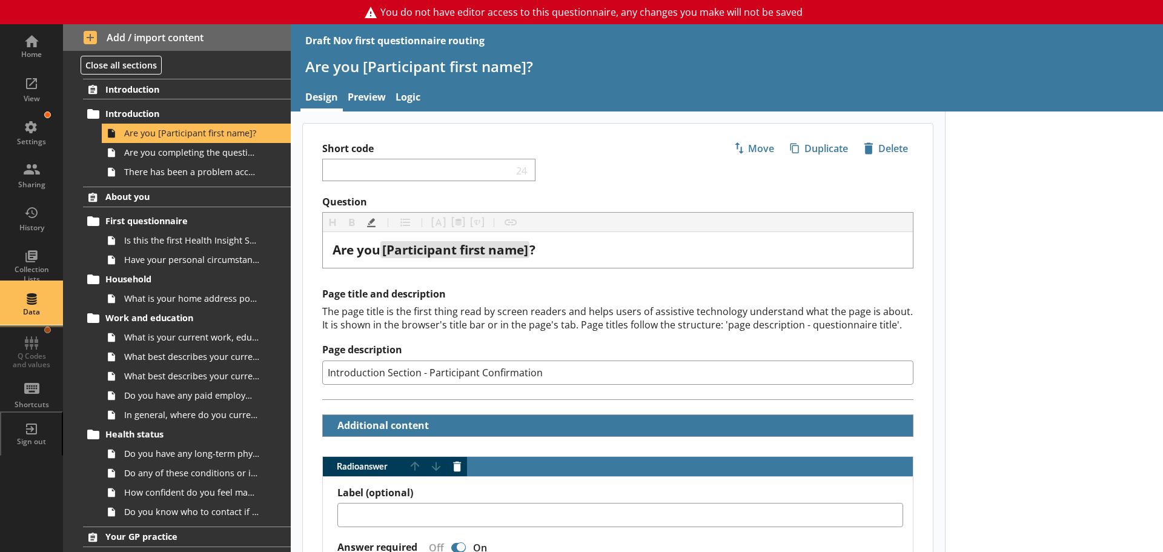
click at [35, 294] on div "Data" at bounding box center [31, 303] width 42 height 42
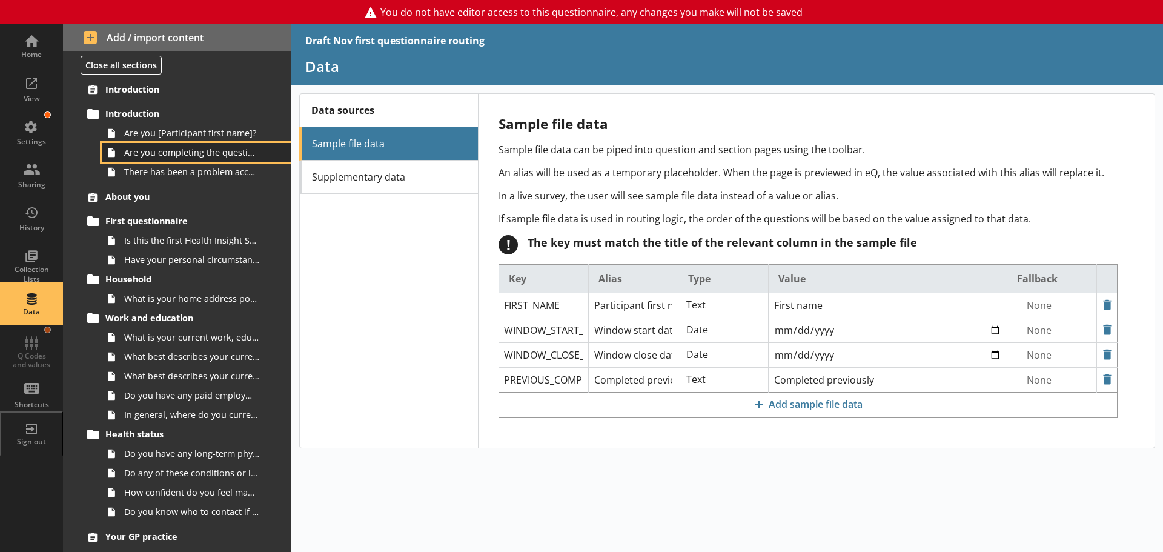
click at [150, 159] on link "Are you completing the questions on behalf of [Participant first name]?" at bounding box center [196, 152] width 189 height 19
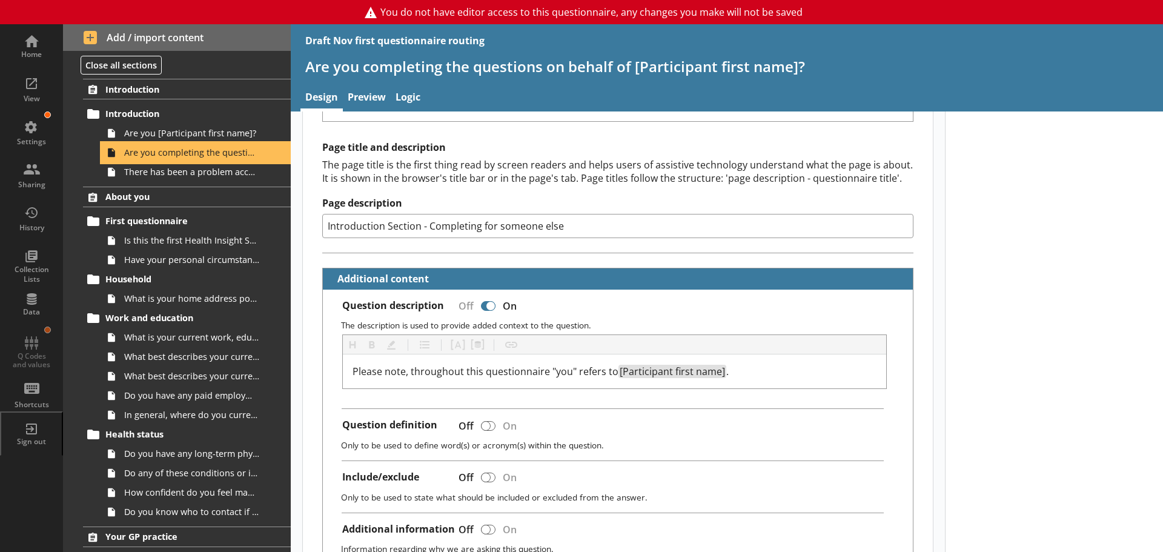
scroll to position [182, 0]
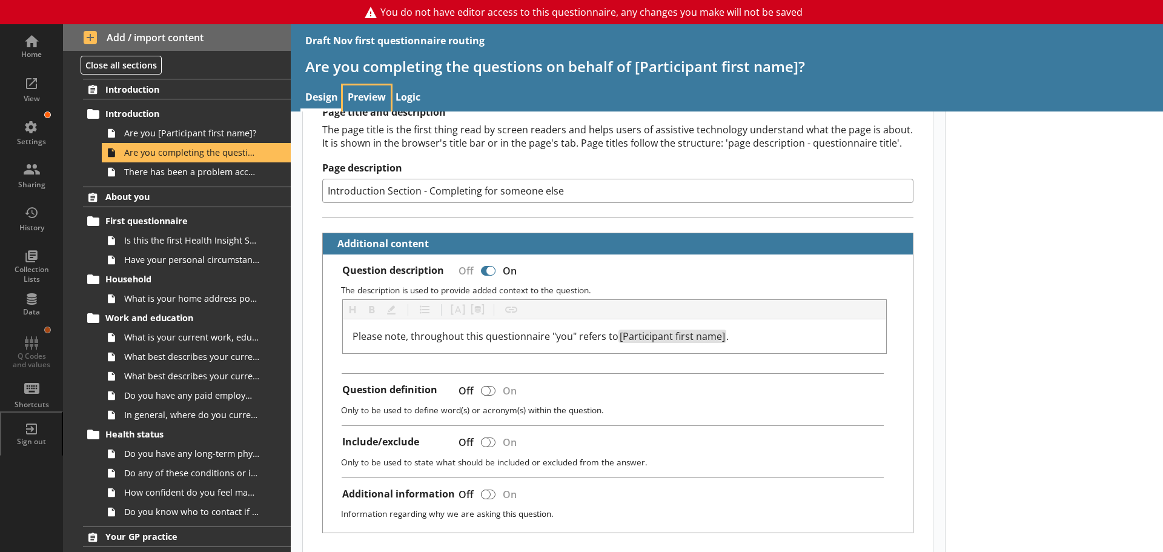
click at [365, 100] on link "Preview" at bounding box center [367, 98] width 48 height 26
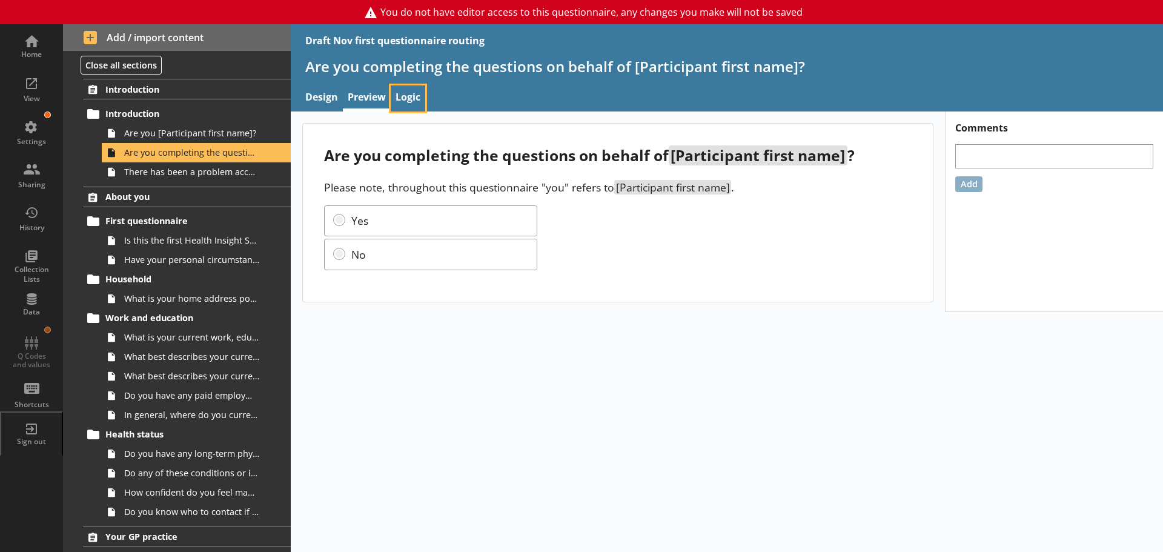
click at [405, 93] on link "Logic" at bounding box center [408, 98] width 35 height 26
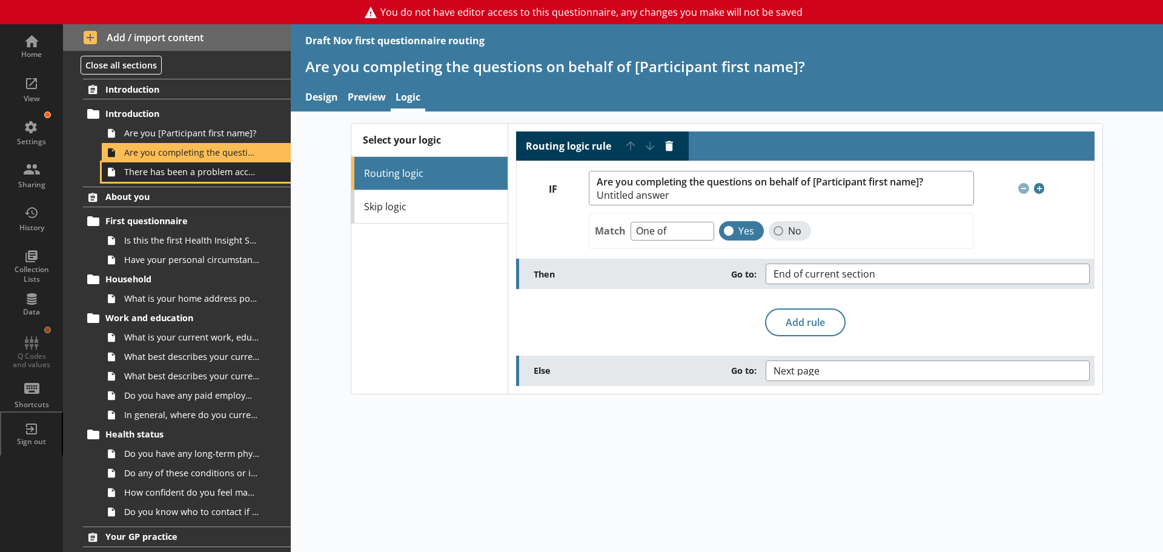
click at [199, 177] on span "There has been a problem accessing the survey" at bounding box center [191, 172] width 135 height 12
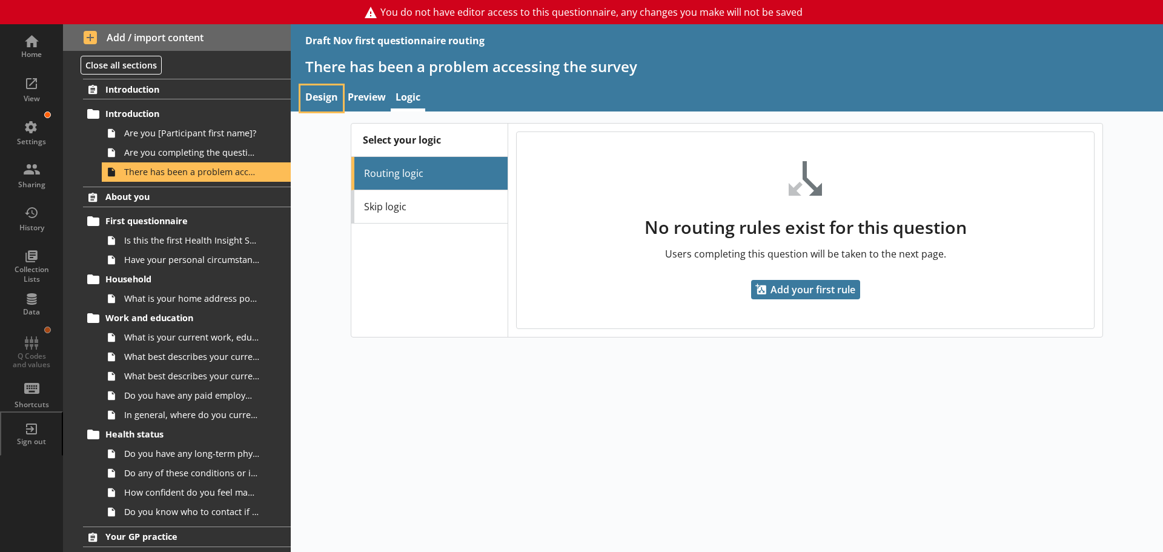
click at [326, 99] on link "Design" at bounding box center [321, 98] width 42 height 26
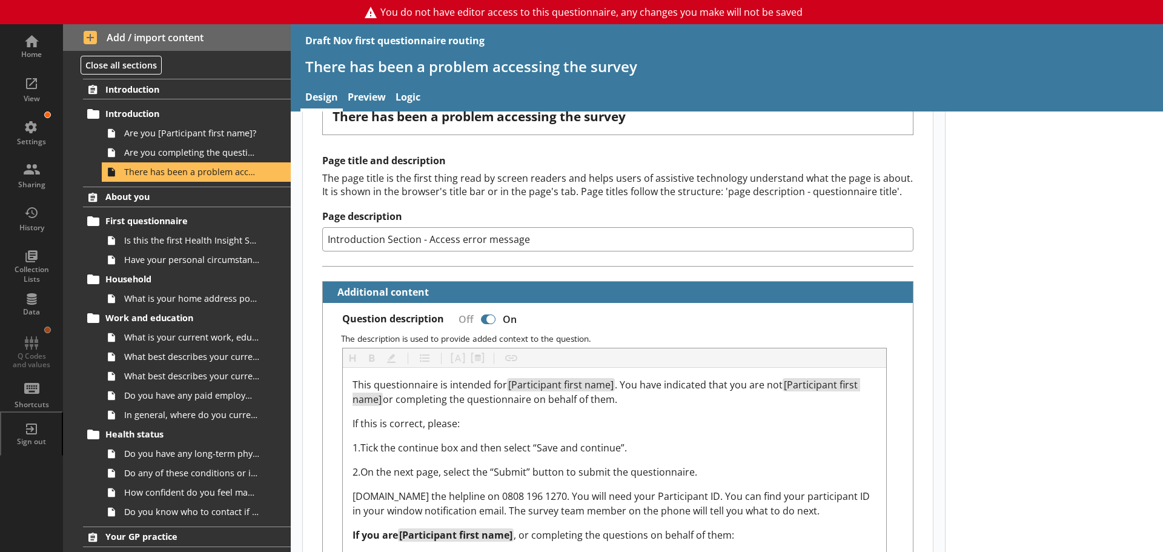
scroll to position [182, 0]
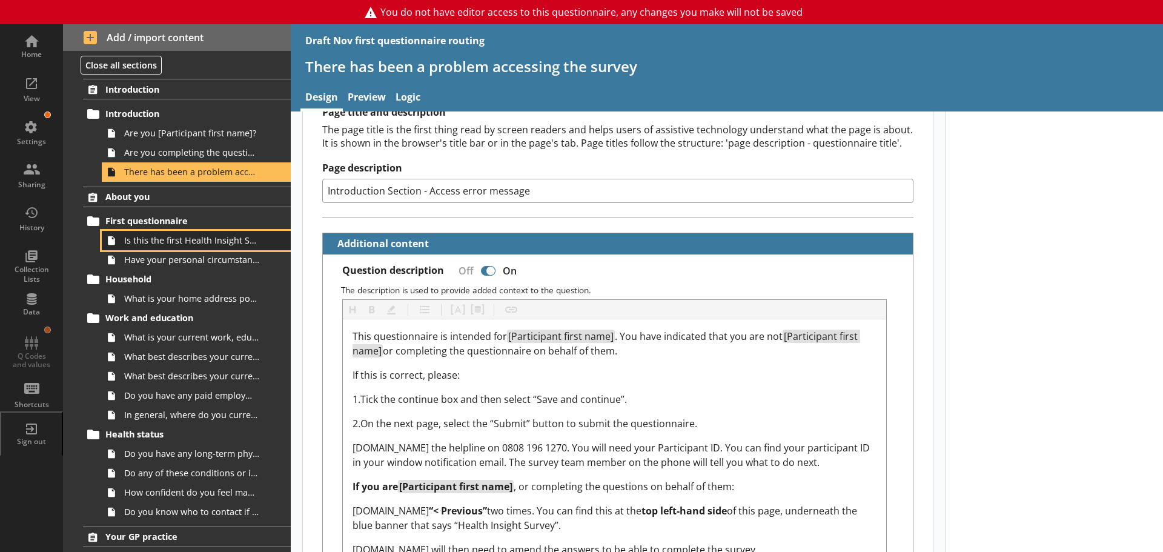
click at [144, 243] on span "Is this the first Health Insight Survey questionnaire you are completing?" at bounding box center [191, 240] width 135 height 12
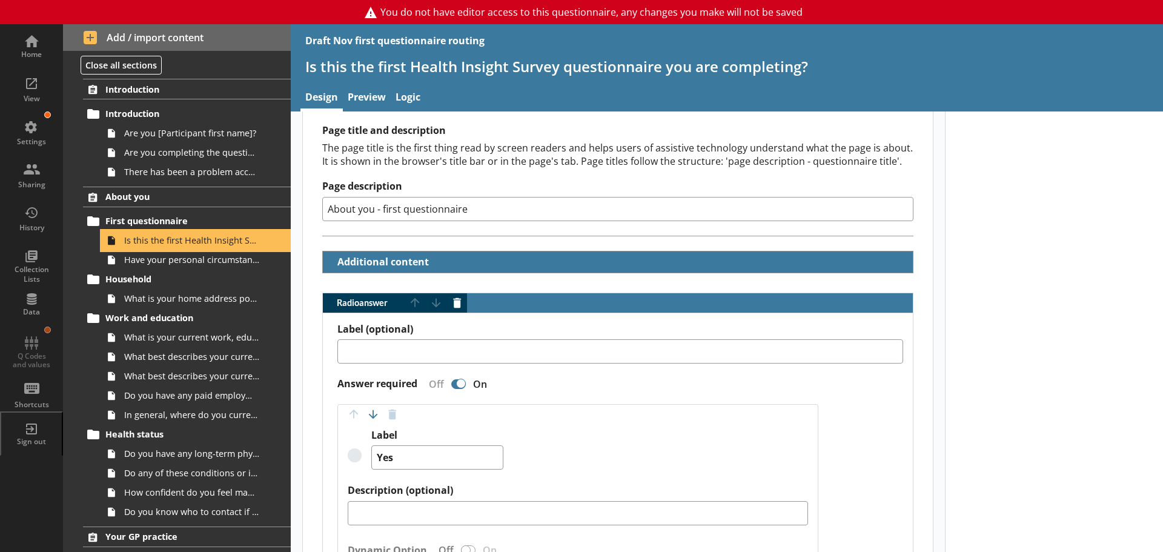
scroll to position [182, 0]
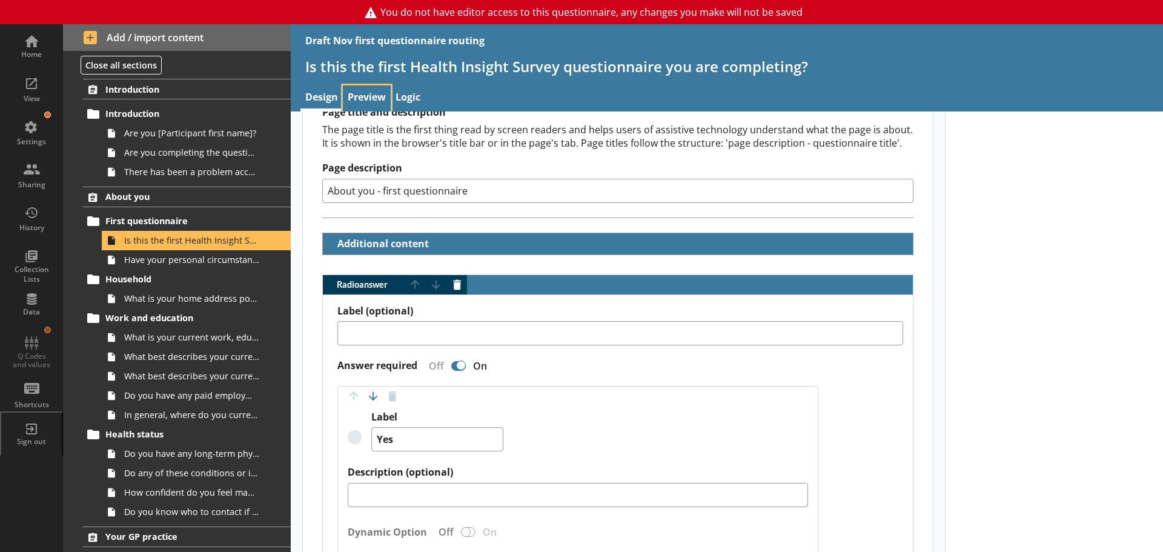
click at [374, 93] on link "Preview" at bounding box center [367, 98] width 48 height 26
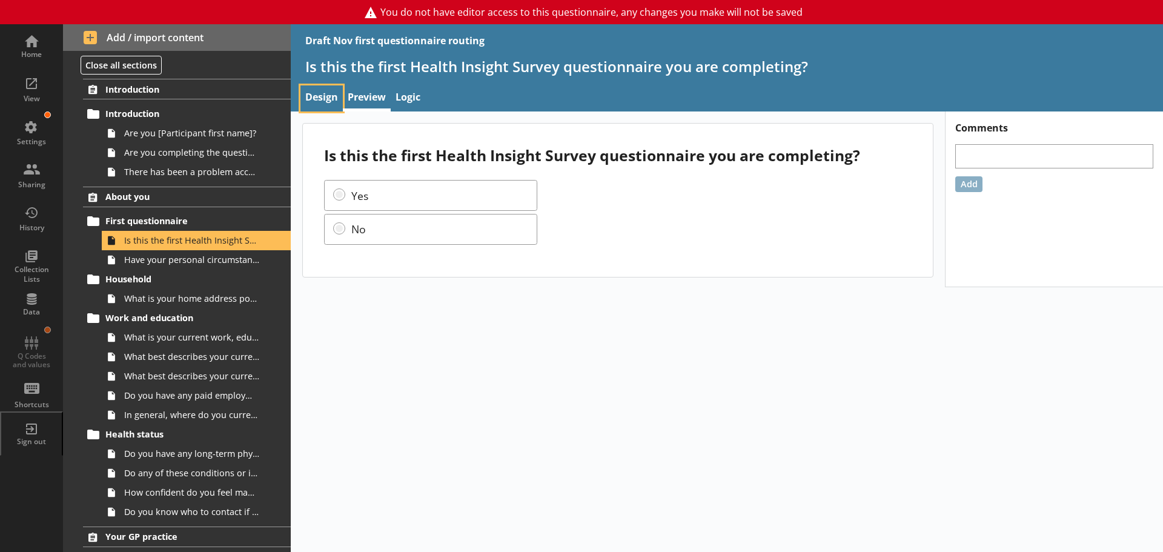
click at [315, 99] on link "Design" at bounding box center [321, 98] width 42 height 26
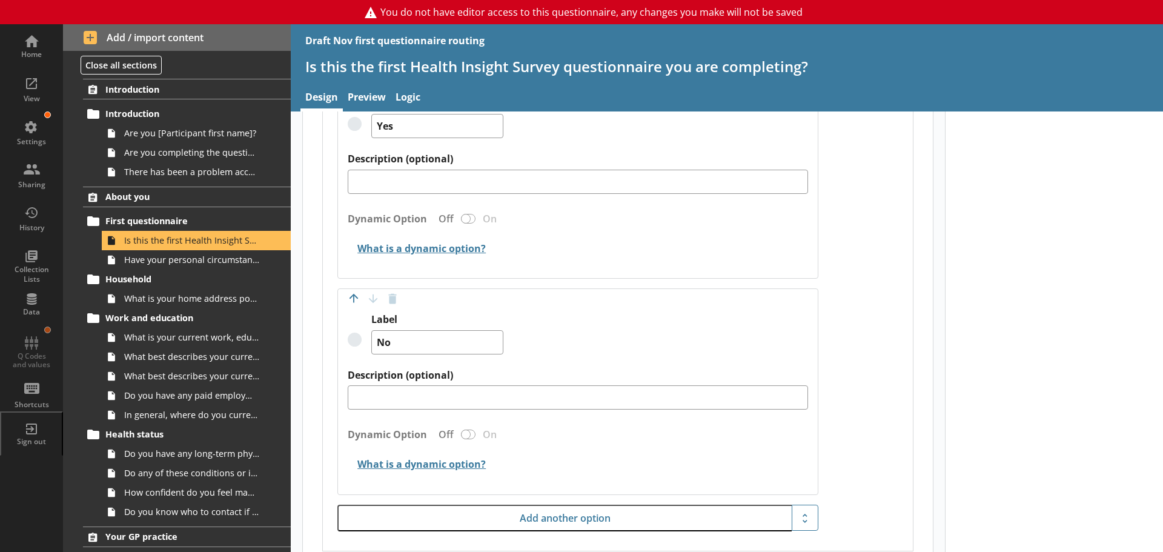
scroll to position [320, 0]
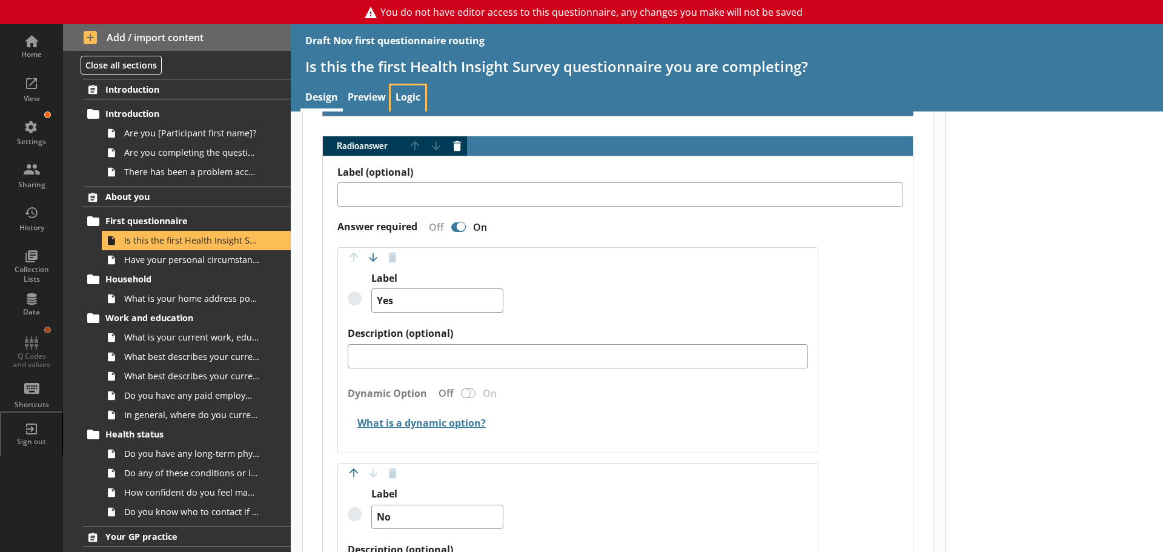
click at [412, 88] on link "Logic" at bounding box center [408, 98] width 35 height 26
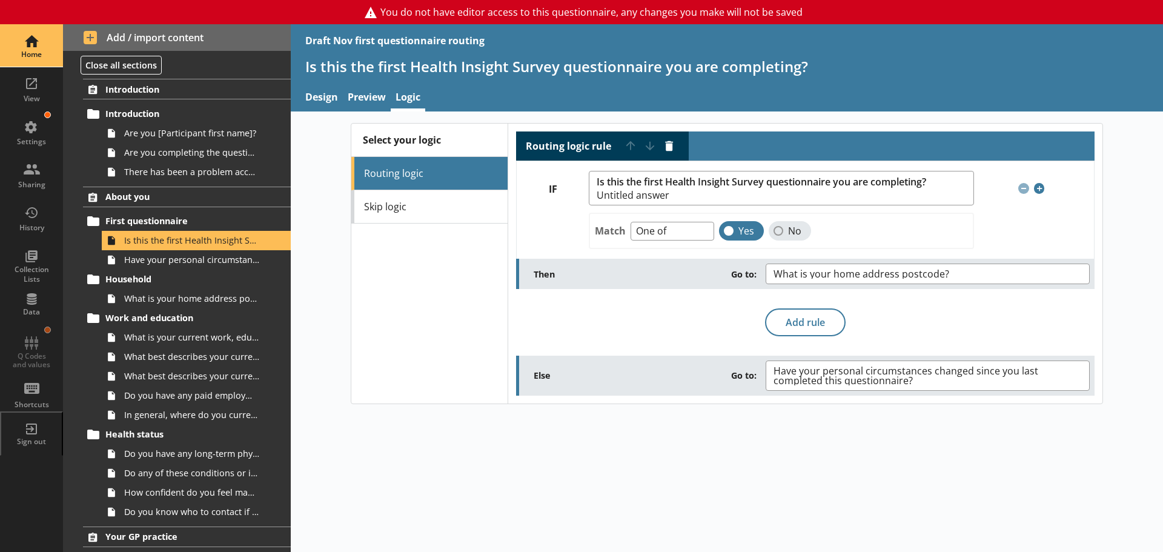
click at [30, 44] on div "Home" at bounding box center [31, 45] width 42 height 42
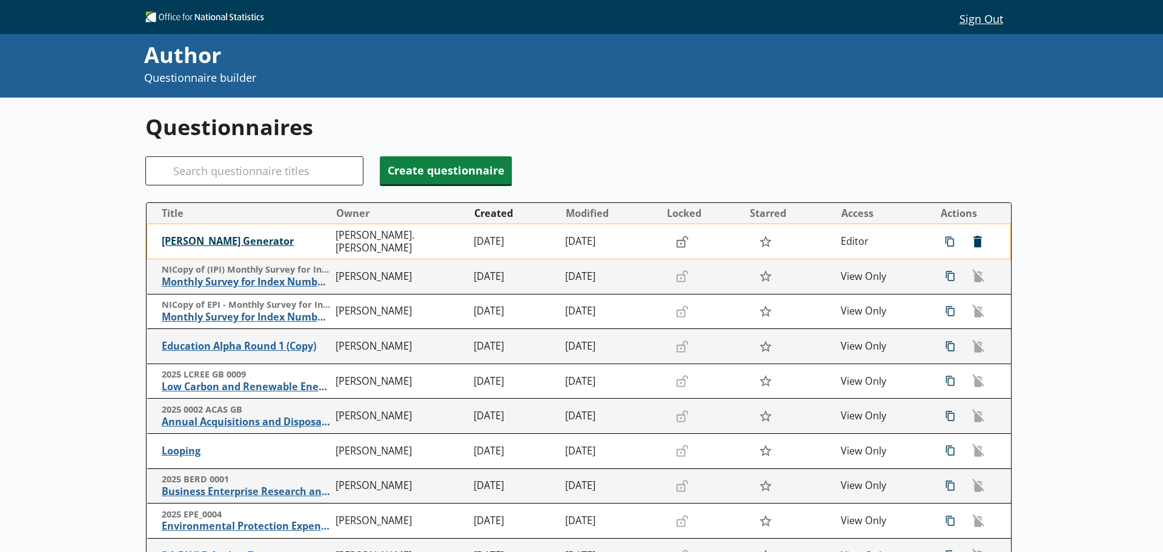
click at [228, 242] on span "[PERSON_NAME] Generator" at bounding box center [246, 241] width 168 height 13
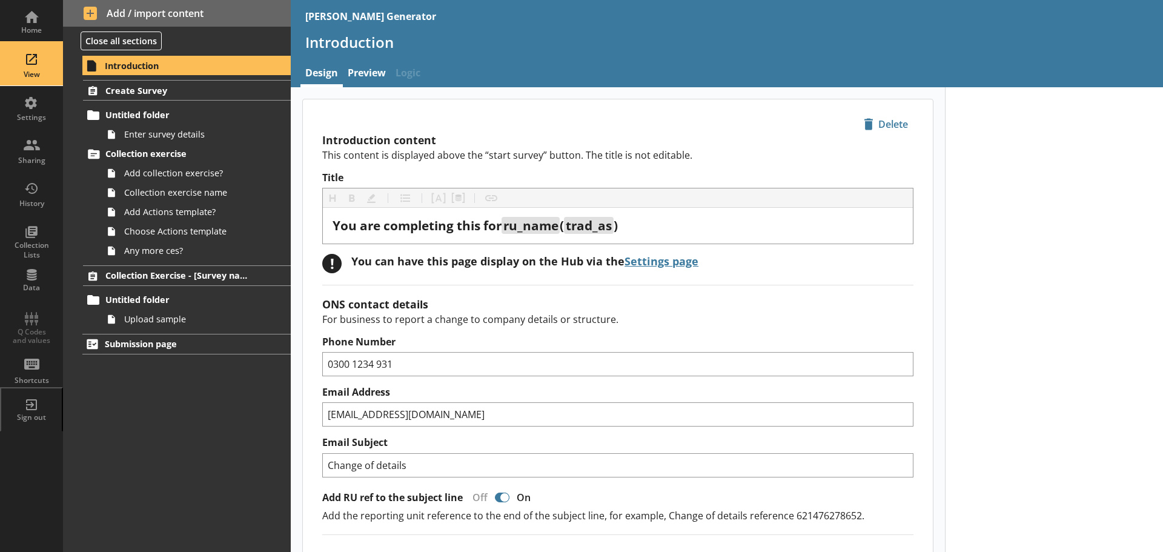
click at [40, 62] on div "View" at bounding box center [31, 64] width 42 height 42
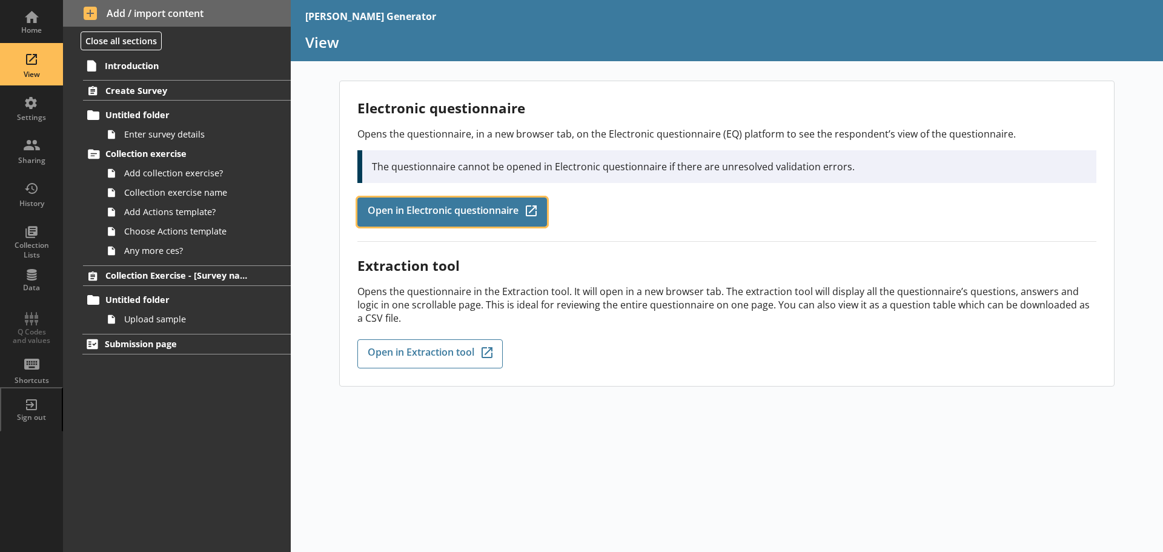
click at [488, 217] on span "Open in Electronic questionnaire" at bounding box center [443, 211] width 151 height 13
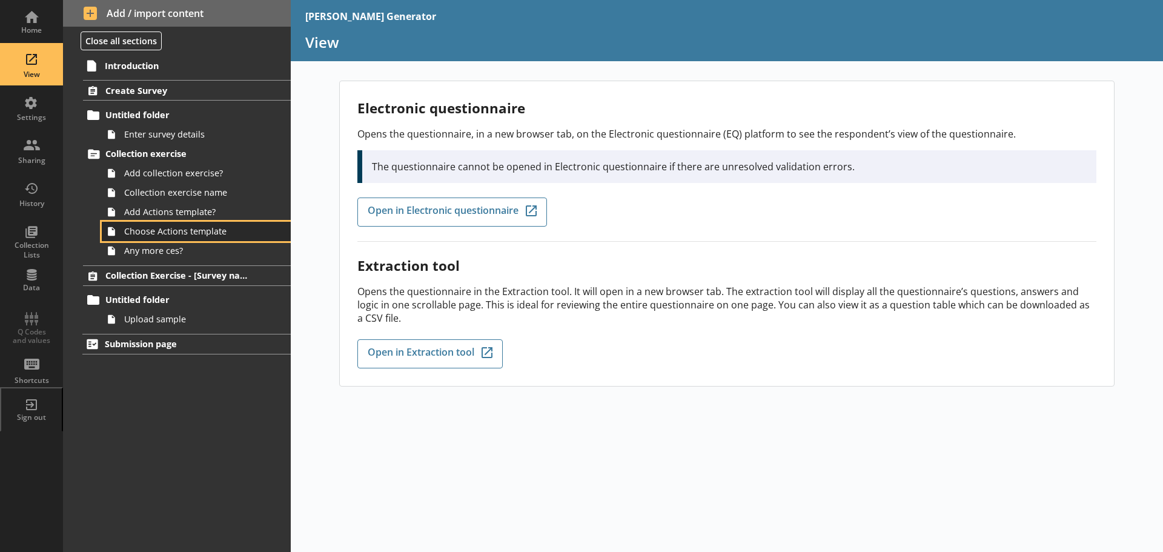
click at [183, 236] on span "Choose Actions template" at bounding box center [191, 231] width 135 height 12
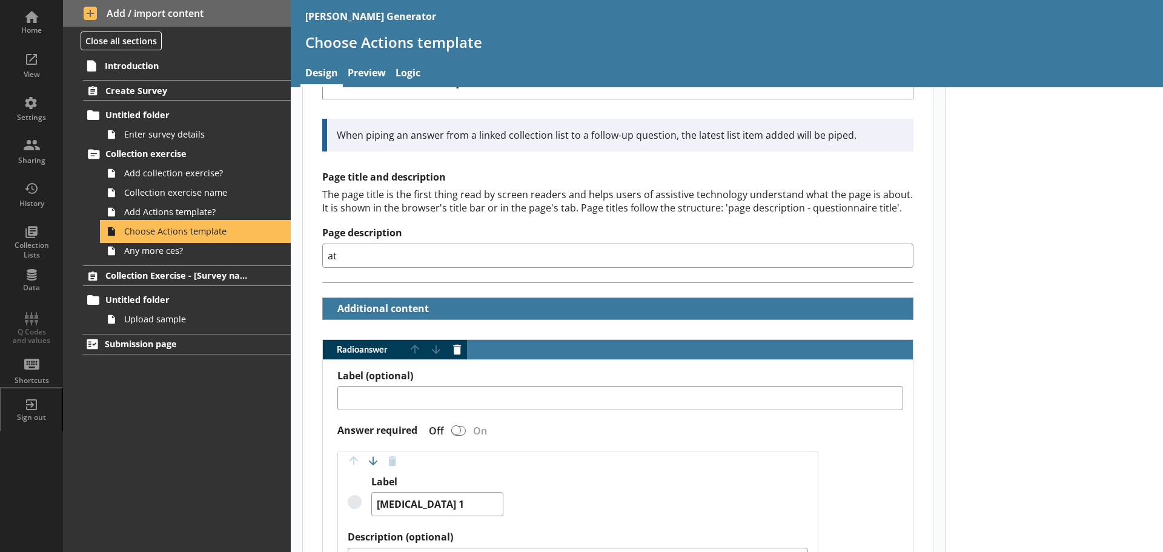
scroll to position [363, 0]
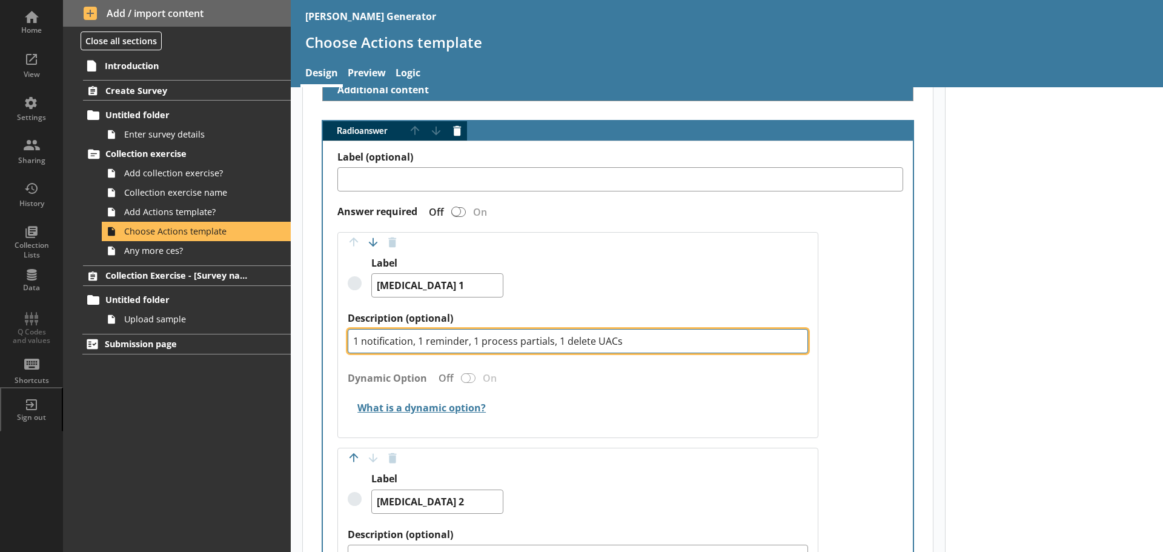
drag, startPoint x: 352, startPoint y: 338, endPoint x: 637, endPoint y: 338, distance: 285.2
click at [637, 338] on textarea "1 notification, 1 reminder, 1 process partials, 1 delete UACs" at bounding box center [578, 341] width 460 height 24
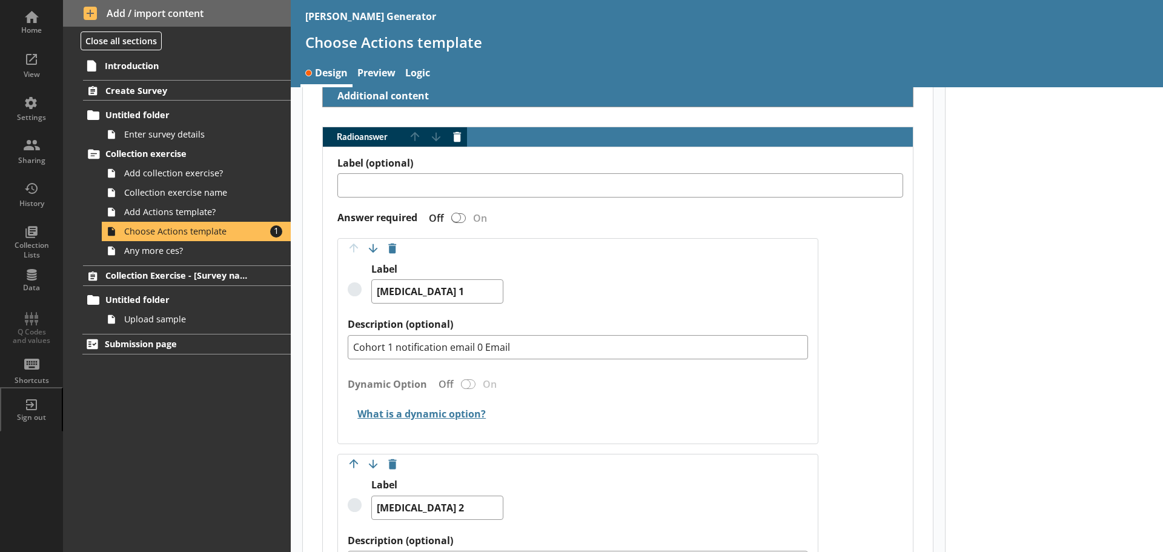
scroll to position [344, 0]
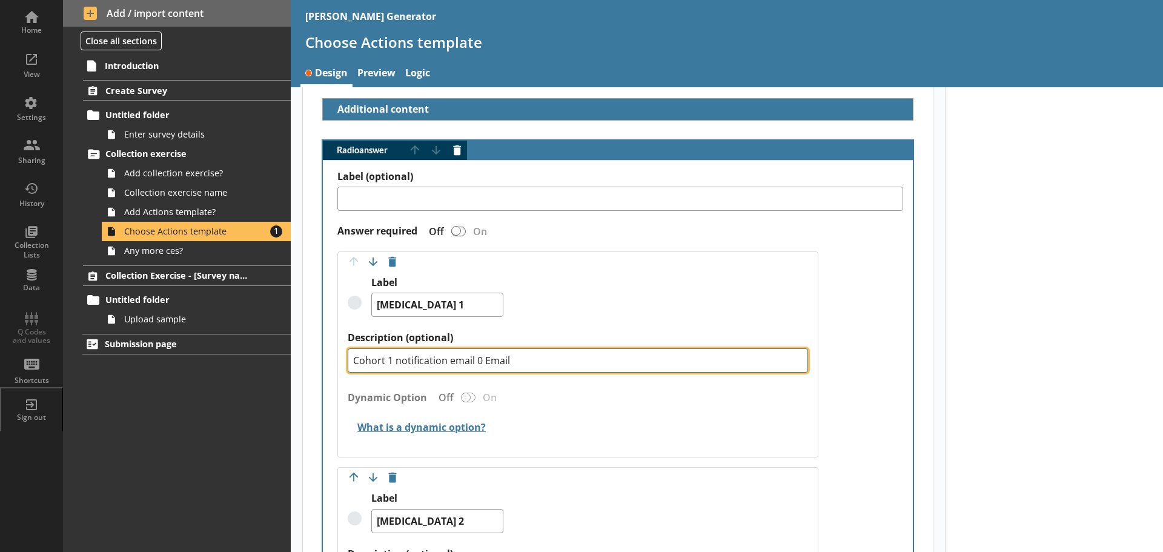
click at [518, 357] on textarea "Cohort 1 notification email 0 Email" at bounding box center [578, 360] width 460 height 24
